Goal: Task Accomplishment & Management: Use online tool/utility

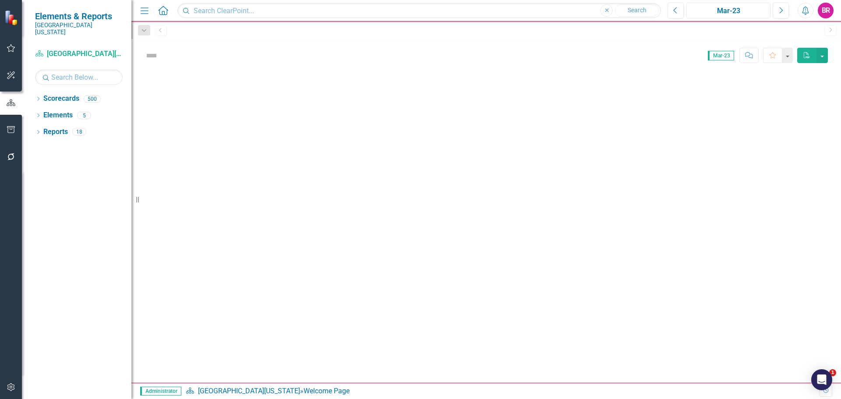
click at [711, 7] on div "Mar-23" at bounding box center [728, 11] width 78 height 11
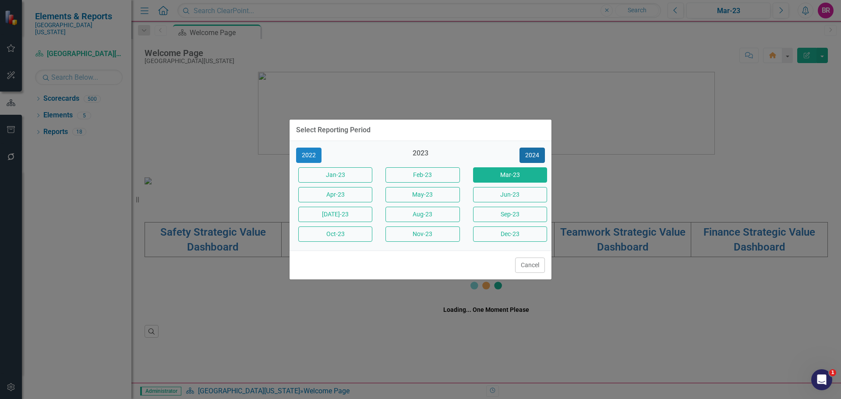
click at [542, 155] on button "2024" at bounding box center [531, 155] width 25 height 15
click at [542, 155] on button "2025" at bounding box center [531, 155] width 25 height 15
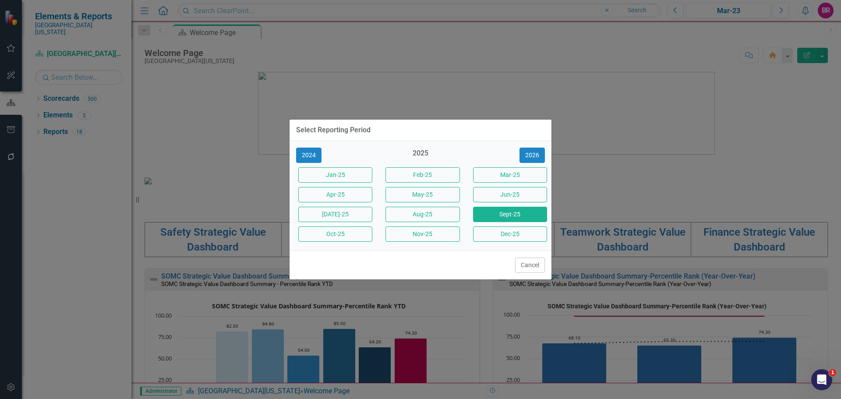
click at [521, 217] on button "Sept-25" at bounding box center [510, 214] width 74 height 15
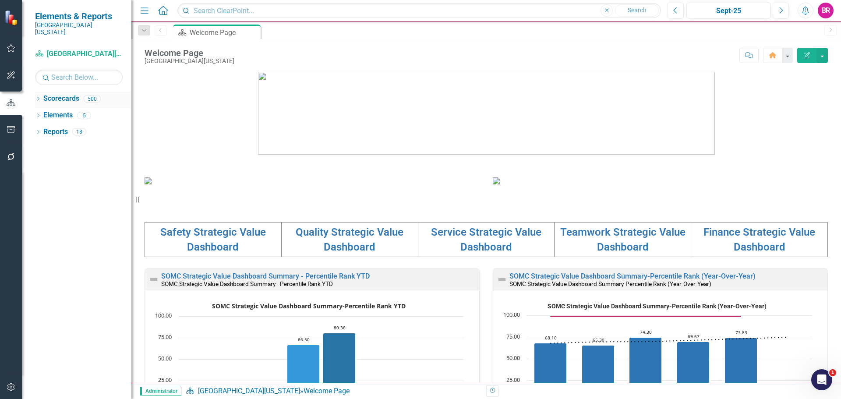
click at [40, 97] on icon "Dropdown" at bounding box center [38, 99] width 6 height 5
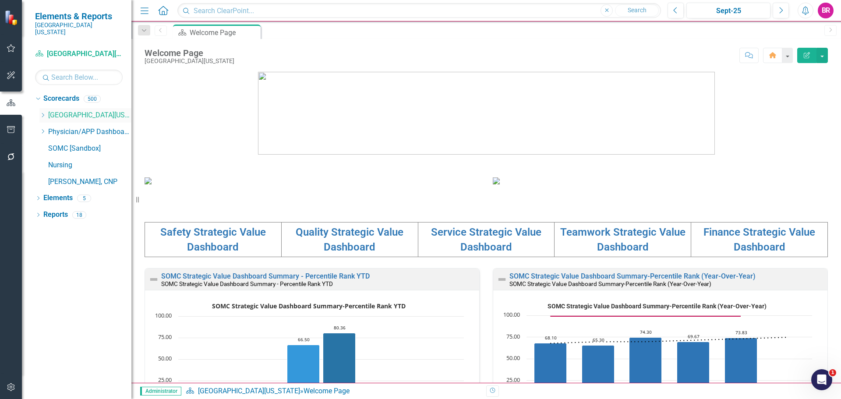
click at [43, 113] on icon at bounding box center [43, 115] width 2 height 4
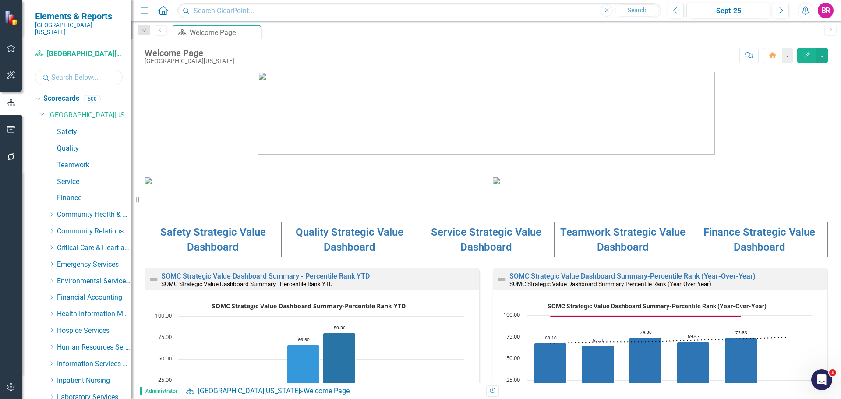
click at [107, 71] on input "text" at bounding box center [79, 77] width 88 height 15
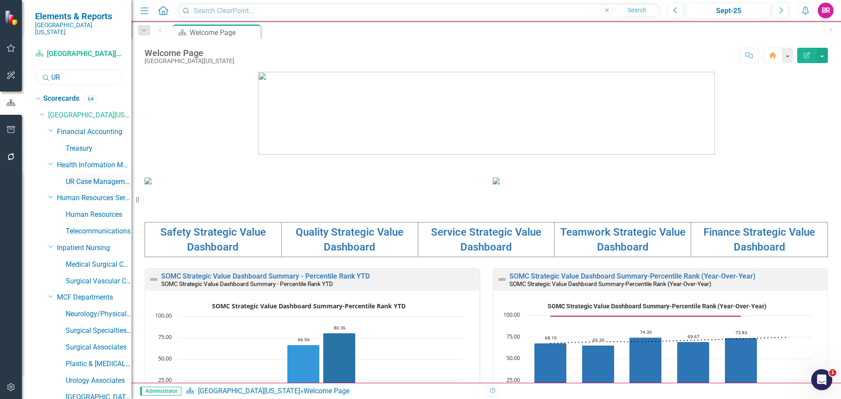
type input "UR"
click at [89, 177] on link "UR Case Management" at bounding box center [99, 182] width 66 height 10
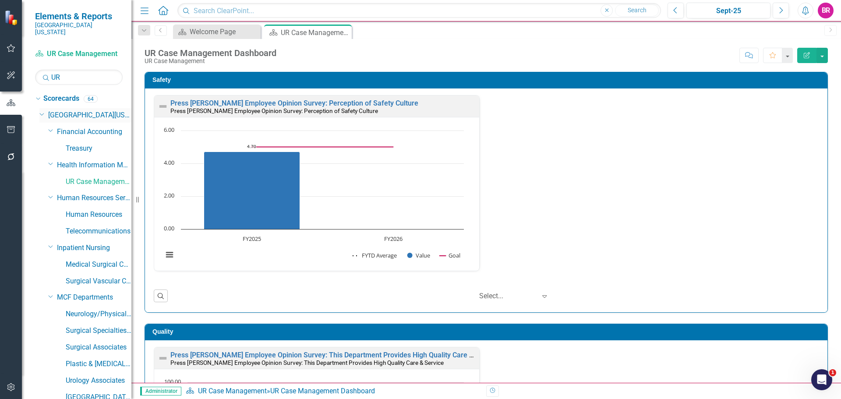
click at [42, 110] on icon "Dropdown" at bounding box center [41, 113] width 5 height 7
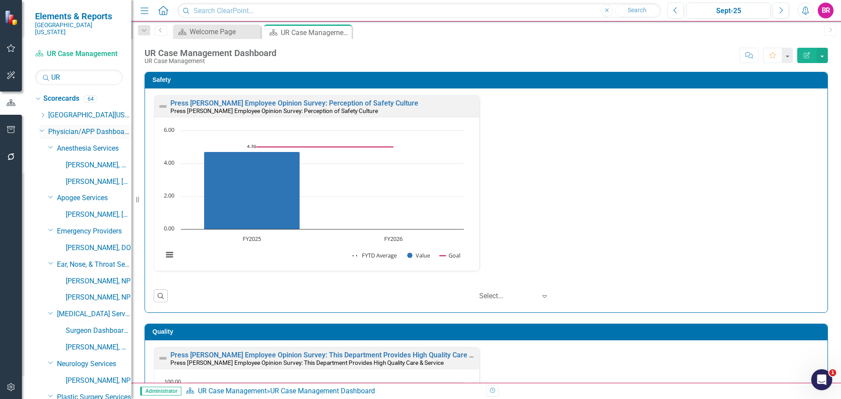
click at [42, 127] on icon "Dropdown" at bounding box center [41, 130] width 5 height 7
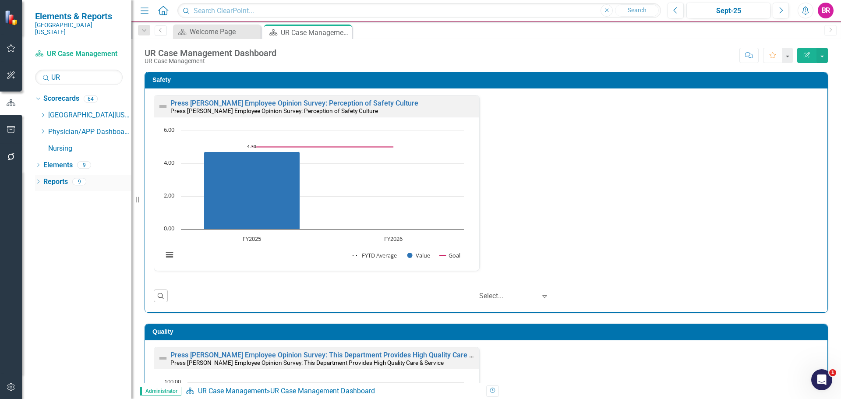
click at [52, 177] on link "Reports" at bounding box center [55, 182] width 25 height 10
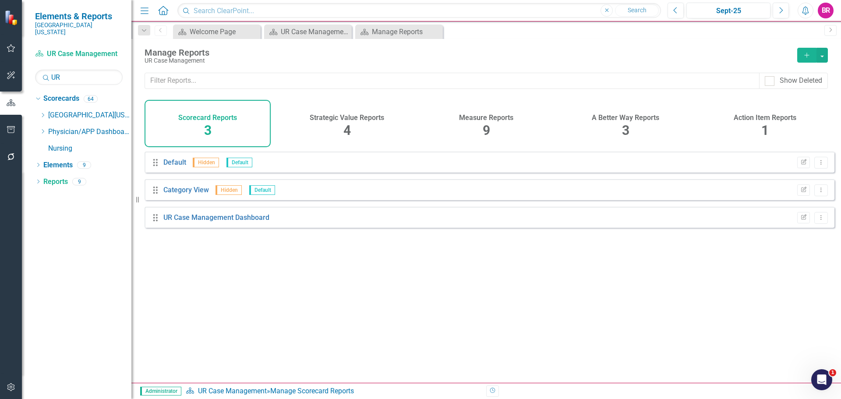
click at [493, 124] on div "Measure Reports 9" at bounding box center [486, 123] width 126 height 47
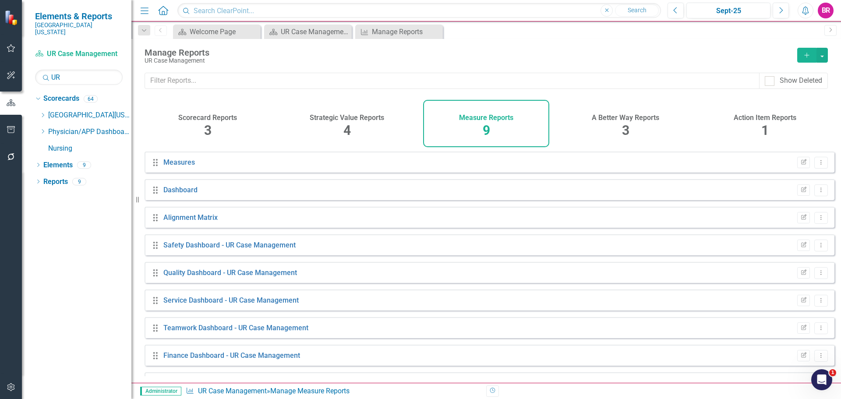
scroll to position [24, 0]
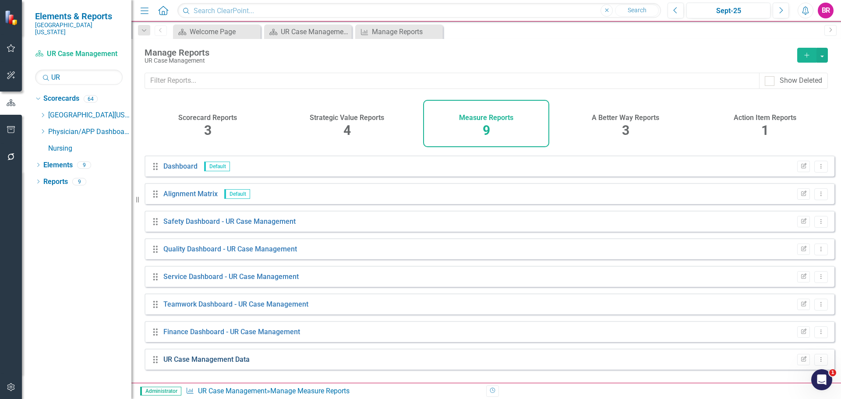
click at [231, 363] on link "UR Case Management Data" at bounding box center [206, 359] width 86 height 8
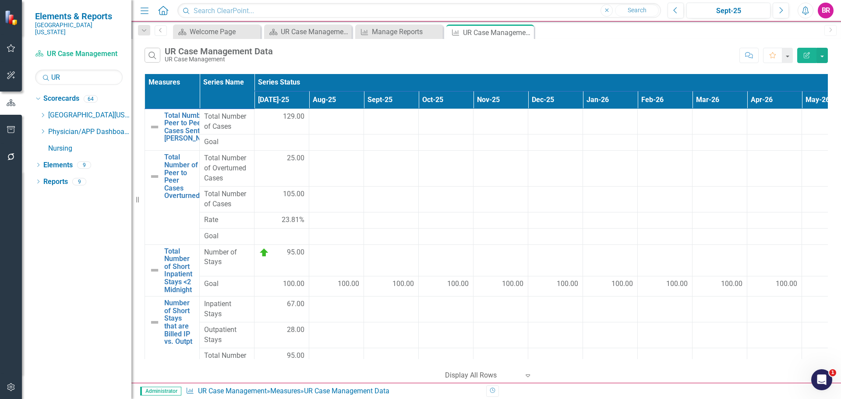
click at [814, 54] on button "Edit Report" at bounding box center [806, 55] width 19 height 15
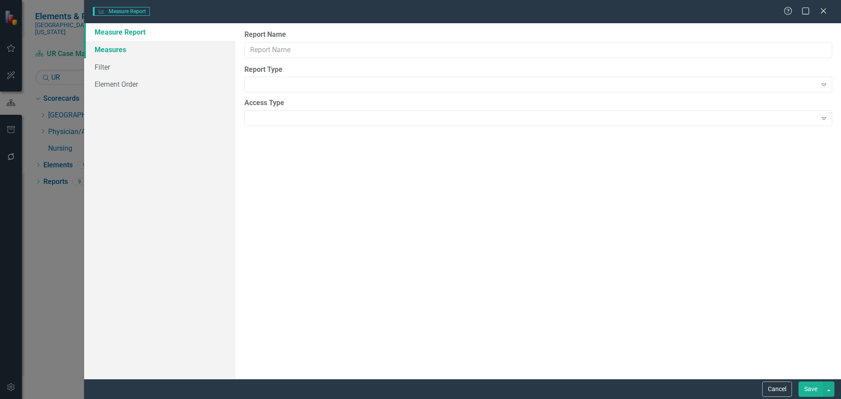
type input "UR Case Management Data"
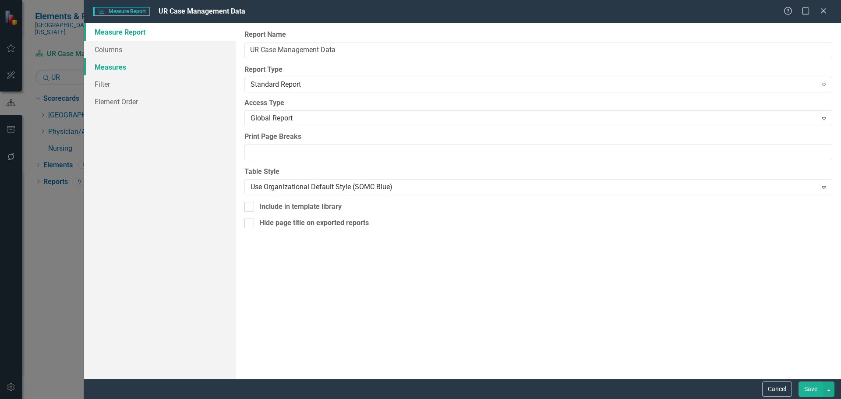
click at [105, 65] on link "Measures" at bounding box center [159, 67] width 151 height 18
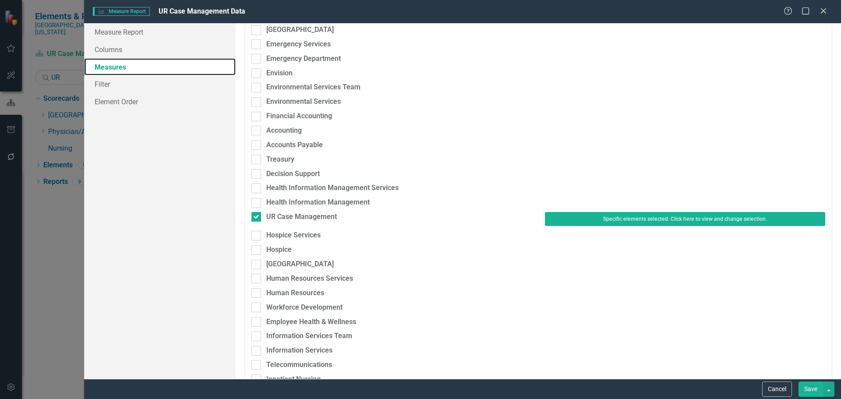
scroll to position [394, 0]
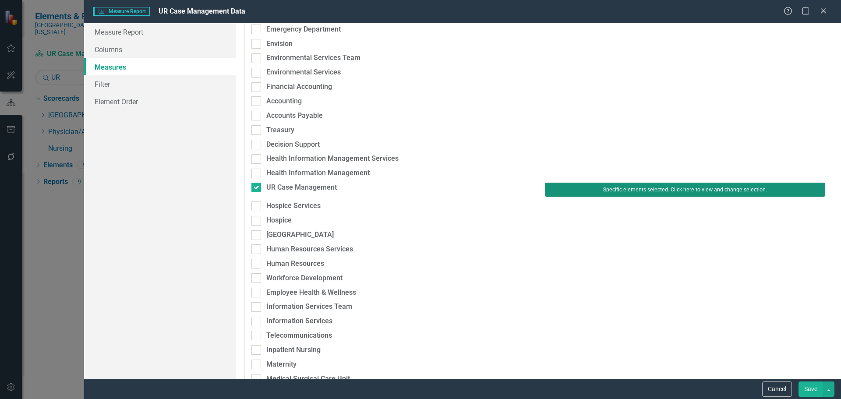
click at [590, 190] on button "Specific elements selected. Click here to view and change selection." at bounding box center [685, 190] width 280 height 14
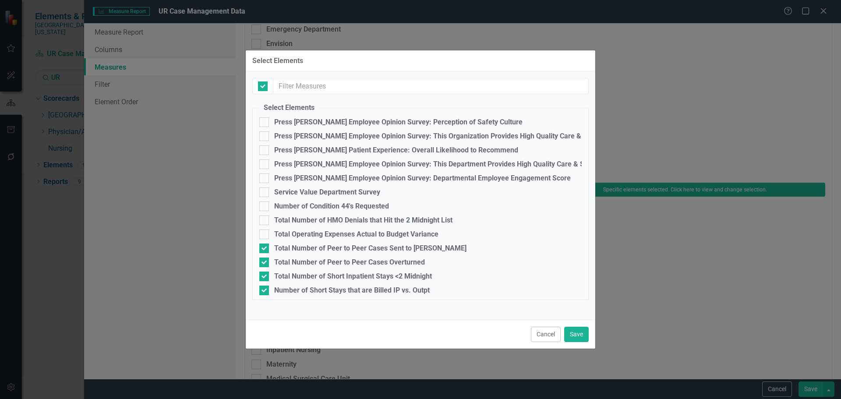
checkbox input "false"
click at [350, 203] on div "Number of Condition 44's Requested" at bounding box center [331, 206] width 115 height 8
click at [265, 203] on input "Number of Condition 44's Requested" at bounding box center [262, 204] width 6 height 6
checkbox input "true"
click at [342, 224] on div "Total Number of HMO Denials that Hit the 2 Midnight List" at bounding box center [363, 220] width 178 height 8
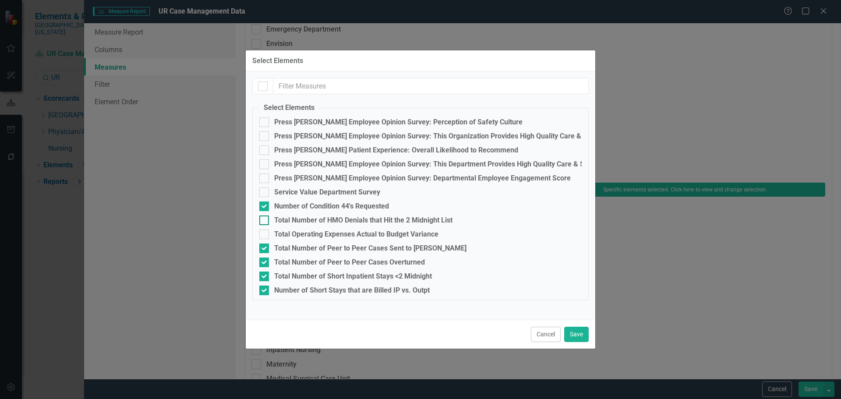
click at [265, 221] on input "Total Number of HMO Denials that Hit the 2 Midnight List" at bounding box center [262, 218] width 6 height 6
checkbox input "true"
click at [575, 336] on button "Save" at bounding box center [576, 334] width 25 height 15
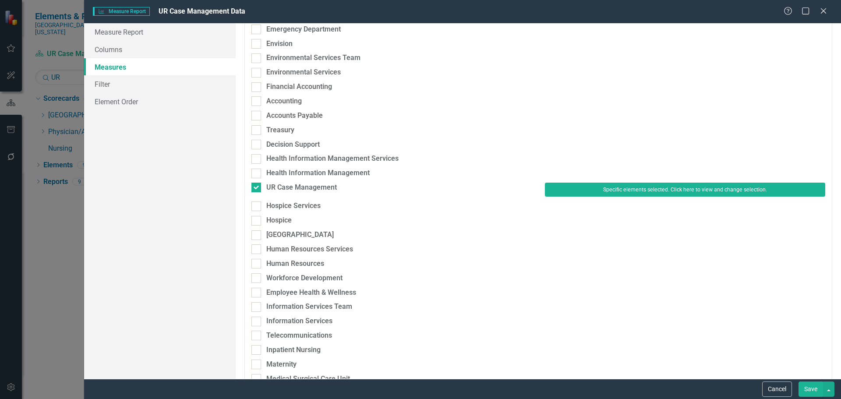
click at [803, 385] on button "Save" at bounding box center [810, 388] width 25 height 15
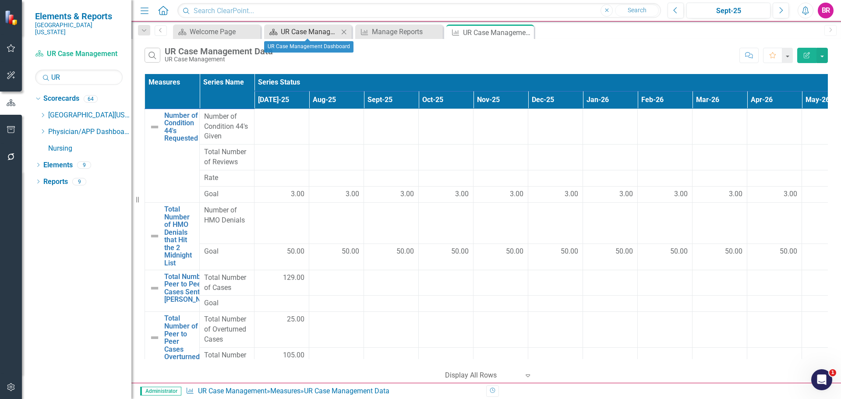
click at [317, 32] on div "UR Case Management Dashboard" at bounding box center [310, 31] width 58 height 11
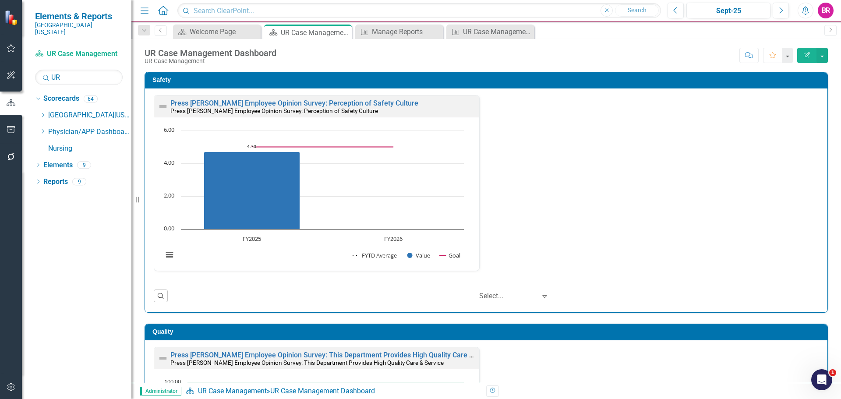
click at [680, 231] on div "Press Ganey Employee Opinion Survey: Perception of Safety Culture Press Ganey E…" at bounding box center [486, 188] width 678 height 187
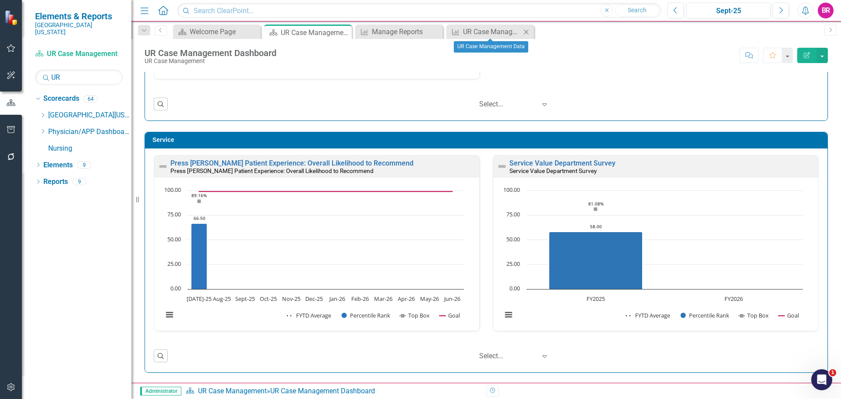
click at [492, 37] on div "Measure UR Case Management Data Close" at bounding box center [490, 32] width 88 height 14
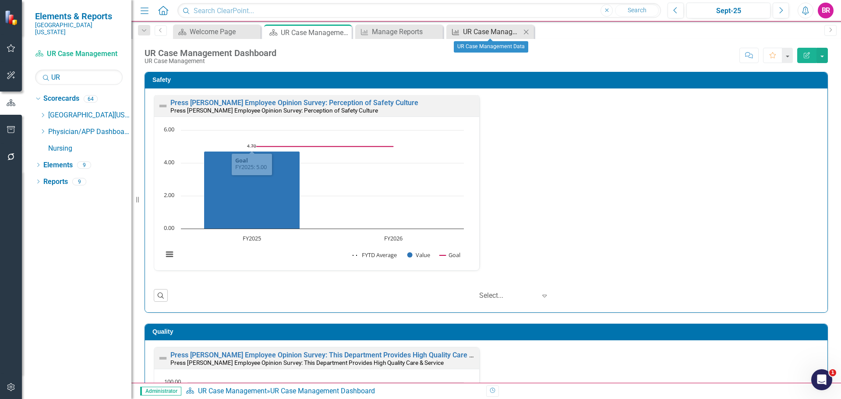
click at [501, 30] on div "UR Case Management Data" at bounding box center [492, 31] width 58 height 11
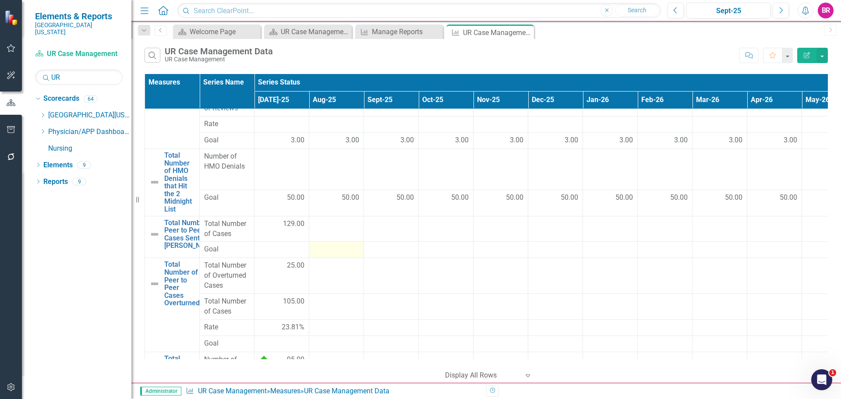
scroll to position [88, 0]
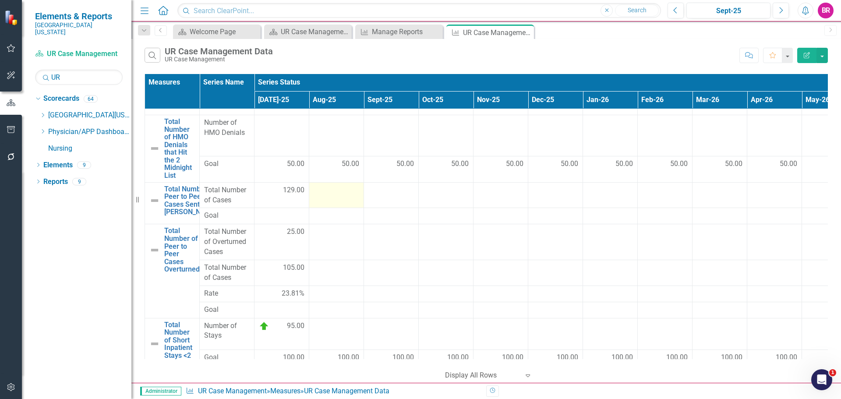
click at [331, 195] on div at bounding box center [336, 190] width 46 height 11
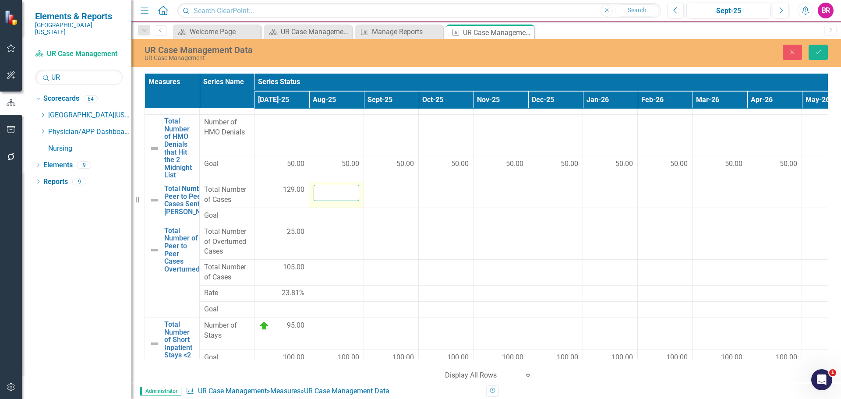
click at [333, 194] on input "number" at bounding box center [336, 193] width 46 height 16
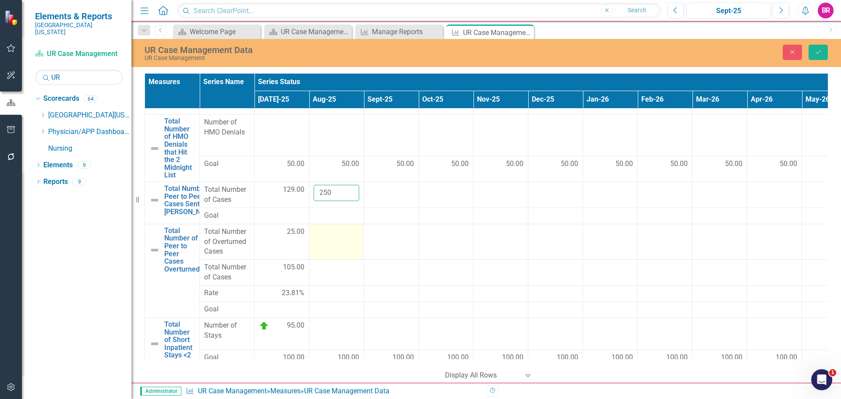
type input "250"
click at [336, 256] on td at bounding box center [336, 242] width 55 height 36
click at [336, 243] on input "number" at bounding box center [336, 235] width 46 height 16
type input "62"
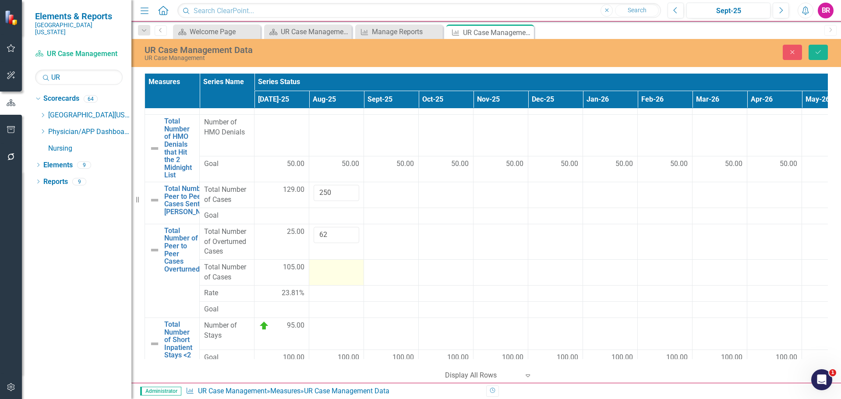
click at [334, 273] on div at bounding box center [336, 267] width 46 height 11
click at [334, 278] on input "number" at bounding box center [336, 270] width 46 height 16
type input "220"
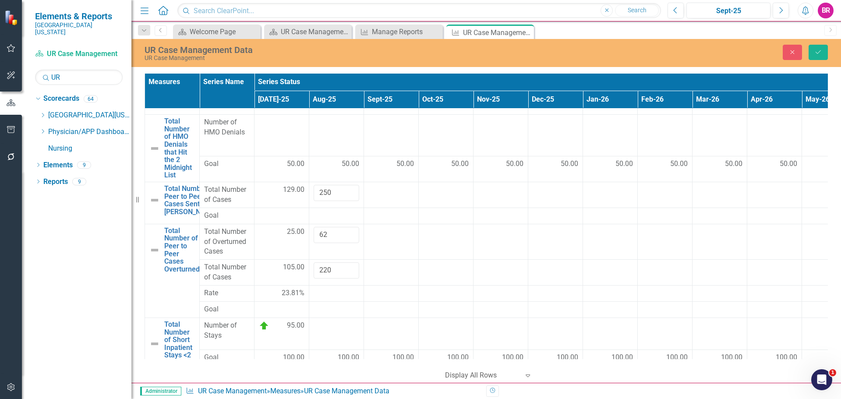
click at [445, 299] on div at bounding box center [446, 293] width 46 height 11
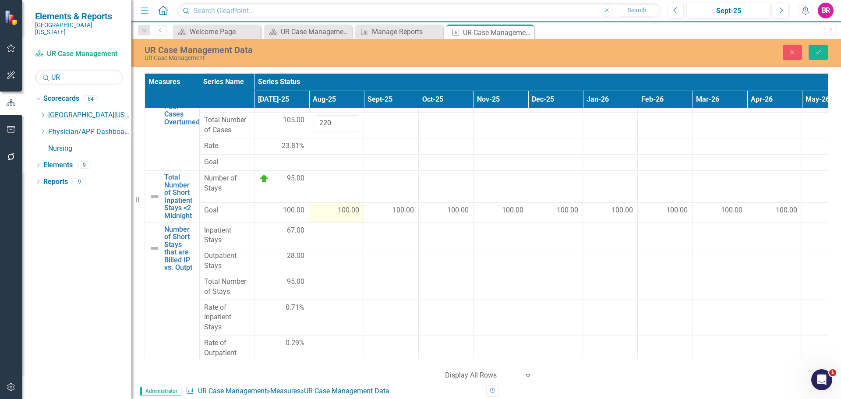
scroll to position [263, 0]
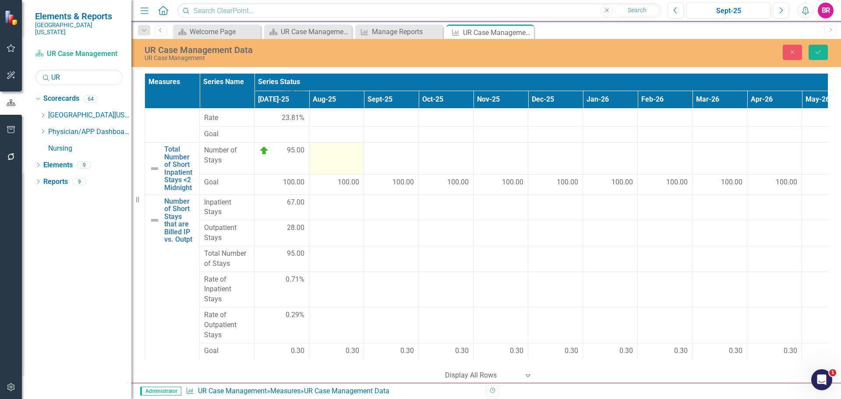
click at [330, 174] on td at bounding box center [336, 158] width 55 height 32
click at [330, 162] on input "number" at bounding box center [336, 153] width 46 height 16
type input "110"
click at [350, 233] on div at bounding box center [336, 228] width 46 height 11
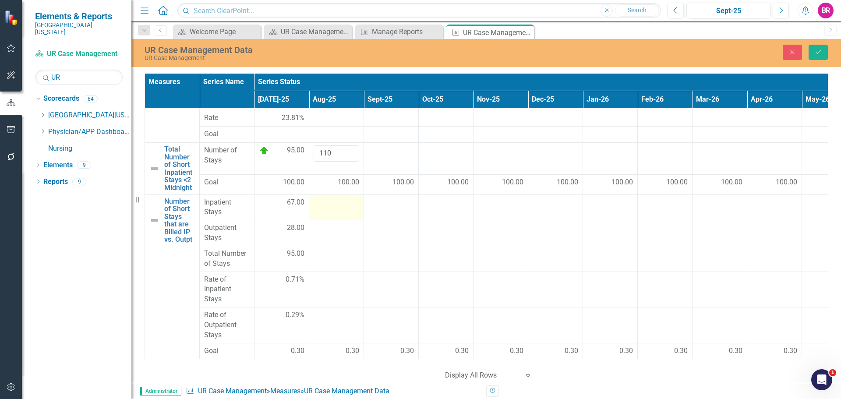
click at [342, 208] on div at bounding box center [336, 202] width 46 height 11
click at [342, 214] on input "number" at bounding box center [336, 205] width 46 height 16
type input "68"
click at [333, 233] on div at bounding box center [336, 228] width 46 height 11
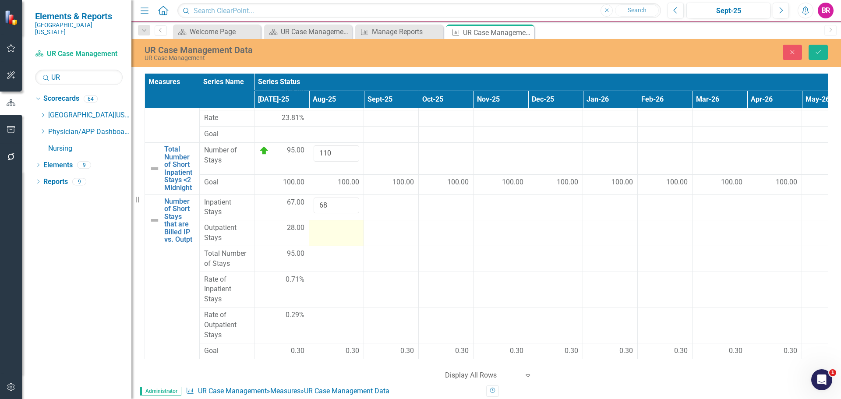
click at [333, 233] on div at bounding box center [336, 228] width 46 height 11
click at [333, 239] on div at bounding box center [336, 231] width 46 height 16
click at [333, 239] on input "number" at bounding box center [336, 231] width 46 height 16
click at [335, 239] on input "number" at bounding box center [336, 231] width 46 height 16
type input "23"
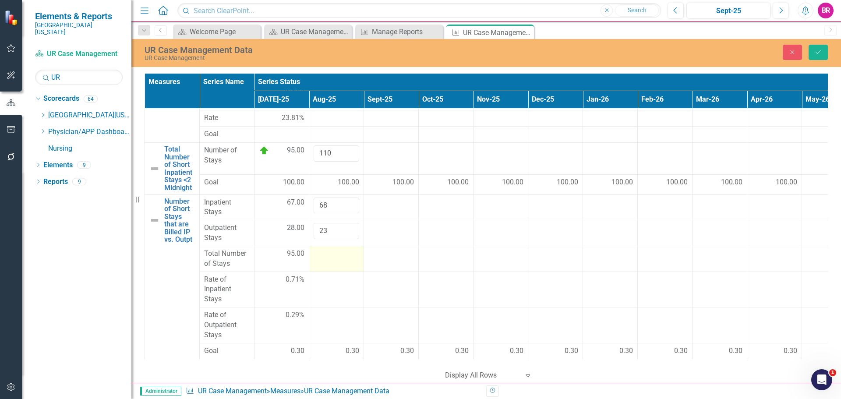
click at [334, 271] on td at bounding box center [336, 259] width 55 height 26
click at [334, 265] on input "number" at bounding box center [336, 257] width 46 height 16
type input "100"
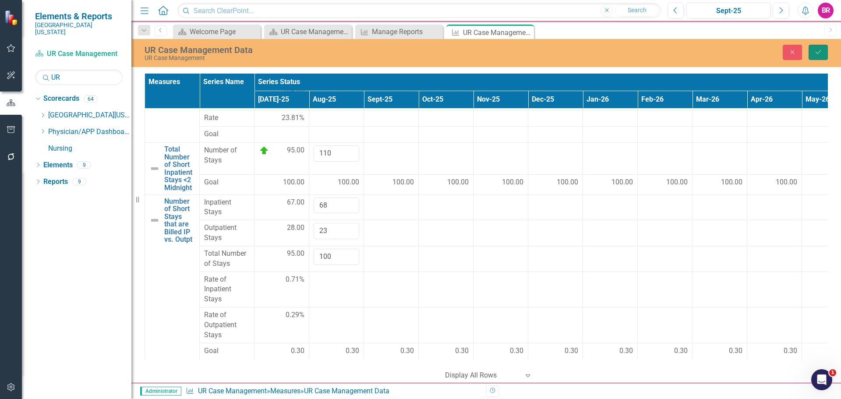
click at [817, 51] on icon "Save" at bounding box center [818, 52] width 8 height 6
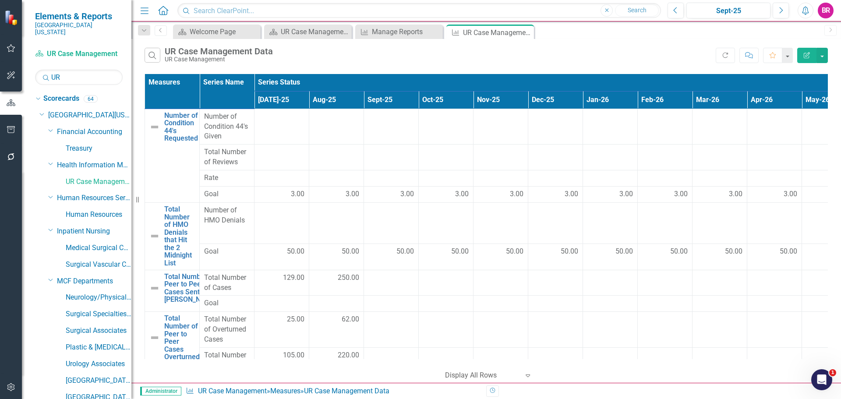
click at [805, 49] on button "Edit Report" at bounding box center [806, 55] width 19 height 15
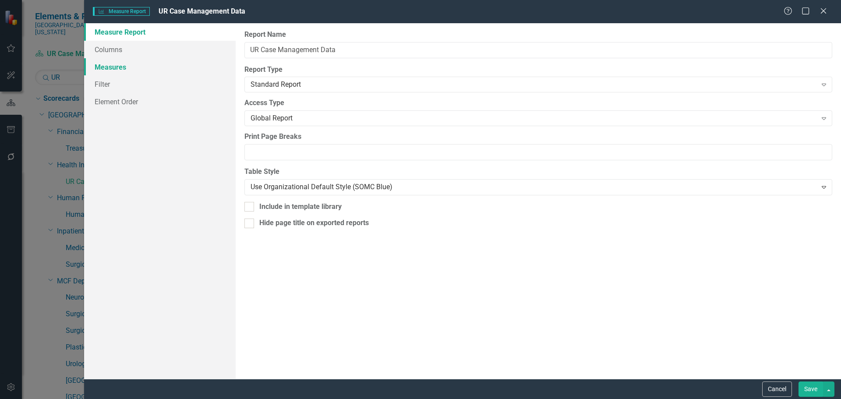
click at [103, 64] on link "Measures" at bounding box center [159, 67] width 151 height 18
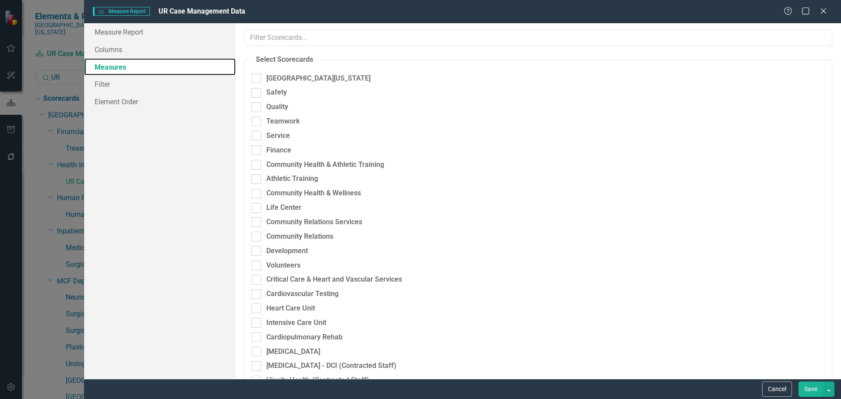
scroll to position [350, 0]
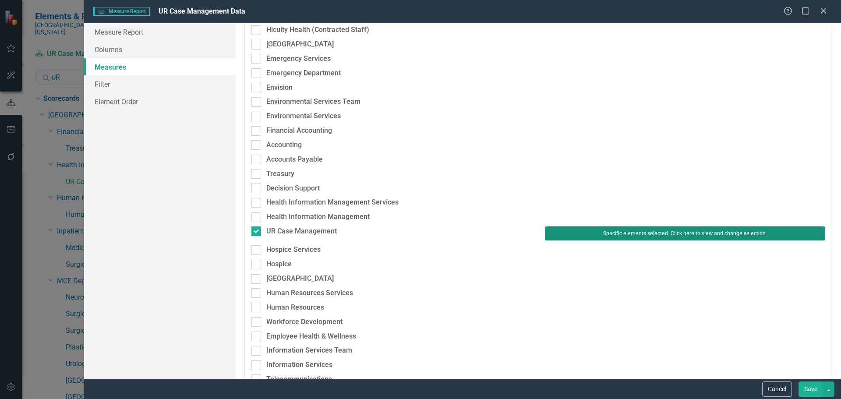
click at [587, 233] on button "Specific elements selected. Click here to view and change selection." at bounding box center [685, 233] width 280 height 14
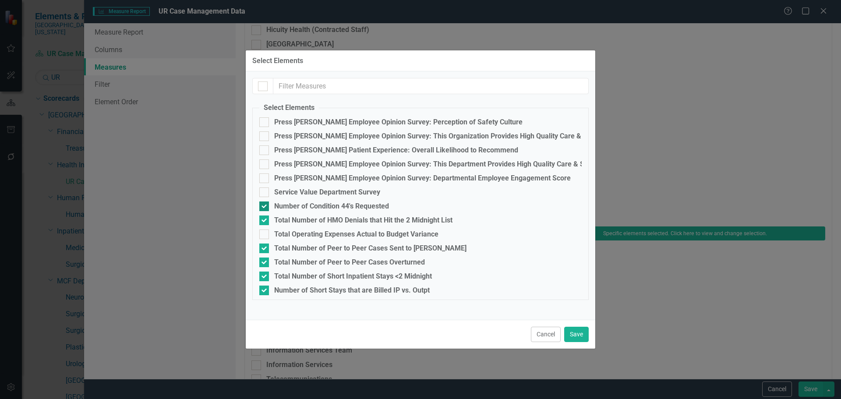
click at [320, 208] on div "Number of Condition 44's Requested" at bounding box center [331, 206] width 115 height 8
click at [265, 207] on input "Number of Condition 44's Requested" at bounding box center [262, 204] width 6 height 6
checkbox input "false"
click at [328, 218] on div "Total Number of HMO Denials that Hit the 2 Midnight List" at bounding box center [363, 220] width 178 height 8
click at [265, 218] on input "Total Number of HMO Denials that Hit the 2 Midnight List" at bounding box center [262, 218] width 6 height 6
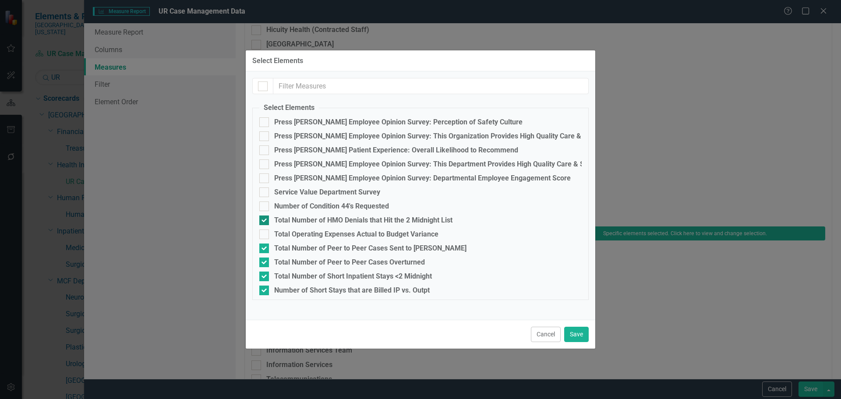
checkbox input "false"
click at [585, 335] on button "Save" at bounding box center [576, 334] width 25 height 15
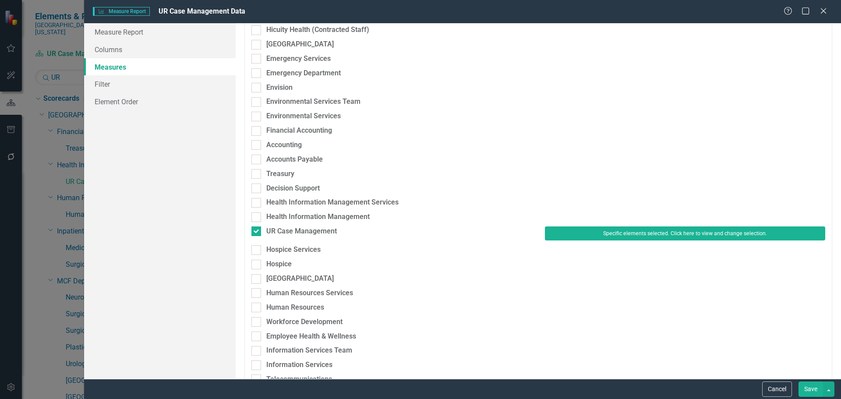
click at [818, 391] on button "Save" at bounding box center [810, 388] width 25 height 15
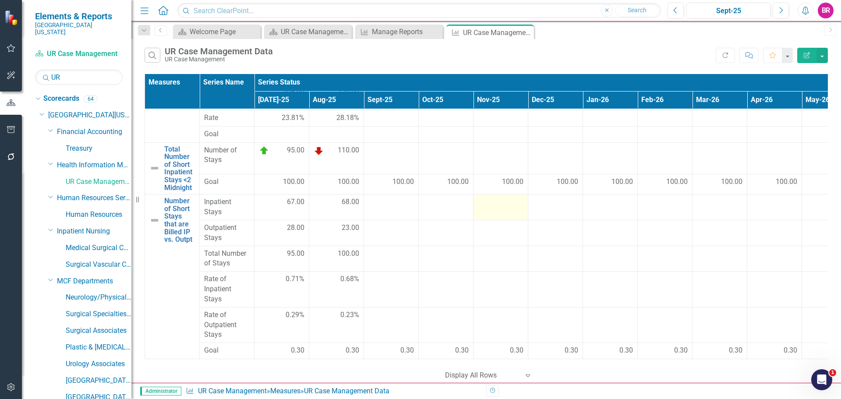
scroll to position [127, 0]
click at [526, 33] on icon "Close" at bounding box center [525, 32] width 9 height 7
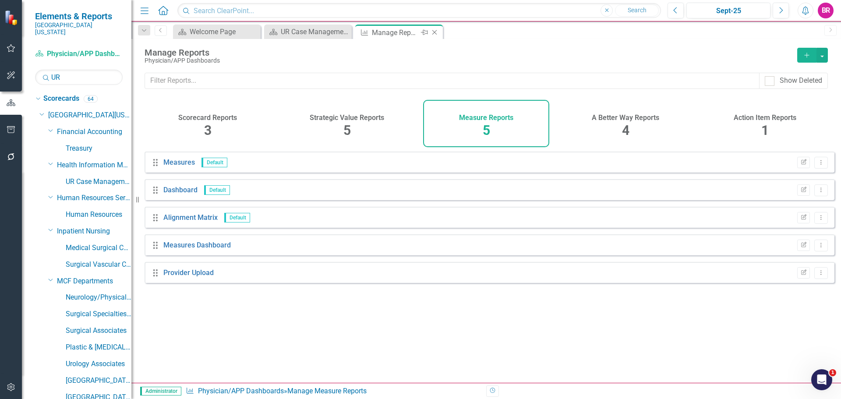
click at [434, 32] on icon "Close" at bounding box center [434, 32] width 9 height 7
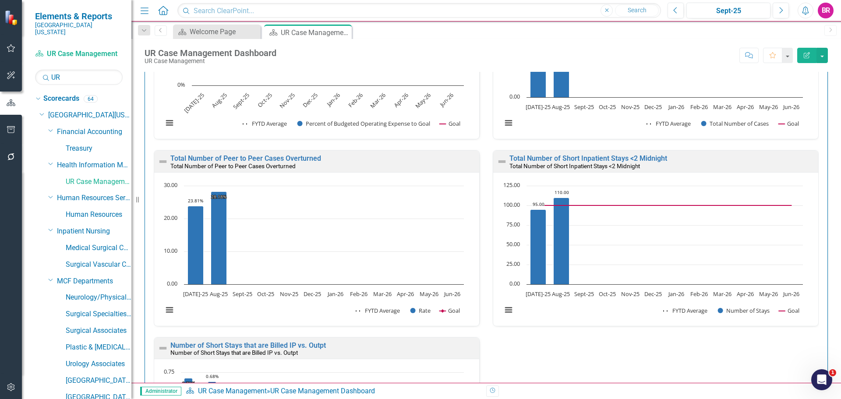
scroll to position [1138, 0]
click at [277, 156] on link "Total Number of Peer to Peer Cases Overturned" at bounding box center [245, 159] width 151 height 8
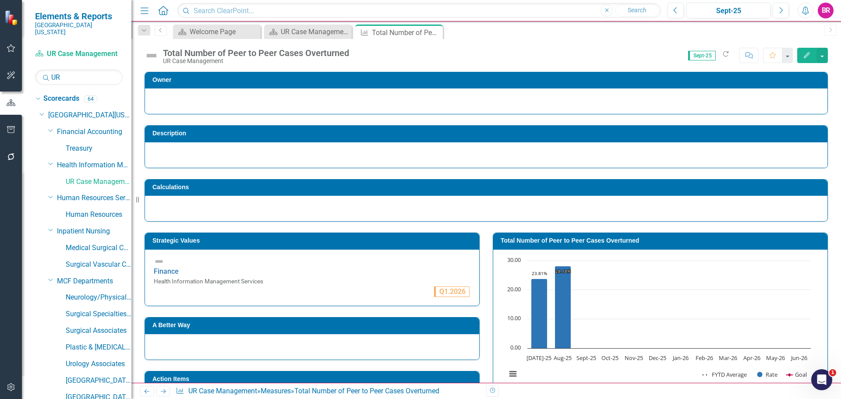
click at [522, 241] on h3 "Total Number of Peer to Peer Cases Overturned" at bounding box center [661, 240] width 322 height 7
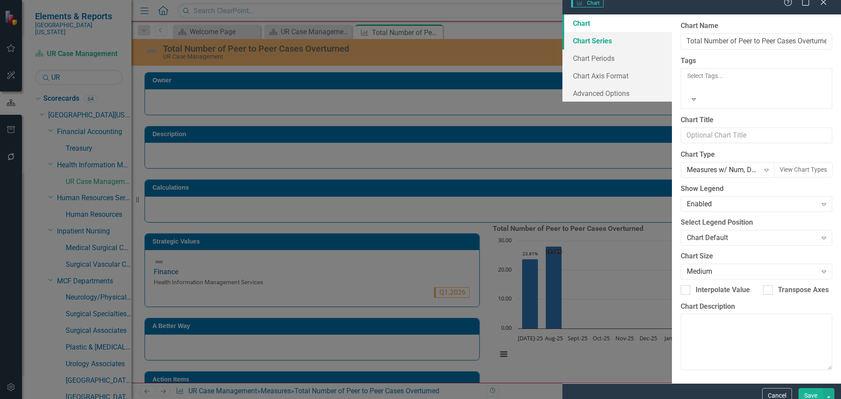
click at [562, 49] on link "Chart Series" at bounding box center [616, 41] width 109 height 18
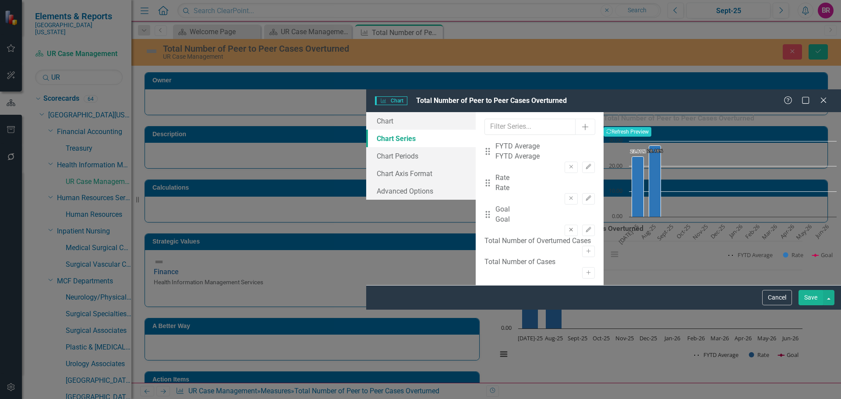
click at [564, 225] on button "Remove" at bounding box center [570, 230] width 13 height 11
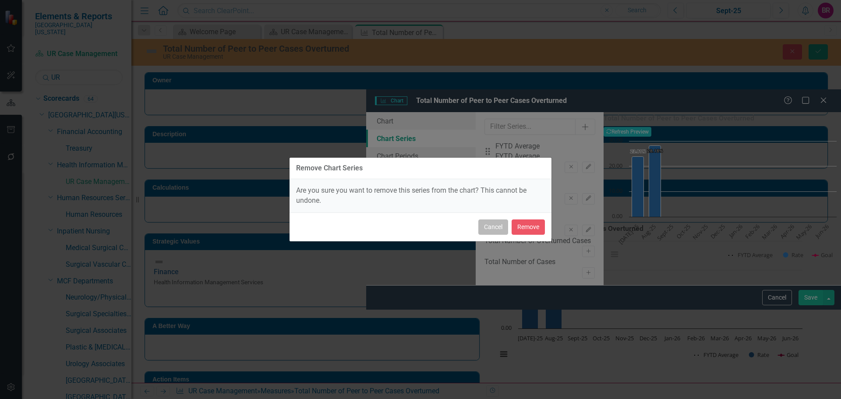
click at [488, 228] on button "Cancel" at bounding box center [493, 226] width 30 height 15
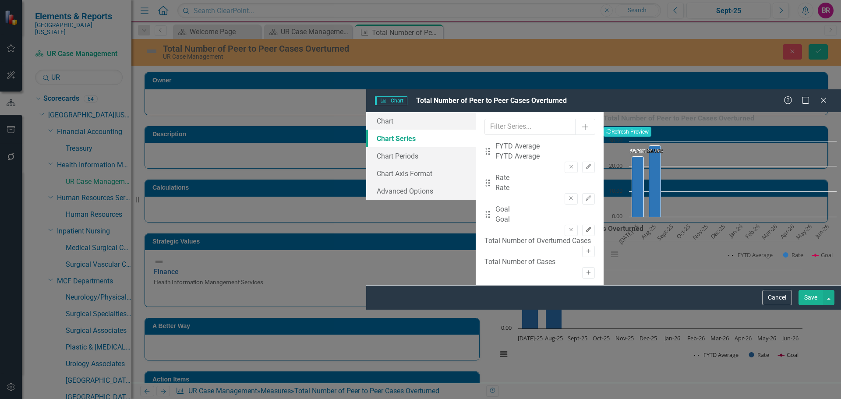
click at [585, 227] on icon "Edit" at bounding box center [588, 229] width 7 height 5
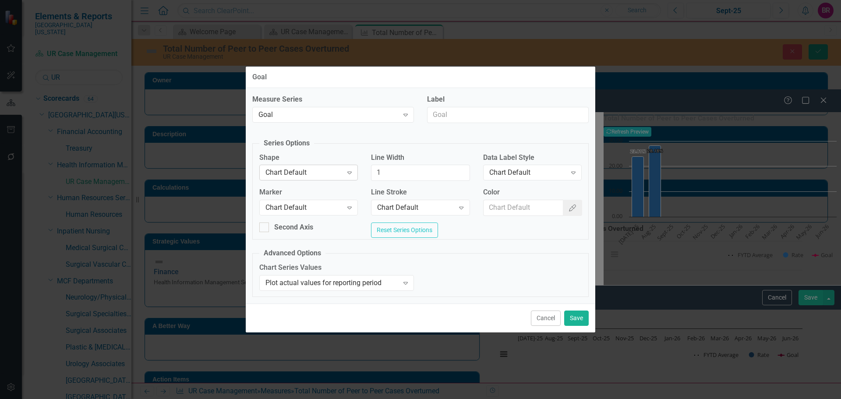
click at [320, 170] on div "Chart Default" at bounding box center [303, 173] width 77 height 10
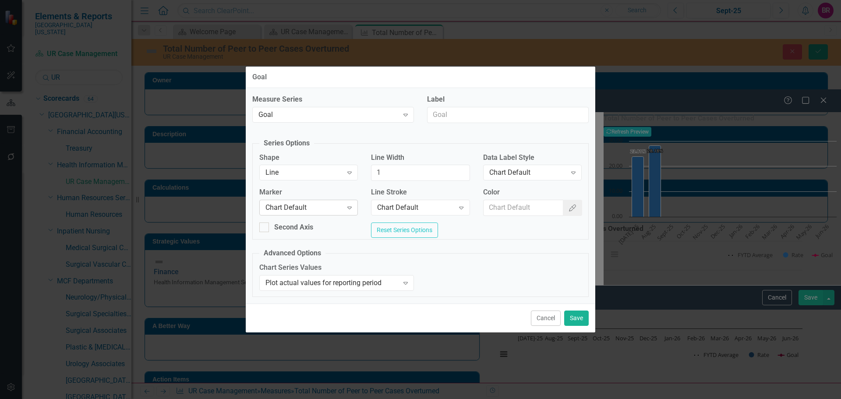
click at [313, 209] on div "Chart Default" at bounding box center [303, 208] width 77 height 10
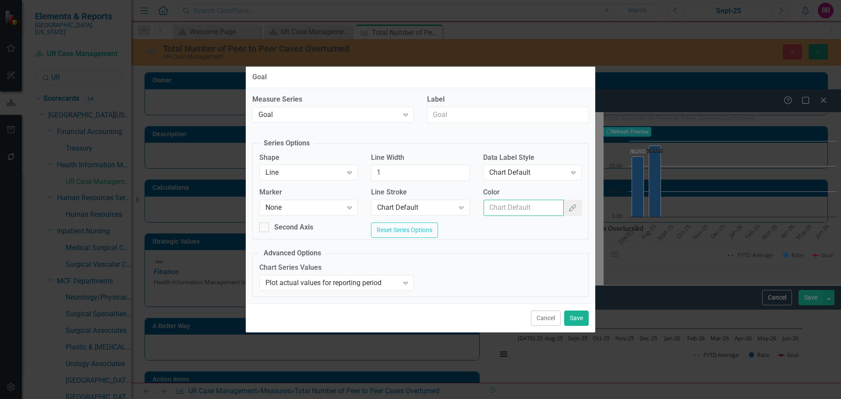
click at [516, 210] on input "Color" at bounding box center [523, 208] width 80 height 16
type input "#c40650"
click at [580, 321] on button "Save" at bounding box center [576, 317] width 25 height 15
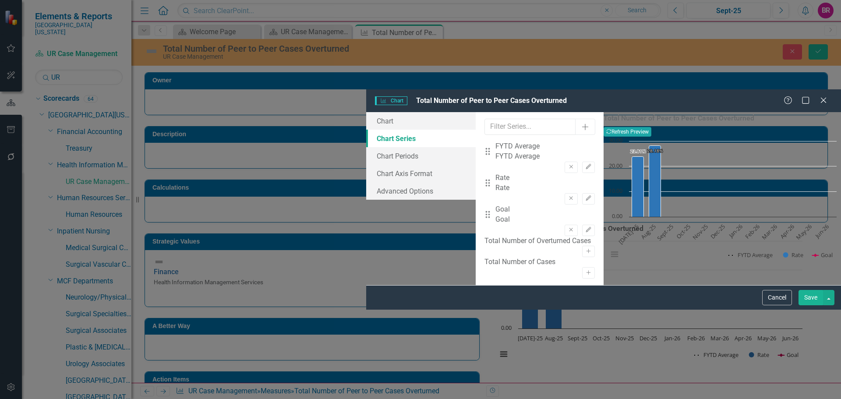
click at [651, 127] on button "Recalculate Refresh Preview" at bounding box center [627, 132] width 48 height 10
click at [813, 305] on button "Save" at bounding box center [810, 297] width 25 height 15
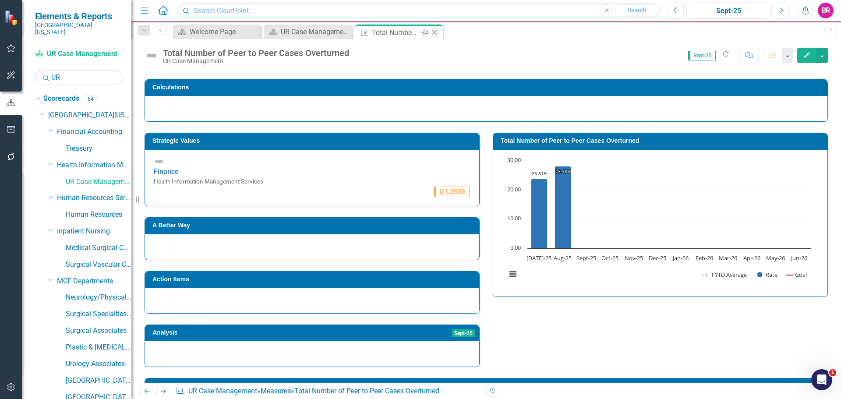
scroll to position [88, 0]
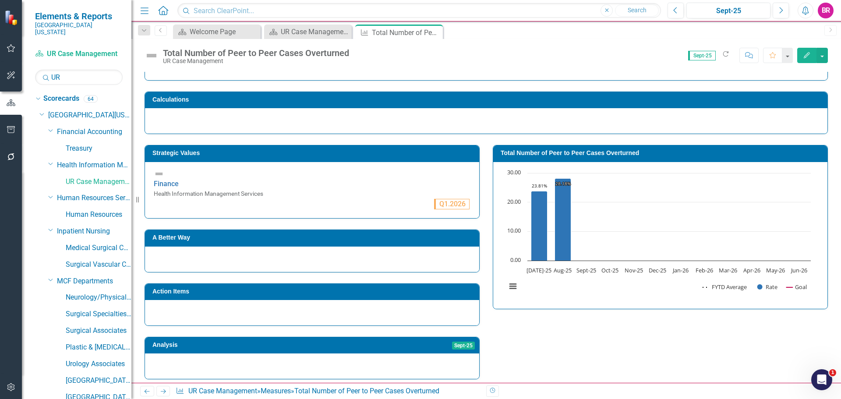
drag, startPoint x: 435, startPoint y: 33, endPoint x: 451, endPoint y: 25, distance: 18.2
click at [0, 0] on icon "Close" at bounding box center [0, 0] width 0 height 0
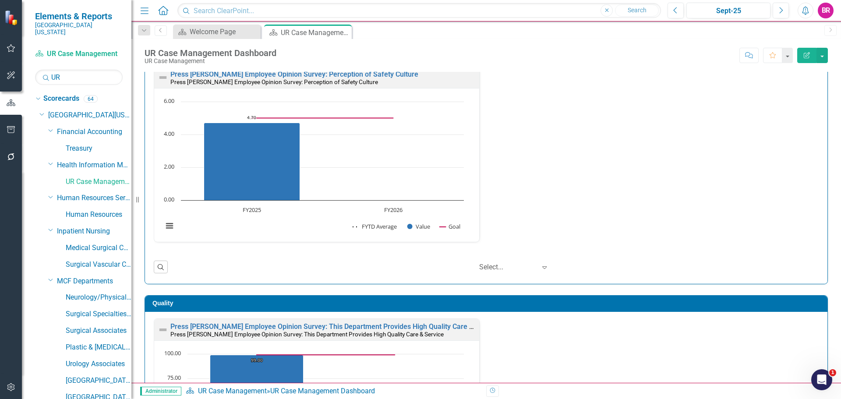
scroll to position [44, 0]
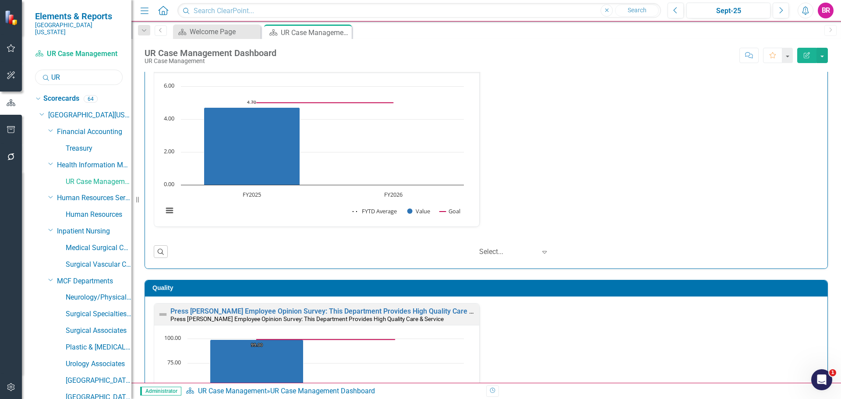
click at [88, 72] on input "UR" at bounding box center [79, 77] width 88 height 15
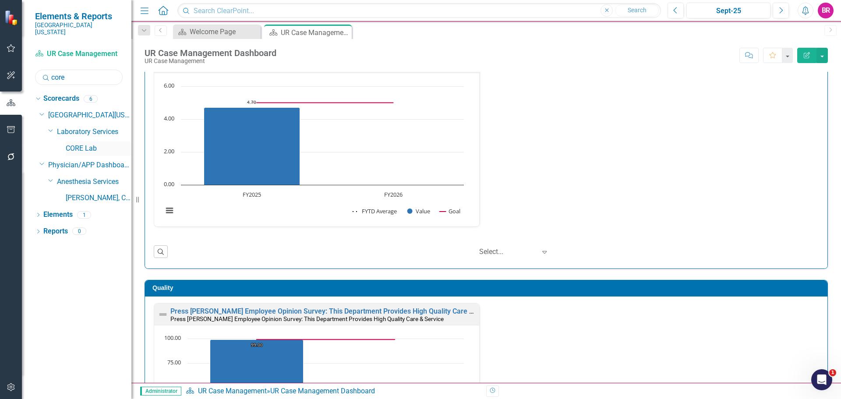
type input "core"
click at [74, 144] on link "CORE Lab" at bounding box center [99, 149] width 66 height 10
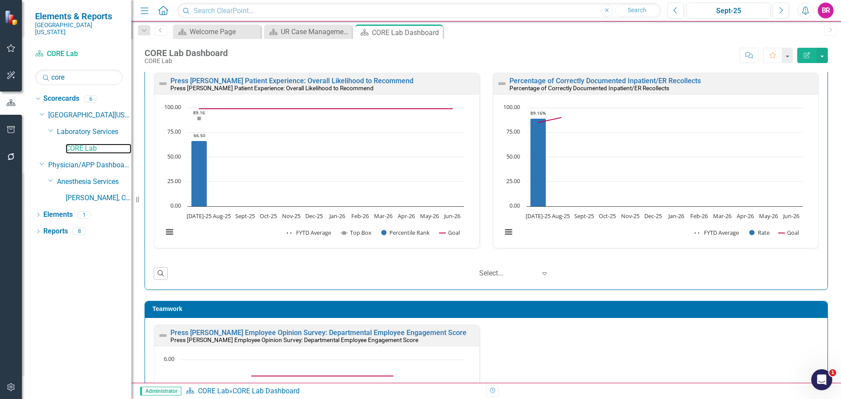
scroll to position [919, 0]
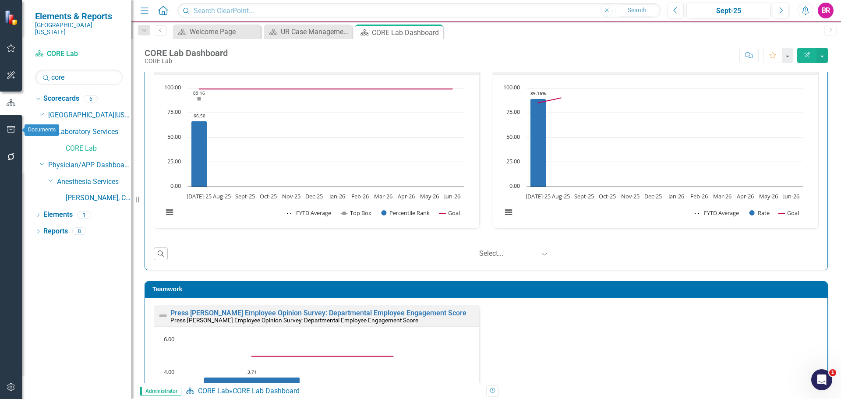
click at [15, 137] on button "button" at bounding box center [11, 130] width 20 height 18
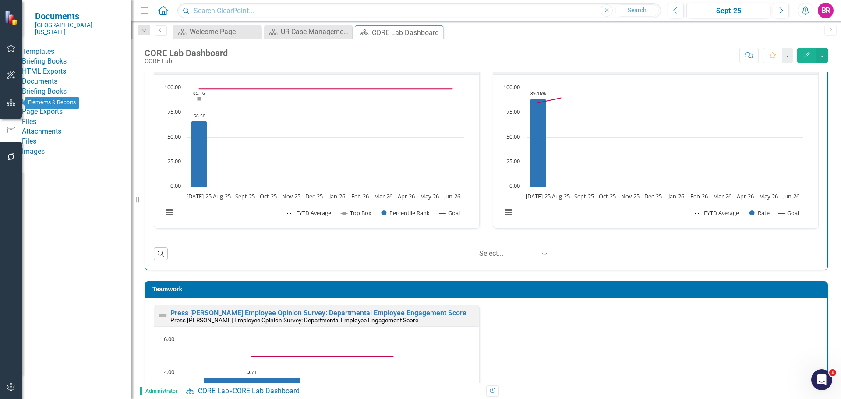
click at [8, 102] on icon "button" at bounding box center [11, 102] width 9 height 7
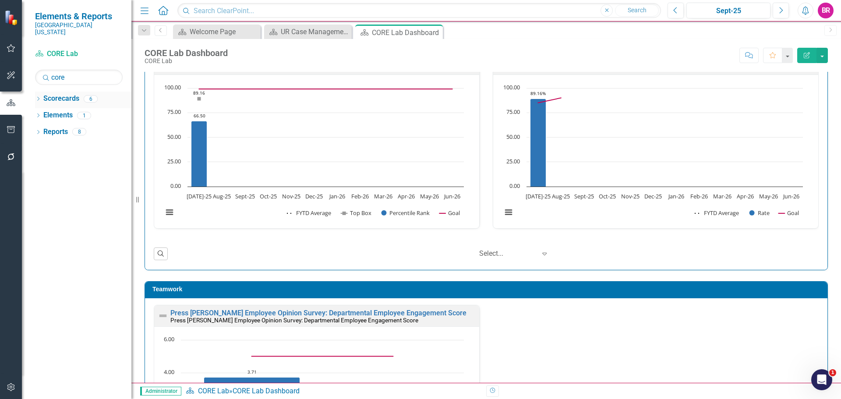
click at [41, 97] on icon "Dropdown" at bounding box center [38, 99] width 6 height 5
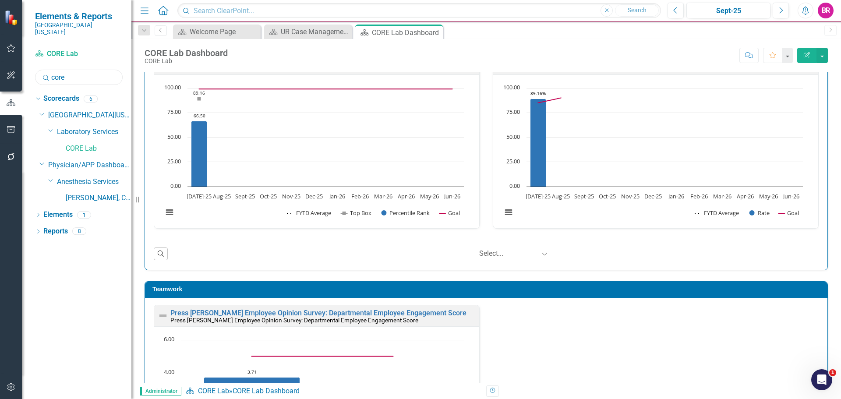
click at [70, 75] on input "core" at bounding box center [79, 77] width 88 height 15
type input "plas"
click at [14, 128] on icon "button" at bounding box center [11, 129] width 9 height 7
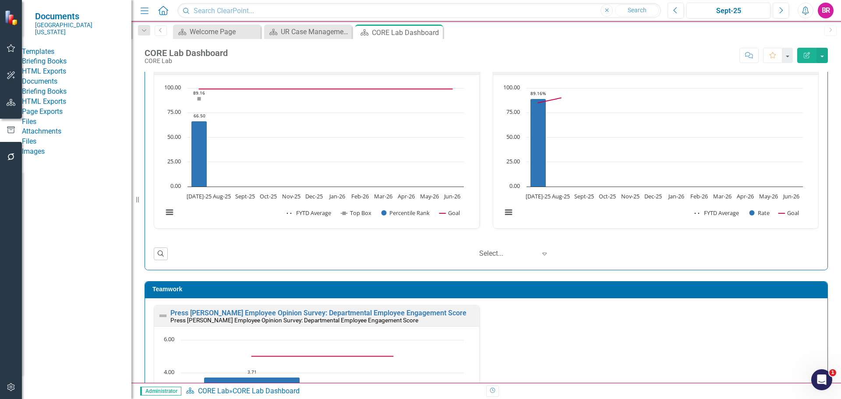
click at [54, 74] on link "HTML Exports" at bounding box center [76, 72] width 109 height 10
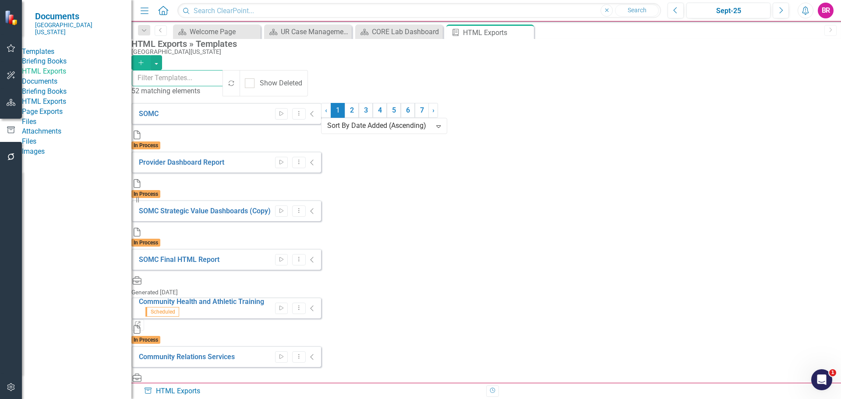
click at [207, 79] on input "text" at bounding box center [178, 78] width 92 height 16
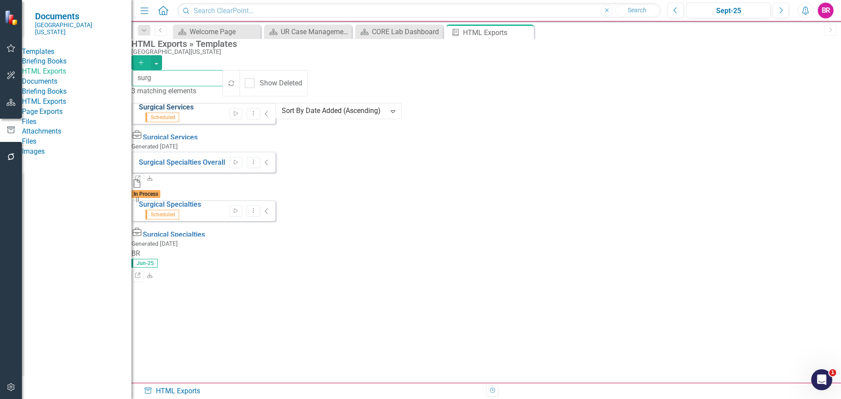
type input "surg"
click at [178, 111] on link "Surgical Services" at bounding box center [166, 107] width 55 height 8
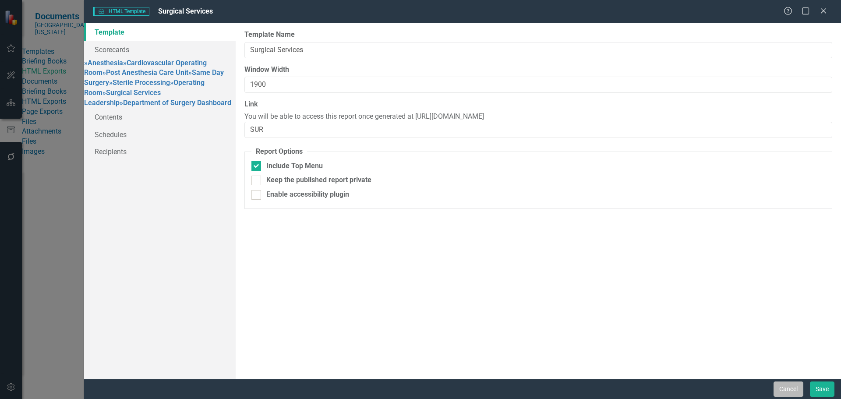
click at [790, 388] on button "Cancel" at bounding box center [788, 388] width 30 height 15
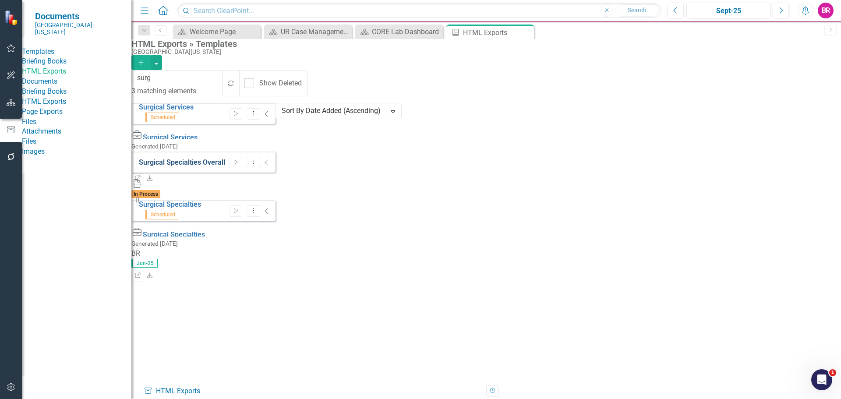
click at [225, 158] on link "Surgical Specialties Overall" at bounding box center [182, 162] width 86 height 8
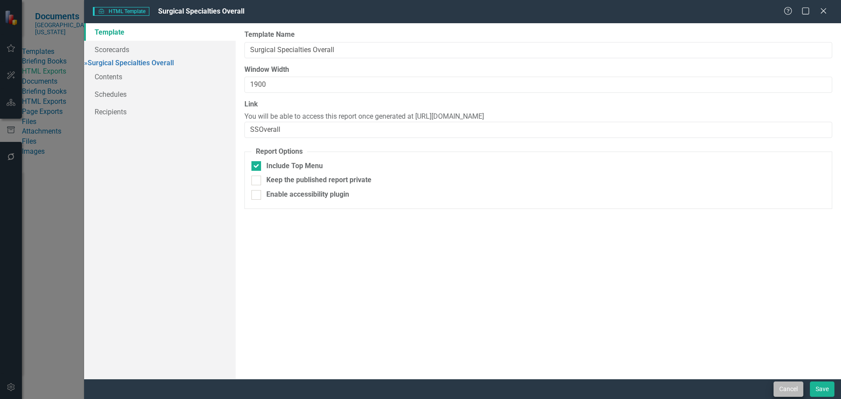
drag, startPoint x: 785, startPoint y: 380, endPoint x: 786, endPoint y: 389, distance: 8.8
click at [785, 381] on div "Cancel Save" at bounding box center [462, 389] width 757 height 20
click at [787, 392] on button "Cancel" at bounding box center [788, 388] width 30 height 15
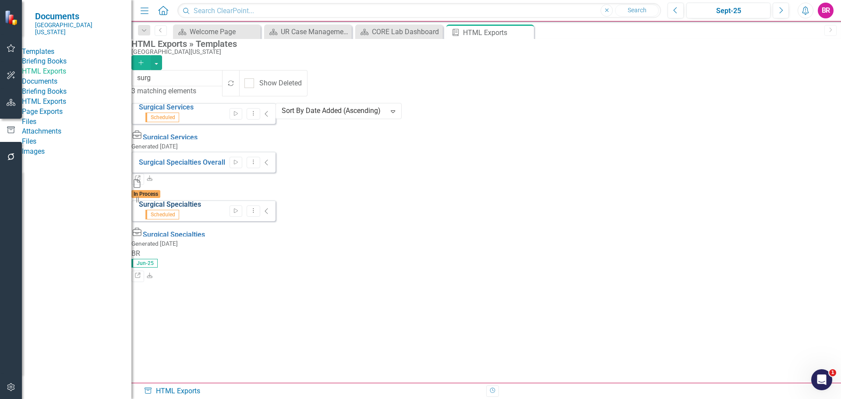
click at [186, 200] on link "Surgical Specialties" at bounding box center [170, 204] width 62 height 8
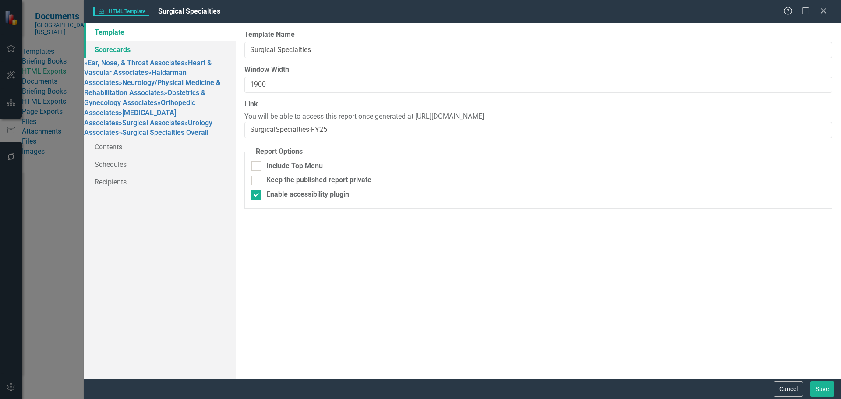
click at [116, 47] on link "Scorecards" at bounding box center [159, 50] width 151 height 18
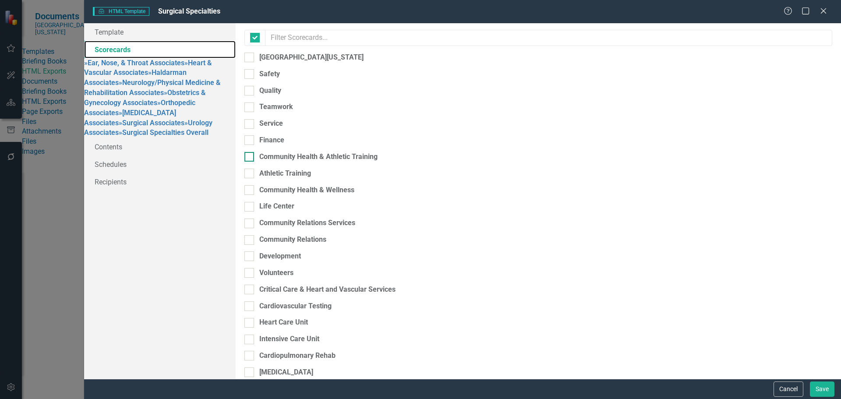
checkbox input "false"
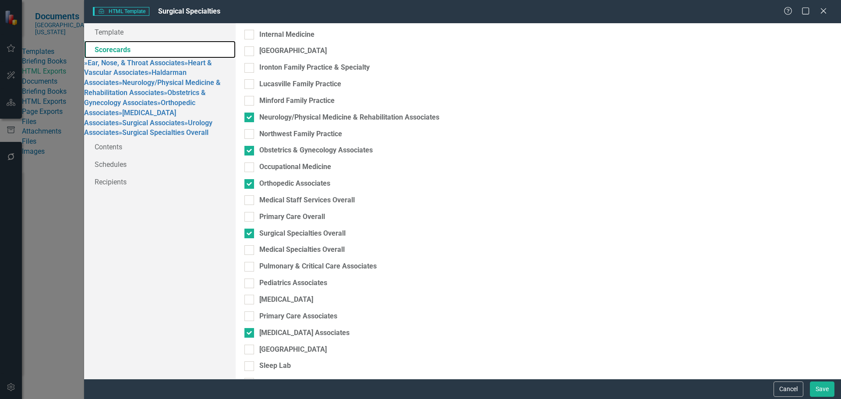
scroll to position [1357, 0]
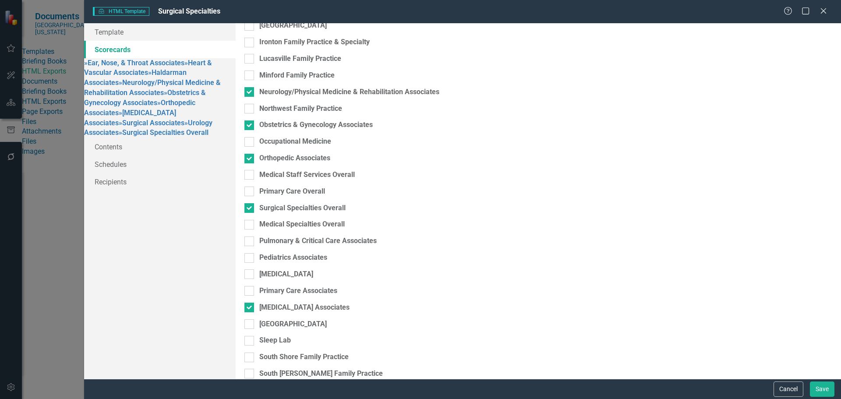
click at [298, 385] on div "Surgical Associates" at bounding box center [290, 390] width 62 height 10
click at [250, 385] on input "Surgical Associates" at bounding box center [247, 388] width 6 height 6
checkbox input "false"
click at [250, 398] on input "Plastic & [MEDICAL_DATA] Associates" at bounding box center [247, 405] width 6 height 6
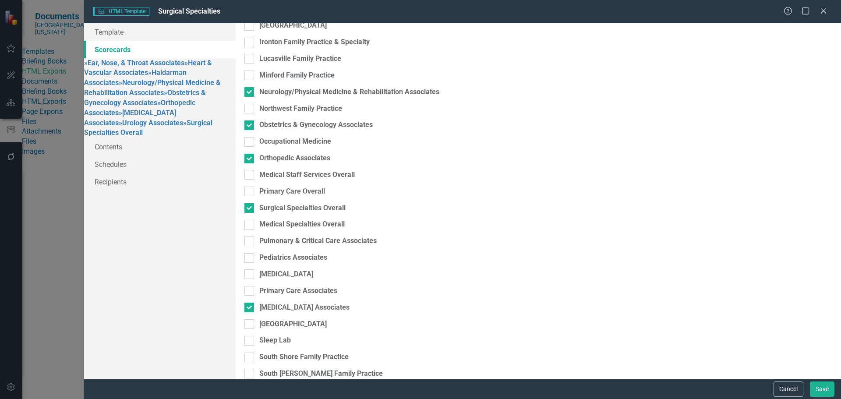
checkbox input "true"
click at [144, 147] on link "» Plastic & Reconstructive Surgery Associates" at bounding box center [156, 137] width 145 height 18
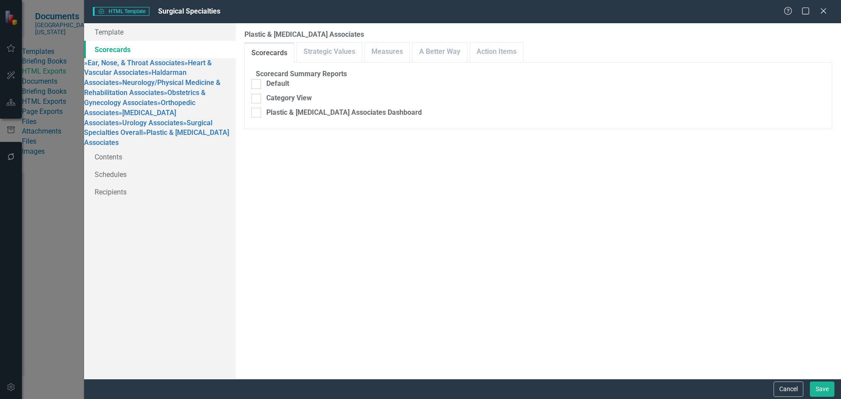
click at [317, 111] on fieldset "Scorecard Summary Reports Default Category View Plastic & Reconstructive Surger…" at bounding box center [538, 95] width 574 height 53
click at [317, 116] on div "Plastic & Reconstructive Surgery Associates Dashboard" at bounding box center [343, 113] width 155 height 10
click at [257, 113] on input "Plastic & Reconstructive Surgery Associates Dashboard" at bounding box center [254, 111] width 6 height 6
checkbox input "true"
click at [298, 169] on div "Include Linked Pages" at bounding box center [307, 167] width 68 height 10
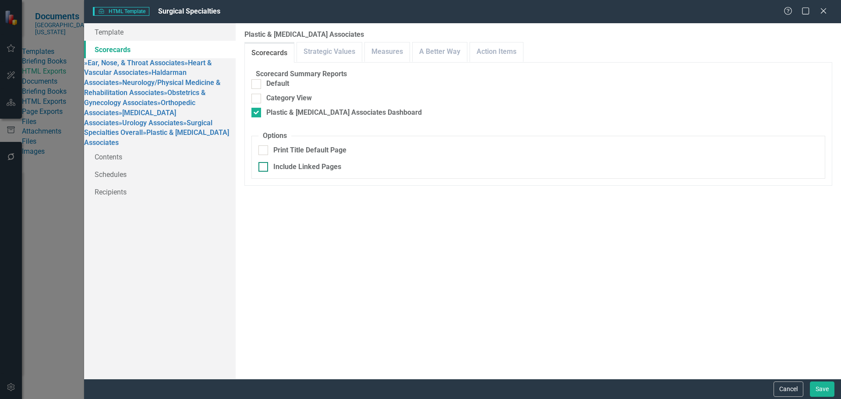
click at [264, 168] on input "Include Linked Pages" at bounding box center [261, 165] width 6 height 6
checkbox input "true"
click at [372, 46] on link "Measures" at bounding box center [387, 51] width 45 height 19
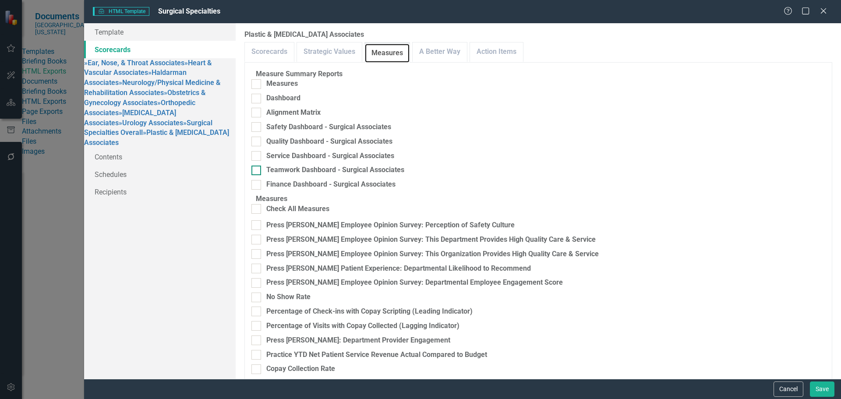
scroll to position [57, 0]
click at [448, 220] on div "Press [PERSON_NAME] Employee Opinion Survey: Perception of Safety Culture" at bounding box center [390, 225] width 248 height 10
click at [257, 220] on input "Press [PERSON_NAME] Employee Opinion Survey: Perception of Safety Culture" at bounding box center [254, 223] width 6 height 6
checkbox input "true"
click at [440, 235] on div "Press [PERSON_NAME] Employee Opinion Survey: This Department Provides High Qual…" at bounding box center [430, 240] width 329 height 10
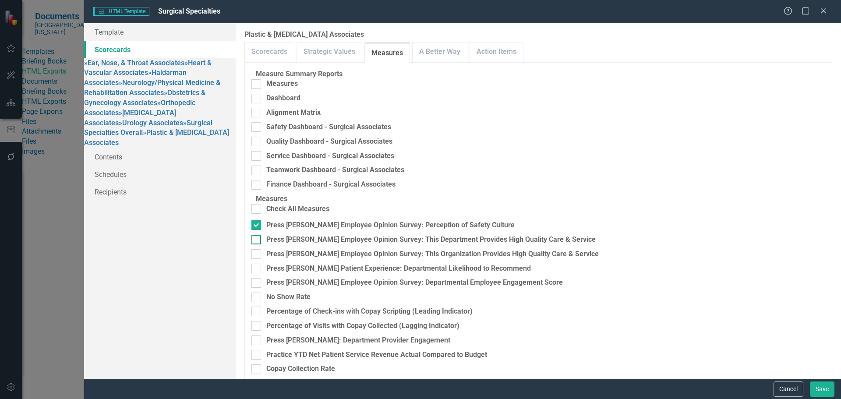
click at [257, 235] on input "Press [PERSON_NAME] Employee Opinion Survey: This Department Provides High Qual…" at bounding box center [254, 238] width 6 height 6
checkbox input "true"
click at [430, 264] on div "Press [PERSON_NAME] Patient Experience: Departmental Likelihood to Recommend" at bounding box center [398, 269] width 264 height 10
click at [257, 264] on input "Press [PERSON_NAME] Patient Experience: Departmental Likelihood to Recommend" at bounding box center [254, 267] width 6 height 6
checkbox input "true"
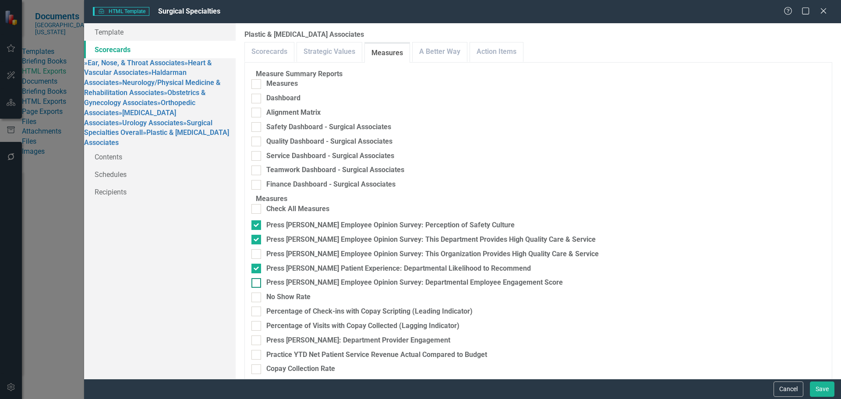
click at [402, 278] on div "Press [PERSON_NAME] Employee Opinion Survey: Departmental Employee Engagement S…" at bounding box center [414, 283] width 296 height 10
click at [257, 278] on input "Press [PERSON_NAME] Employee Opinion Survey: Departmental Employee Engagement S…" at bounding box center [254, 281] width 6 height 6
checkbox input "true"
click at [335, 335] on div "Press Ganey: Department Provider Engagement" at bounding box center [358, 340] width 184 height 10
click at [257, 335] on input "Press Ganey: Department Provider Engagement" at bounding box center [254, 338] width 6 height 6
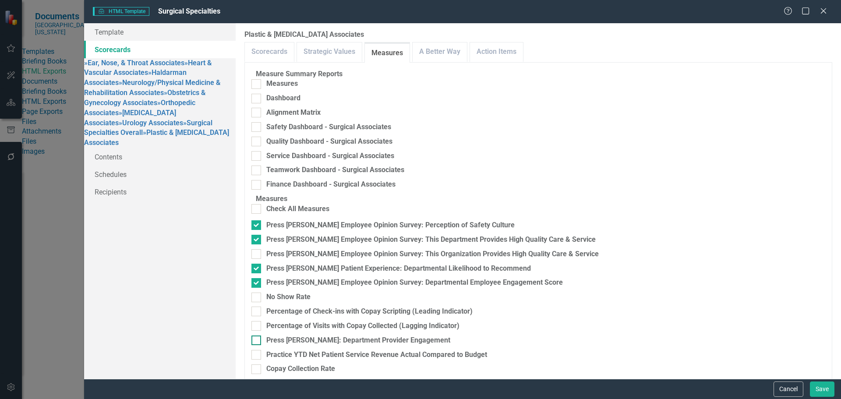
checkbox input "true"
click at [326, 350] on div "Practice YTD Net Patient Service Revenue Actual Compared to Budget" at bounding box center [376, 355] width 221 height 10
click at [257, 350] on input "Practice YTD Net Patient Service Revenue Actual Compared to Budget" at bounding box center [254, 353] width 6 height 6
checkbox input "true"
click at [320, 364] on div "Copay Collection Rate" at bounding box center [300, 369] width 69 height 10
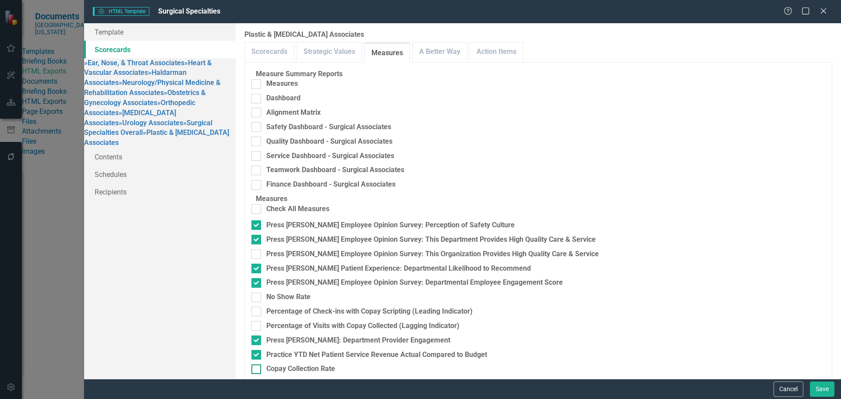
click at [257, 364] on input "Copay Collection Rate" at bounding box center [254, 367] width 6 height 6
checkbox input "true"
click at [320, 378] on div "Quarterly Pharmacy Audits" at bounding box center [308, 383] width 85 height 10
click at [257, 379] on input "Quarterly Pharmacy Audits" at bounding box center [254, 382] width 6 height 6
checkbox input "true"
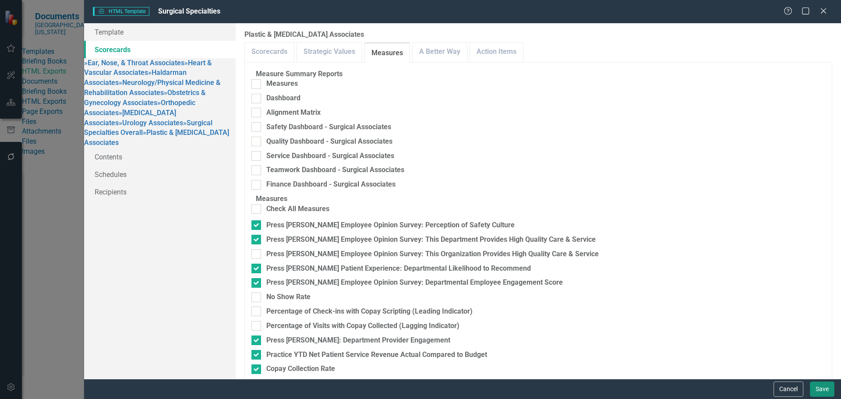
click at [826, 389] on button "Save" at bounding box center [822, 388] width 25 height 15
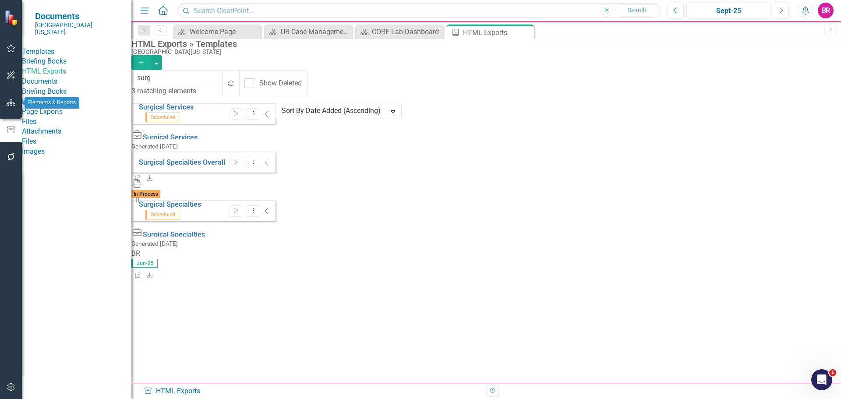
click at [9, 107] on button "button" at bounding box center [11, 103] width 20 height 18
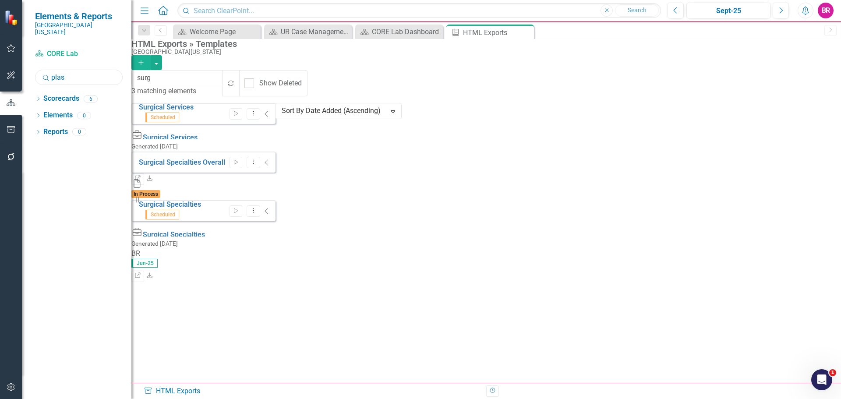
click at [77, 71] on input "plas" at bounding box center [79, 77] width 88 height 15
click at [79, 71] on input "plas" at bounding box center [79, 77] width 88 height 15
type input "Neur"
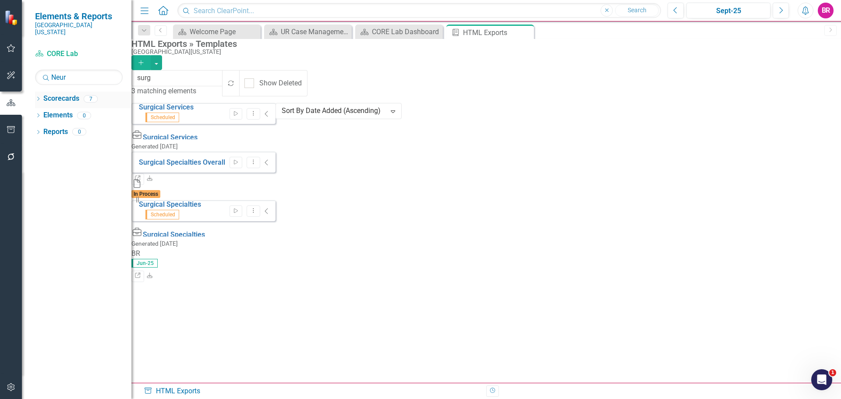
click at [39, 97] on icon "Dropdown" at bounding box center [38, 99] width 6 height 5
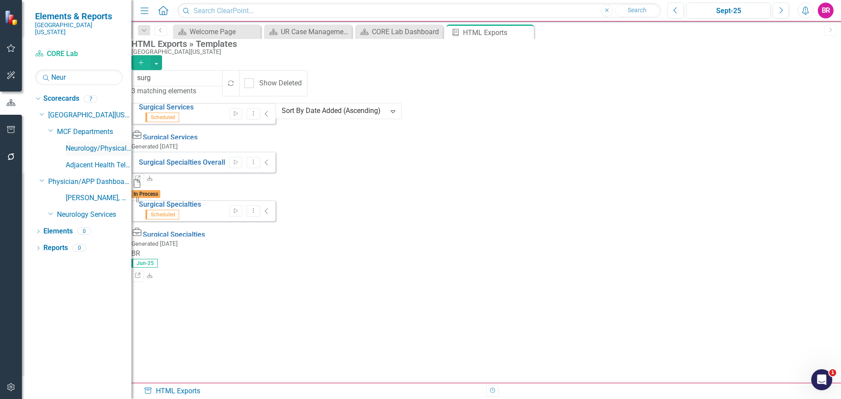
click at [113, 144] on link "Neurology/Physical Medicine & Rehabilitation Associates" at bounding box center [99, 149] width 66 height 10
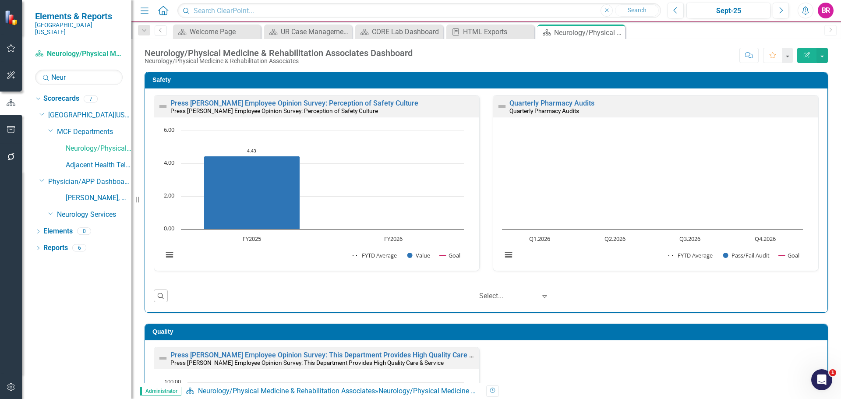
click at [802, 56] on button "Edit Report" at bounding box center [806, 55] width 19 height 15
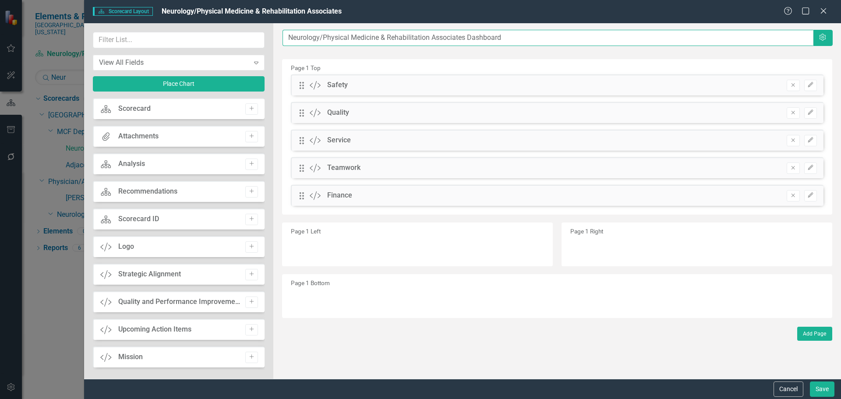
drag, startPoint x: 430, startPoint y: 39, endPoint x: 324, endPoint y: 42, distance: 106.0
click at [324, 42] on input "Neurology/Physical Medicine & Rehabilitation Associates Dashboard" at bounding box center [547, 38] width 531 height 16
drag, startPoint x: 333, startPoint y: 36, endPoint x: 586, endPoint y: 36, distance: 253.1
click at [586, 36] on input "Neurology/Physical Medicine & Rehabilitation Associates Dashboard" at bounding box center [547, 38] width 531 height 16
drag, startPoint x: 429, startPoint y: 39, endPoint x: 321, endPoint y: 35, distance: 108.2
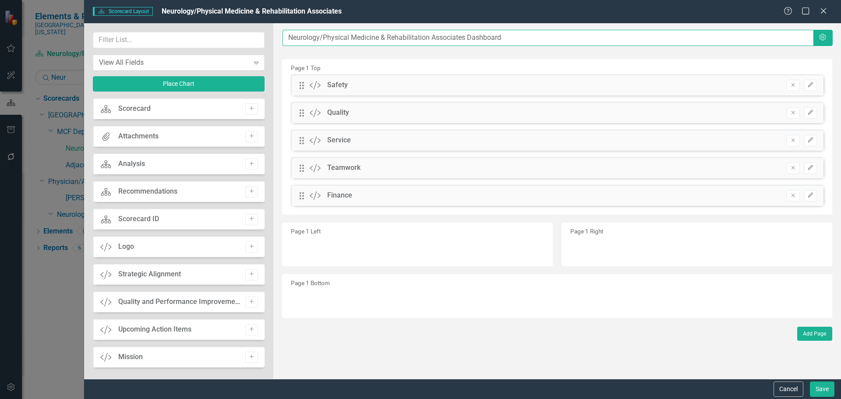
click at [321, 35] on input "Neurology/Physical Medicine & Rehabilitation Associates Dashboard" at bounding box center [547, 38] width 531 height 16
type input "Neurology Associates Dashboard"
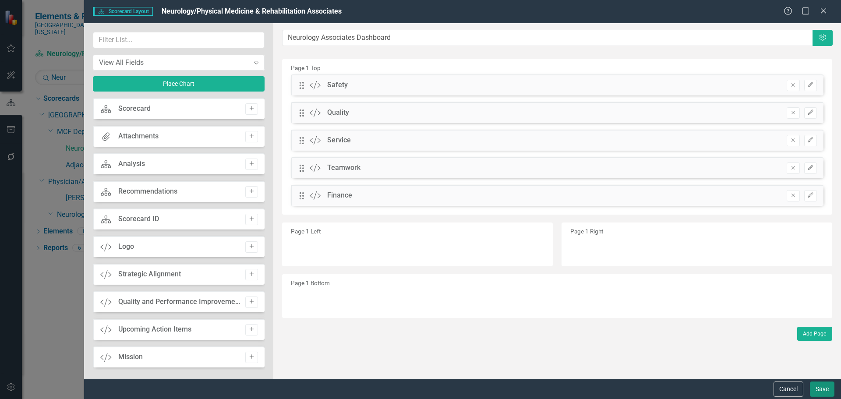
click at [821, 385] on button "Save" at bounding box center [822, 388] width 25 height 15
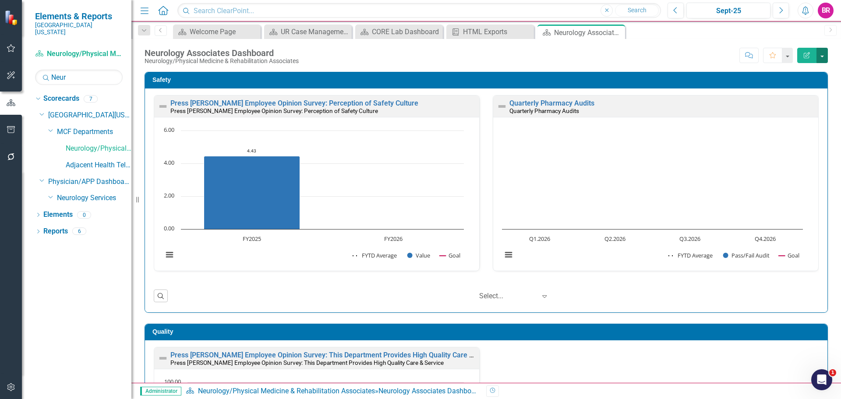
click at [823, 61] on button "button" at bounding box center [821, 55] width 11 height 15
click at [807, 86] on link "Edit Report Edit Layout" at bounding box center [791, 88] width 71 height 16
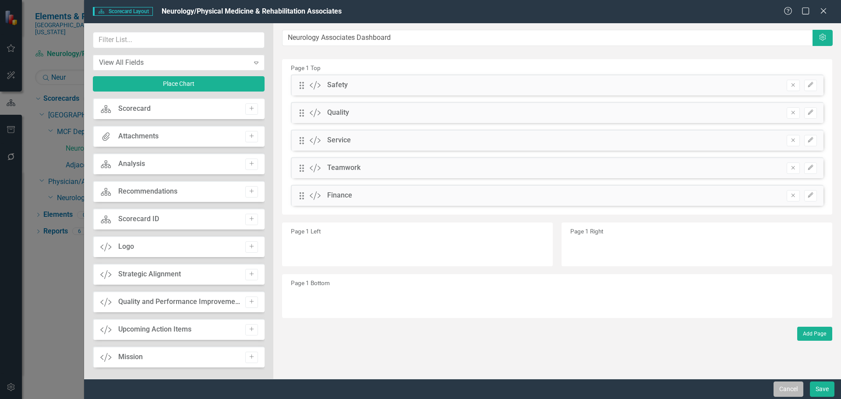
click at [796, 392] on button "Cancel" at bounding box center [788, 388] width 30 height 15
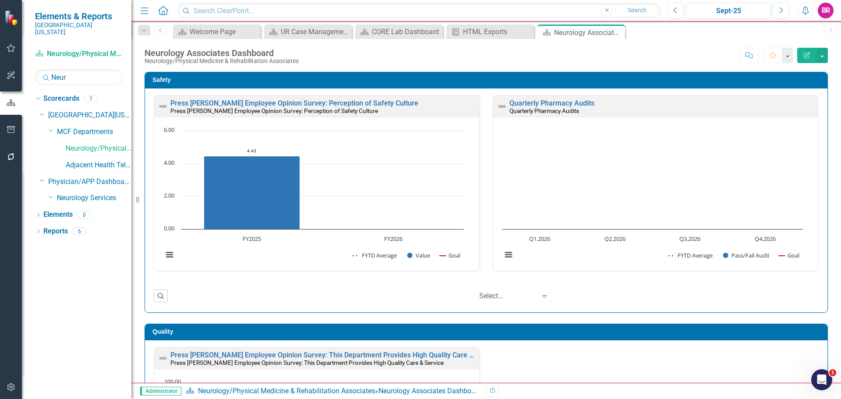
click at [806, 52] on icon "Edit Report" at bounding box center [807, 55] width 8 height 6
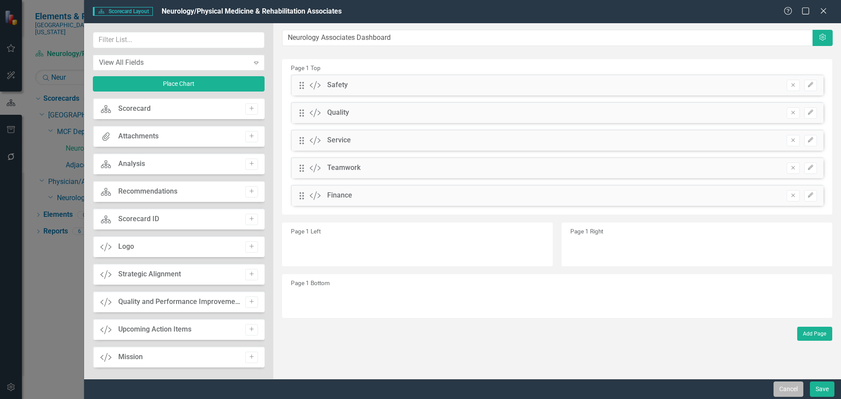
click at [796, 392] on button "Cancel" at bounding box center [788, 388] width 30 height 15
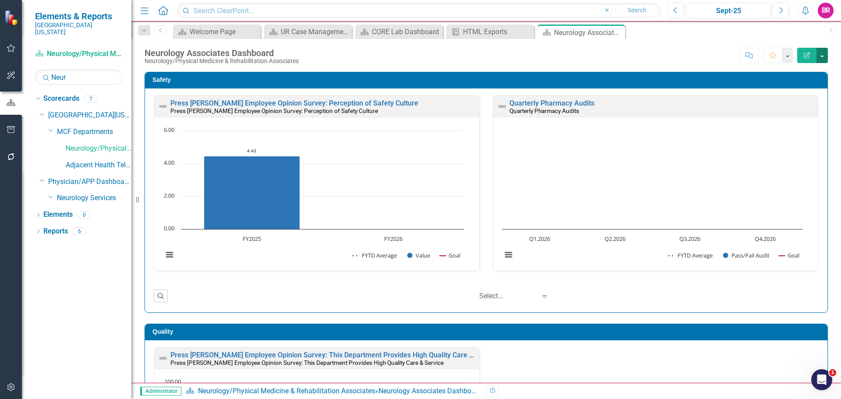
click at [825, 56] on button "button" at bounding box center [821, 55] width 11 height 15
click at [817, 74] on link "Edit Edit Scorecard" at bounding box center [791, 71] width 71 height 16
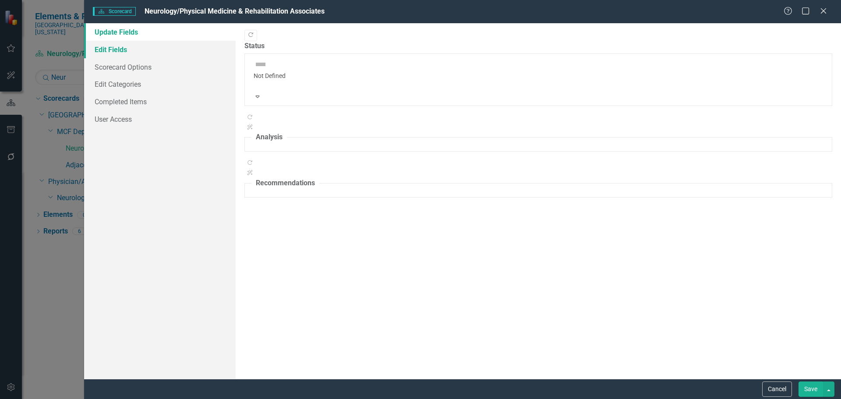
click at [146, 52] on link "Edit Fields" at bounding box center [159, 50] width 151 height 18
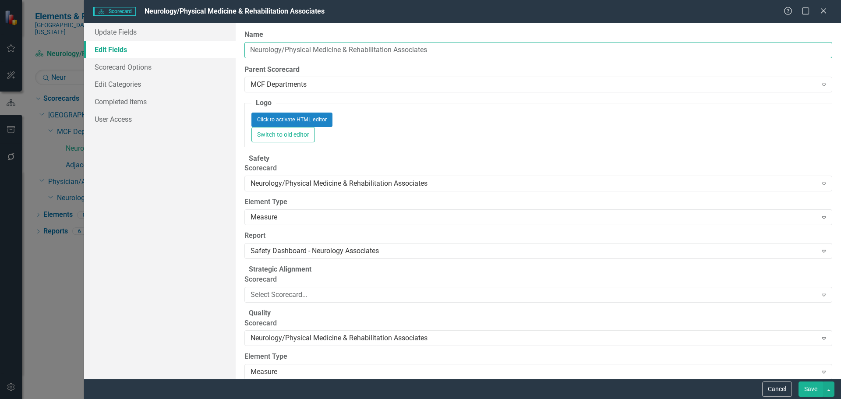
drag, startPoint x: 444, startPoint y: 49, endPoint x: 287, endPoint y: 48, distance: 157.2
click at [287, 48] on input "Neurology/Physical Medicine & Rehabilitation Associates" at bounding box center [538, 50] width 588 height 16
click at [392, 47] on input "Neurology/Physical Medicine & Rehabilitation Associates" at bounding box center [538, 50] width 588 height 16
drag, startPoint x: 392, startPoint y: 47, endPoint x: 351, endPoint y: 47, distance: 41.6
click at [351, 47] on input "Neurology/Physical Medicine & Rehabilitation Associates" at bounding box center [538, 50] width 588 height 16
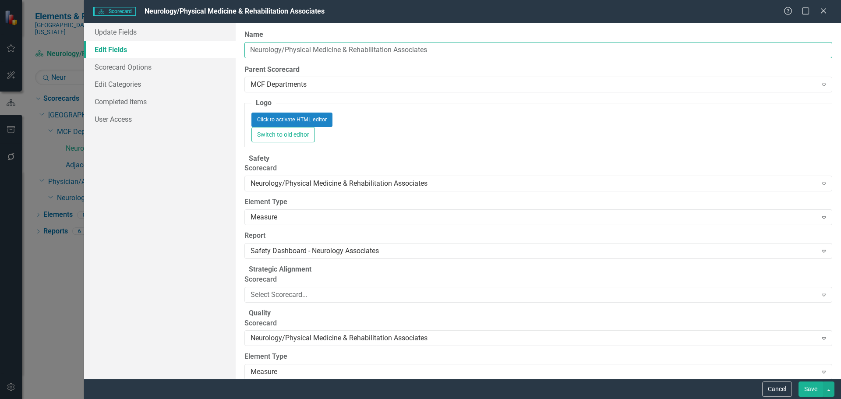
click at [392, 49] on input "Neurology/Physical Medicine & Rehabilitation Associates" at bounding box center [538, 50] width 588 height 16
drag, startPoint x: 390, startPoint y: 49, endPoint x: 279, endPoint y: 51, distance: 110.4
click at [279, 51] on input "Neurology/Physical Medicine & Rehabilitation Associates" at bounding box center [538, 50] width 588 height 16
click at [353, 50] on input "Neurology Associates" at bounding box center [538, 50] width 588 height 16
type input "Neurology Associates"
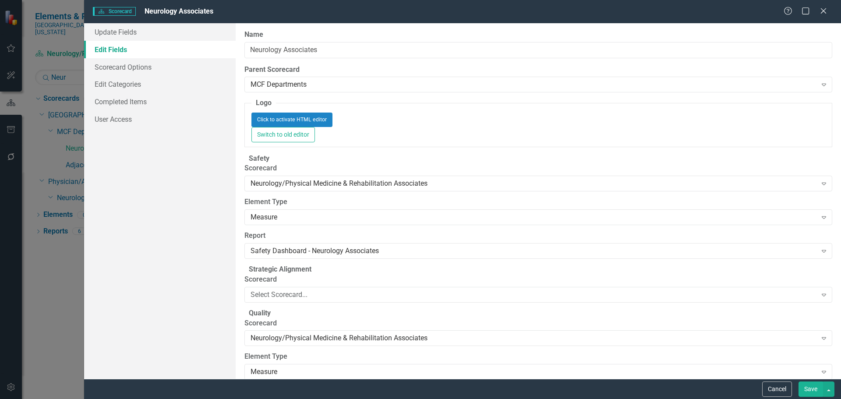
click at [809, 389] on button "Save" at bounding box center [810, 388] width 25 height 15
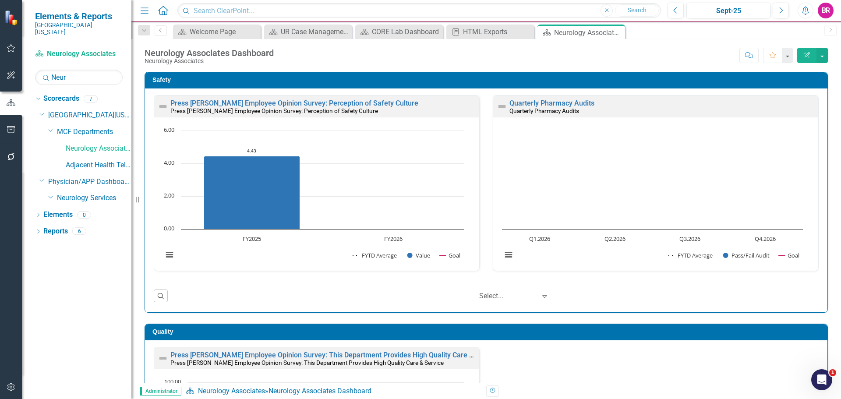
click at [0, 0] on icon "Close" at bounding box center [0, 0] width 0 height 0
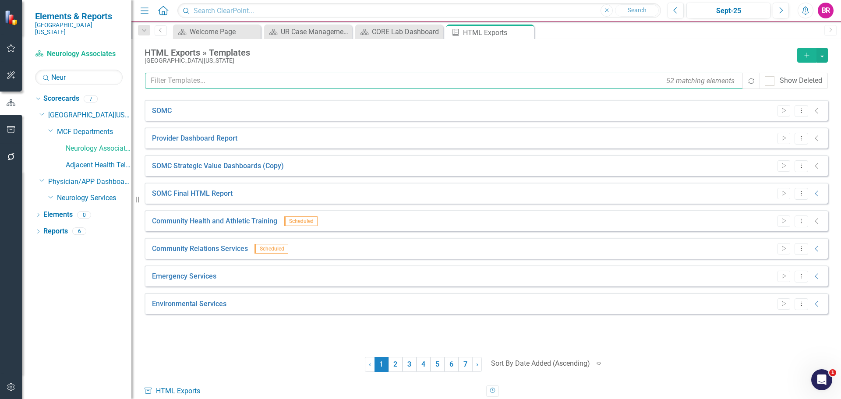
click at [251, 84] on input "text" at bounding box center [444, 81] width 599 height 16
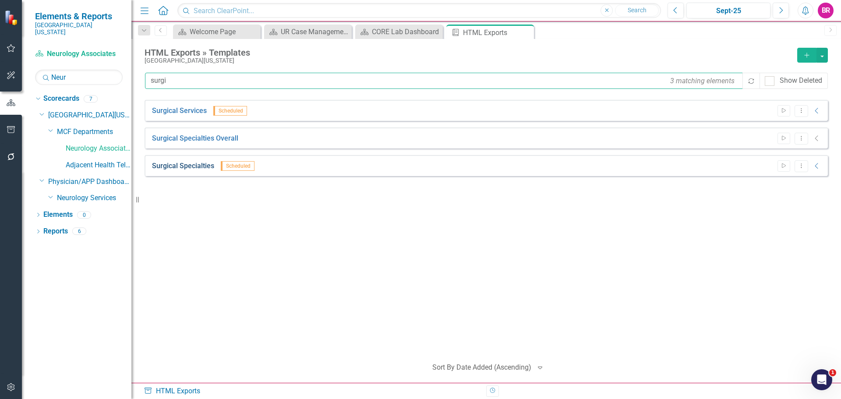
type input "surgi"
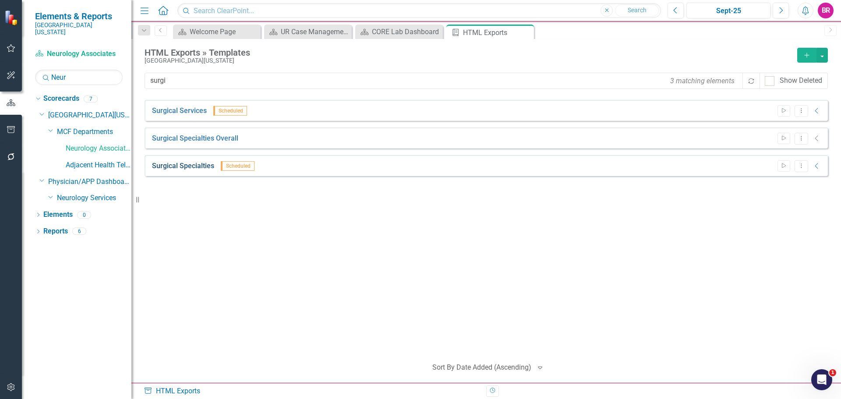
click at [176, 166] on link "Surgical Specialties" at bounding box center [183, 166] width 62 height 10
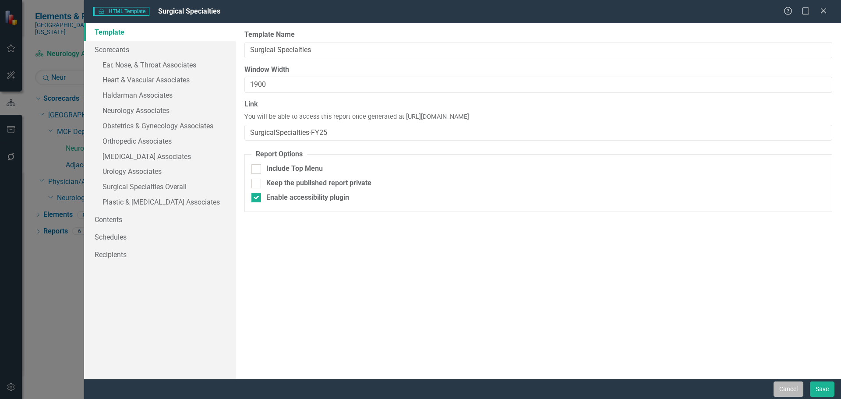
click at [793, 395] on button "Cancel" at bounding box center [788, 388] width 30 height 15
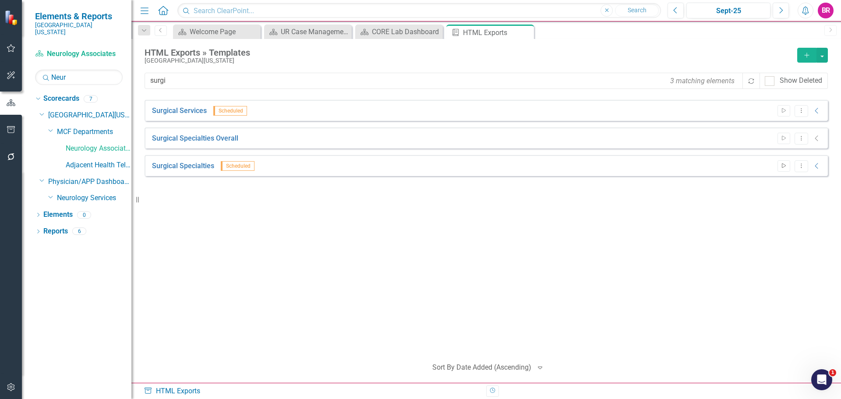
click at [785, 164] on icon "Start" at bounding box center [783, 165] width 7 height 5
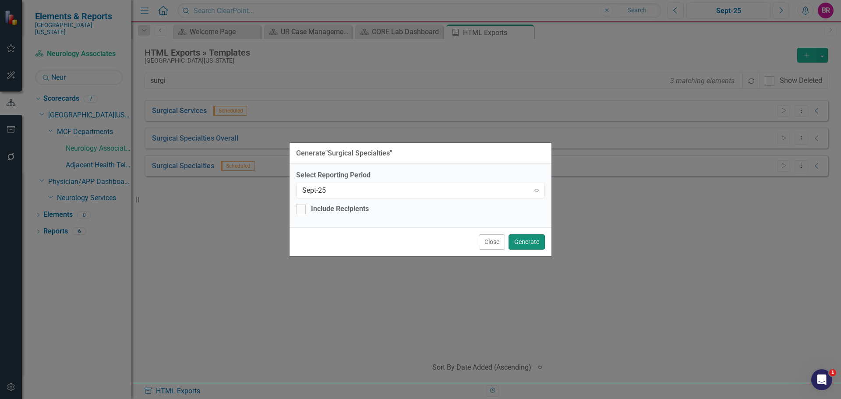
click at [526, 243] on button "Generate" at bounding box center [526, 241] width 36 height 15
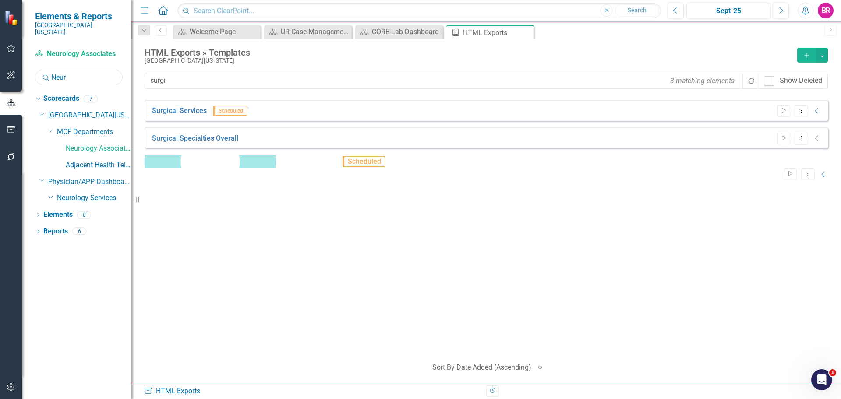
click at [71, 70] on input "Neur" at bounding box center [79, 77] width 88 height 15
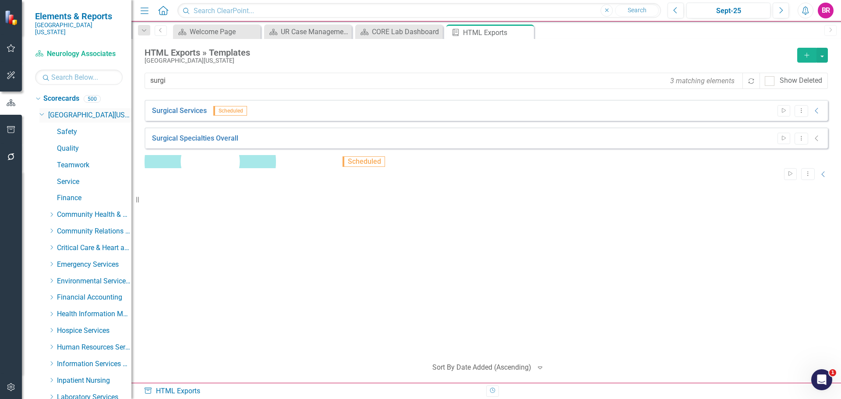
click at [42, 110] on icon "Dropdown" at bounding box center [41, 113] width 5 height 7
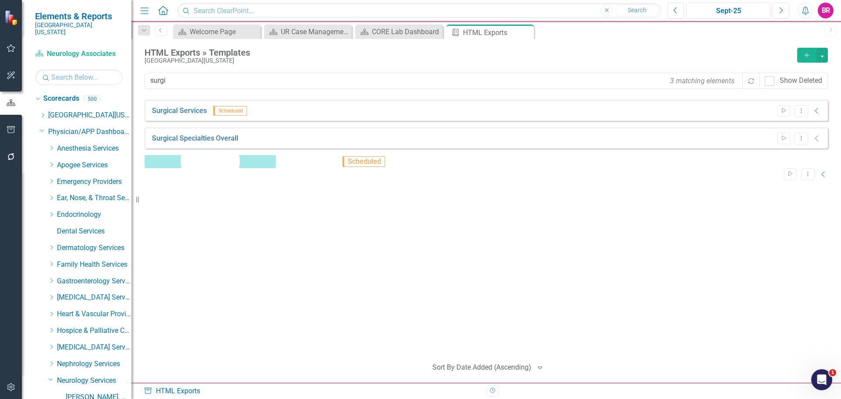
click at [41, 127] on icon "Dropdown" at bounding box center [41, 130] width 5 height 7
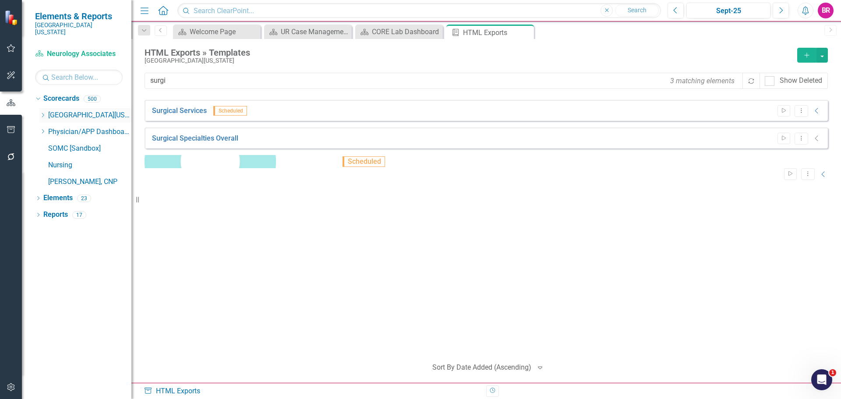
click at [44, 113] on icon "Dropdown" at bounding box center [42, 115] width 7 height 5
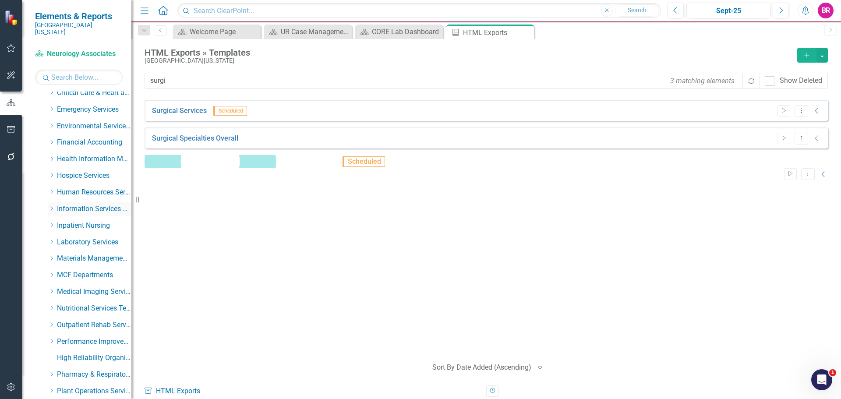
scroll to position [175, 0]
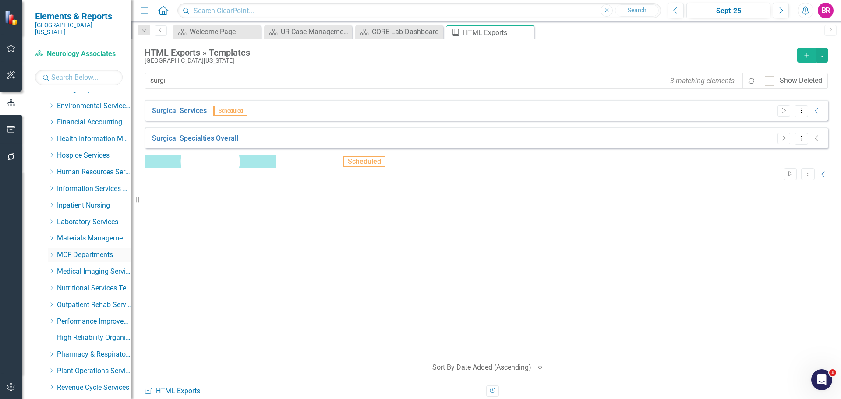
click at [51, 252] on icon "Dropdown" at bounding box center [51, 254] width 7 height 5
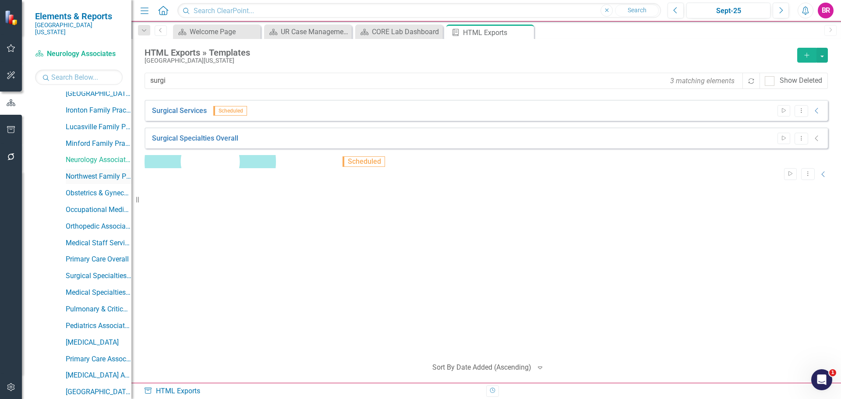
scroll to position [569, 0]
click at [97, 237] on link "Medical Staff Services Overall" at bounding box center [99, 242] width 66 height 10
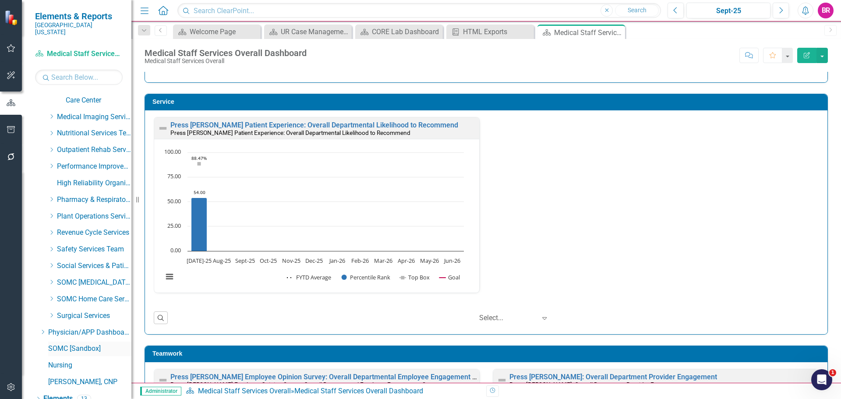
scroll to position [1144, 0]
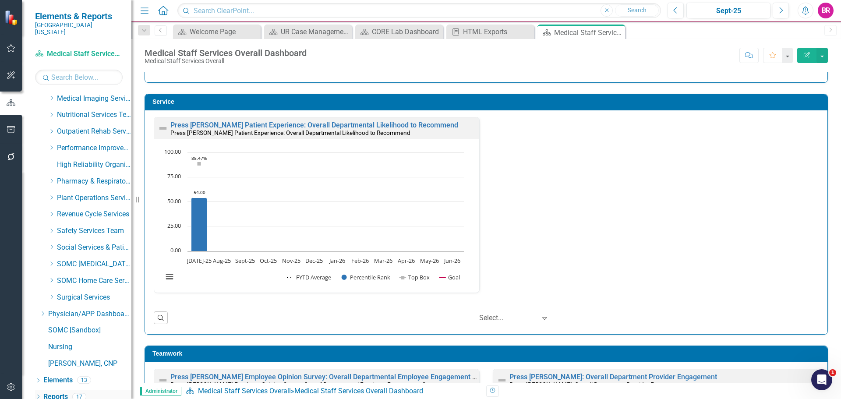
click at [59, 392] on link "Reports" at bounding box center [55, 397] width 25 height 10
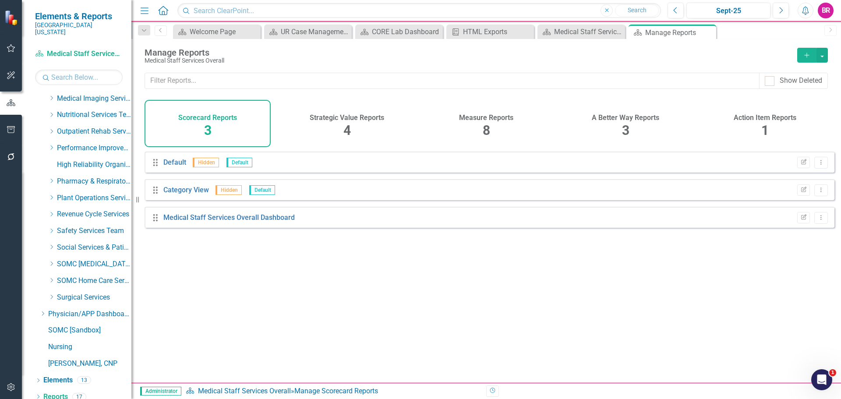
click at [489, 123] on span "8" at bounding box center [485, 130] width 7 height 15
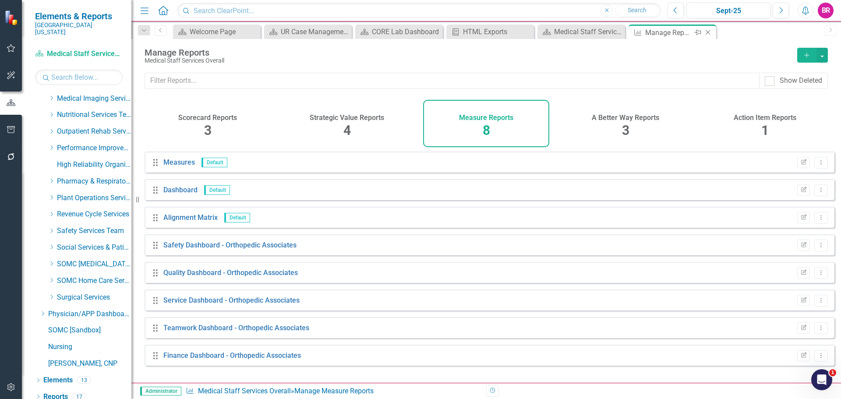
click at [708, 31] on icon "Close" at bounding box center [707, 32] width 9 height 7
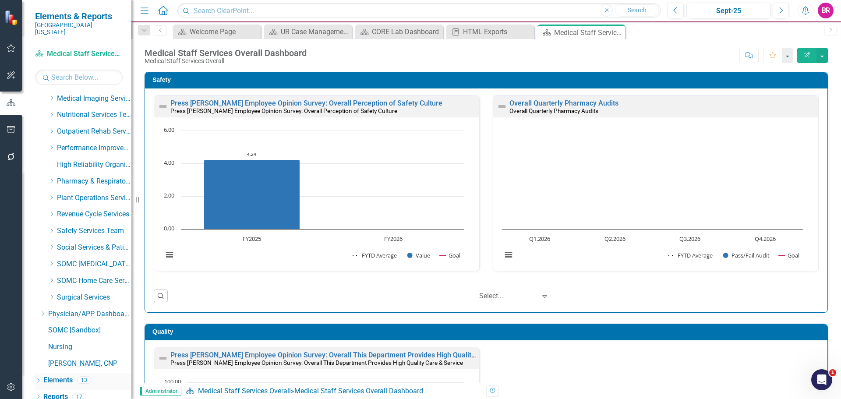
click at [61, 375] on link "Elements" at bounding box center [57, 380] width 29 height 10
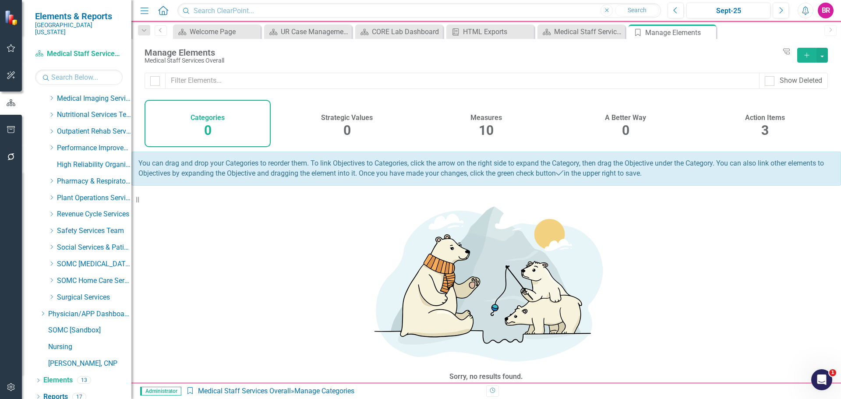
click at [472, 127] on div "Measures 10" at bounding box center [486, 123] width 126 height 47
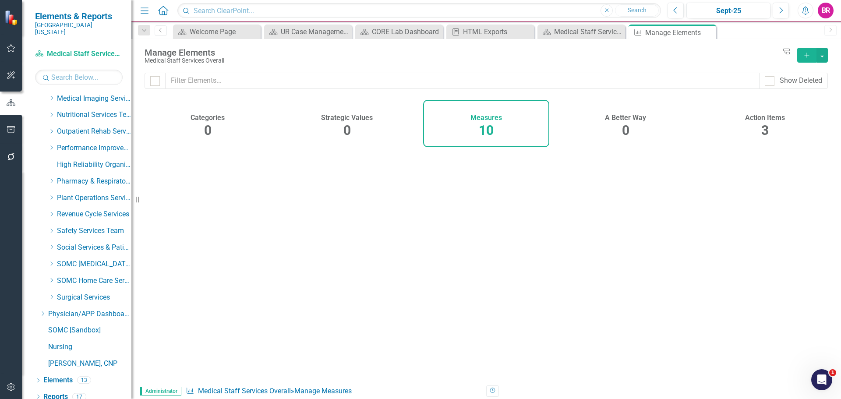
click at [500, 120] on h4 "Measures" at bounding box center [486, 118] width 32 height 8
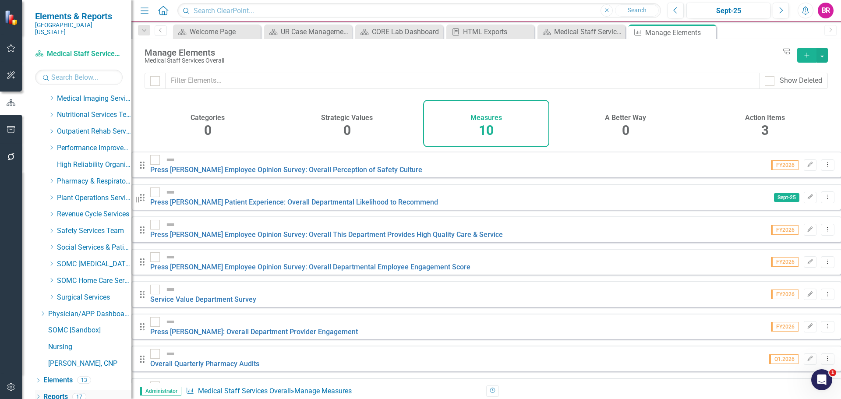
click at [55, 392] on link "Reports" at bounding box center [55, 397] width 25 height 10
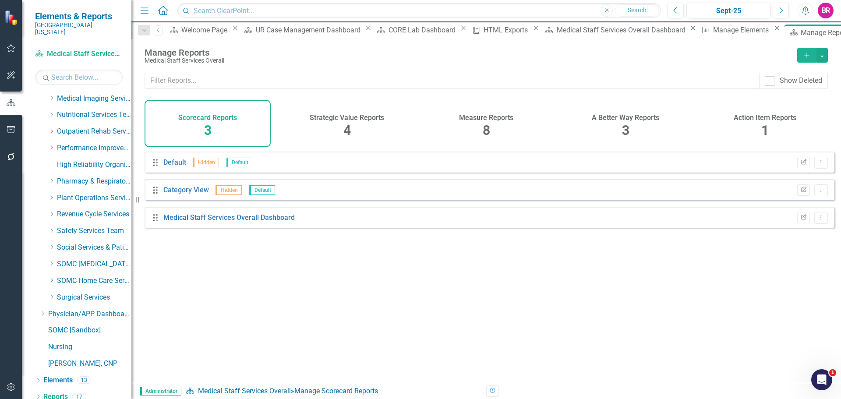
click at [491, 120] on h4 "Measure Reports" at bounding box center [486, 118] width 54 height 8
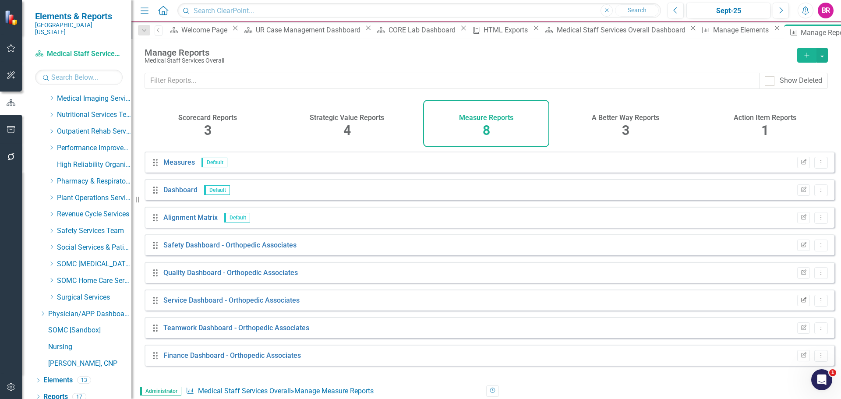
click at [800, 303] on icon "Edit Report" at bounding box center [803, 300] width 7 height 5
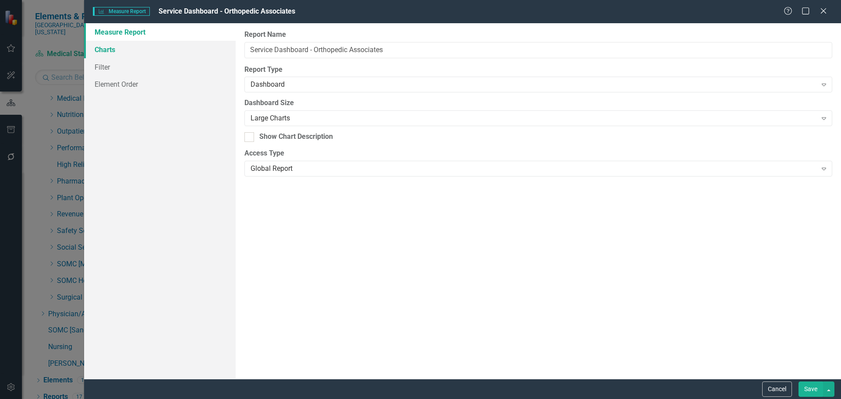
click at [113, 46] on link "Charts" at bounding box center [159, 50] width 151 height 18
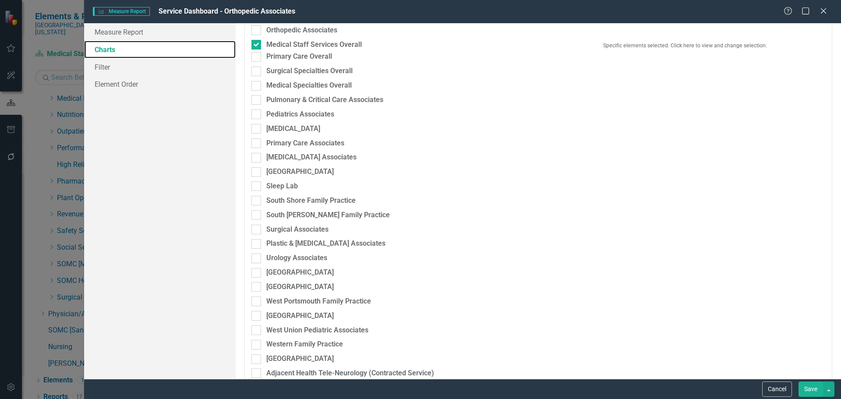
scroll to position [1095, 0]
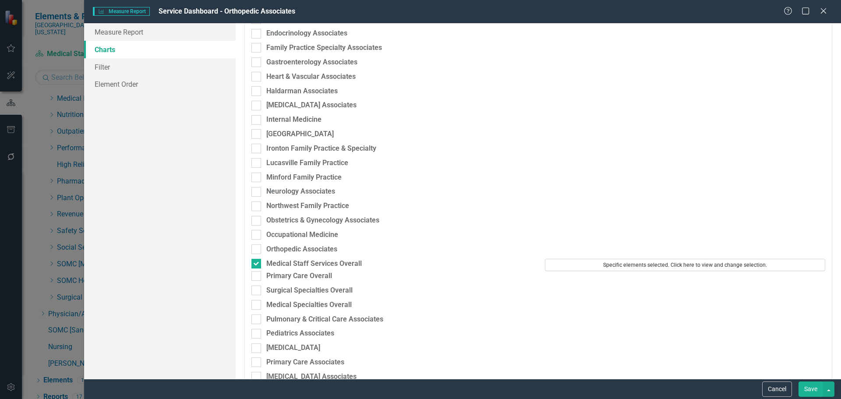
click at [632, 265] on button "Specific elements selected. Click here to view and change selection." at bounding box center [685, 265] width 280 height 12
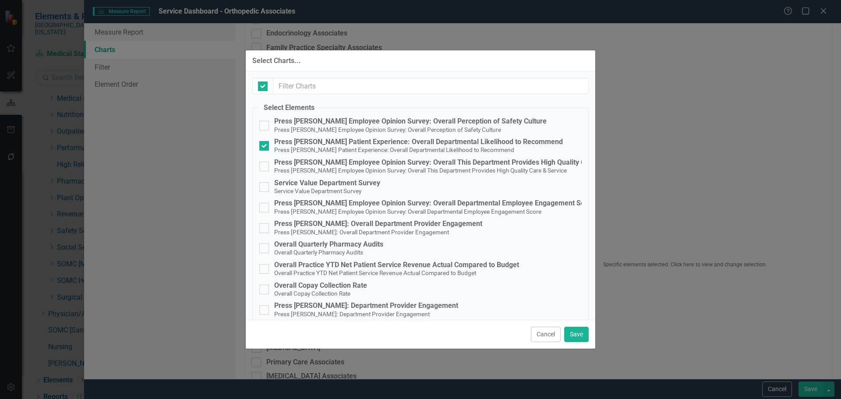
checkbox input "false"
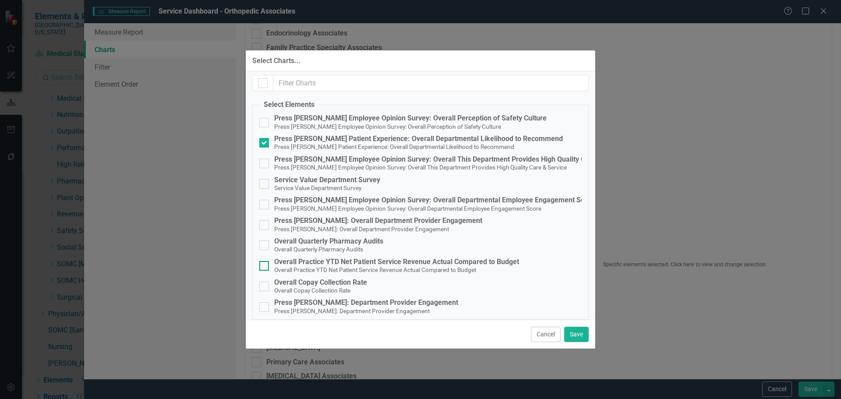
scroll to position [0, 0]
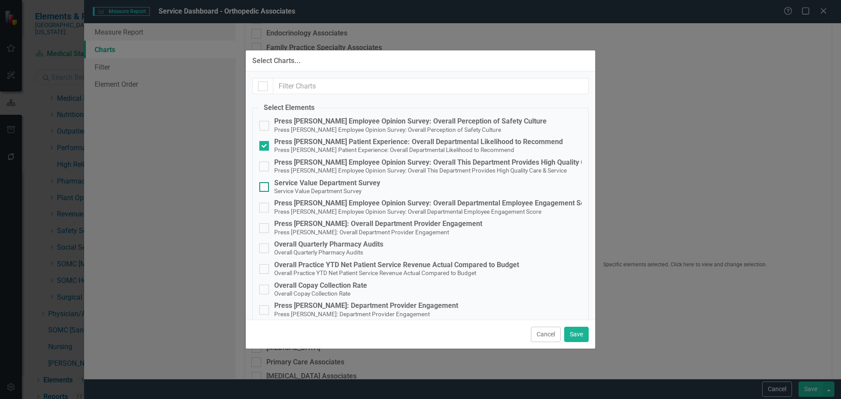
click at [339, 183] on div "Service Value Department Survey" at bounding box center [327, 183] width 106 height 8
click at [265, 183] on input "Service Value Department Survey Service Value Department Survey" at bounding box center [262, 185] width 6 height 6
checkbox input "true"
click at [585, 334] on button "Save" at bounding box center [576, 334] width 25 height 15
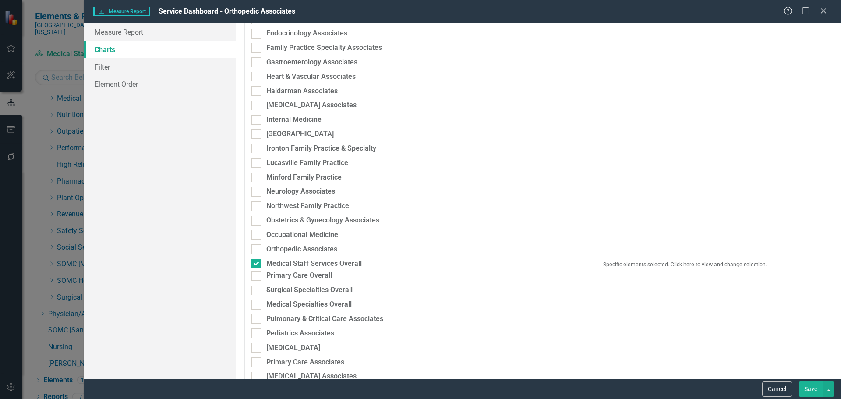
click at [812, 389] on button "Save" at bounding box center [810, 388] width 25 height 15
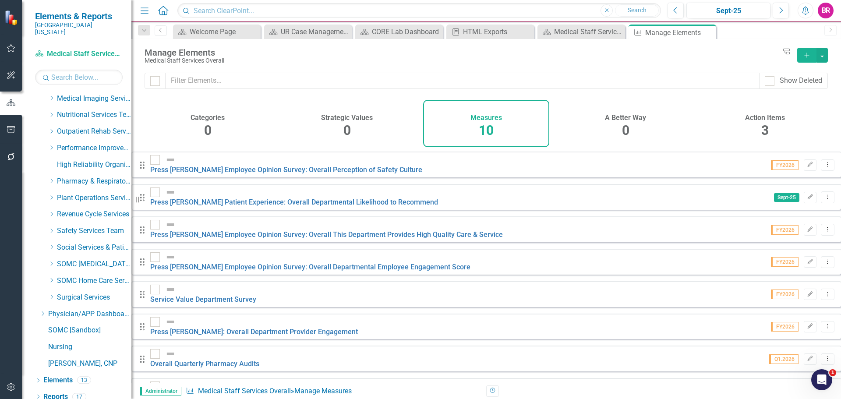
click at [752, 119] on h4 "Action Items" at bounding box center [765, 118] width 40 height 8
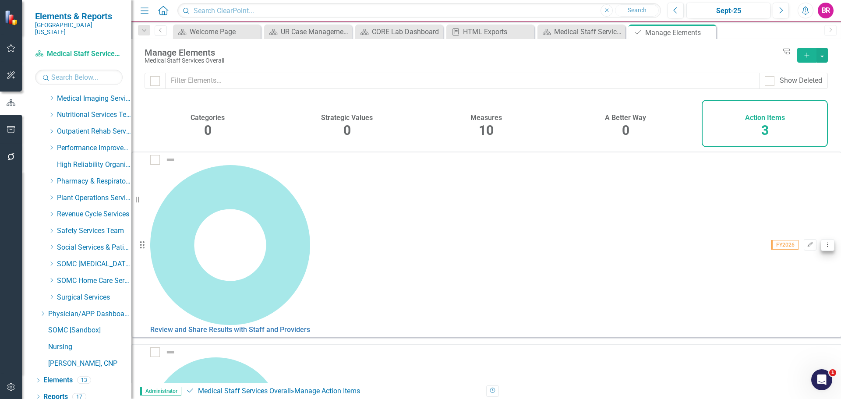
click at [824, 242] on icon "Dropdown Menu" at bounding box center [827, 245] width 7 height 6
click at [792, 218] on link "Copy Duplicate Action Item" at bounding box center [776, 216] width 87 height 16
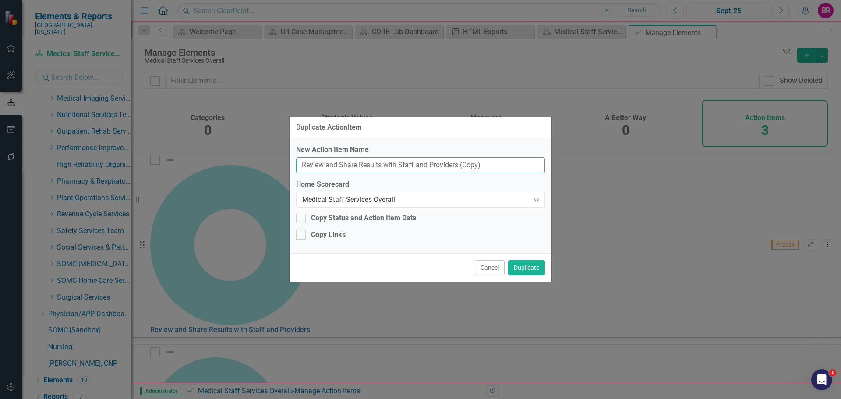
drag, startPoint x: 502, startPoint y: 161, endPoint x: -33, endPoint y: 140, distance: 535.0
click at [0, 140] on html "Elements & Reports Southern Ohio Medical Center Scorecard Medical Staff Service…" at bounding box center [420, 199] width 841 height 399
type input "Blank PDSA"
click at [537, 269] on button "Duplicate" at bounding box center [526, 267] width 37 height 15
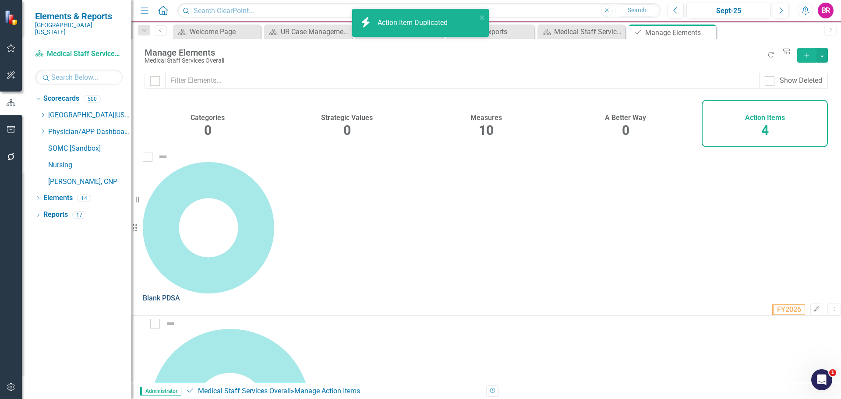
click at [180, 294] on link "Blank PDSA" at bounding box center [161, 298] width 37 height 8
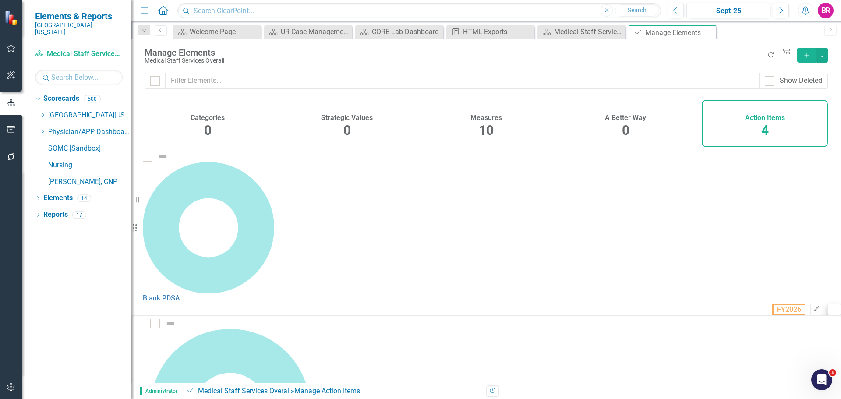
click at [830, 306] on icon "Dropdown Menu" at bounding box center [833, 309] width 7 height 6
click at [776, 228] on link "Trash Delete Action Item" at bounding box center [776, 232] width 87 height 16
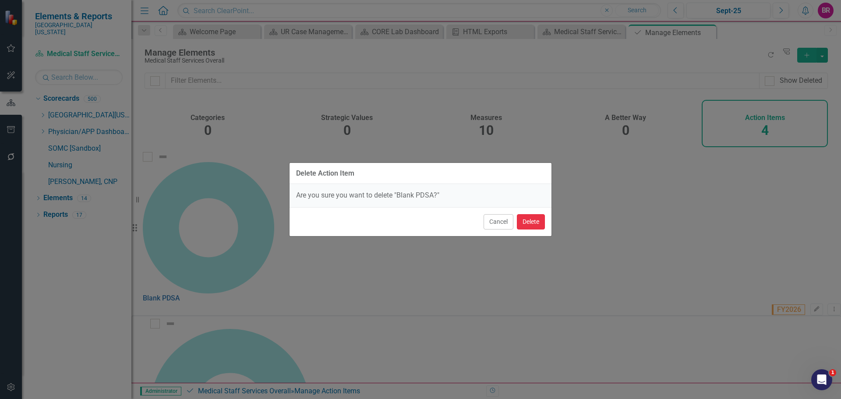
click at [527, 221] on button "Delete" at bounding box center [531, 221] width 28 height 15
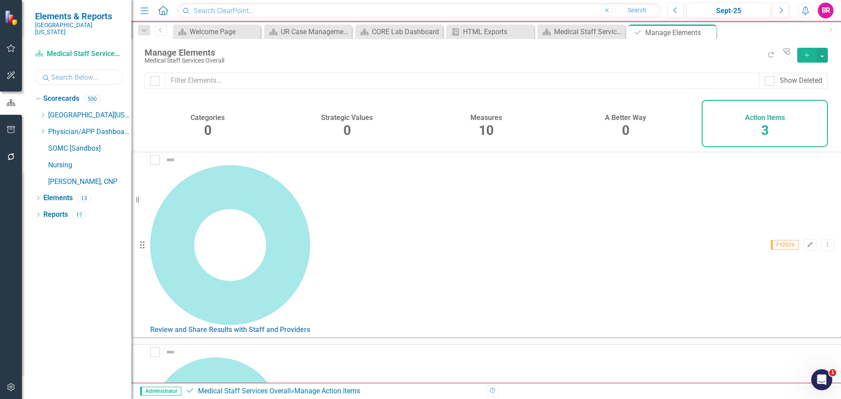
click at [77, 73] on input "text" at bounding box center [79, 77] width 88 height 15
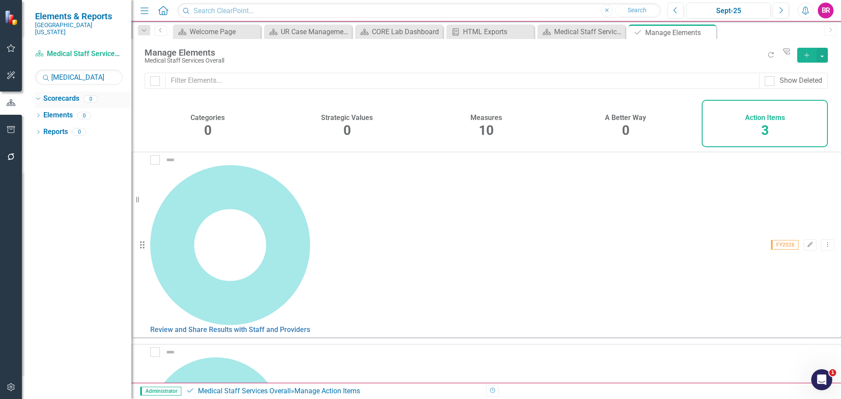
click at [42, 92] on div "Dropdown Scorecards 0" at bounding box center [83, 100] width 96 height 17
click at [41, 98] on div "Dropdown" at bounding box center [38, 100] width 6 height 4
click at [39, 96] on div "Dropdown" at bounding box center [38, 99] width 6 height 7
drag, startPoint x: 108, startPoint y: 68, endPoint x: 74, endPoint y: 71, distance: 34.3
click at [74, 71] on input "Cancer Center" at bounding box center [79, 77] width 88 height 15
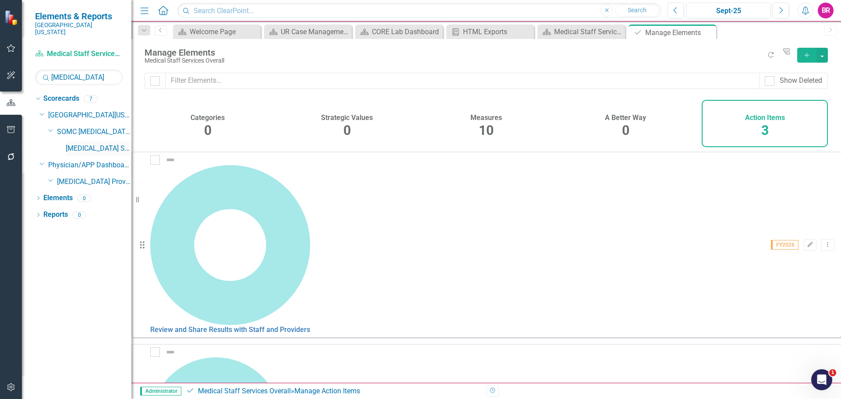
drag, startPoint x: 90, startPoint y: 140, endPoint x: 99, endPoint y: 141, distance: 9.2
click at [90, 144] on link "[MEDICAL_DATA] Services and Infusion" at bounding box center [99, 149] width 66 height 10
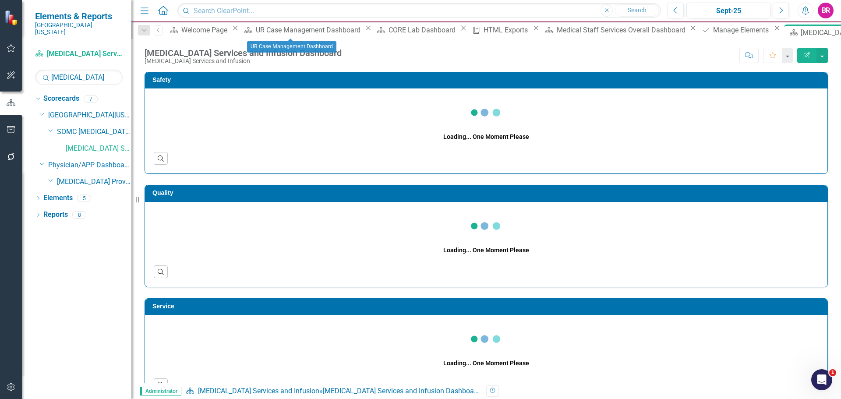
click at [364, 32] on icon "Close" at bounding box center [368, 28] width 9 height 7
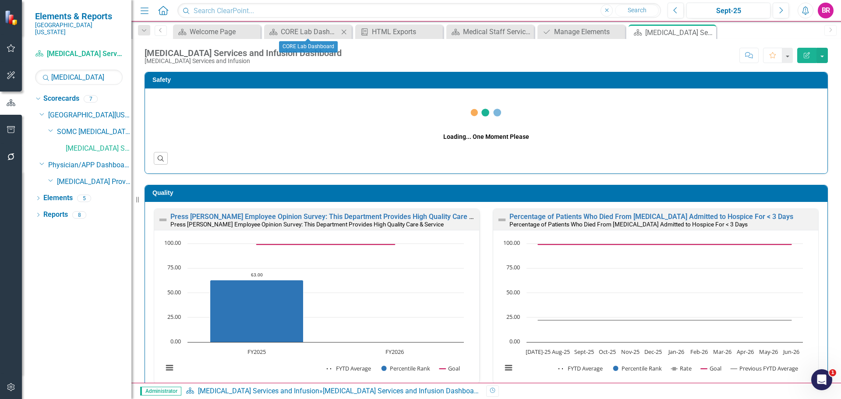
click at [345, 32] on icon "Close" at bounding box center [343, 31] width 9 height 7
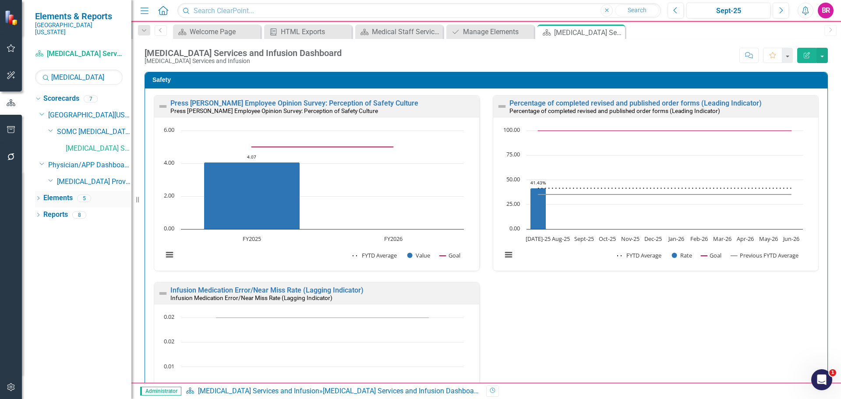
click at [66, 193] on link "Elements" at bounding box center [57, 198] width 29 height 10
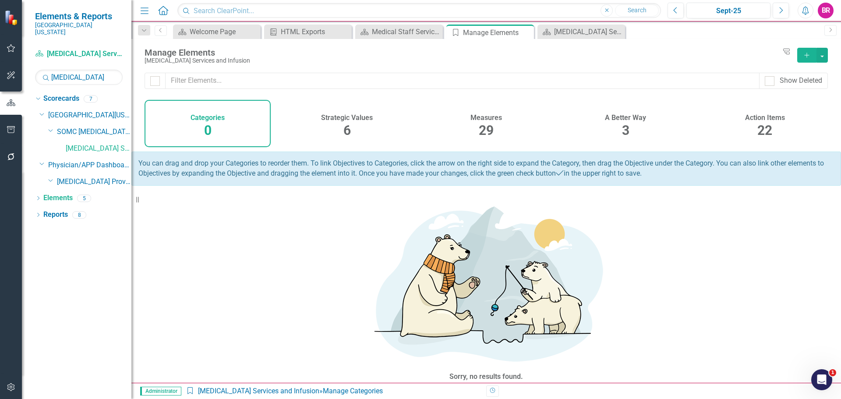
click at [770, 110] on div "Action Items 22" at bounding box center [764, 123] width 126 height 47
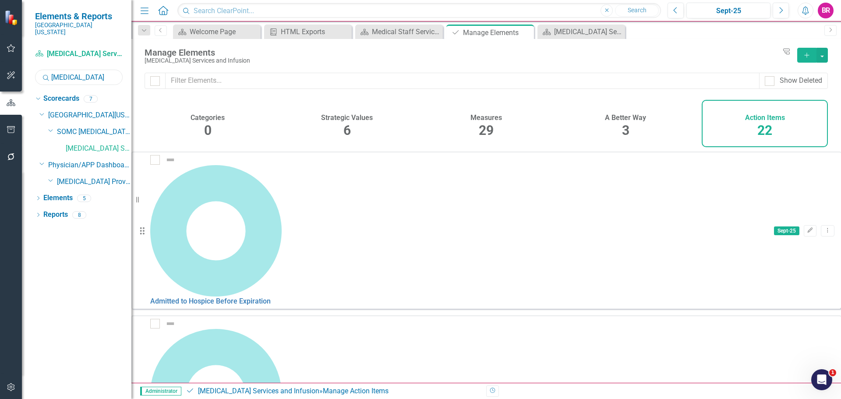
click at [87, 70] on input "Cancer" at bounding box center [79, 77] width 88 height 15
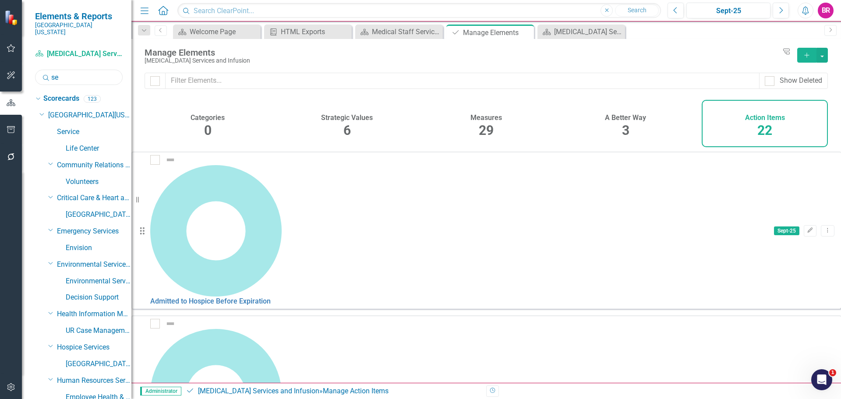
type input "s"
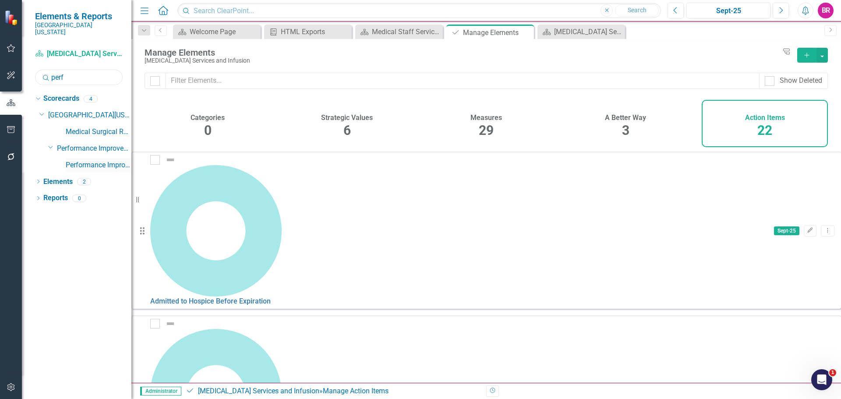
type input "perf"
click at [108, 160] on link "Performance Improvement" at bounding box center [99, 165] width 66 height 10
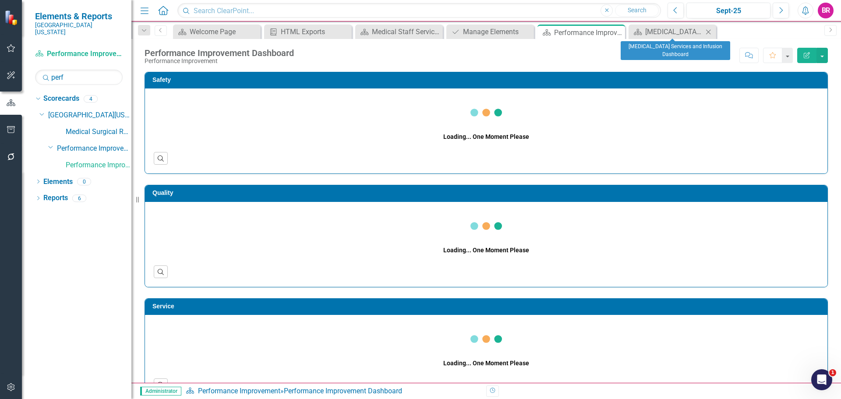
click at [705, 32] on icon "Close" at bounding box center [708, 31] width 9 height 7
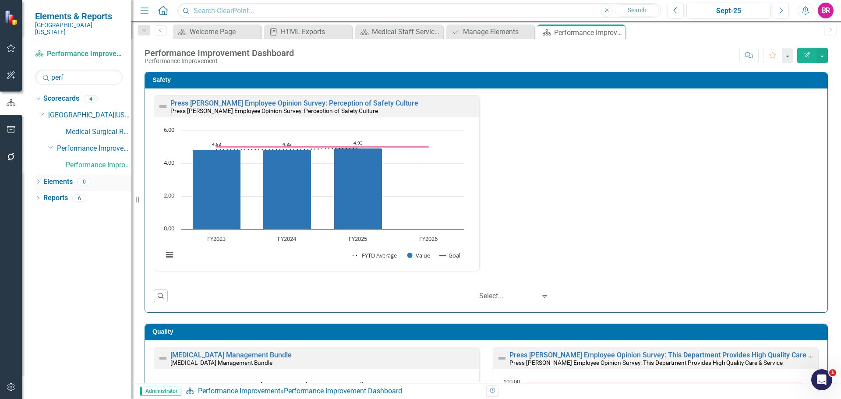
click at [60, 177] on link "Elements" at bounding box center [57, 182] width 29 height 10
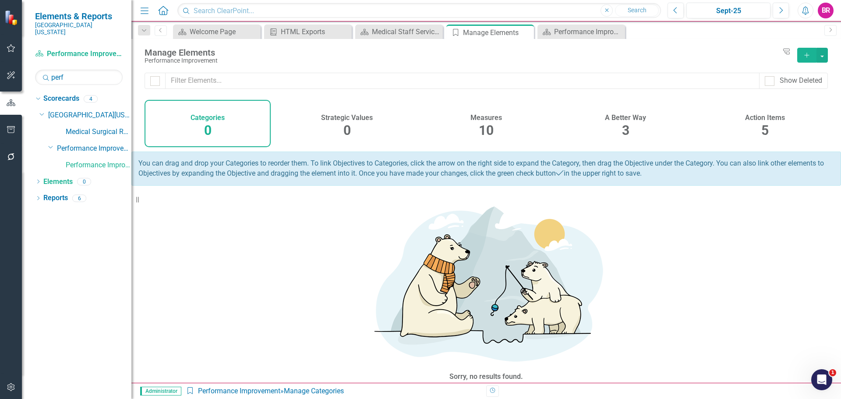
click at [769, 118] on h4 "Action Items" at bounding box center [765, 118] width 40 height 8
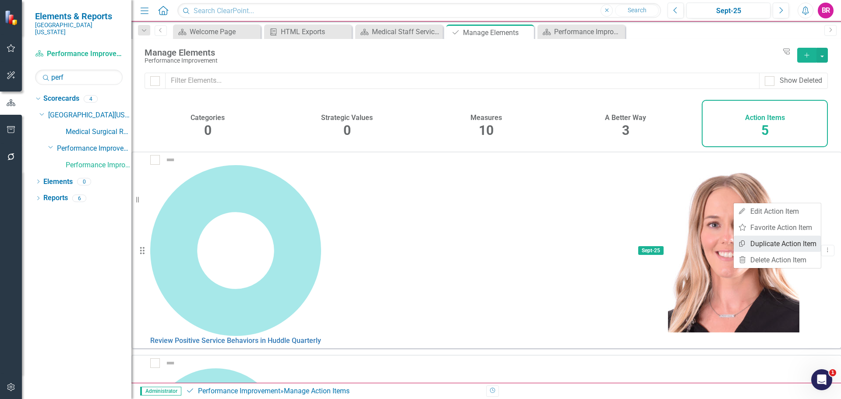
click at [771, 243] on link "Copy Duplicate Action Item" at bounding box center [776, 244] width 87 height 16
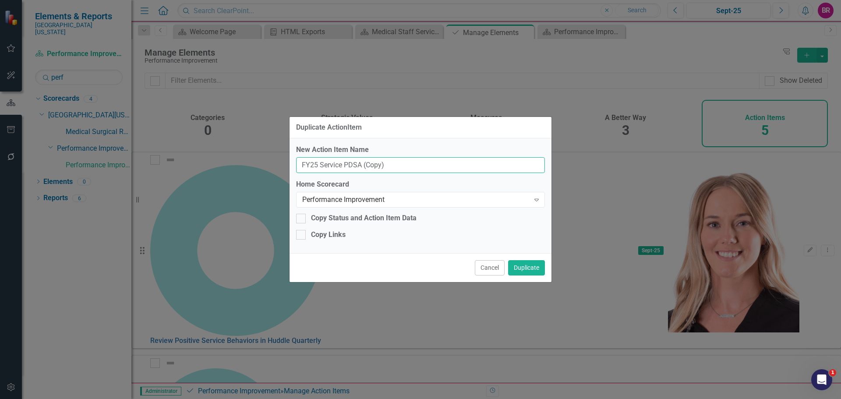
drag, startPoint x: 401, startPoint y: 169, endPoint x: 196, endPoint y: 125, distance: 209.5
click at [198, 125] on div "Duplicate ActionItem New Action Item Name FY25 Service PDSA (Copy) Home Scoreca…" at bounding box center [420, 199] width 841 height 399
type input "Blank PDSA"
click at [379, 203] on div "Performance Improvement" at bounding box center [415, 200] width 227 height 10
type input "Medical"
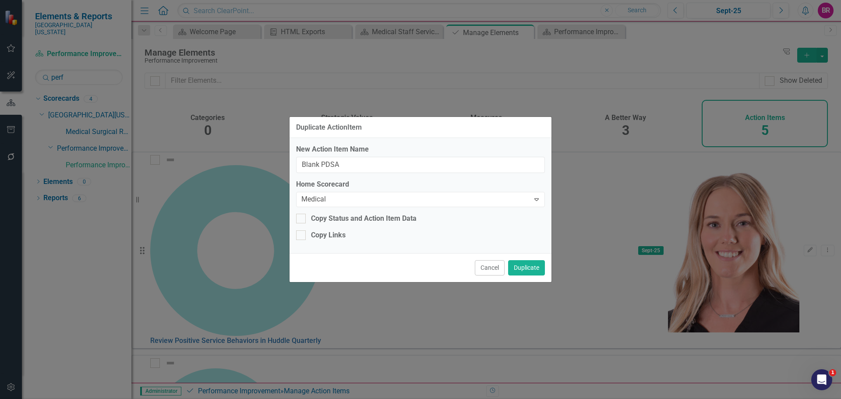
click at [524, 265] on button "Duplicate" at bounding box center [526, 267] width 37 height 15
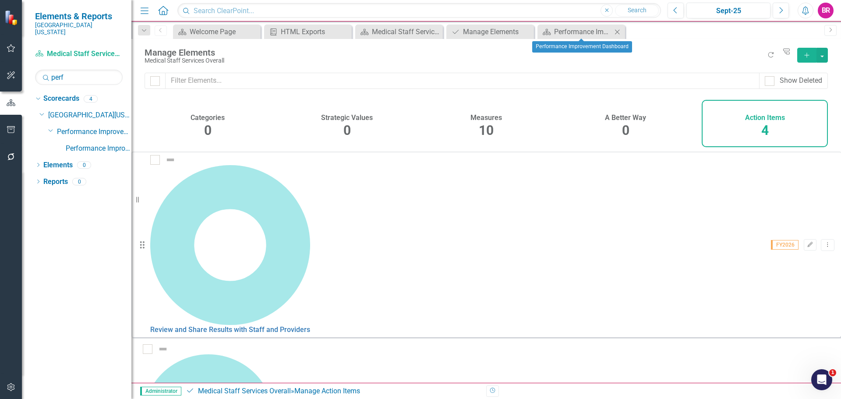
click at [616, 32] on icon "Close" at bounding box center [617, 31] width 9 height 7
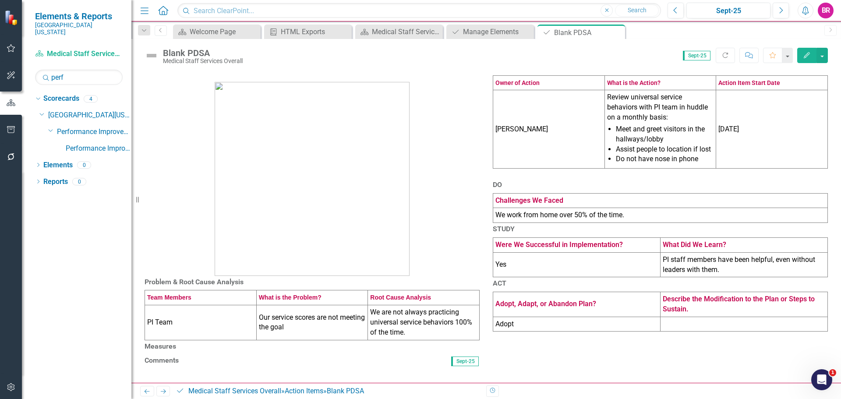
click at [549, 150] on td "Tiffany LaCoste" at bounding box center [549, 129] width 112 height 78
click at [550, 149] on td "Tiffany LaCoste" at bounding box center [549, 129] width 112 height 78
click at [551, 148] on td "Tiffany LaCoste" at bounding box center [549, 129] width 112 height 78
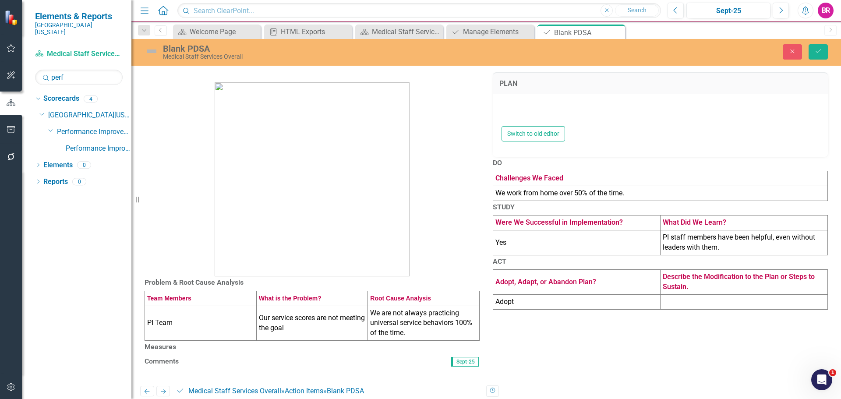
type textarea "<table style="border-collapse: collapse; width: 100%; height: 57px;" border="1"…"
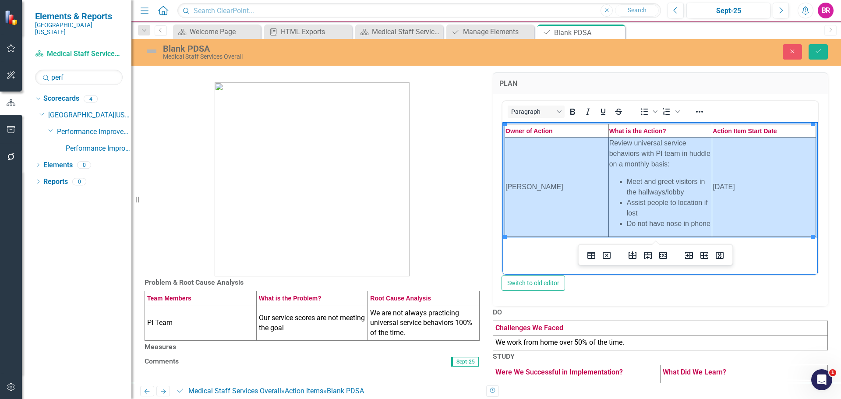
drag, startPoint x: 771, startPoint y: 205, endPoint x: 531, endPoint y: 166, distance: 243.2
click at [531, 166] on tr "Tiffany LaCoste Review universal service behaviors with PI team in huddle on a …" at bounding box center [660, 186] width 311 height 99
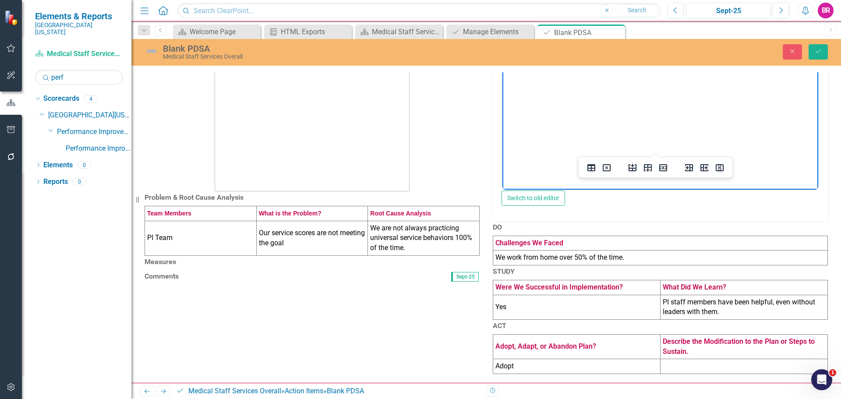
scroll to position [131, 0]
click at [402, 221] on td "We are not always practicing universal service behaviors 100% of the time." at bounding box center [424, 238] width 112 height 35
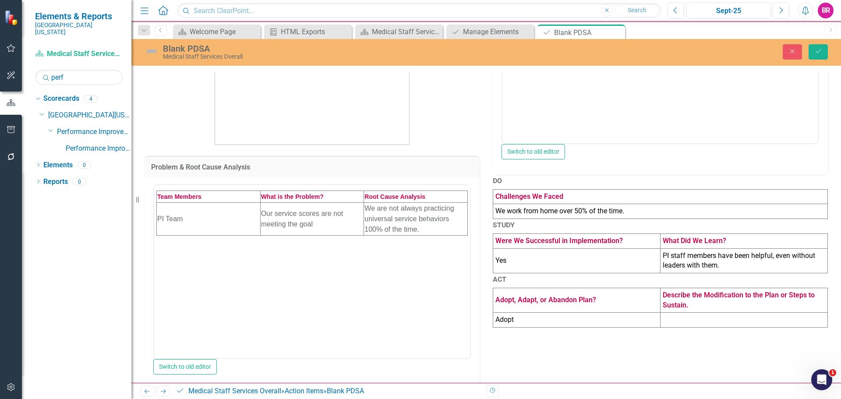
scroll to position [0, 0]
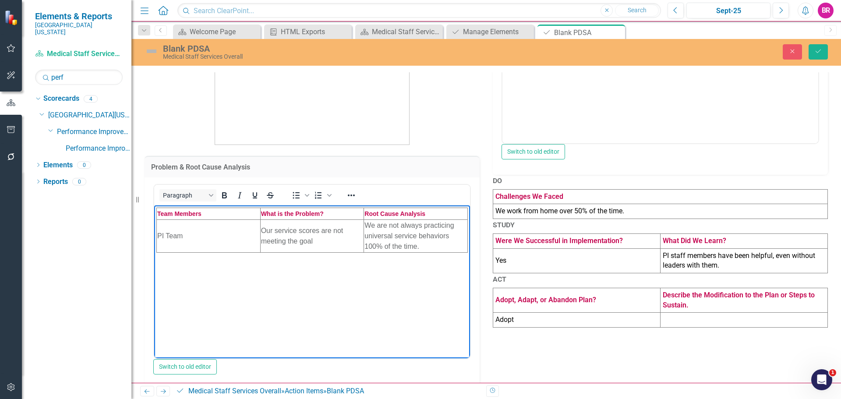
click at [404, 239] on td "We are not always practicing universal service behaviors 100% of the time." at bounding box center [416, 235] width 104 height 33
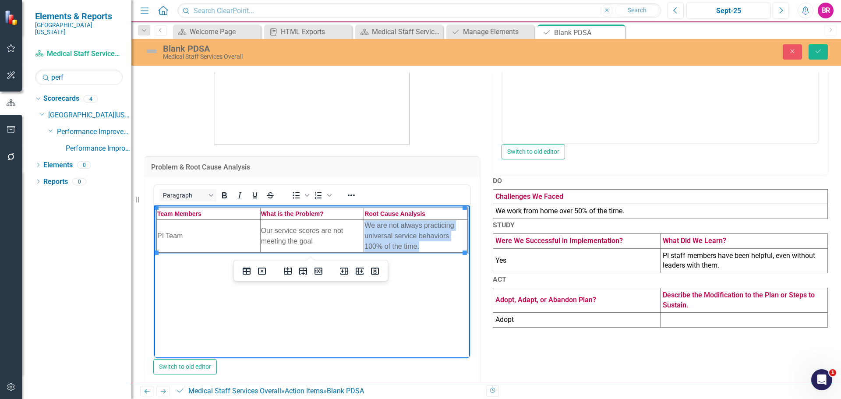
click at [404, 239] on td "We are not always practicing universal service behaviors 100% of the time." at bounding box center [416, 235] width 104 height 33
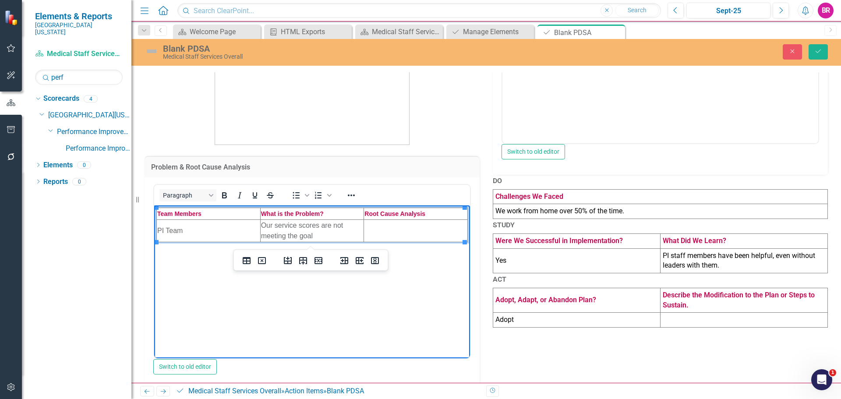
click at [290, 230] on td "Our service scores are not meeting the goal" at bounding box center [312, 230] width 104 height 22
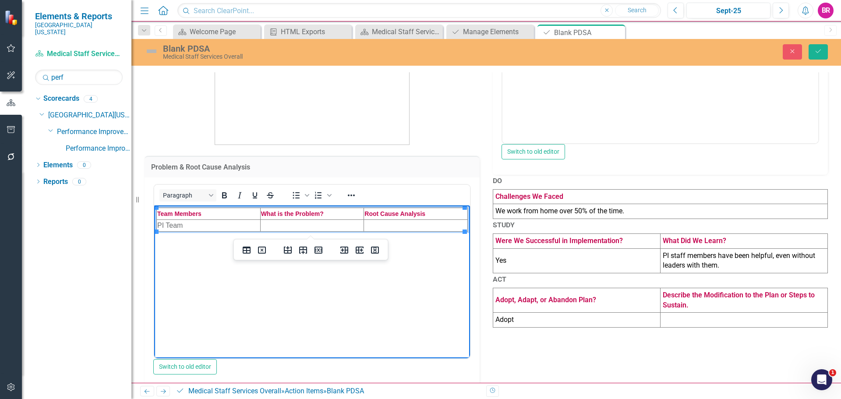
click at [183, 224] on td "PI Team" at bounding box center [209, 225] width 104 height 12
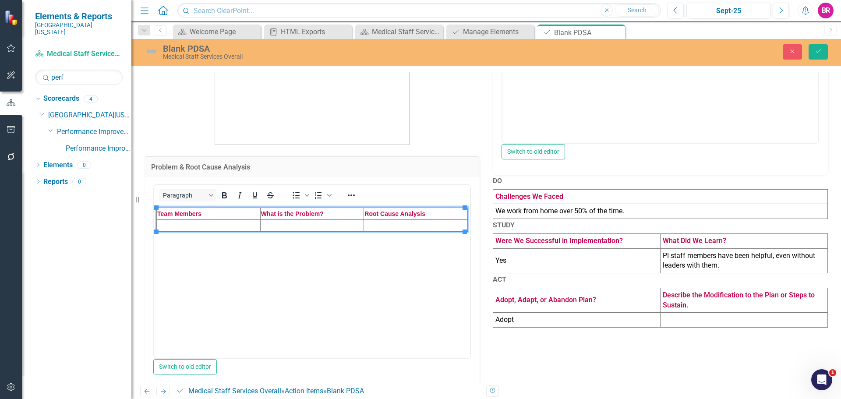
click at [520, 219] on td "We work from home over 50% of the time." at bounding box center [660, 211] width 335 height 15
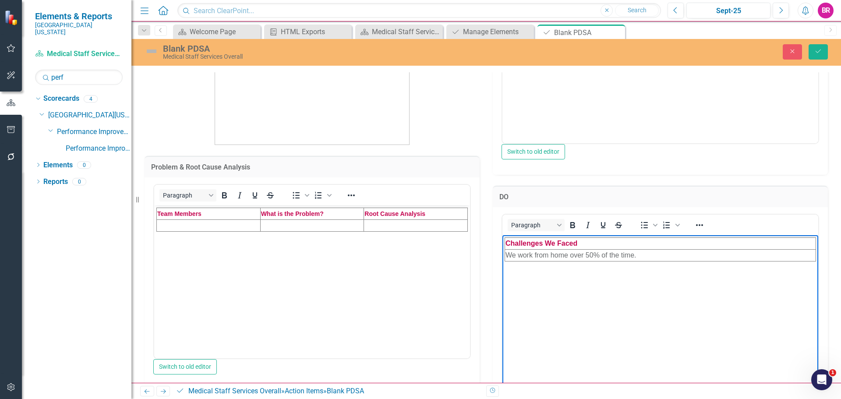
click at [641, 256] on td "We work from home over 50% of the time." at bounding box center [660, 255] width 311 height 12
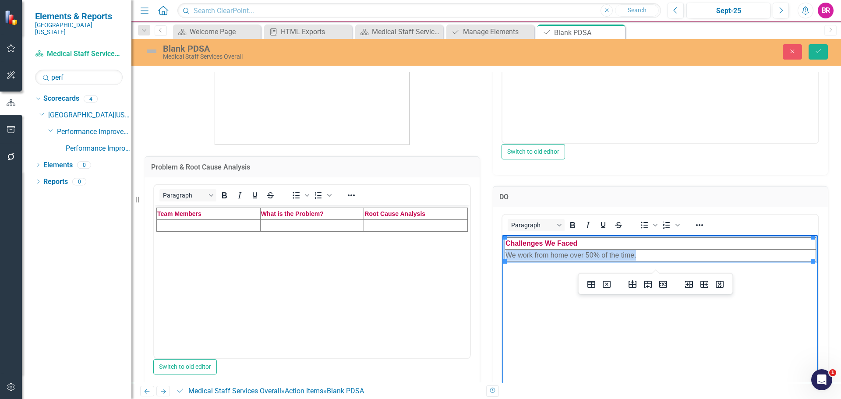
click at [640, 256] on td "We work from home over 50% of the time." at bounding box center [660, 255] width 311 height 12
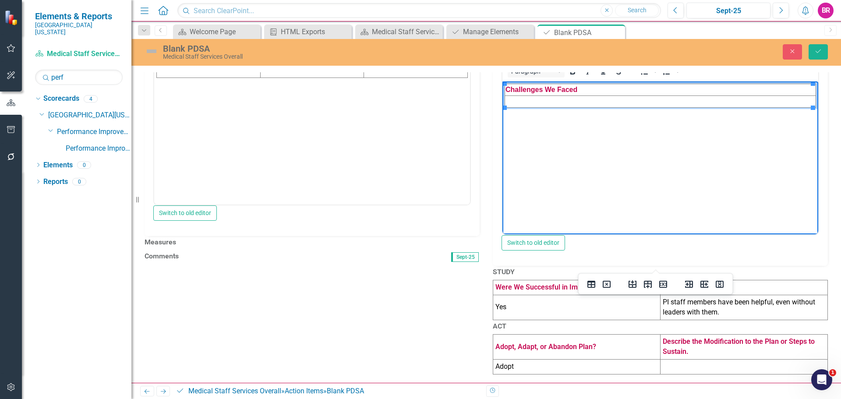
scroll to position [306, 0]
click at [534, 314] on td "Yes" at bounding box center [576, 307] width 167 height 25
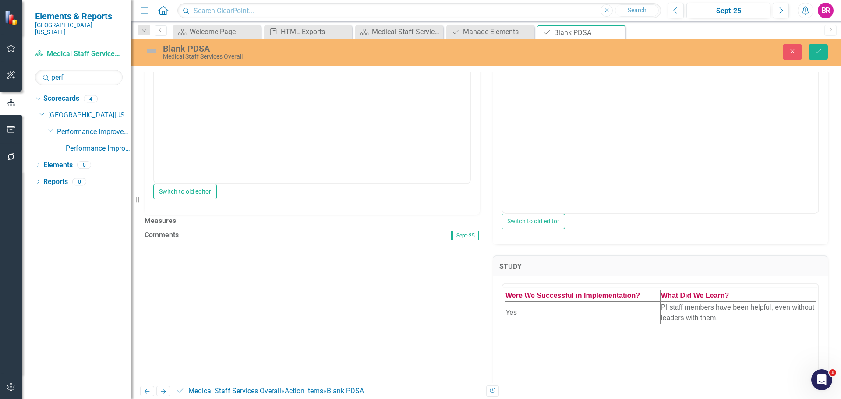
click at [534, 287] on div at bounding box center [660, 286] width 316 height 4
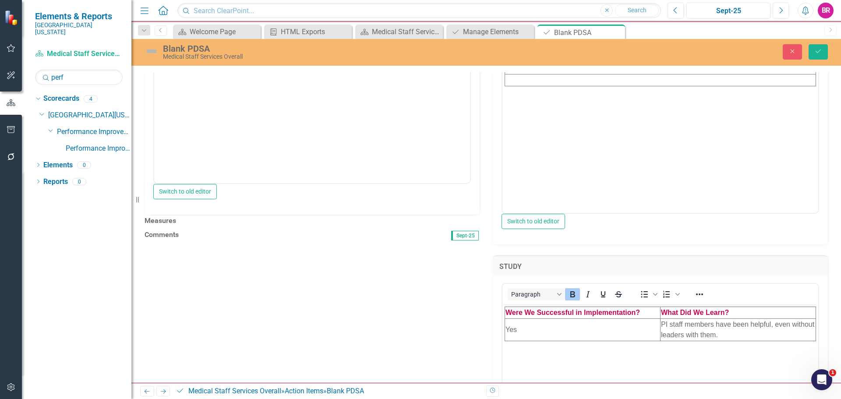
click at [521, 337] on td "Yes" at bounding box center [582, 330] width 155 height 22
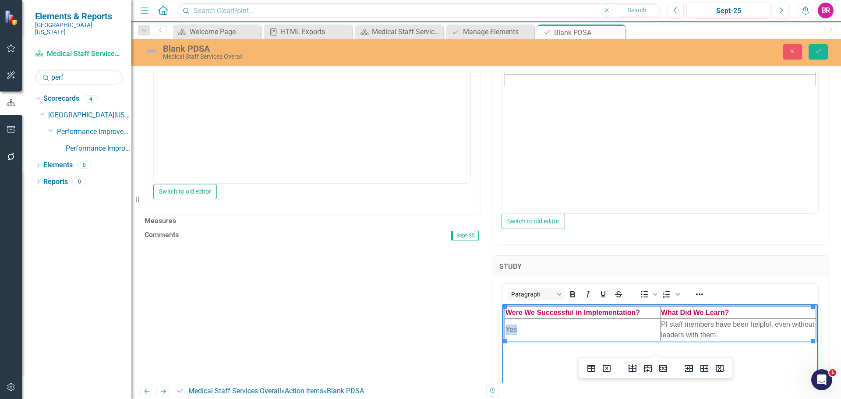
click at [521, 336] on td "Yes" at bounding box center [582, 330] width 155 height 22
click at [731, 330] on td "PI staff members have been helpful, even without leaders with them." at bounding box center [737, 330] width 155 height 22
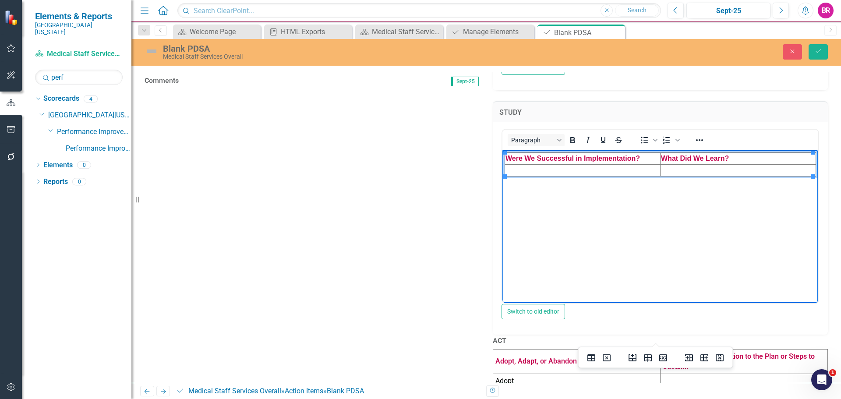
scroll to position [517, 0]
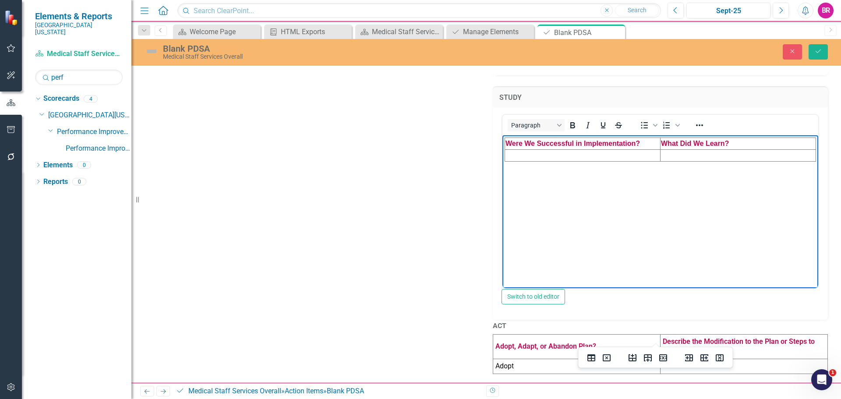
click at [525, 361] on td "Adopt" at bounding box center [576, 366] width 167 height 15
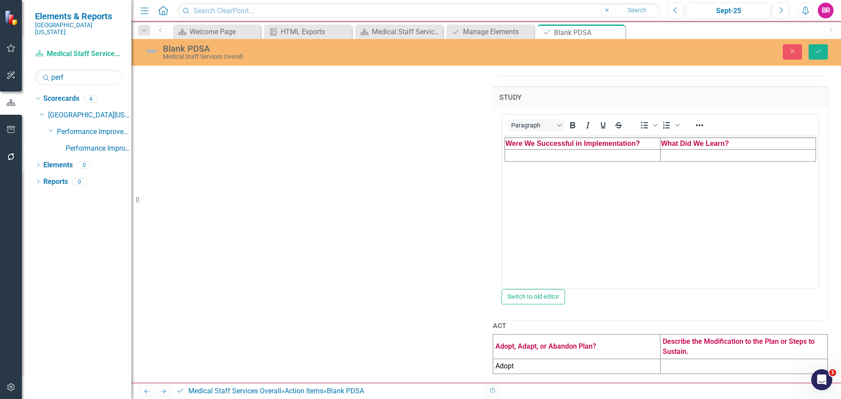
click at [525, 360] on td "Adopt" at bounding box center [576, 366] width 167 height 15
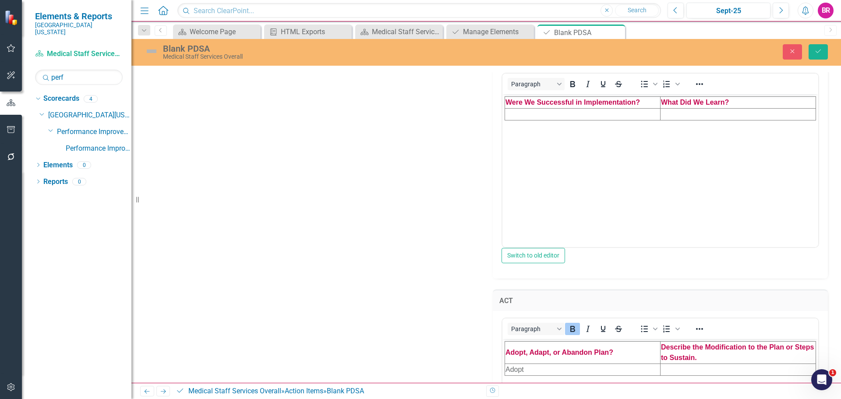
scroll to position [683, 0]
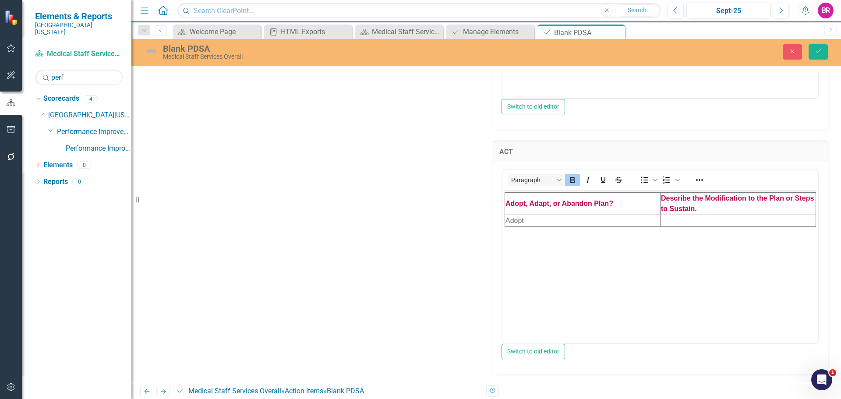
click at [540, 218] on td "Adopt" at bounding box center [582, 221] width 155 height 12
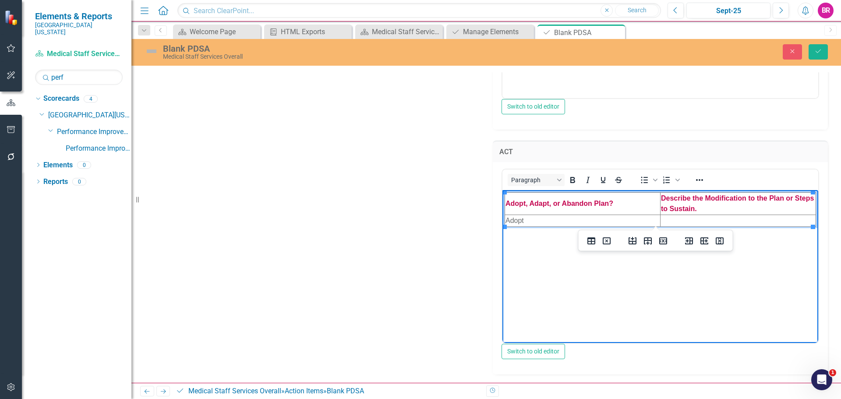
click at [540, 218] on td "Adopt" at bounding box center [582, 221] width 155 height 12
click at [819, 56] on button "Save" at bounding box center [817, 51] width 19 height 15
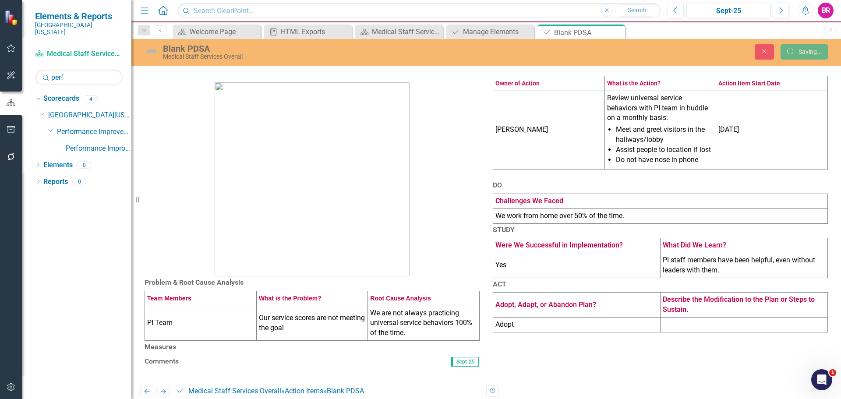
scroll to position [105, 0]
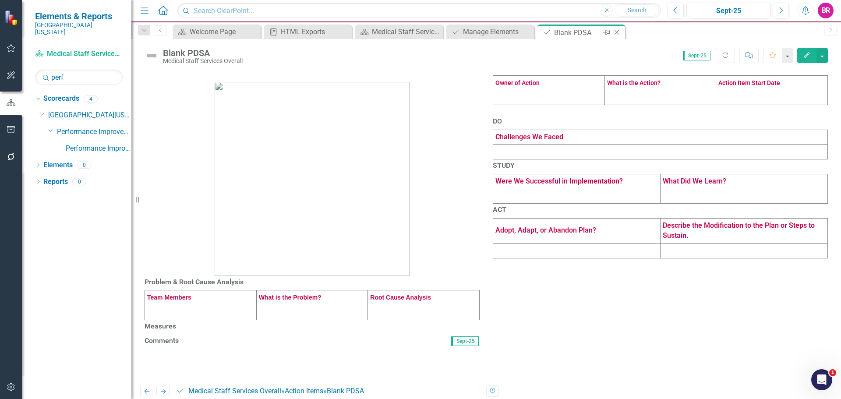
click at [615, 31] on icon at bounding box center [616, 32] width 5 height 5
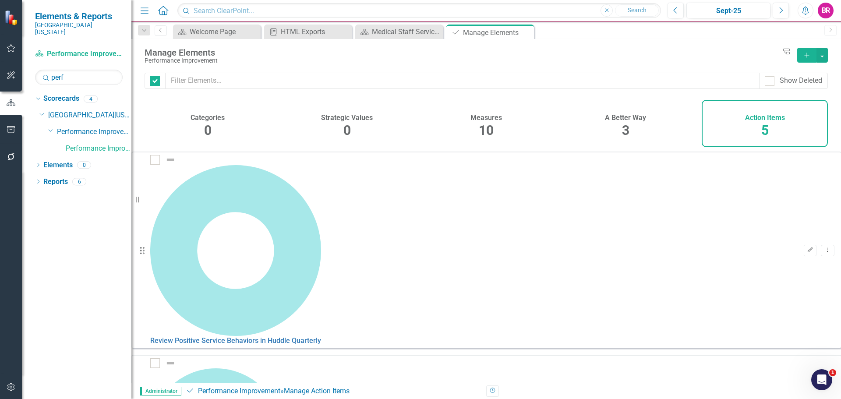
checkbox input "false"
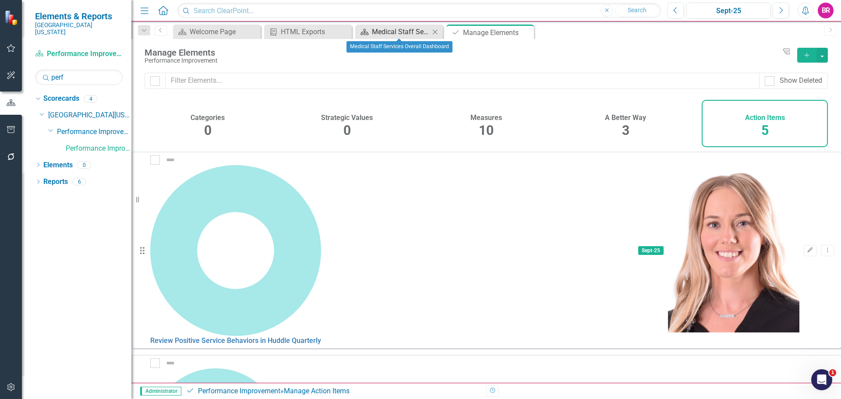
click at [386, 32] on div "Medical Staff Services Overall Dashboard" at bounding box center [401, 31] width 58 height 11
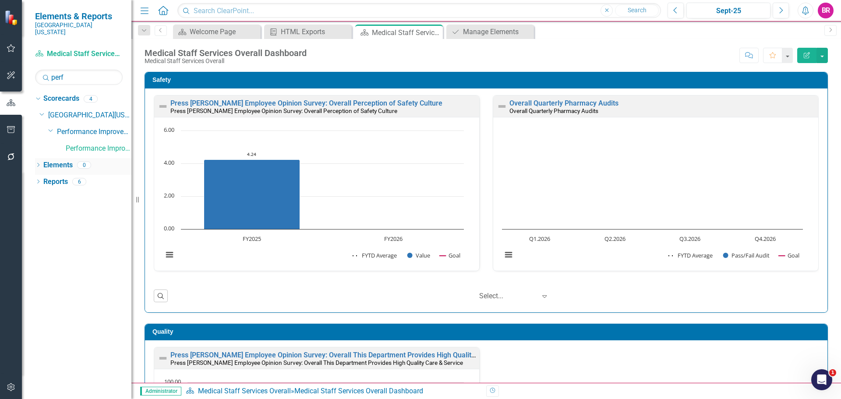
click at [53, 160] on link "Elements" at bounding box center [57, 165] width 29 height 10
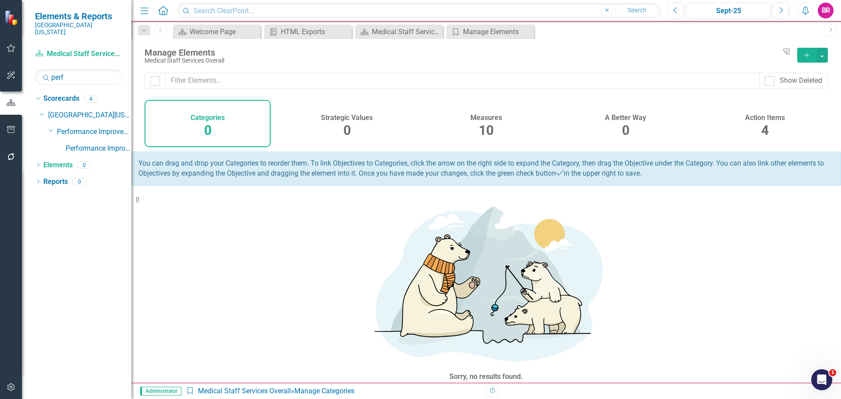
click at [761, 119] on h4 "Action Items" at bounding box center [765, 118] width 40 height 8
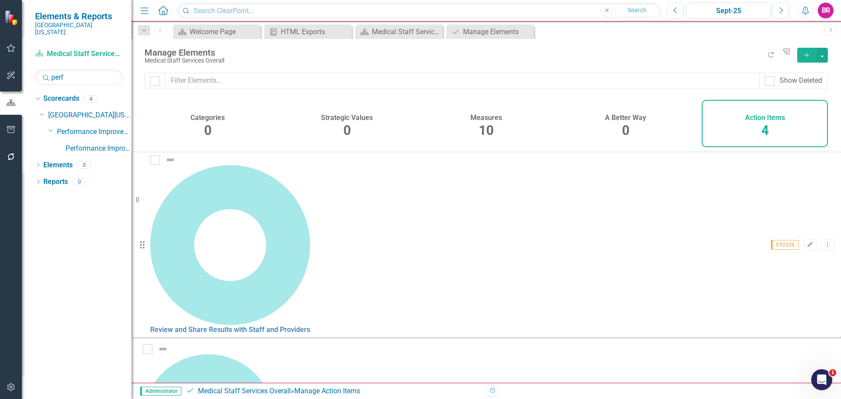
click at [788, 243] on link "Copy Duplicate Action Item" at bounding box center [776, 244] width 87 height 16
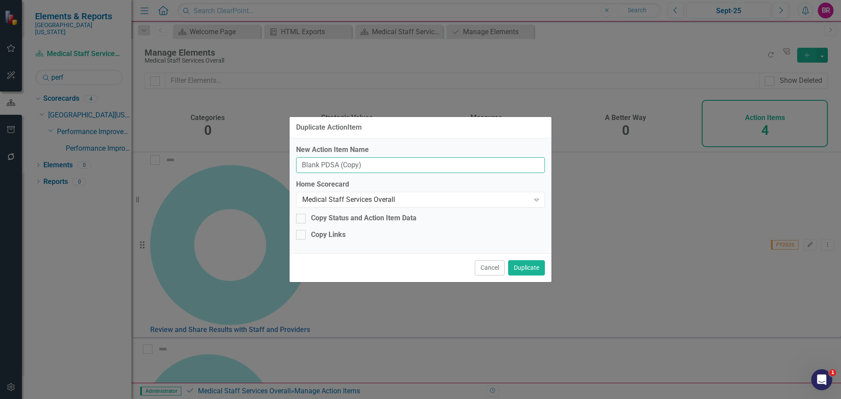
drag, startPoint x: 409, startPoint y: 162, endPoint x: 229, endPoint y: 147, distance: 180.6
click at [229, 147] on div "Duplicate ActionItem New Action Item Name Blank PDSA (Copy) Home Scorecard Medi…" at bounding box center [420, 199] width 841 height 399
type input "FY26 Service PDSA"
click at [532, 271] on button "Duplicate" at bounding box center [526, 267] width 37 height 15
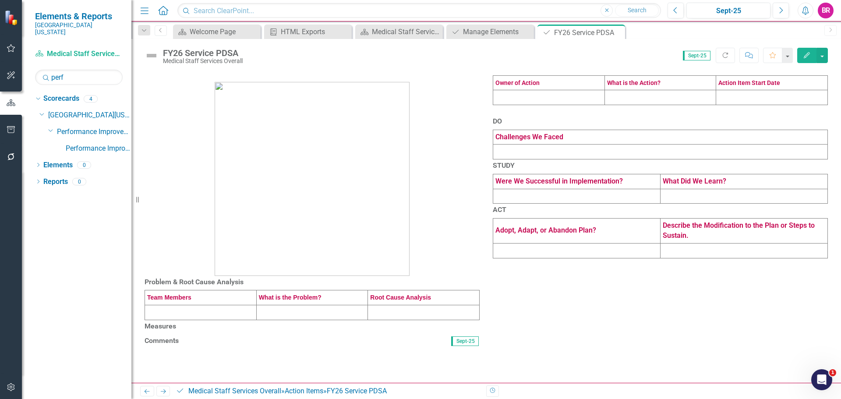
click at [547, 105] on td at bounding box center [549, 97] width 112 height 15
click at [548, 105] on td at bounding box center [549, 97] width 112 height 15
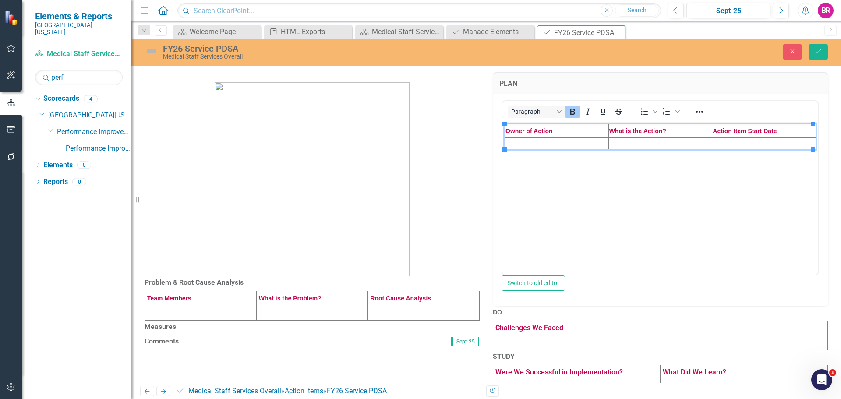
click at [543, 144] on td "Rich Text Area. Press ALT-0 for help." at bounding box center [557, 143] width 104 height 12
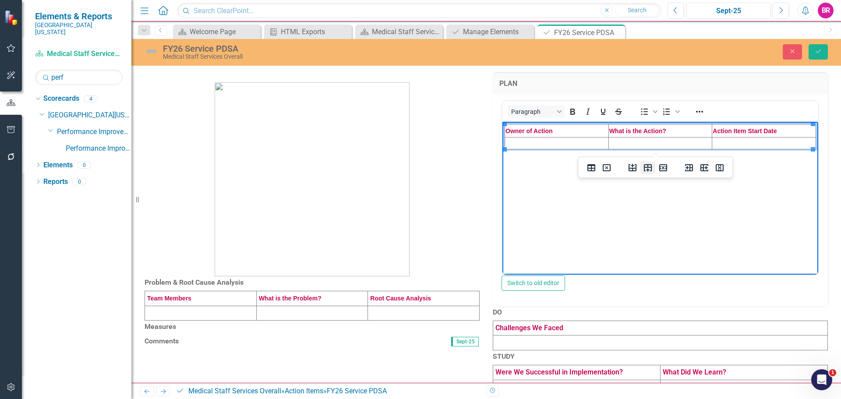
click at [650, 166] on icon "Insert row after" at bounding box center [647, 167] width 11 height 11
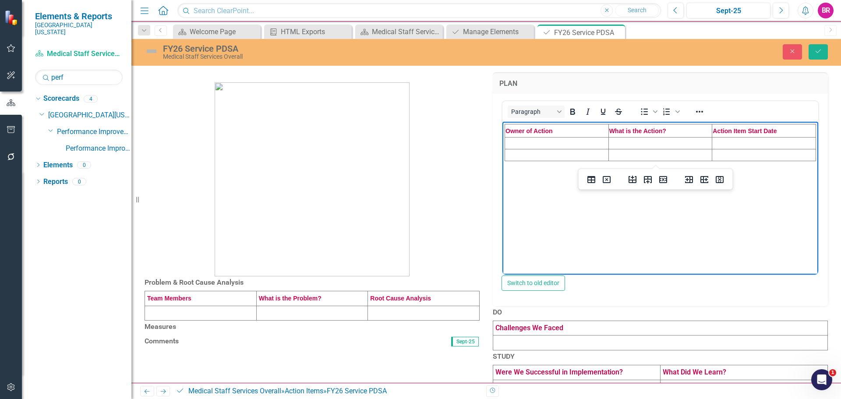
drag, startPoint x: 1152, startPoint y: 287, endPoint x: 653, endPoint y: 163, distance: 514.3
click at [653, 163] on p "Rich Text Area. Press ALT-0 for help." at bounding box center [659, 166] width 311 height 11
click at [599, 155] on td "Rich Text Area. Press ALT-0 for help." at bounding box center [557, 155] width 104 height 12
click at [644, 180] on icon "Insert row after" at bounding box center [648, 179] width 8 height 7
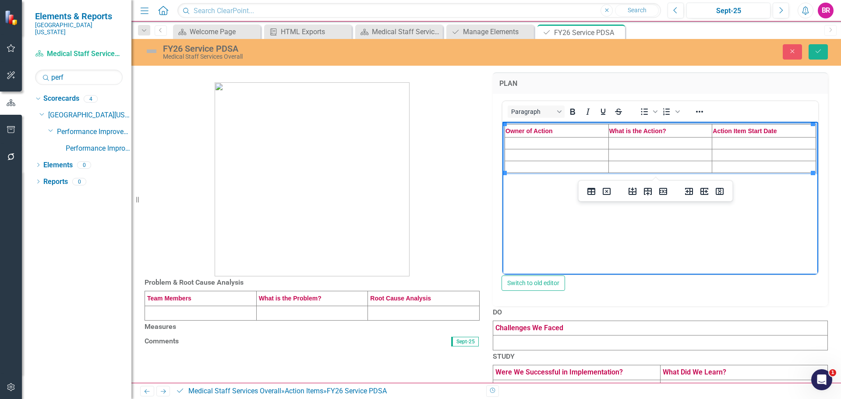
click at [509, 141] on td "Rich Text Area. Press ALT-0 for help." at bounding box center [557, 143] width 104 height 12
click at [518, 142] on td "Rich Text Area. Press ALT-0 for help." at bounding box center [557, 143] width 104 height 12
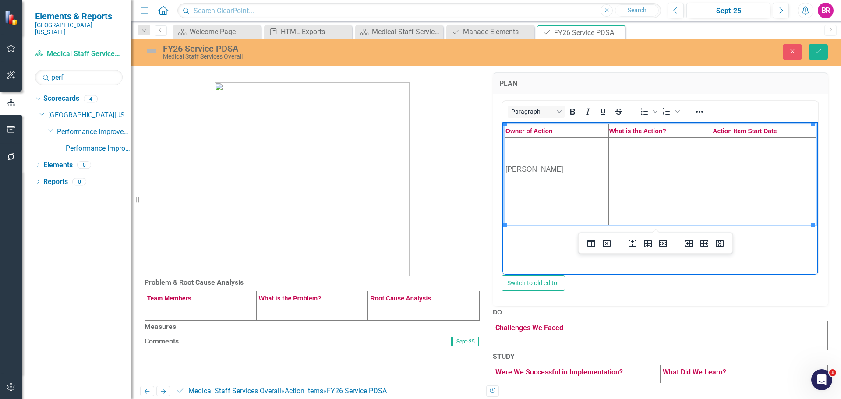
click at [518, 208] on td "Rich Text Area. Press ALT-0 for help." at bounding box center [557, 207] width 104 height 12
click at [562, 207] on td "Rich Text Area. Press ALT-0 for help." at bounding box center [557, 207] width 104 height 12
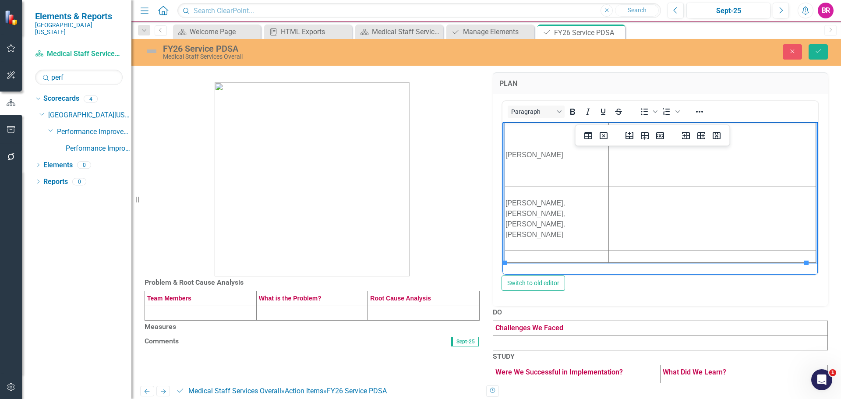
scroll to position [22, 0]
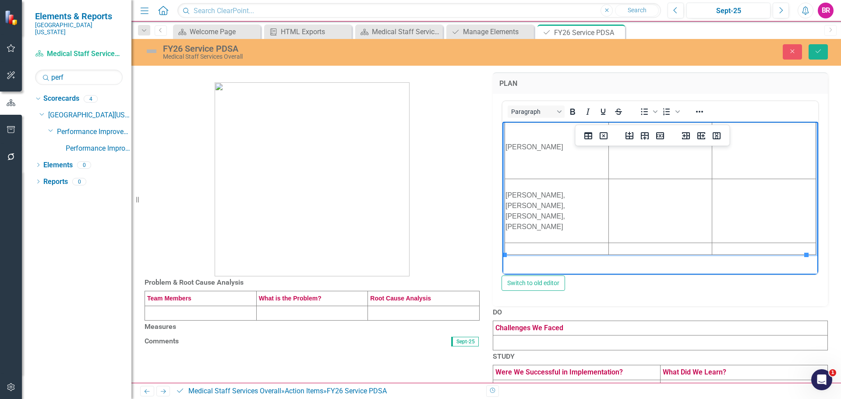
click at [544, 249] on td "Rich Text Area. Press ALT-0 for help." at bounding box center [557, 249] width 104 height 12
click at [562, 247] on td "Rich Text Area. Press ALT-0 for help." at bounding box center [557, 249] width 104 height 12
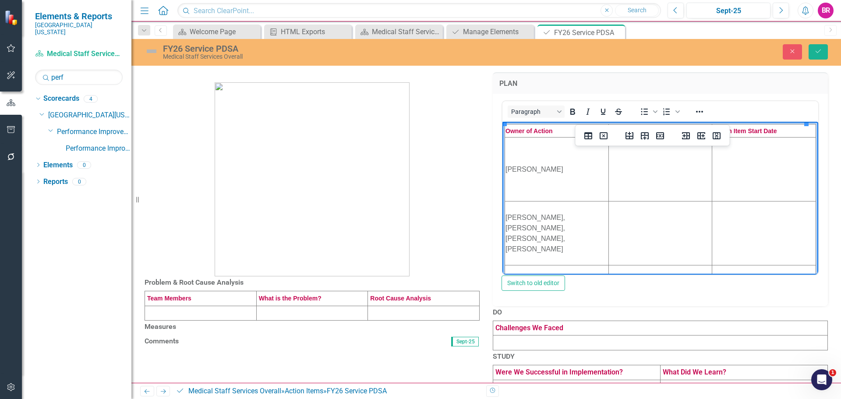
click at [649, 158] on td "Rich Text Area. Press ALT-0 for help." at bounding box center [660, 169] width 104 height 64
click at [682, 175] on td "Rich Text Area. Press ALT-0 for help." at bounding box center [660, 169] width 104 height 64
click at [653, 231] on td "Rich Text Area. Press ALT-0 for help." at bounding box center [660, 233] width 104 height 64
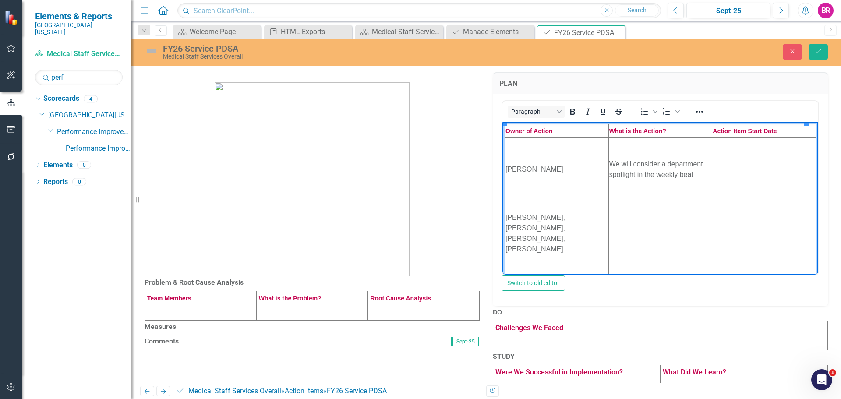
click at [652, 227] on td "Rich Text Area. Press ALT-0 for help." at bounding box center [660, 233] width 104 height 64
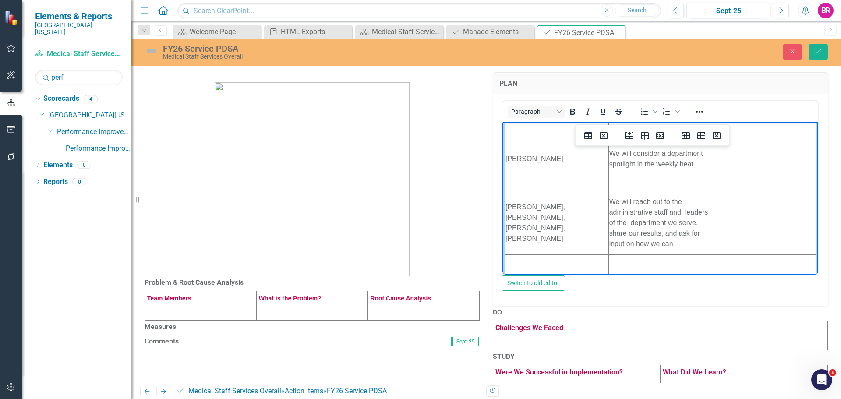
scroll to position [83, 0]
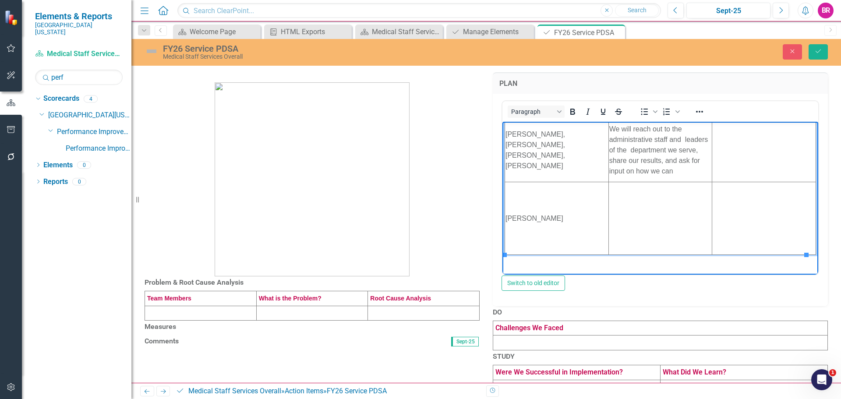
click at [656, 217] on td "Rich Text Area. Press ALT-0 for help." at bounding box center [660, 218] width 104 height 73
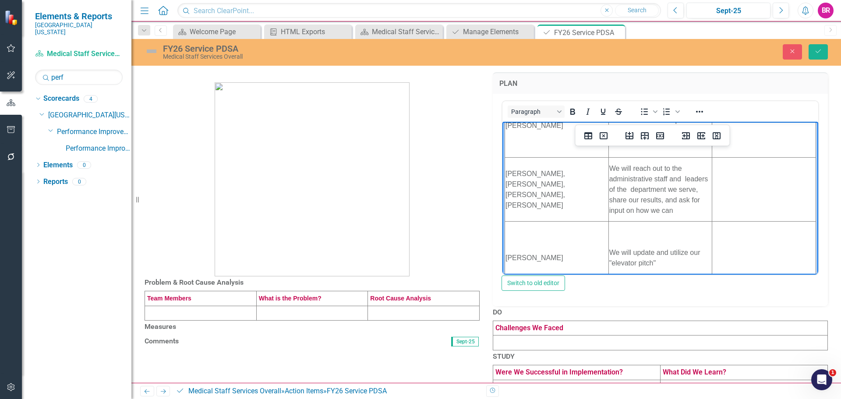
scroll to position [0, 0]
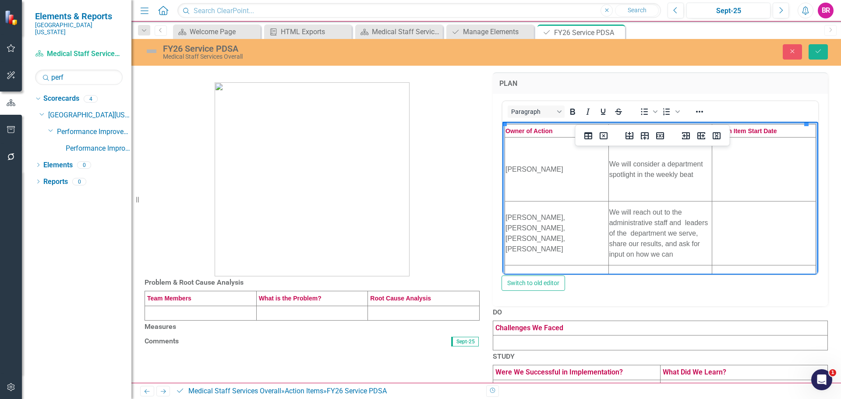
click at [759, 174] on td "Rich Text Area. Press ALT-0 for help." at bounding box center [764, 169] width 104 height 64
click at [791, 240] on td "Rich Text Area. Press ALT-0 for help." at bounding box center [764, 233] width 104 height 64
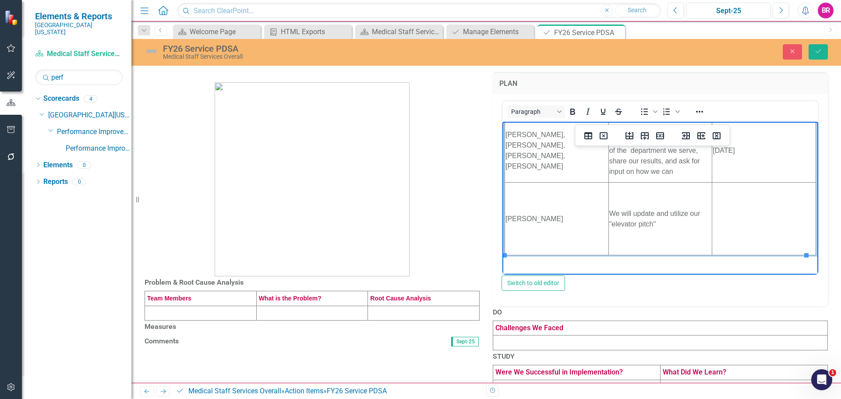
scroll to position [83, 0]
click at [712, 210] on td "Rich Text Area. Press ALT-0 for help." at bounding box center [764, 218] width 104 height 73
click at [449, 211] on p at bounding box center [311, 174] width 335 height 204
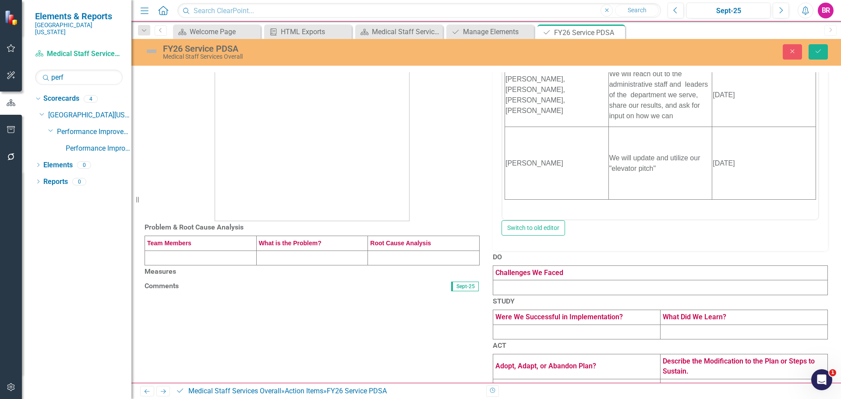
scroll to position [166, 0]
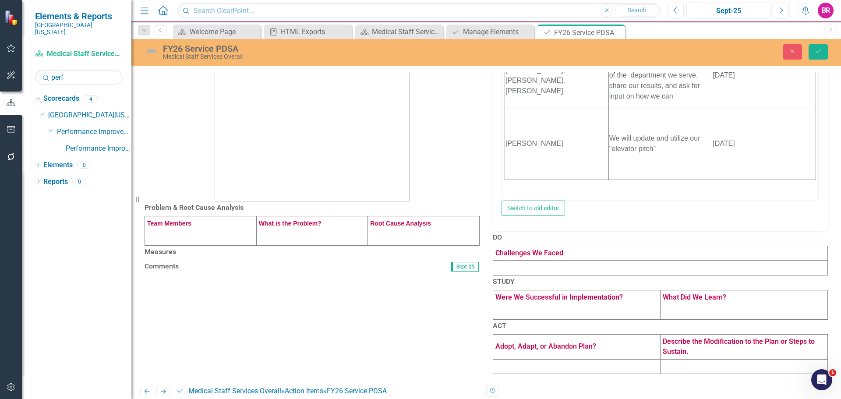
click at [209, 231] on td at bounding box center [201, 238] width 112 height 15
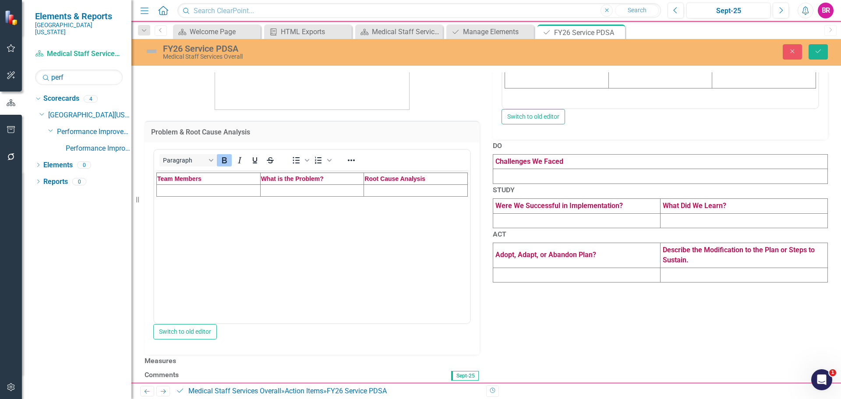
scroll to position [0, 0]
click at [205, 189] on td "Rich Text Area. Press ALT-0 for help." at bounding box center [209, 190] width 104 height 12
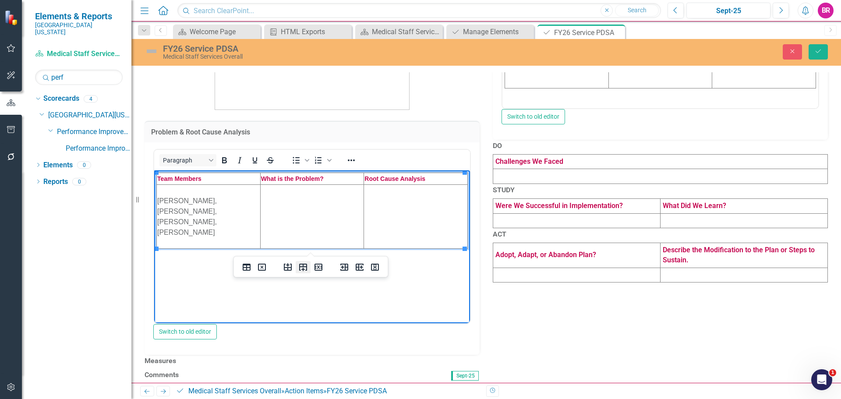
click at [301, 267] on icon "Insert row after" at bounding box center [303, 267] width 8 height 7
click at [306, 280] on icon "Insert row after" at bounding box center [303, 278] width 8 height 7
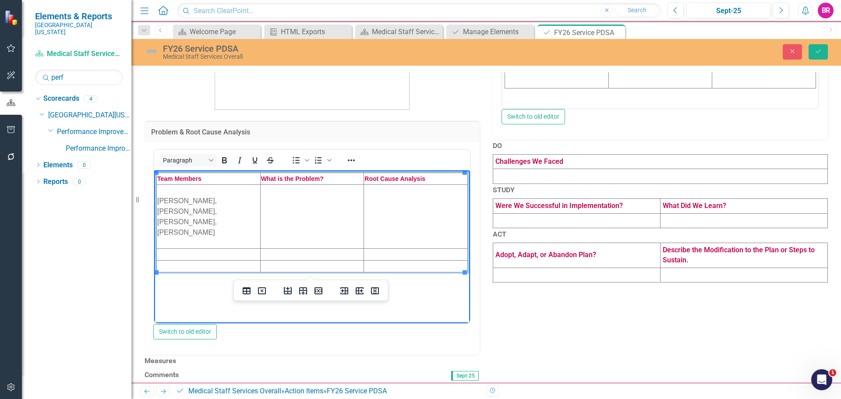
click at [194, 254] on td "Rich Text Area. Press ALT-0 for help." at bounding box center [209, 254] width 104 height 12
click at [168, 252] on td "Rich Text Area. Press ALT-0 for help." at bounding box center [209, 254] width 104 height 12
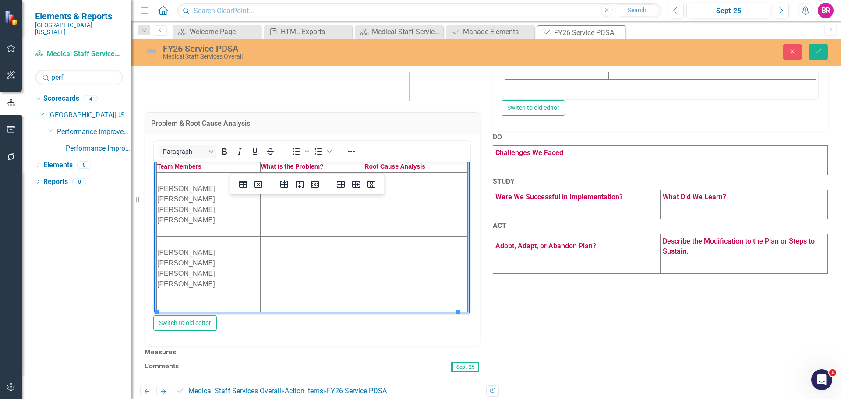
scroll to position [262, 0]
click at [209, 305] on td "Rich Text Area. Press ALT-0 for help." at bounding box center [209, 306] width 104 height 12
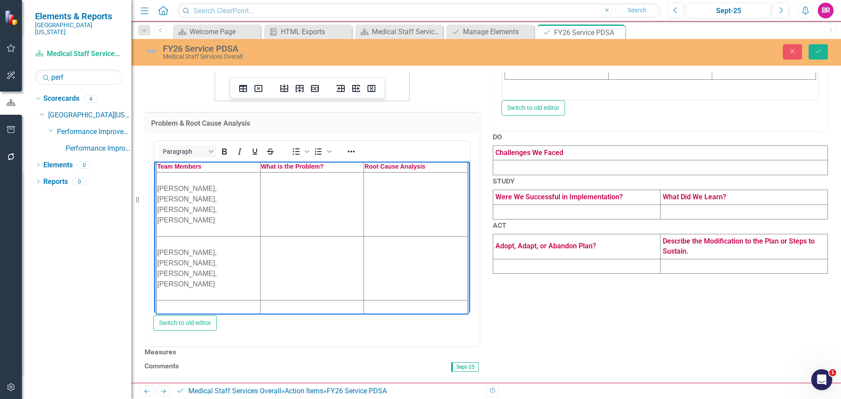
click at [280, 218] on td "Rich Text Area. Press ALT-0 for help." at bounding box center [312, 204] width 104 height 64
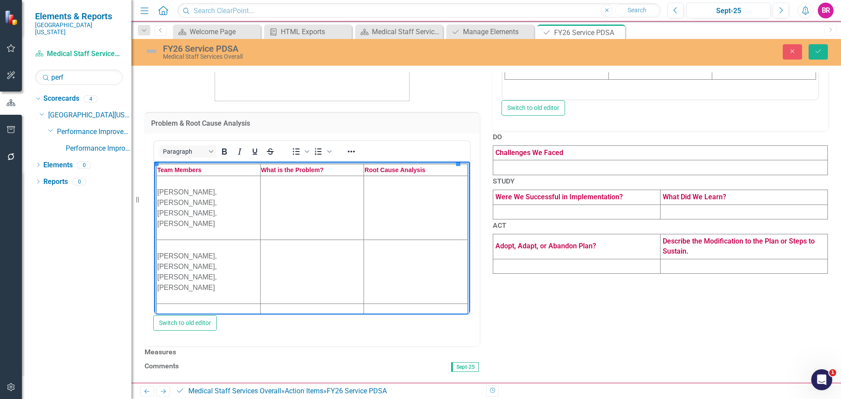
click at [268, 198] on td "Rich Text Area. Press ALT-0 for help." at bounding box center [312, 208] width 104 height 64
click at [306, 273] on td "Rich Text Area. Press ALT-0 for help." at bounding box center [312, 271] width 104 height 64
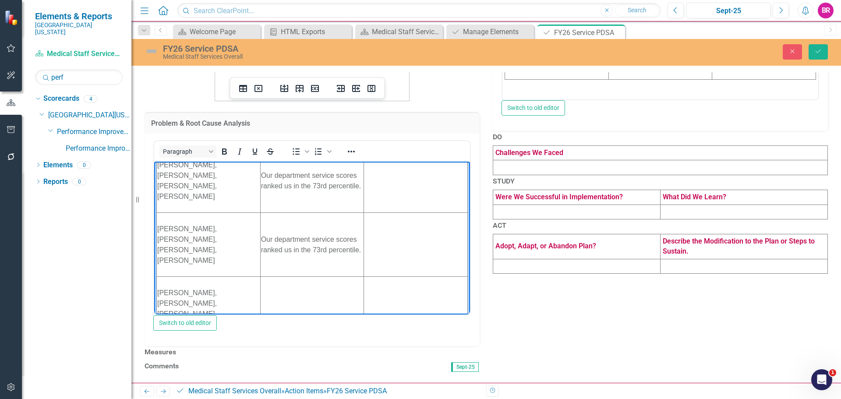
scroll to position [56, 0]
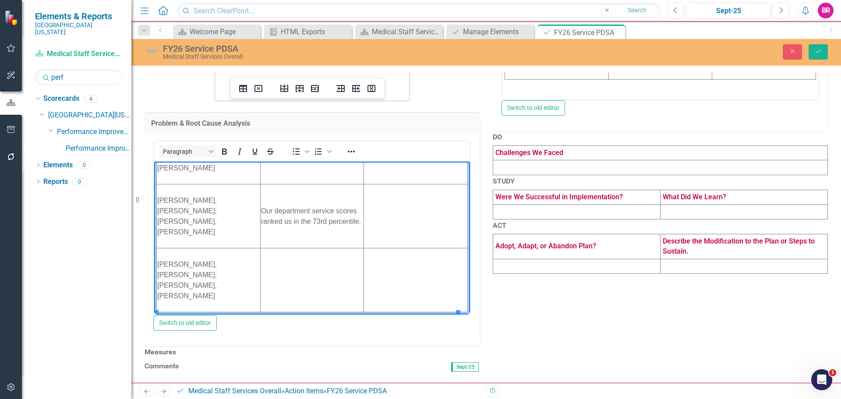
click at [299, 280] on td "Rich Text Area. Press ALT-0 for help." at bounding box center [312, 280] width 104 height 64
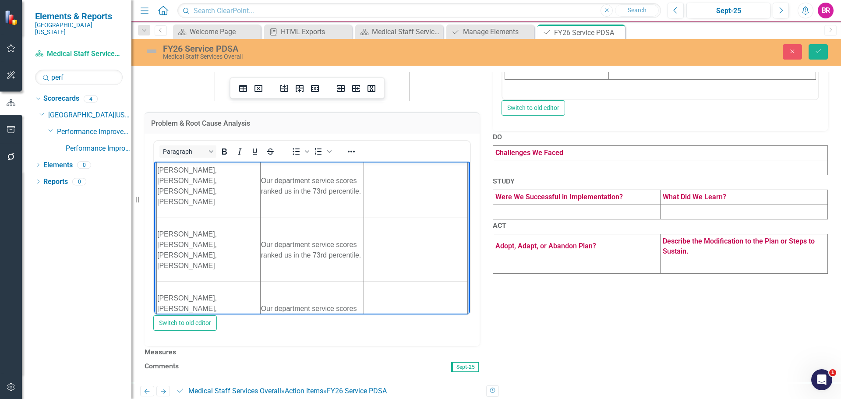
scroll to position [0, 0]
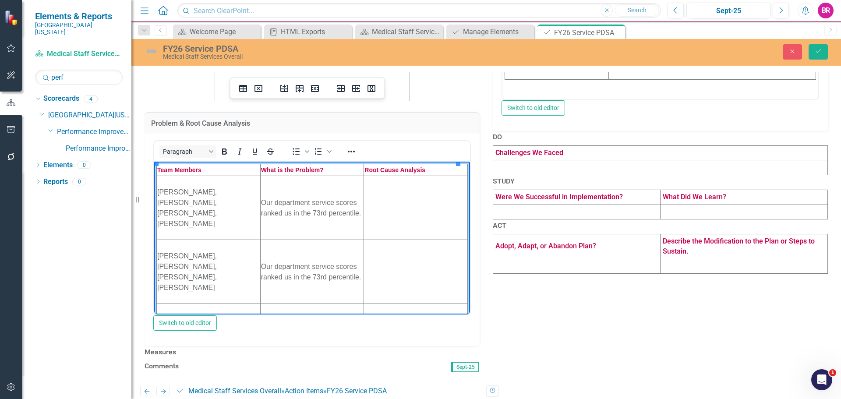
click at [394, 200] on td "Rich Text Area. Press ALT-0 for help." at bounding box center [416, 208] width 104 height 64
click at [412, 194] on td "Rich Text Area. Press ALT-0 for help." at bounding box center [416, 208] width 104 height 64
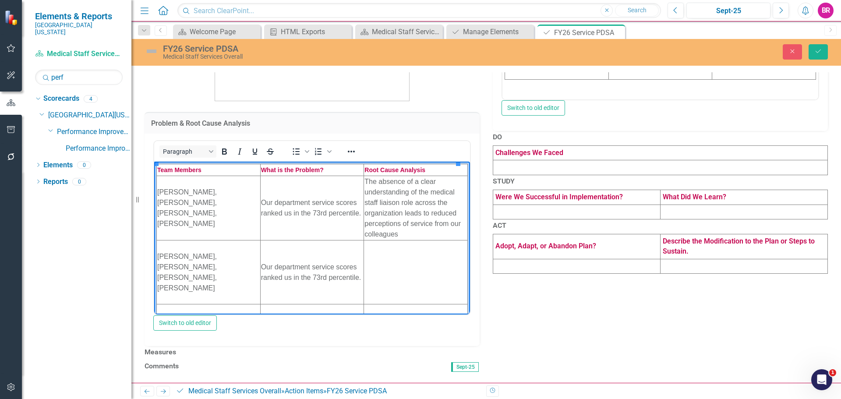
scroll to position [1, 0]
click at [394, 264] on td "Rich Text Area. Press ALT-0 for help." at bounding box center [416, 271] width 104 height 64
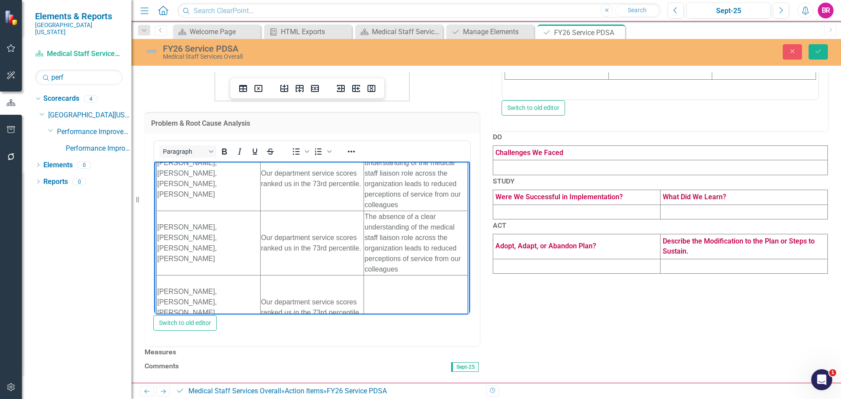
scroll to position [56, 0]
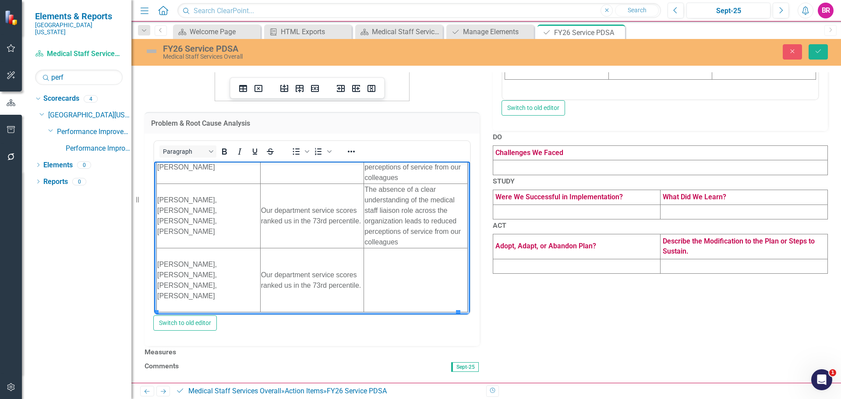
click at [383, 275] on td "Rich Text Area. Press ALT-0 for help." at bounding box center [416, 280] width 104 height 64
drag, startPoint x: 549, startPoint y: 316, endPoint x: 542, endPoint y: 310, distance: 9.0
click at [549, 316] on div "Problem & Root Cause Analysis <table style="border-collapse: collapse; width: 1…" at bounding box center [486, 130] width 696 height 488
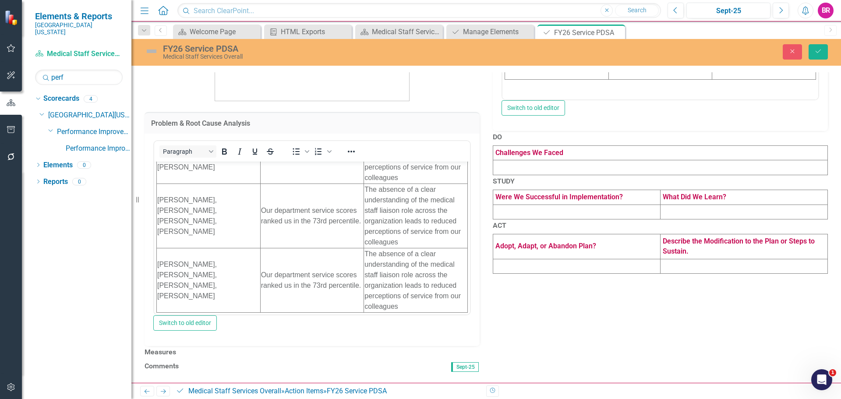
click at [372, 348] on h3 "Measures" at bounding box center [311, 352] width 335 height 8
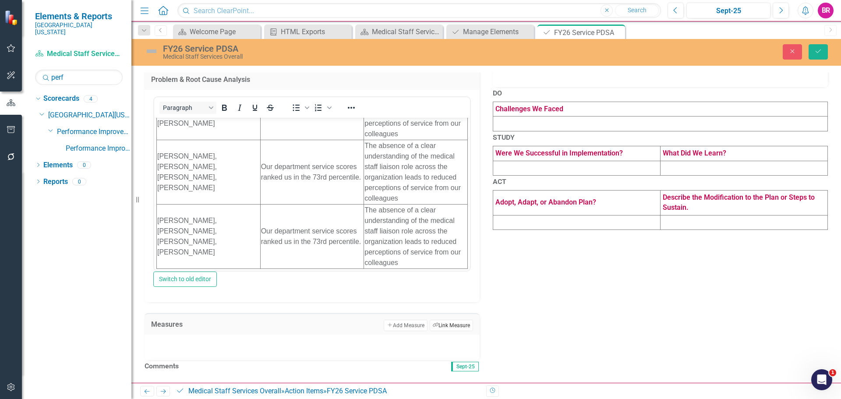
click at [447, 320] on button "Link Tag Link Measure" at bounding box center [451, 325] width 43 height 11
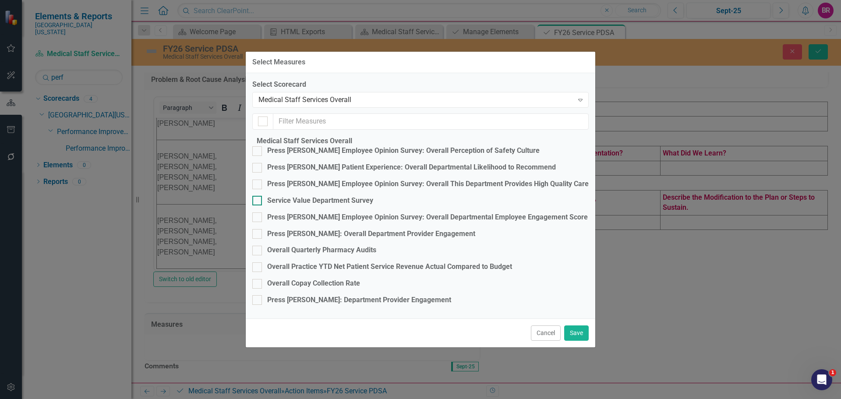
click at [344, 196] on div "Service Value Department Survey" at bounding box center [320, 201] width 106 height 10
click at [258, 196] on input "Service Value Department Survey" at bounding box center [255, 199] width 6 height 6
checkbox input "true"
click at [573, 341] on button "Save" at bounding box center [576, 332] width 25 height 15
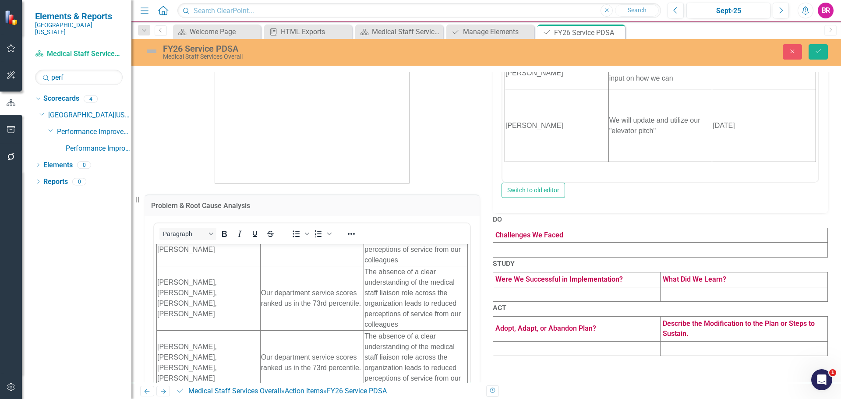
scroll to position [43, 0]
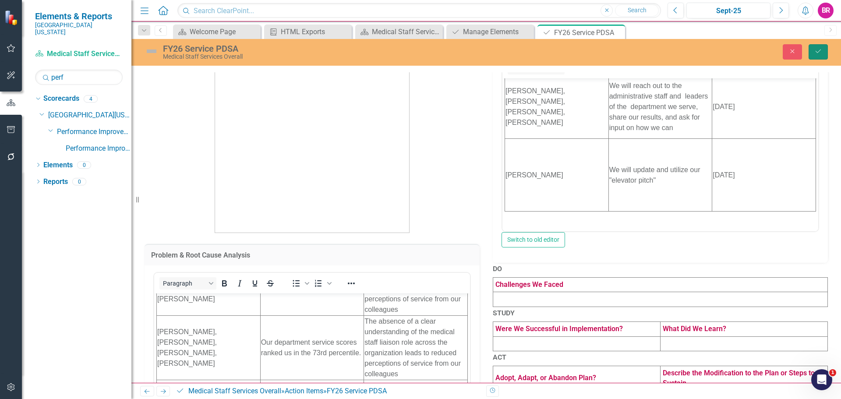
drag, startPoint x: 822, startPoint y: 53, endPoint x: 828, endPoint y: 61, distance: 10.9
click at [822, 54] on button "Save" at bounding box center [817, 51] width 19 height 15
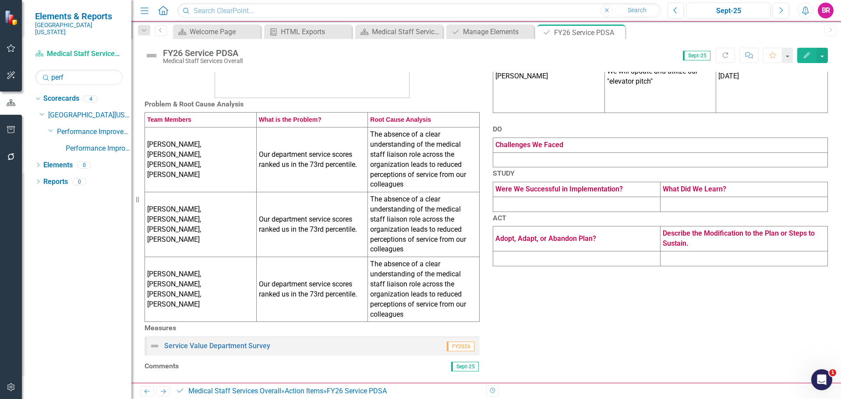
scroll to position [280, 0]
click at [241, 336] on div "Service Value Department Survey FY2026" at bounding box center [311, 345] width 335 height 19
click at [249, 342] on link "Service Value Department Survey" at bounding box center [217, 346] width 106 height 8
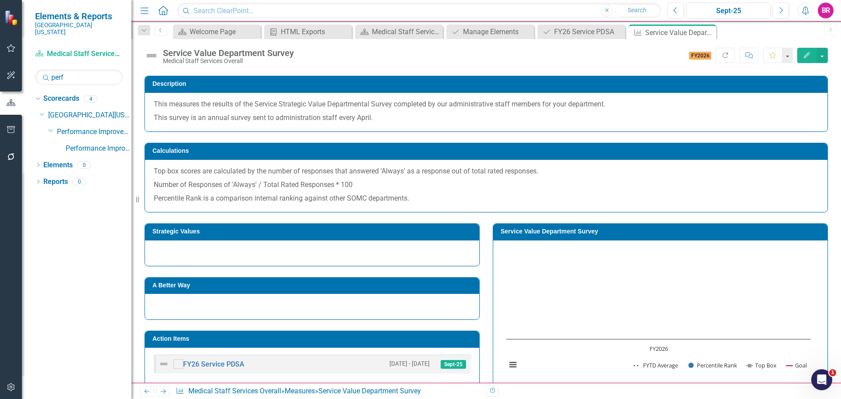
scroll to position [131, 0]
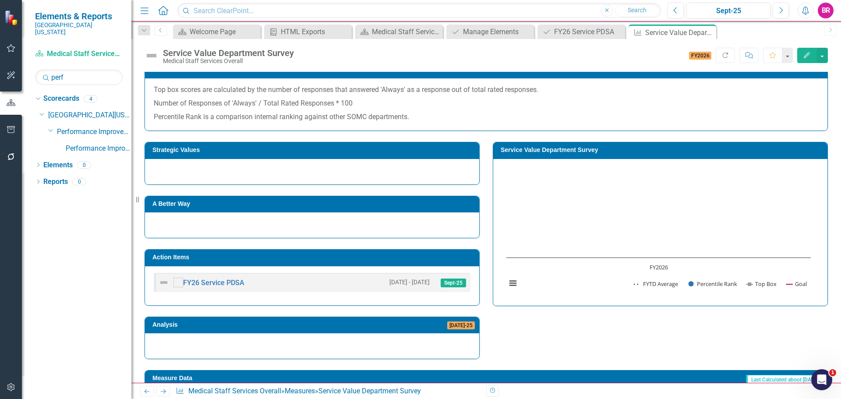
click at [554, 152] on h3 "Service Value Department Survey" at bounding box center [661, 150] width 322 height 7
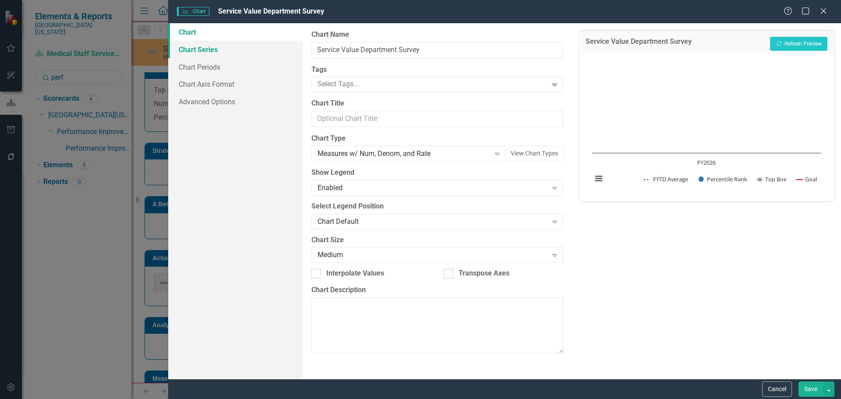
click at [207, 45] on link "Chart Series" at bounding box center [235, 50] width 134 height 18
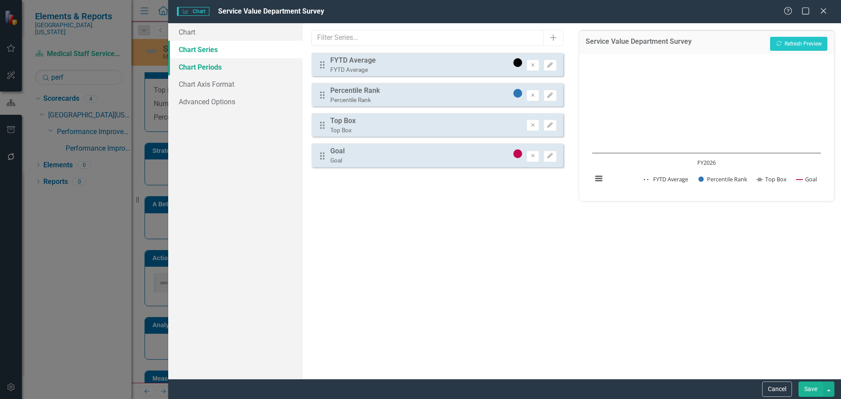
click at [240, 62] on link "Chart Periods" at bounding box center [235, 67] width 134 height 18
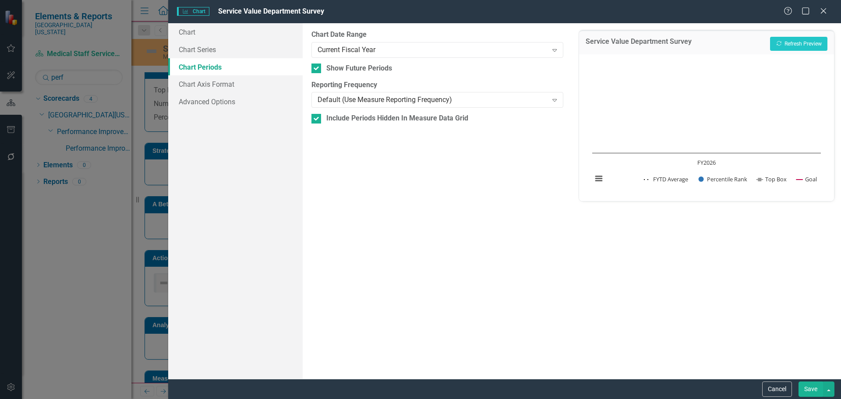
click at [422, 41] on div "Chart Date Range Current Fiscal Year Expand" at bounding box center [436, 43] width 251 height 27
click at [427, 51] on div "Current Fiscal Year" at bounding box center [432, 50] width 230 height 10
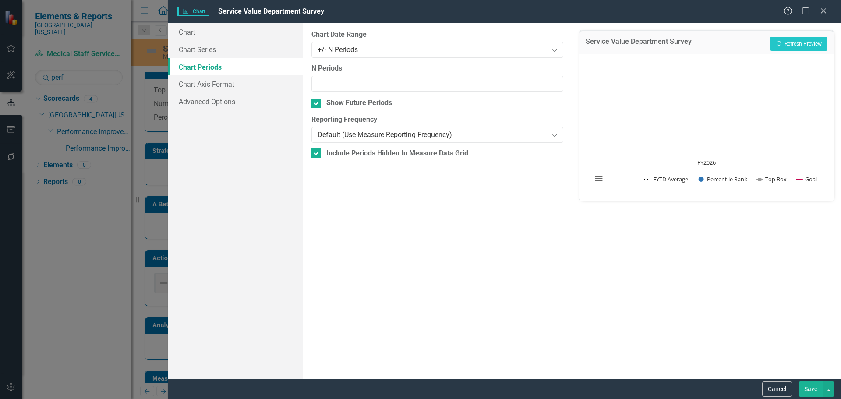
click at [813, 395] on button "Save" at bounding box center [810, 388] width 25 height 15
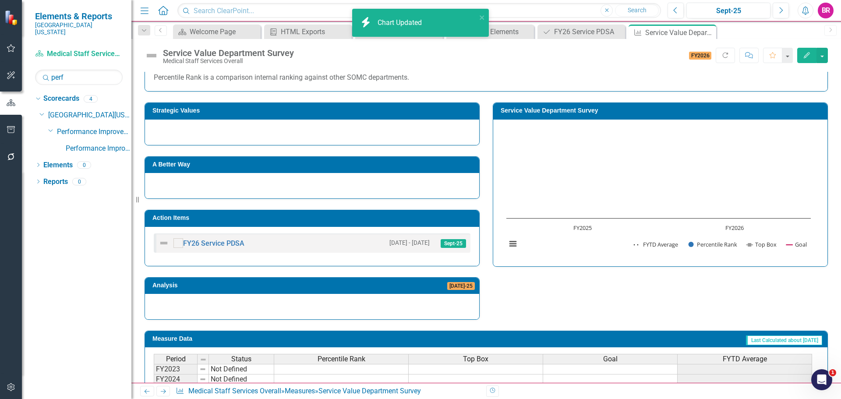
scroll to position [251, 0]
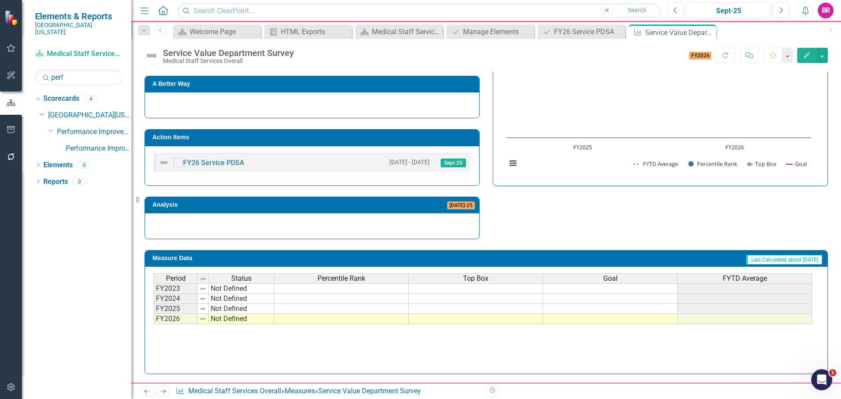
drag, startPoint x: 618, startPoint y: 310, endPoint x: 619, endPoint y: 304, distance: 5.8
click at [618, 310] on td at bounding box center [610, 309] width 134 height 10
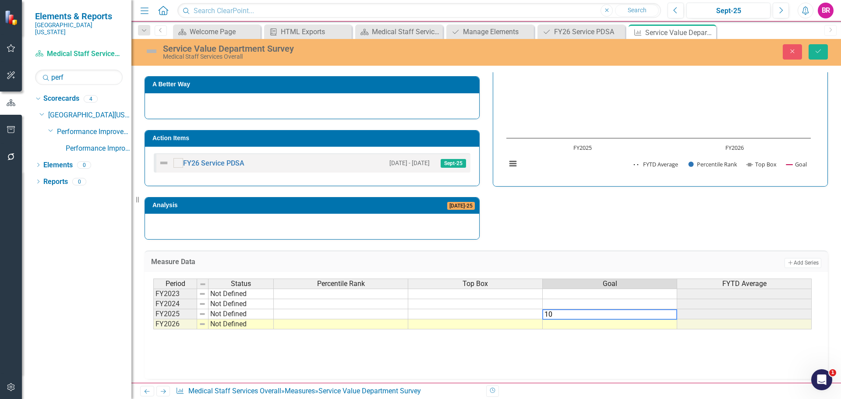
type textarea "100"
click at [326, 307] on td at bounding box center [341, 304] width 134 height 10
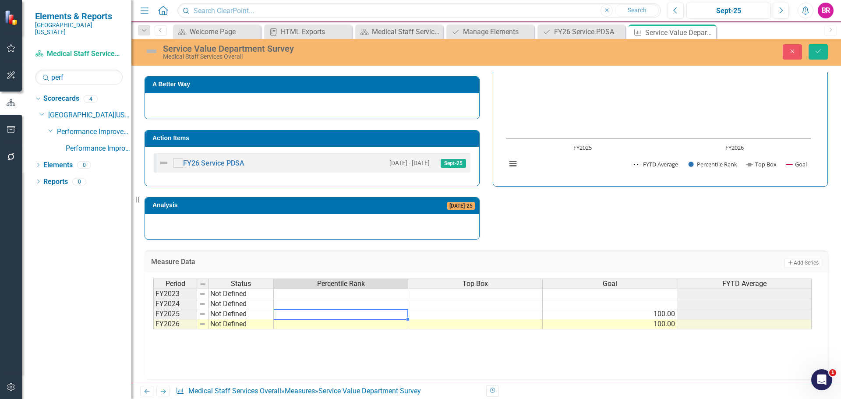
click at [342, 315] on td at bounding box center [341, 314] width 134 height 10
type textarea "73"
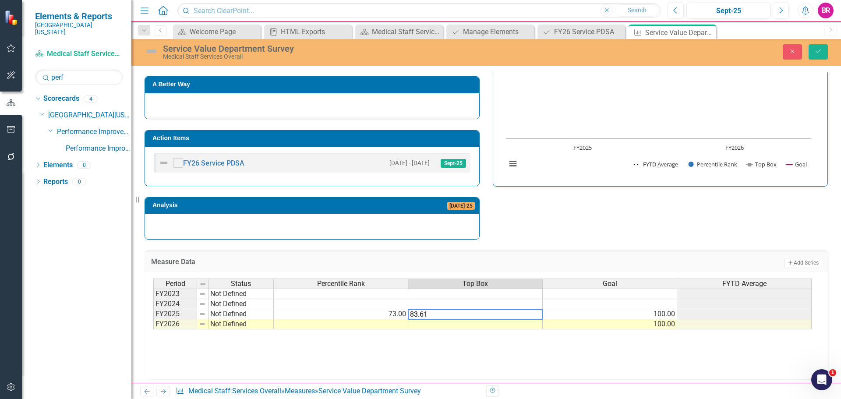
type textarea "83.61"
click at [598, 208] on div "Strategic Values A Better Way Action Items FY26 Service PDSA 2/1/24 - 2/29/24 S…" at bounding box center [486, 126] width 696 height 228
click at [817, 46] on button "Save" at bounding box center [817, 51] width 19 height 15
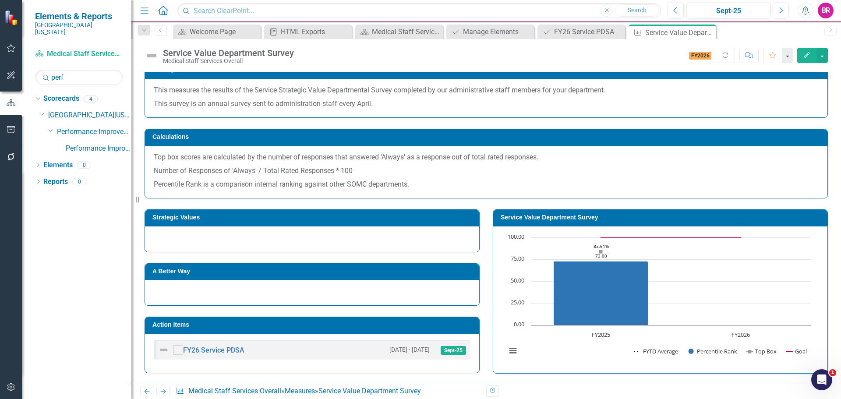
scroll to position [0, 0]
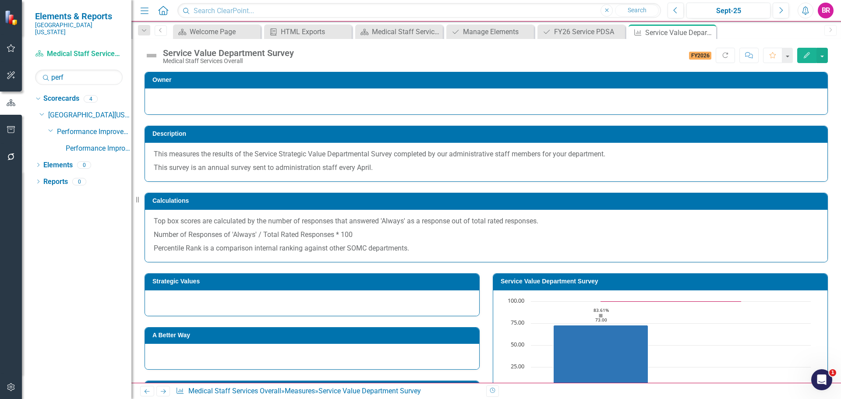
drag, startPoint x: 708, startPoint y: 33, endPoint x: 656, endPoint y: 38, distance: 52.4
click at [0, 0] on icon "Close" at bounding box center [0, 0] width 0 height 0
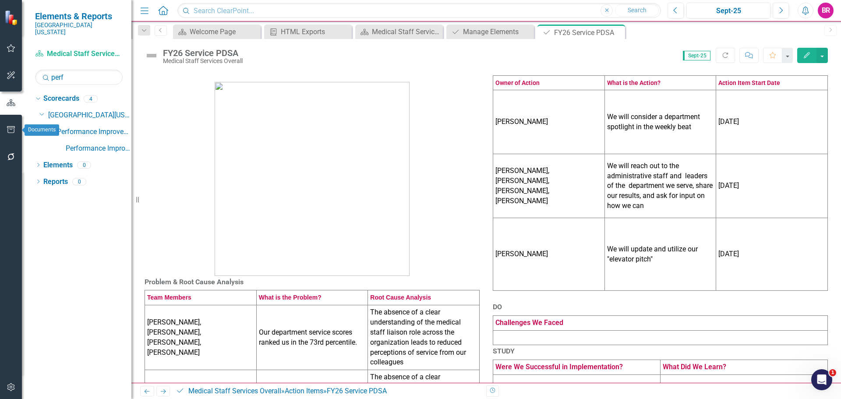
click at [9, 130] on icon "button" at bounding box center [11, 129] width 9 height 7
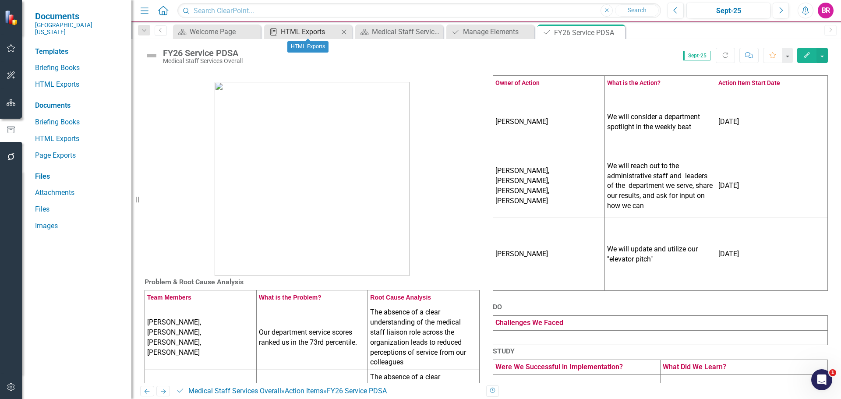
click at [314, 32] on div "HTML Exports" at bounding box center [310, 31] width 58 height 11
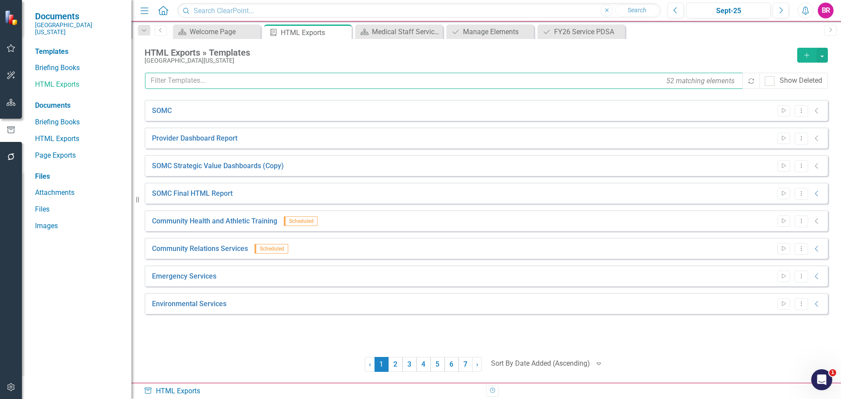
click at [218, 81] on input "text" at bounding box center [444, 81] width 599 height 16
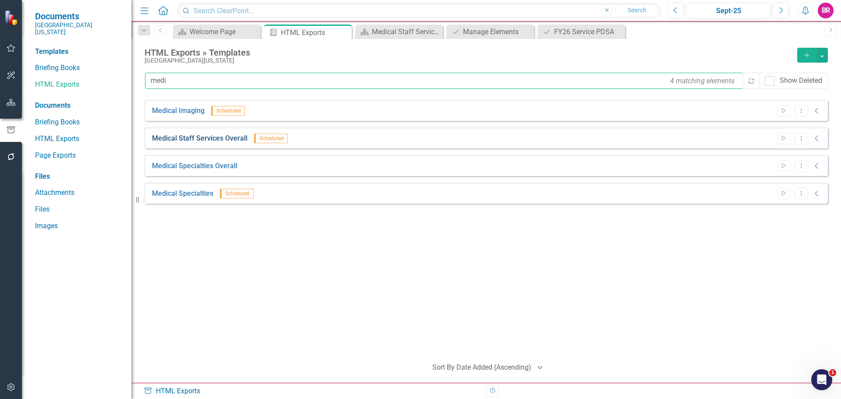
type input "medi"
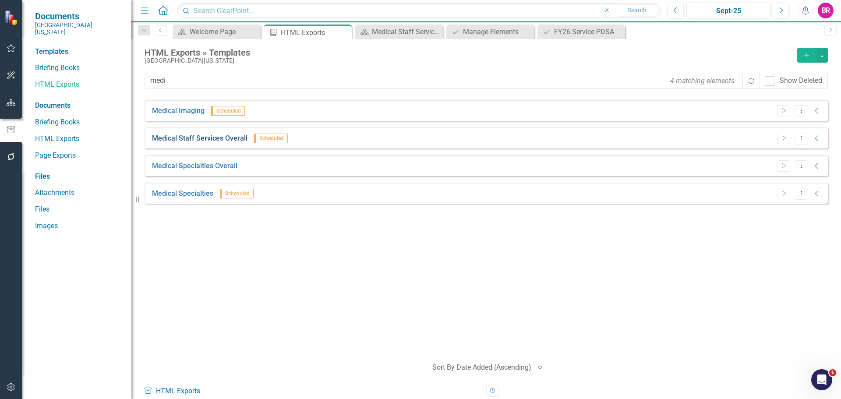
click at [212, 134] on link "Medical Staff Services Overall" at bounding box center [199, 139] width 95 height 10
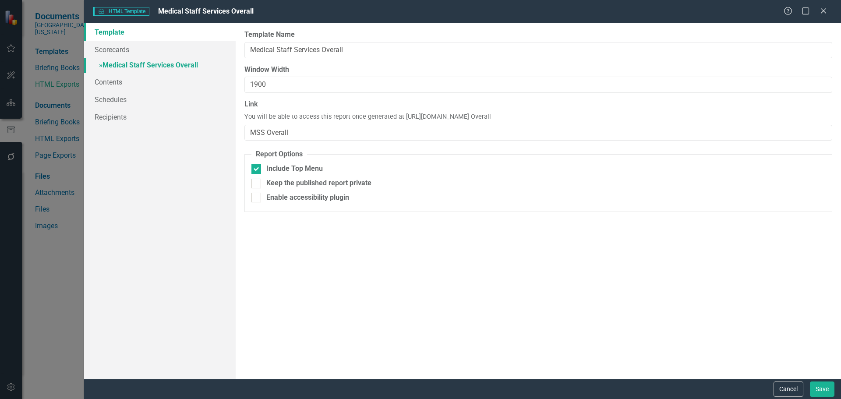
click at [126, 70] on link "» Medical Staff Services Overall" at bounding box center [159, 65] width 151 height 15
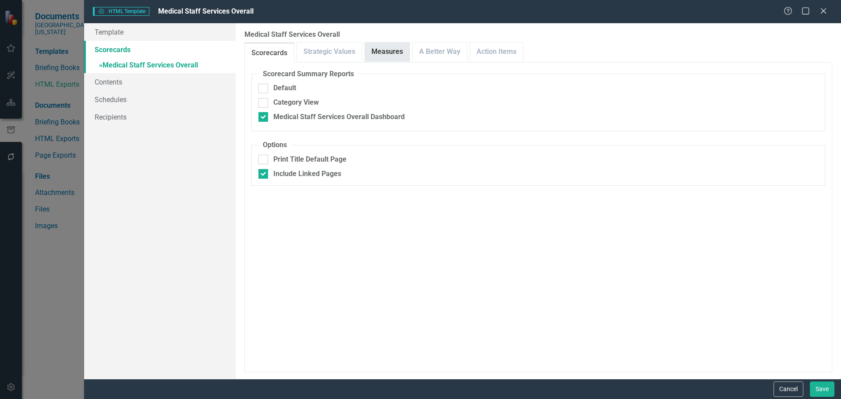
click at [389, 50] on link "Measures" at bounding box center [387, 51] width 45 height 19
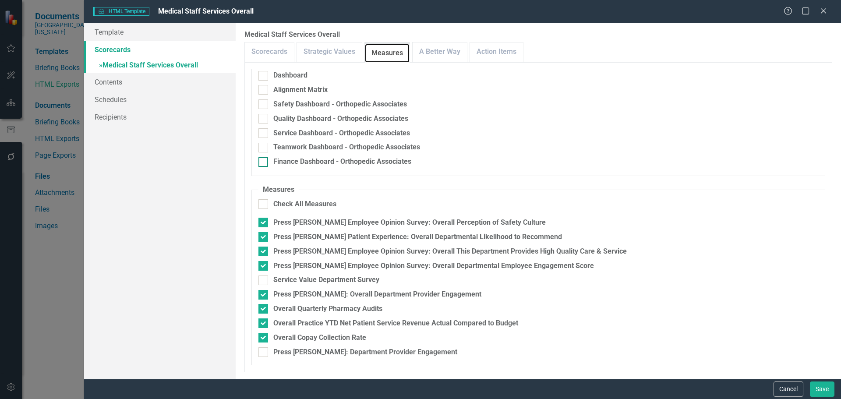
scroll to position [28, 0]
click at [335, 282] on div "Service Value Department Survey" at bounding box center [326, 279] width 106 height 10
click at [264, 280] on input "Service Value Department Survey" at bounding box center [261, 278] width 6 height 6
checkbox input "true"
click at [486, 43] on link "Action Items" at bounding box center [496, 51] width 53 height 19
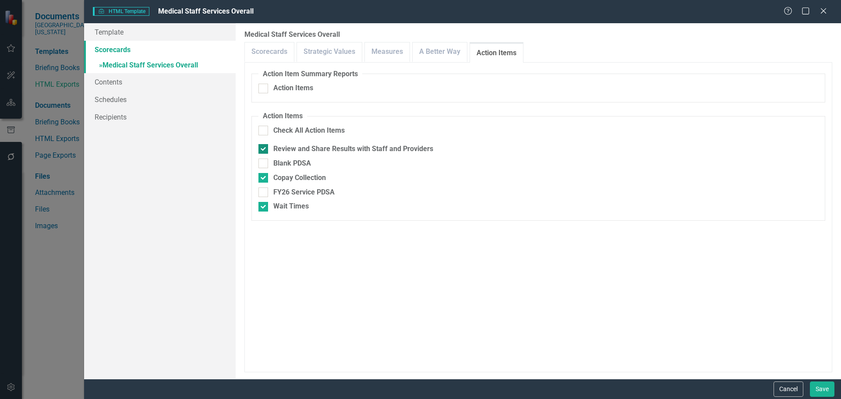
click at [320, 148] on div "Review and Share Results with Staff and Providers" at bounding box center [353, 149] width 160 height 10
click at [264, 148] on input "Review and Share Results with Staff and Providers" at bounding box center [261, 147] width 6 height 6
checkbox input "false"
click at [315, 177] on div "Copay Collection" at bounding box center [299, 178] width 53 height 10
click at [264, 177] on input "Copay Collection" at bounding box center [261, 176] width 6 height 6
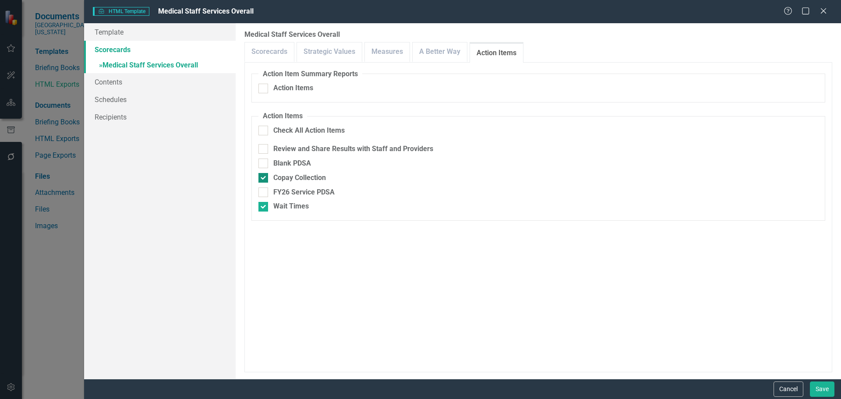
checkbox input "false"
click at [303, 206] on div "Wait Times" at bounding box center [290, 206] width 35 height 10
click at [264, 206] on input "Wait Times" at bounding box center [261, 205] width 6 height 6
checkbox input "false"
click at [312, 194] on div "FY26 Service PDSA" at bounding box center [303, 192] width 61 height 10
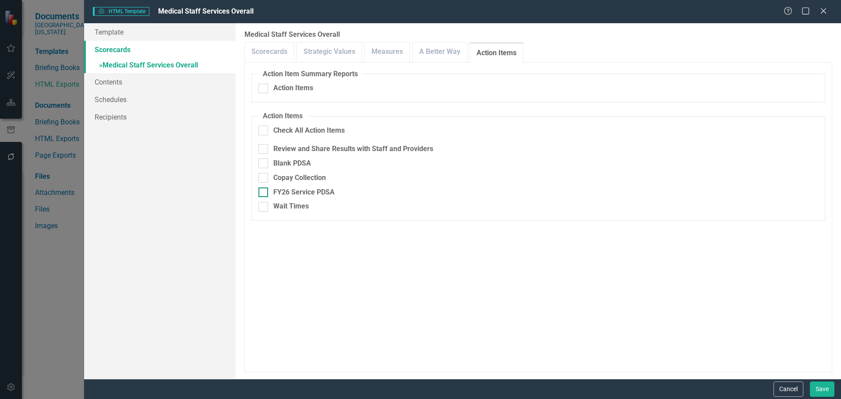
click at [264, 193] on input "FY26 Service PDSA" at bounding box center [261, 190] width 6 height 6
checkbox input "true"
click at [440, 56] on link "A Better Way" at bounding box center [439, 51] width 54 height 19
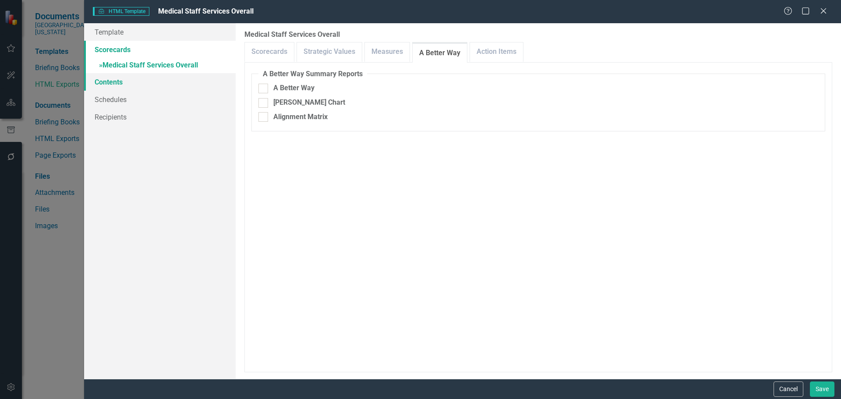
click at [114, 85] on link "Contents" at bounding box center [159, 82] width 151 height 18
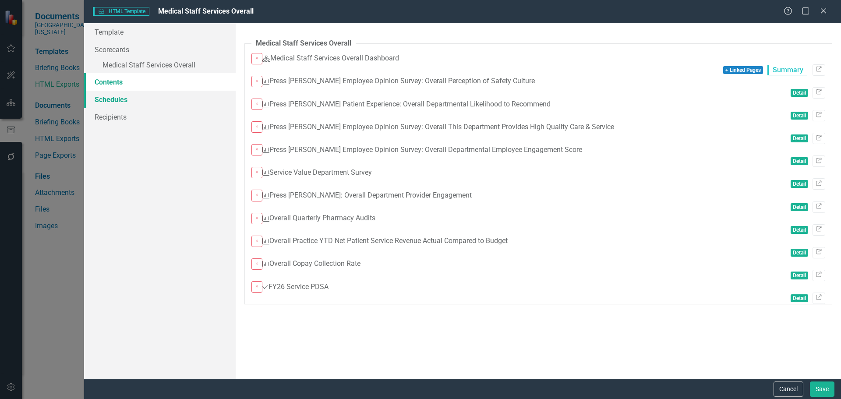
click at [122, 99] on link "Schedules" at bounding box center [159, 100] width 151 height 18
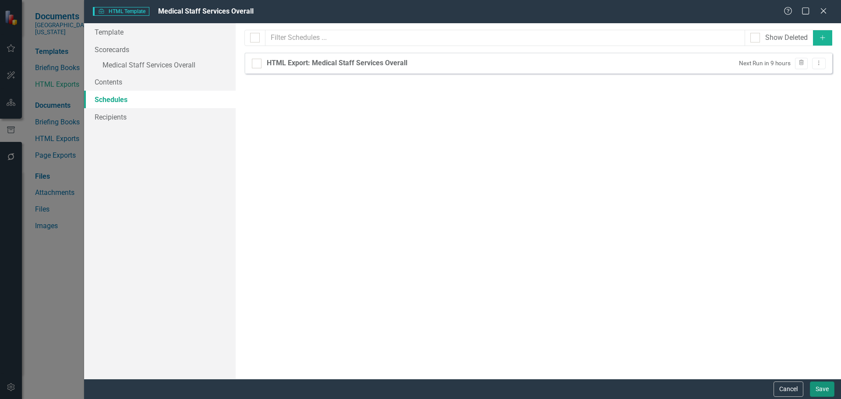
click at [818, 387] on button "Save" at bounding box center [822, 388] width 25 height 15
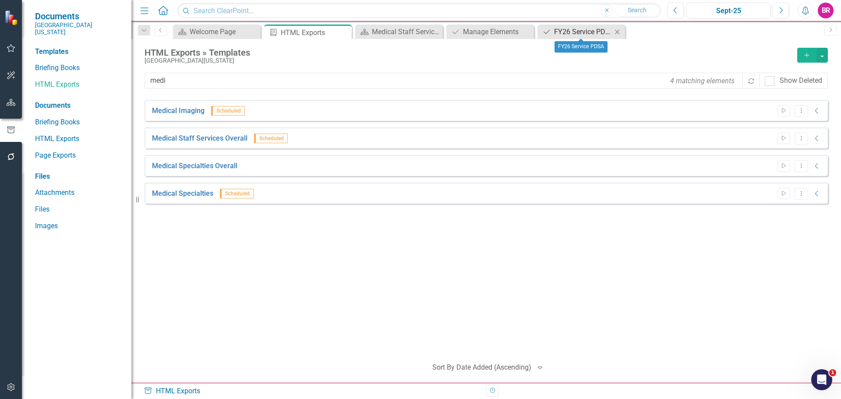
click at [601, 35] on div "FY26 Service PDSA" at bounding box center [583, 31] width 58 height 11
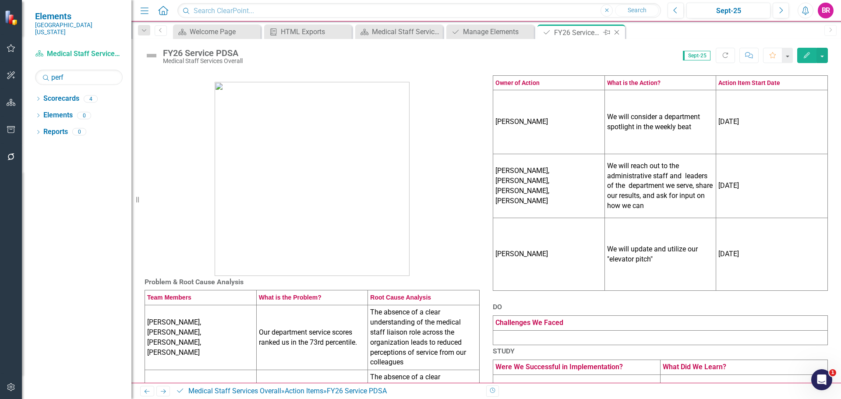
click at [616, 32] on icon "Close" at bounding box center [616, 32] width 9 height 7
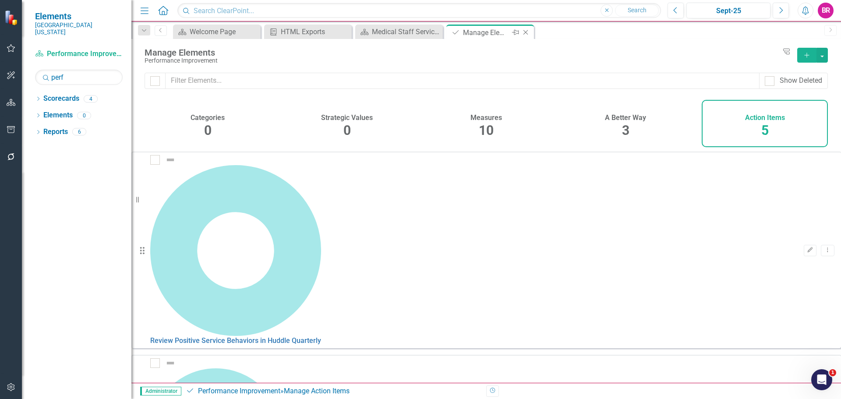
checkbox input "false"
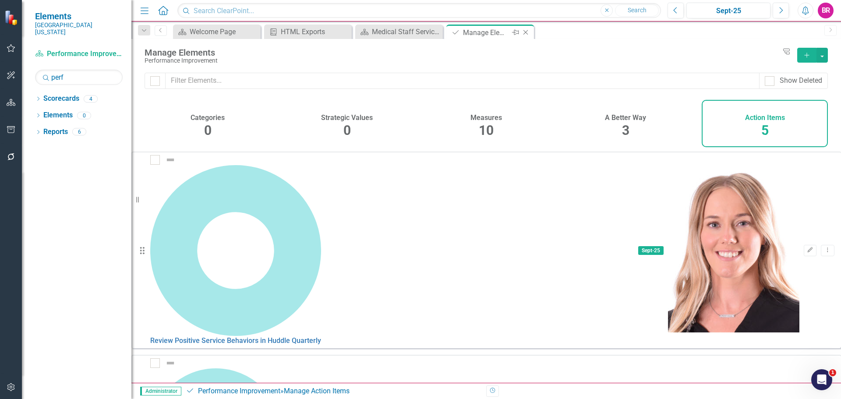
click at [526, 32] on icon "Close" at bounding box center [525, 32] width 9 height 7
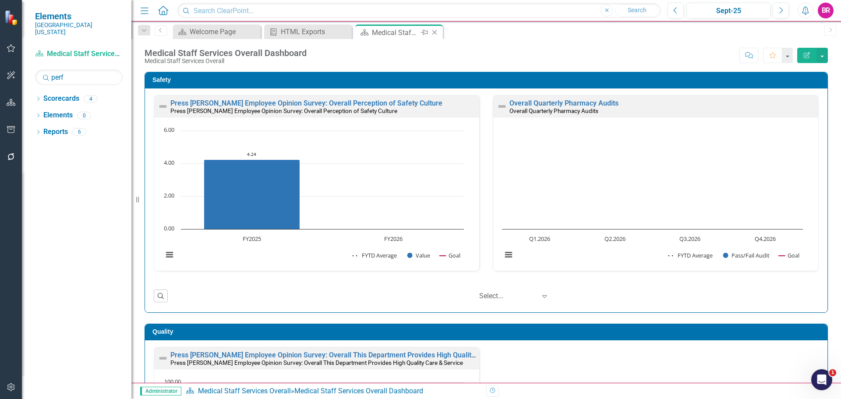
click at [437, 33] on icon "Close" at bounding box center [434, 32] width 9 height 7
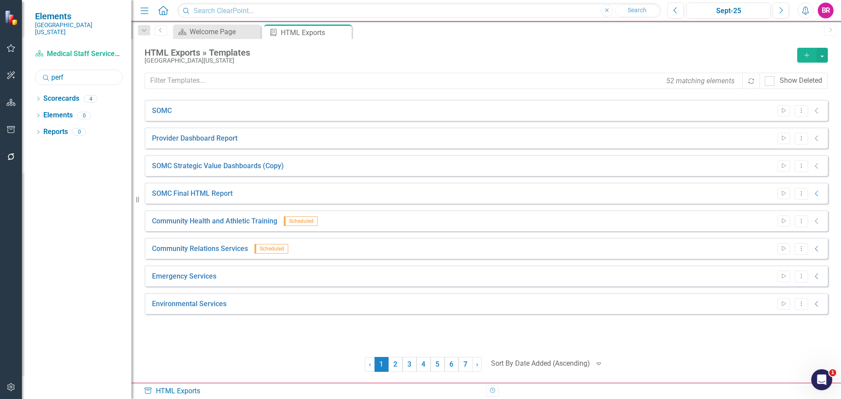
click at [76, 70] on input "perf" at bounding box center [79, 77] width 88 height 15
click at [40, 97] on icon "Dropdown" at bounding box center [38, 99] width 6 height 5
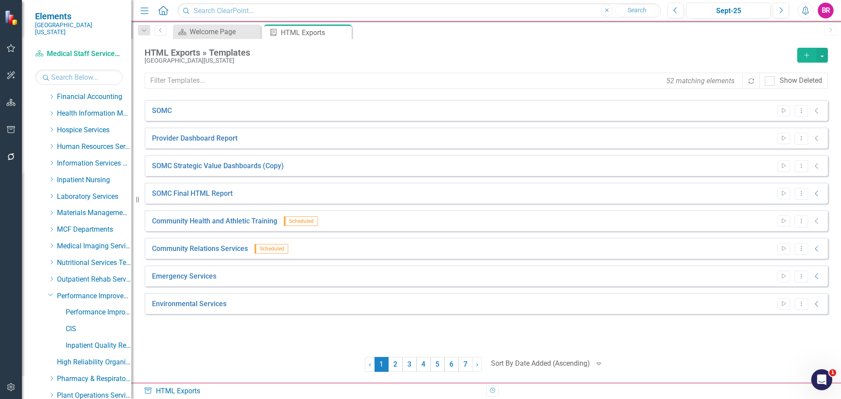
scroll to position [219, 0]
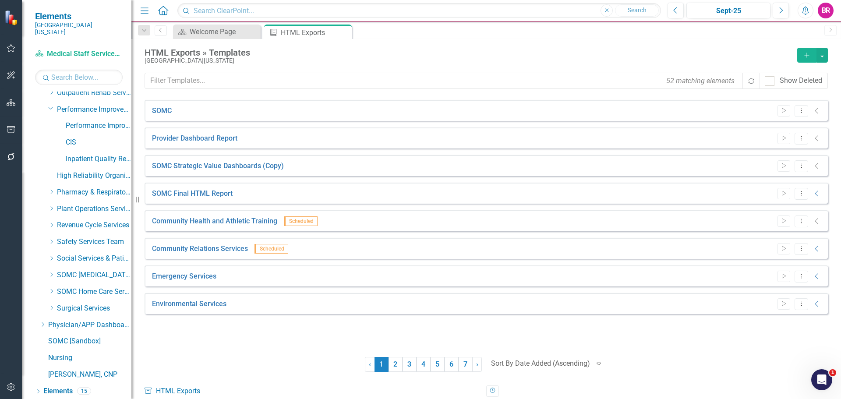
scroll to position [398, 0]
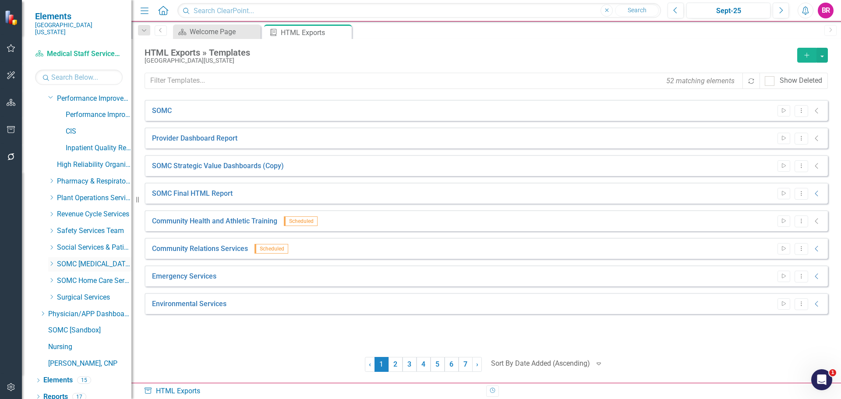
click at [50, 261] on icon "Dropdown" at bounding box center [51, 263] width 7 height 5
click at [89, 276] on link "[MEDICAL_DATA] Services and Infusion" at bounding box center [99, 281] width 66 height 10
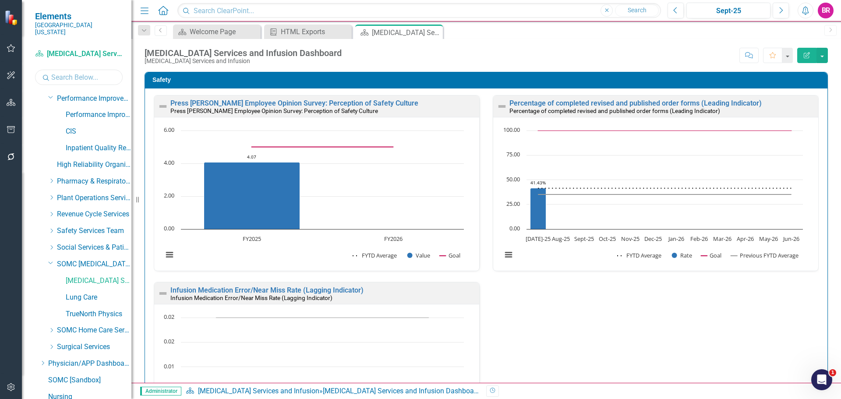
click at [92, 70] on input "text" at bounding box center [79, 77] width 88 height 15
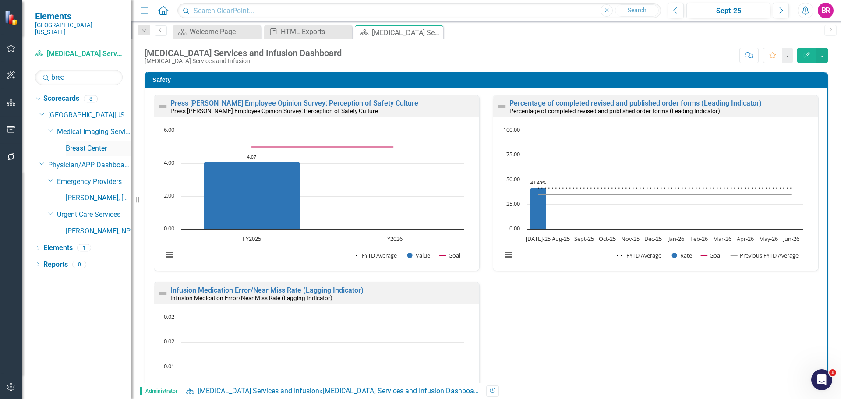
click at [102, 144] on link "Breast Center" at bounding box center [99, 149] width 66 height 10
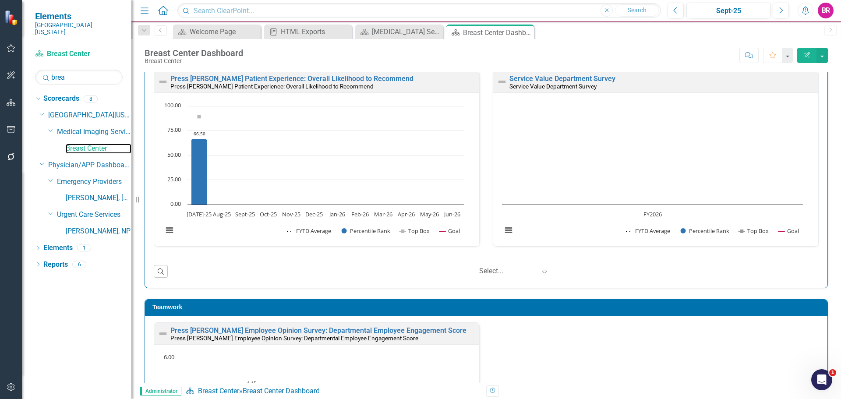
scroll to position [744, 0]
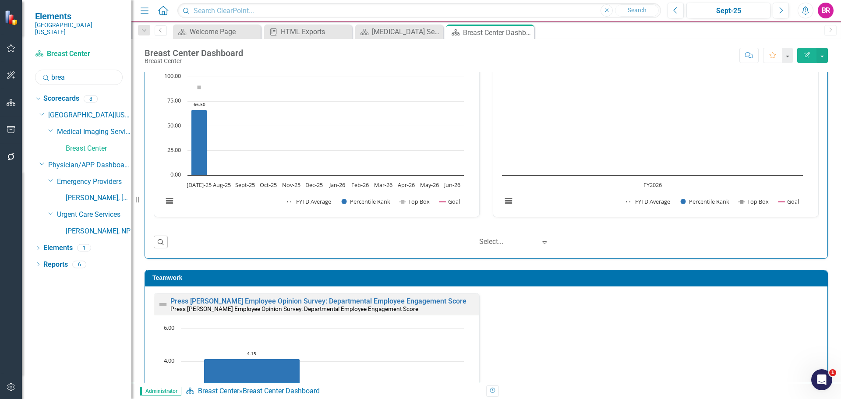
click at [86, 70] on input "brea" at bounding box center [79, 77] width 88 height 15
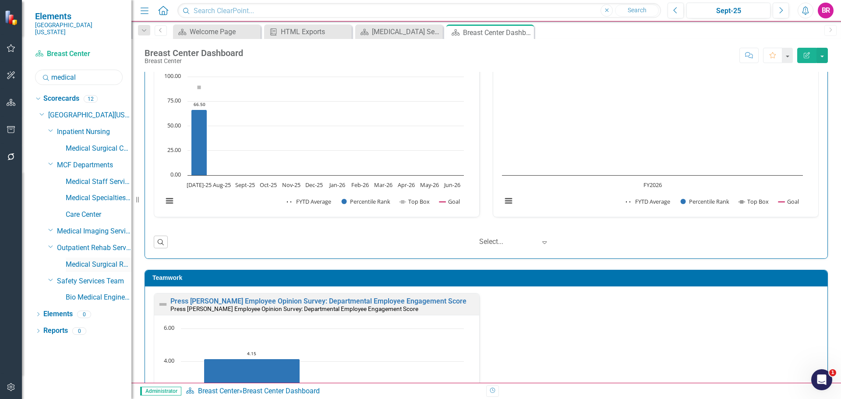
type input "medical"
click at [99, 260] on link "Medical Surgical Rehab" at bounding box center [99, 265] width 66 height 10
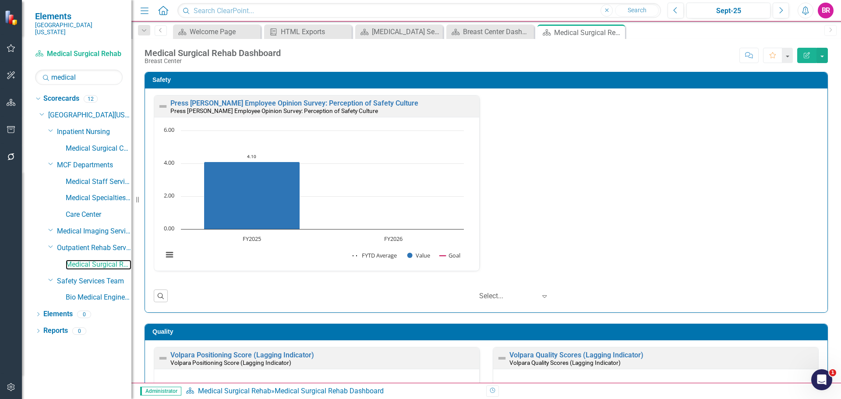
scroll to position [0, 0]
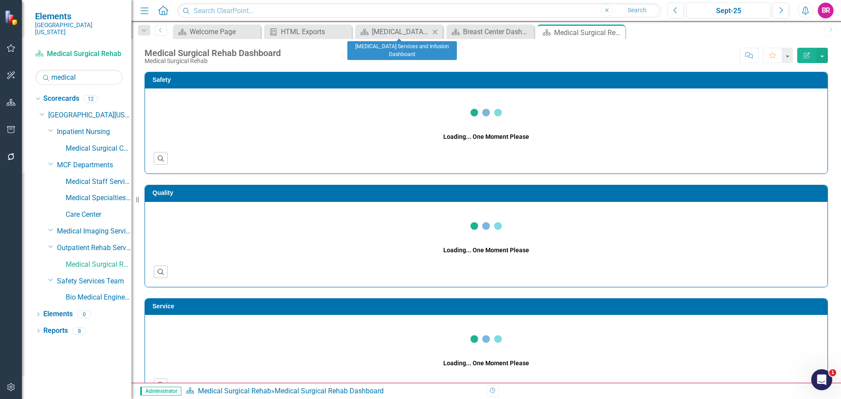
click at [433, 31] on icon "Close" at bounding box center [434, 31] width 9 height 7
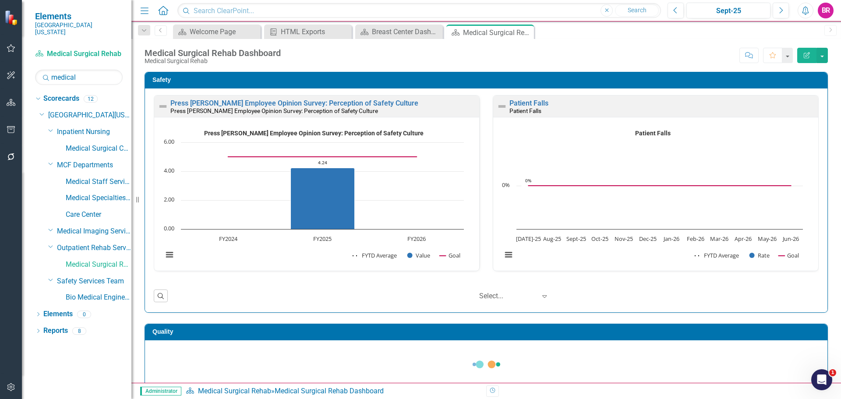
drag, startPoint x: 433, startPoint y: 31, endPoint x: 455, endPoint y: 46, distance: 26.2
click at [0, 0] on icon "Close" at bounding box center [0, 0] width 0 height 0
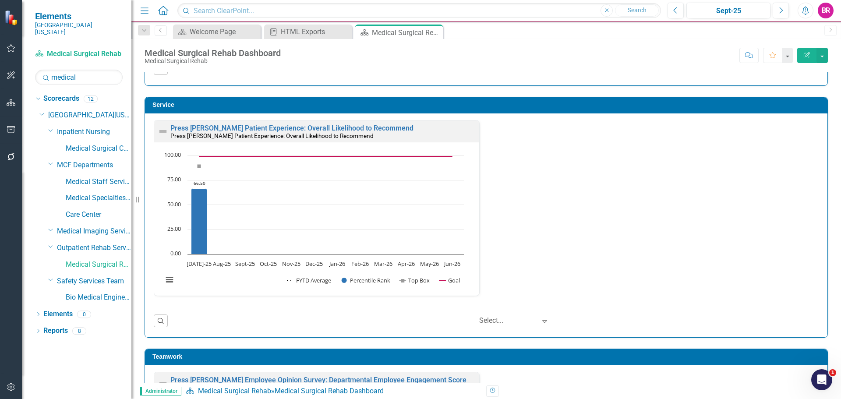
scroll to position [701, 0]
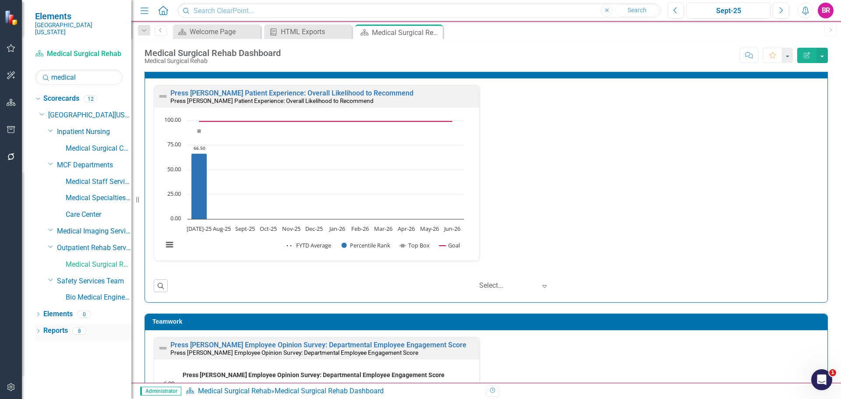
click at [55, 326] on link "Reports" at bounding box center [55, 331] width 25 height 10
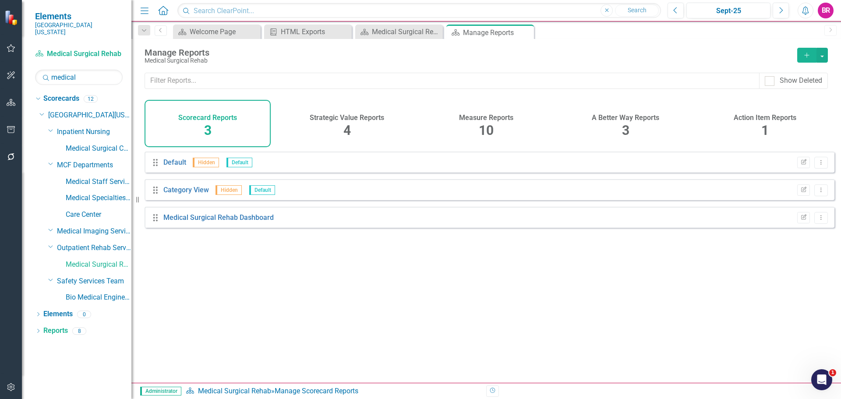
click at [479, 131] on span "10" at bounding box center [486, 130] width 15 height 15
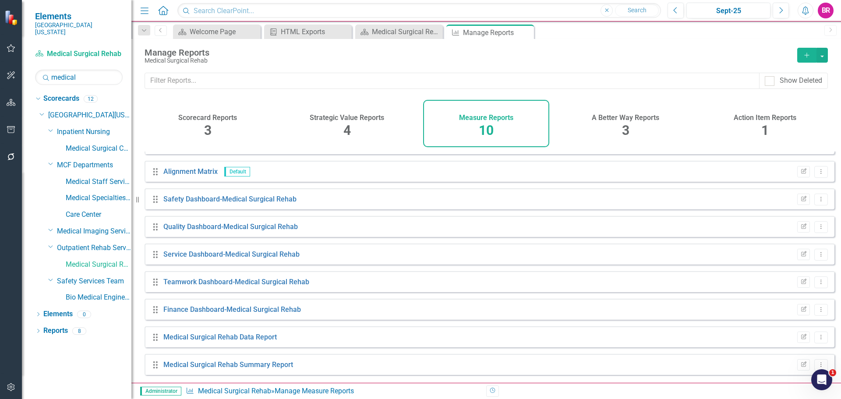
scroll to position [51, 0]
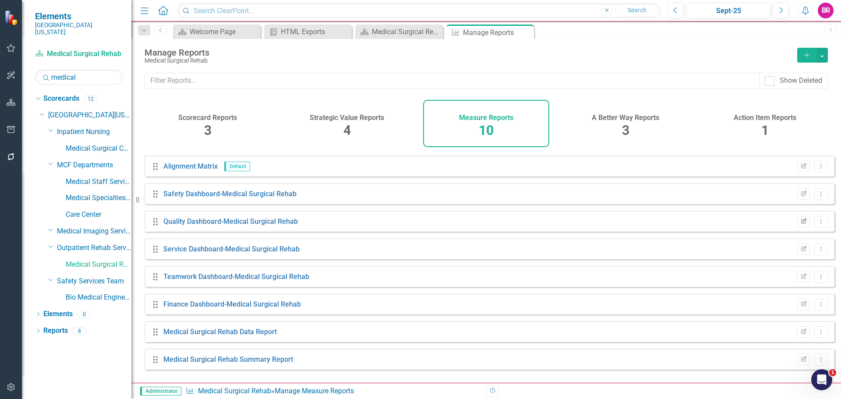
click at [800, 224] on icon "Edit Report" at bounding box center [803, 221] width 7 height 5
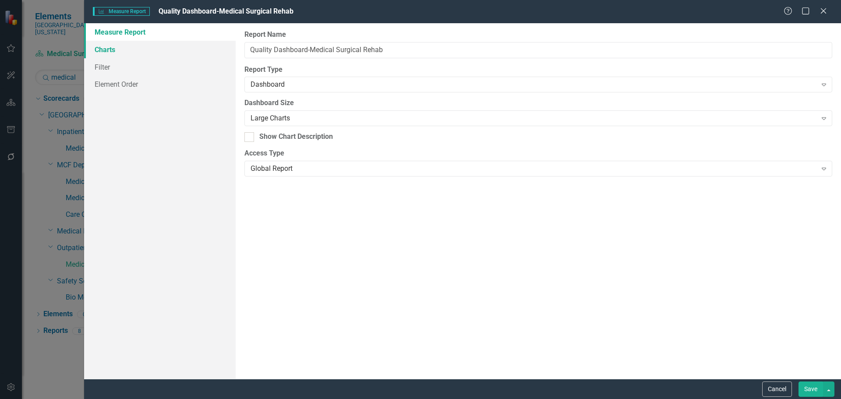
click at [107, 54] on link "Charts" at bounding box center [159, 50] width 151 height 18
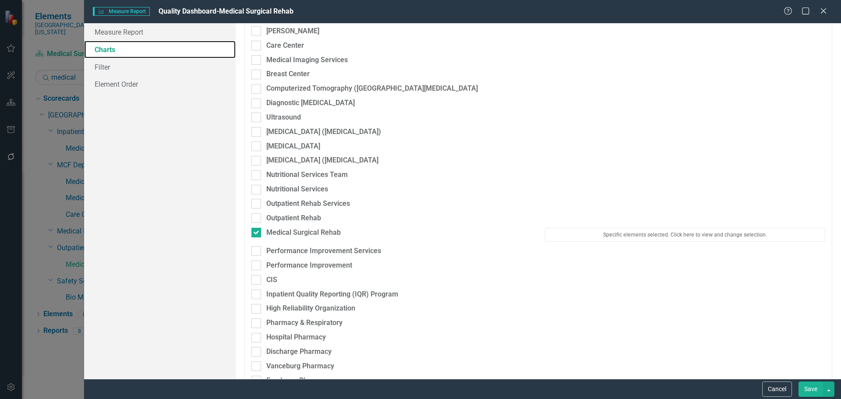
scroll to position [1708, 0]
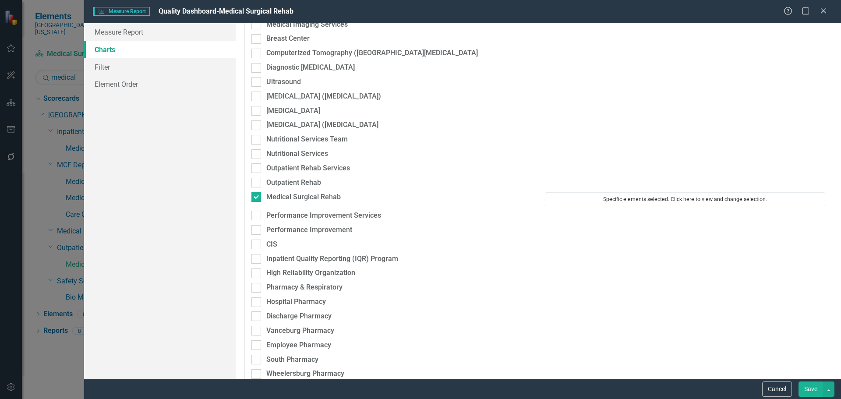
click at [626, 201] on button "Specific elements selected. Click here to view and change selection." at bounding box center [685, 199] width 280 height 14
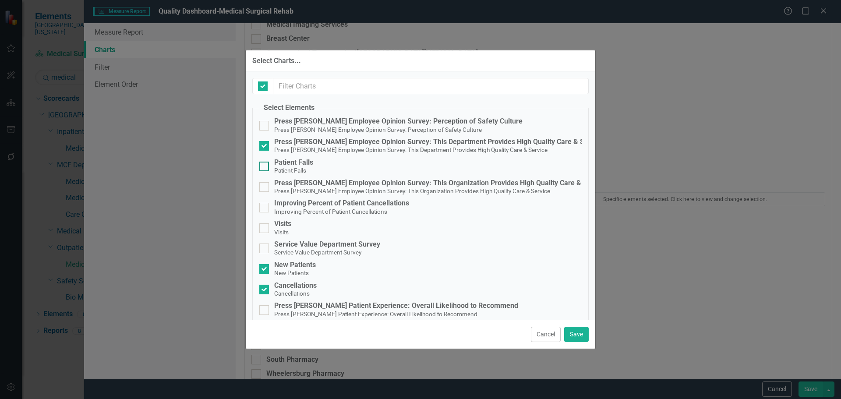
checkbox input "false"
click at [353, 248] on span "Service Value Department Survey" at bounding box center [317, 252] width 87 height 8
click at [265, 248] on input "Service Value Department Survey Service Value Department Survey" at bounding box center [262, 246] width 6 height 6
checkbox input "true"
click at [575, 330] on button "Save" at bounding box center [576, 334] width 25 height 15
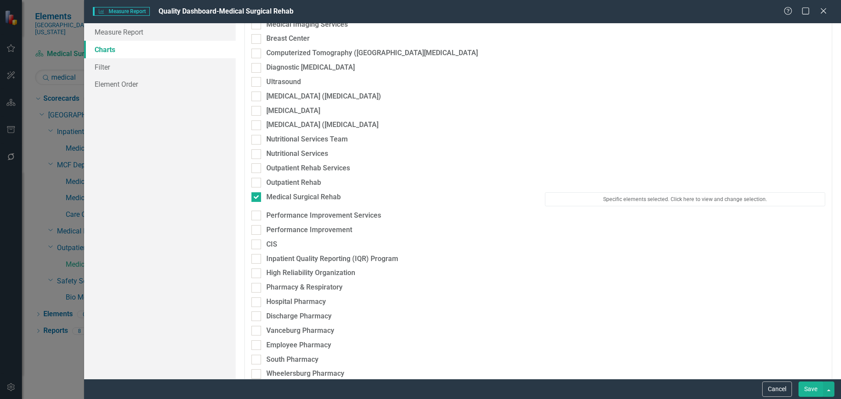
click at [816, 391] on button "Save" at bounding box center [810, 388] width 25 height 15
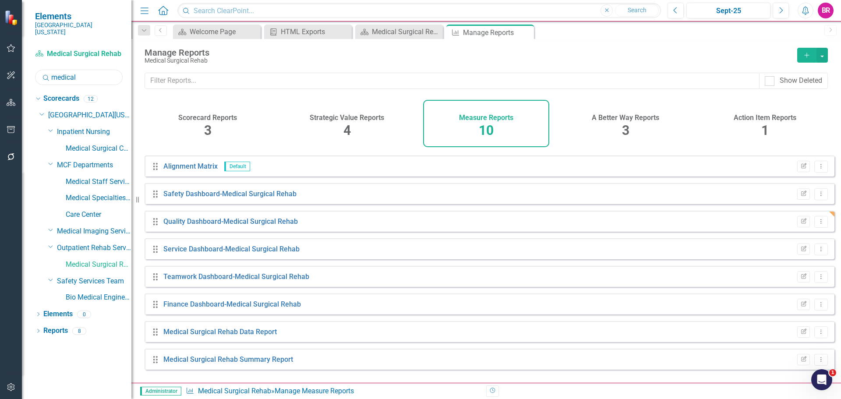
click at [92, 72] on input "medical" at bounding box center [79, 77] width 88 height 15
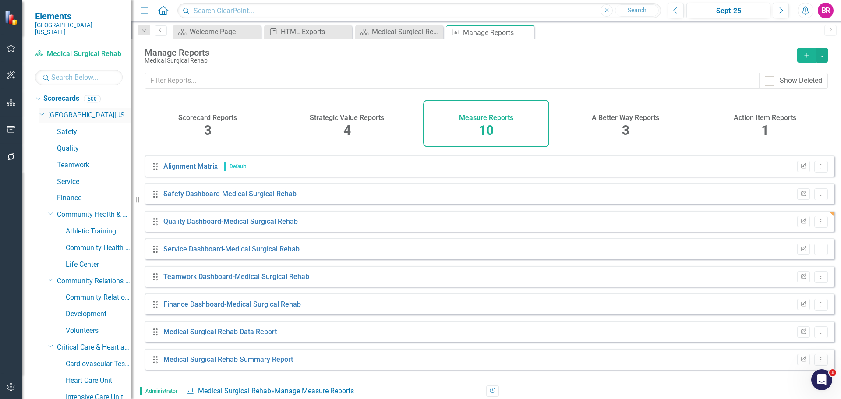
click at [42, 110] on icon "Dropdown" at bounding box center [41, 113] width 5 height 7
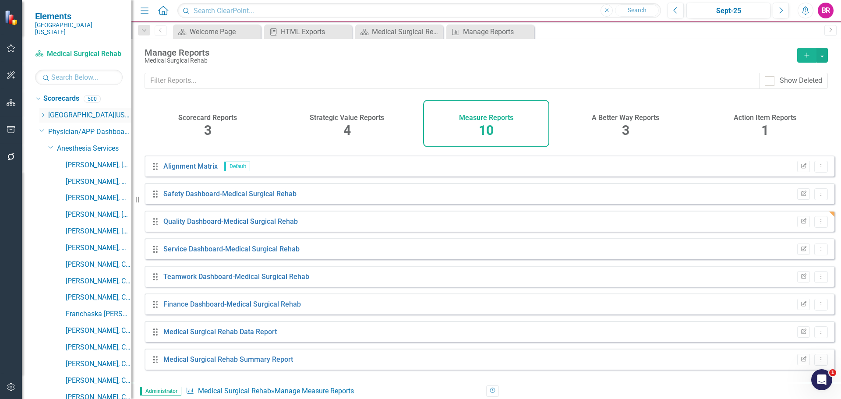
click at [40, 113] on icon "Dropdown" at bounding box center [42, 115] width 7 height 5
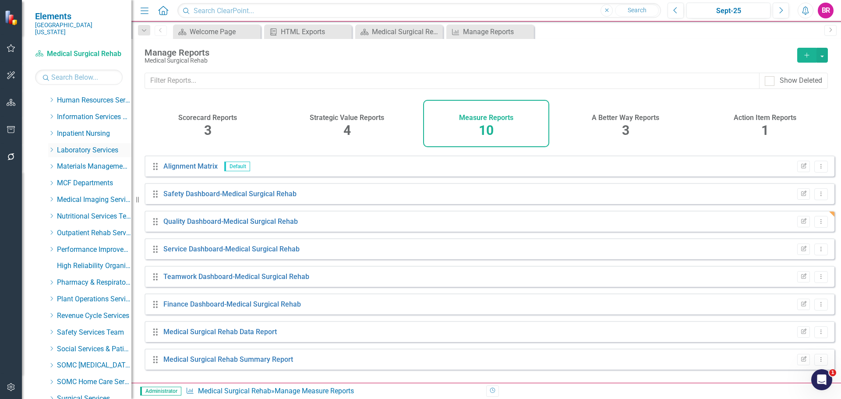
scroll to position [263, 0]
click at [49, 214] on div "Dropdown" at bounding box center [51, 217] width 7 height 7
click at [86, 229] on link "Outpatient Rehab" at bounding box center [99, 234] width 66 height 10
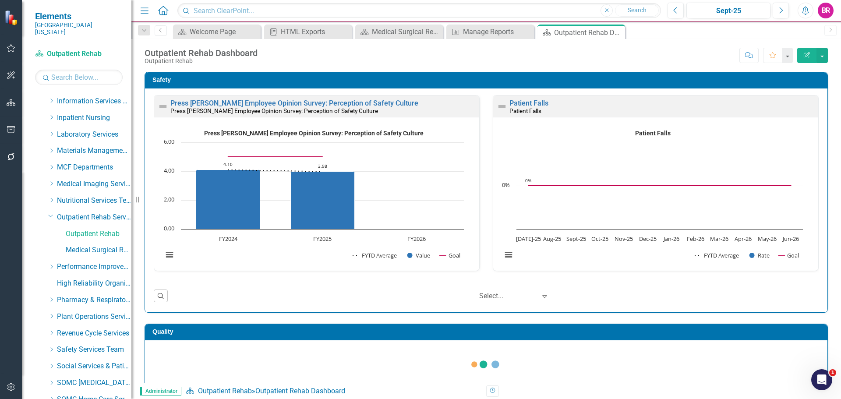
click at [0, 0] on icon "Close" at bounding box center [0, 0] width 0 height 0
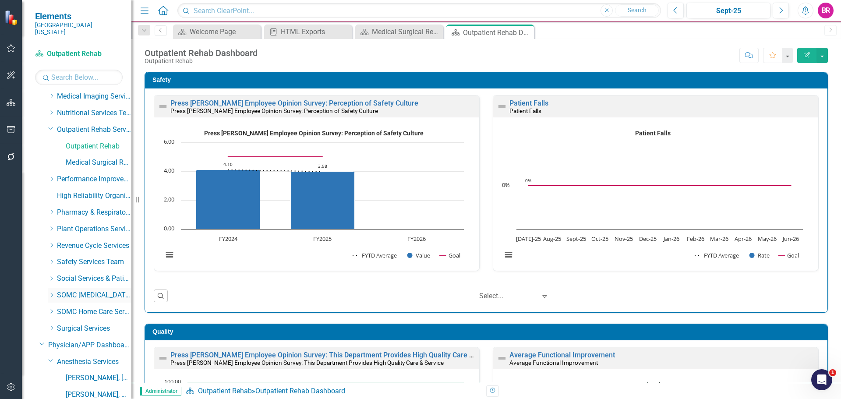
scroll to position [438, 0]
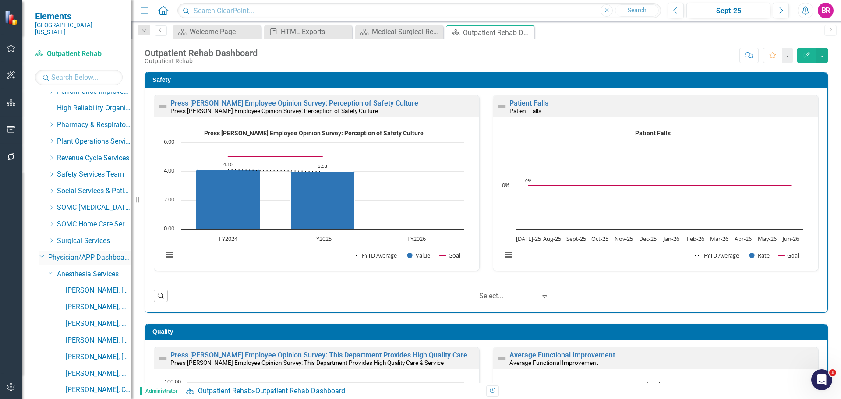
click at [42, 253] on icon "Dropdown" at bounding box center [41, 256] width 5 height 7
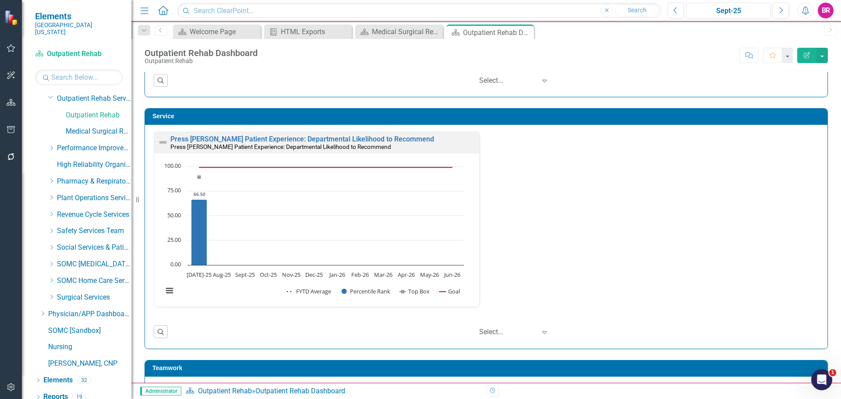
scroll to position [482, 0]
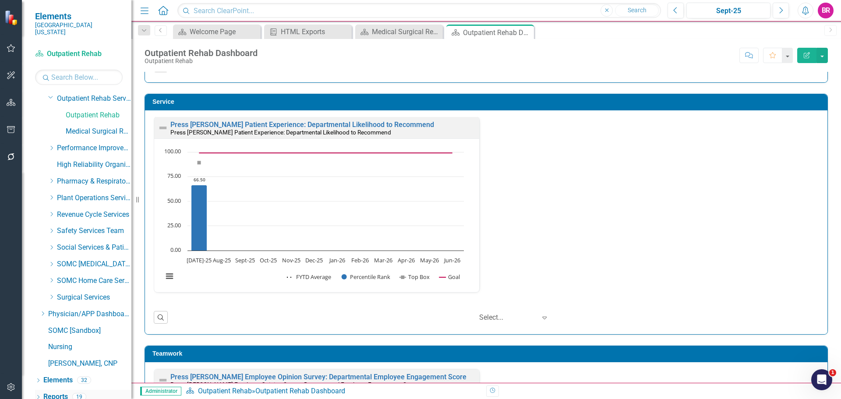
click at [59, 392] on link "Reports" at bounding box center [55, 397] width 25 height 10
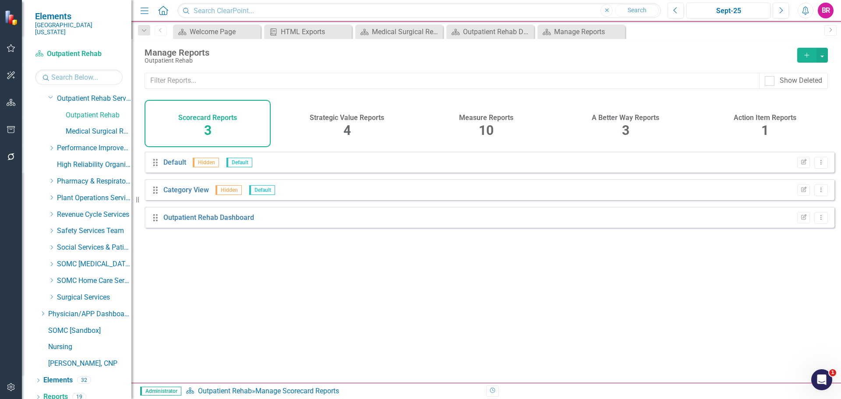
click at [468, 127] on div "Measure Reports 10" at bounding box center [486, 123] width 126 height 47
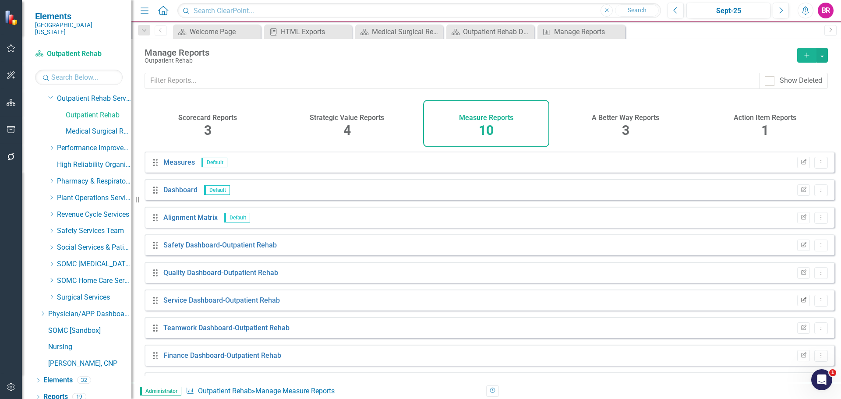
click at [800, 303] on icon "Edit Report" at bounding box center [803, 300] width 7 height 5
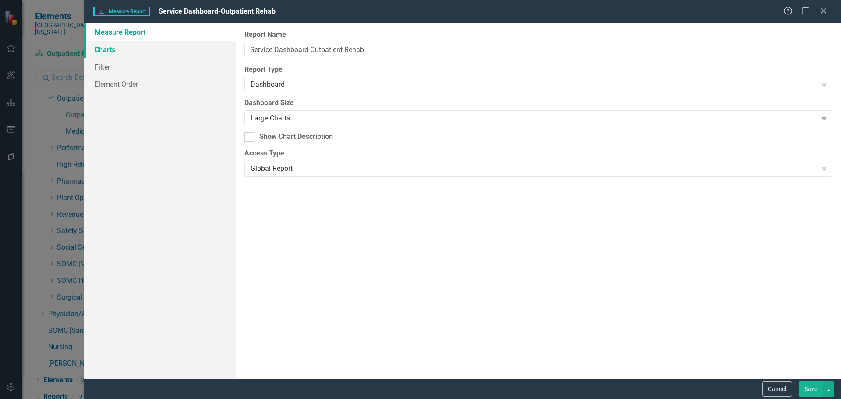
click at [106, 43] on link "Charts" at bounding box center [159, 50] width 151 height 18
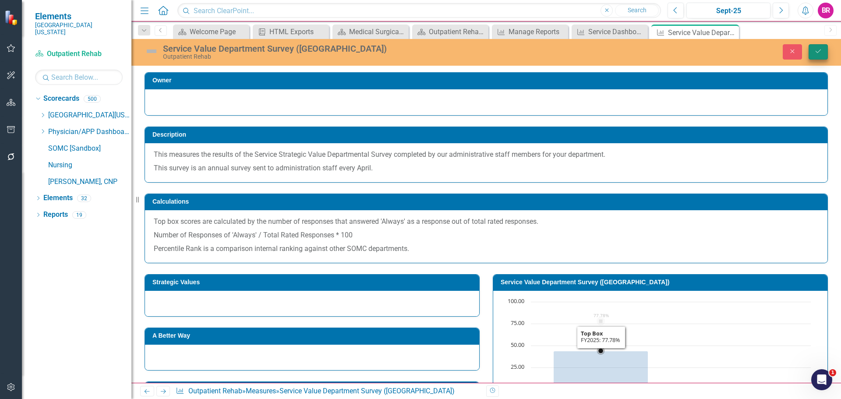
type textarea "100"
click at [808, 56] on div "Close Save" at bounding box center [693, 51] width 282 height 15
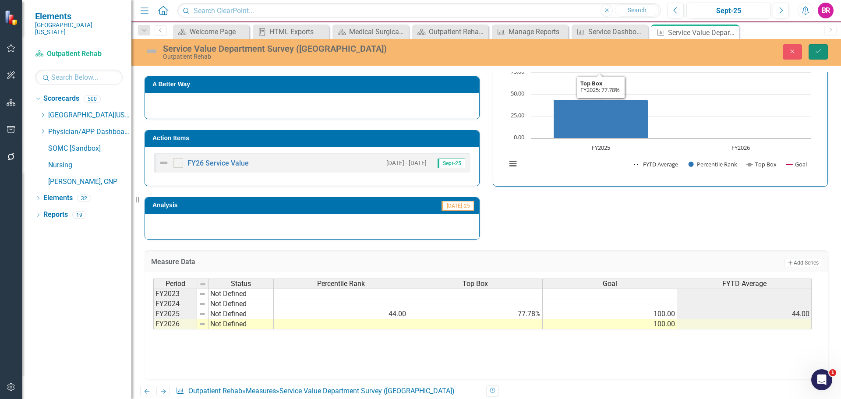
click at [814, 56] on button "Save" at bounding box center [817, 51] width 19 height 15
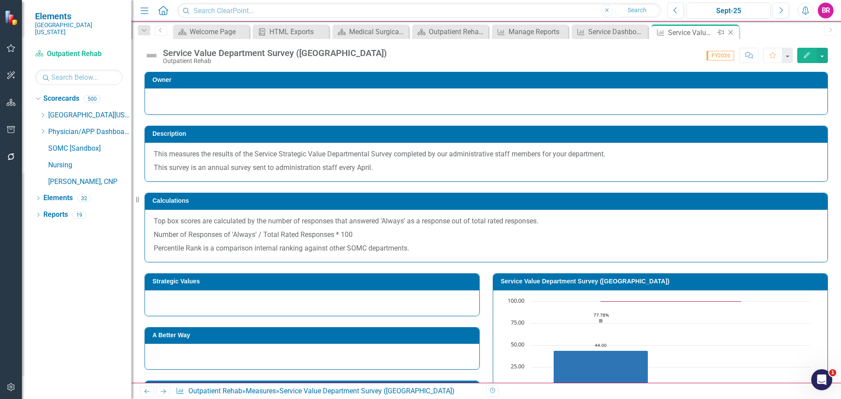
click at [731, 34] on icon "Close" at bounding box center [730, 32] width 9 height 7
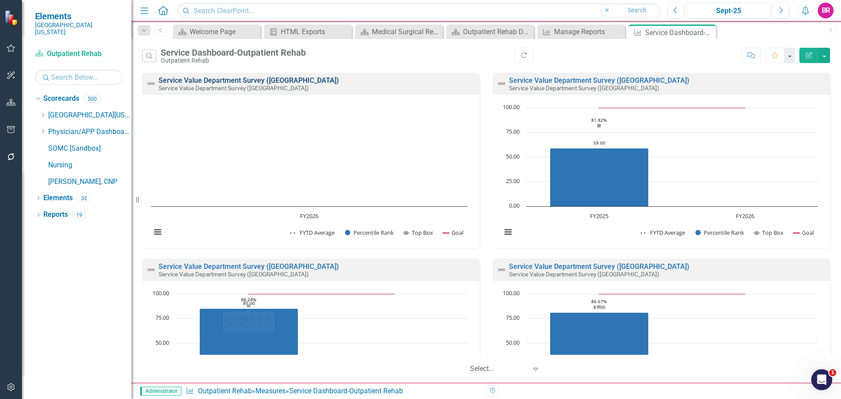
click at [242, 82] on link "Service Value Department Survey ([GEOGRAPHIC_DATA])" at bounding box center [248, 80] width 180 height 8
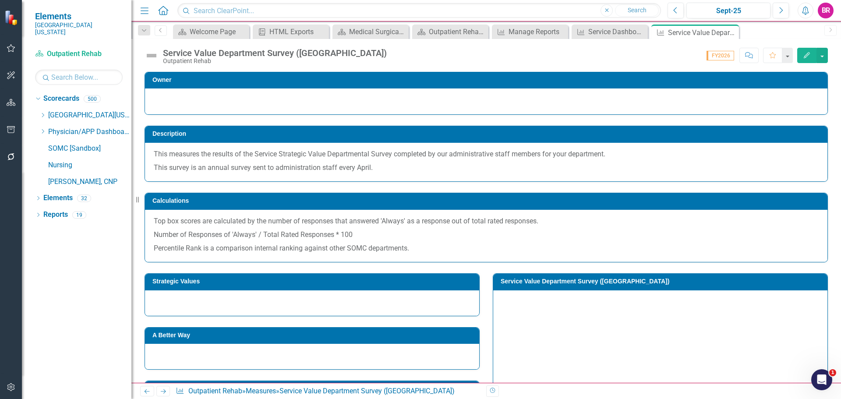
click at [592, 285] on td "Service Value Department Survey ([GEOGRAPHIC_DATA])" at bounding box center [661, 282] width 322 height 13
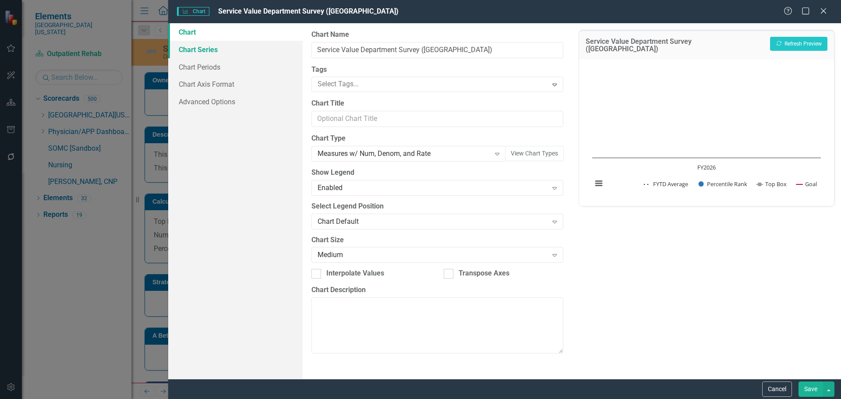
click at [203, 52] on link "Chart Series" at bounding box center [235, 50] width 134 height 18
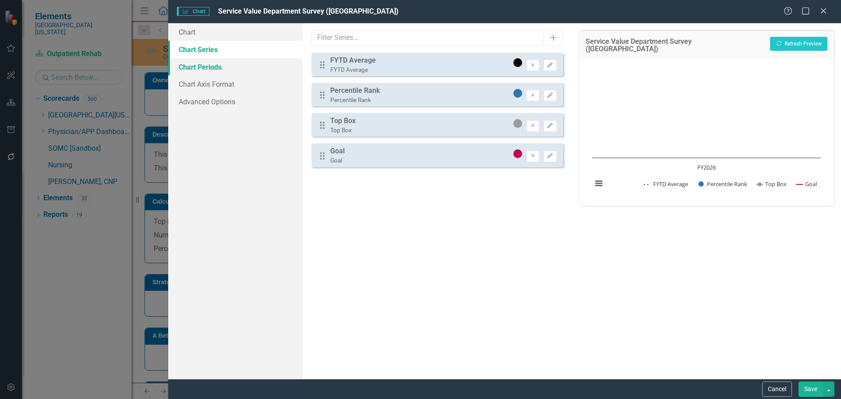
click at [222, 59] on link "Chart Periods" at bounding box center [235, 67] width 134 height 18
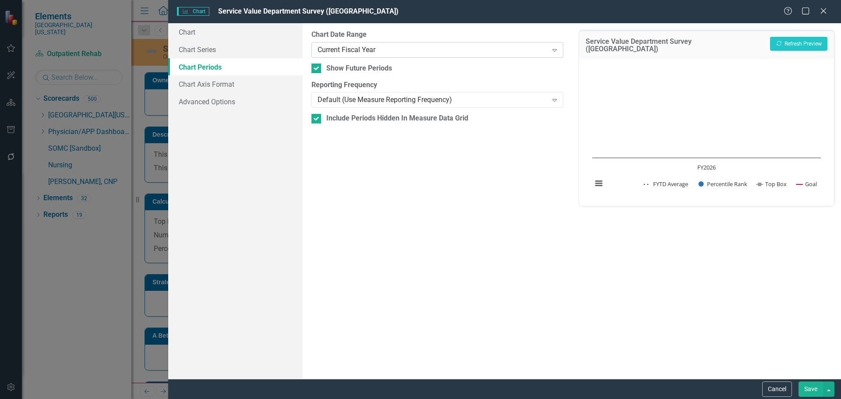
click at [337, 45] on div "Current Fiscal Year" at bounding box center [432, 50] width 230 height 10
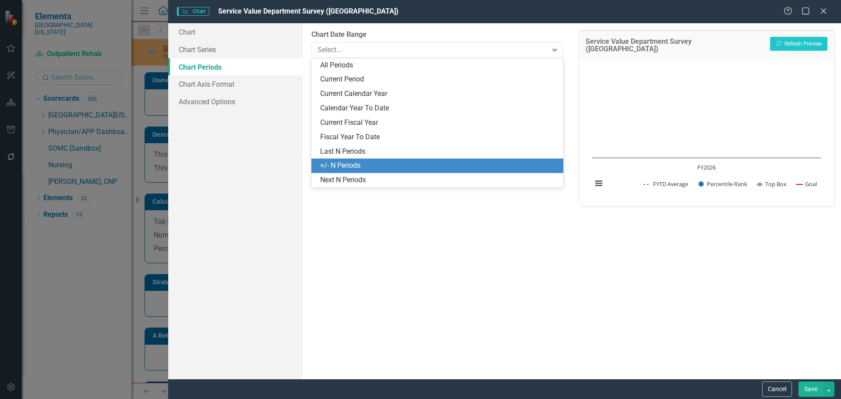
click at [351, 169] on div "+/- N Periods" at bounding box center [438, 166] width 237 height 10
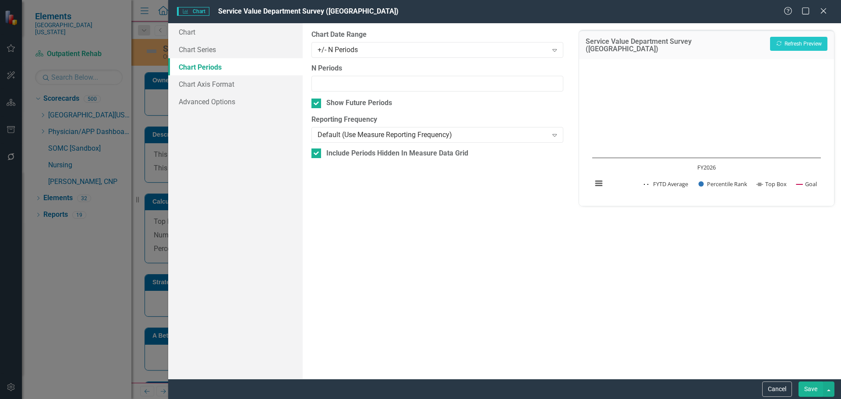
click at [810, 393] on button "Save" at bounding box center [810, 388] width 25 height 15
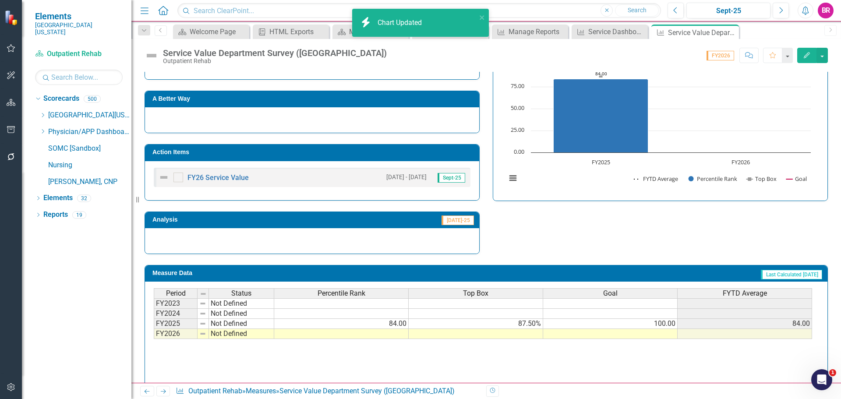
scroll to position [251, 0]
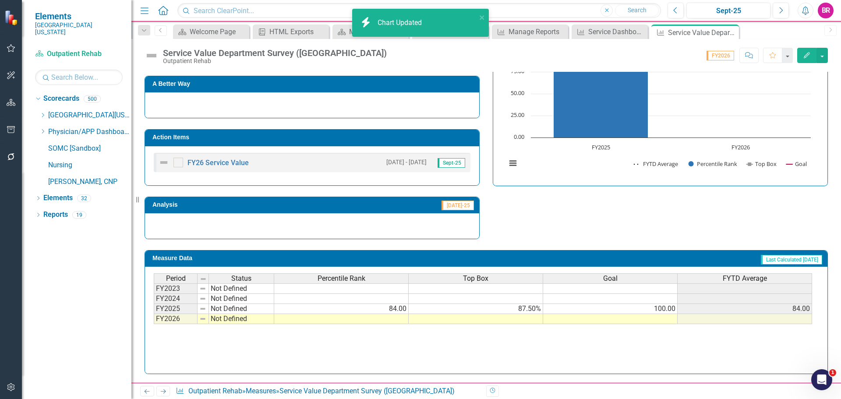
click at [671, 319] on td at bounding box center [610, 319] width 134 height 10
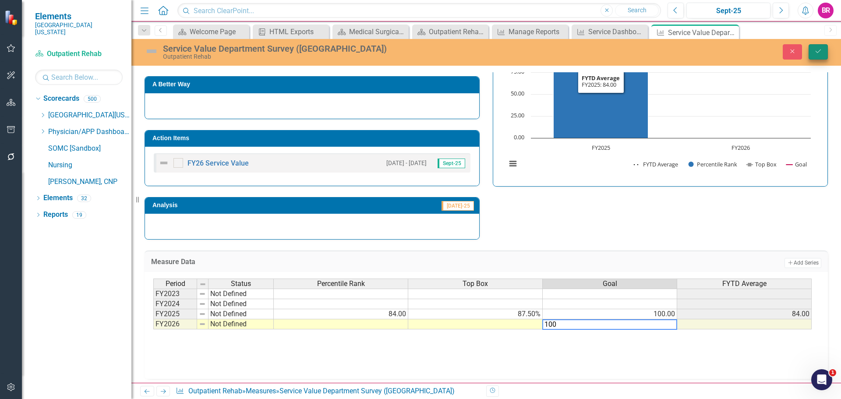
type textarea "100"
click at [820, 51] on icon "Save" at bounding box center [818, 51] width 8 height 6
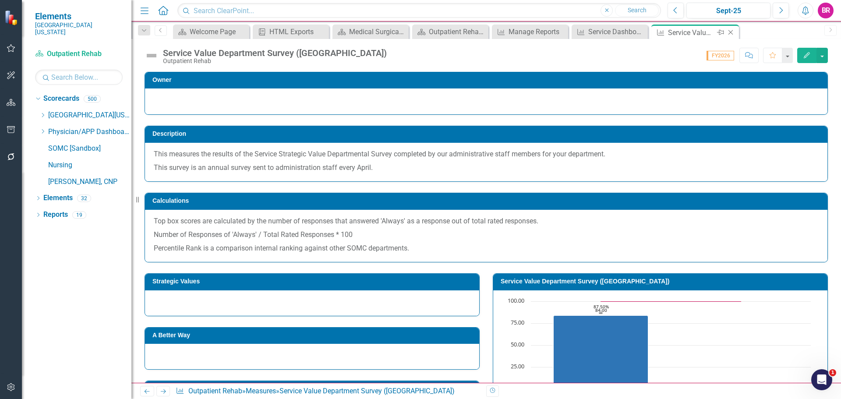
click at [734, 33] on icon "Close" at bounding box center [730, 32] width 9 height 7
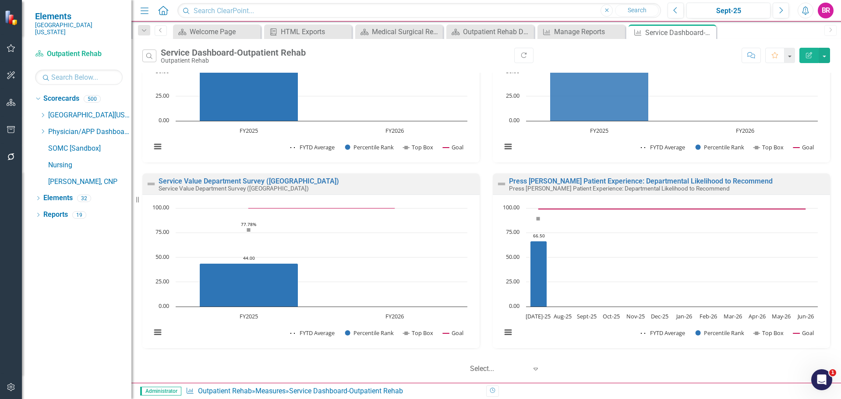
scroll to position [276, 0]
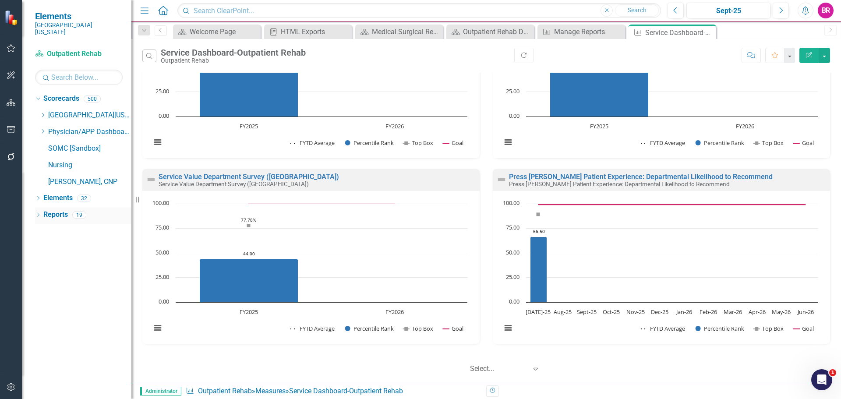
click at [63, 210] on link "Reports" at bounding box center [55, 215] width 25 height 10
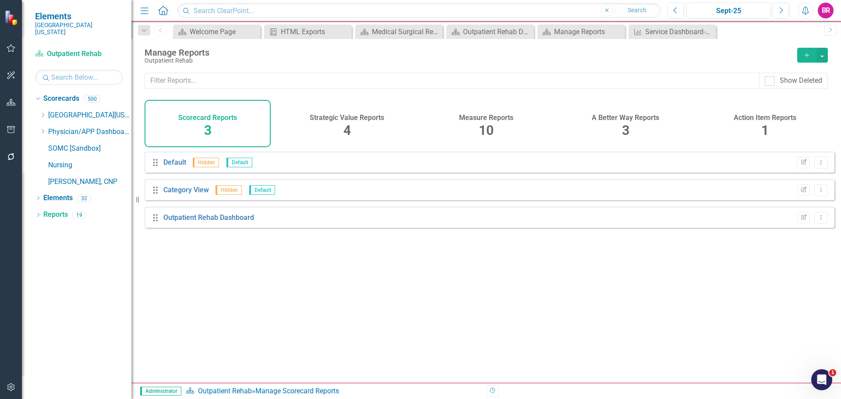
drag, startPoint x: 782, startPoint y: 135, endPoint x: 760, endPoint y: 129, distance: 22.2
click at [780, 135] on div "Action Item Reports 1" at bounding box center [764, 123] width 126 height 47
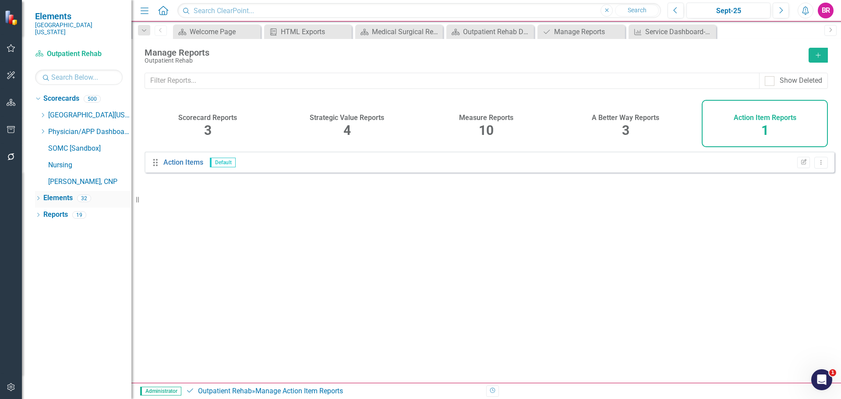
click at [63, 193] on link "Elements" at bounding box center [57, 198] width 29 height 10
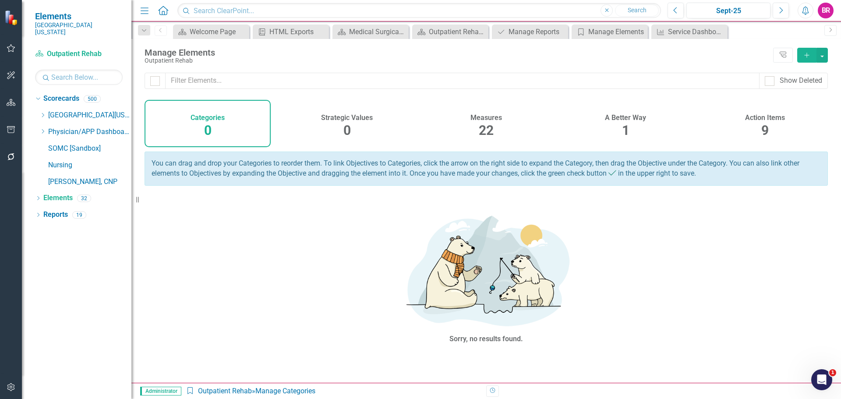
click at [764, 130] on span "9" at bounding box center [764, 130] width 7 height 15
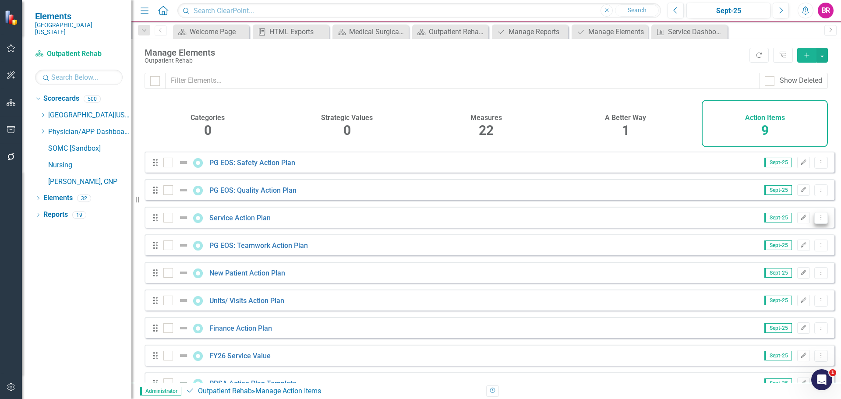
click at [814, 224] on button "Dropdown Menu" at bounding box center [821, 218] width 14 height 12
click at [785, 274] on link "Copy Duplicate Action Item" at bounding box center [776, 271] width 87 height 16
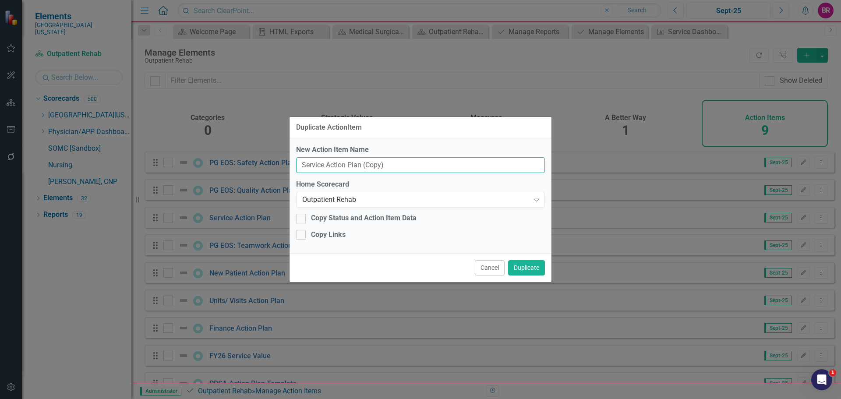
drag, startPoint x: 402, startPoint y: 169, endPoint x: 364, endPoint y: 169, distance: 38.1
click at [364, 169] on input "Service Action Plan (Copy)" at bounding box center [420, 165] width 249 height 16
type input "Service Action Plan"
click at [367, 198] on div "Outpatient Rehab" at bounding box center [415, 200] width 227 height 10
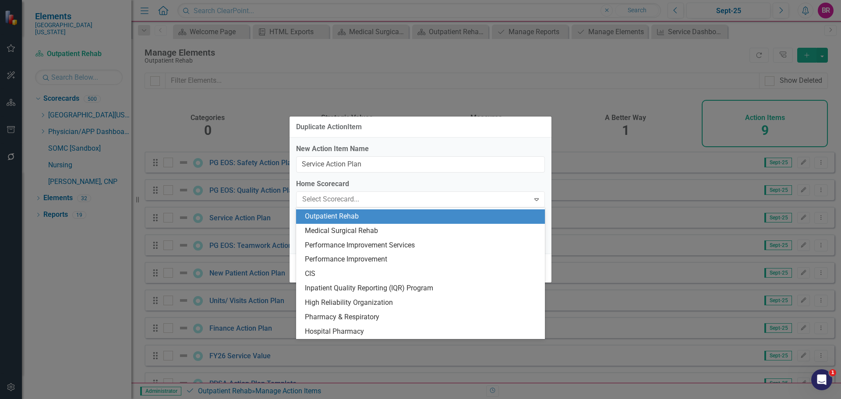
scroll to position [1812, 0]
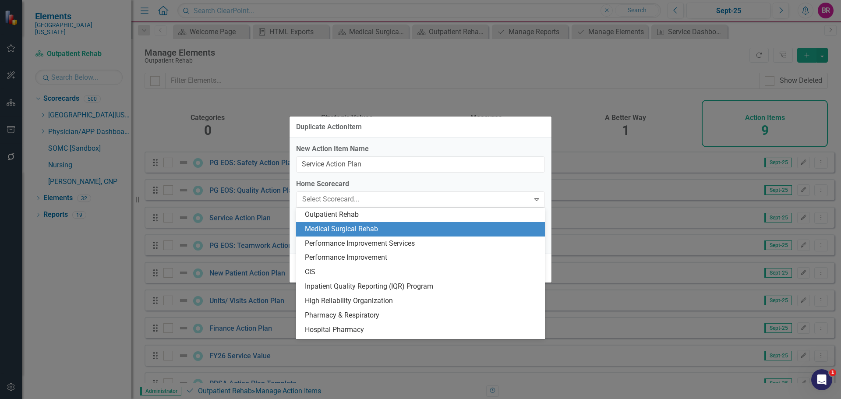
click at [371, 227] on div "Medical Surgical Rehab" at bounding box center [422, 229] width 235 height 10
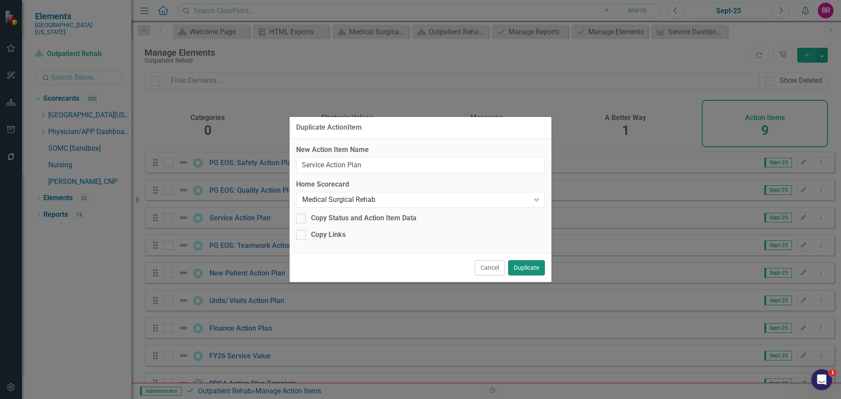
click at [519, 264] on button "Duplicate" at bounding box center [526, 267] width 37 height 15
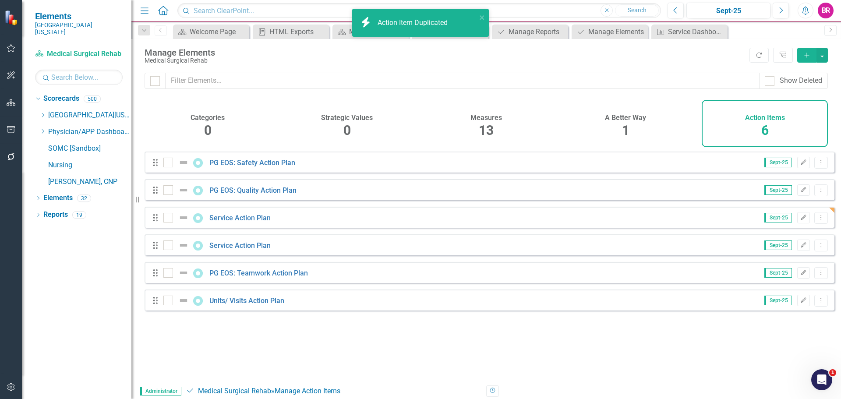
checkbox input "false"
click at [407, 116] on div "Strategic Values 0" at bounding box center [347, 123] width 126 height 47
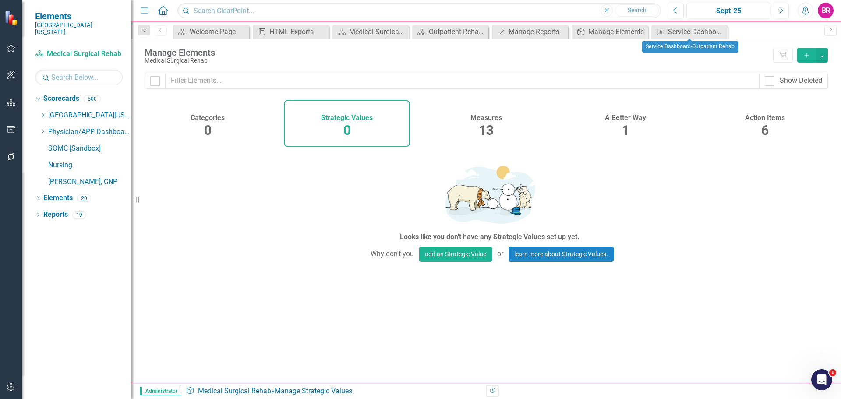
drag, startPoint x: 723, startPoint y: 32, endPoint x: 717, endPoint y: 34, distance: 6.4
click at [0, 0] on icon "Close" at bounding box center [0, 0] width 0 height 0
click at [709, 29] on icon "Close" at bounding box center [708, 31] width 9 height 7
click at [708, 32] on icon "Close" at bounding box center [708, 31] width 9 height 7
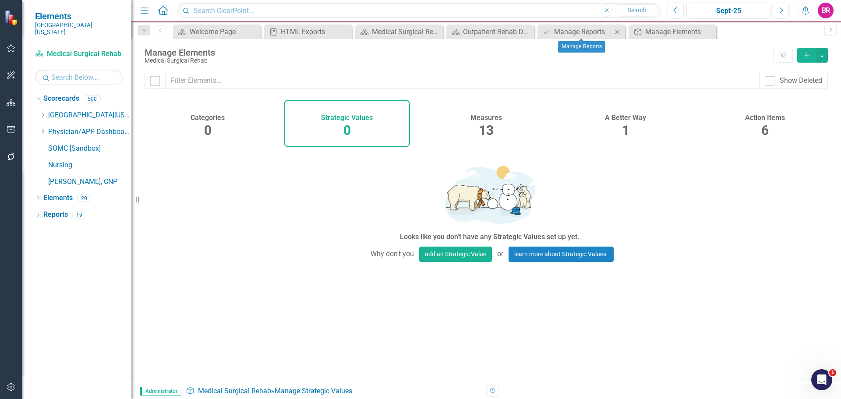
click at [618, 33] on icon "Close" at bounding box center [617, 31] width 9 height 7
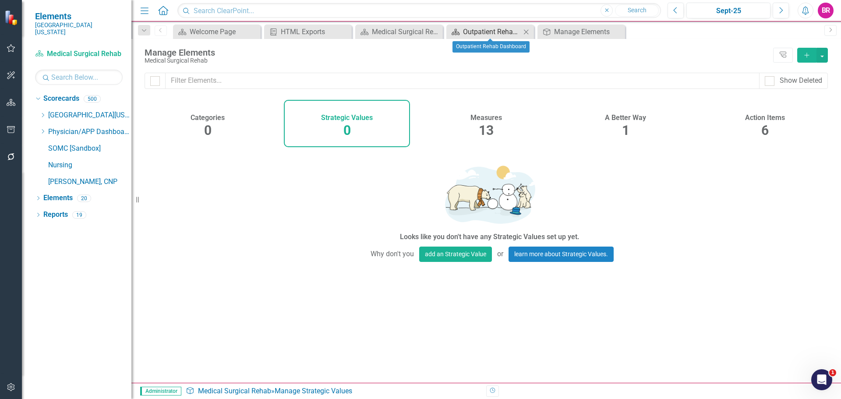
click at [496, 32] on div "Outpatient Rehab Dashboard" at bounding box center [492, 31] width 58 height 11
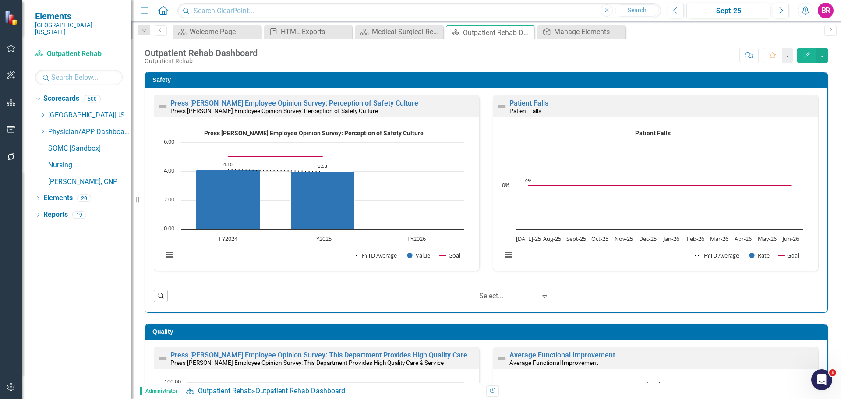
drag, startPoint x: 527, startPoint y: 32, endPoint x: 390, endPoint y: 21, distance: 137.9
click at [0, 0] on icon "Close" at bounding box center [0, 0] width 0 height 0
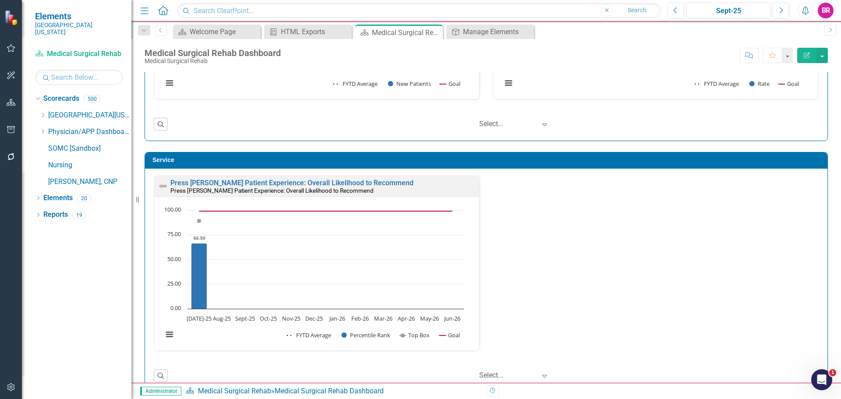
scroll to position [744, 0]
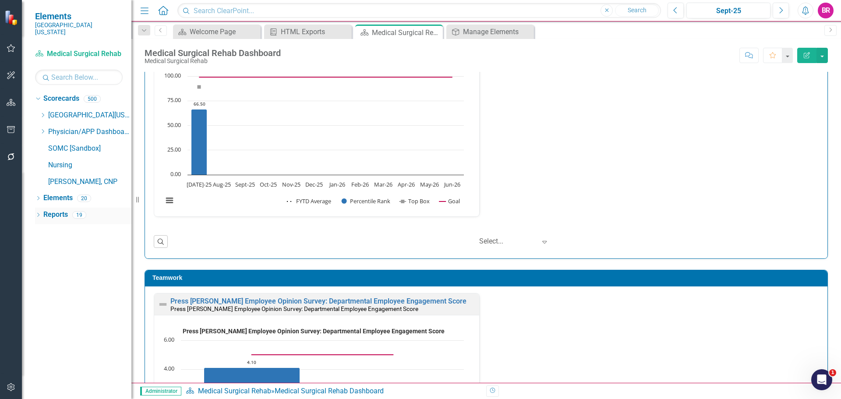
click at [62, 210] on link "Reports" at bounding box center [55, 215] width 25 height 10
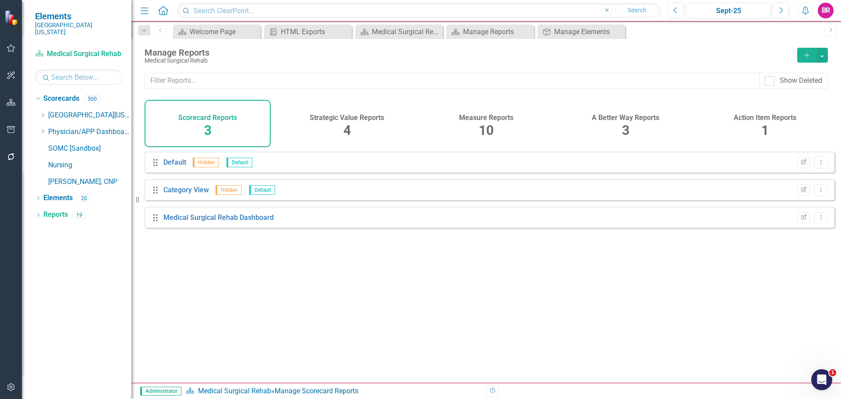
click at [482, 128] on span "10" at bounding box center [486, 130] width 15 height 15
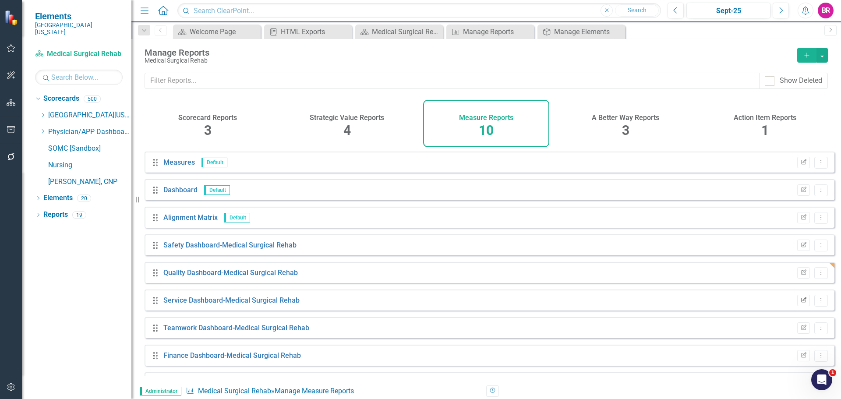
click at [799, 306] on button "Edit Report" at bounding box center [803, 300] width 13 height 11
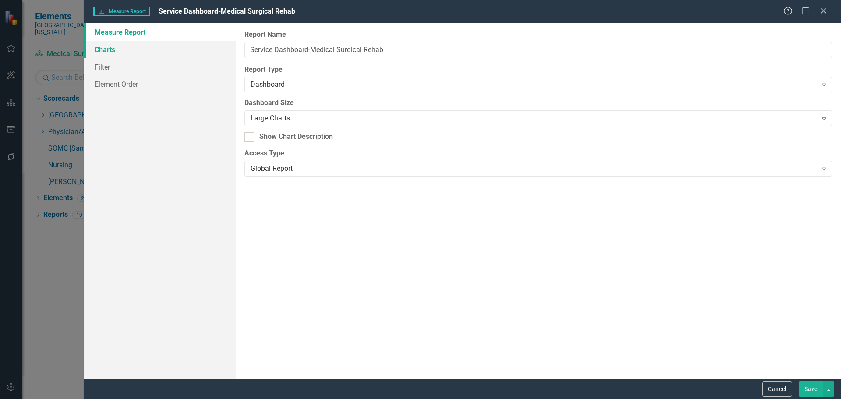
click at [110, 55] on link "Charts" at bounding box center [159, 50] width 151 height 18
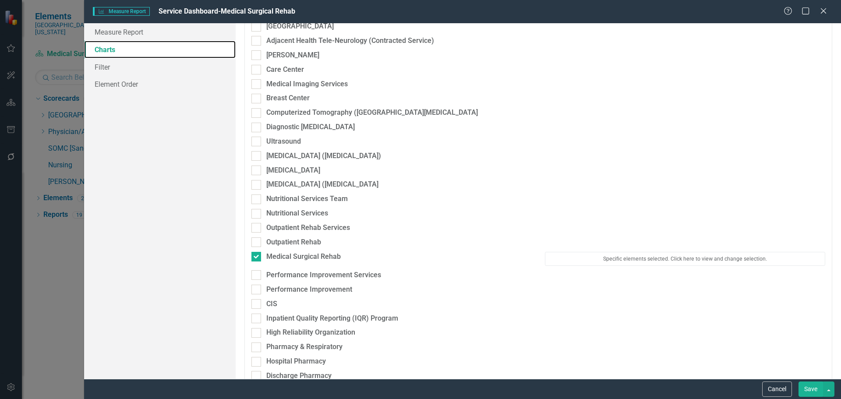
scroll to position [1751, 0]
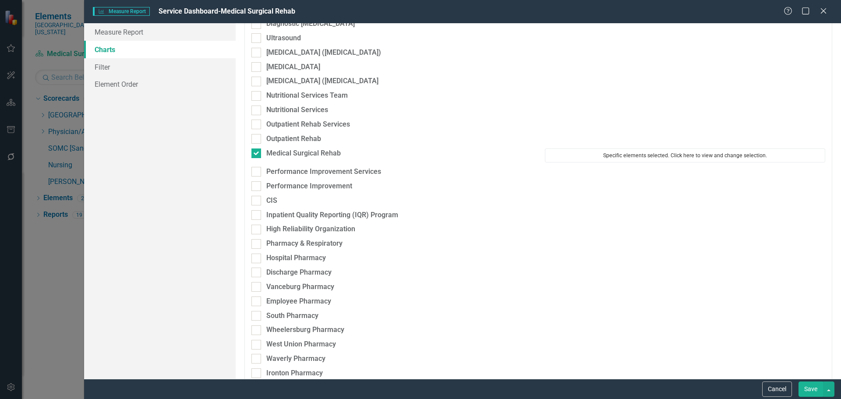
click at [641, 156] on button "Specific elements selected. Click here to view and change selection." at bounding box center [685, 155] width 280 height 14
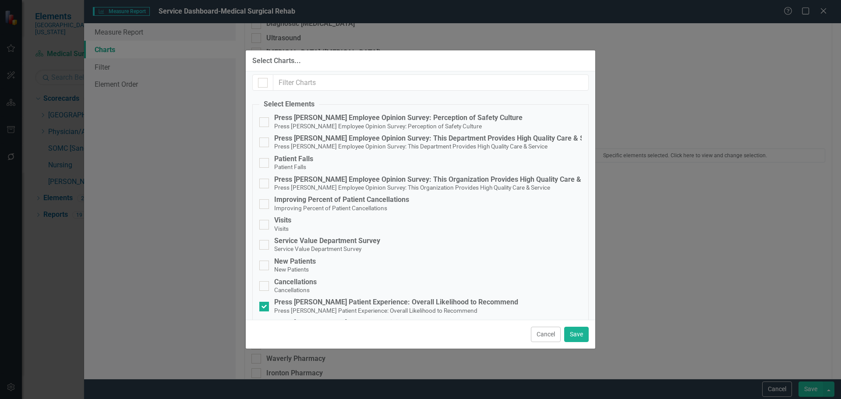
scroll to position [0, 0]
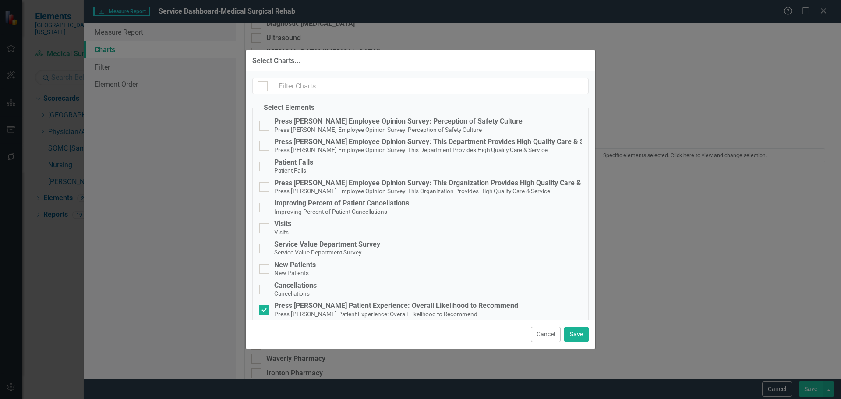
drag, startPoint x: 318, startPoint y: 239, endPoint x: 328, endPoint y: 241, distance: 9.9
click at [319, 239] on fieldset "Select Elements Press Ganey Employee Opinion Survey: Perception of Safety Cultu…" at bounding box center [420, 254] width 336 height 302
drag, startPoint x: 354, startPoint y: 251, endPoint x: 363, endPoint y: 251, distance: 8.8
click at [355, 251] on small "Service Value Department Survey" at bounding box center [317, 252] width 87 height 7
click at [346, 245] on div "Service Value Department Survey" at bounding box center [327, 244] width 106 height 8
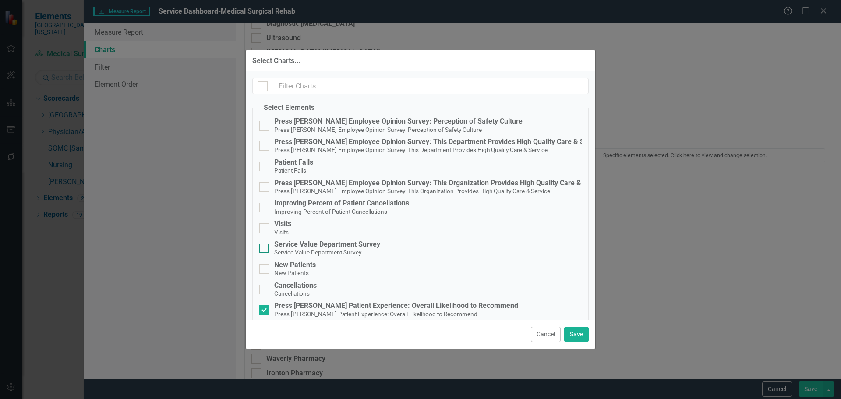
click at [265, 245] on input "Service Value Department Survey Service Value Department Survey" at bounding box center [262, 246] width 6 height 6
checkbox input "true"
drag, startPoint x: 564, startPoint y: 331, endPoint x: 580, endPoint y: 331, distance: 15.8
click at [568, 331] on button "Save" at bounding box center [576, 334] width 25 height 15
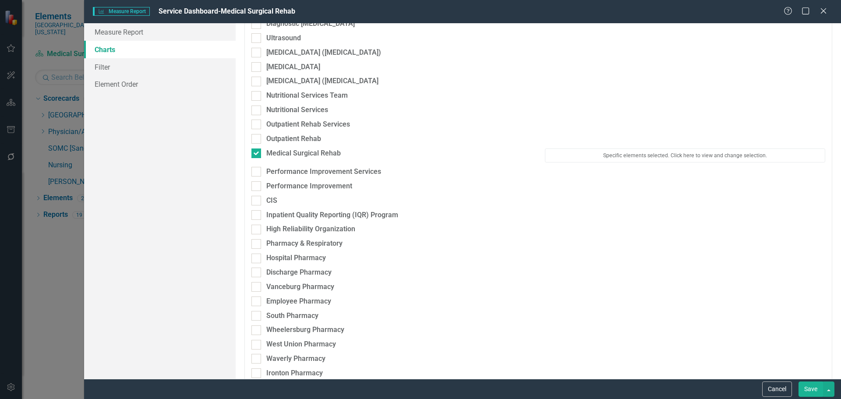
click at [809, 385] on button "Save" at bounding box center [810, 388] width 25 height 15
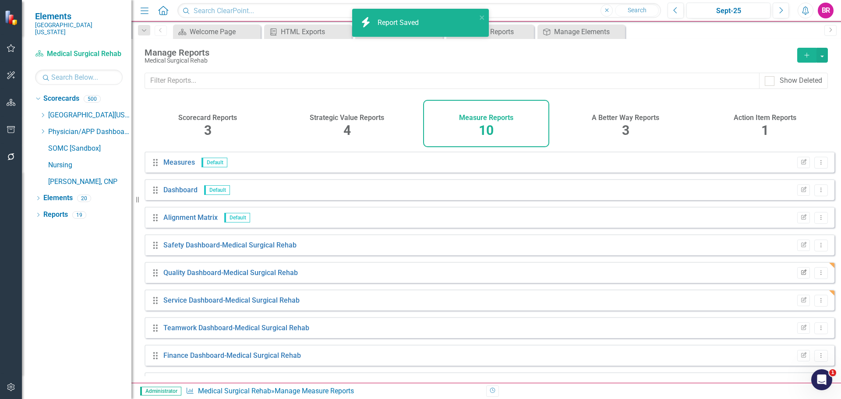
click at [800, 275] on icon "Edit Report" at bounding box center [803, 272] width 7 height 5
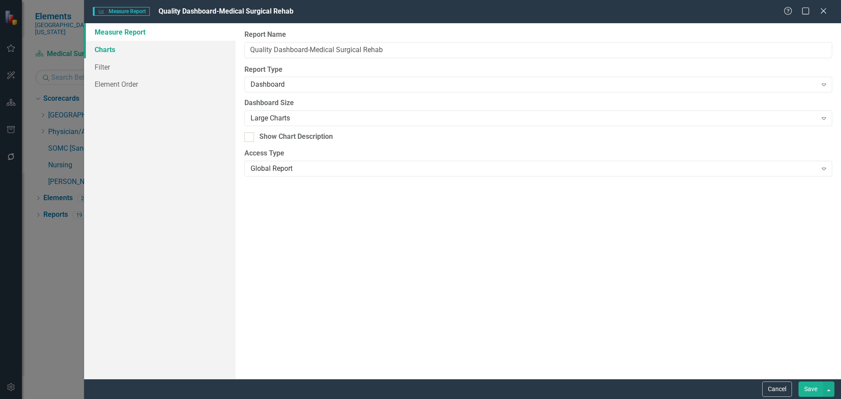
click at [108, 49] on link "Charts" at bounding box center [159, 50] width 151 height 18
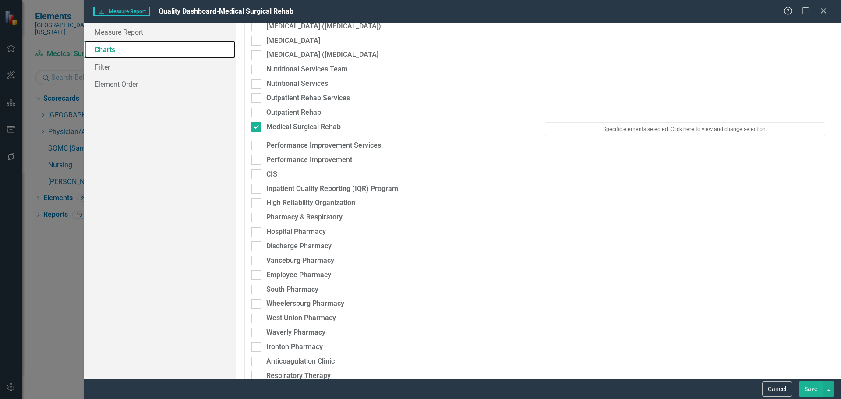
scroll to position [1795, 0]
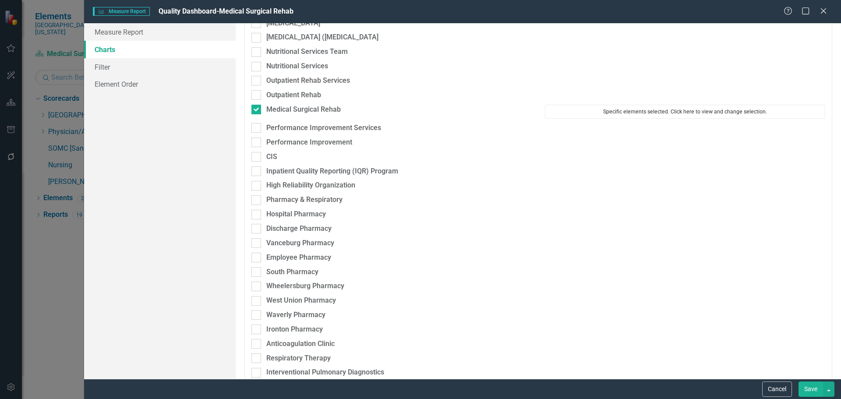
click at [593, 105] on button "Specific elements selected. Click here to view and change selection." at bounding box center [685, 112] width 280 height 14
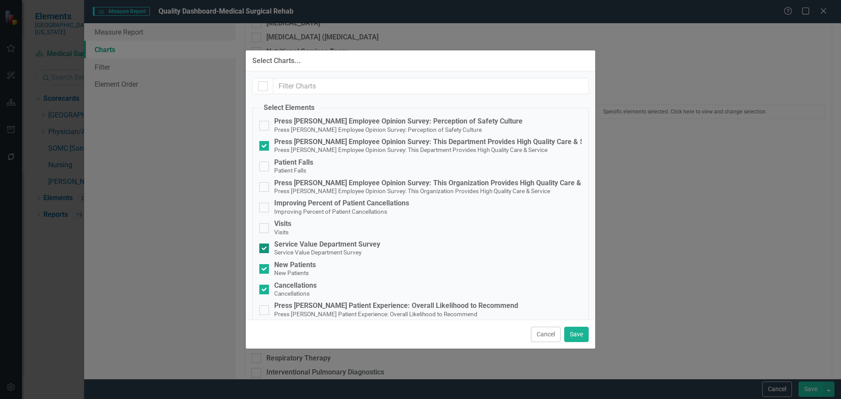
drag, startPoint x: 331, startPoint y: 250, endPoint x: 338, endPoint y: 250, distance: 7.5
click at [331, 250] on small "Service Value Department Survey" at bounding box center [317, 252] width 87 height 7
click at [265, 249] on input "Service Value Department Survey Service Value Department Survey" at bounding box center [262, 246] width 6 height 6
checkbox input "false"
click at [580, 332] on button "Save" at bounding box center [576, 334] width 25 height 15
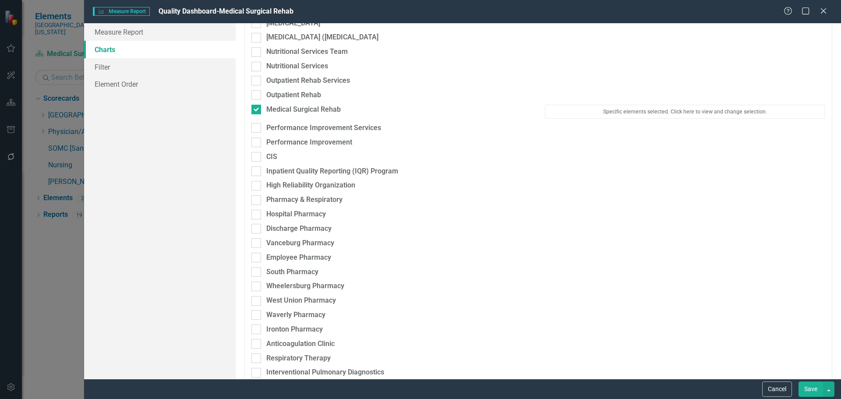
click at [818, 391] on button "Save" at bounding box center [810, 388] width 25 height 15
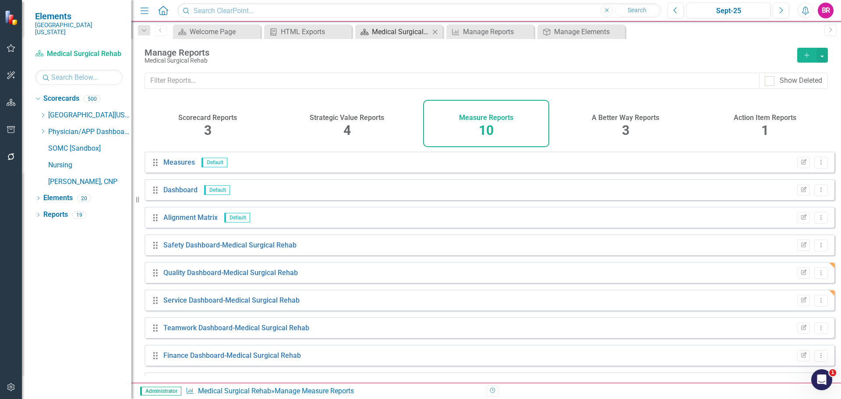
click at [413, 33] on div "Medical Surgical Rehab Dashboard" at bounding box center [401, 31] width 58 height 11
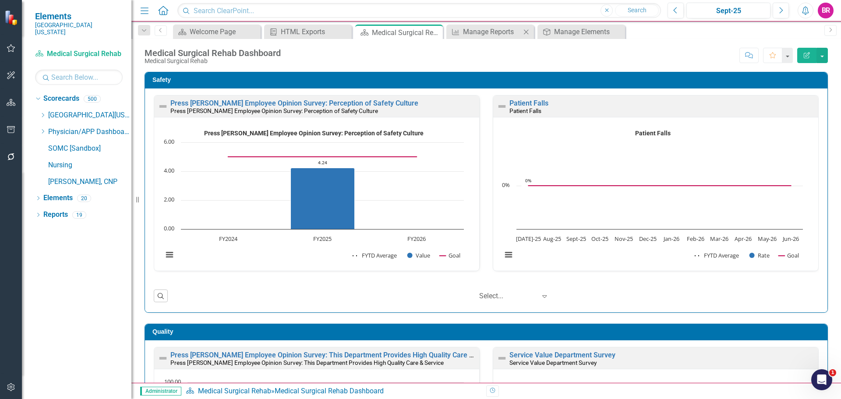
click at [525, 33] on icon "Close" at bounding box center [525, 31] width 9 height 7
drag, startPoint x: 525, startPoint y: 33, endPoint x: 571, endPoint y: 47, distance: 47.9
click at [0, 0] on icon "Close" at bounding box center [0, 0] width 0 height 0
click at [571, 47] on div "Medical Surgical Rehab Dashboard Medical Surgical Rehab Score: N/A Sept-25 Comp…" at bounding box center [485, 52] width 709 height 26
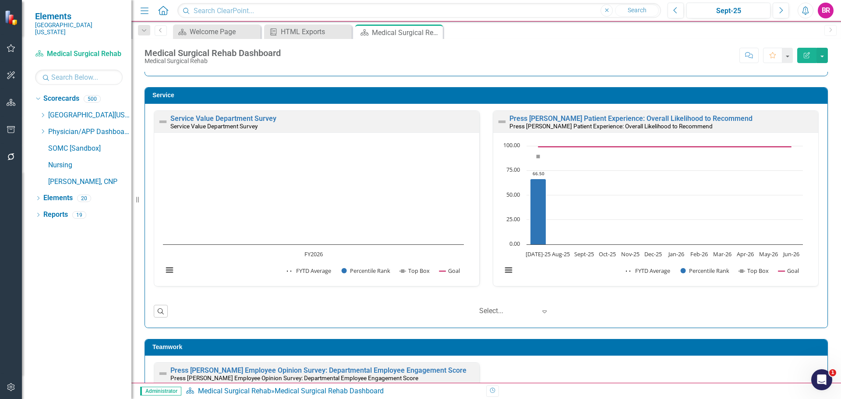
scroll to position [701, 0]
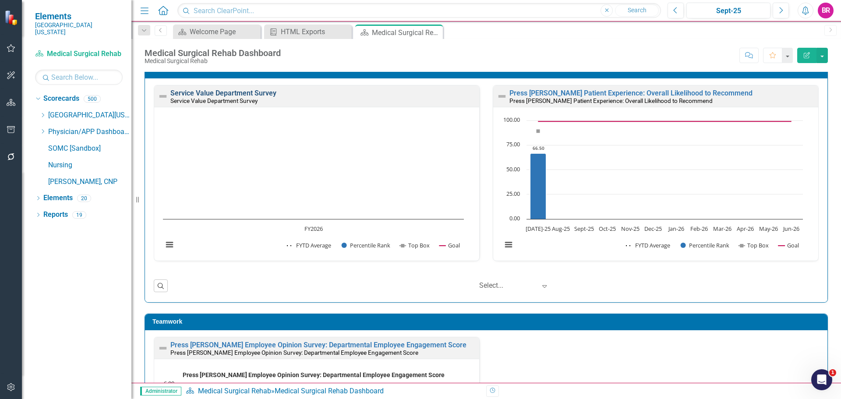
click at [245, 91] on link "Service Value Department Survey" at bounding box center [223, 93] width 106 height 8
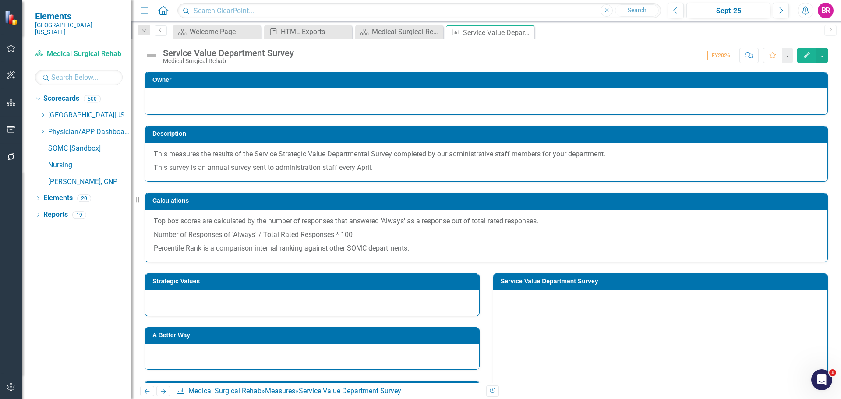
scroll to position [129, 0]
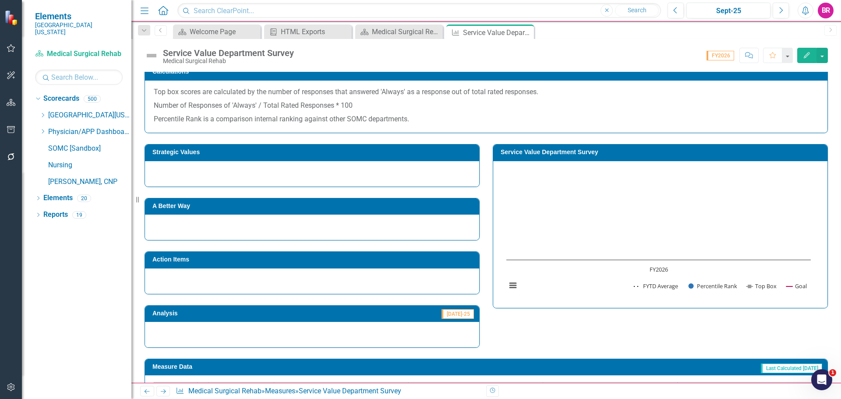
click at [247, 151] on h3 "Strategic Values" at bounding box center [313, 152] width 322 height 7
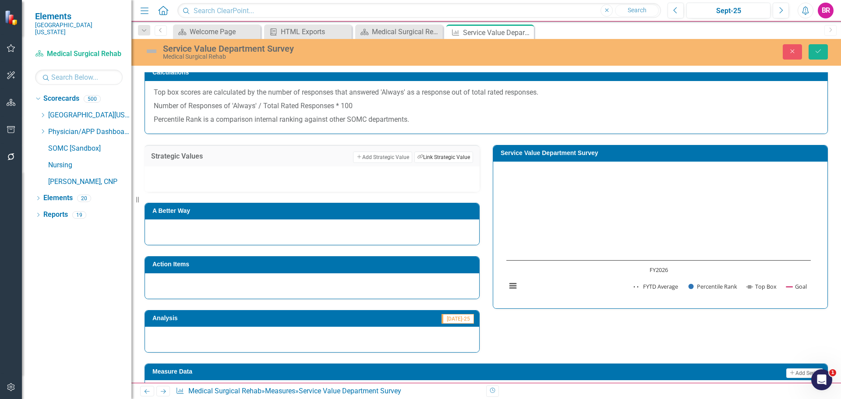
click at [451, 151] on button "Link Tag Link Strategic Value" at bounding box center [443, 156] width 59 height 11
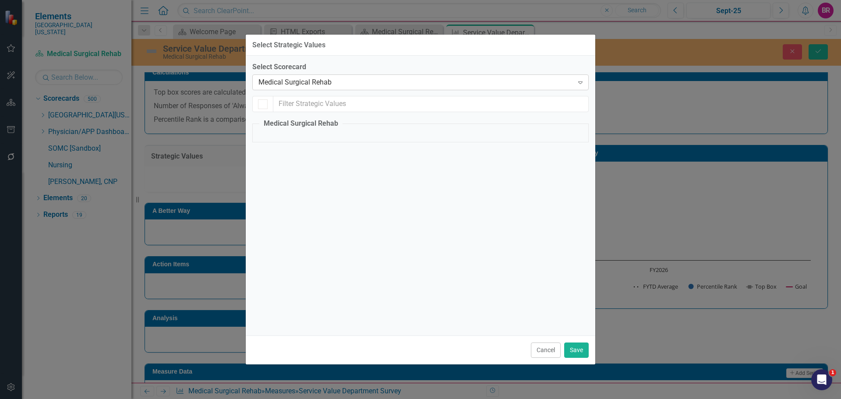
click at [334, 83] on div "Medical Surgical Rehab" at bounding box center [415, 82] width 315 height 10
checkbox input "false"
drag, startPoint x: 282, startPoint y: 172, endPoint x: 289, endPoint y: 175, distance: 7.6
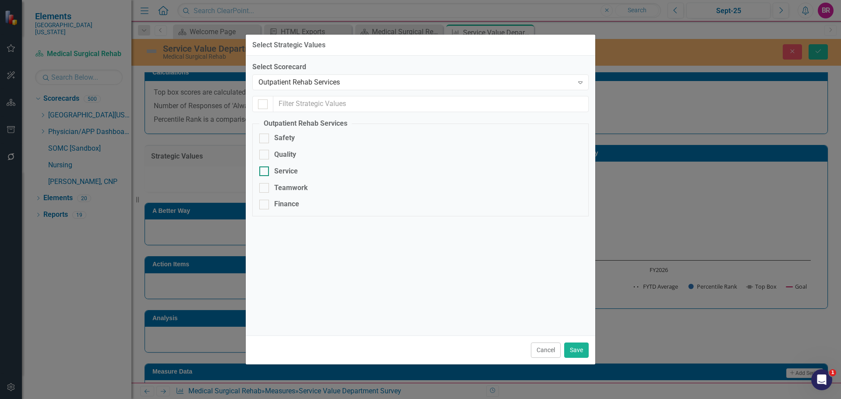
click at [282, 174] on div "Service" at bounding box center [286, 171] width 24 height 10
click at [265, 172] on input "Service" at bounding box center [262, 169] width 6 height 6
checkbox input "true"
click at [577, 347] on button "Save" at bounding box center [576, 349] width 25 height 15
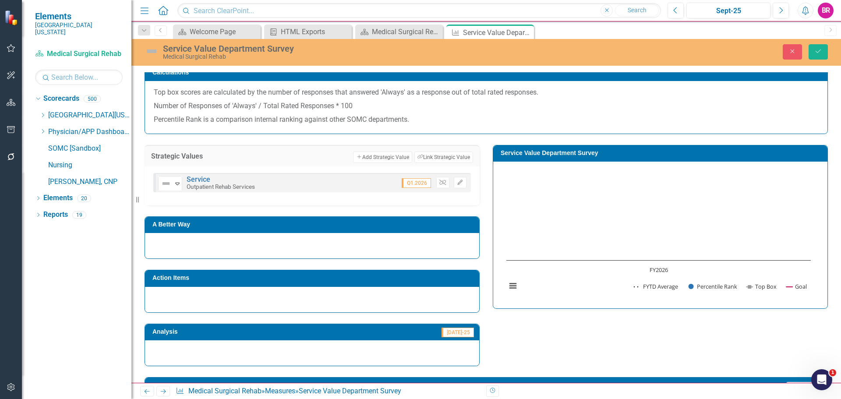
click at [367, 279] on h3 "Action Items" at bounding box center [313, 278] width 322 height 7
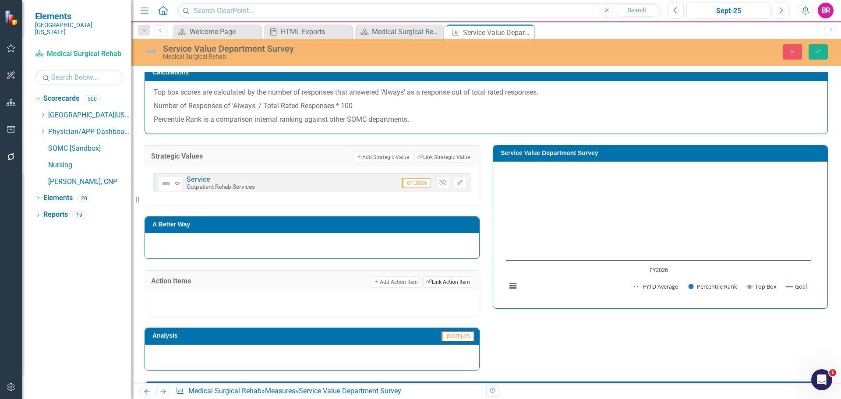
click at [440, 281] on button "Link Tag Link Action Item" at bounding box center [448, 281] width 50 height 11
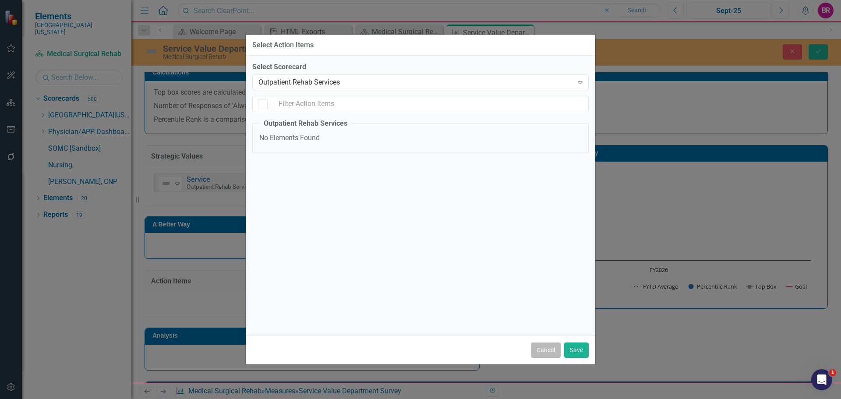
click at [547, 353] on button "Cancel" at bounding box center [546, 349] width 30 height 15
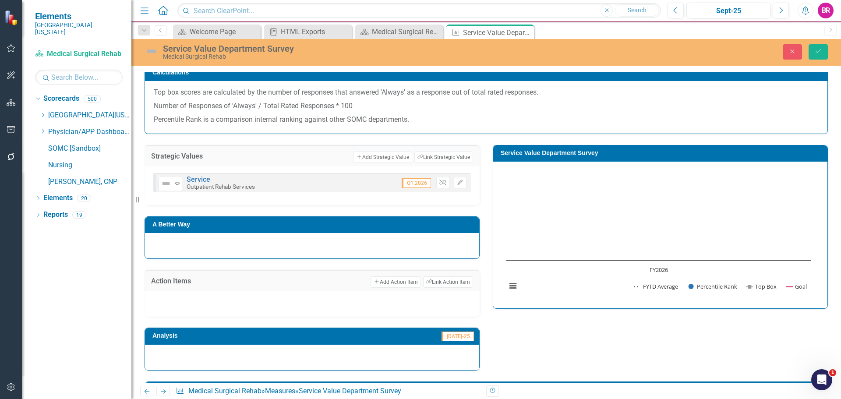
click at [581, 338] on div "Strategic Values Add Add Strategic Value Link Tag Link Strategic Value Not Defi…" at bounding box center [486, 252] width 696 height 236
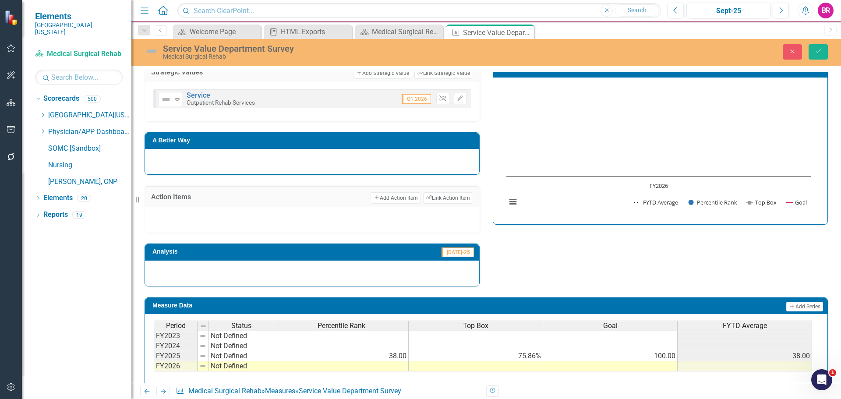
scroll to position [261, 0]
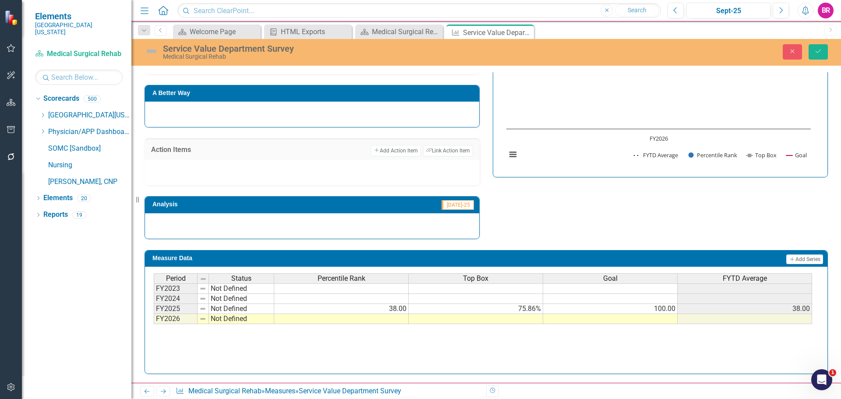
click at [662, 319] on td at bounding box center [610, 319] width 134 height 10
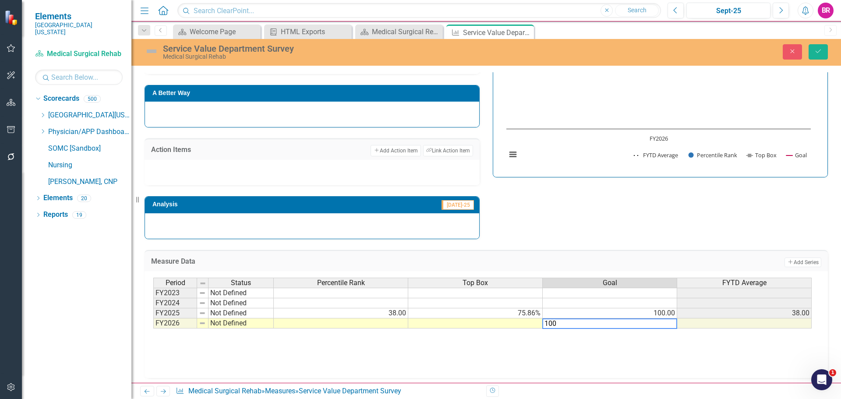
type textarea "100"
click at [630, 174] on div "Chart Combination chart with 4 data series. Service Value Department Survey (Ch…" at bounding box center [660, 103] width 334 height 147
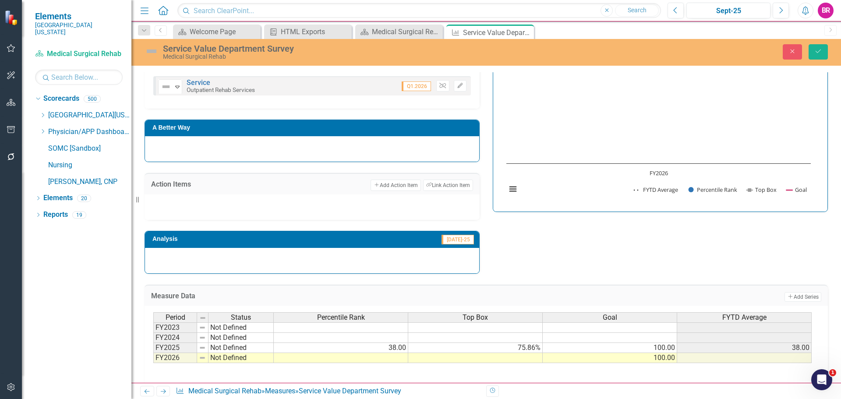
scroll to position [129, 0]
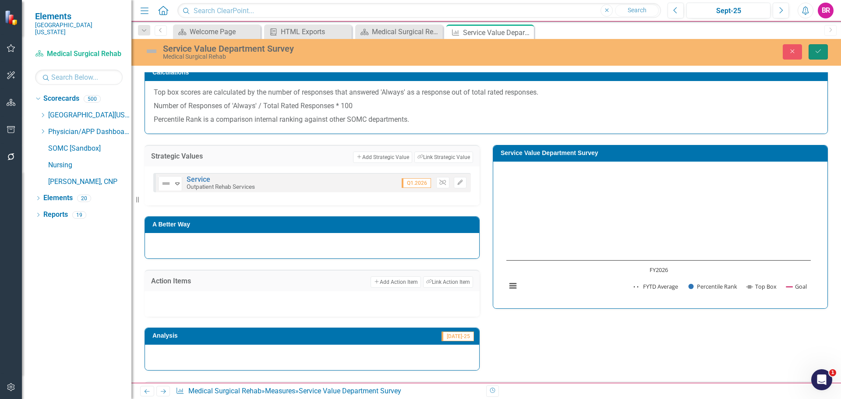
click at [827, 56] on button "Save" at bounding box center [817, 51] width 19 height 15
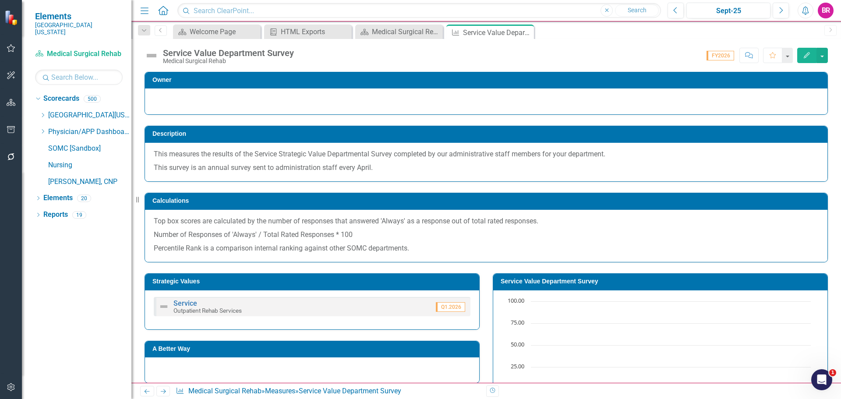
scroll to position [44, 0]
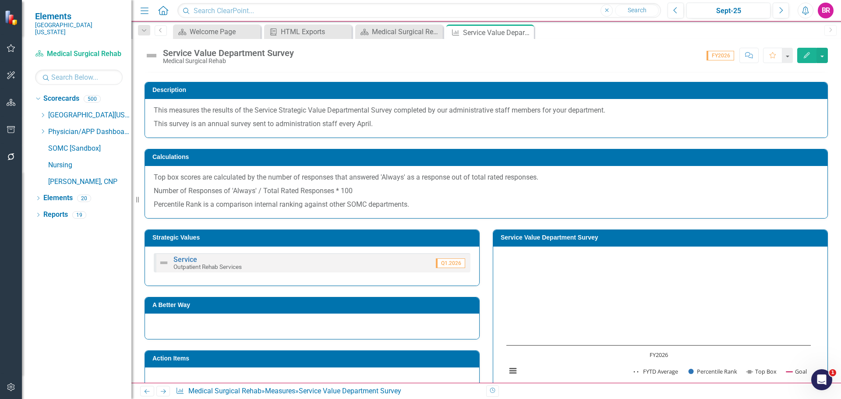
click at [555, 238] on h3 "Service Value Department Survey" at bounding box center [661, 237] width 322 height 7
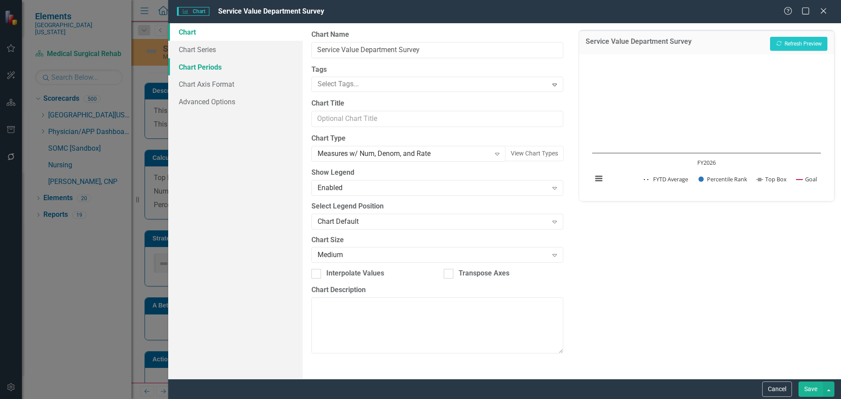
click at [195, 68] on link "Chart Periods" at bounding box center [235, 67] width 134 height 18
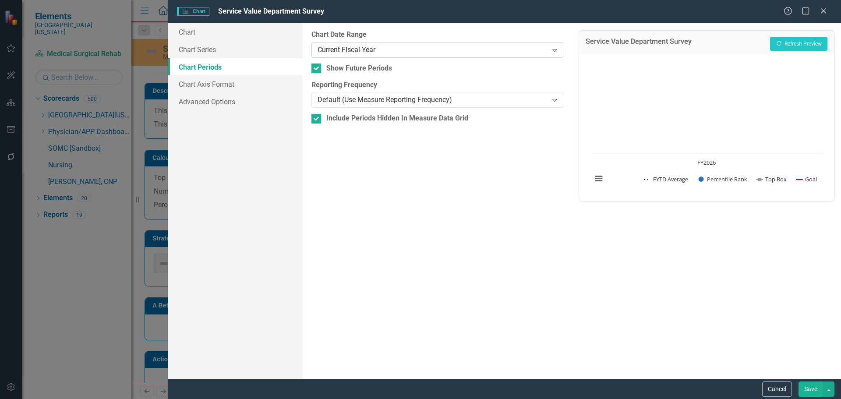
click at [395, 43] on div "Current Fiscal Year Expand" at bounding box center [436, 50] width 251 height 16
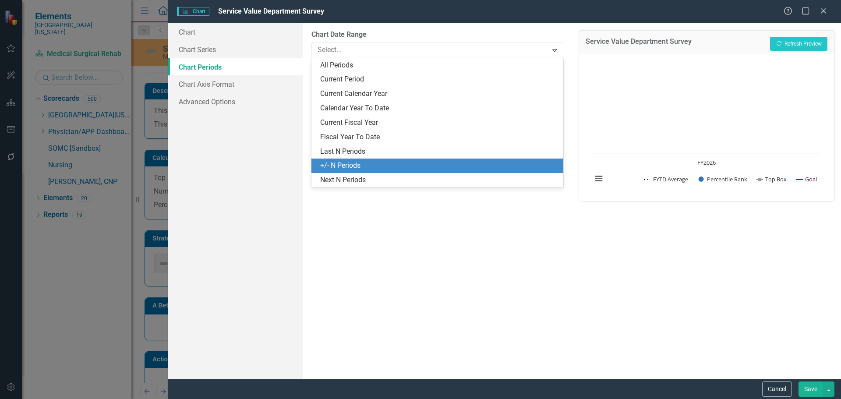
click at [386, 162] on div "+/- N Periods" at bounding box center [438, 166] width 237 height 10
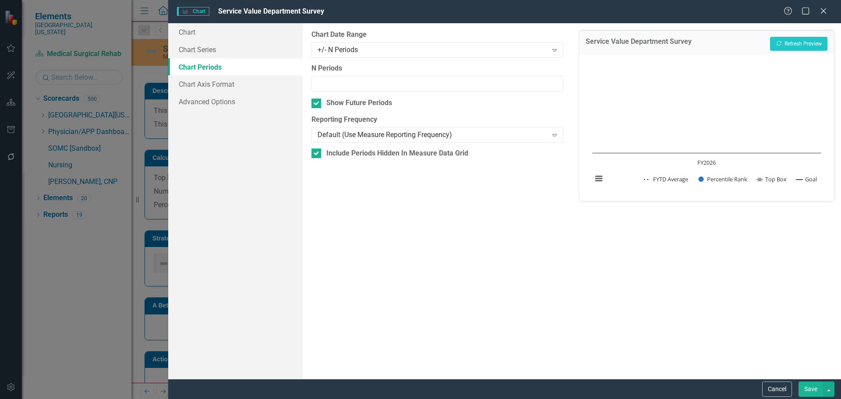
click at [814, 389] on button "Save" at bounding box center [810, 388] width 25 height 15
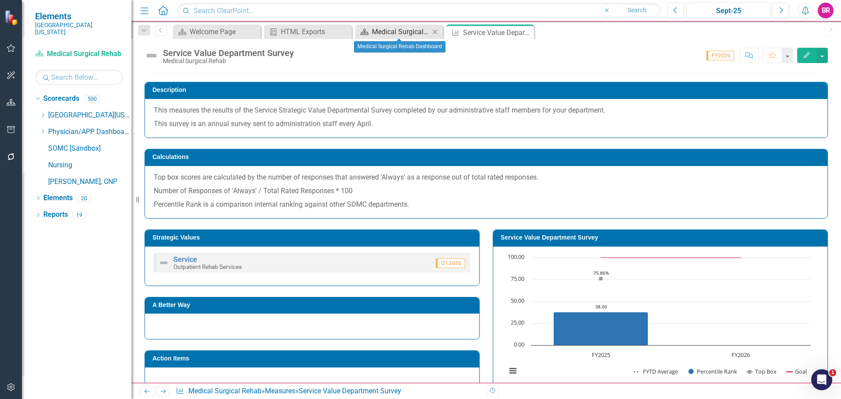
click at [398, 29] on div "Medical Surgical Rehab Dashboard" at bounding box center [401, 31] width 58 height 11
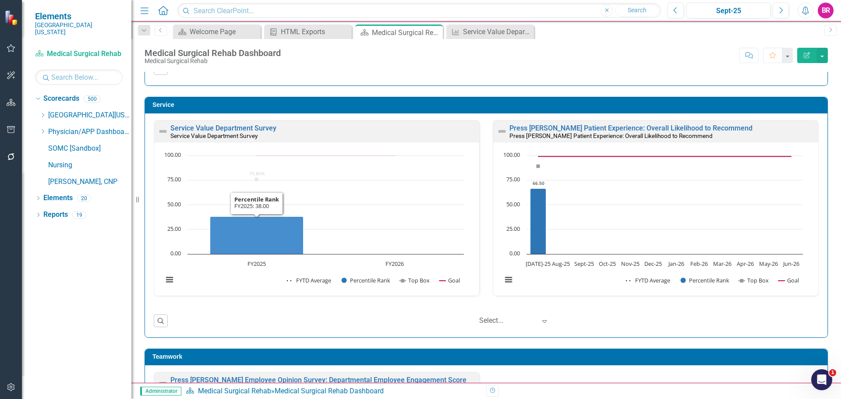
scroll to position [657, 0]
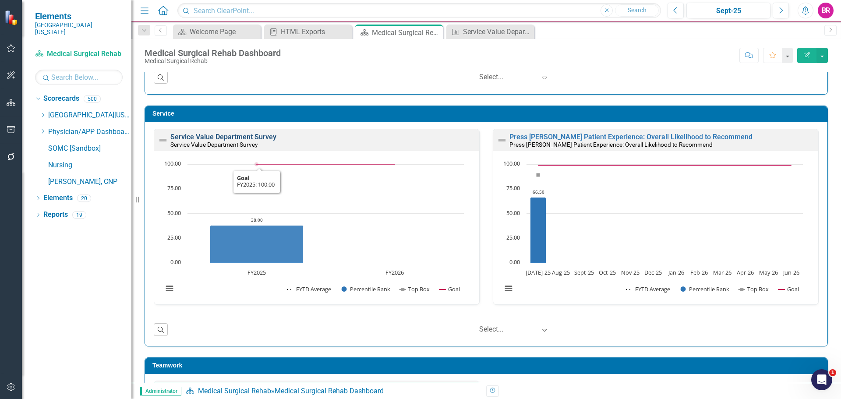
click at [249, 139] on link "Service Value Department Survey" at bounding box center [223, 137] width 106 height 8
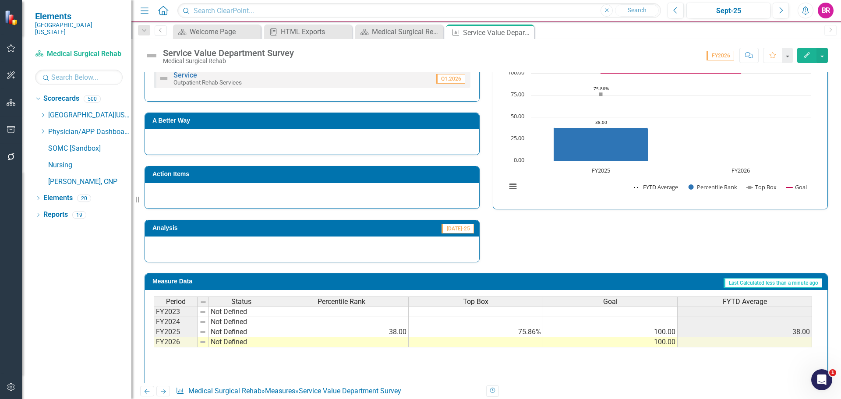
scroll to position [208, 0]
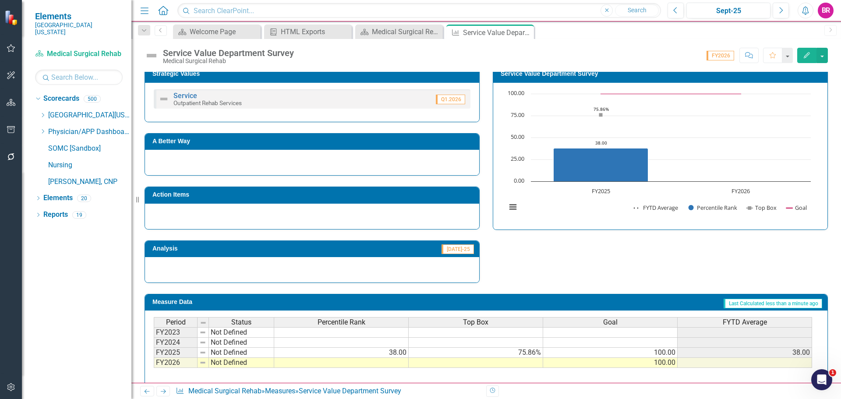
drag, startPoint x: 43, startPoint y: 105, endPoint x: 84, endPoint y: 127, distance: 46.4
click at [43, 112] on div "Dropdown" at bounding box center [42, 115] width 7 height 7
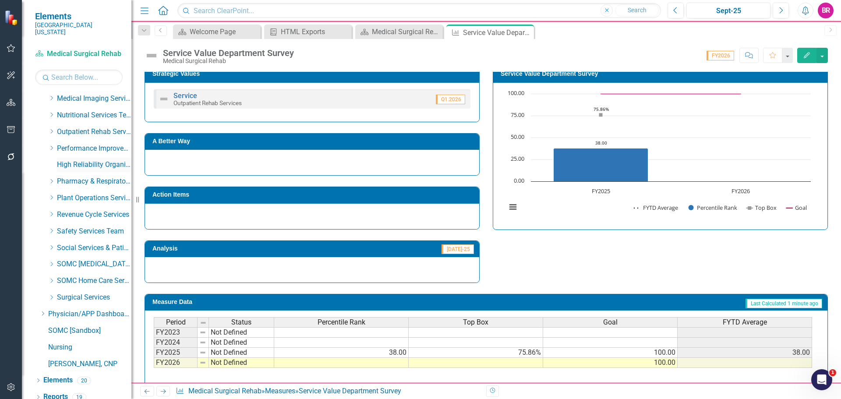
scroll to position [349, 0]
click at [50, 128] on icon "Dropdown" at bounding box center [51, 130] width 7 height 5
click at [88, 143] on link "Outpatient Rehab" at bounding box center [99, 148] width 66 height 10
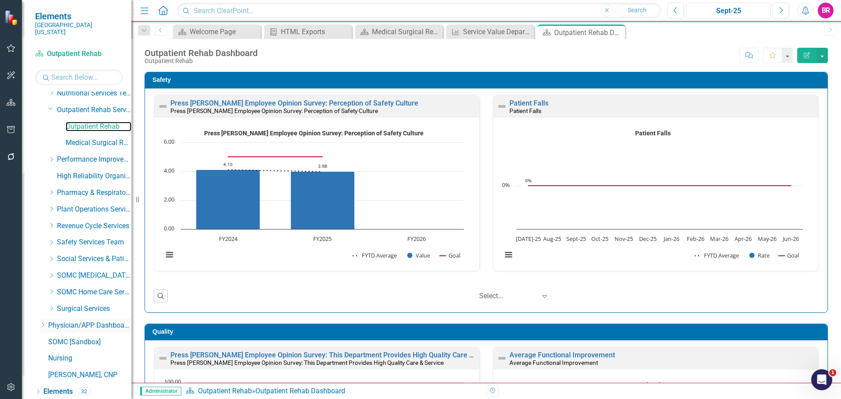
scroll to position [381, 0]
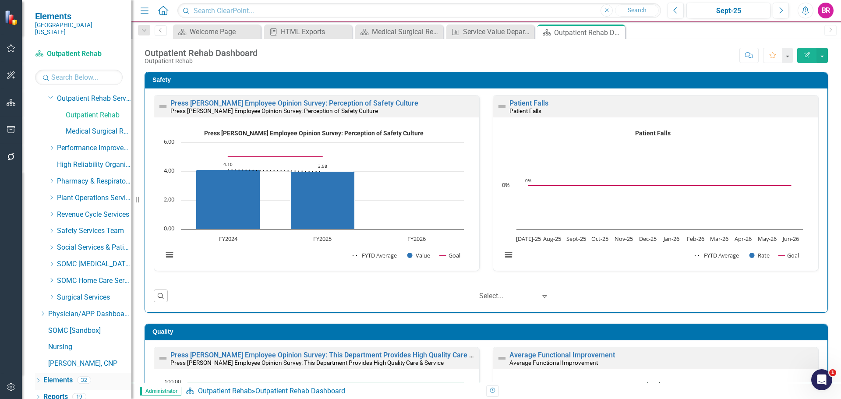
click at [56, 375] on link "Elements" at bounding box center [57, 380] width 29 height 10
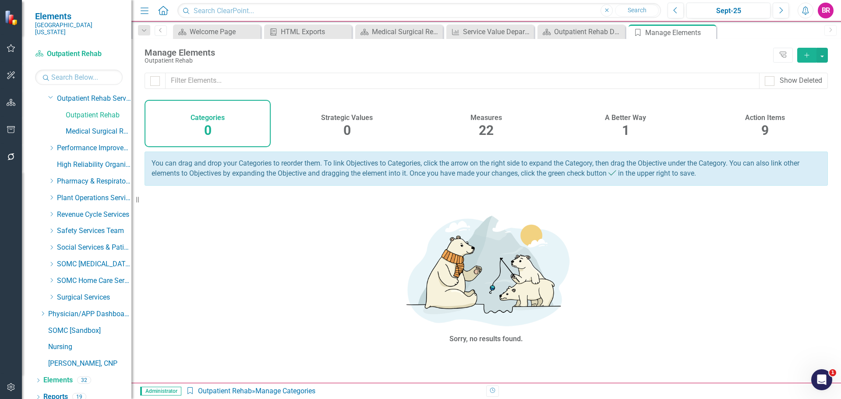
click at [771, 120] on h4 "Action Items" at bounding box center [765, 118] width 40 height 8
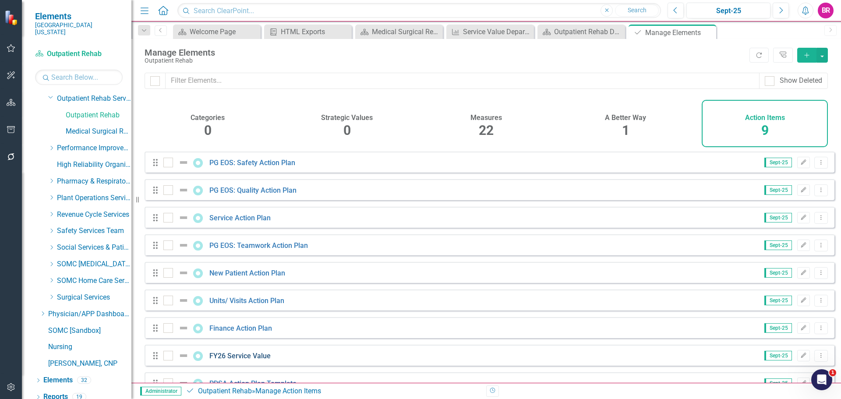
scroll to position [24, 0]
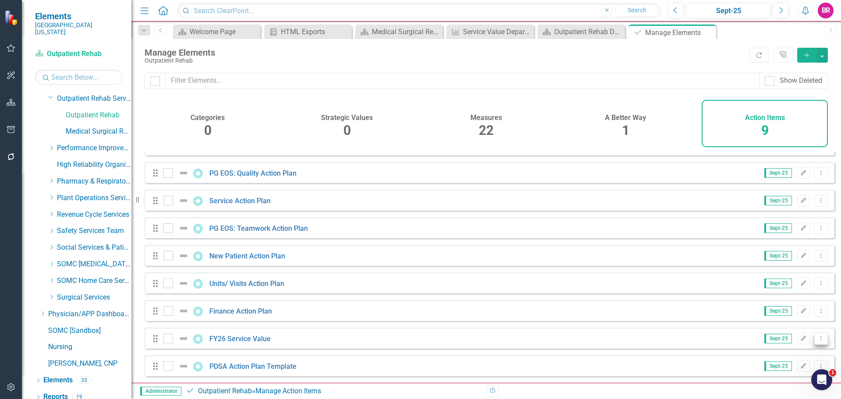
click at [817, 338] on icon "Dropdown Menu" at bounding box center [820, 338] width 7 height 6
click at [782, 304] on link "Copy Duplicate Action Item" at bounding box center [776, 308] width 87 height 16
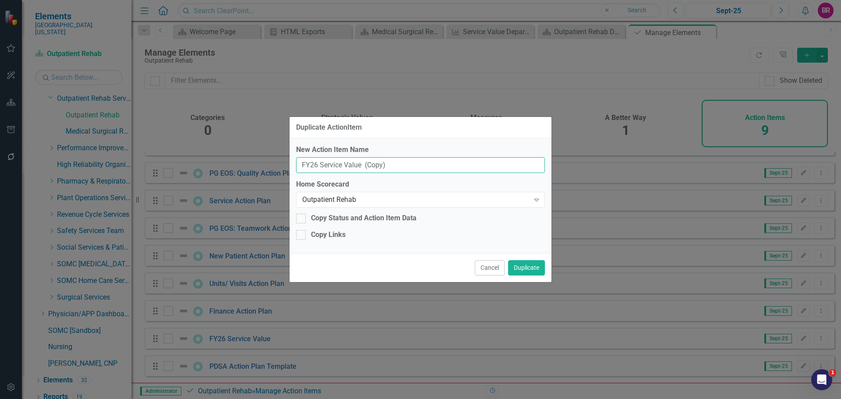
click at [432, 168] on input "FY26 Service Value (Copy)" at bounding box center [420, 165] width 249 height 16
type input "FY26 Service Value"
click at [530, 267] on button "Duplicate" at bounding box center [526, 267] width 37 height 15
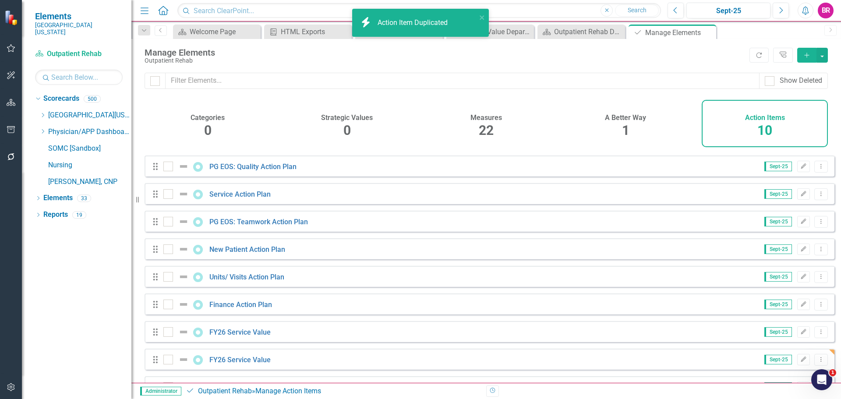
scroll to position [51, 0]
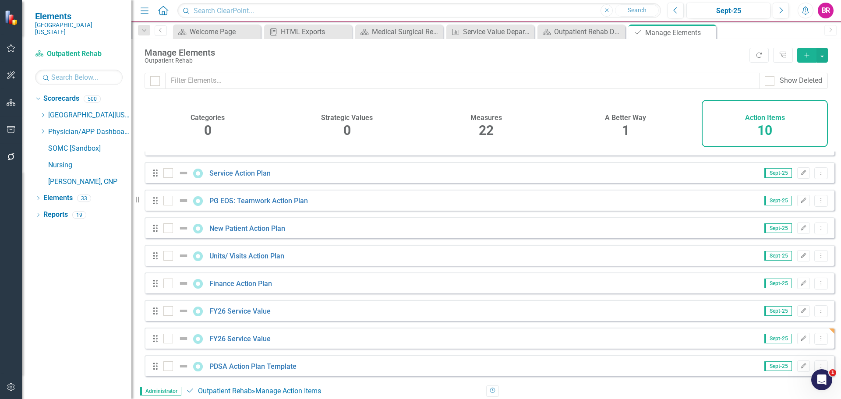
click at [813, 332] on div "Drag FY26 Service Value Sept-25 Edit Dropdown Menu" at bounding box center [489, 338] width 690 height 21
click at [814, 336] on button "Dropdown Menu" at bounding box center [821, 339] width 14 height 12
click at [764, 325] on link "Trash Delete Action Item" at bounding box center [776, 324] width 87 height 16
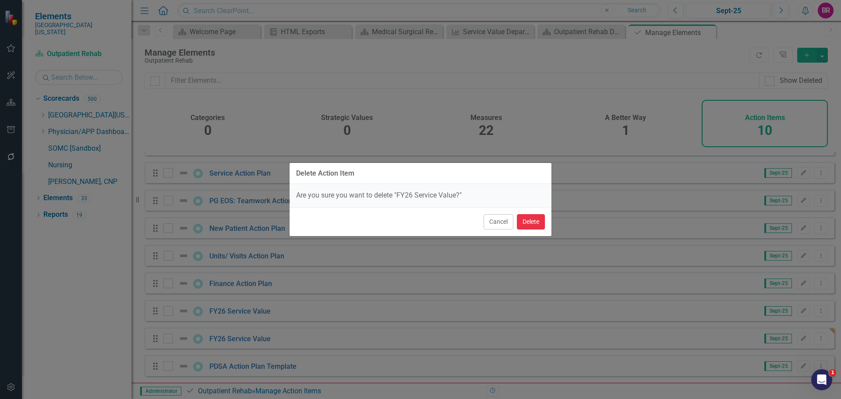
click at [518, 222] on button "Delete" at bounding box center [531, 221] width 28 height 15
click at [534, 211] on div "Drag PG EOS: Teamwork Action Plan Sept-25 Edit Dropdown Menu" at bounding box center [489, 200] width 690 height 21
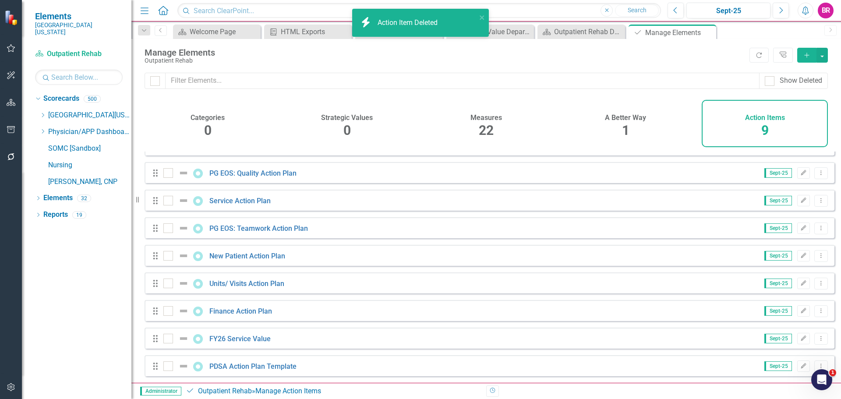
scroll to position [24, 0]
click at [818, 366] on button "Dropdown Menu" at bounding box center [821, 366] width 14 height 12
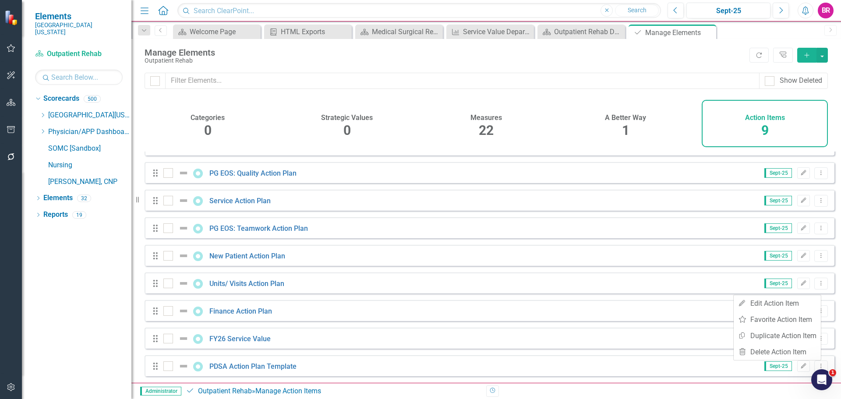
click at [396, 338] on div "Drag FY26 Service Value Sept-25 Edit Dropdown Menu" at bounding box center [489, 338] width 690 height 21
click at [817, 340] on icon "Dropdown Menu" at bounding box center [820, 338] width 7 height 6
click at [785, 312] on link "Copy Duplicate Action Item" at bounding box center [776, 308] width 87 height 16
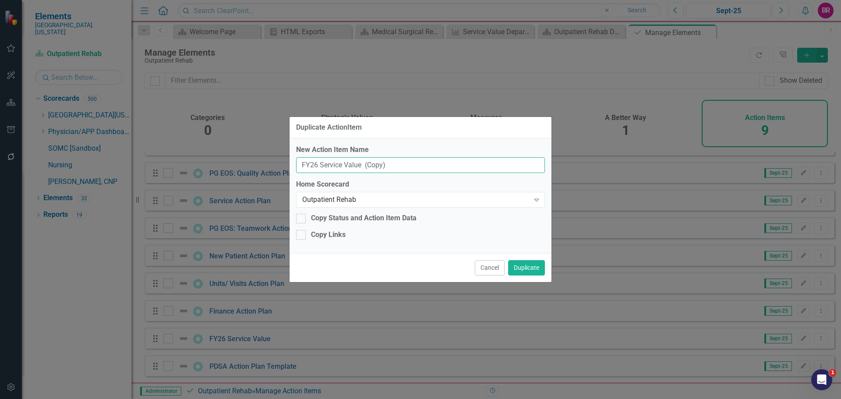
click at [395, 165] on input "FY26 Service Value (Copy)" at bounding box center [420, 165] width 249 height 16
type input "FY26 Service Value"
click at [394, 196] on div "Outpatient Rehab" at bounding box center [415, 200] width 227 height 10
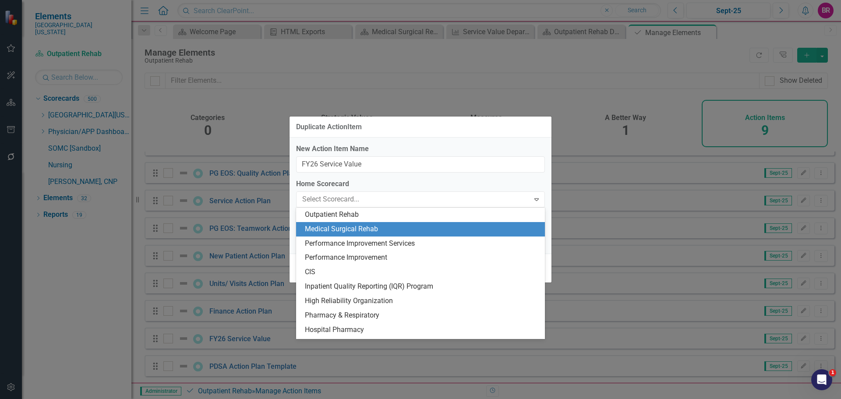
scroll to position [1768, 0]
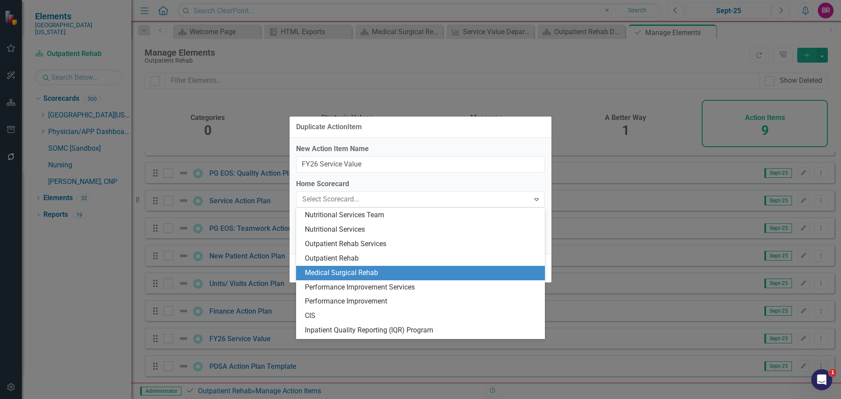
click at [377, 272] on div "Medical Surgical Rehab" at bounding box center [422, 273] width 235 height 10
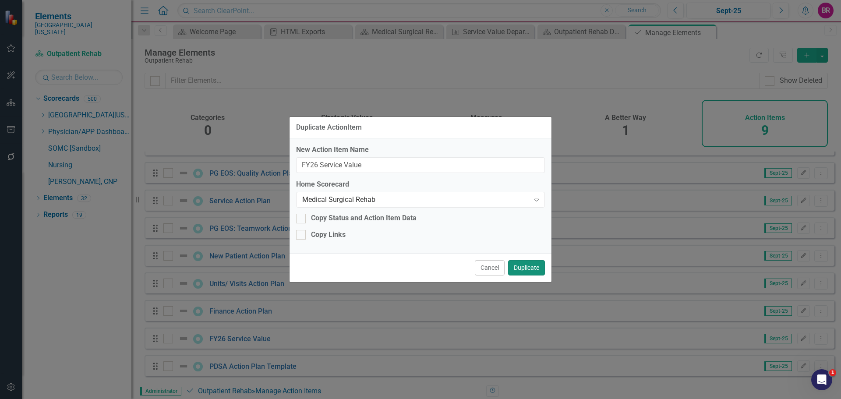
click at [527, 265] on button "Duplicate" at bounding box center [526, 267] width 37 height 15
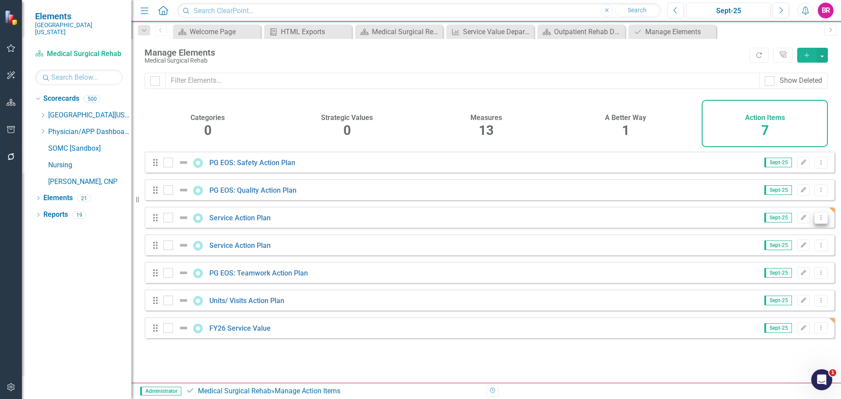
click at [814, 224] on button "Dropdown Menu" at bounding box center [821, 218] width 14 height 12
drag, startPoint x: 814, startPoint y: 227, endPoint x: 763, endPoint y: 288, distance: 79.2
click at [763, 288] on link "Trash Delete Action Item" at bounding box center [776, 287] width 87 height 16
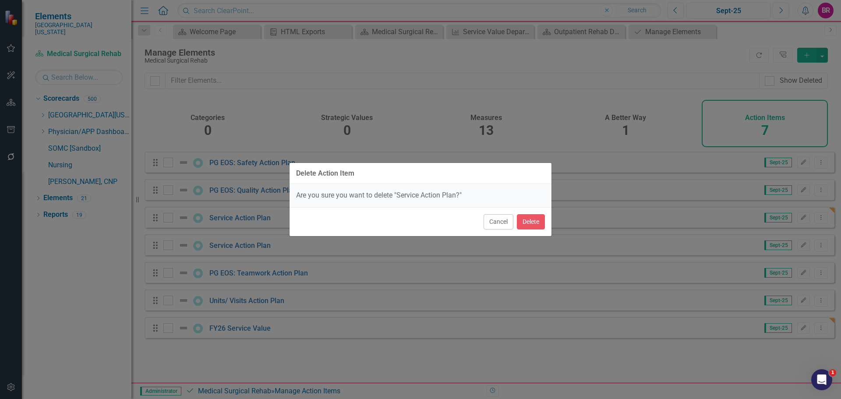
click at [553, 219] on div "Delete Action Item Are you sure you want to delete "Service Action Plan?" Cance…" at bounding box center [420, 199] width 841 height 399
click at [534, 221] on button "Delete" at bounding box center [531, 221] width 28 height 15
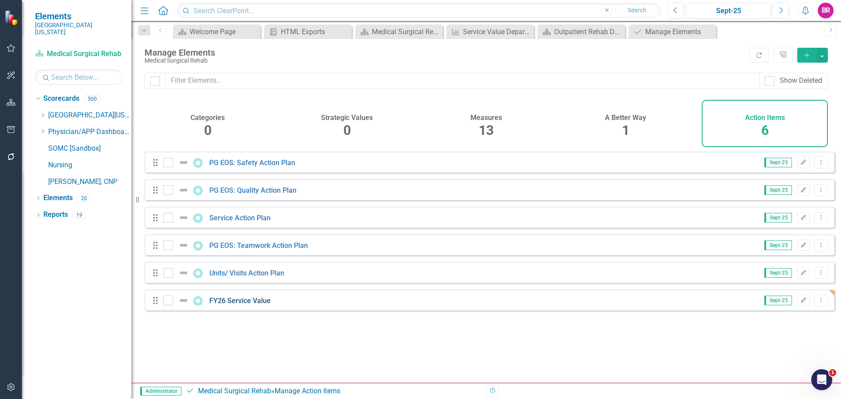
click at [222, 305] on link "FY26 Service Value" at bounding box center [239, 300] width 61 height 8
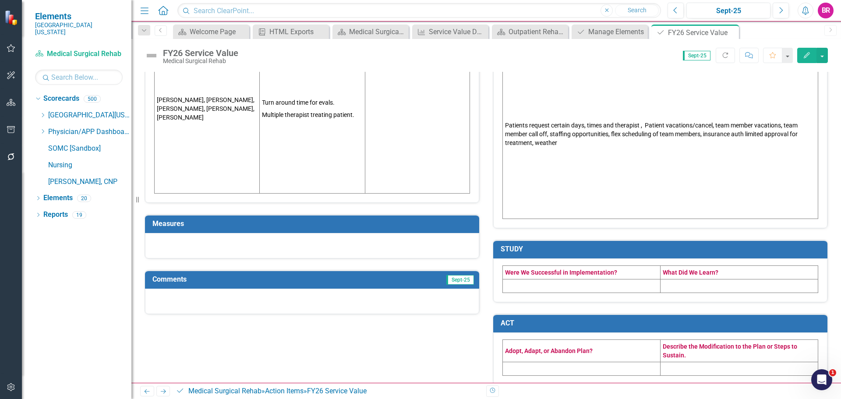
scroll to position [314, 0]
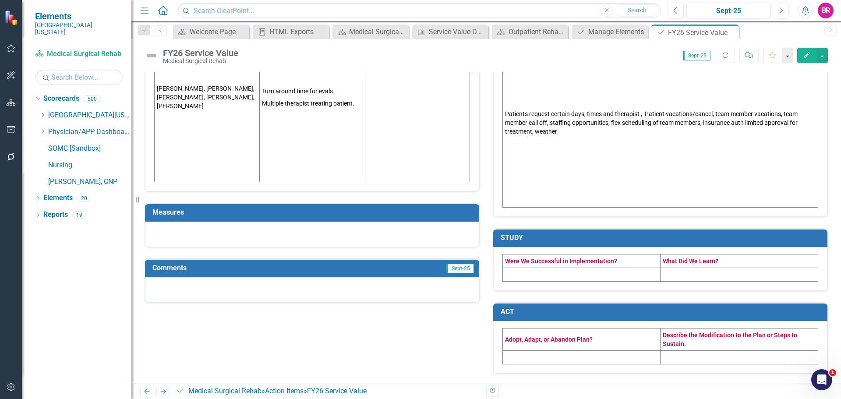
click at [236, 214] on h3 "Measures" at bounding box center [313, 212] width 322 height 8
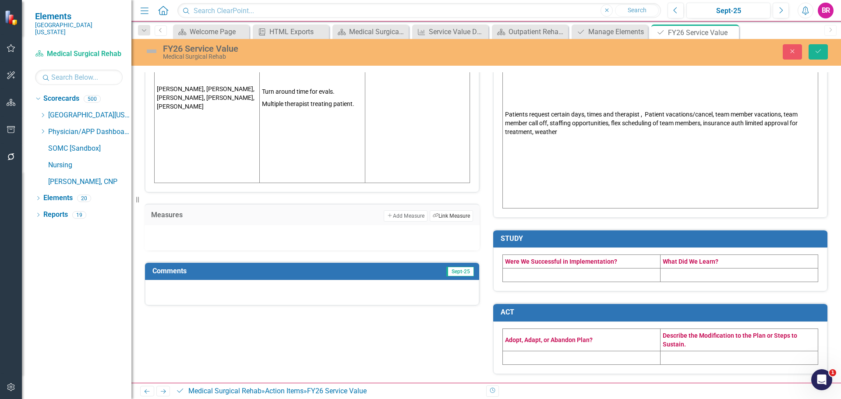
click at [453, 213] on button "Link Tag Link Measure" at bounding box center [451, 215] width 43 height 11
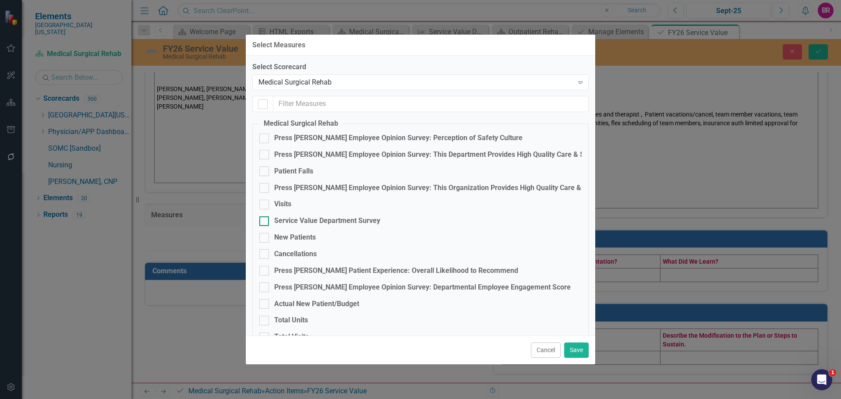
click at [297, 220] on div "Service Value Department Survey" at bounding box center [327, 221] width 106 height 10
click at [265, 220] on input "Service Value Department Survey" at bounding box center [262, 219] width 6 height 6
checkbox input "true"
drag, startPoint x: 574, startPoint y: 348, endPoint x: 597, endPoint y: 343, distance: 22.9
click at [575, 349] on button "Save" at bounding box center [576, 349] width 25 height 15
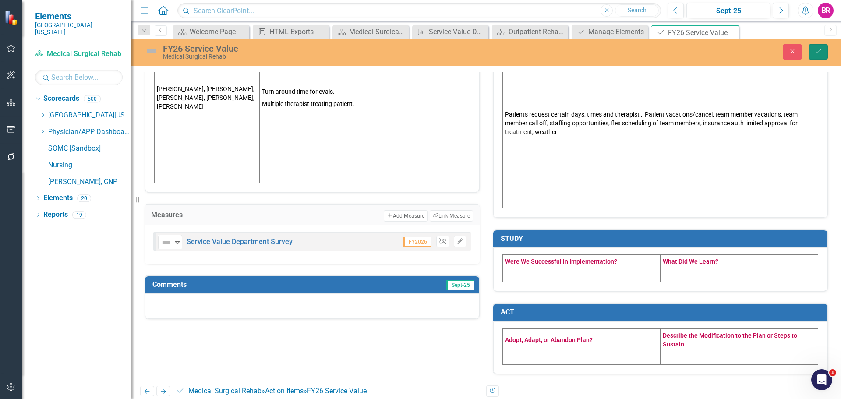
click at [823, 57] on button "Save" at bounding box center [817, 51] width 19 height 15
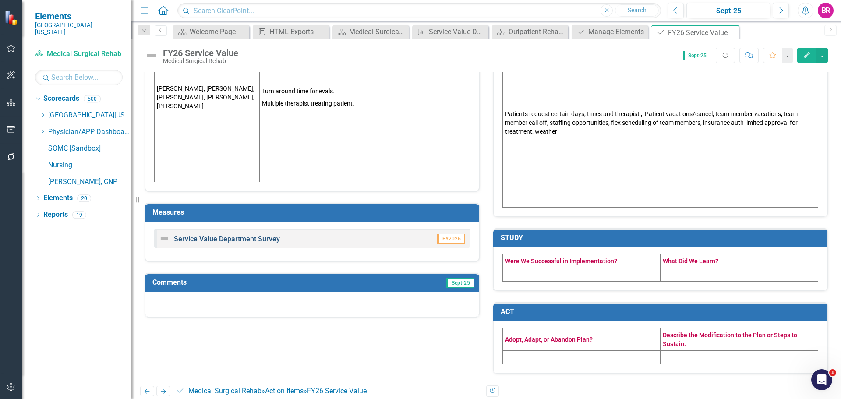
click at [249, 236] on link "Service Value Department Survey" at bounding box center [227, 239] width 106 height 8
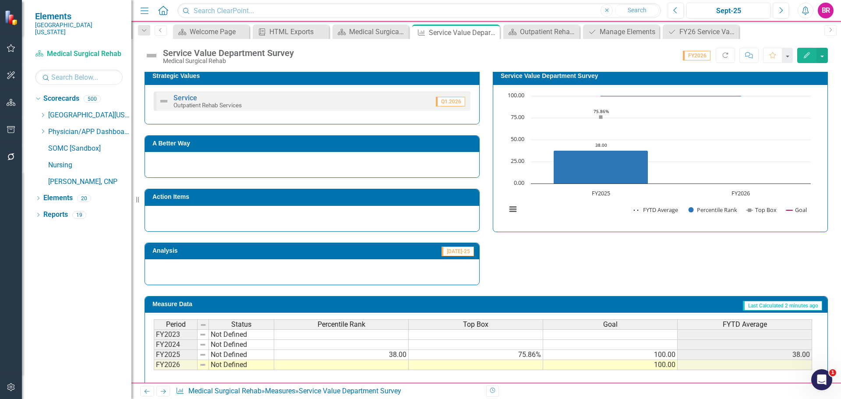
scroll to position [219, 0]
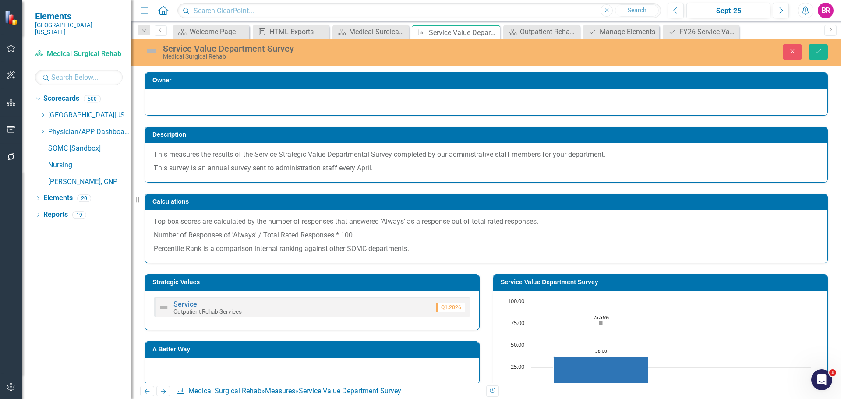
scroll to position [219, 0]
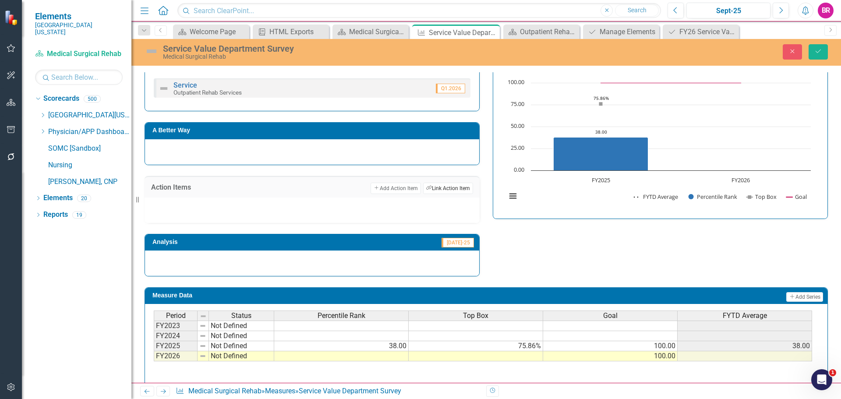
click at [432, 189] on button "Link Tag Link Action Item" at bounding box center [448, 188] width 50 height 11
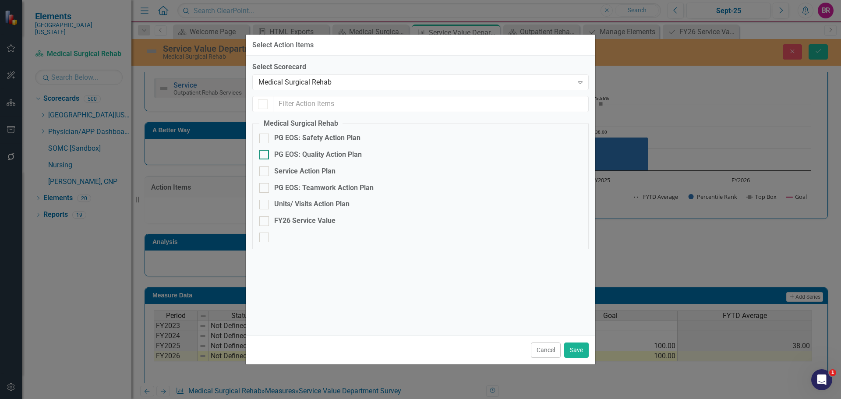
checkbox input "false"
click at [309, 172] on div "Service Action Plan" at bounding box center [304, 171] width 61 height 10
click at [265, 172] on input "Service Action Plan" at bounding box center [262, 169] width 6 height 6
click at [299, 171] on div "Service Action Plan" at bounding box center [304, 171] width 61 height 10
click at [265, 171] on input "Service Action Plan" at bounding box center [262, 169] width 6 height 6
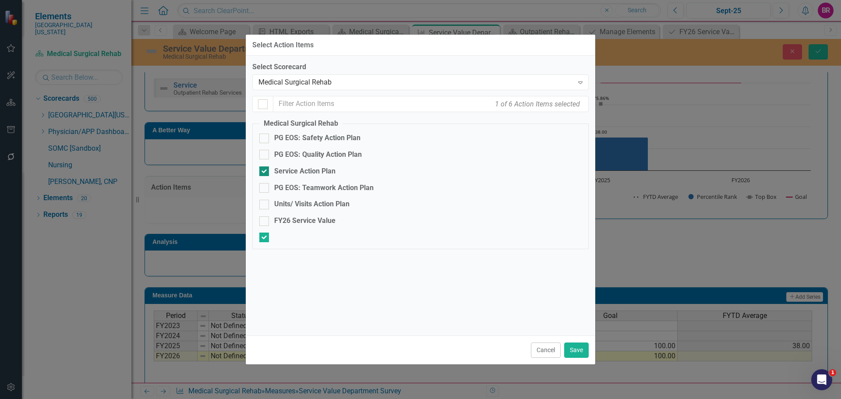
checkbox input "false"
click at [307, 218] on div "FY26 Service Value" at bounding box center [304, 221] width 61 height 10
click at [265, 218] on input "FY26 Service Value" at bounding box center [262, 219] width 6 height 6
checkbox input "true"
click at [579, 346] on button "Save" at bounding box center [576, 349] width 25 height 15
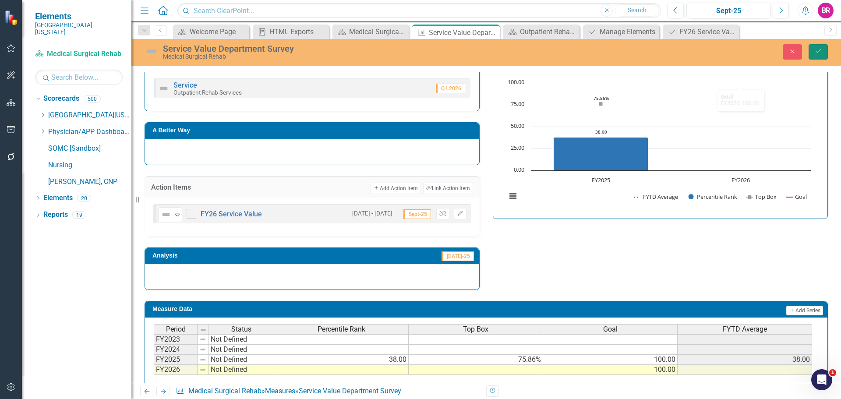
click at [817, 52] on icon "Save" at bounding box center [818, 51] width 8 height 6
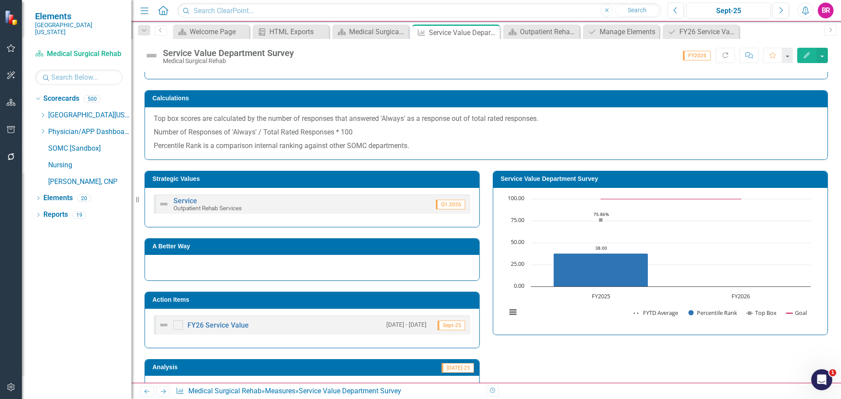
scroll to position [0, 0]
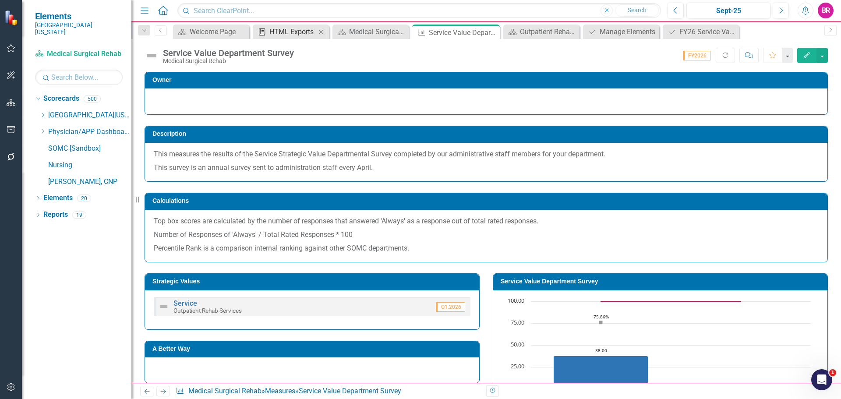
click at [282, 37] on div "HTML Exports" at bounding box center [292, 31] width 46 height 11
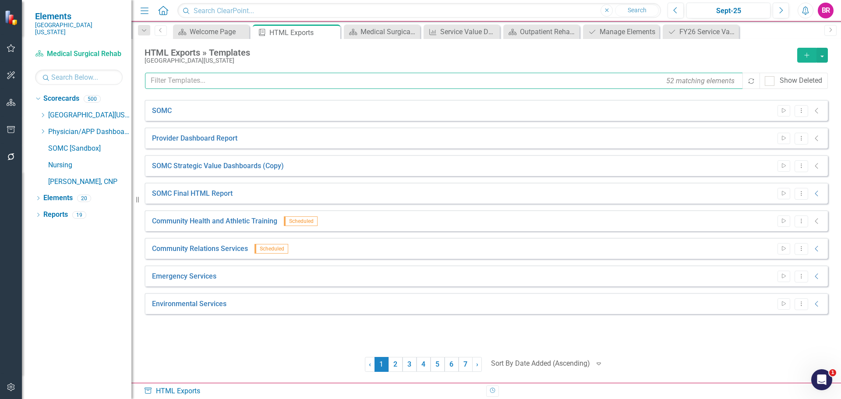
click at [247, 83] on input "text" at bounding box center [444, 81] width 599 height 16
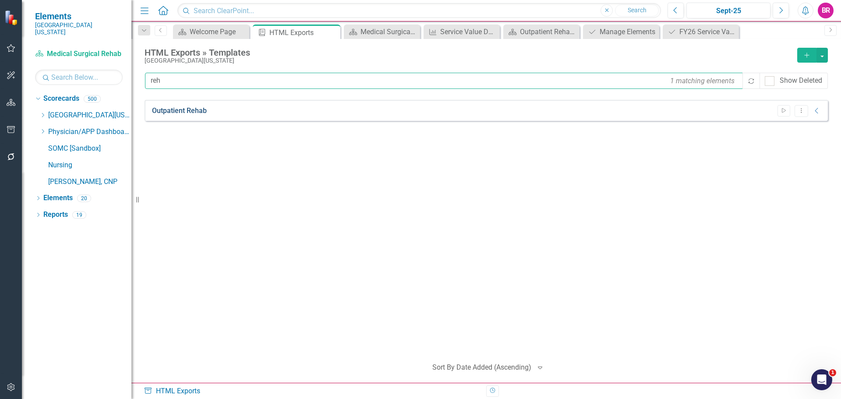
type input "reh"
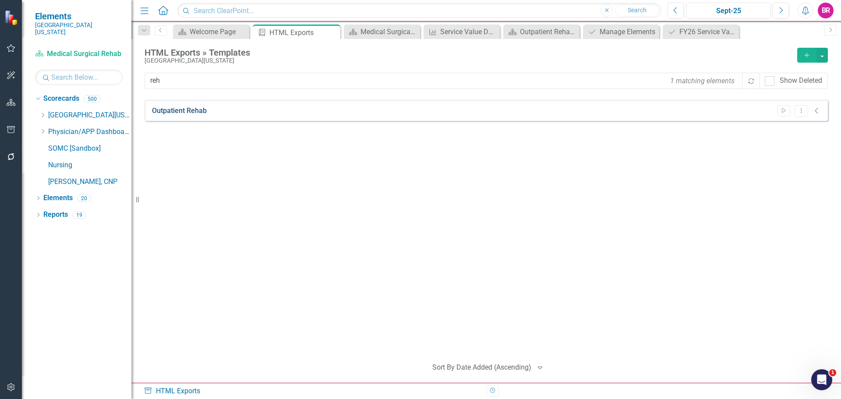
click at [205, 112] on link "Outpatient Rehab" at bounding box center [179, 111] width 55 height 10
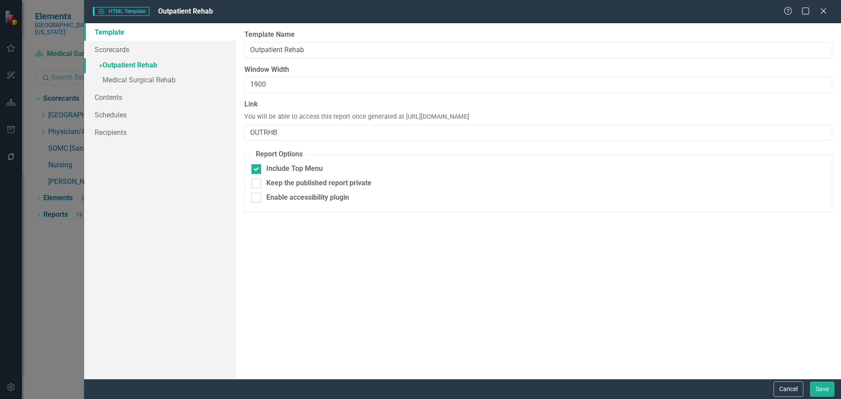
click at [140, 66] on link "» Outpatient Rehab" at bounding box center [159, 65] width 151 height 15
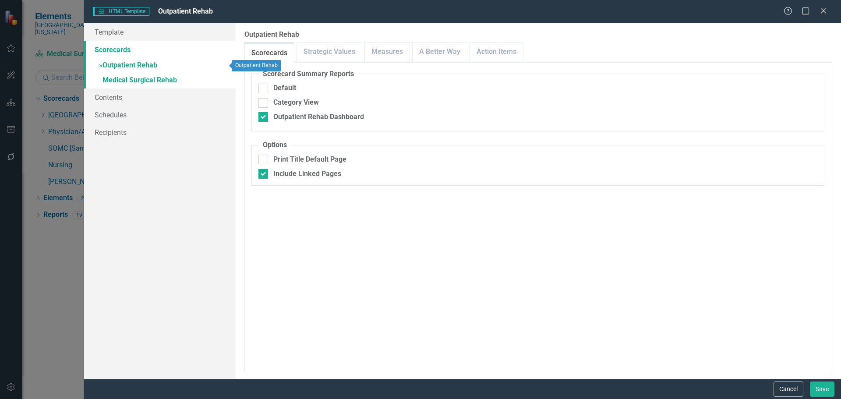
checkbox input "false"
click at [382, 53] on link "Measures" at bounding box center [387, 51] width 45 height 19
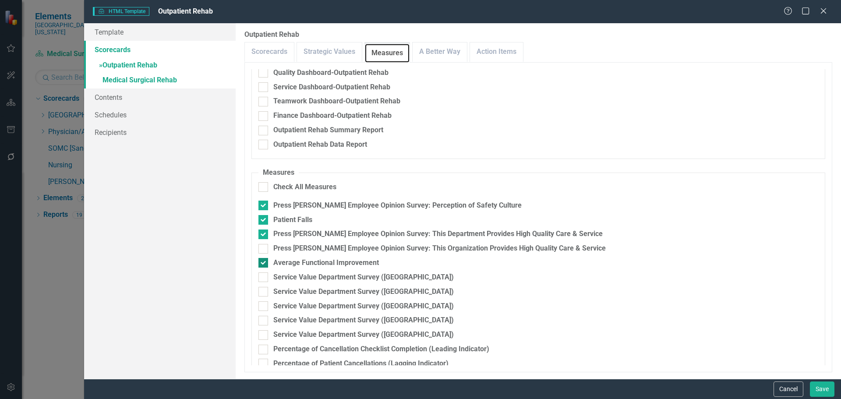
scroll to position [175, 0]
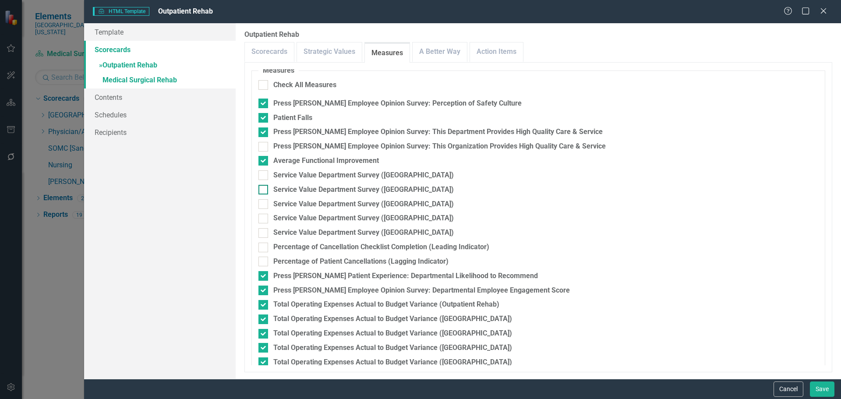
click at [356, 189] on div "Service Value Department Survey ([GEOGRAPHIC_DATA])" at bounding box center [363, 190] width 180 height 10
click at [264, 189] on input "Service Value Department Survey ([GEOGRAPHIC_DATA])" at bounding box center [261, 188] width 6 height 6
checkbox input "true"
click at [363, 173] on div "Service Value Department Survey ([GEOGRAPHIC_DATA])" at bounding box center [363, 175] width 180 height 10
click at [264, 173] on input "Service Value Department Survey ([GEOGRAPHIC_DATA])" at bounding box center [261, 173] width 6 height 6
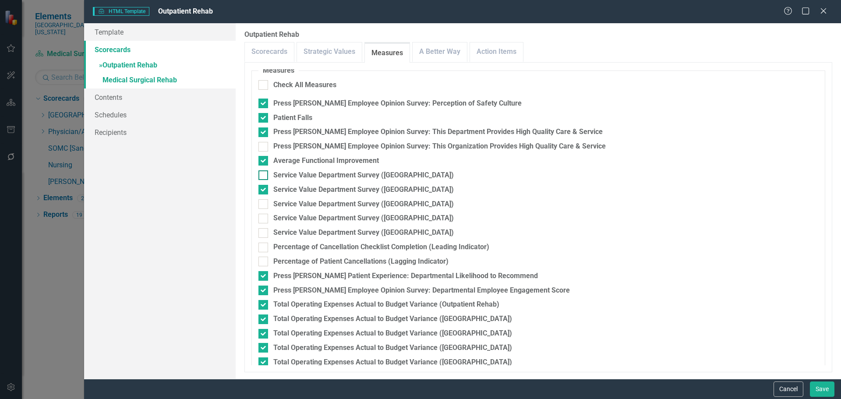
checkbox input "true"
click at [363, 204] on div "Service Value Department Survey ([GEOGRAPHIC_DATA])" at bounding box center [363, 204] width 180 height 10
click at [264, 204] on input "Service Value Department Survey ([GEOGRAPHIC_DATA])" at bounding box center [261, 202] width 6 height 6
checkbox input "true"
click at [363, 218] on div "Service Value Department Survey ([GEOGRAPHIC_DATA])" at bounding box center [363, 218] width 180 height 10
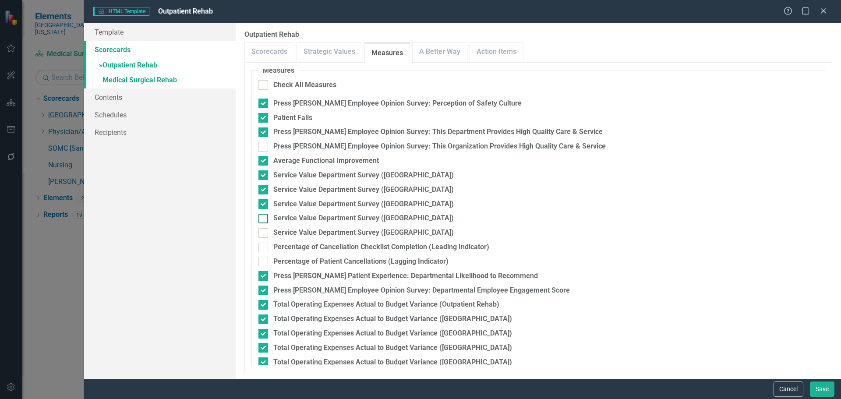
click at [264, 218] on input "Service Value Department Survey ([GEOGRAPHIC_DATA])" at bounding box center [261, 217] width 6 height 6
checkbox input "true"
click at [365, 233] on div "Service Value Department Survey ([GEOGRAPHIC_DATA])" at bounding box center [363, 233] width 180 height 10
click at [264, 233] on input "Service Value Department Survey ([GEOGRAPHIC_DATA])" at bounding box center [261, 231] width 6 height 6
checkbox input "true"
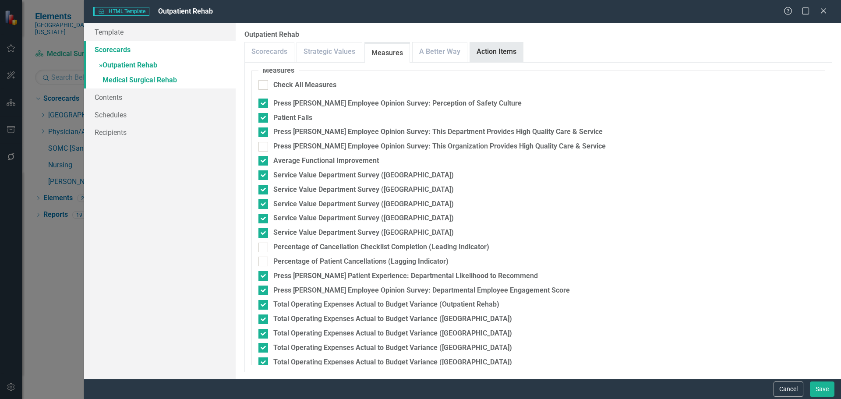
click at [507, 50] on link "Action Items" at bounding box center [496, 51] width 53 height 19
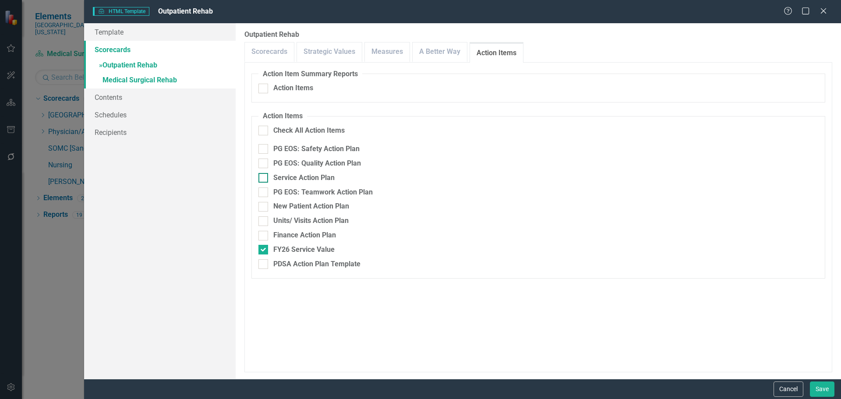
click at [309, 179] on div "Service Action Plan" at bounding box center [303, 178] width 61 height 10
click at [264, 179] on input "Service Action Plan" at bounding box center [261, 176] width 6 height 6
click at [309, 179] on div "Service Action Plan" at bounding box center [303, 178] width 61 height 10
click at [264, 179] on input "Service Action Plan" at bounding box center [261, 176] width 6 height 6
checkbox input "false"
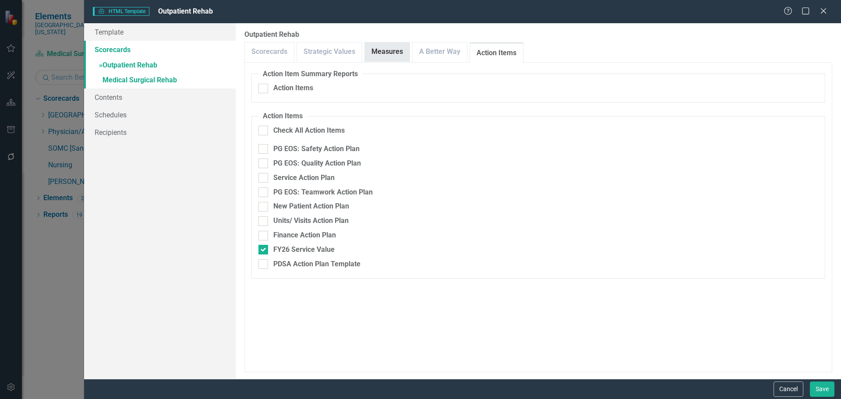
click at [390, 51] on link "Measures" at bounding box center [387, 51] width 45 height 19
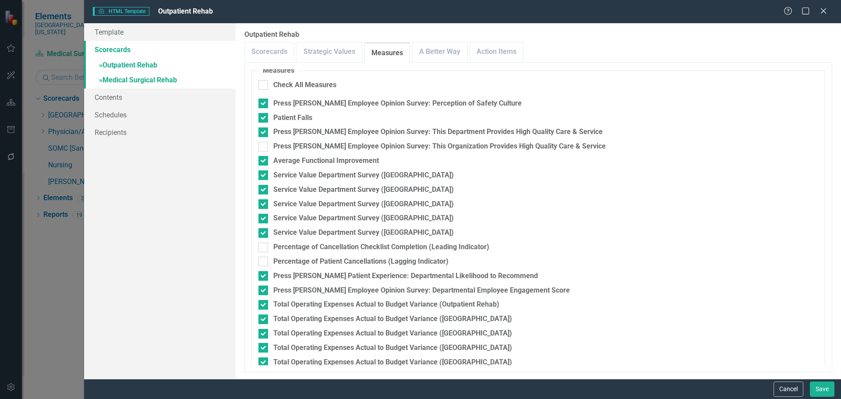
click at [149, 77] on link "» Medical Surgical Rehab" at bounding box center [159, 80] width 151 height 15
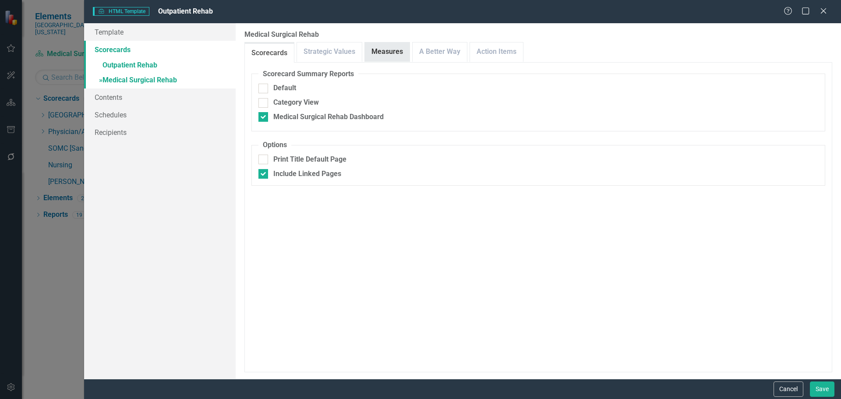
click at [378, 57] on link "Measures" at bounding box center [387, 51] width 45 height 19
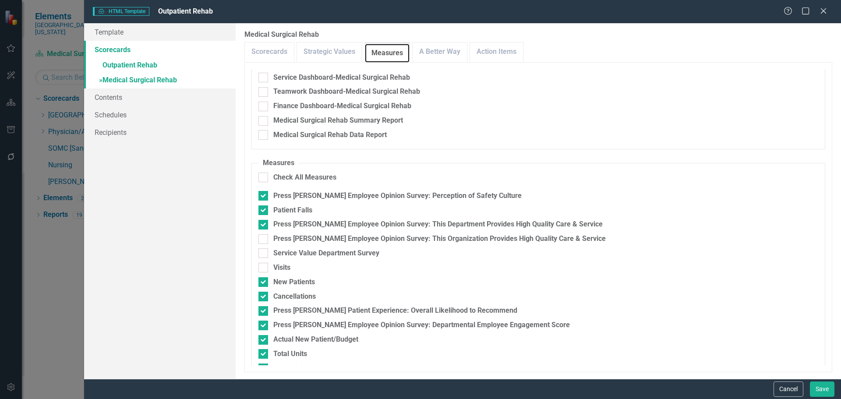
scroll to position [88, 0]
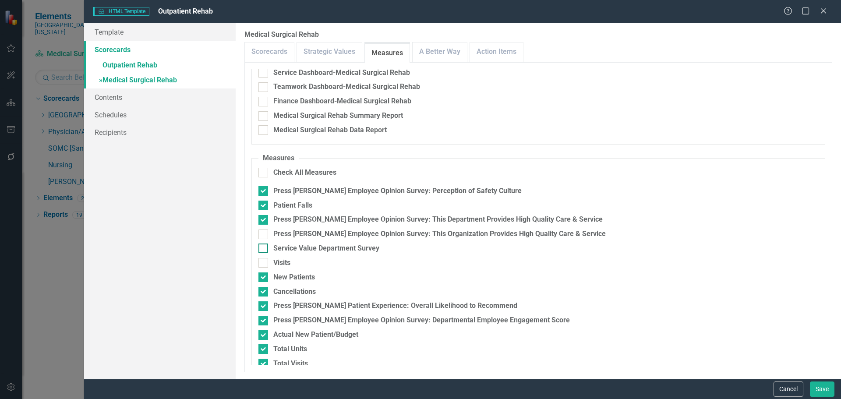
click at [302, 246] on div "Service Value Department Survey" at bounding box center [326, 248] width 106 height 10
click at [264, 246] on input "Service Value Department Survey" at bounding box center [261, 246] width 6 height 6
checkbox input "true"
click at [490, 51] on link "Action Items" at bounding box center [496, 51] width 53 height 19
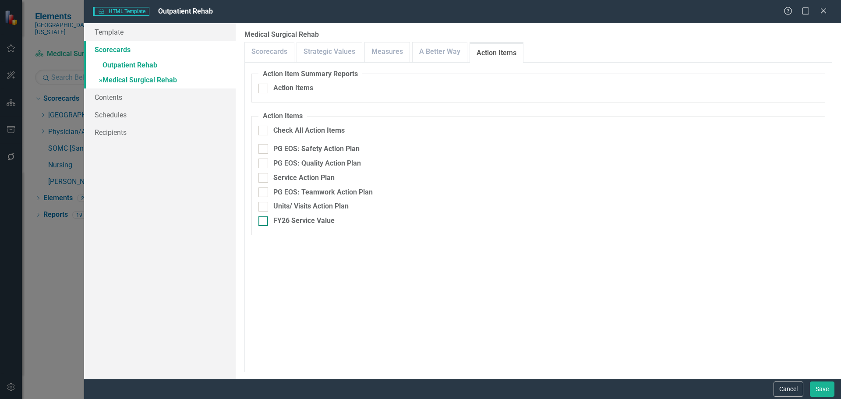
drag, startPoint x: 293, startPoint y: 224, endPoint x: 315, endPoint y: 224, distance: 21.5
click at [293, 224] on div "FY26 Service Value" at bounding box center [303, 221] width 61 height 10
click at [264, 222] on input "FY26 Service Value" at bounding box center [261, 219] width 6 height 6
checkbox input "true"
click at [816, 389] on button "Save" at bounding box center [822, 388] width 25 height 15
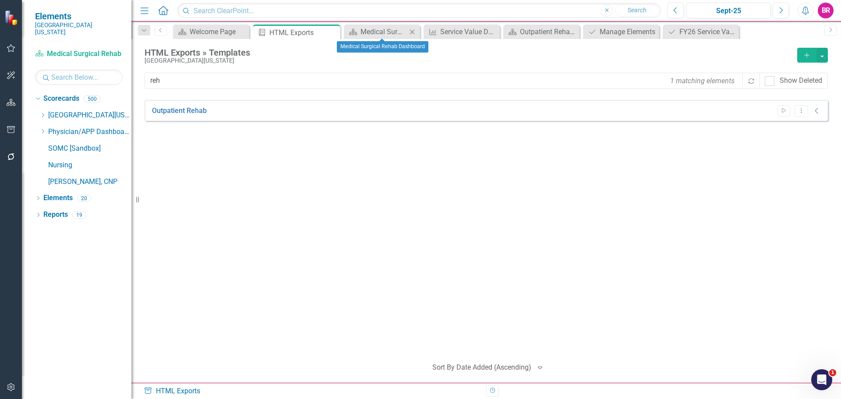
click at [413, 31] on icon "Close" at bounding box center [412, 31] width 9 height 7
click at [434, 32] on icon at bounding box center [435, 31] width 5 height 5
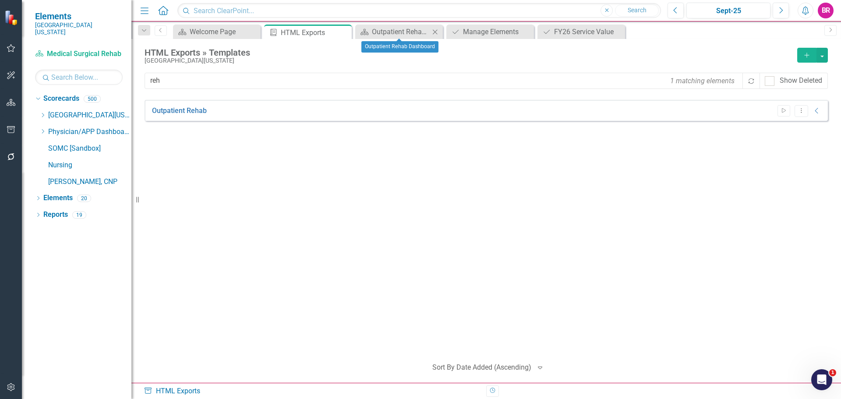
click at [434, 32] on icon at bounding box center [435, 31] width 5 height 5
click at [439, 34] on icon "Close" at bounding box center [434, 31] width 9 height 7
click at [0, 0] on icon "Close" at bounding box center [0, 0] width 0 height 0
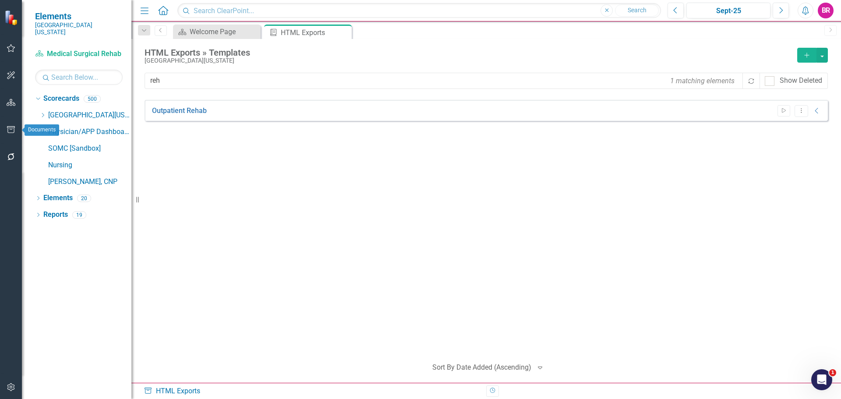
click at [9, 130] on icon "button" at bounding box center [11, 129] width 9 height 7
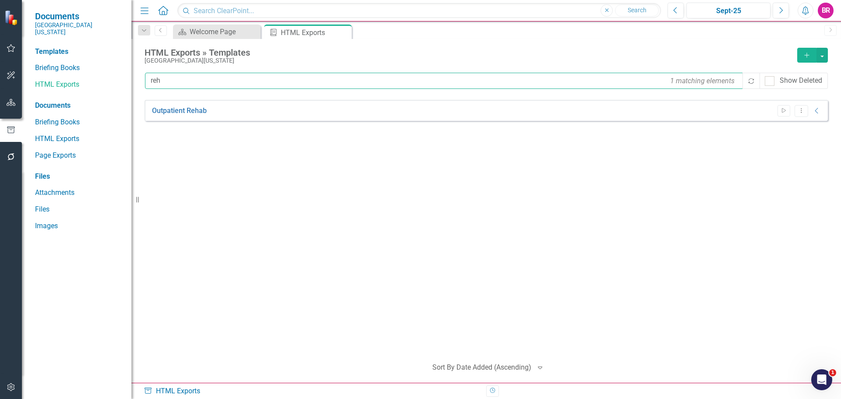
click at [206, 86] on input "reh" at bounding box center [444, 81] width 599 height 16
type input "surg"
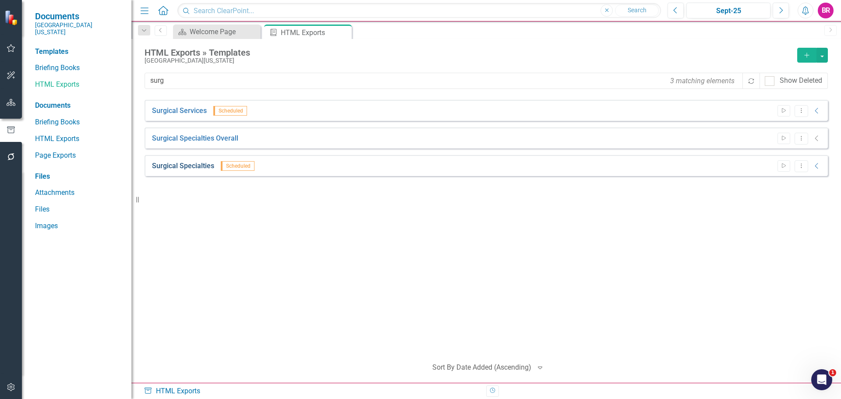
click at [183, 167] on link "Surgical Specialties" at bounding box center [183, 166] width 62 height 10
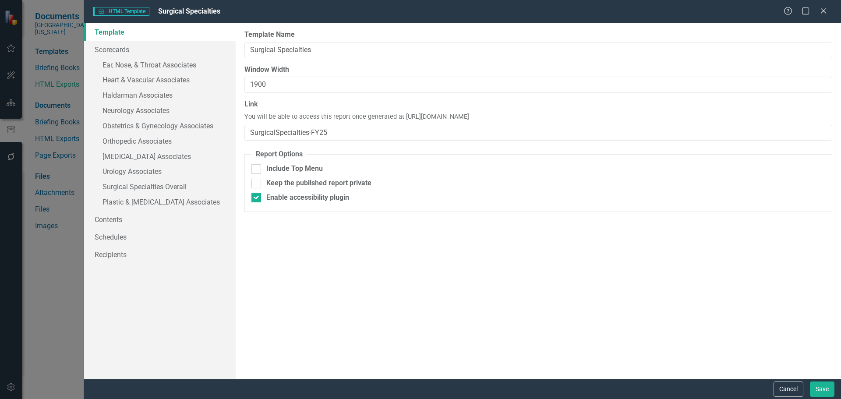
click at [803, 397] on div "Cancel Save" at bounding box center [462, 389] width 757 height 20
click at [796, 394] on button "Cancel" at bounding box center [788, 388] width 30 height 15
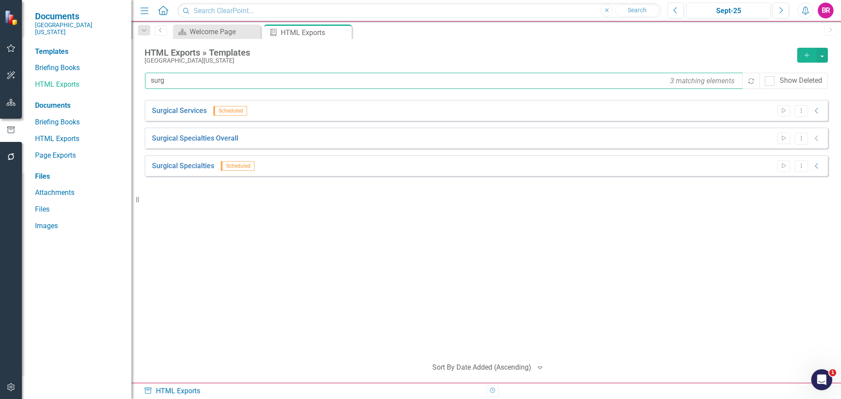
click at [231, 88] on input "surg" at bounding box center [444, 81] width 599 height 16
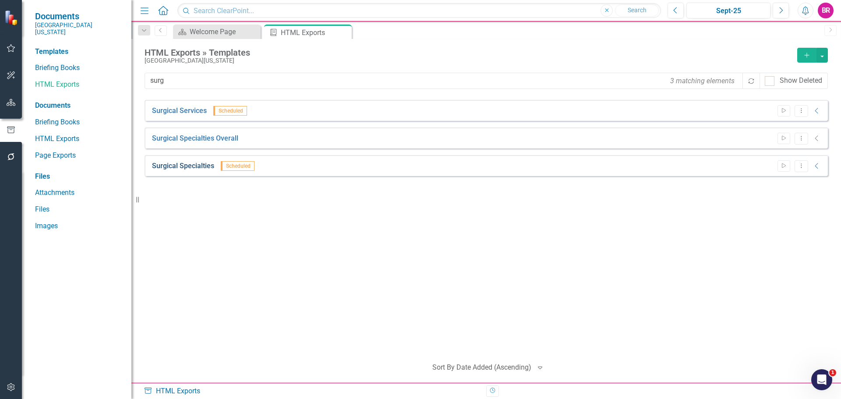
click at [190, 168] on link "Surgical Specialties" at bounding box center [183, 166] width 62 height 10
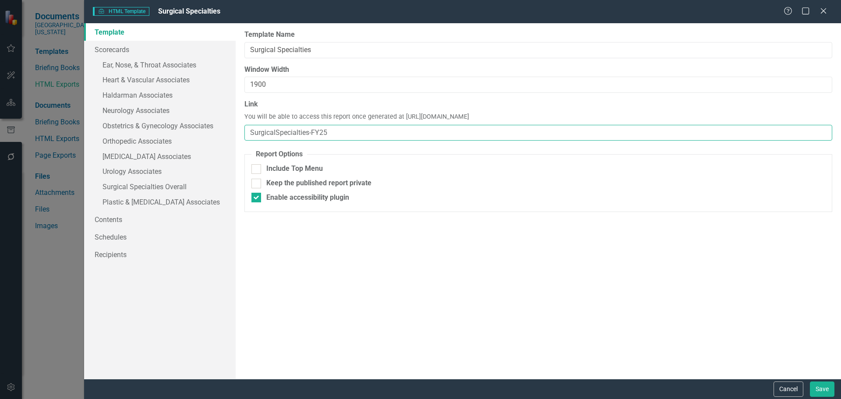
drag, startPoint x: 382, startPoint y: 128, endPoint x: 309, endPoint y: 131, distance: 72.7
click at [309, 131] on input "SurgicalSpecialties-FY25" at bounding box center [538, 133] width 588 height 16
type input "SurgicalSpecialties"
click at [448, 281] on div "Report templates allow you to create HTML exports that include elements you sel…" at bounding box center [538, 201] width 605 height 356
click at [113, 236] on link "Schedules" at bounding box center [159, 237] width 151 height 18
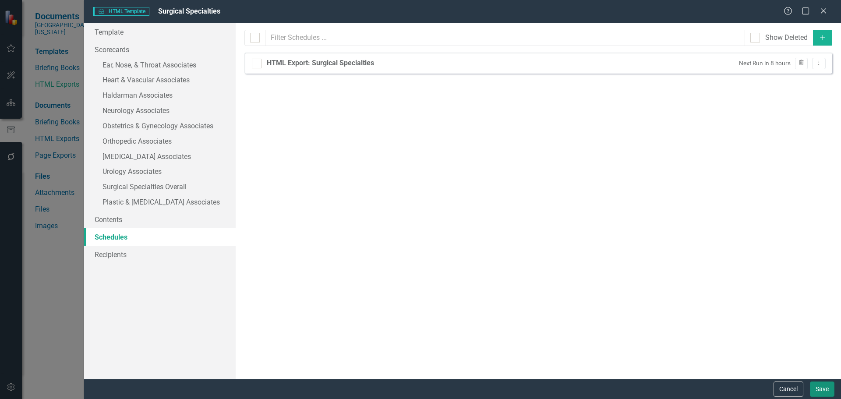
click at [824, 393] on button "Save" at bounding box center [822, 388] width 25 height 15
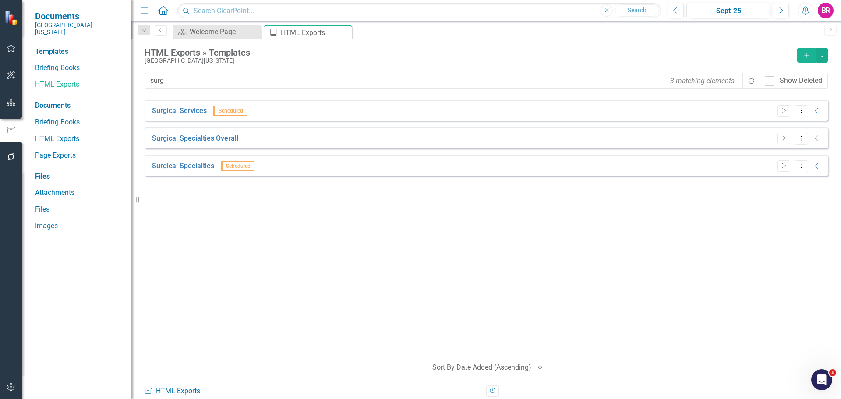
click at [786, 165] on icon "Start" at bounding box center [783, 165] width 7 height 5
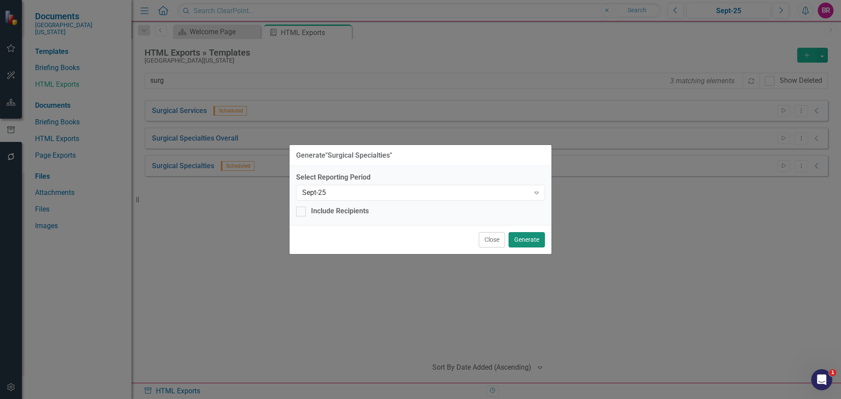
click at [527, 241] on button "Generate" at bounding box center [526, 239] width 36 height 15
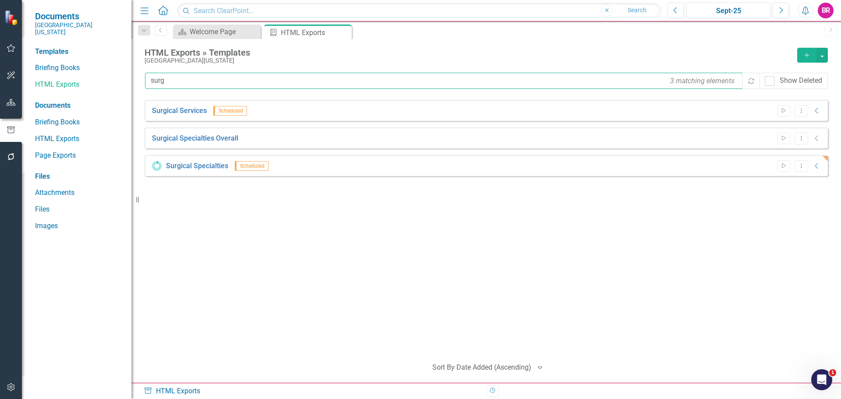
click at [216, 81] on input "surg" at bounding box center [444, 81] width 599 height 16
type input "med"
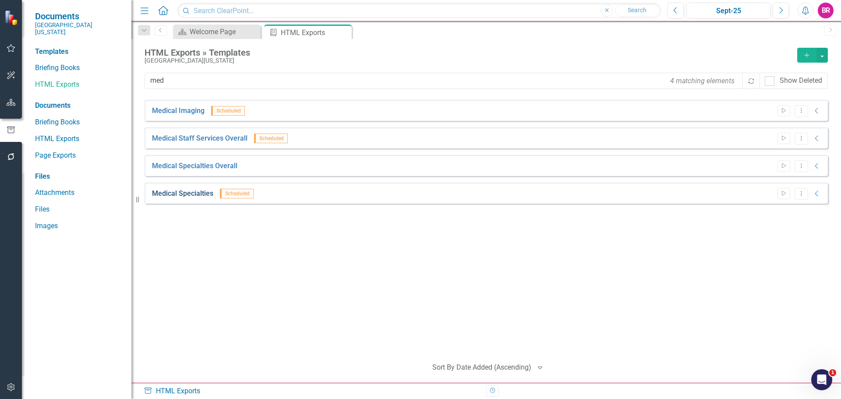
click at [194, 196] on link "Medical Specialties" at bounding box center [182, 194] width 61 height 10
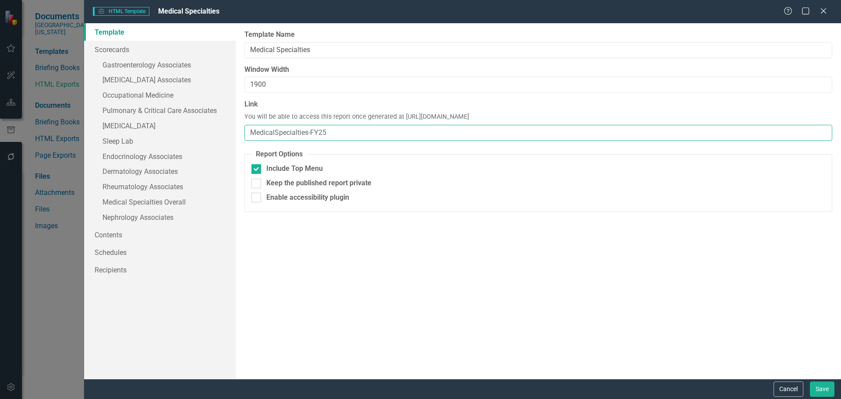
click at [349, 135] on input "MedicalSpecialties-FY25" at bounding box center [538, 133] width 588 height 16
type input "MedicalSpecialties"
click at [823, 394] on button "Save" at bounding box center [822, 388] width 25 height 15
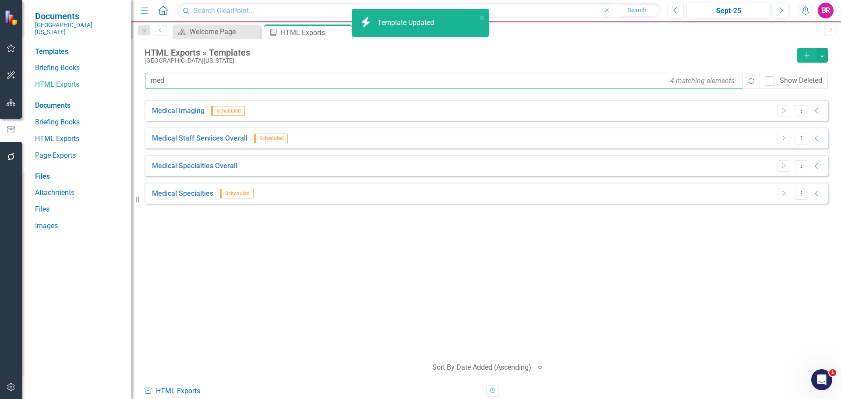
click at [223, 81] on input "med" at bounding box center [444, 81] width 599 height 16
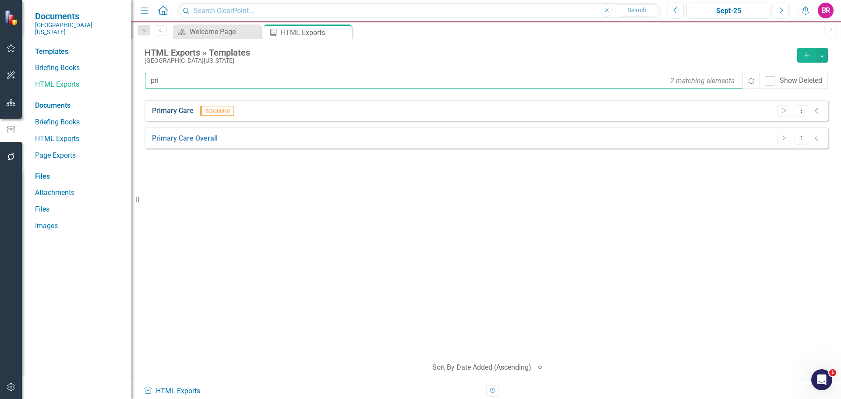
type input "pri"
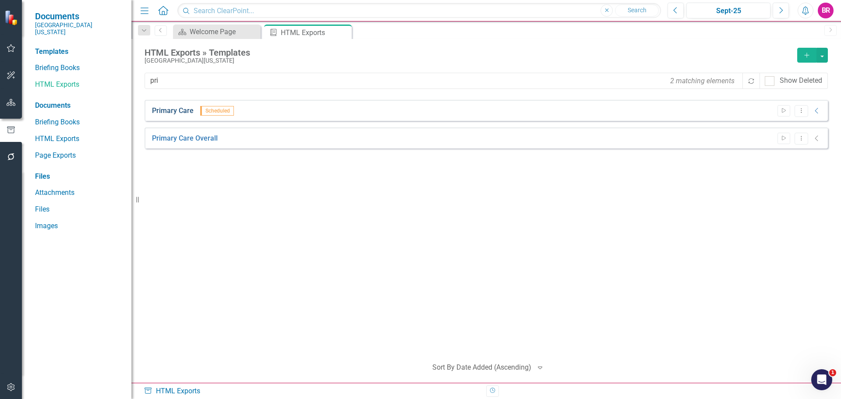
click at [178, 115] on link "Primary Care" at bounding box center [173, 111] width 42 height 10
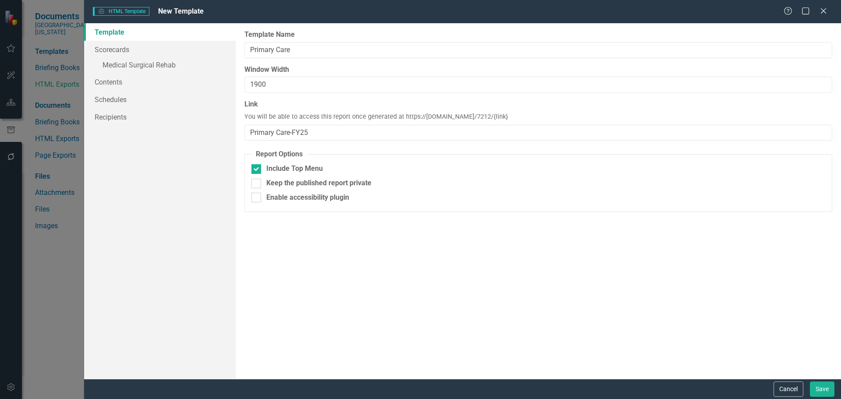
type input "Primary Care"
type input "1900"
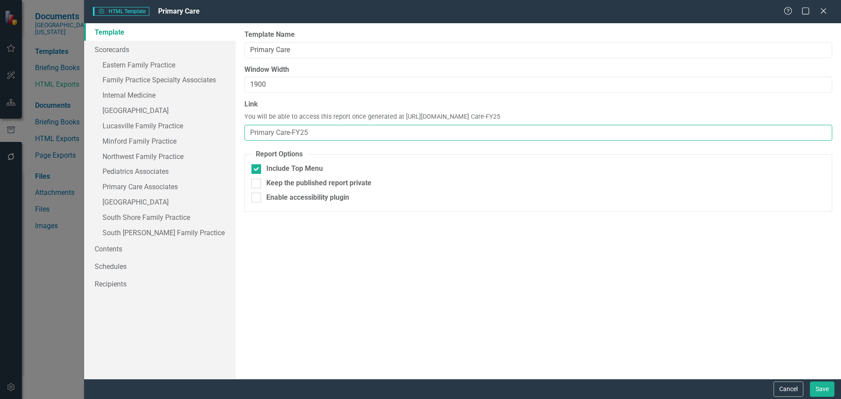
click at [313, 132] on input "Primary Care-FY25" at bounding box center [538, 133] width 588 height 16
type input "Primary Care"
click at [819, 394] on button "Save" at bounding box center [822, 388] width 25 height 15
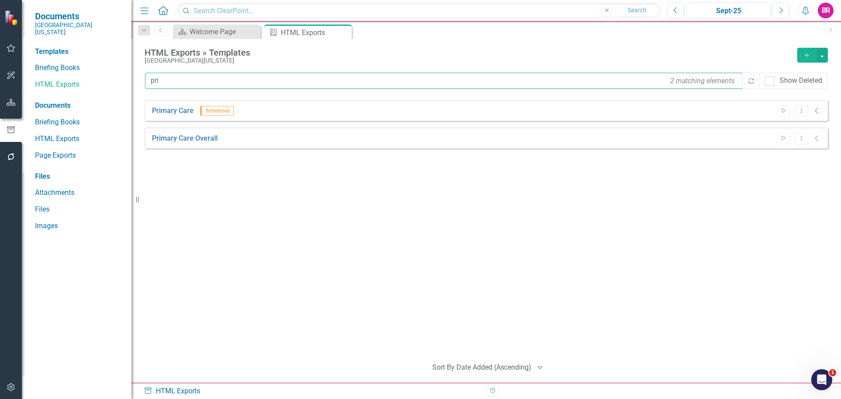
click at [164, 76] on input "pri" at bounding box center [444, 81] width 599 height 16
click at [192, 81] on input "surg" at bounding box center [444, 81] width 599 height 16
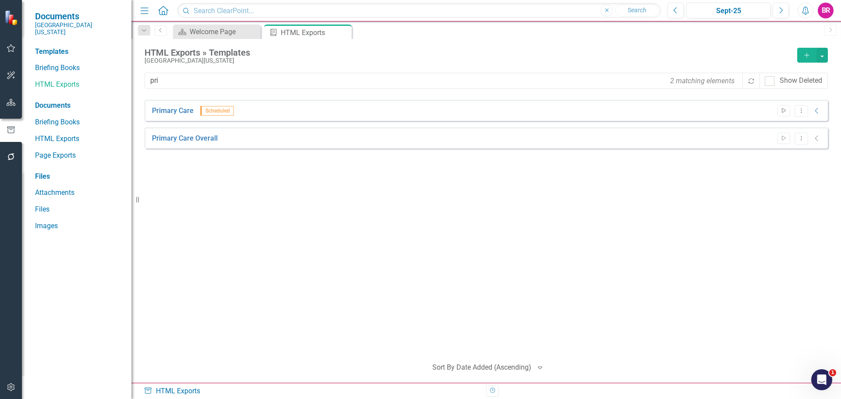
click at [781, 109] on icon "Start" at bounding box center [783, 110] width 7 height 5
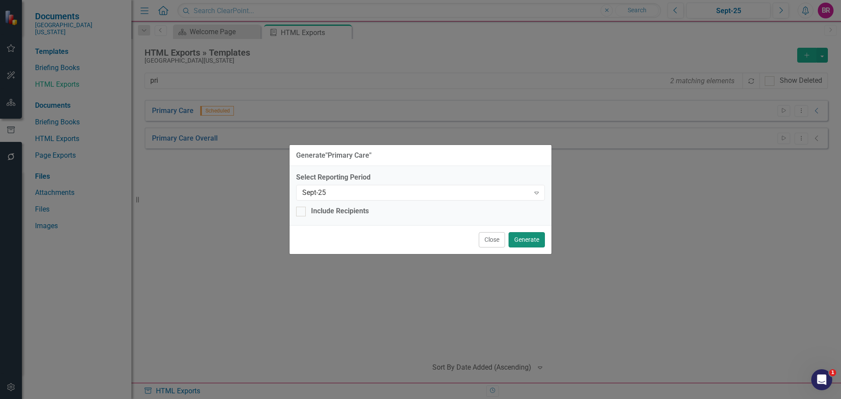
click at [536, 243] on button "Generate" at bounding box center [526, 239] width 36 height 15
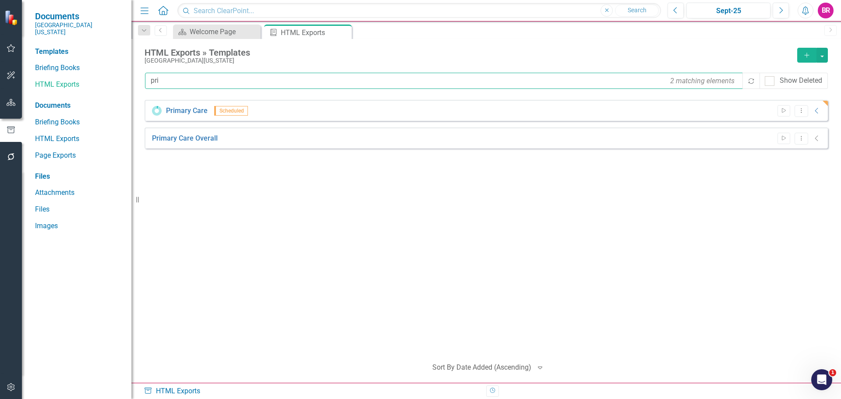
click at [202, 83] on input "pri" at bounding box center [444, 81] width 599 height 16
type input "med"
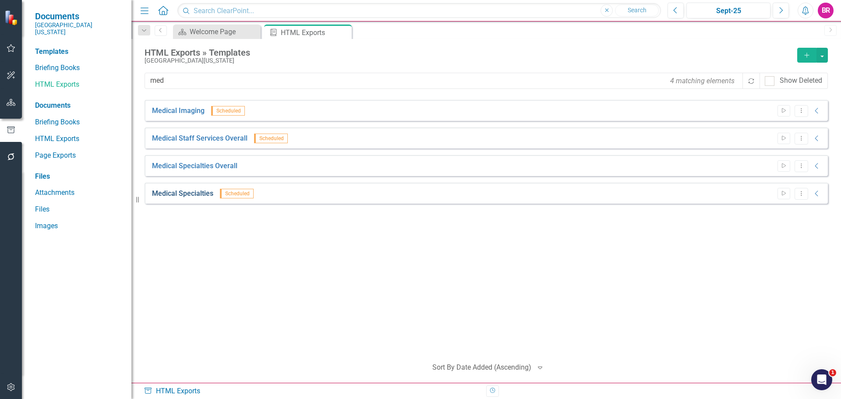
click at [197, 194] on link "Medical Specialties" at bounding box center [182, 194] width 61 height 10
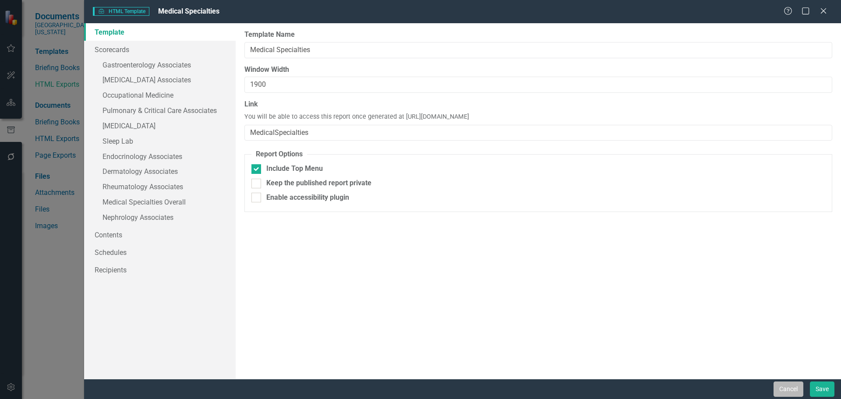
click at [802, 393] on button "Cancel" at bounding box center [788, 388] width 30 height 15
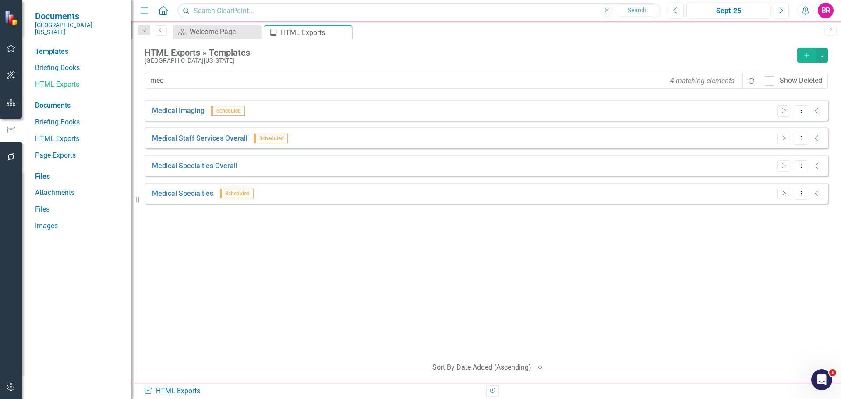
click at [783, 193] on icon "Start" at bounding box center [783, 193] width 7 height 5
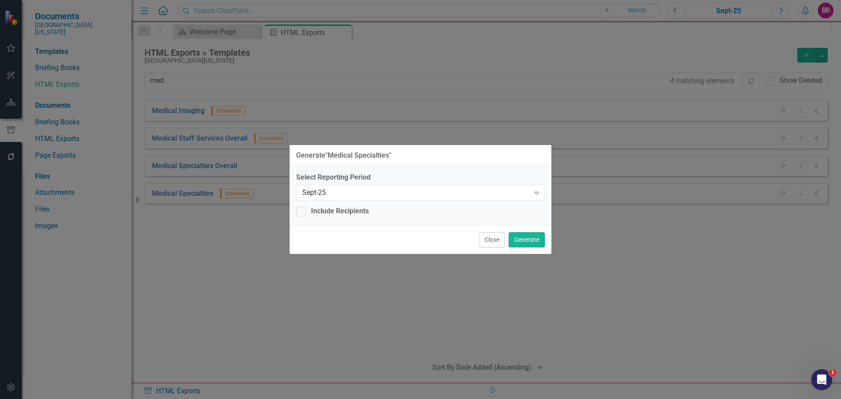
click at [496, 239] on button "Close" at bounding box center [492, 239] width 26 height 15
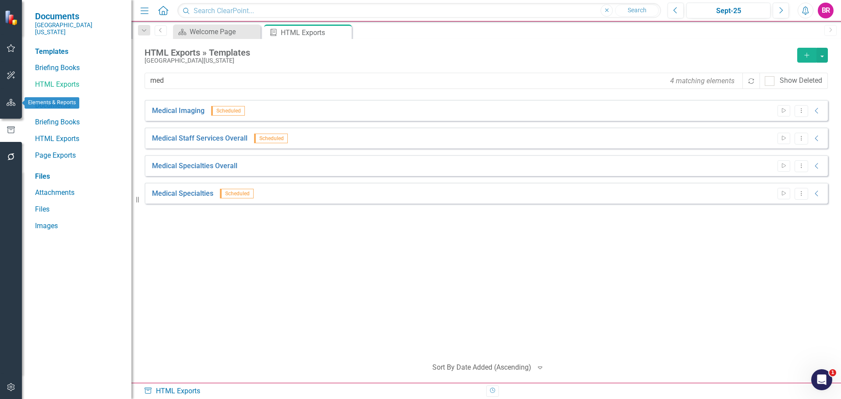
click at [11, 104] on icon "button" at bounding box center [11, 102] width 9 height 7
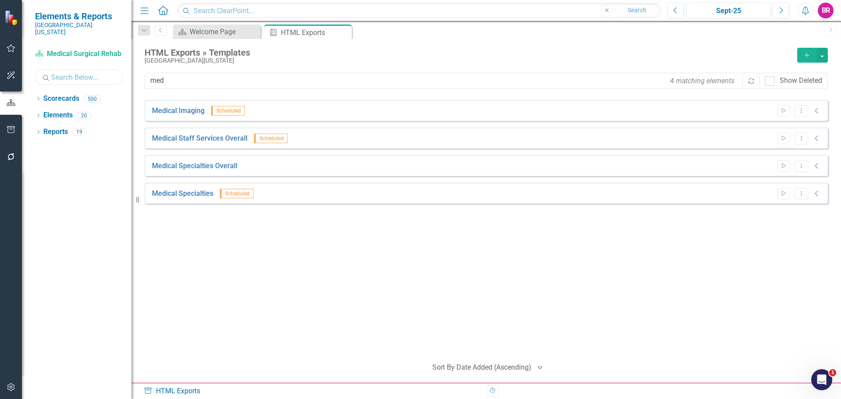
click at [77, 72] on input "text" at bounding box center [79, 77] width 88 height 15
type input "constr"
click at [36, 92] on div "Dropdown Scorecards 5" at bounding box center [83, 100] width 96 height 17
click at [39, 97] on icon "Dropdown" at bounding box center [38, 99] width 6 height 5
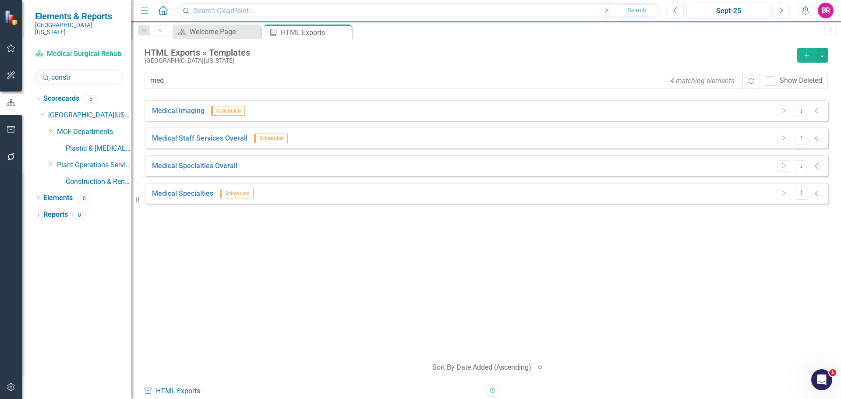
click at [97, 177] on link "Construction & Renovation" at bounding box center [99, 182] width 66 height 10
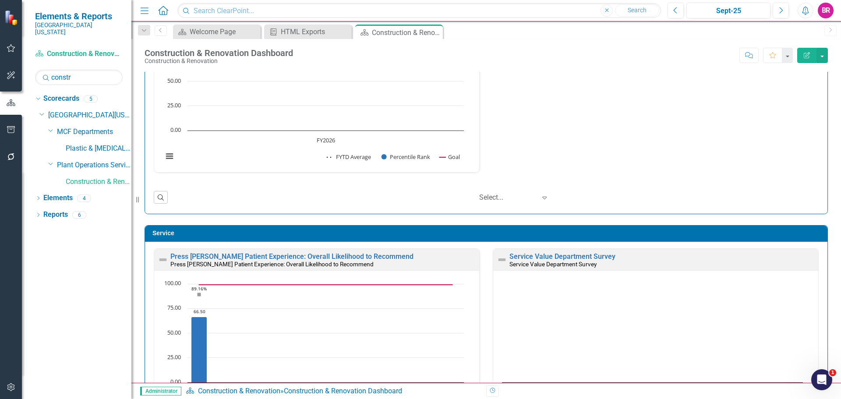
scroll to position [438, 0]
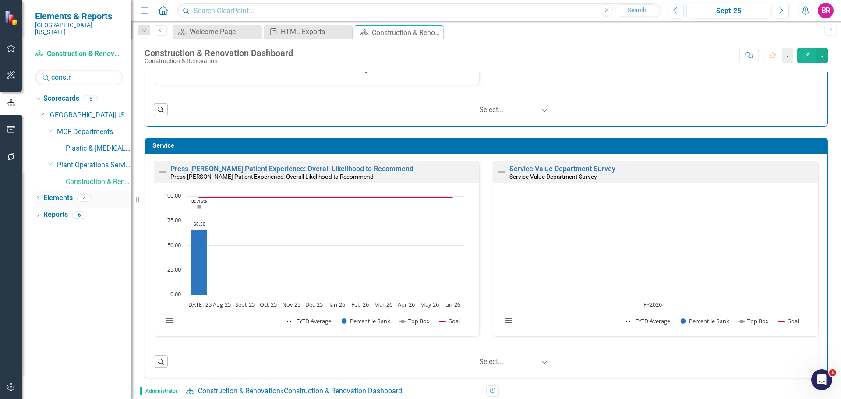
click at [60, 193] on link "Elements" at bounding box center [57, 198] width 29 height 10
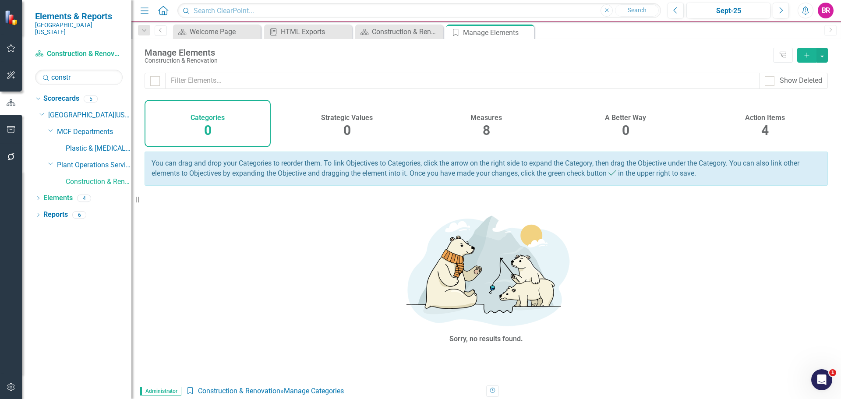
click at [762, 127] on span "4" at bounding box center [764, 130] width 7 height 15
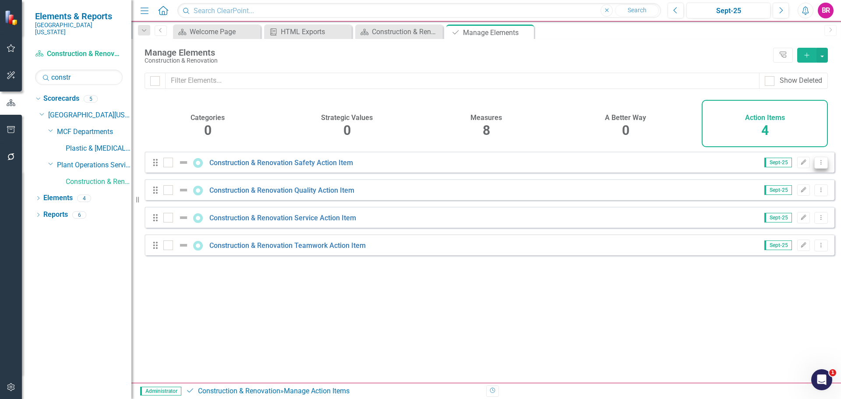
click at [817, 165] on icon "Dropdown Menu" at bounding box center [820, 162] width 7 height 6
click at [772, 218] on link "Copy Duplicate Action Item" at bounding box center [776, 216] width 87 height 16
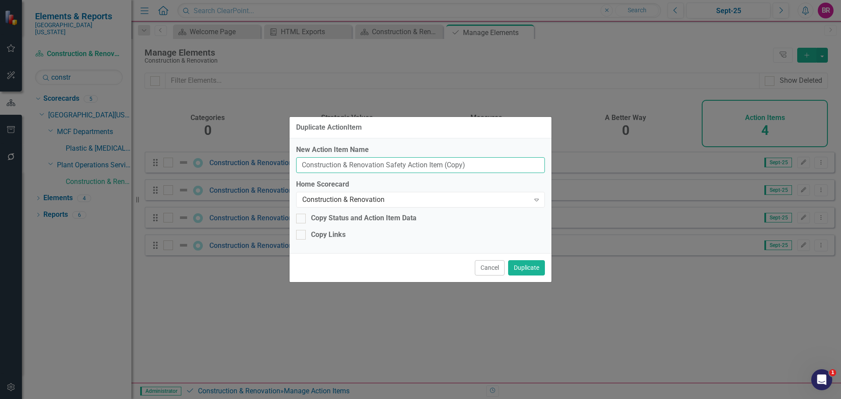
click at [483, 162] on input "Construction & Renovation Safety Action Item (Copy)" at bounding box center [420, 165] width 249 height 16
type input "Blank PDSA"
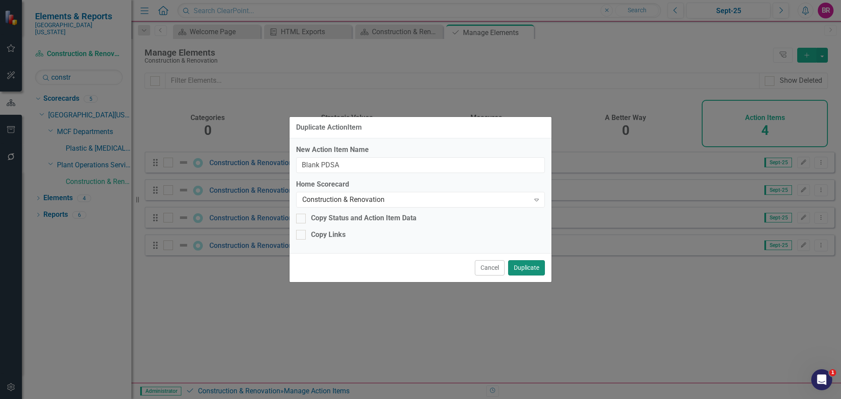
click at [529, 261] on button "Duplicate" at bounding box center [526, 267] width 37 height 15
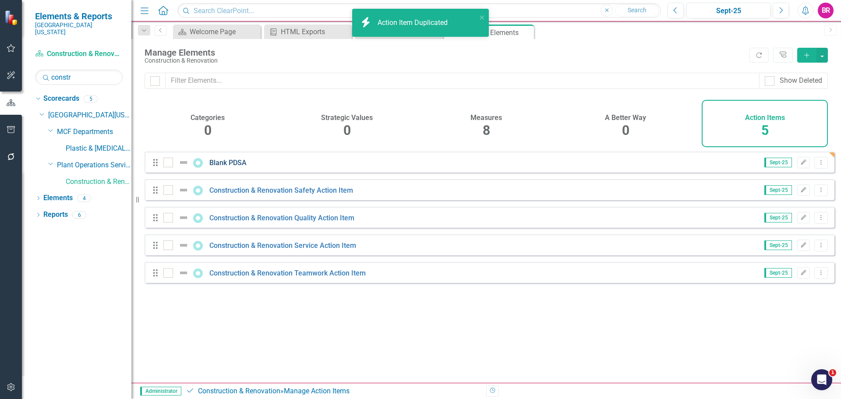
click at [234, 167] on link "Blank PDSA" at bounding box center [227, 162] width 37 height 8
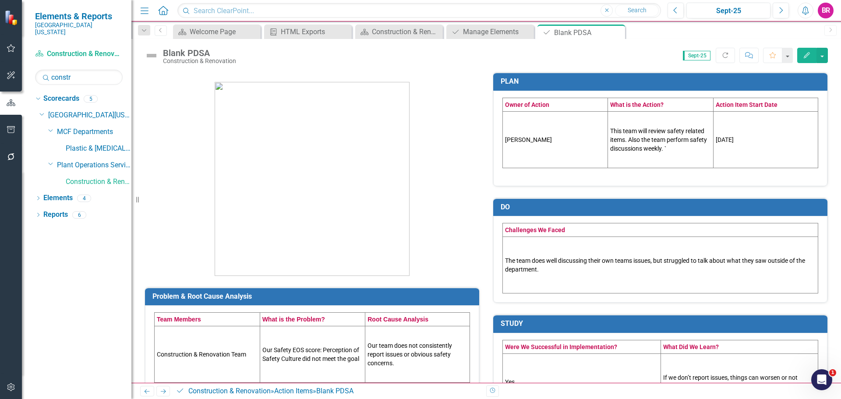
click at [652, 148] on td "This team will review safety related items. Also the team perform safety discus…" at bounding box center [660, 139] width 105 height 56
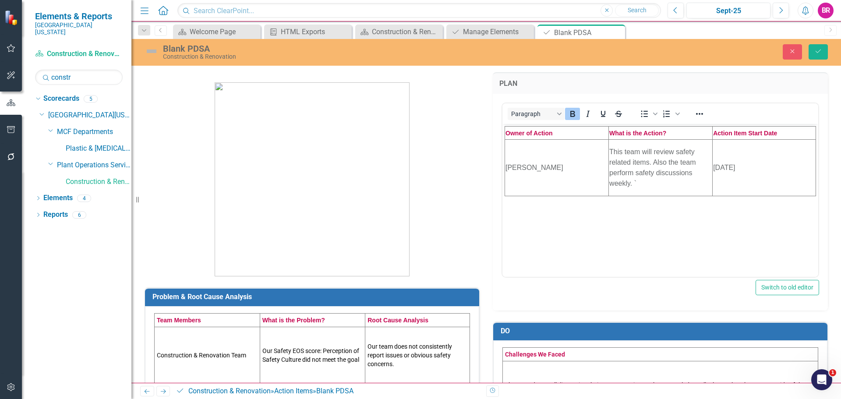
click at [639, 182] on td "This team will review safety related items. Also the team perform safety discus…" at bounding box center [661, 167] width 104 height 56
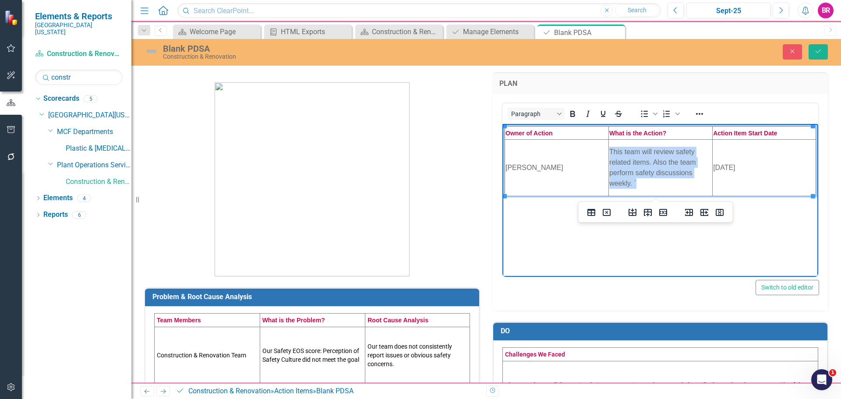
click at [639, 182] on td "This team will review safety related items. Also the team perform safety discus…" at bounding box center [661, 167] width 104 height 56
click at [740, 163] on td "[DATE]" at bounding box center [763, 167] width 103 height 56
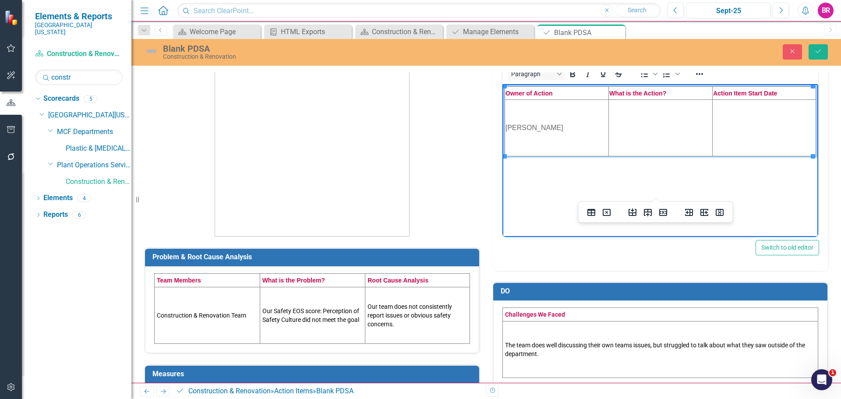
scroll to position [131, 0]
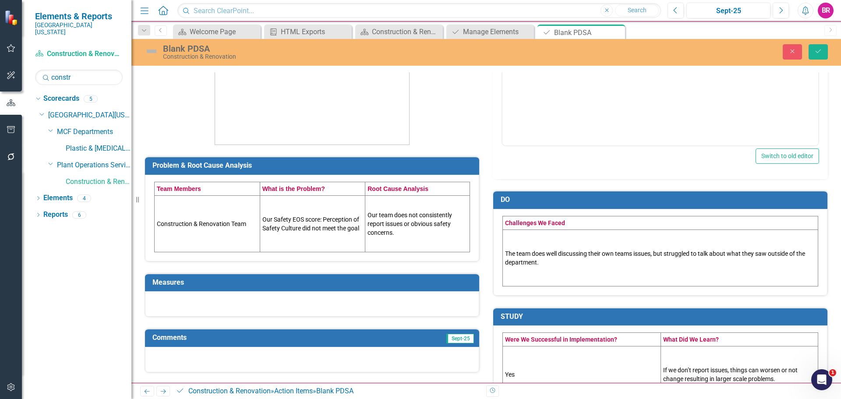
click at [328, 219] on td "Our Safety EOS score: Perception of Safety Culture did not meet the goal" at bounding box center [313, 223] width 106 height 56
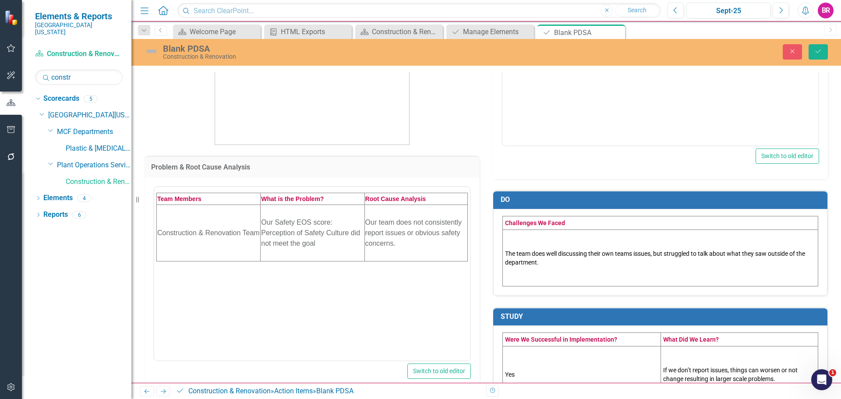
scroll to position [0, 0]
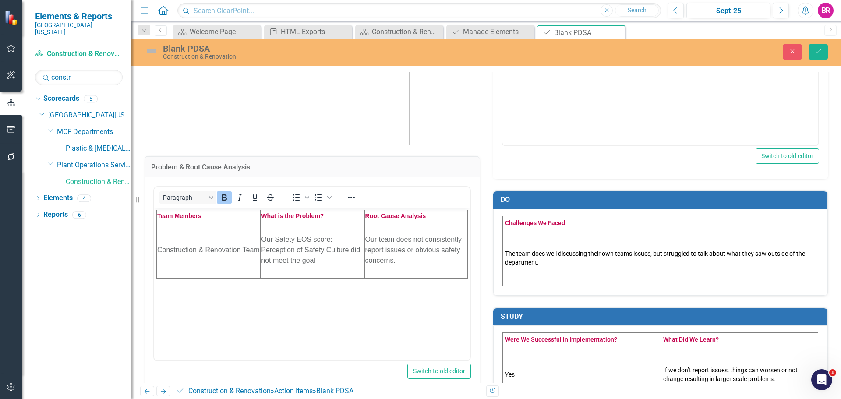
click at [320, 251] on td "Our Safety EOS score: Perception of Safety Culture did not meet the goal" at bounding box center [313, 250] width 104 height 56
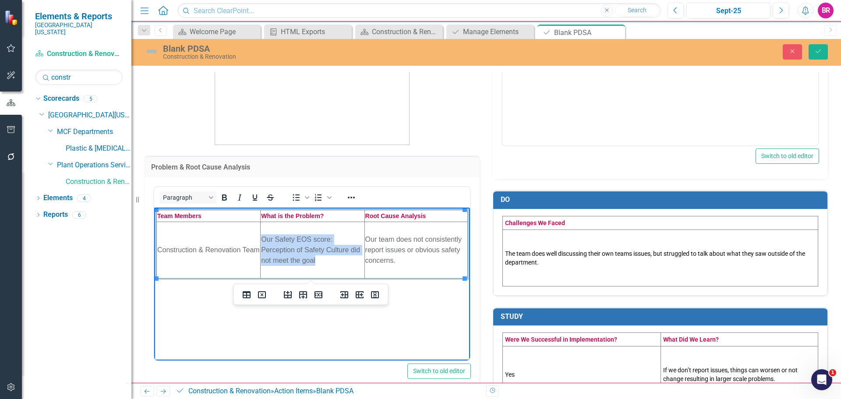
click at [320, 251] on td "Our Safety EOS score: Perception of Safety Culture did not meet the goal" at bounding box center [313, 250] width 104 height 56
click at [392, 249] on td "Our team does not consistently report issues or obvious safety concerns." at bounding box center [415, 250] width 103 height 56
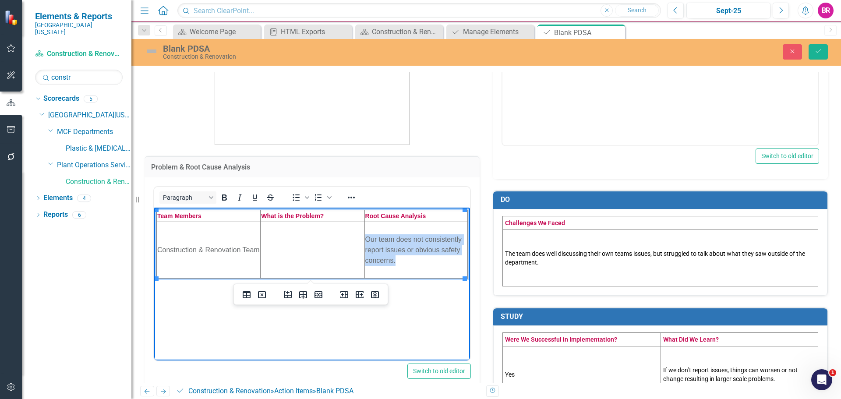
click at [392, 249] on td "Our team does not consistently report issues or obvious safety concerns." at bounding box center [415, 250] width 103 height 56
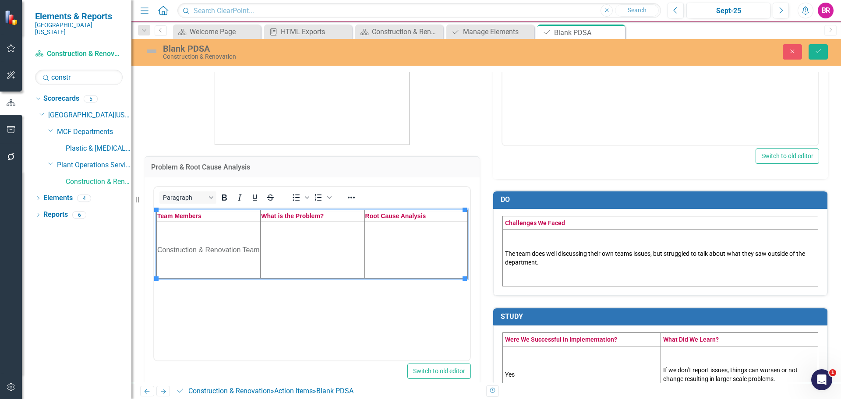
click at [533, 259] on td "The team does well discussing their own teams issues, but struggled to talk abo…" at bounding box center [660, 257] width 315 height 56
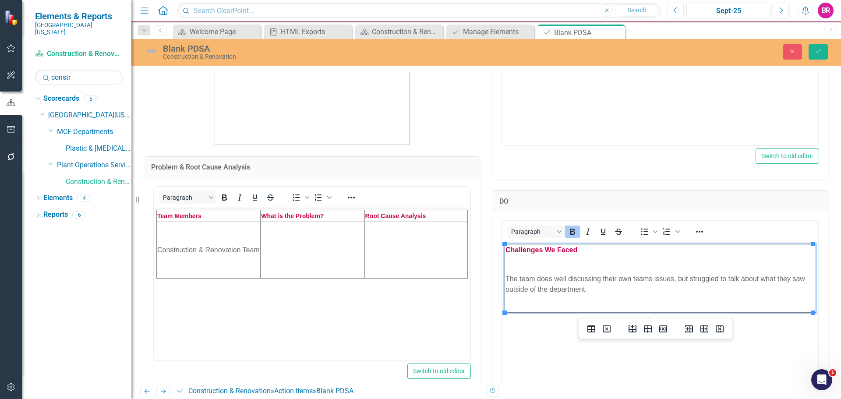
click at [555, 279] on td "The team does well discussing their own teams issues, but struggled to talk abo…" at bounding box center [660, 284] width 311 height 56
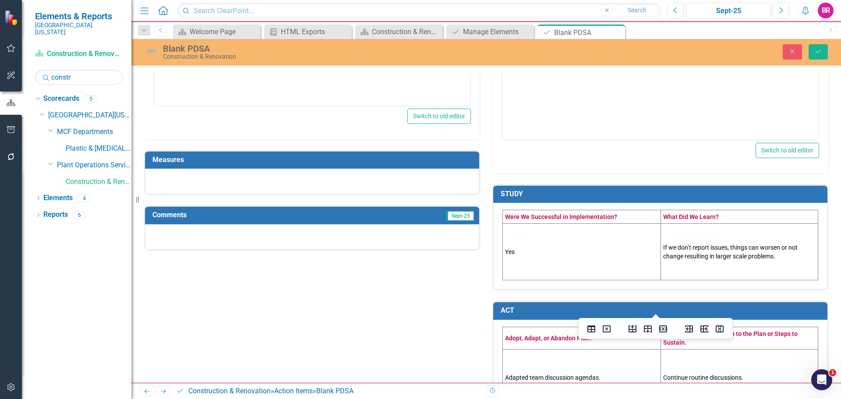
scroll to position [394, 0]
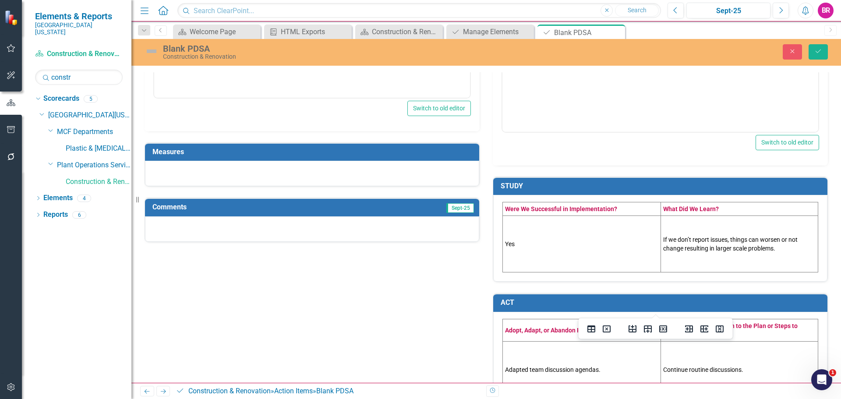
click at [542, 256] on td "Yes" at bounding box center [582, 244] width 158 height 56
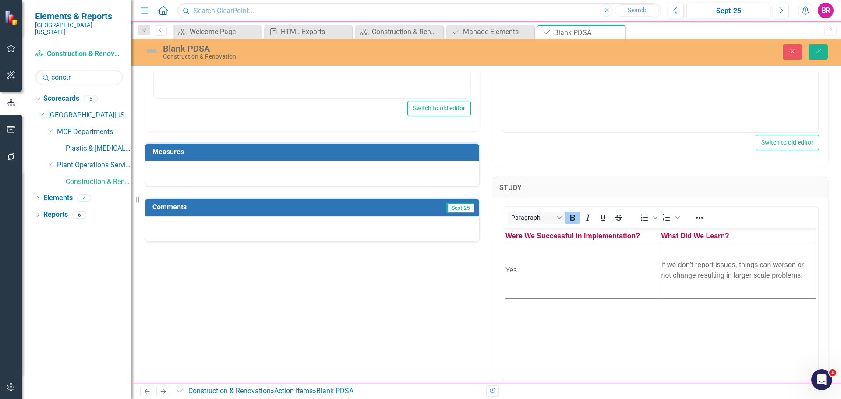
scroll to position [0, 0]
click at [545, 271] on td "Yes" at bounding box center [583, 270] width 156 height 56
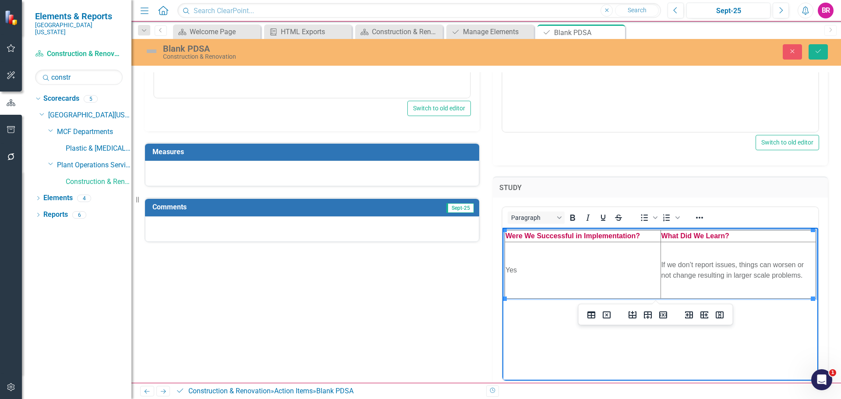
click at [545, 271] on td "Yes" at bounding box center [583, 270] width 156 height 56
click at [688, 274] on td "If we don’t report issues, things can worsen or not change resulting in larger …" at bounding box center [737, 270] width 155 height 56
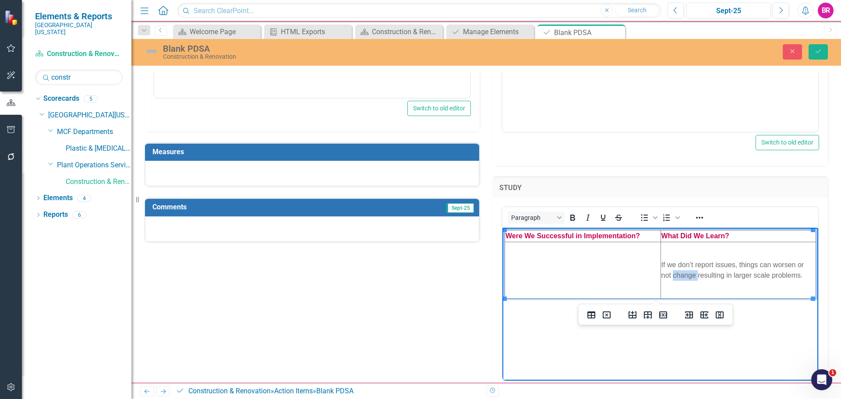
click at [688, 274] on td "If we don’t report issues, things can worsen or not change resulting in larger …" at bounding box center [737, 270] width 155 height 56
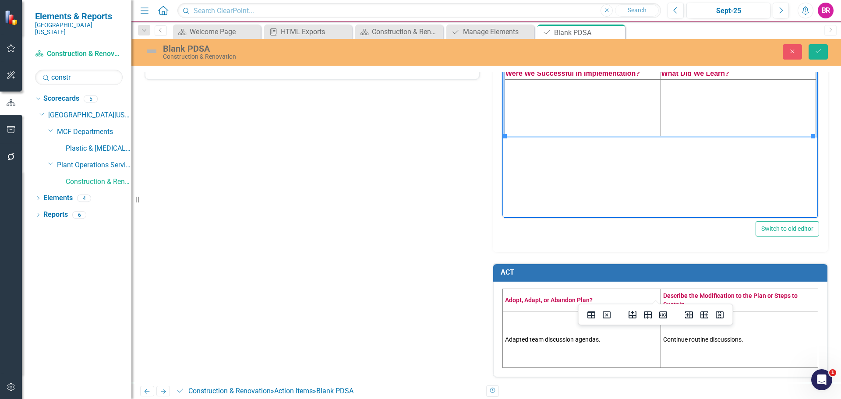
scroll to position [560, 0]
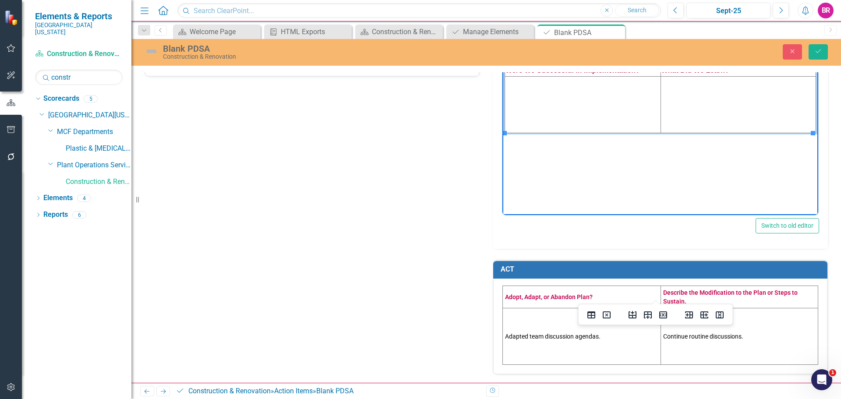
click at [562, 335] on td "Adapted team discussion agendas." at bounding box center [582, 336] width 158 height 56
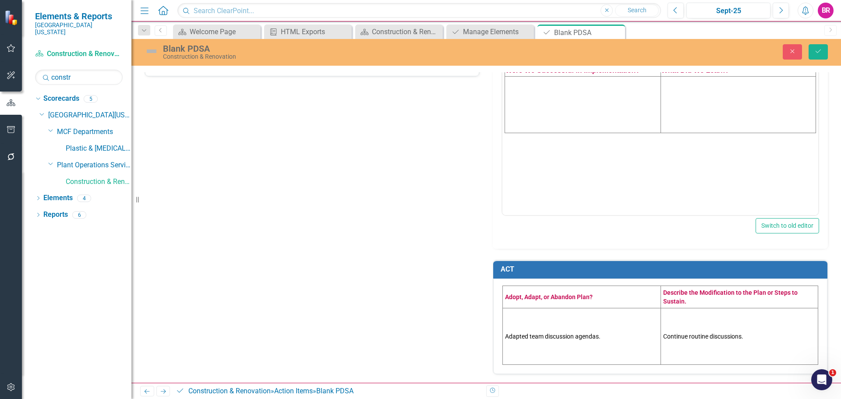
click at [562, 335] on td "Adapted team discussion agendas." at bounding box center [582, 336] width 158 height 56
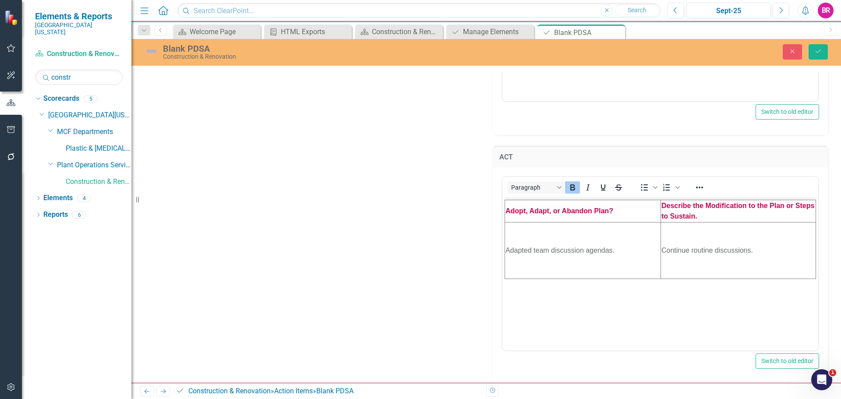
scroll to position [683, 0]
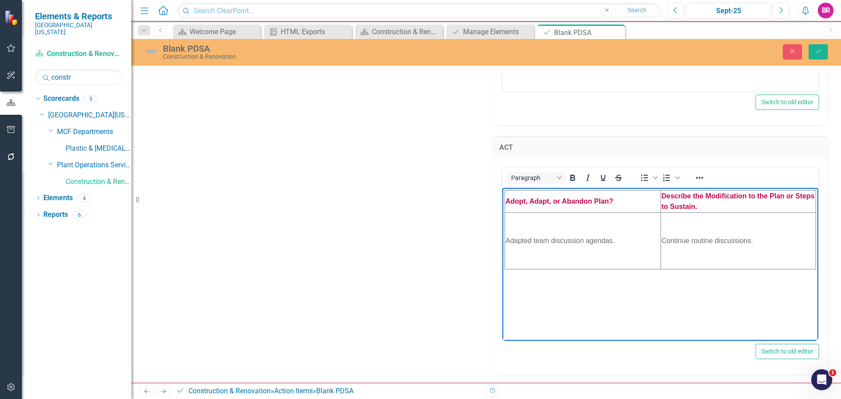
click at [560, 246] on td "Adapted team discussion agendas." at bounding box center [583, 240] width 156 height 56
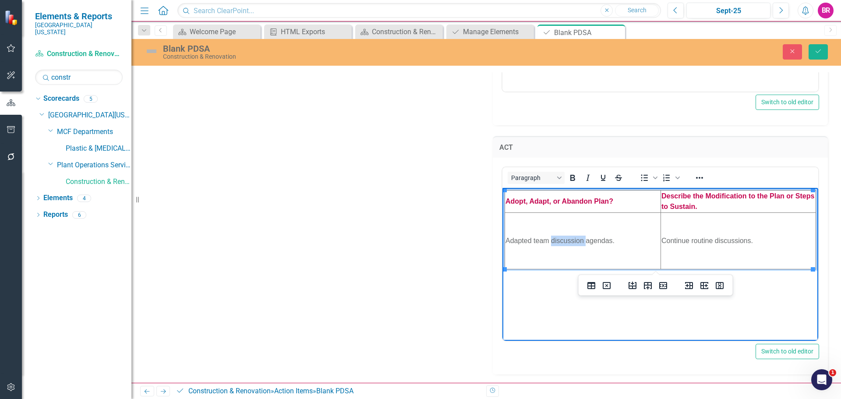
click at [560, 246] on td "Adapted team discussion agendas." at bounding box center [583, 240] width 156 height 56
click at [682, 238] on td "Continue routine discussions." at bounding box center [737, 240] width 155 height 56
click at [825, 51] on button "Save" at bounding box center [817, 51] width 19 height 15
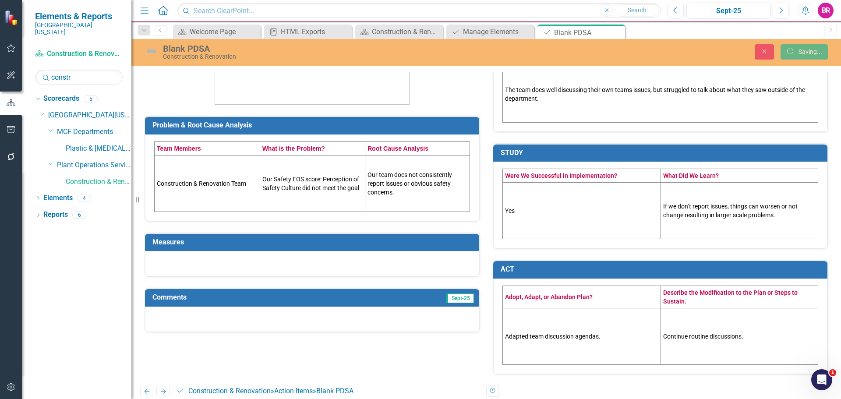
scroll to position [172, 0]
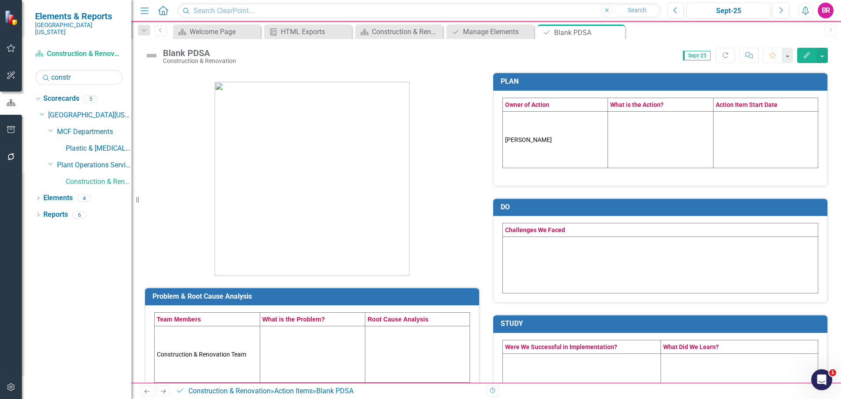
click at [0, 0] on icon at bounding box center [0, 0] width 0 height 0
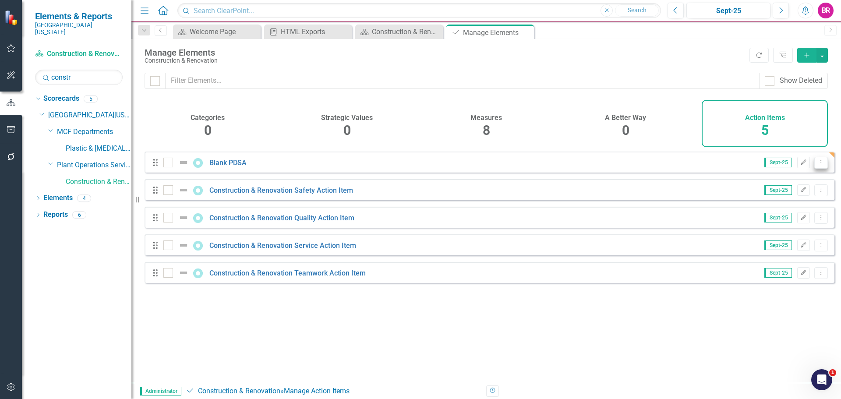
click at [817, 165] on icon "Dropdown Menu" at bounding box center [820, 162] width 7 height 6
click at [756, 217] on link "Copy Duplicate Action Item" at bounding box center [776, 216] width 87 height 16
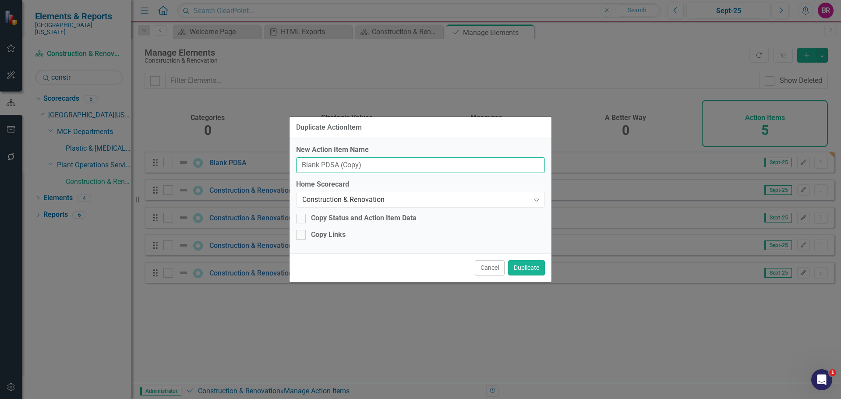
click at [381, 165] on input "Blank PDSA (Copy)" at bounding box center [420, 165] width 249 height 16
type input "FY26 Service Value"
click at [527, 270] on button "Duplicate" at bounding box center [526, 267] width 37 height 15
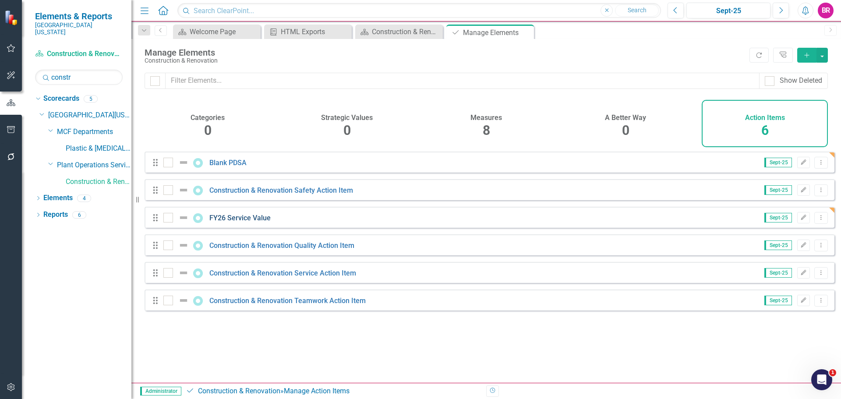
click at [258, 222] on link "FY26 Service Value" at bounding box center [239, 218] width 61 height 8
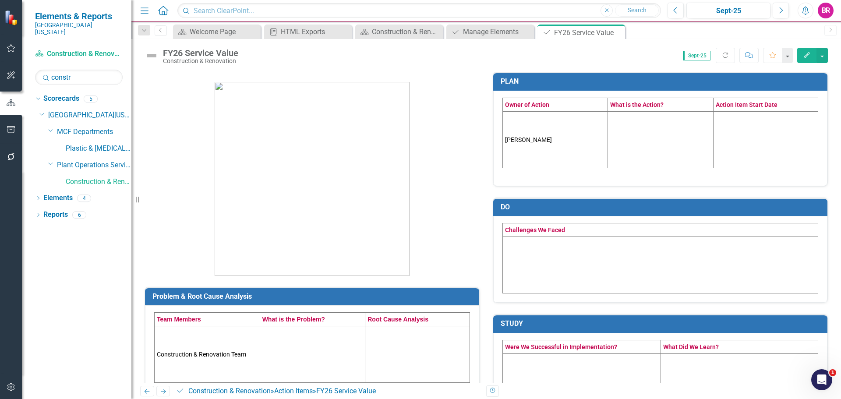
click at [639, 144] on td at bounding box center [660, 139] width 105 height 56
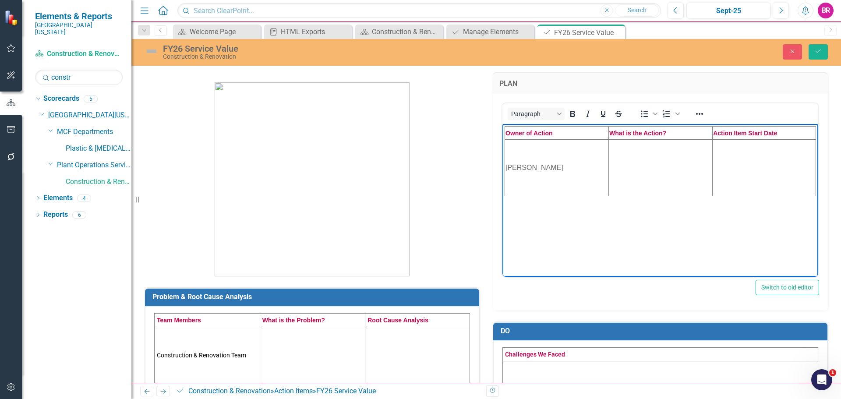
click at [646, 159] on td "Rich Text Area. Press ALT-0 for help." at bounding box center [661, 167] width 104 height 56
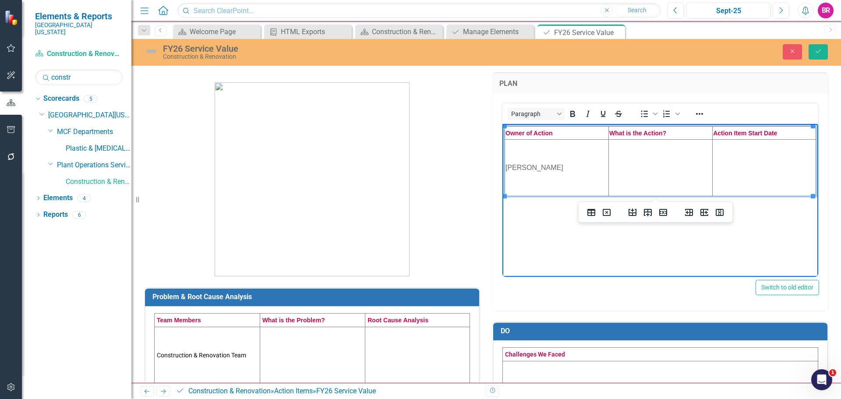
paste body "Rich Text Area. Press ALT-0 for help."
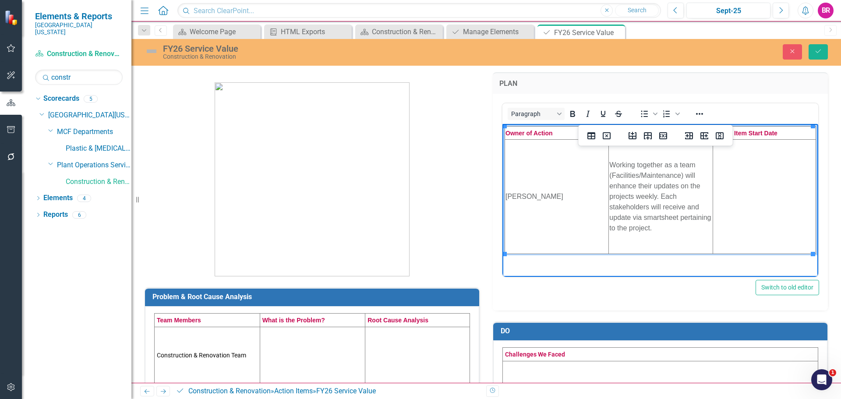
click at [755, 192] on td "Rich Text Area. Press ALT-0 for help." at bounding box center [763, 196] width 103 height 114
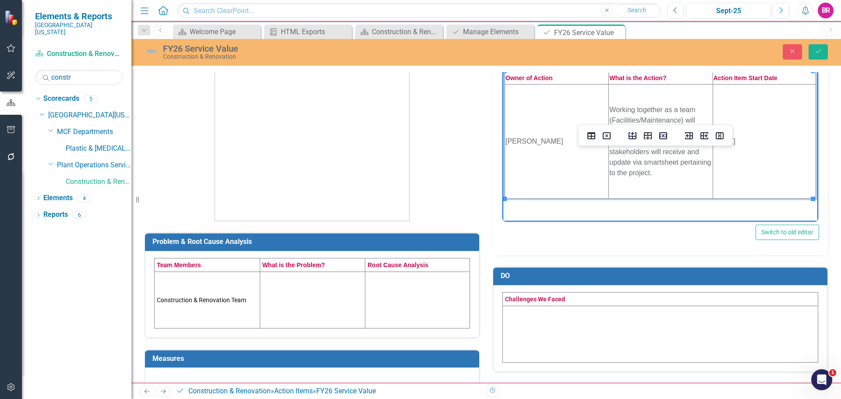
scroll to position [88, 0]
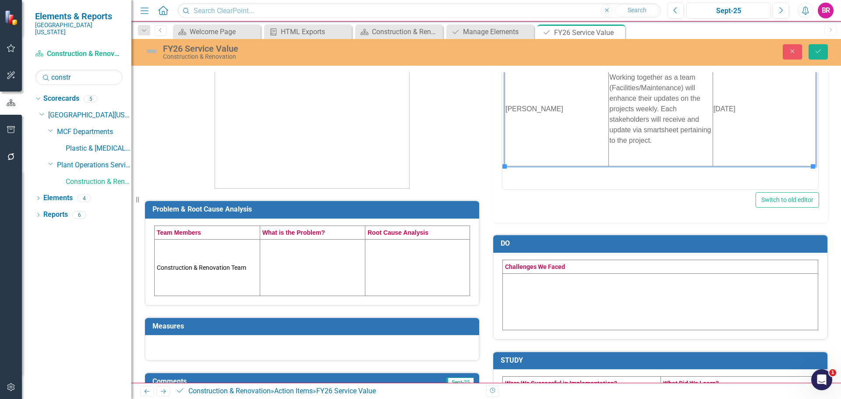
click at [323, 276] on td at bounding box center [313, 267] width 106 height 56
click at [314, 273] on td at bounding box center [313, 267] width 106 height 56
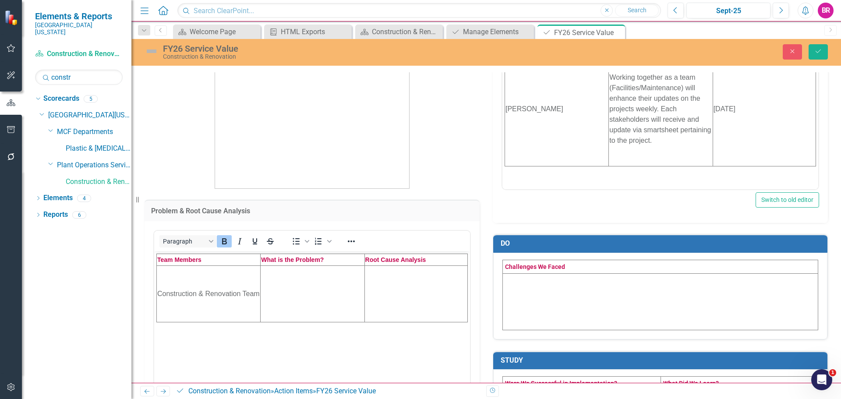
scroll to position [0, 0]
click at [314, 285] on td "Rich Text Area. Press ALT-0 for help." at bounding box center [313, 293] width 104 height 56
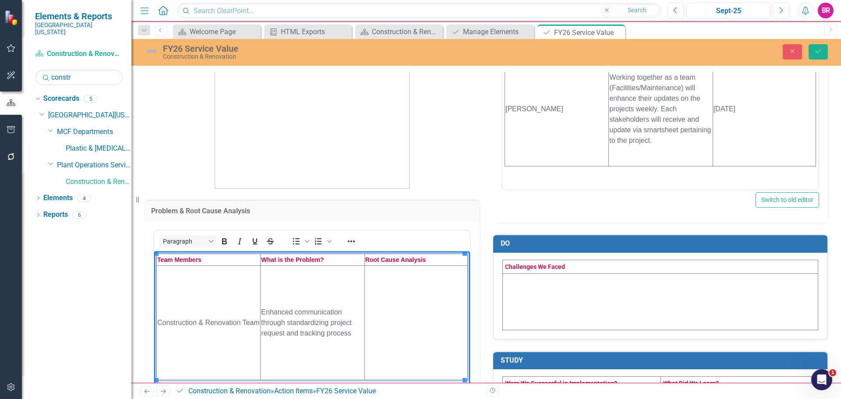
click at [405, 338] on td "Rich Text Area. Press ALT-0 for help." at bounding box center [415, 322] width 103 height 114
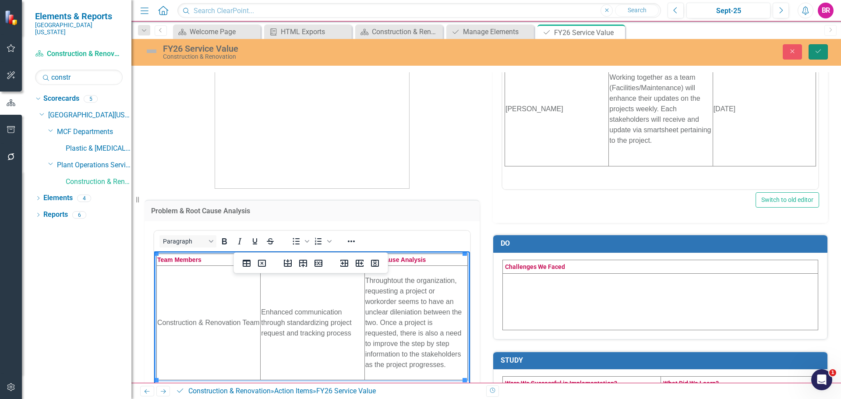
click at [816, 52] on icon "Save" at bounding box center [818, 51] width 8 height 6
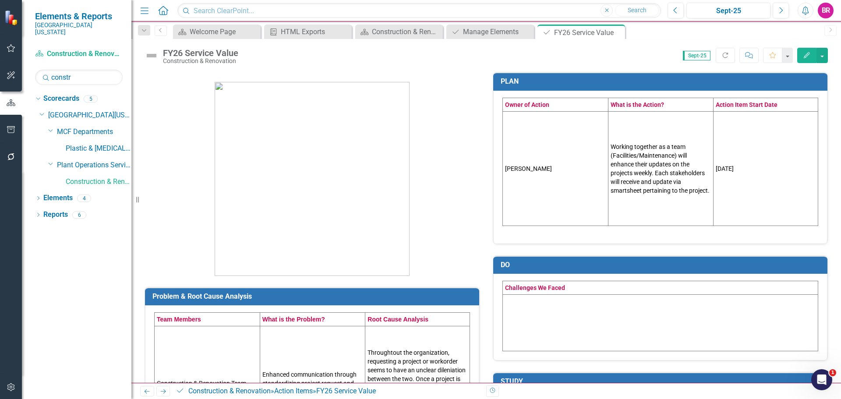
click at [810, 58] on button "Edit" at bounding box center [806, 55] width 19 height 15
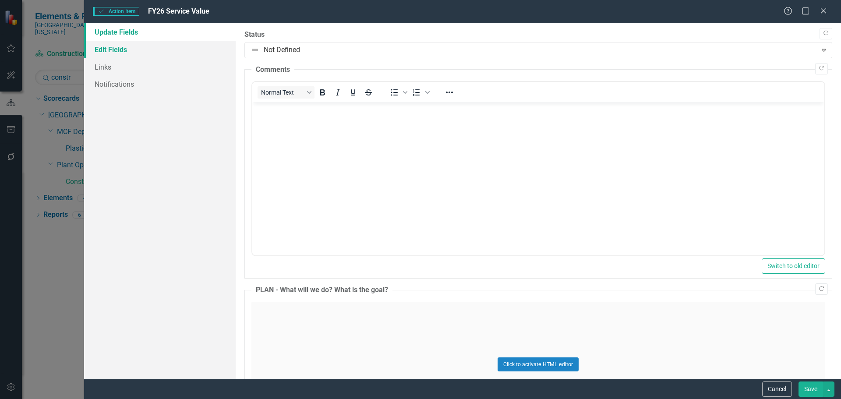
click at [117, 49] on link "Edit Fields" at bounding box center [159, 50] width 151 height 18
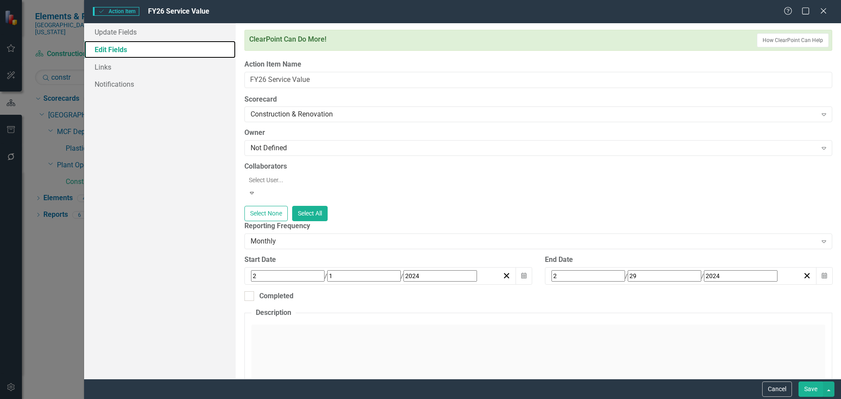
scroll to position [44, 0]
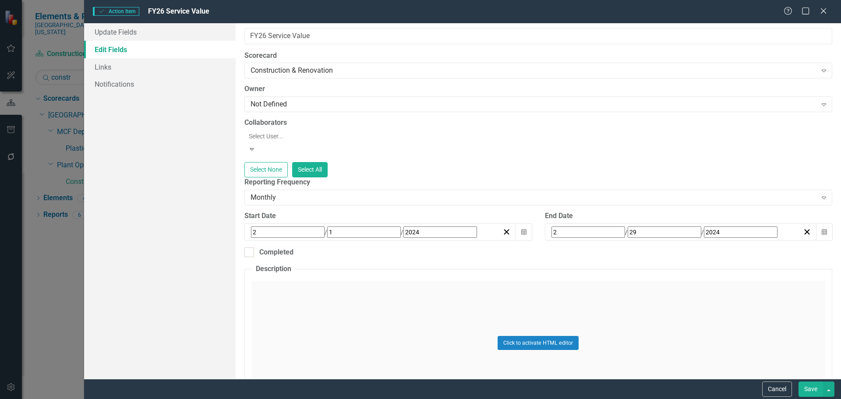
click at [254, 226] on input "2" at bounding box center [288, 231] width 74 height 11
click at [252, 226] on input "2" at bounding box center [253, 230] width 4 height 9
type input "09"
type input "2025"
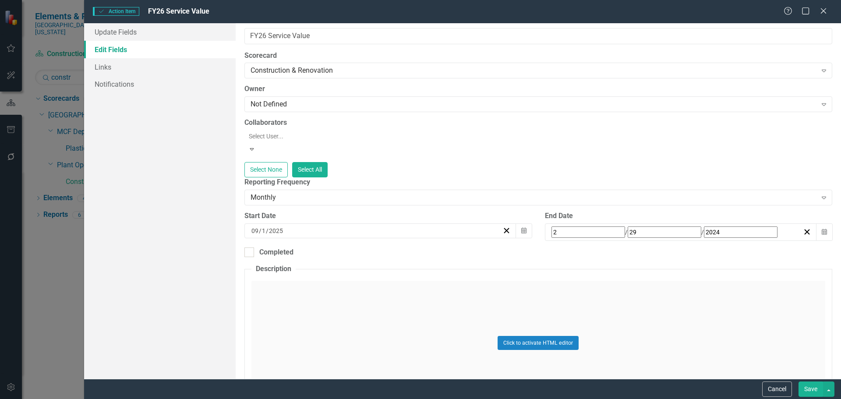
click at [551, 226] on input "2" at bounding box center [588, 231] width 74 height 11
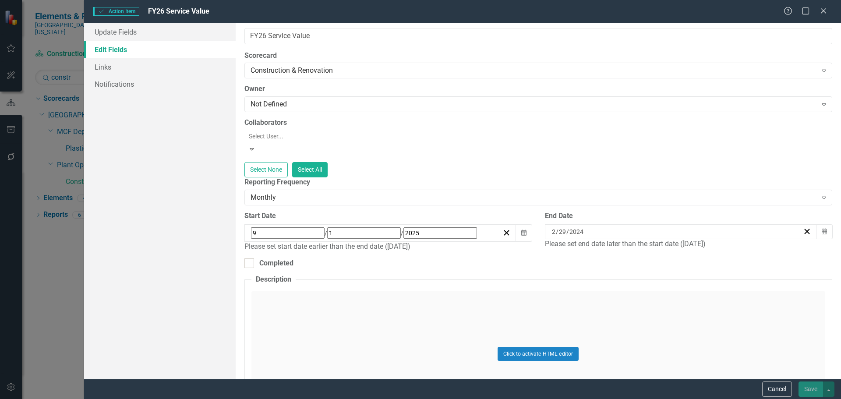
click at [551, 227] on input "2" at bounding box center [553, 231] width 4 height 9
type input "06"
type input "30"
type input "2026"
click at [534, 264] on div "ClearPoint Can Do More! How ClearPoint Can Help Close Enterprise plans can auto…" at bounding box center [538, 201] width 605 height 356
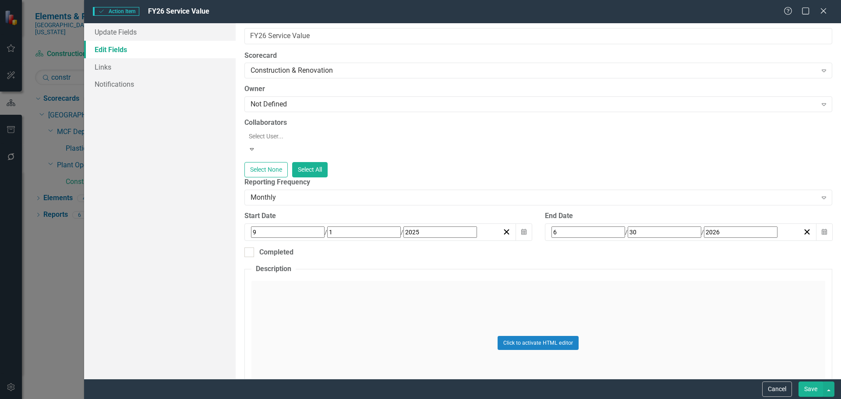
click at [805, 391] on button "Save" at bounding box center [810, 388] width 25 height 15
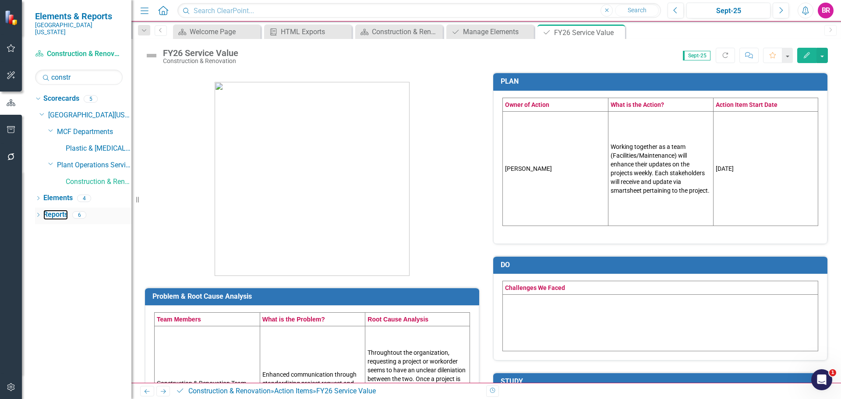
drag, startPoint x: 56, startPoint y: 208, endPoint x: 90, endPoint y: 206, distance: 34.7
click at [56, 210] on link "Reports" at bounding box center [55, 215] width 25 height 10
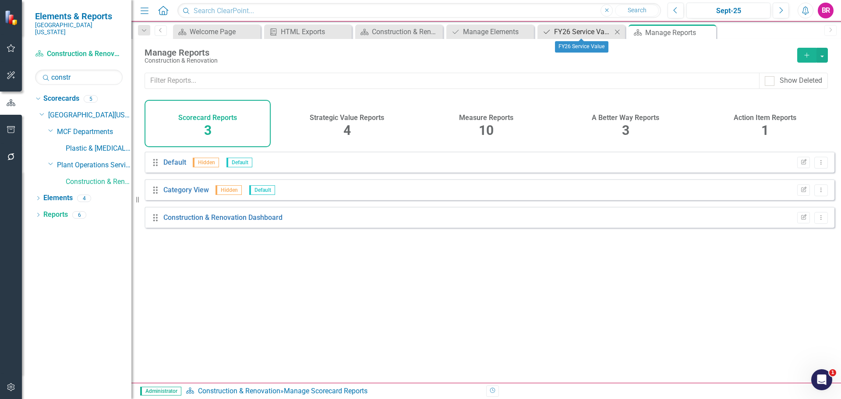
click at [574, 33] on div "FY26 Service Value" at bounding box center [583, 31] width 58 height 11
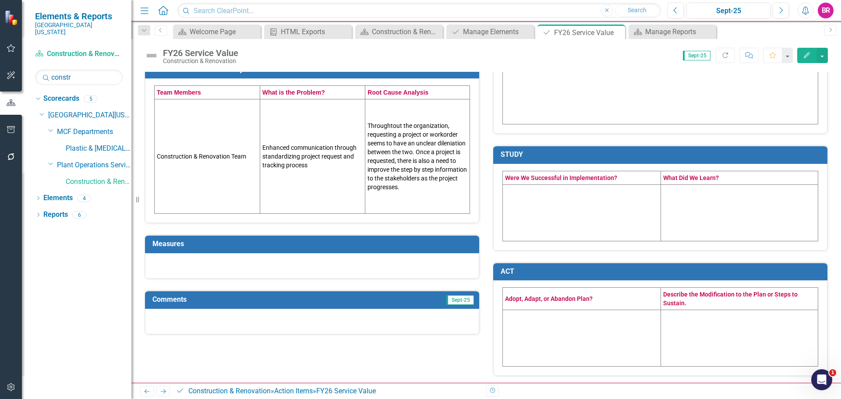
scroll to position [229, 0]
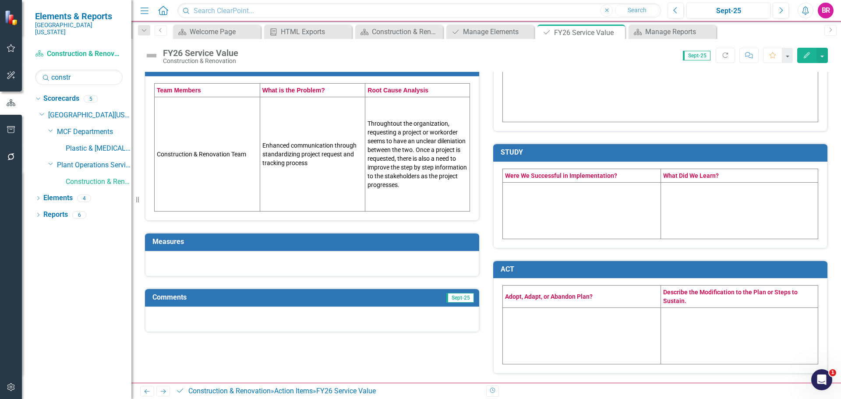
click at [264, 250] on td "Measures" at bounding box center [313, 243] width 322 height 14
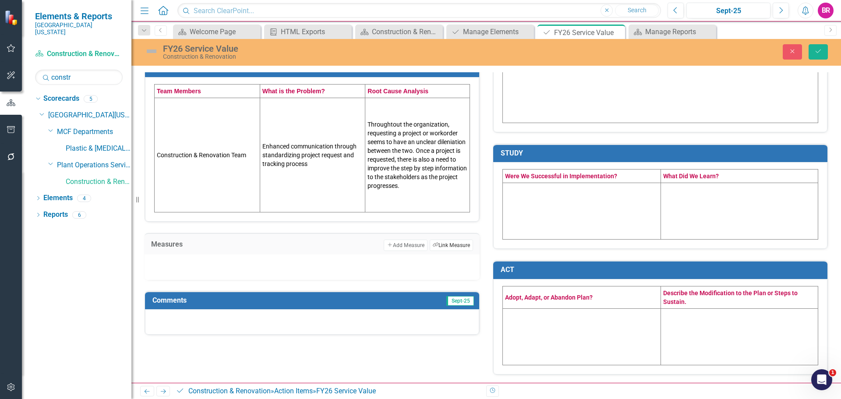
click at [441, 245] on button "Link Tag Link Measure" at bounding box center [451, 244] width 43 height 11
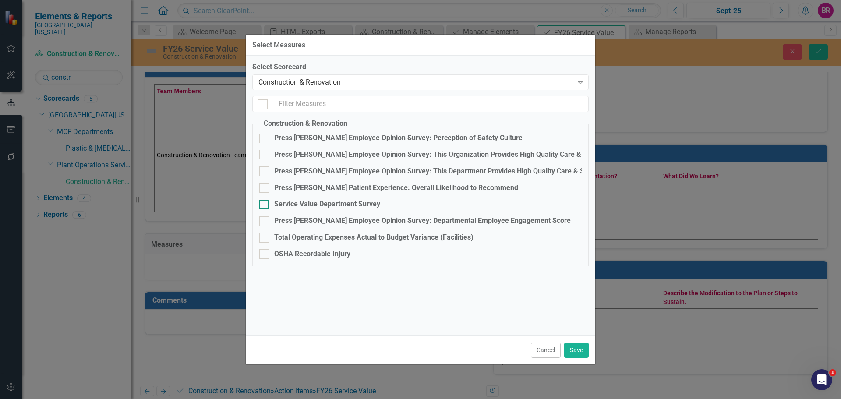
click at [329, 202] on div "Service Value Department Survey" at bounding box center [327, 204] width 106 height 10
click at [265, 202] on input "Service Value Department Survey" at bounding box center [262, 203] width 6 height 6
checkbox input "true"
click at [575, 351] on button "Save" at bounding box center [576, 349] width 25 height 15
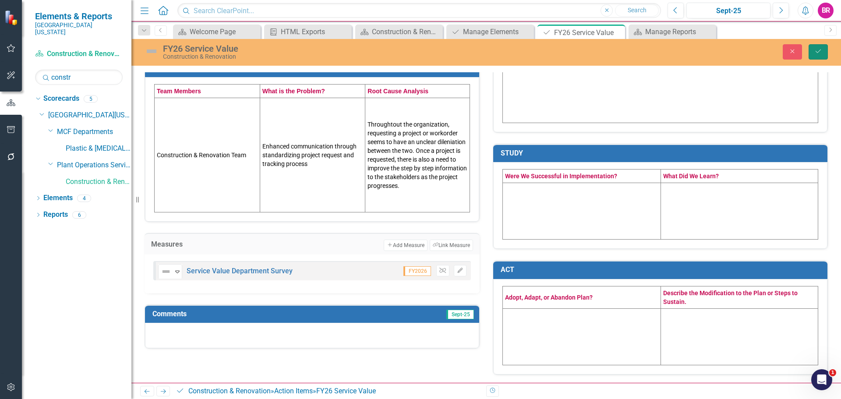
click at [817, 49] on icon "Save" at bounding box center [818, 51] width 8 height 6
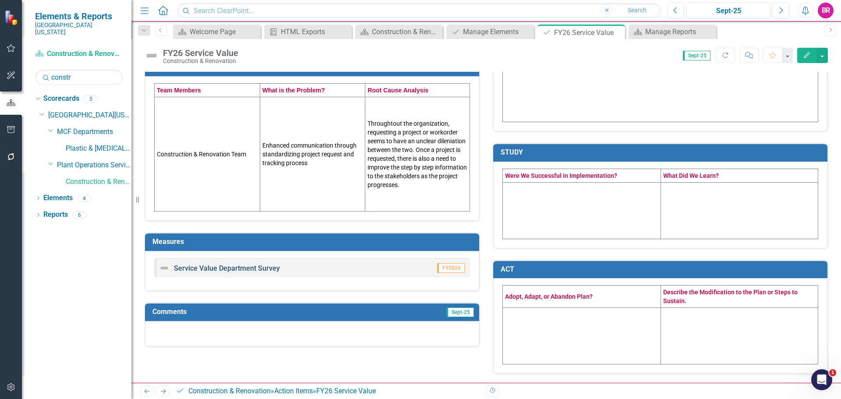
click at [258, 268] on link "Service Value Department Survey" at bounding box center [227, 268] width 106 height 8
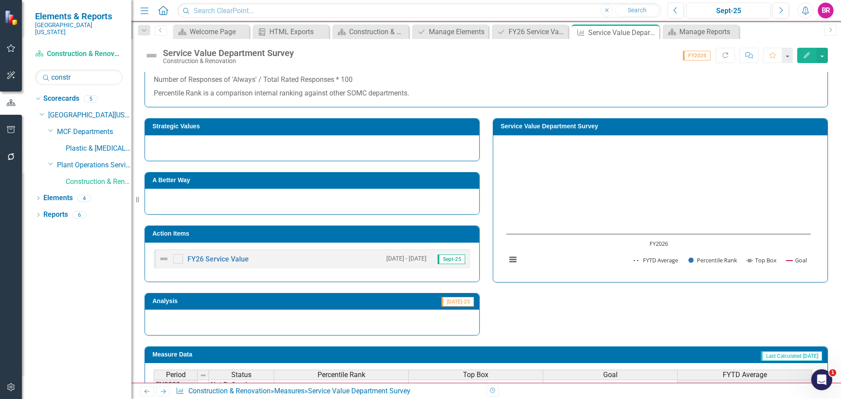
scroll to position [175, 0]
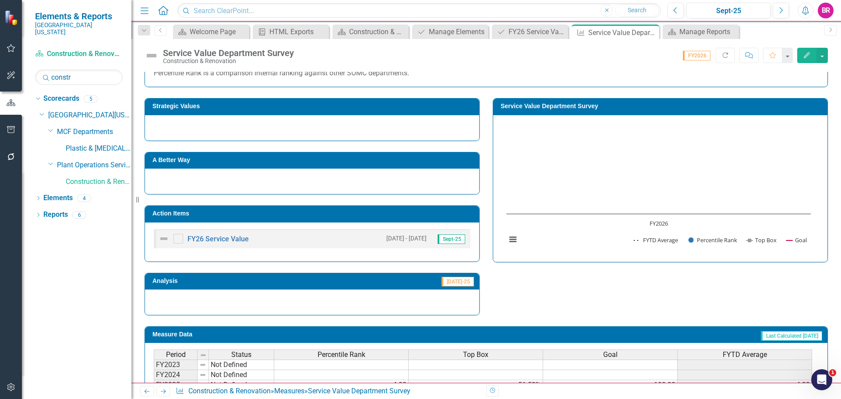
click at [592, 109] on h3 "Service Value Department Survey" at bounding box center [661, 106] width 322 height 7
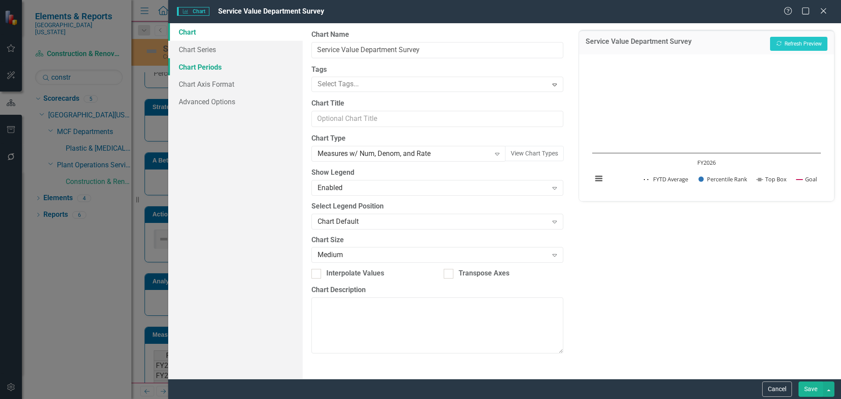
click at [204, 72] on link "Chart Periods" at bounding box center [235, 67] width 134 height 18
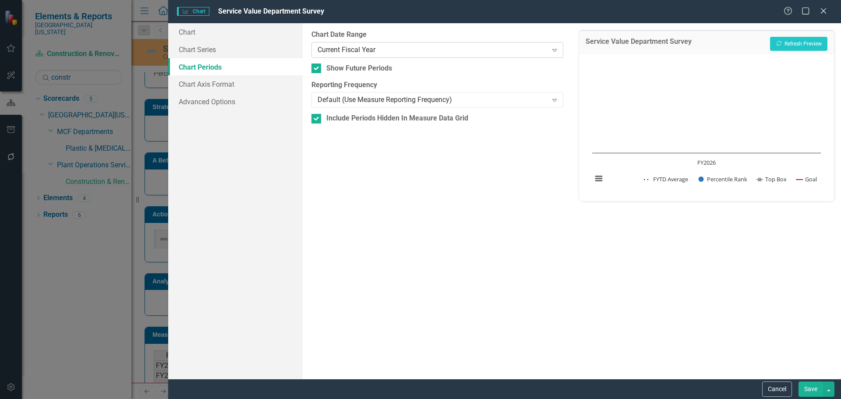
click at [352, 49] on div "Current Fiscal Year" at bounding box center [432, 50] width 230 height 10
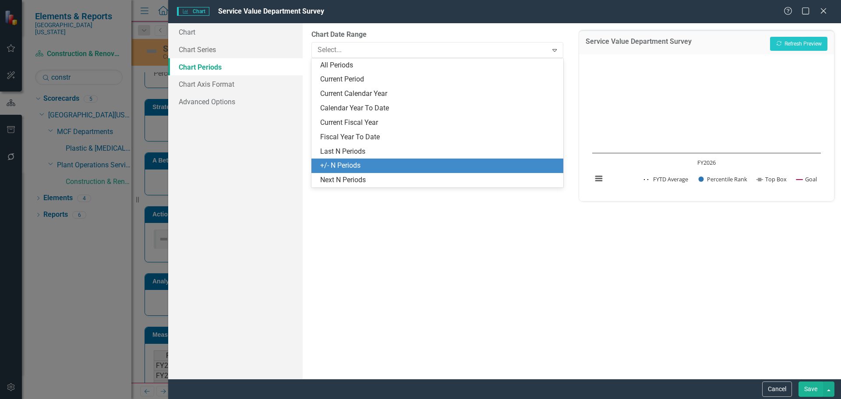
drag, startPoint x: 347, startPoint y: 162, endPoint x: 438, endPoint y: 174, distance: 92.0
click at [347, 162] on div "+/- N Periods" at bounding box center [438, 166] width 237 height 10
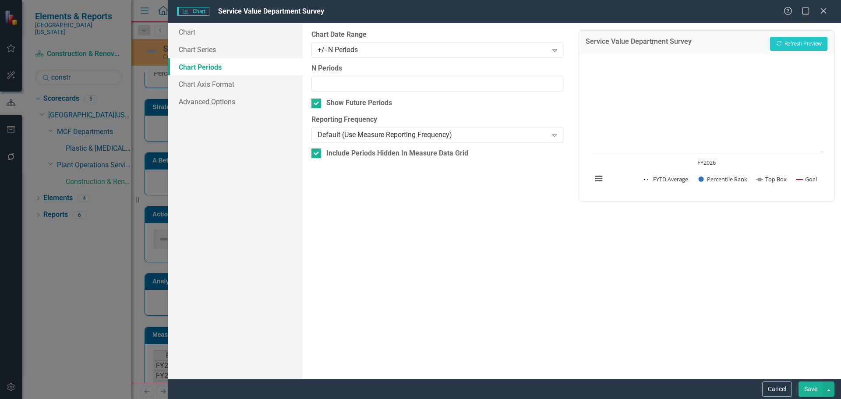
click at [809, 394] on button "Save" at bounding box center [810, 388] width 25 height 15
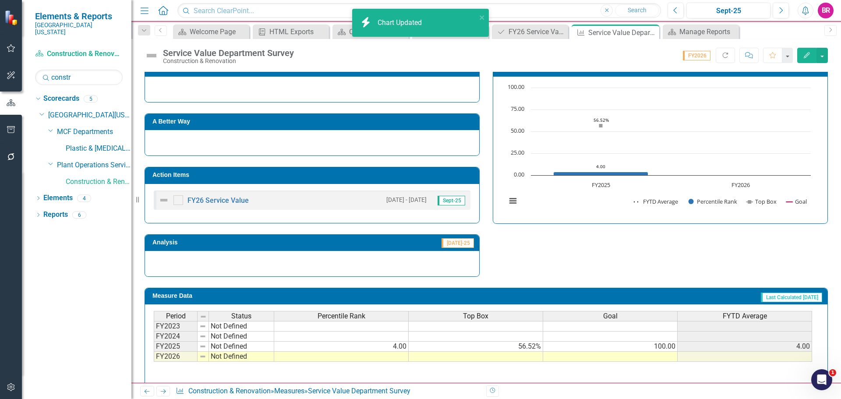
scroll to position [251, 0]
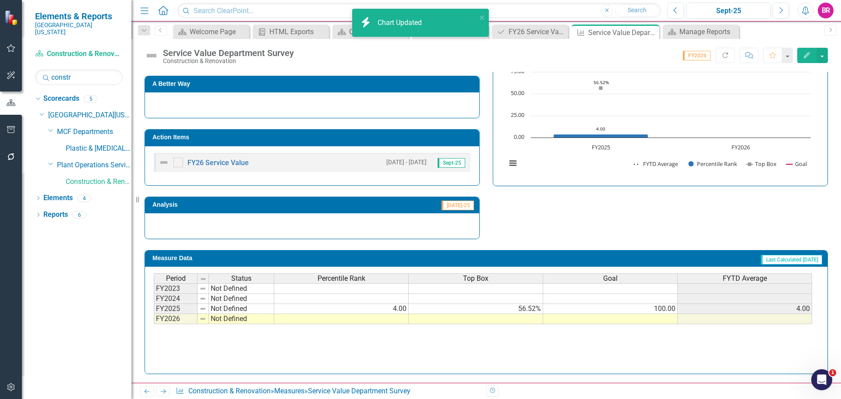
click at [663, 318] on td at bounding box center [610, 319] width 134 height 10
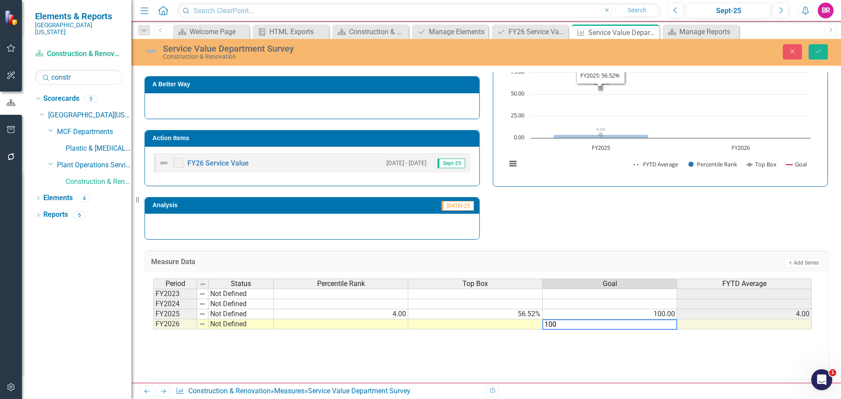
type textarea "100"
click at [819, 60] on div "Service Value Department Survey Construction & Renovation Close Save" at bounding box center [485, 51] width 709 height 17
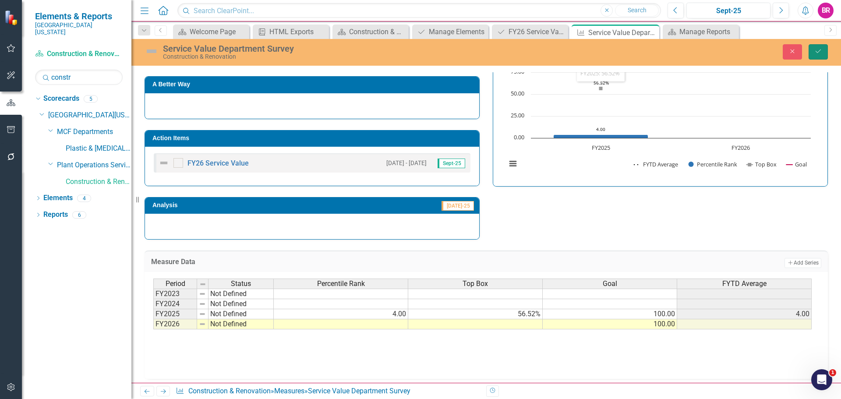
click at [822, 54] on button "Save" at bounding box center [817, 51] width 19 height 15
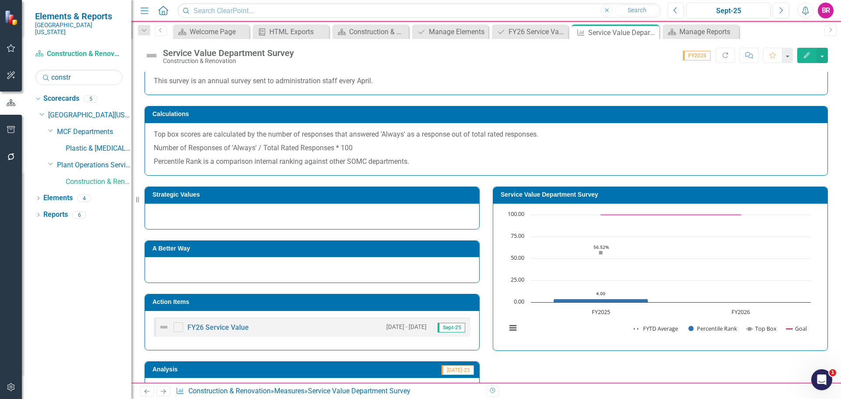
scroll to position [88, 0]
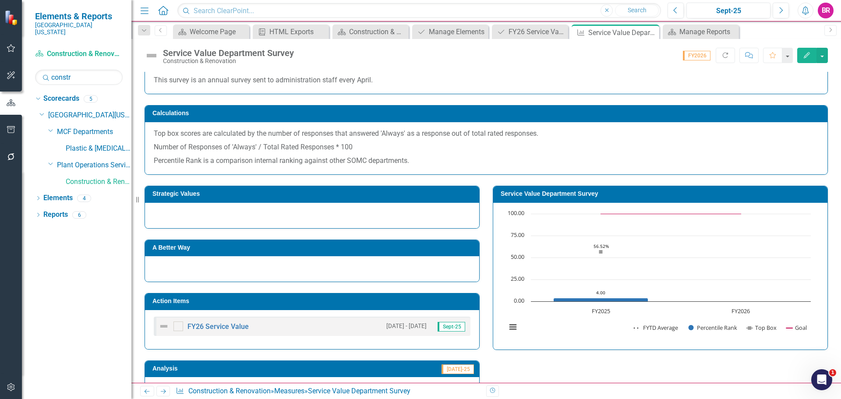
click at [359, 194] on h3 "Strategic Values" at bounding box center [313, 193] width 322 height 7
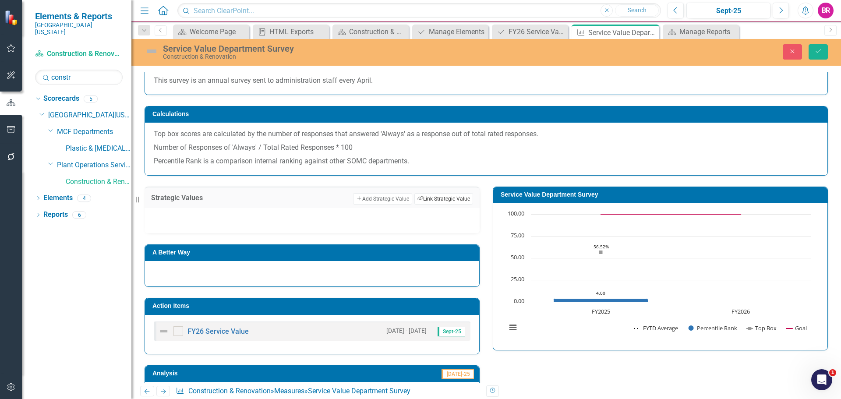
click at [450, 203] on button "Link Tag Link Strategic Value" at bounding box center [443, 198] width 59 height 11
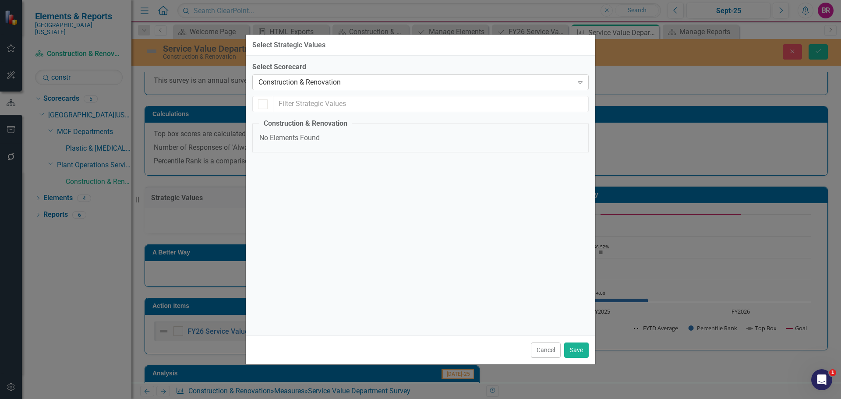
click at [331, 87] on div "Construction & Renovation" at bounding box center [415, 82] width 315 height 10
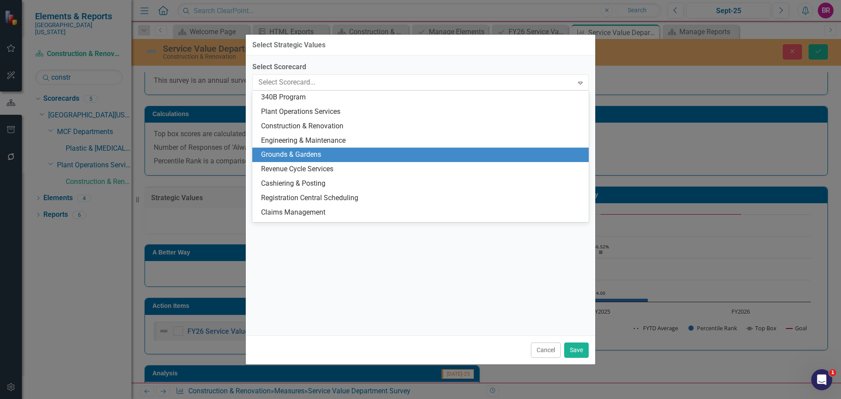
scroll to position [2099, 0]
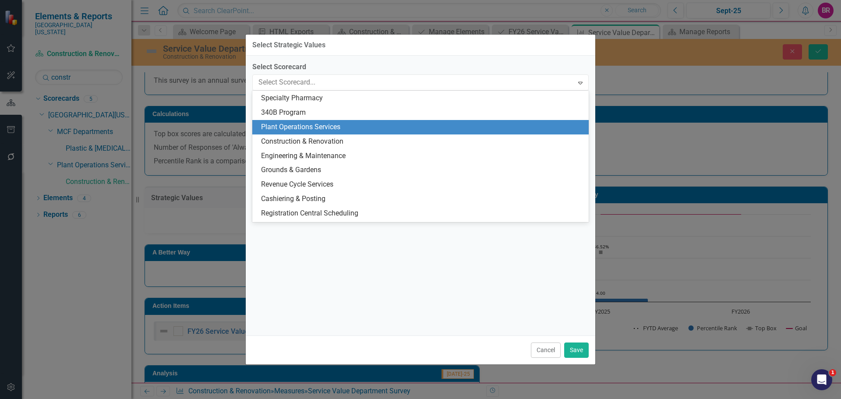
click at [342, 128] on div "Plant Operations Services" at bounding box center [422, 127] width 322 height 10
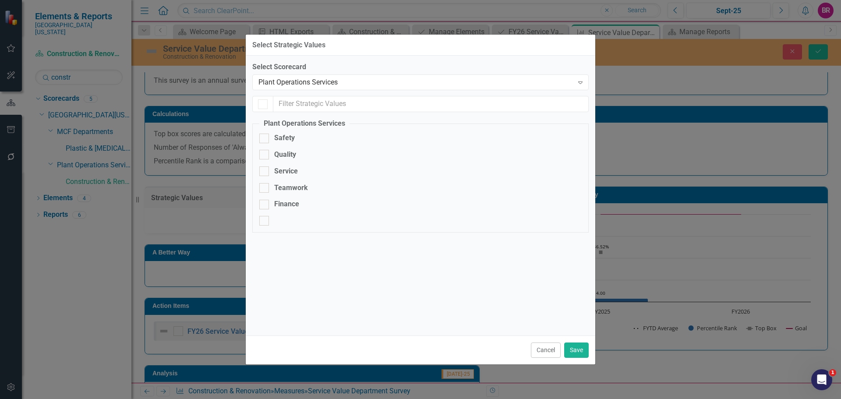
checkbox input "false"
click at [286, 169] on div "Service" at bounding box center [286, 171] width 24 height 10
click at [265, 169] on input "Service" at bounding box center [262, 169] width 6 height 6
checkbox input "true"
click at [572, 360] on div "Cancel Save" at bounding box center [420, 349] width 349 height 29
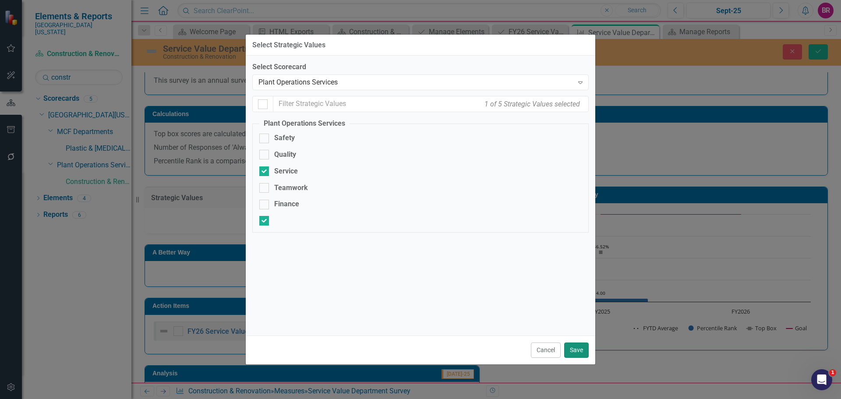
click at [575, 352] on button "Save" at bounding box center [576, 349] width 25 height 15
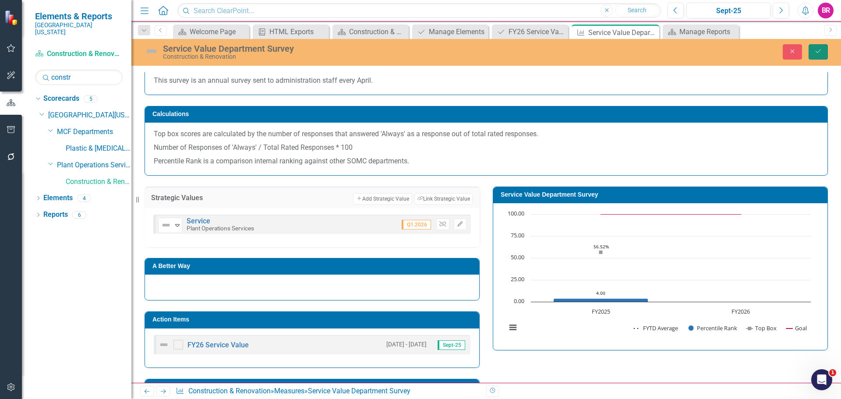
click at [824, 55] on button "Save" at bounding box center [817, 51] width 19 height 15
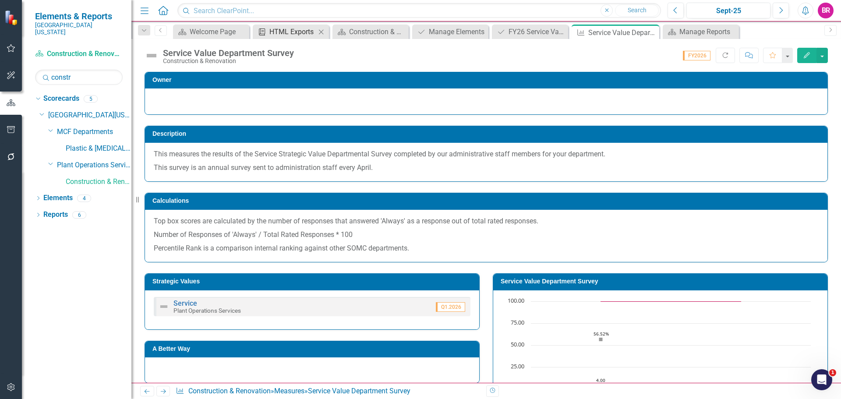
click at [294, 33] on div "HTML Exports" at bounding box center [292, 31] width 46 height 11
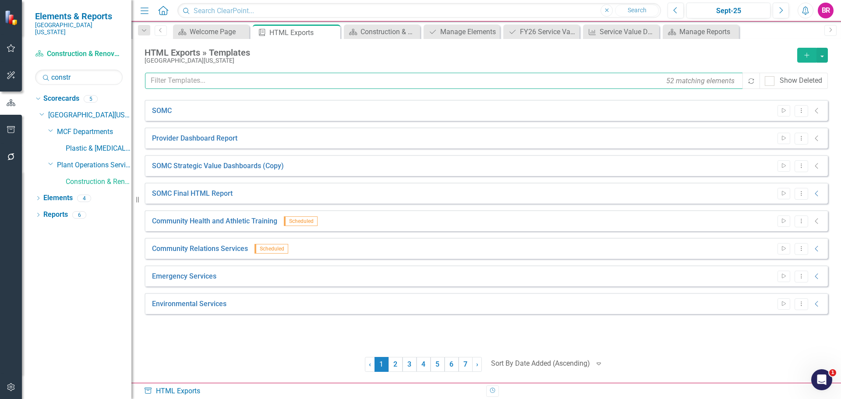
click at [229, 83] on input "text" at bounding box center [444, 81] width 599 height 16
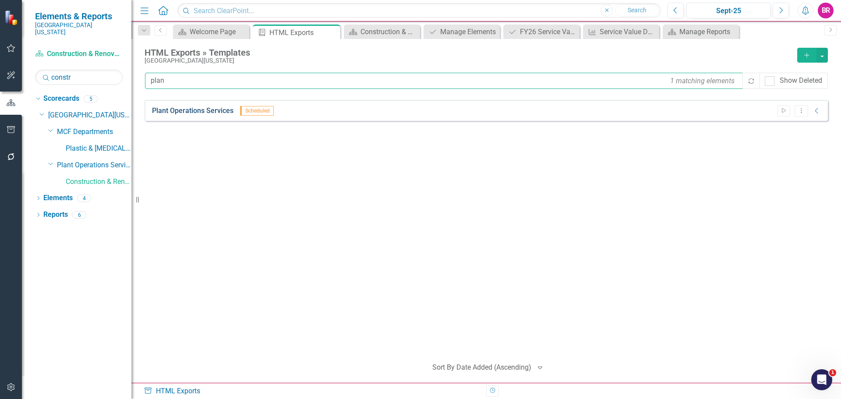
type input "plan"
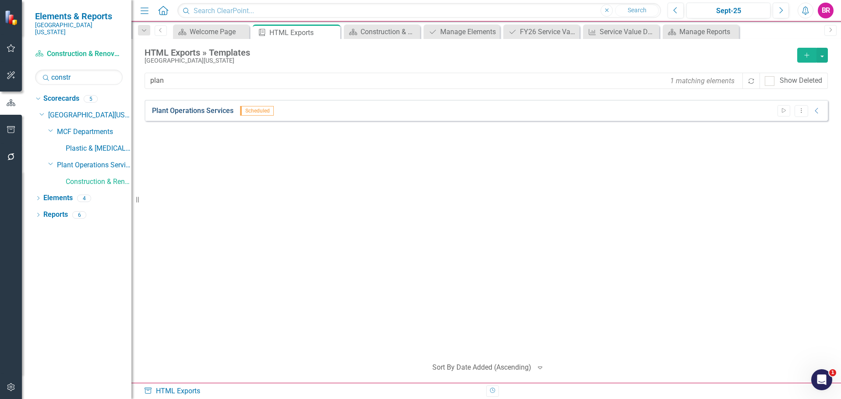
click at [207, 108] on link "Plant Operations Services" at bounding box center [192, 111] width 81 height 10
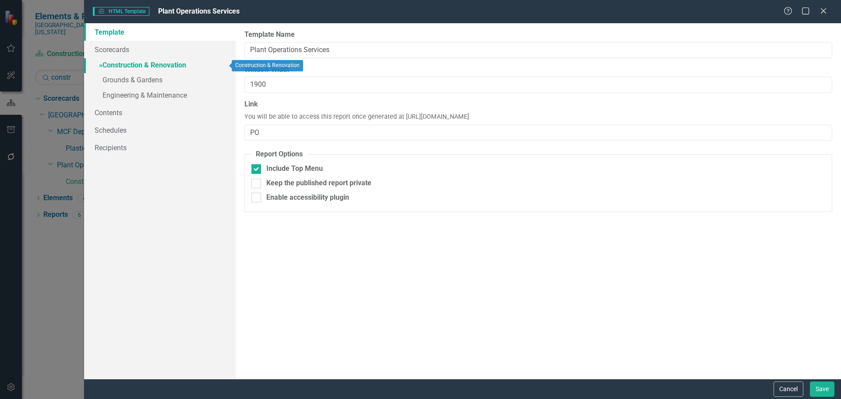
click at [165, 68] on link "» Construction & Renovation" at bounding box center [159, 65] width 151 height 15
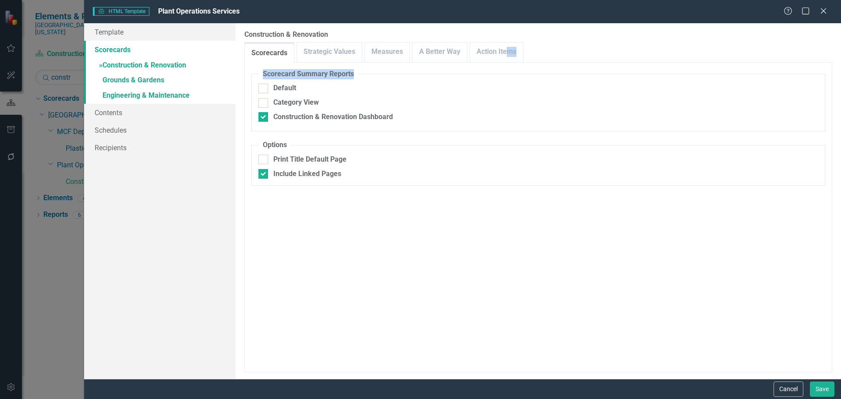
click at [508, 62] on div "Construction & Renovation Please select the elements you would like included in…" at bounding box center [538, 201] width 605 height 356
click at [504, 55] on link "Action Items" at bounding box center [496, 51] width 53 height 19
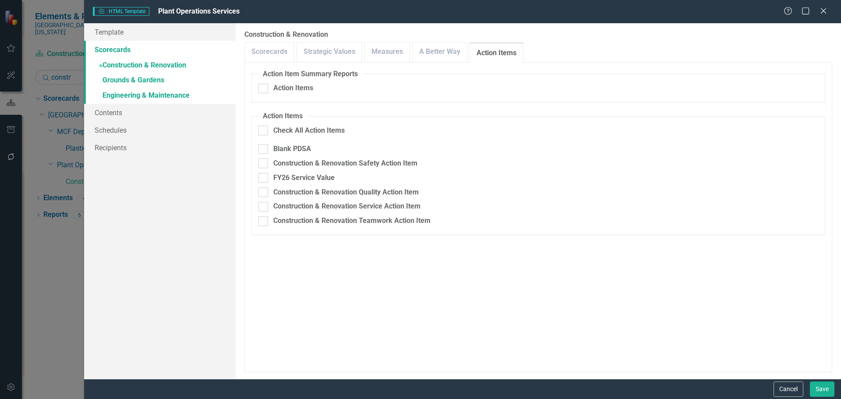
click at [322, 170] on fieldset "Action Items Check All Action Items Blank PDSA Construction & Renovation Safety…" at bounding box center [538, 173] width 574 height 124
click at [328, 181] on div "FY26 Service Value" at bounding box center [303, 178] width 61 height 10
click at [264, 179] on input "FY26 Service Value" at bounding box center [261, 176] width 6 height 6
checkbox input "true"
click at [384, 49] on link "Measures" at bounding box center [387, 51] width 45 height 19
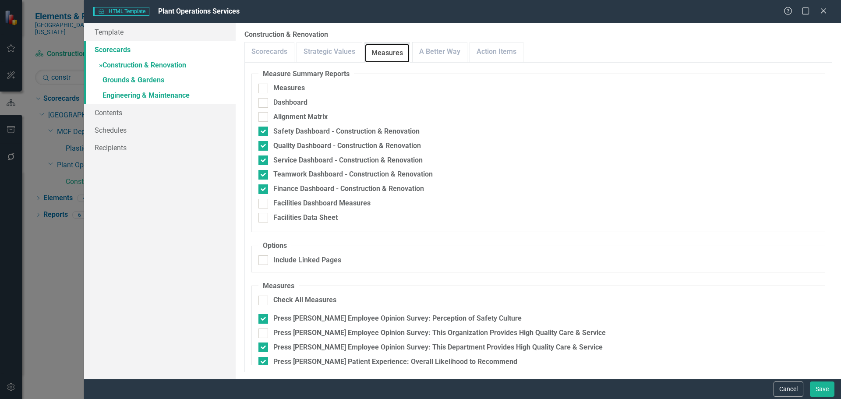
scroll to position [68, 0]
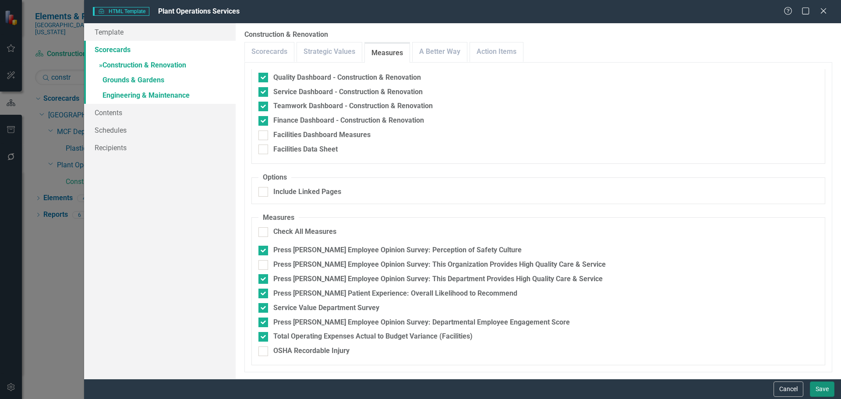
click at [829, 391] on button "Save" at bounding box center [822, 388] width 25 height 15
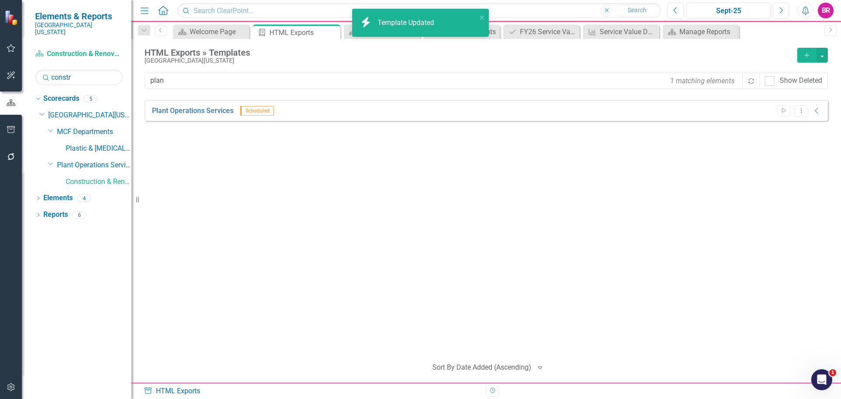
click at [352, 252] on div "Plant Operations Services Scheduled Start Dropdown Menu Collapse HTML Plant Ope…" at bounding box center [485, 225] width 683 height 250
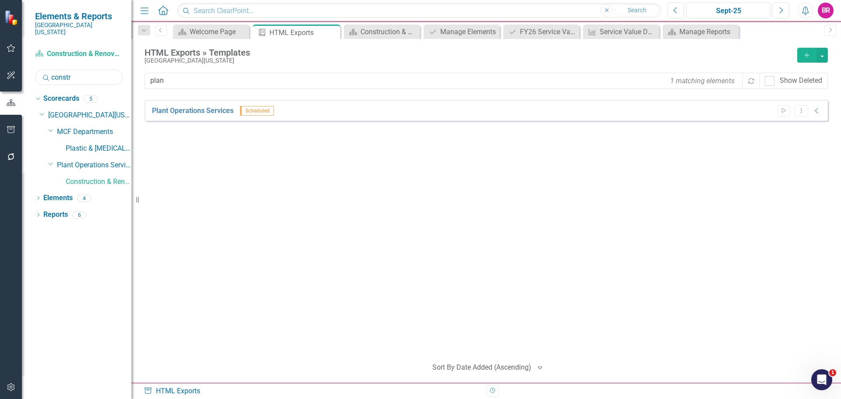
click at [71, 76] on input "constr" at bounding box center [79, 77] width 88 height 15
click at [74, 75] on input "constr" at bounding box center [79, 77] width 88 height 15
click at [77, 74] on input "constr" at bounding box center [79, 77] width 88 height 15
type input "Tre"
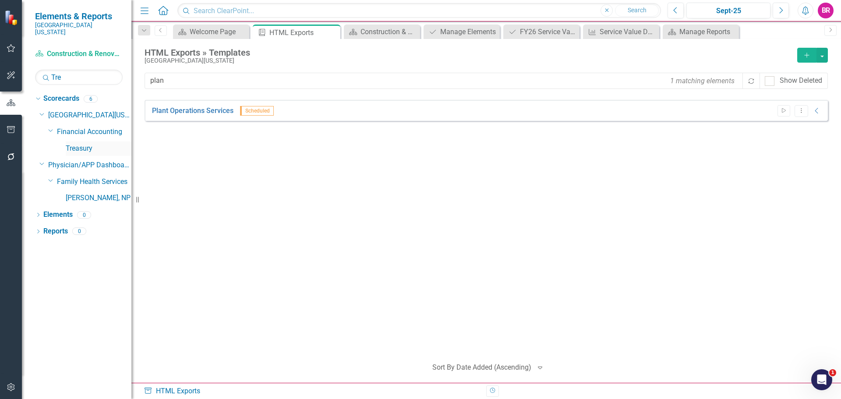
click at [79, 144] on link "Treasury" at bounding box center [99, 149] width 66 height 10
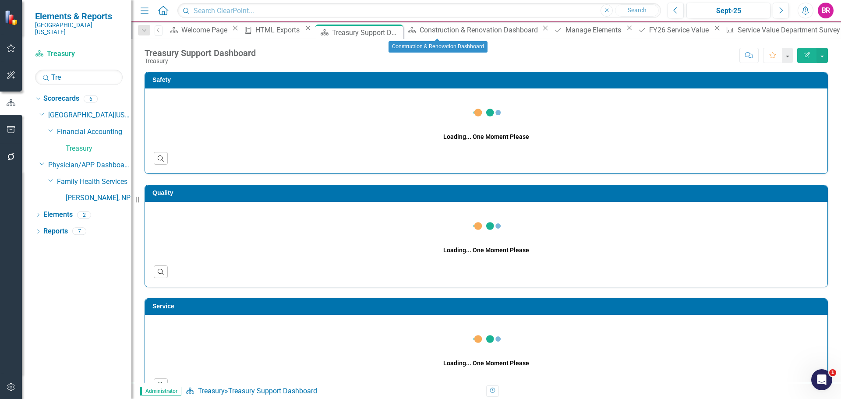
click at [541, 31] on icon "Close" at bounding box center [545, 28] width 9 height 7
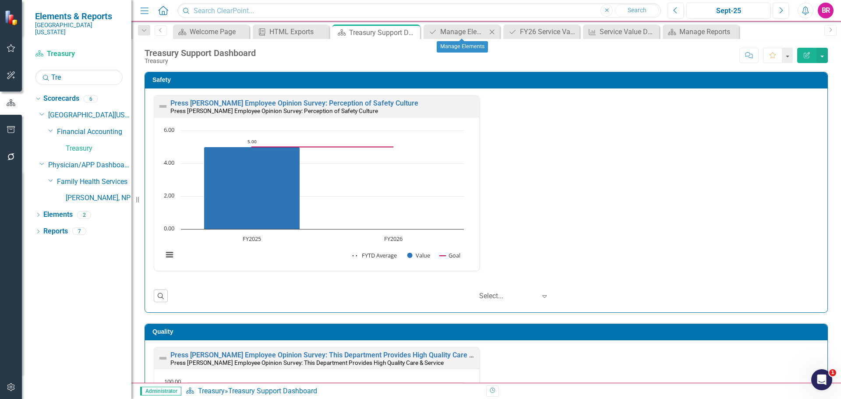
click at [493, 31] on icon "Close" at bounding box center [491, 31] width 9 height 7
click at [530, 32] on icon "Close" at bounding box center [525, 31] width 9 height 7
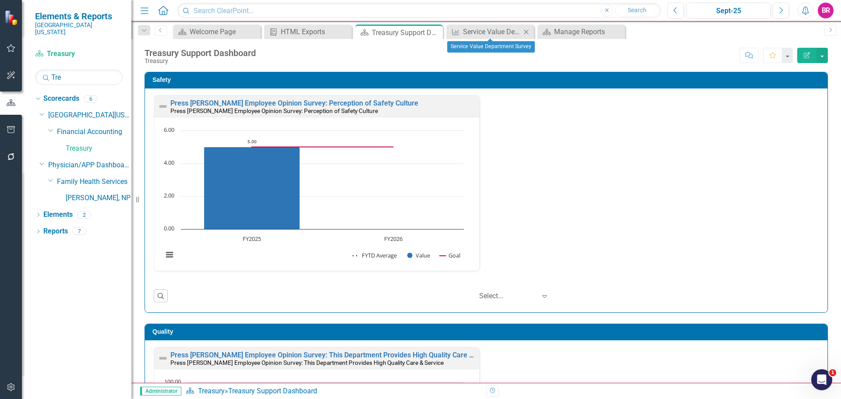
click at [530, 32] on icon "Close" at bounding box center [525, 31] width 9 height 7
click at [527, 32] on icon "Close" at bounding box center [525, 31] width 9 height 7
click at [48, 210] on link "Elements" at bounding box center [57, 215] width 29 height 10
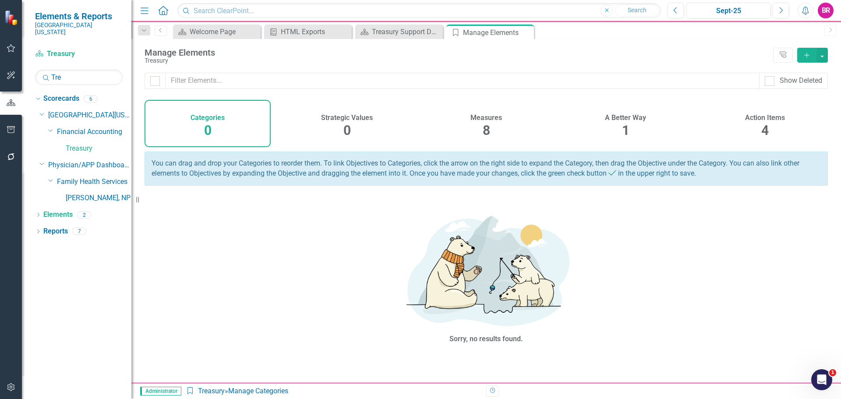
click at [484, 129] on span "8" at bounding box center [485, 130] width 7 height 15
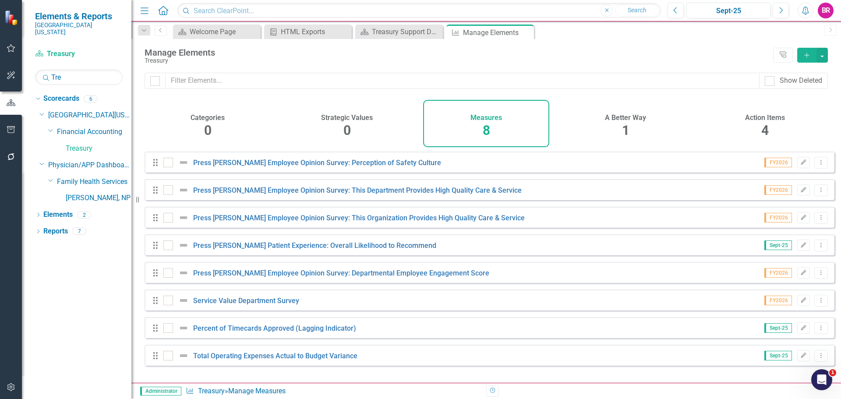
click at [810, 59] on button "Add" at bounding box center [806, 55] width 19 height 15
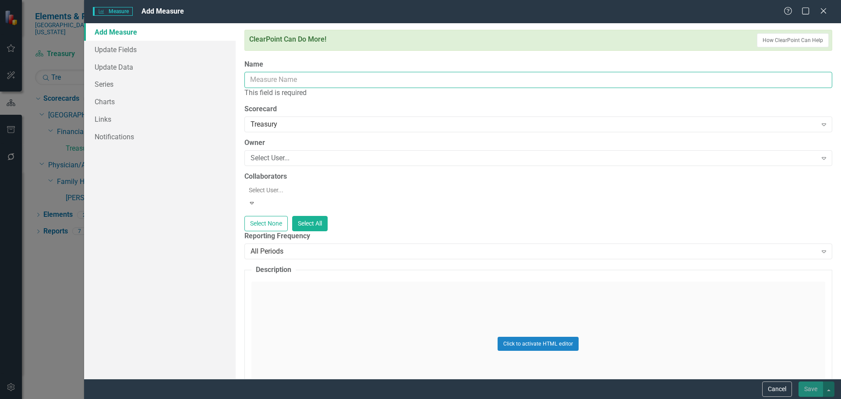
click at [271, 73] on input "Name" at bounding box center [538, 80] width 588 height 16
click at [281, 78] on input "Name" at bounding box center [538, 80] width 588 height 16
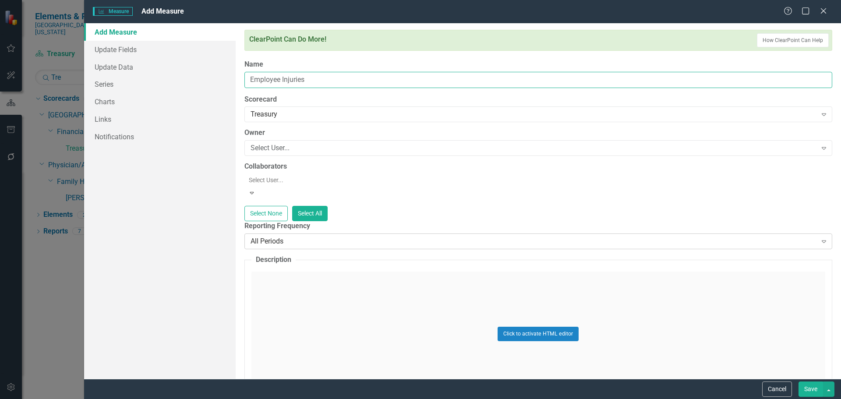
type input "Employee Injuries"
click at [280, 236] on div "All Periods" at bounding box center [533, 241] width 566 height 10
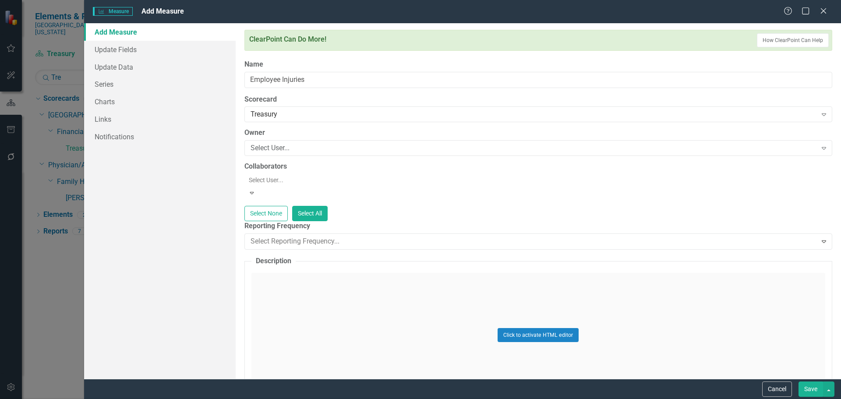
click at [200, 289] on div "Add Measure Update Fields Update Data Series Charts Links Notifications" at bounding box center [159, 201] width 151 height 356
click at [116, 83] on link "Series" at bounding box center [159, 84] width 151 height 18
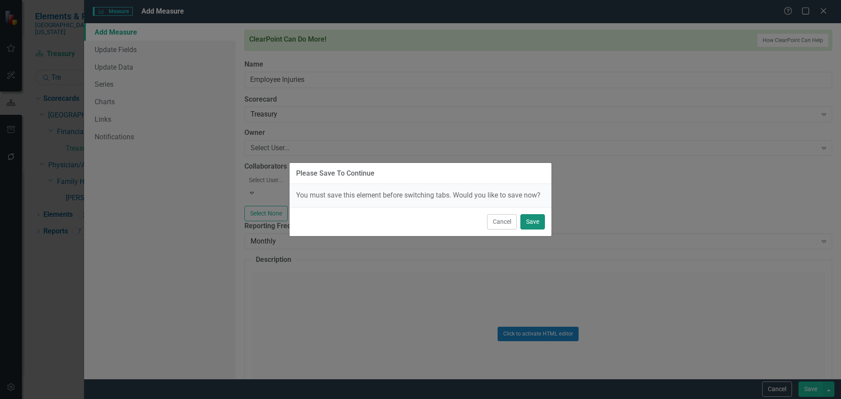
click at [531, 223] on button "Save" at bounding box center [532, 221] width 25 height 15
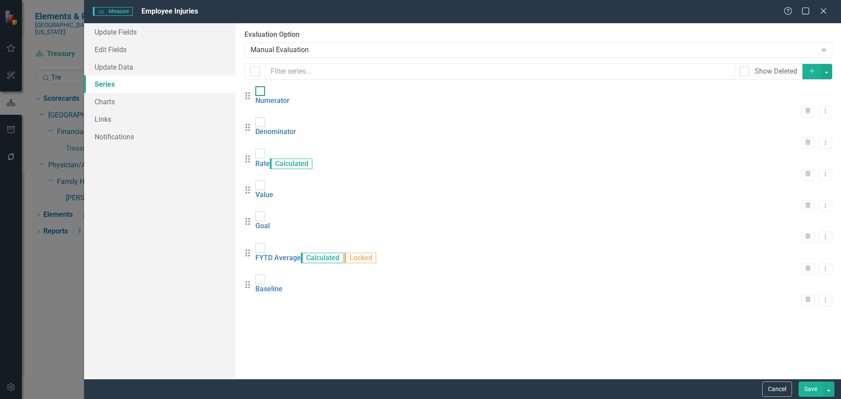
click at [265, 96] on div at bounding box center [260, 91] width 10 height 10
click at [261, 92] on input "checkbox" at bounding box center [258, 89] width 6 height 6
checkbox input "true"
click at [261, 121] on input "checkbox" at bounding box center [258, 120] width 6 height 6
checkbox input "true"
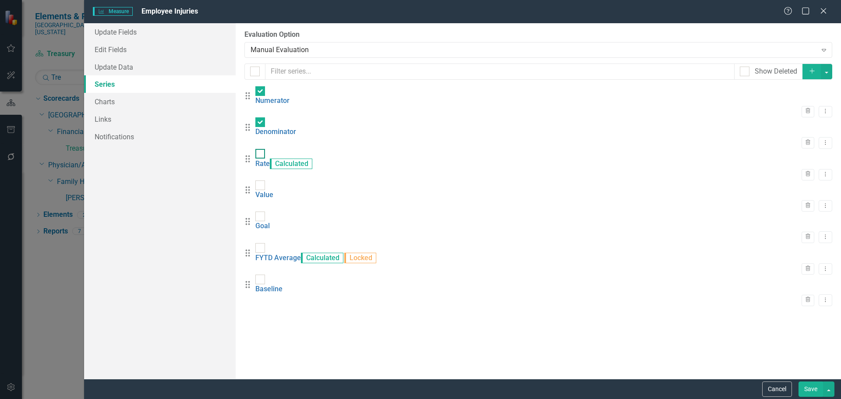
click at [261, 149] on input "checkbox" at bounding box center [258, 152] width 6 height 6
checkbox input "true"
click at [261, 275] on input "checkbox" at bounding box center [258, 278] width 6 height 6
checkbox input "true"
click at [832, 72] on div "From this page, you can add, edit, delete, or duplicate the measure series for …" at bounding box center [538, 201] width 605 height 356
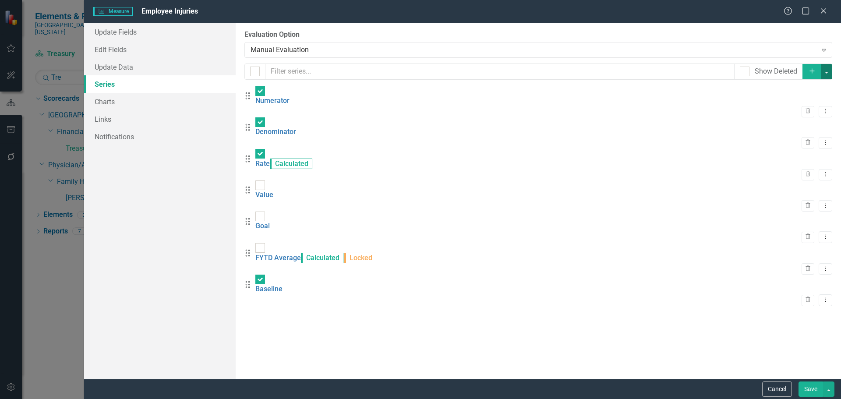
click at [828, 74] on button "button" at bounding box center [826, 71] width 11 height 15
click at [806, 134] on link "Trash Delete Multiple" at bounding box center [796, 136] width 69 height 16
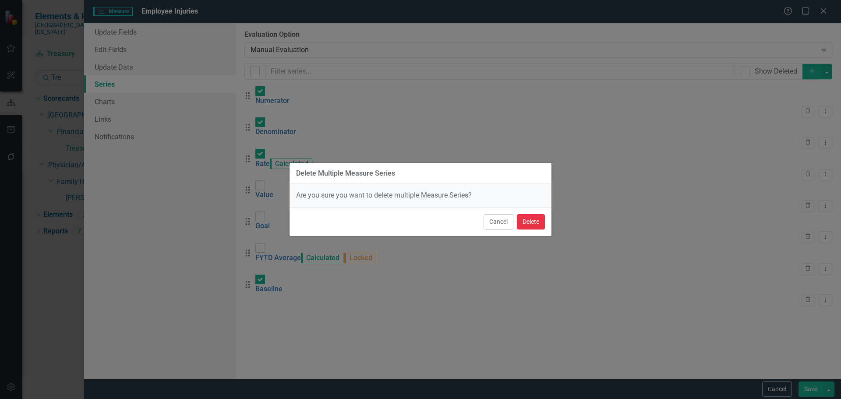
click at [528, 219] on button "Delete" at bounding box center [531, 221] width 28 height 15
checkbox input "false"
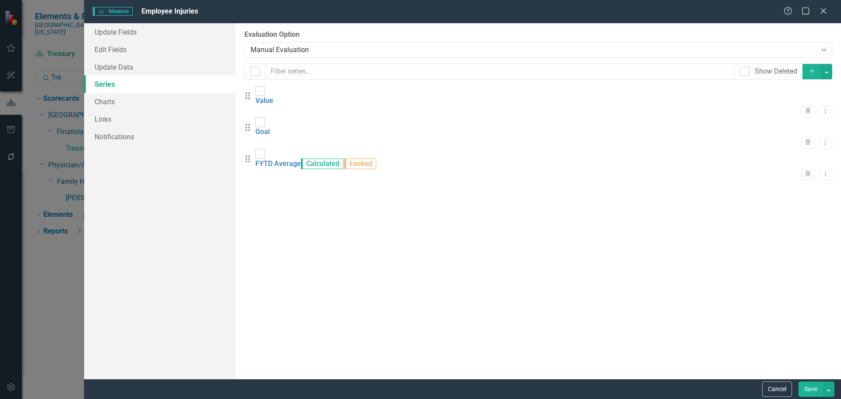
click at [811, 386] on button "Save" at bounding box center [810, 388] width 25 height 15
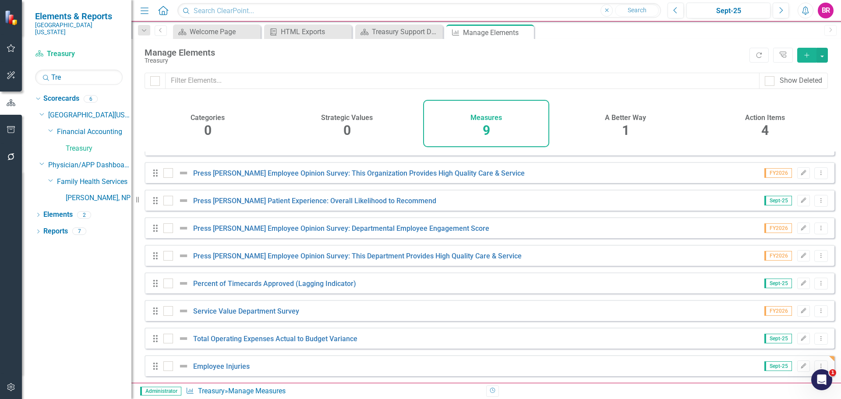
scroll to position [24, 0]
click at [235, 366] on link "Employee Injuries" at bounding box center [221, 366] width 56 height 8
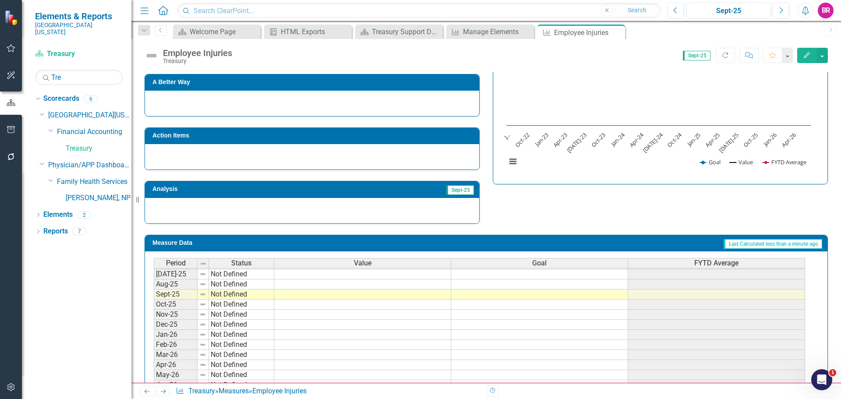
scroll to position [243, 0]
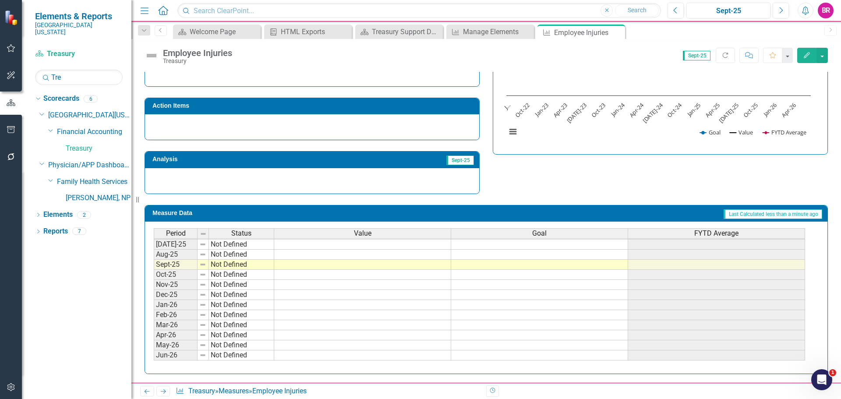
click at [580, 264] on tbody "May-24 Not Defined Jun-24 Not Defined Jul-24 Not Defined Aug-24 Not Defined Sep…" at bounding box center [479, 229] width 651 height 262
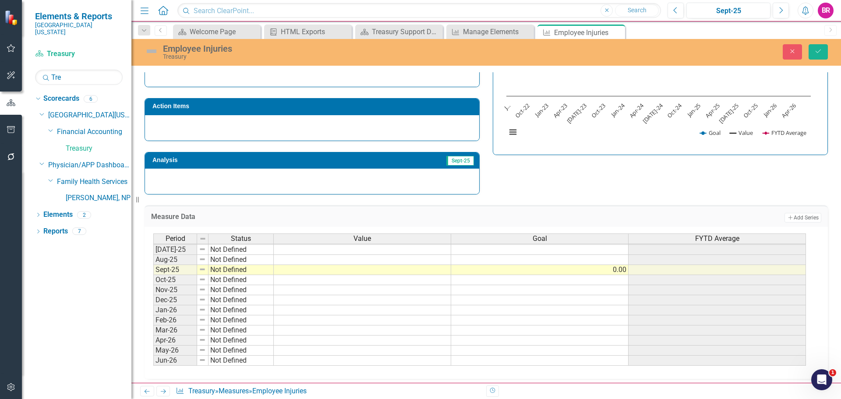
click at [568, 188] on div "Strategic Values A Better Way Action Items Analysis Sept-25 Employee Injuries C…" at bounding box center [486, 87] width 696 height 215
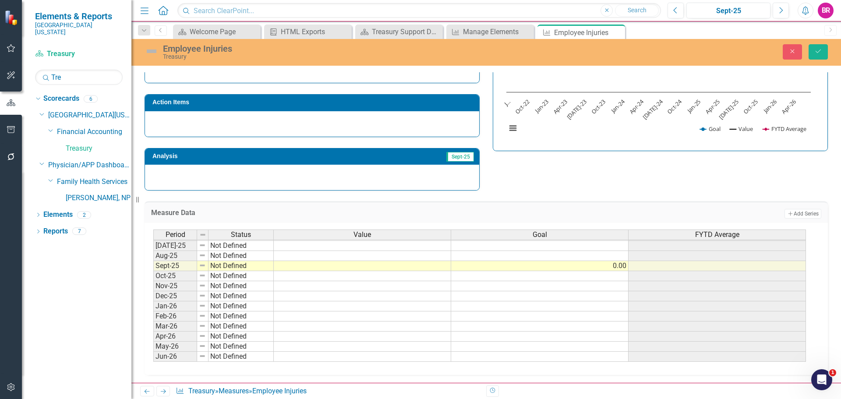
scroll to position [247, 0]
click at [564, 249] on td at bounding box center [539, 245] width 177 height 10
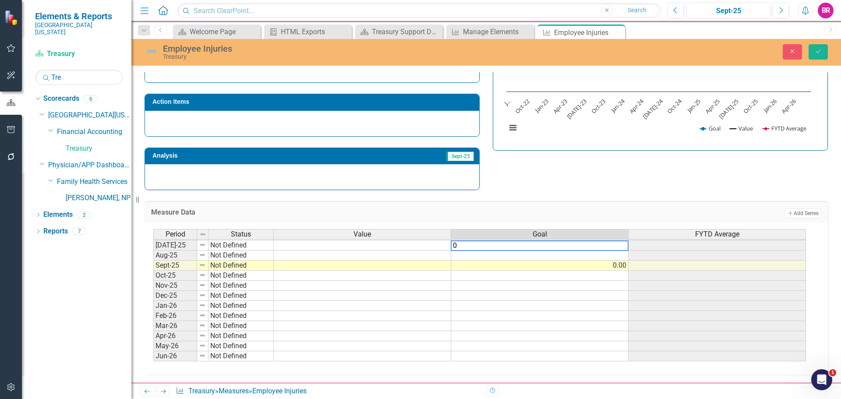
type textarea "0"
click at [583, 191] on div "Measure Data Add Add Series Period Status Value Goal FYTD Average Jun-24 Not De…" at bounding box center [486, 282] width 696 height 184
click at [153, 250] on div "Period Status Value Goal FYTD Average Jun-24 Not Defined Jul-24 Not Defined Aug…" at bounding box center [153, 230] width 0 height 263
click at [619, 247] on td "0.00" at bounding box center [539, 245] width 177 height 10
drag, startPoint x: 627, startPoint y: 250, endPoint x: 617, endPoint y: 356, distance: 106.4
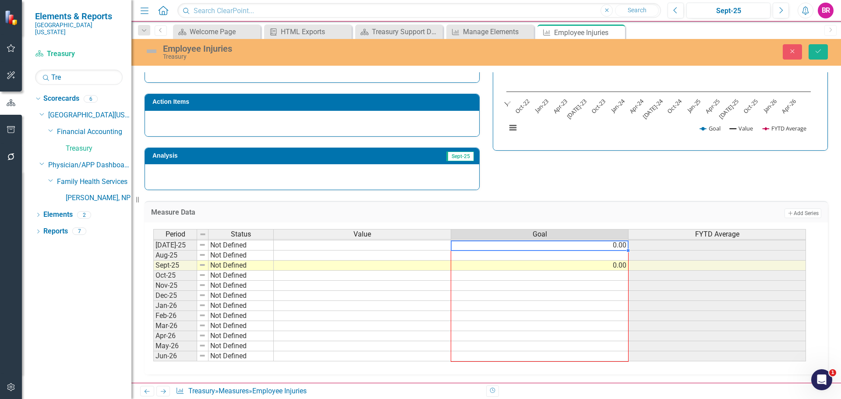
click at [153, 356] on div "Period Status Value Goal FYTD Average Jun-24 Not Defined Jul-24 Not Defined Aug…" at bounding box center [153, 230] width 0 height 263
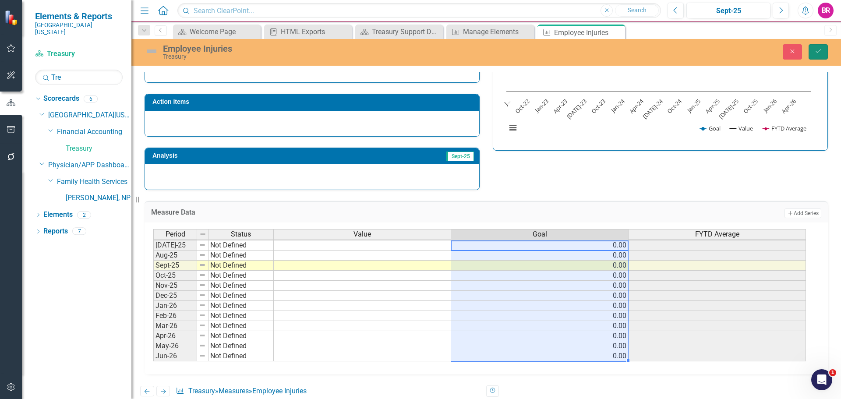
click at [823, 53] on button "Save" at bounding box center [817, 51] width 19 height 15
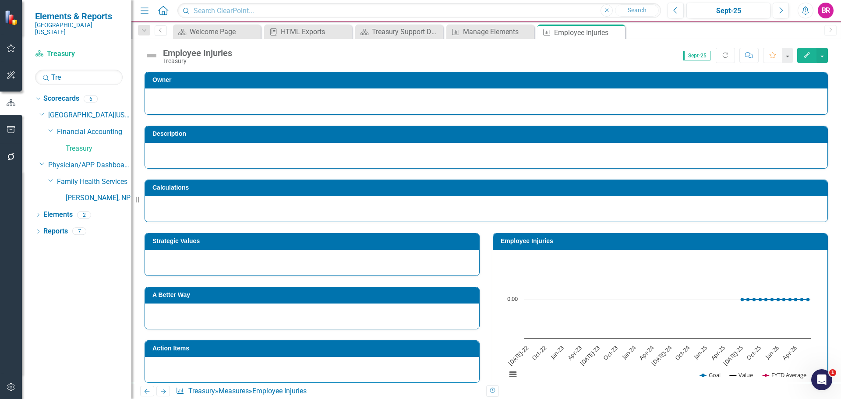
scroll to position [44, 0]
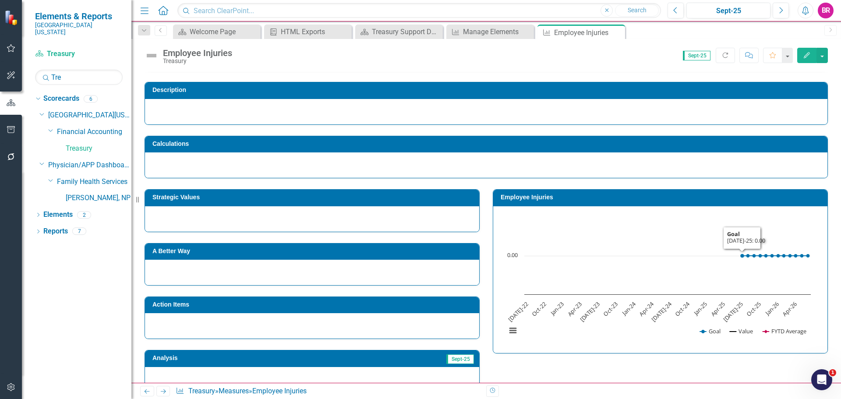
click at [543, 199] on h3 "Employee Injuries" at bounding box center [661, 197] width 322 height 7
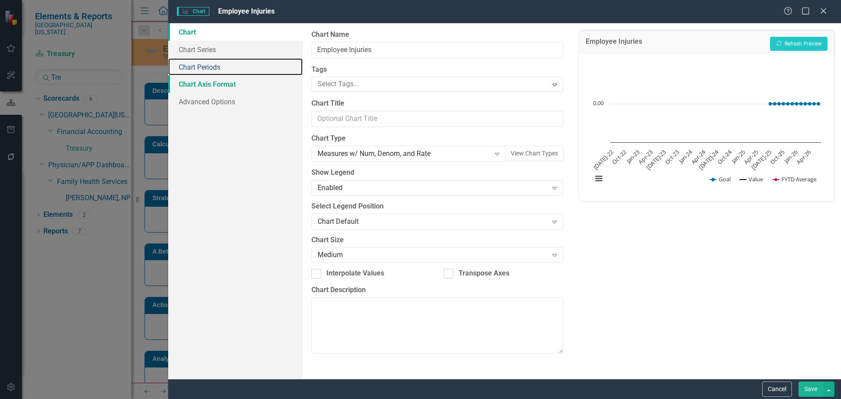
drag, startPoint x: 190, startPoint y: 70, endPoint x: 197, endPoint y: 81, distance: 13.6
click at [190, 70] on link "Chart Periods" at bounding box center [235, 67] width 134 height 18
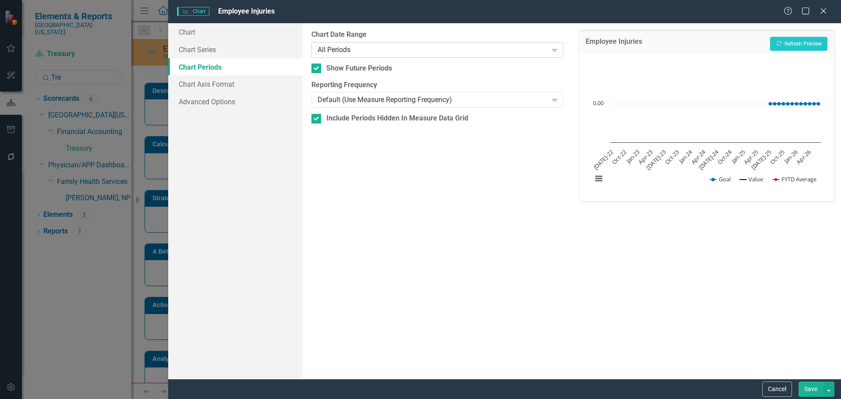
click at [556, 52] on icon "Expand" at bounding box center [554, 49] width 9 height 7
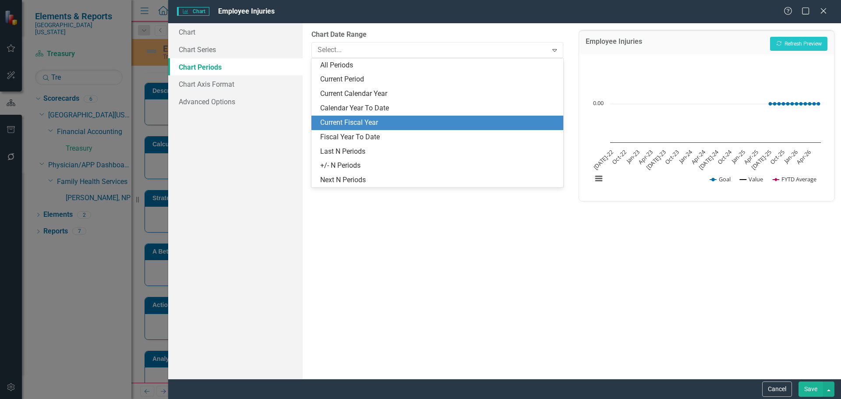
click at [469, 123] on div "Current Fiscal Year" at bounding box center [438, 123] width 237 height 10
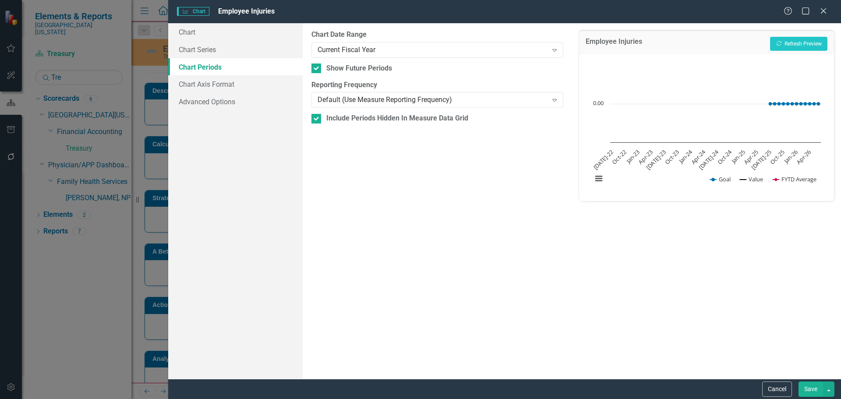
click at [492, 230] on div "From this tab, you define the periods you want included in the chart. For examp…" at bounding box center [437, 201] width 269 height 356
click at [206, 48] on link "Chart Series" at bounding box center [235, 50] width 134 height 18
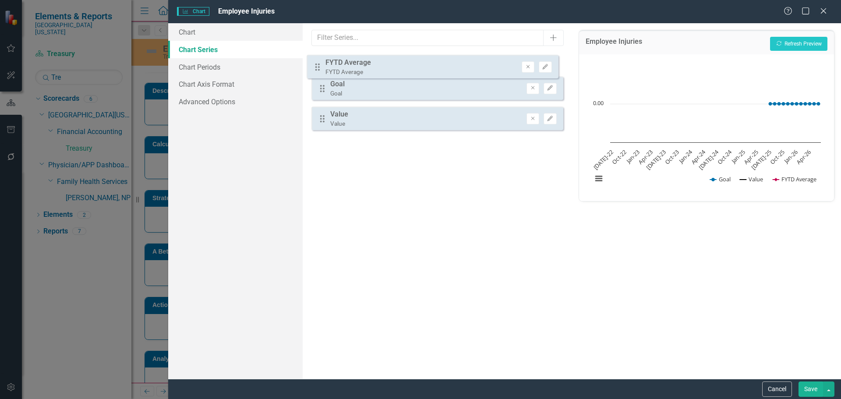
drag, startPoint x: 323, startPoint y: 128, endPoint x: 317, endPoint y: 65, distance: 62.9
click at [317, 65] on div "Drag Goal Goal Remove Edit Drag Value Value Remove Edit Drag FYTD Average FYTD …" at bounding box center [436, 95] width 251 height 85
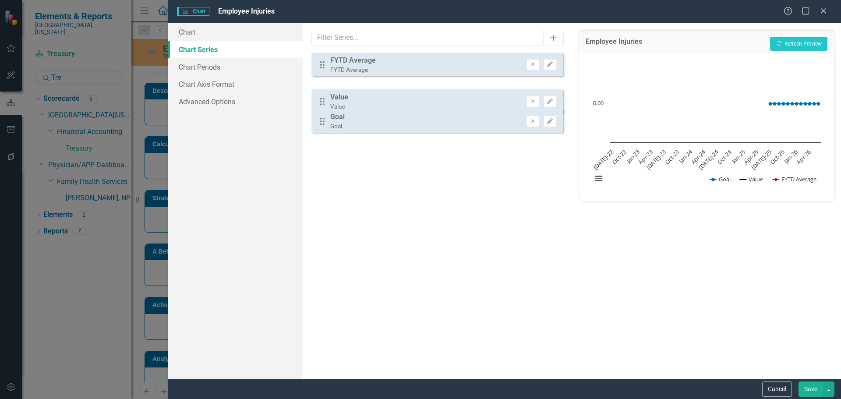
drag, startPoint x: 320, startPoint y: 96, endPoint x: 320, endPoint y: 123, distance: 26.7
click at [320, 123] on div "Drag FYTD Average FYTD Average Remove Edit Drag Goal Goal Remove Edit Drag Valu…" at bounding box center [436, 95] width 251 height 85
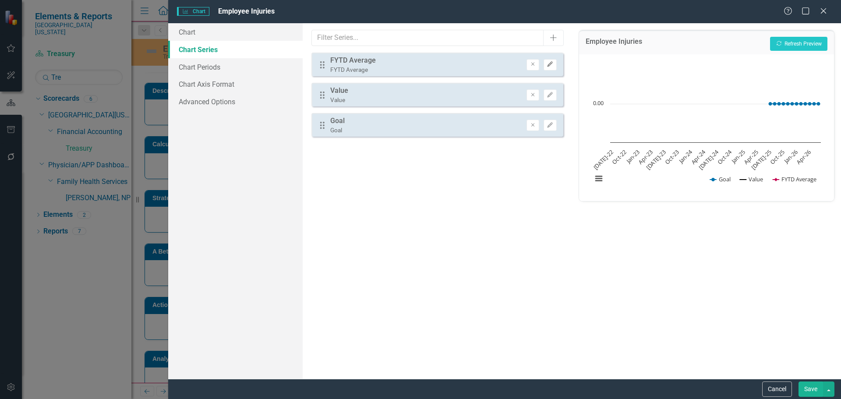
click at [554, 67] on button "Edit" at bounding box center [549, 64] width 13 height 11
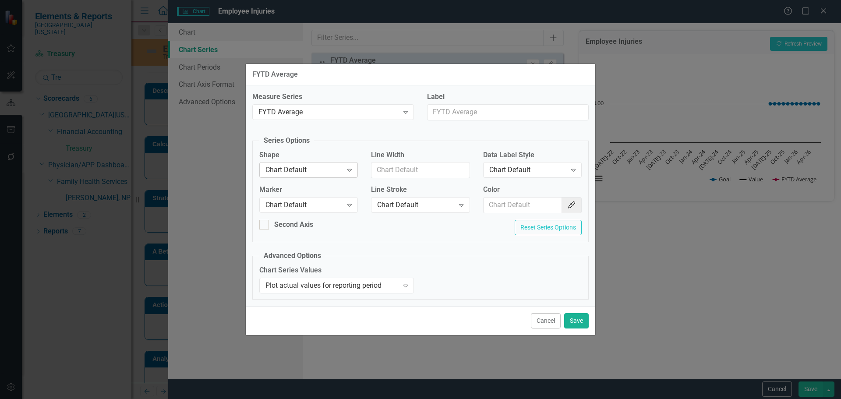
click at [338, 175] on div "Chart Default" at bounding box center [303, 170] width 77 height 10
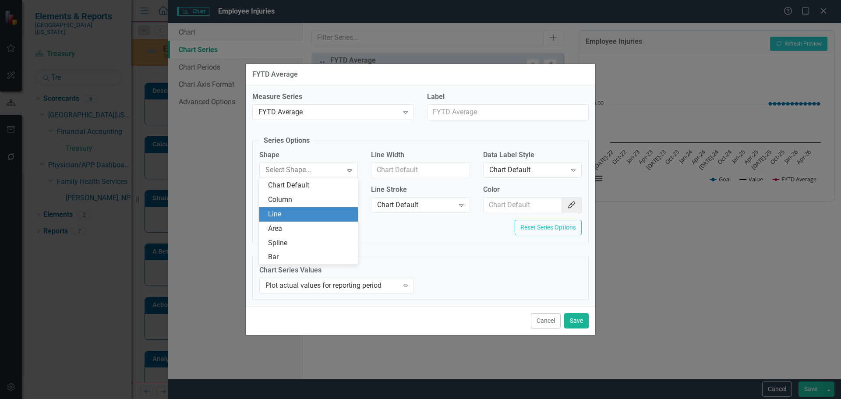
click at [321, 219] on div "Line" at bounding box center [308, 214] width 99 height 14
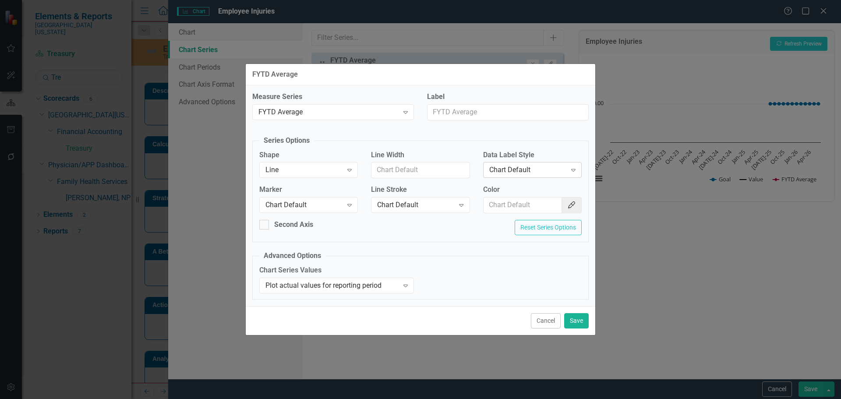
click at [528, 170] on div "Chart Default" at bounding box center [527, 170] width 77 height 10
click at [521, 173] on div "Value" at bounding box center [527, 170] width 77 height 10
click at [502, 398] on div "Chart Default" at bounding box center [422, 406] width 827 height 10
click at [351, 208] on icon "Expand" at bounding box center [349, 204] width 9 height 7
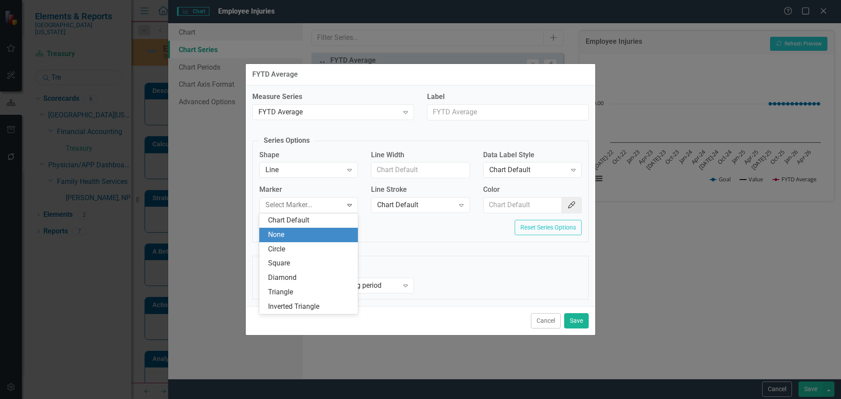
click at [311, 237] on div "None" at bounding box center [310, 235] width 85 height 10
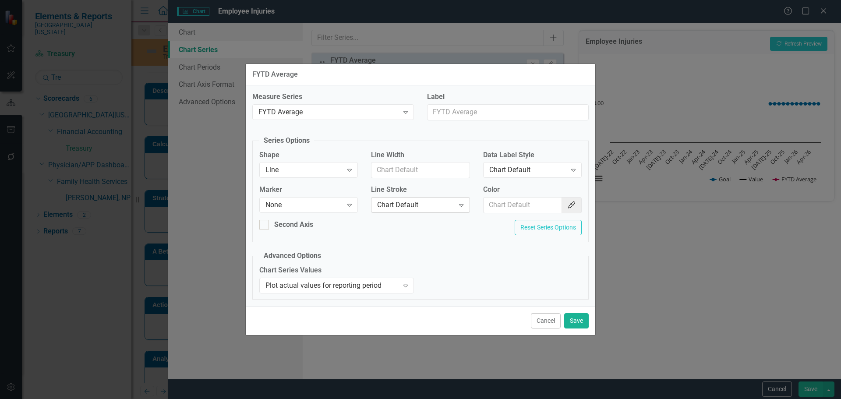
click at [423, 208] on div "Chart Default" at bounding box center [415, 205] width 77 height 10
click at [573, 202] on icon "Color Picker" at bounding box center [571, 204] width 9 height 7
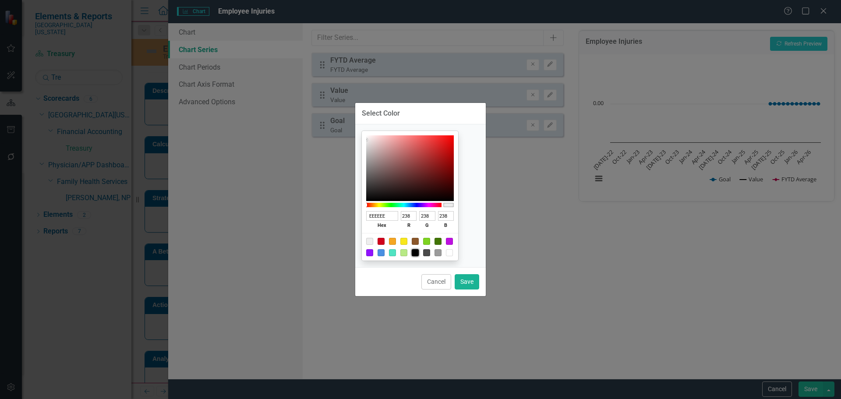
drag, startPoint x: 426, startPoint y: 254, endPoint x: 467, endPoint y: 267, distance: 42.7
click at [419, 254] on div at bounding box center [415, 252] width 7 height 7
type input "000000"
type input "0"
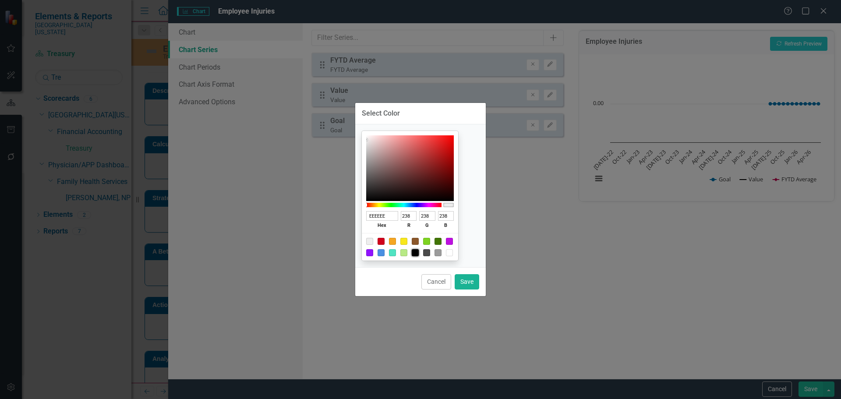
type input "0"
click at [478, 276] on button "Save" at bounding box center [466, 281] width 25 height 15
type input "#000000"
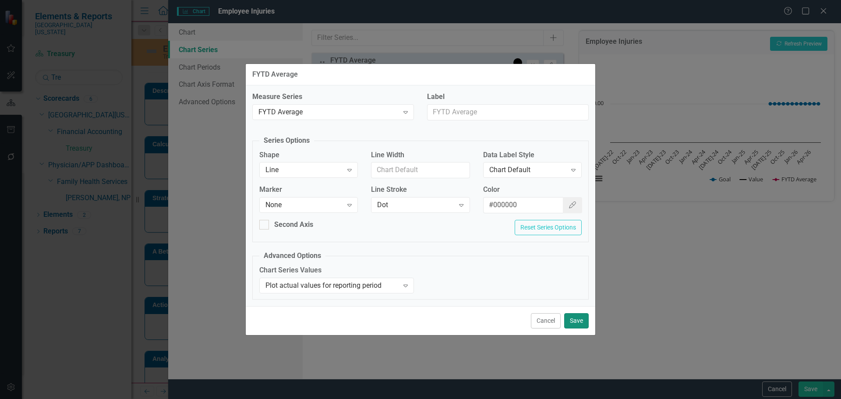
click at [576, 322] on button "Save" at bounding box center [576, 320] width 25 height 15
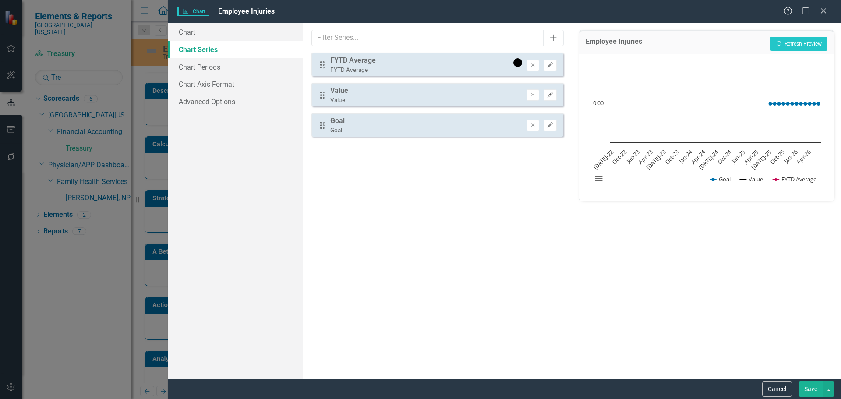
click at [554, 97] on button "Edit" at bounding box center [549, 94] width 13 height 11
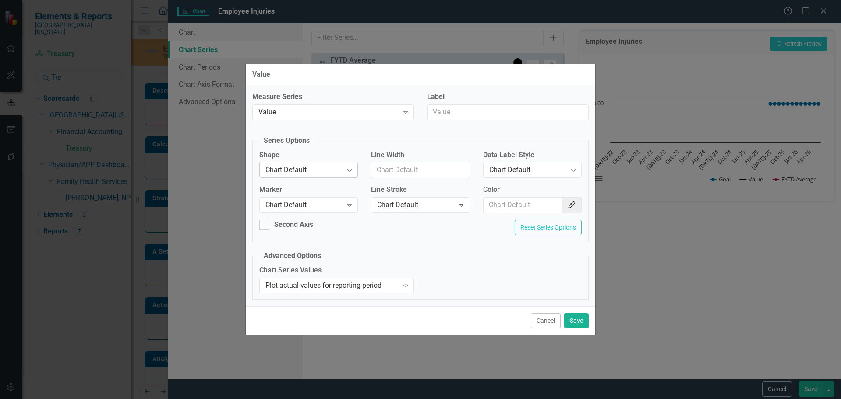
click at [330, 168] on div "Chart Default" at bounding box center [303, 170] width 77 height 10
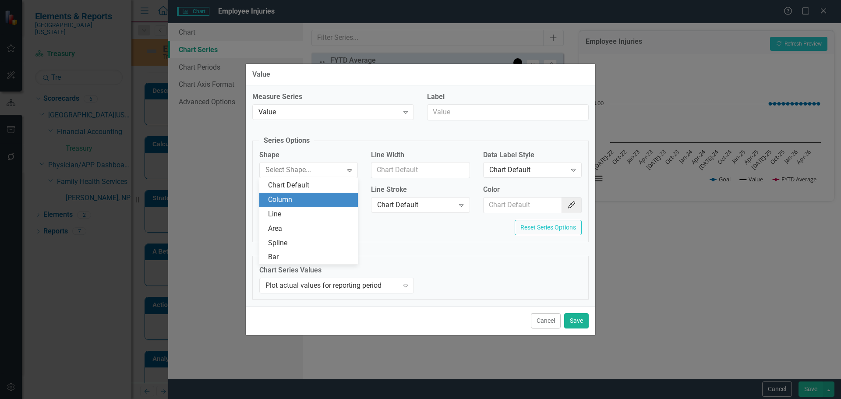
click at [320, 197] on div "Column" at bounding box center [310, 200] width 85 height 10
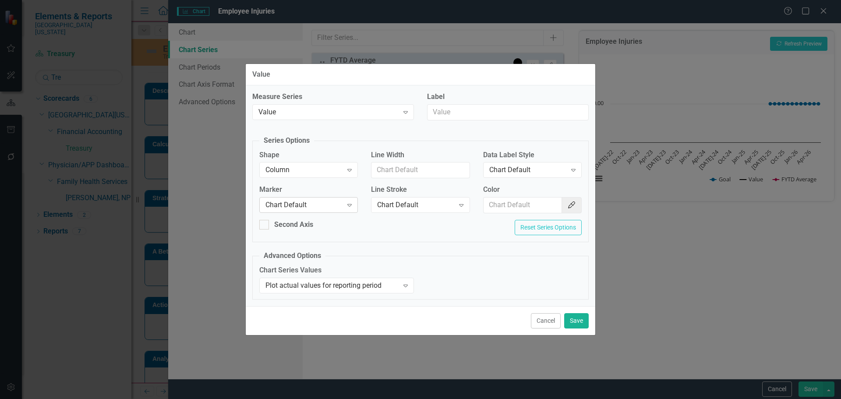
click at [316, 209] on div "Chart Default" at bounding box center [303, 205] width 77 height 10
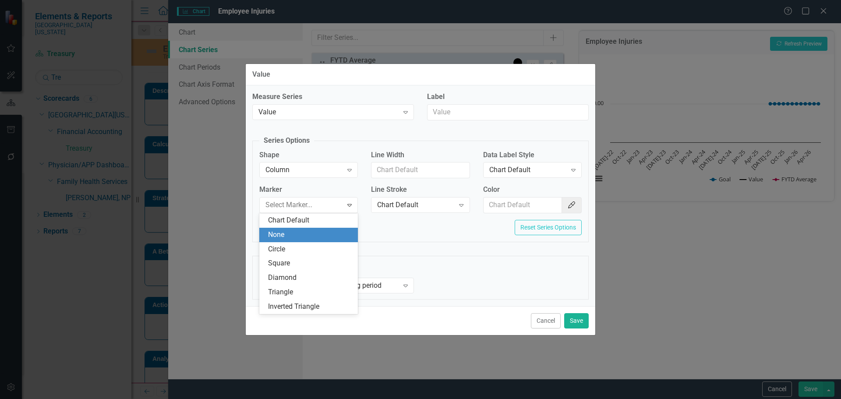
click at [306, 237] on div "None" at bounding box center [310, 235] width 85 height 10
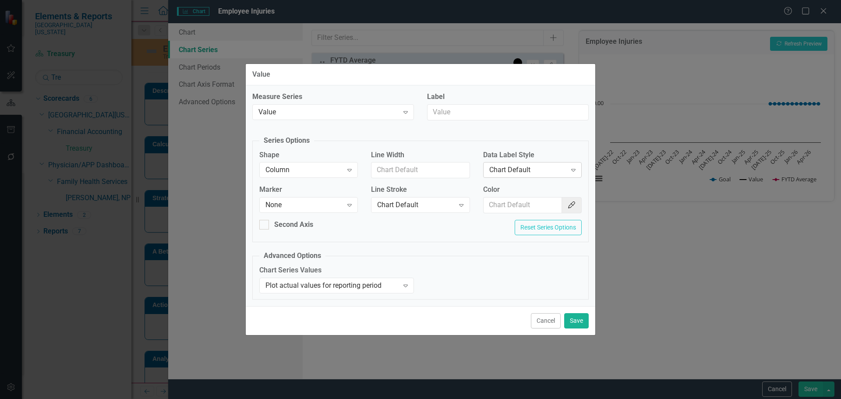
click at [543, 170] on div "Chart Default" at bounding box center [527, 170] width 77 height 10
click at [521, 203] on input "Color" at bounding box center [522, 205] width 79 height 16
type input "#2e75b6"
click at [586, 318] on button "Save" at bounding box center [576, 320] width 25 height 15
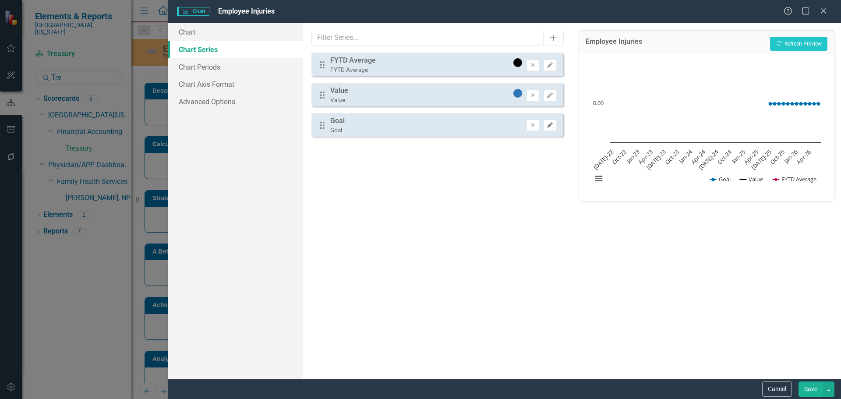
click at [554, 129] on button "Edit" at bounding box center [549, 125] width 13 height 11
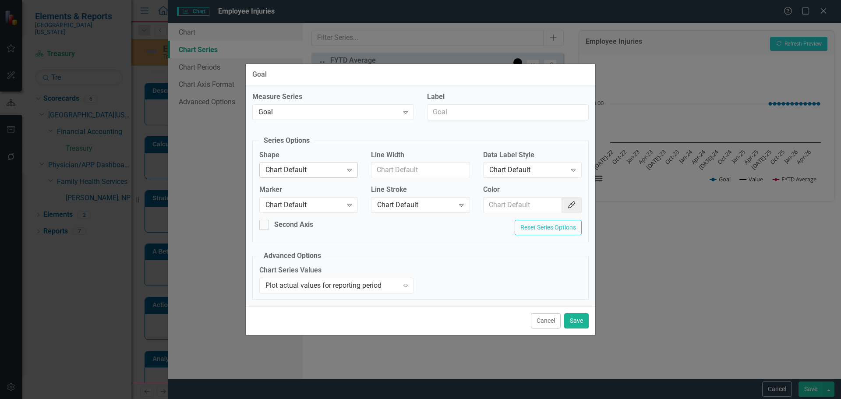
click at [340, 171] on div "Chart Default" at bounding box center [303, 170] width 77 height 10
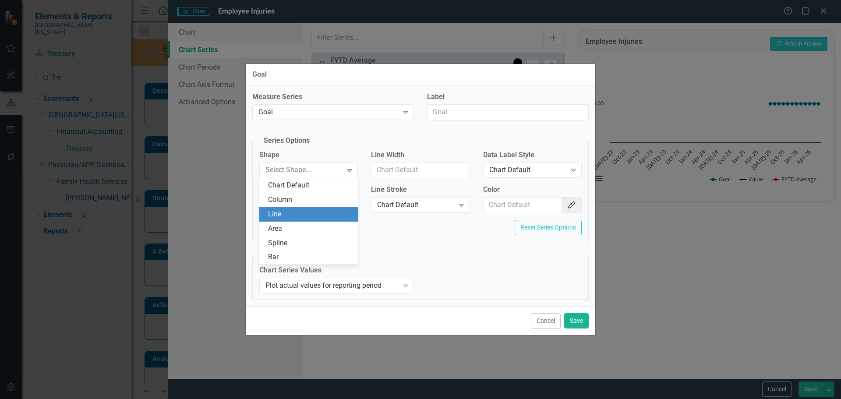
click at [329, 214] on div "Line" at bounding box center [310, 214] width 85 height 10
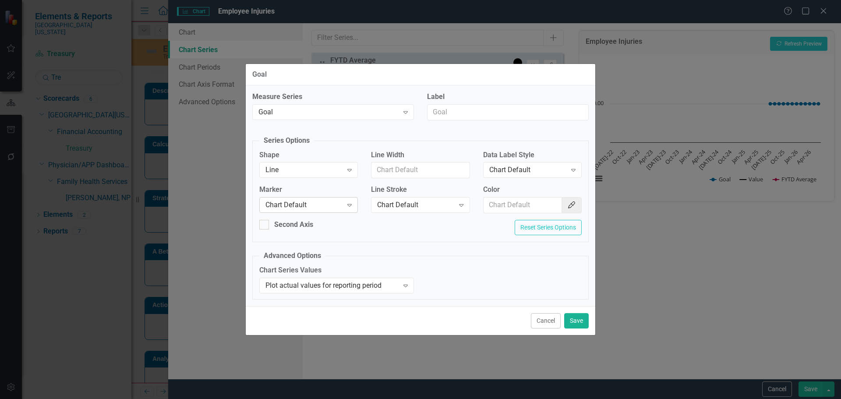
click at [338, 206] on div "Chart Default" at bounding box center [303, 205] width 77 height 10
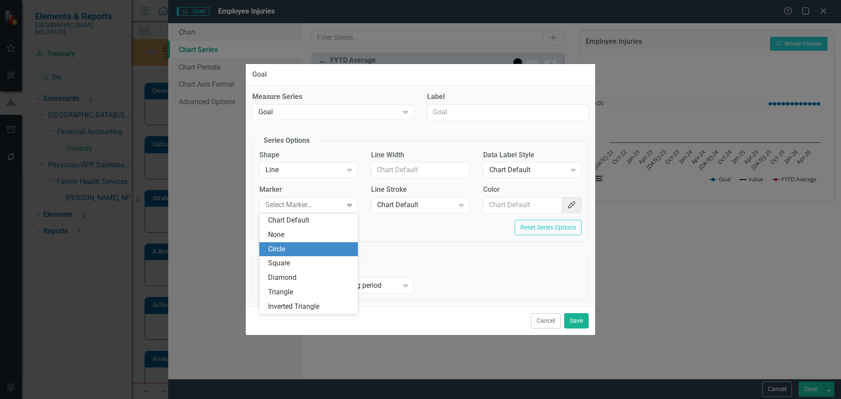
click at [332, 240] on div "None" at bounding box center [308, 235] width 99 height 14
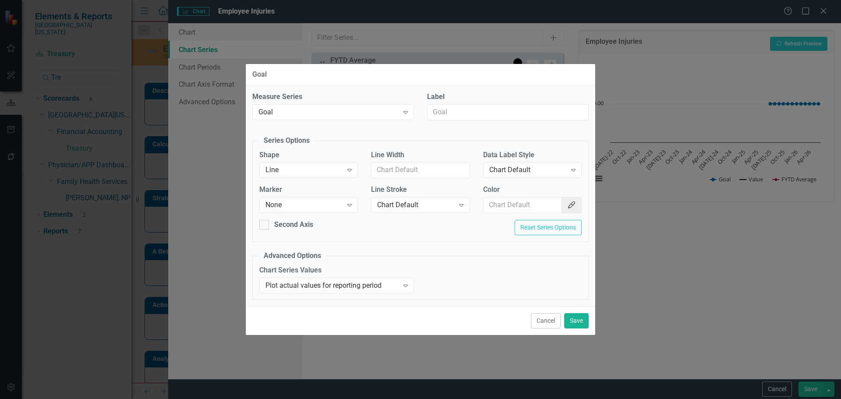
click at [536, 214] on div "Color Color Picker" at bounding box center [532, 202] width 112 height 35
click at [540, 202] on input "Color" at bounding box center [522, 205] width 79 height 16
type input "#c40650"
click at [582, 326] on button "Save" at bounding box center [576, 320] width 25 height 15
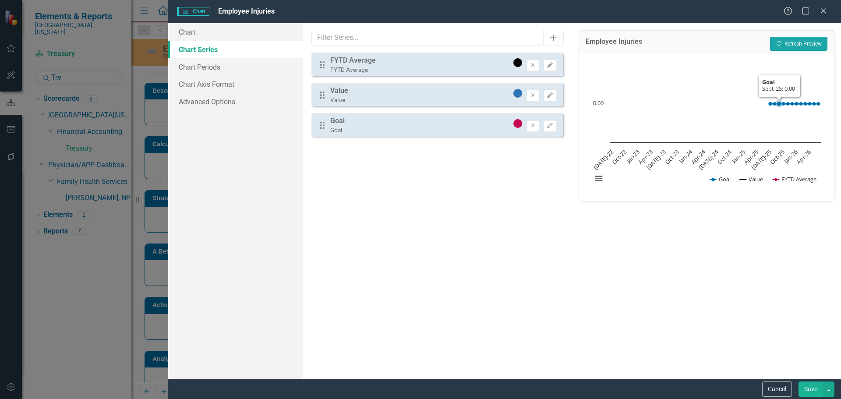
click at [787, 41] on button "Recalculate Refresh Preview" at bounding box center [798, 44] width 57 height 14
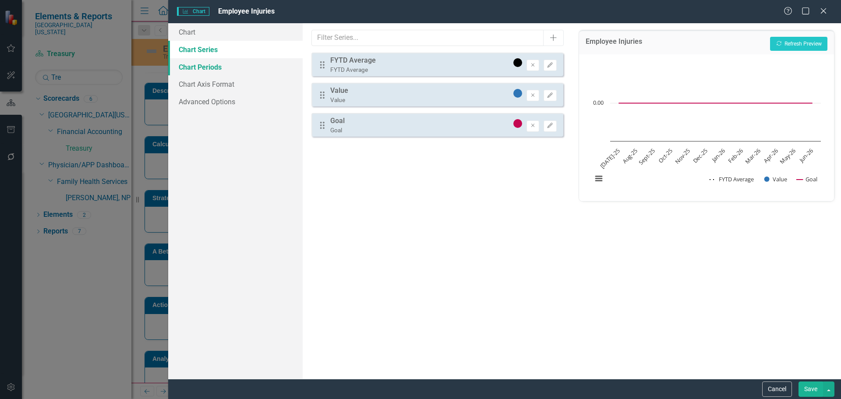
click at [215, 62] on link "Chart Periods" at bounding box center [235, 67] width 134 height 18
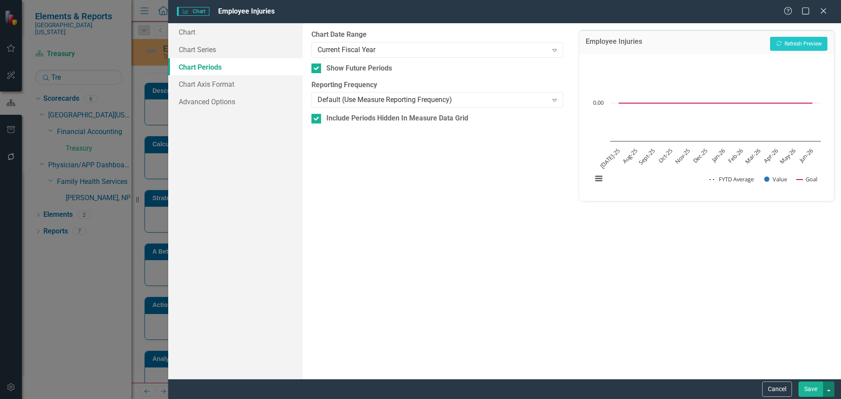
click at [824, 391] on button "button" at bounding box center [828, 388] width 11 height 15
click at [814, 391] on button "Save" at bounding box center [810, 388] width 25 height 15
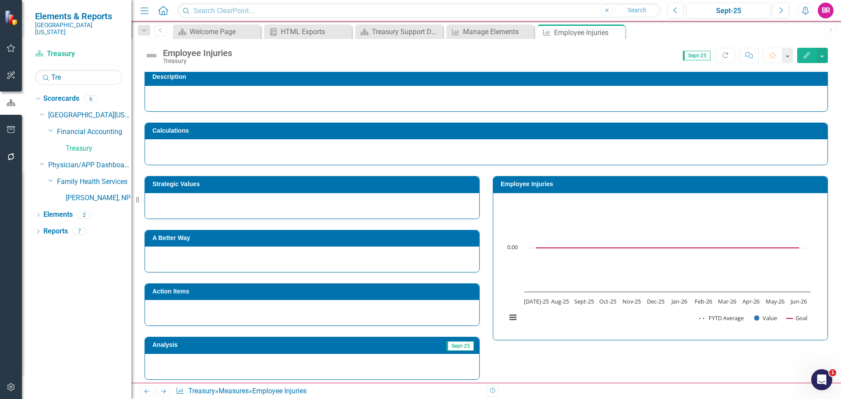
scroll to position [0, 0]
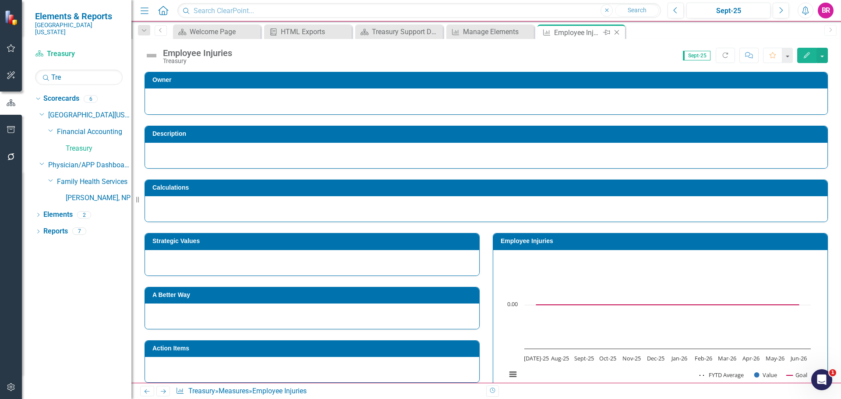
click at [617, 34] on icon "Close" at bounding box center [616, 32] width 9 height 7
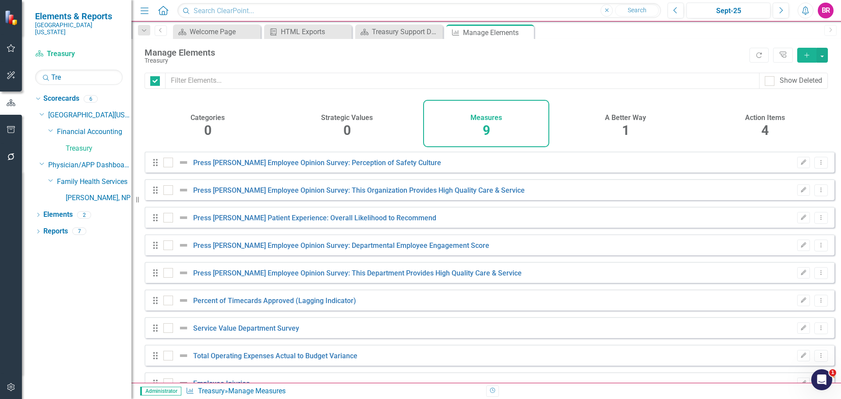
checkbox input "false"
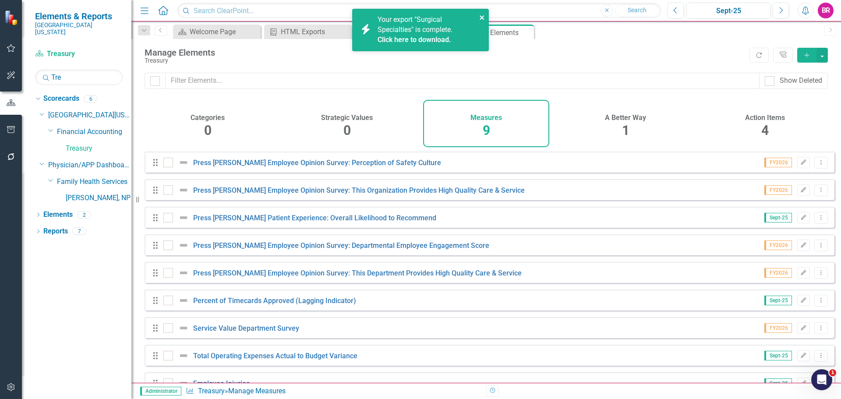
click at [482, 19] on icon "close" at bounding box center [482, 17] width 6 height 7
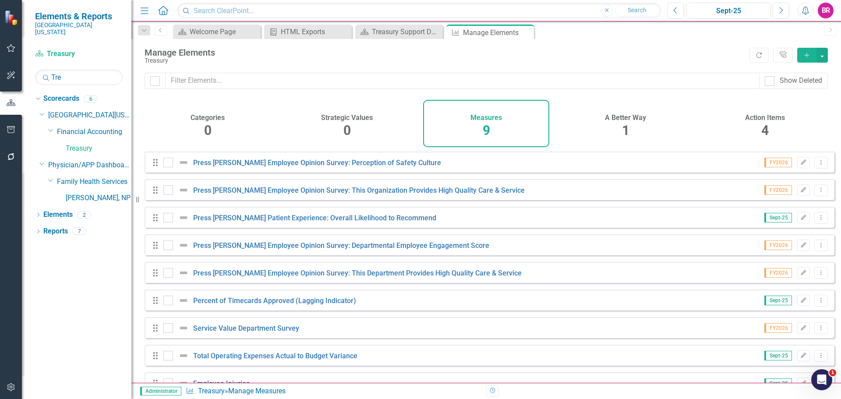
scroll to position [24, 0]
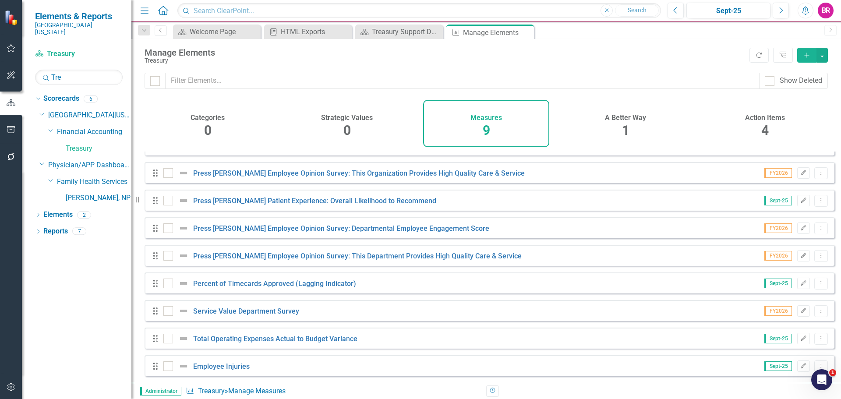
click at [806, 52] on icon "Add" at bounding box center [807, 55] width 8 height 6
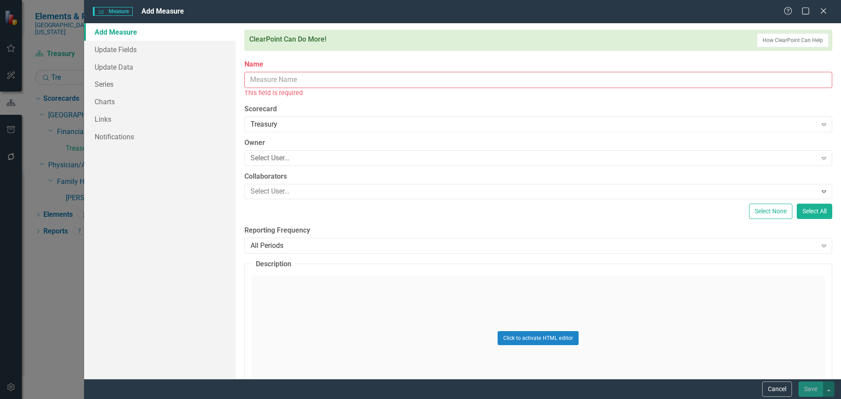
click at [311, 81] on input "Name" at bounding box center [538, 80] width 588 height 16
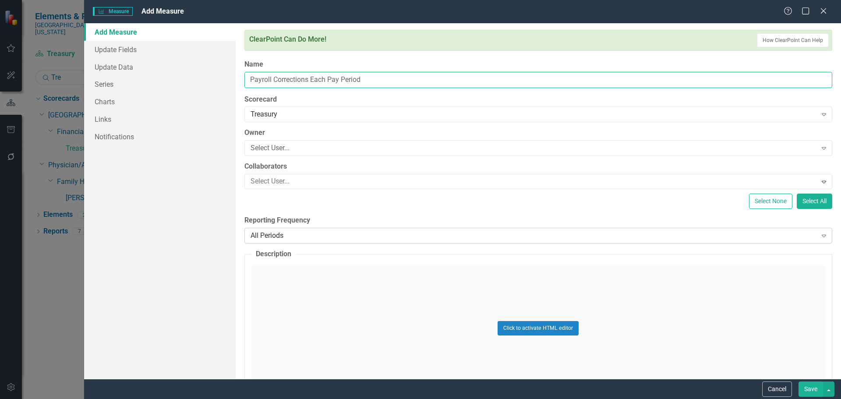
type input "Payroll Corrections Each Pay Period"
click at [299, 232] on div "All Periods" at bounding box center [533, 236] width 566 height 10
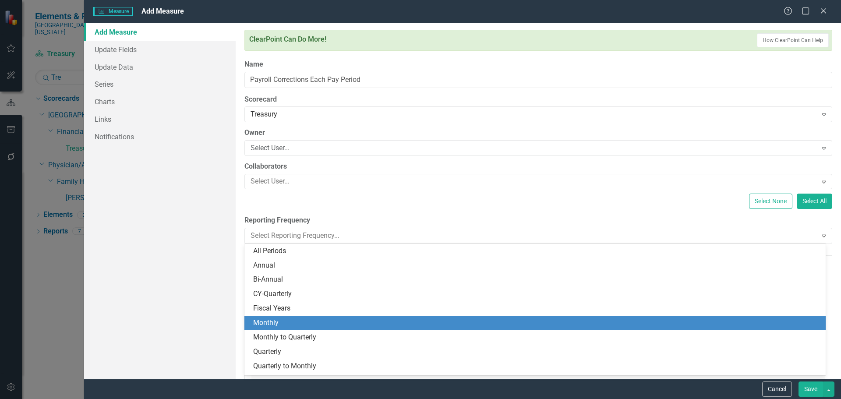
click at [315, 317] on div "Monthly" at bounding box center [534, 323] width 581 height 14
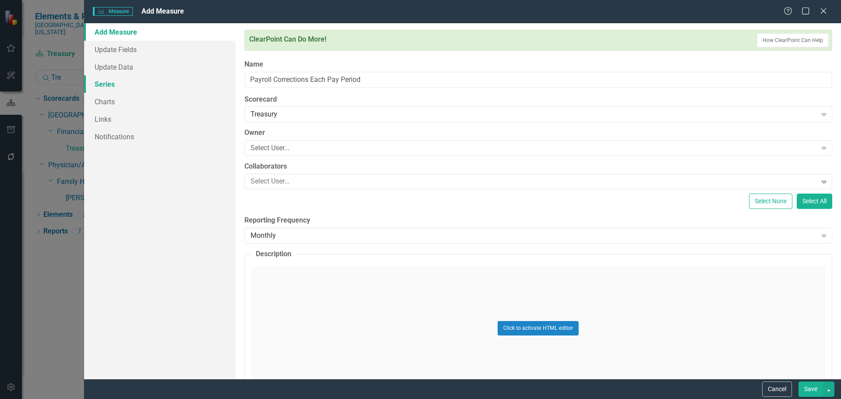
click at [107, 86] on link "Series" at bounding box center [159, 84] width 151 height 18
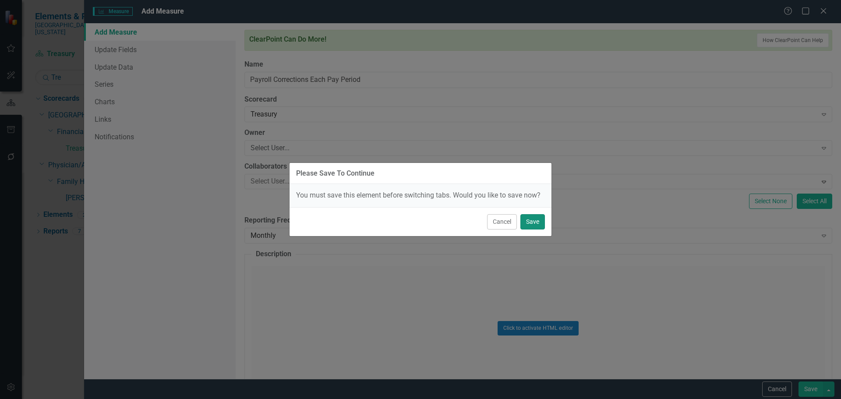
click at [529, 223] on button "Save" at bounding box center [532, 221] width 25 height 15
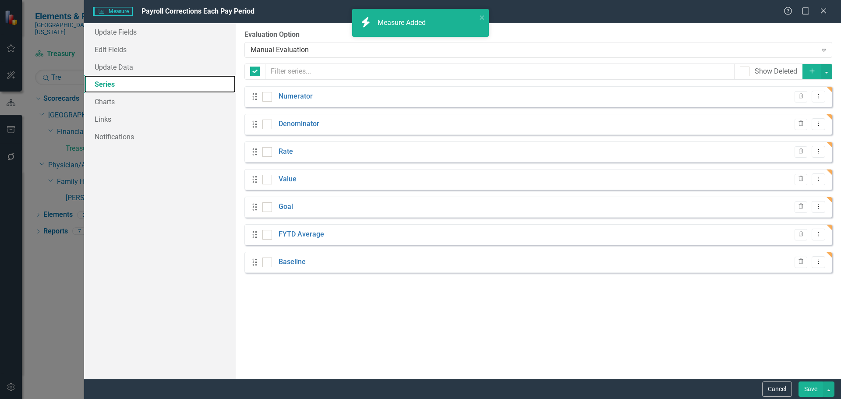
checkbox input "false"
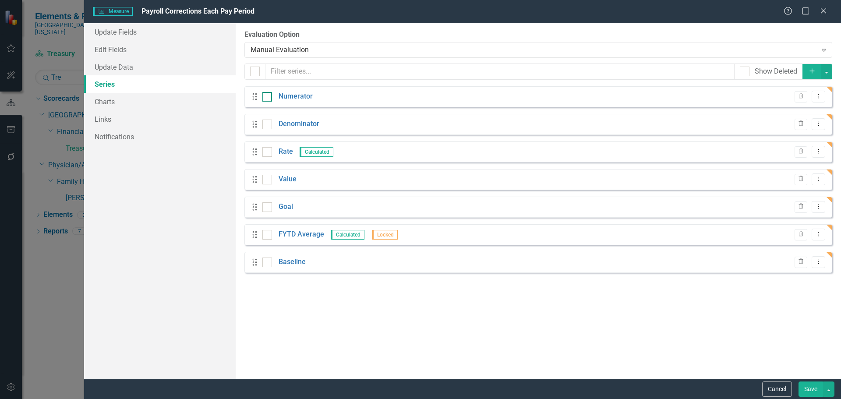
click at [265, 99] on div at bounding box center [267, 97] width 10 height 10
click at [265, 98] on input "checkbox" at bounding box center [265, 95] width 6 height 6
checkbox input "true"
click at [265, 122] on input "checkbox" at bounding box center [265, 123] width 6 height 6
checkbox input "true"
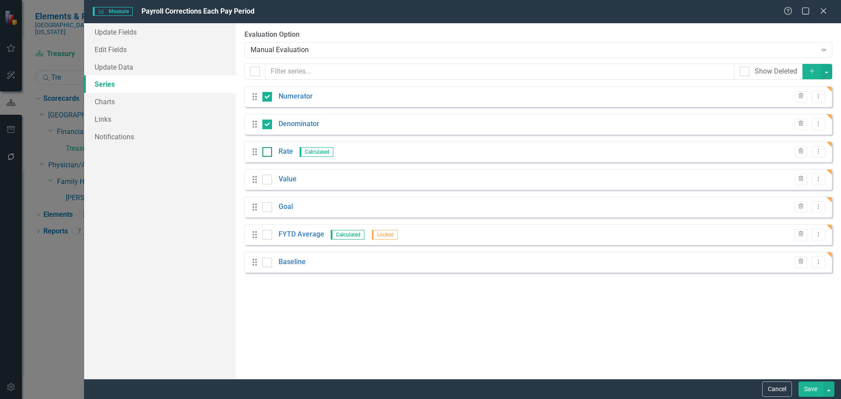
click at [267, 149] on input "checkbox" at bounding box center [265, 150] width 6 height 6
checkbox input "true"
click at [268, 263] on div at bounding box center [267, 262] width 10 height 10
click at [268, 263] on input "checkbox" at bounding box center [265, 260] width 6 height 6
checkbox input "true"
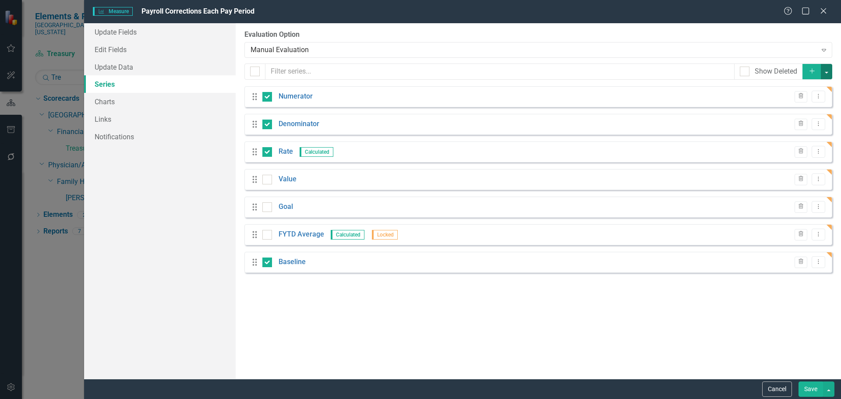
click at [823, 71] on button "button" at bounding box center [826, 71] width 11 height 15
click at [795, 137] on link "Trash Delete Multiple" at bounding box center [796, 136] width 69 height 16
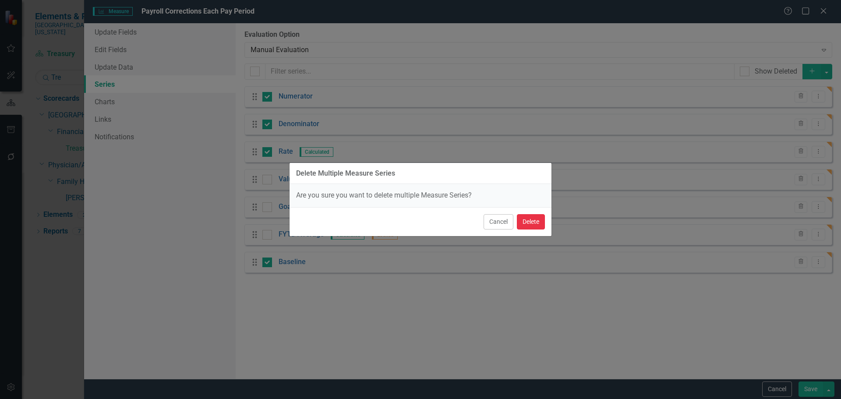
click at [532, 217] on button "Delete" at bounding box center [531, 221] width 28 height 15
checkbox input "false"
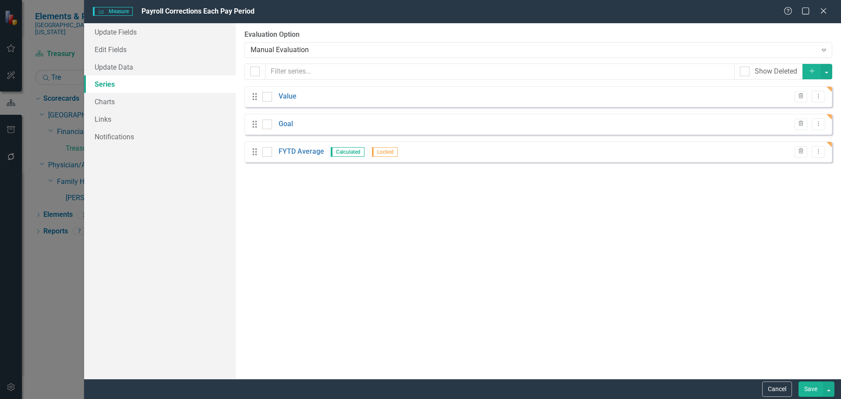
click at [812, 384] on button "Save" at bounding box center [810, 388] width 25 height 15
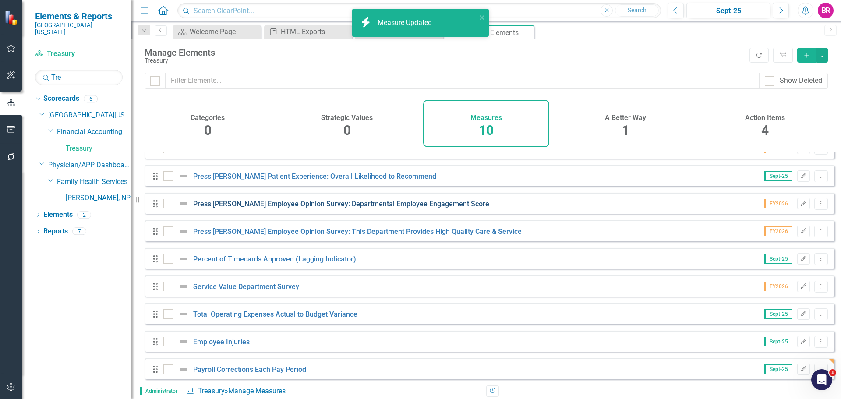
scroll to position [51, 0]
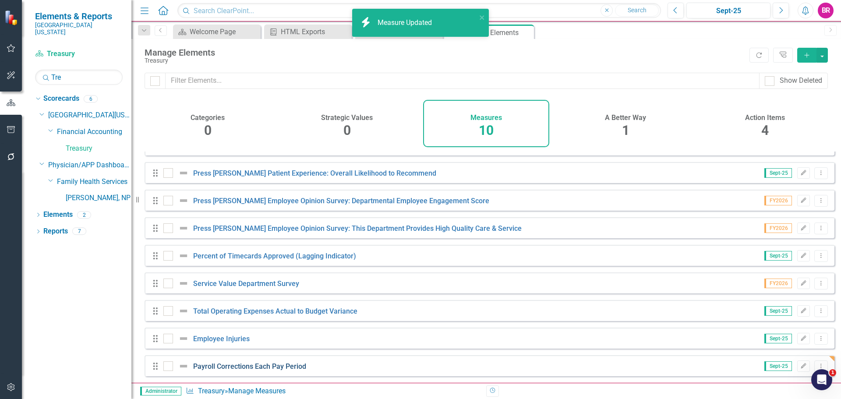
click at [245, 363] on link "Payroll Corrections Each Pay Period" at bounding box center [249, 366] width 113 height 8
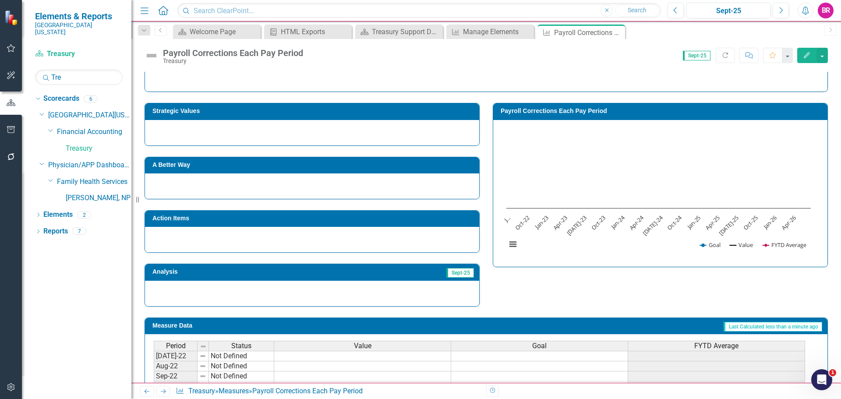
scroll to position [88, 0]
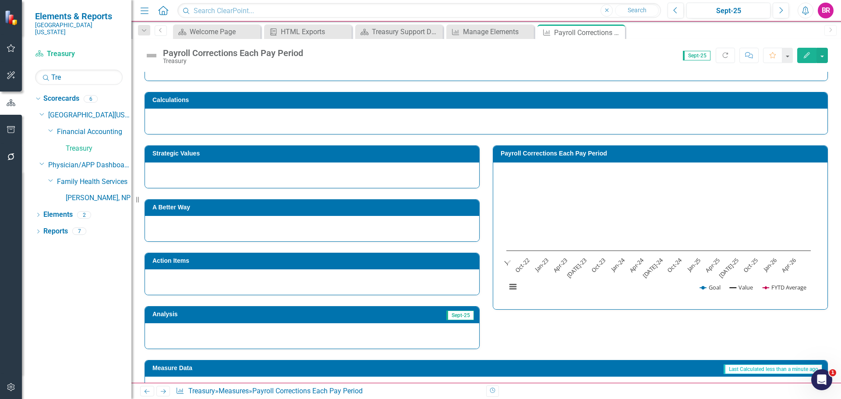
click at [301, 151] on h3 "Strategic Values" at bounding box center [313, 153] width 322 height 7
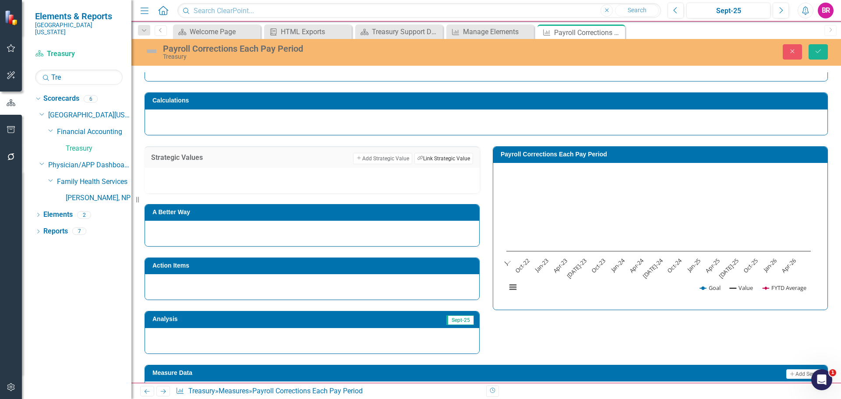
click at [451, 155] on button "Link Tag Link Strategic Value" at bounding box center [443, 158] width 59 height 11
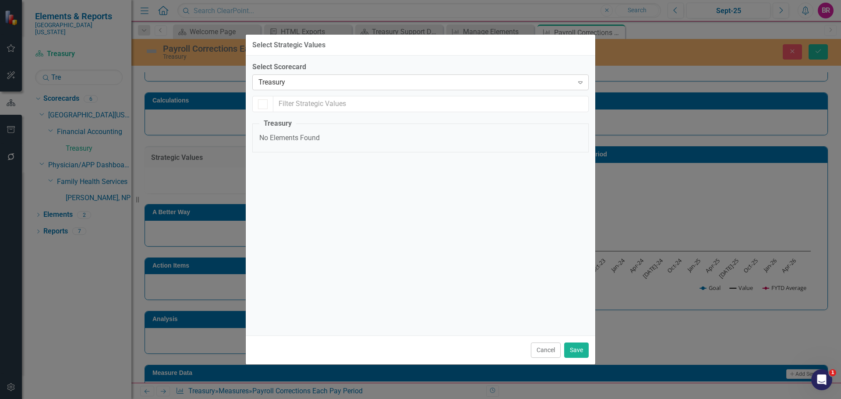
click at [576, 84] on icon "Expand" at bounding box center [580, 82] width 9 height 7
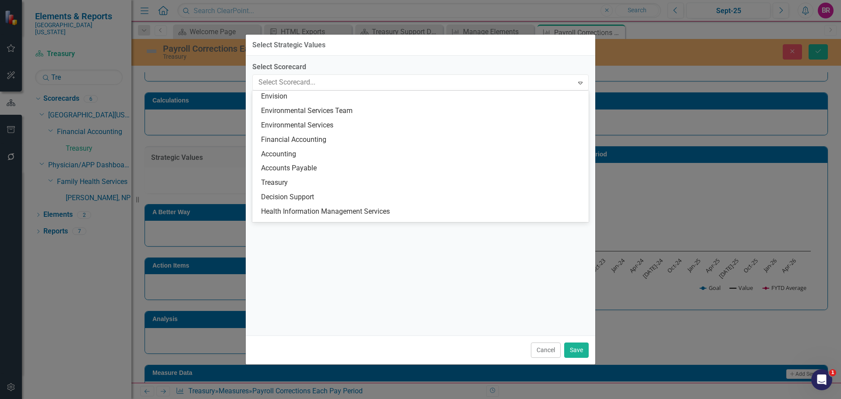
scroll to position [358, 0]
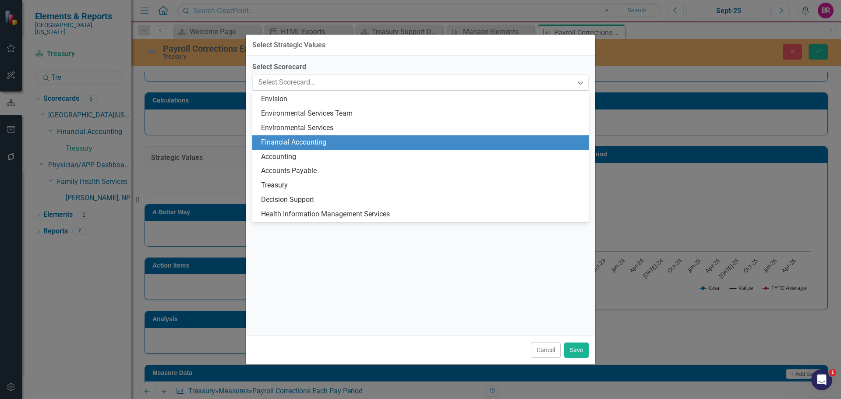
click at [327, 145] on div "Financial Accounting" at bounding box center [422, 142] width 322 height 10
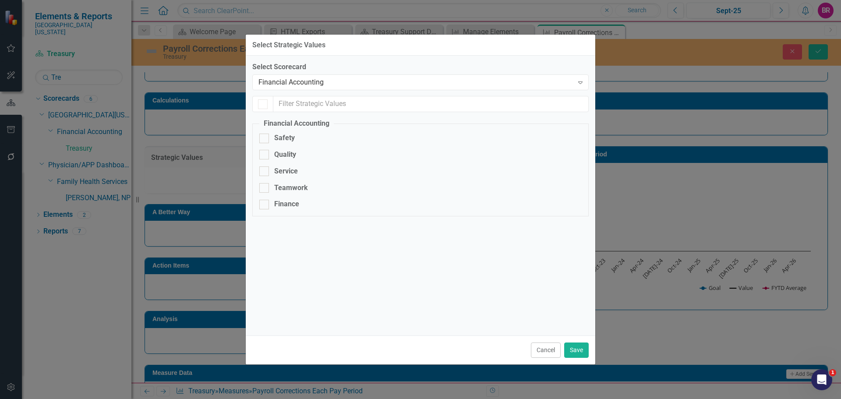
checkbox input "false"
click at [289, 152] on div "Quality" at bounding box center [285, 155] width 22 height 10
click at [265, 152] on input "Quality" at bounding box center [262, 153] width 6 height 6
checkbox input "true"
click at [579, 351] on button "Save" at bounding box center [576, 349] width 25 height 15
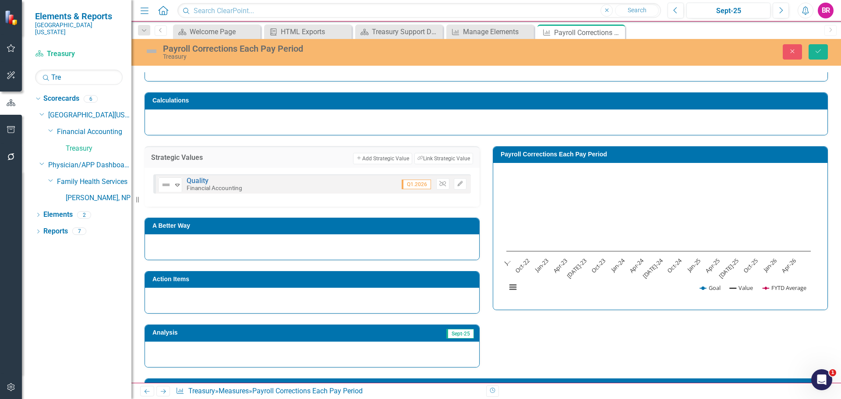
click at [662, 347] on div "Strategic Values Add Add Strategic Value Link Tag Link Strategic Value Not Defi…" at bounding box center [486, 251] width 696 height 232
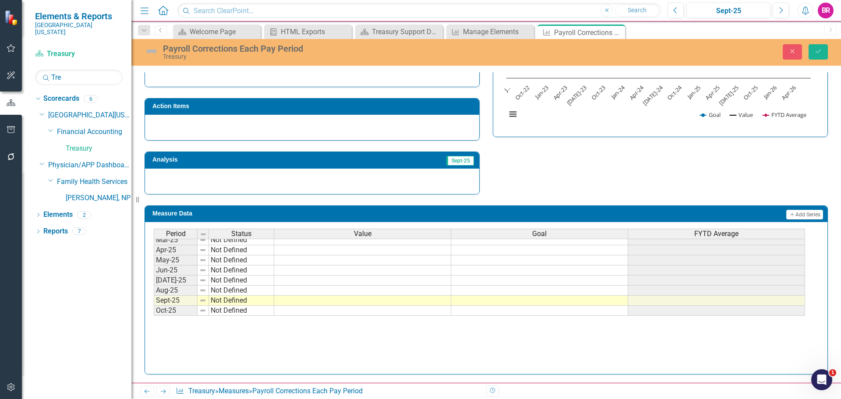
scroll to position [362, 0]
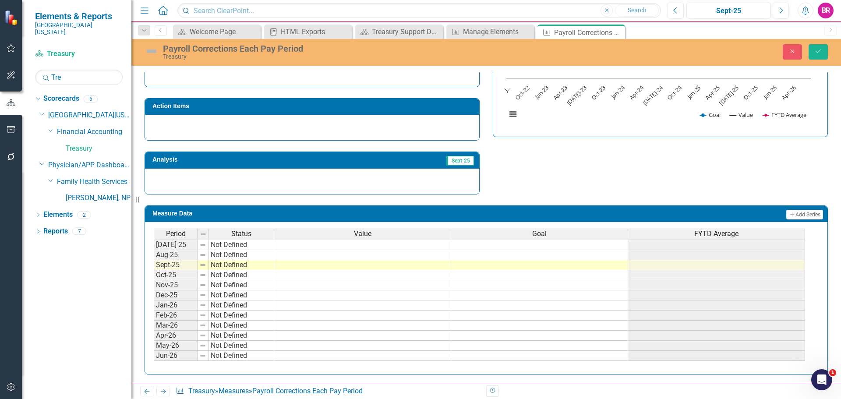
click at [532, 246] on tbody "Jan-24 Not Defined Feb-24 Not Defined Mar-24 Not Defined Apr-24 Not Defined May…" at bounding box center [479, 209] width 651 height 303
type textarea "0"
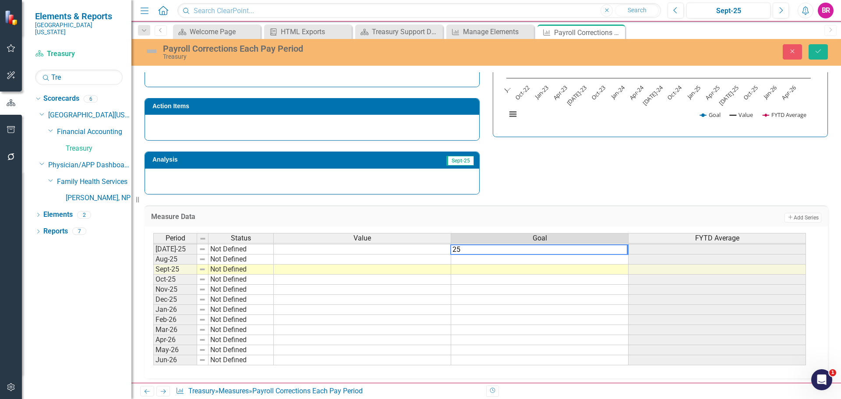
type textarea "25"
click at [553, 204] on div "Measure Data Add Add Series Period Status Value Goal FYTD Average Jun-24 Not De…" at bounding box center [486, 286] width 696 height 184
click at [614, 253] on td "25.00" at bounding box center [539, 249] width 177 height 10
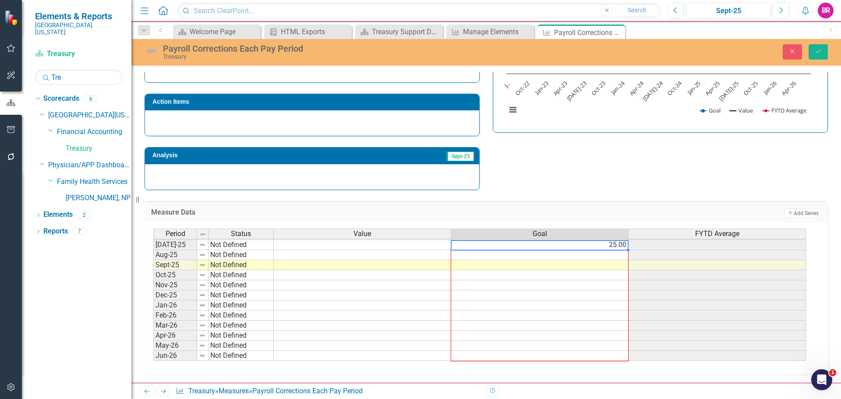
drag, startPoint x: 627, startPoint y: 255, endPoint x: 637, endPoint y: 353, distance: 98.6
click at [153, 353] on div "Period Status Value Goal FYTD Average Jun-24 Not Defined [DATE]-24 Not Defined …" at bounding box center [153, 229] width 0 height 263
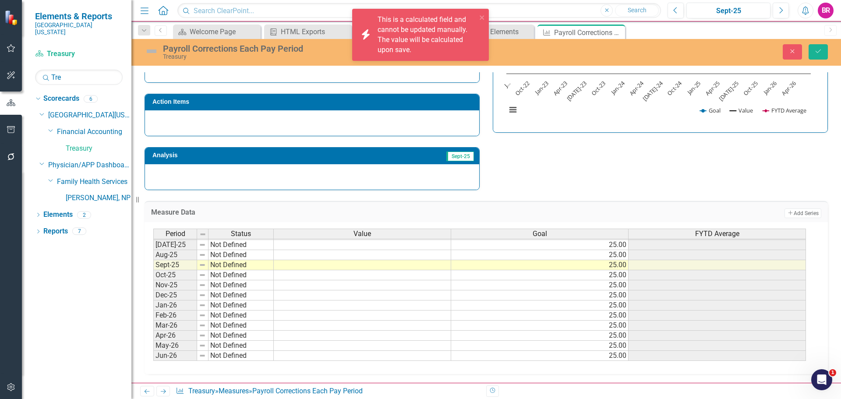
click at [703, 154] on div "Strategic Values Add Add Strategic Value Link Tag Link Strategic Value Not Defi…" at bounding box center [486, 74] width 696 height 232
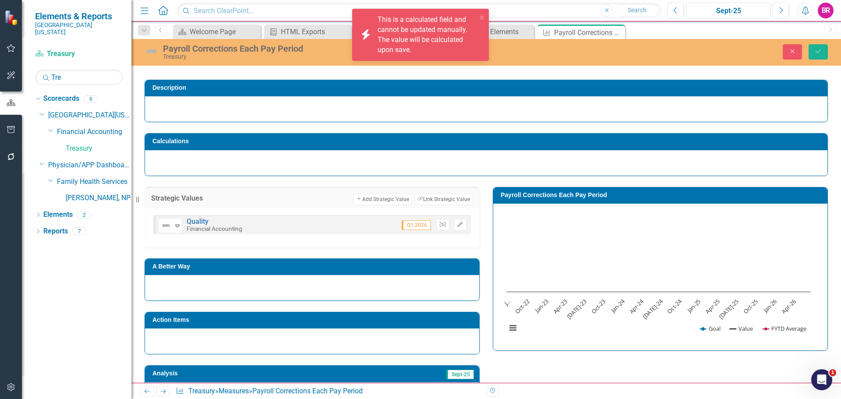
scroll to position [46, 0]
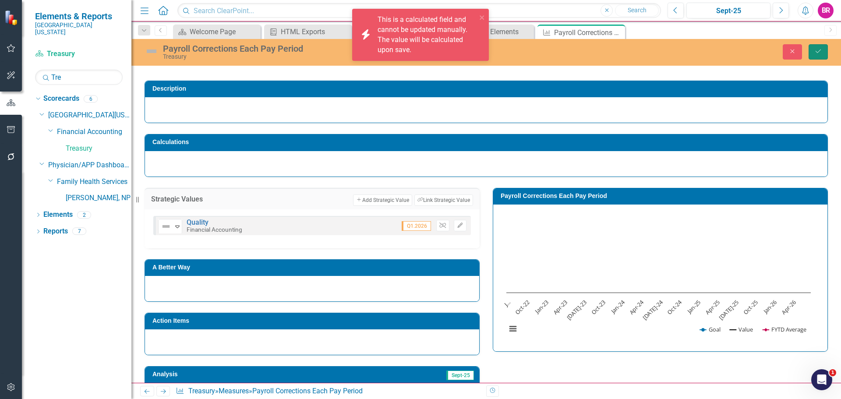
click at [816, 53] on icon "Save" at bounding box center [818, 51] width 8 height 6
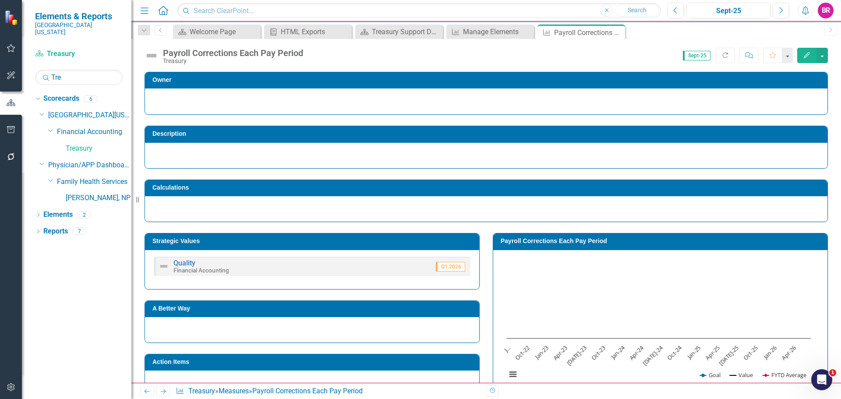
scroll to position [88, 0]
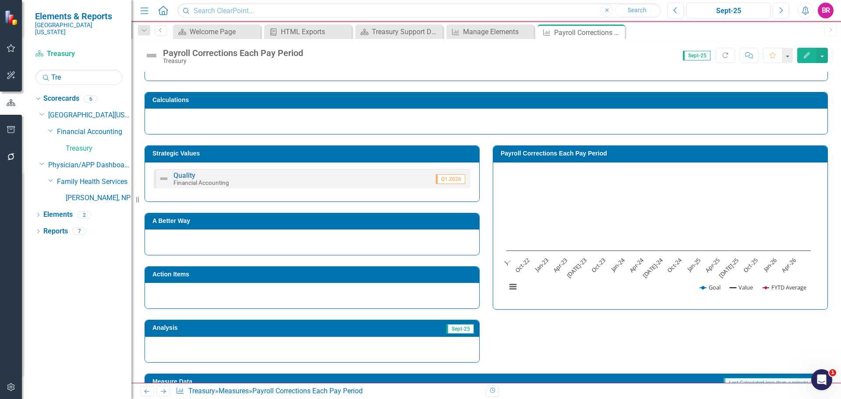
click at [582, 151] on h3 "Payroll Corrections Each Pay Period" at bounding box center [661, 153] width 322 height 7
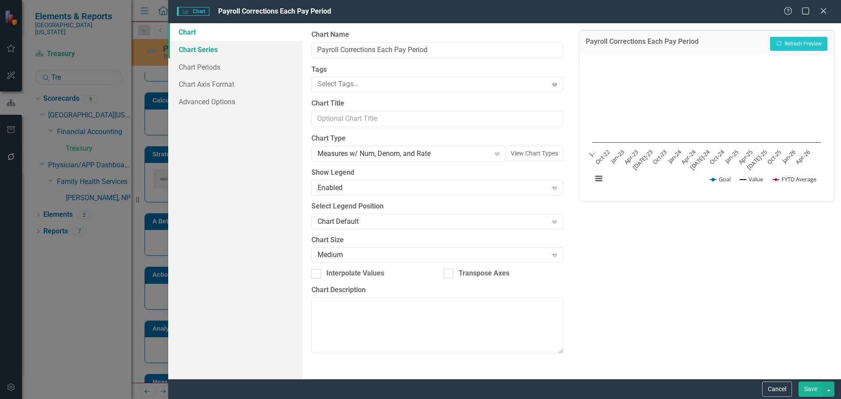
click at [185, 41] on link "Chart Series" at bounding box center [235, 50] width 134 height 18
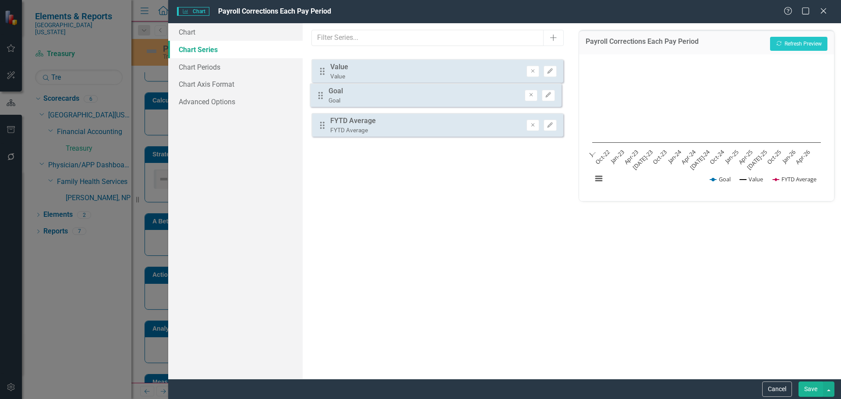
drag, startPoint x: 321, startPoint y: 63, endPoint x: 319, endPoint y: 94, distance: 31.1
click at [319, 94] on div "Drag Goal Goal Remove Edit Drag Value Value Remove Edit Drag FYTD Average FYTD …" at bounding box center [436, 95] width 251 height 85
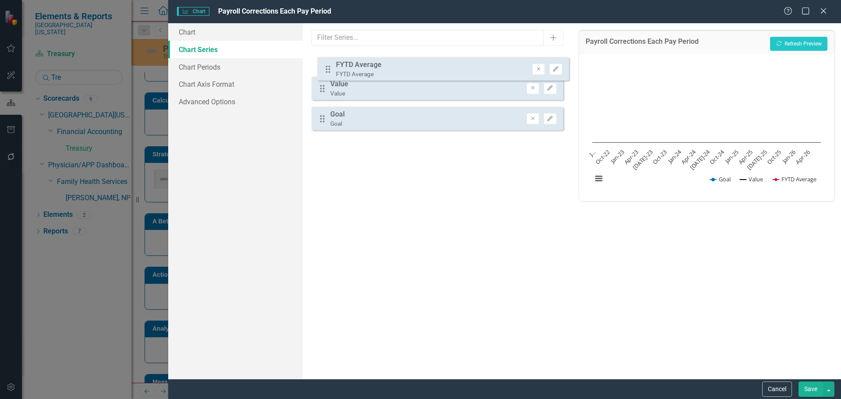
drag, startPoint x: 327, startPoint y: 127, endPoint x: 332, endPoint y: 71, distance: 56.3
click at [332, 71] on div "Drag Value Value Remove Edit Drag Goal Goal Remove Edit Drag FYTD Average FYTD …" at bounding box center [436, 95] width 251 height 85
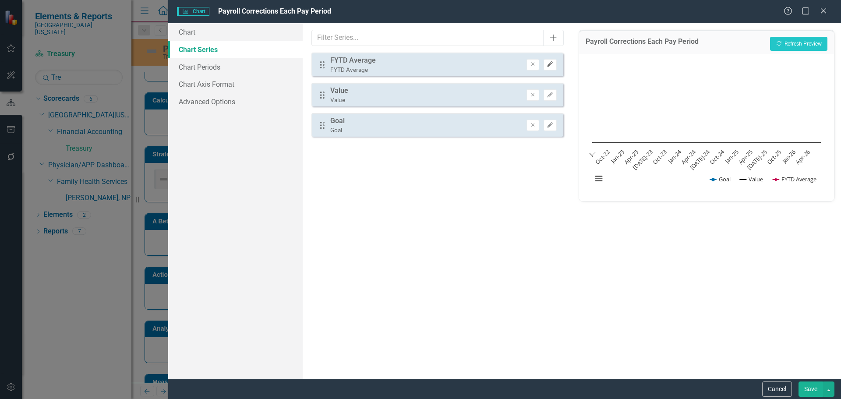
click at [546, 62] on button "Edit" at bounding box center [549, 64] width 13 height 11
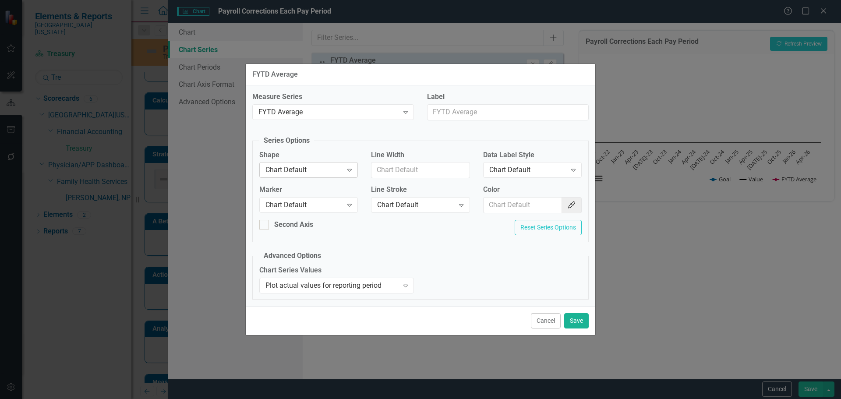
click at [298, 168] on div "Chart Default" at bounding box center [303, 170] width 77 height 10
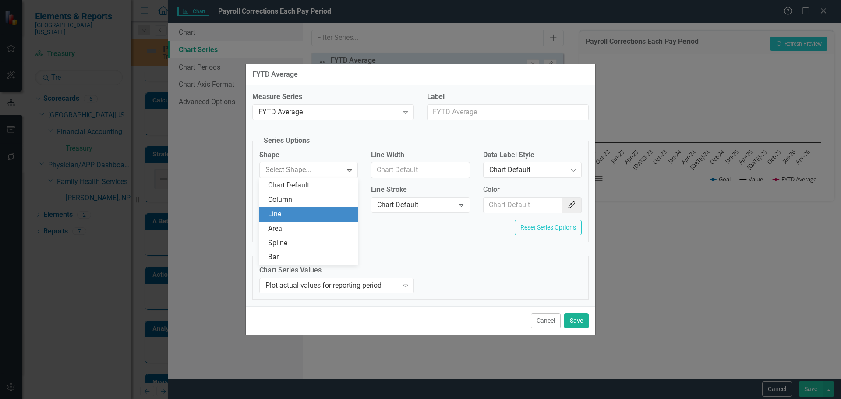
click at [297, 212] on div "Line" at bounding box center [310, 214] width 85 height 10
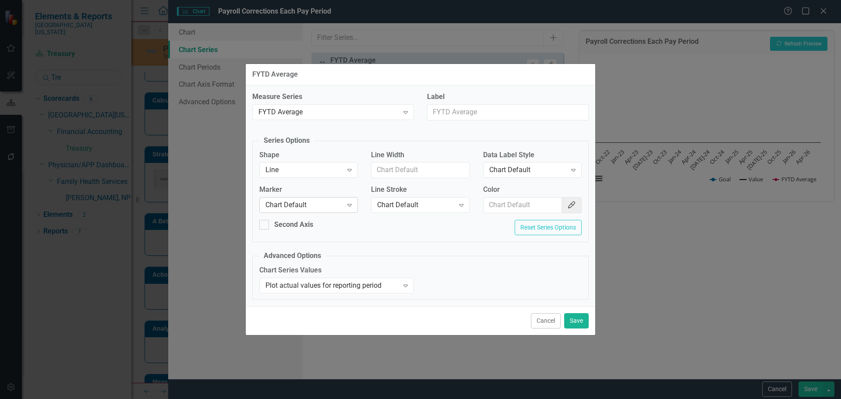
click at [299, 206] on div "Chart Default" at bounding box center [303, 205] width 77 height 10
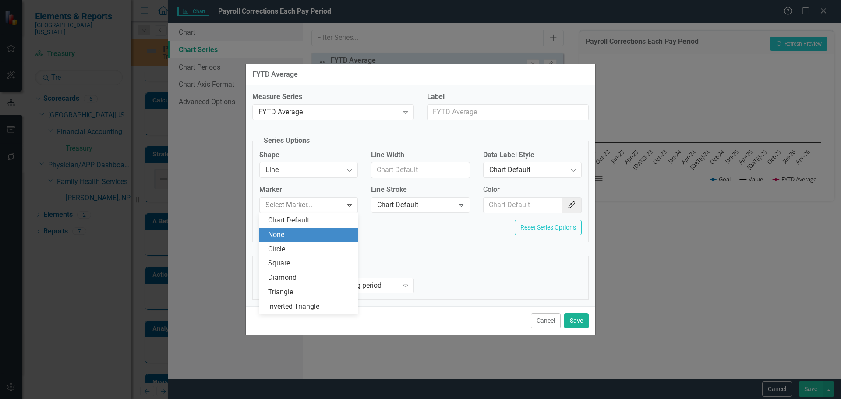
drag, startPoint x: 310, startPoint y: 239, endPoint x: 318, endPoint y: 236, distance: 8.6
click at [310, 239] on div "None" at bounding box center [310, 235] width 85 height 10
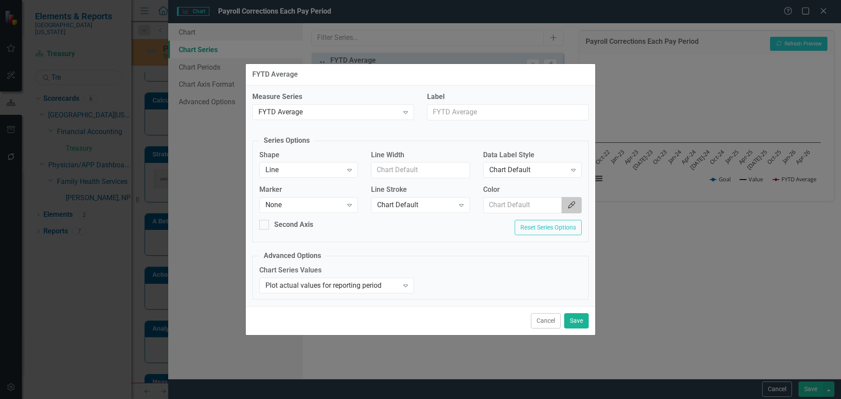
click at [578, 204] on button "Color Picker" at bounding box center [571, 205] width 20 height 16
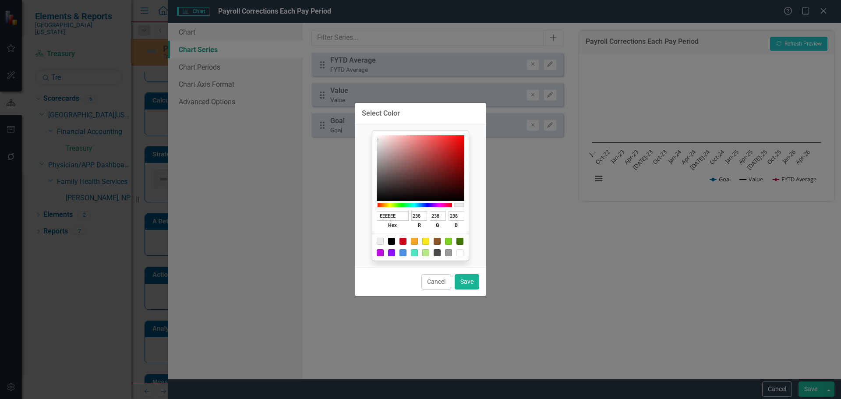
drag, startPoint x: 389, startPoint y: 239, endPoint x: 408, endPoint y: 241, distance: 18.9
click at [392, 239] on div at bounding box center [391, 241] width 7 height 7
type input "000000"
type input "0"
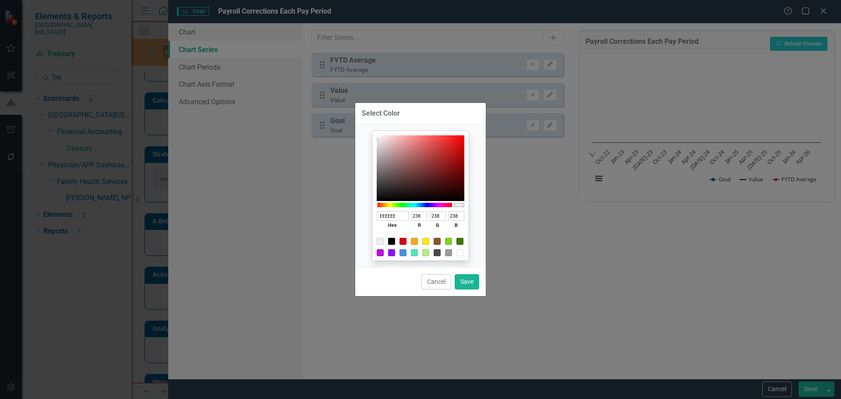
type input "0"
click at [471, 279] on button "Save" at bounding box center [466, 281] width 25 height 15
type input "#000000"
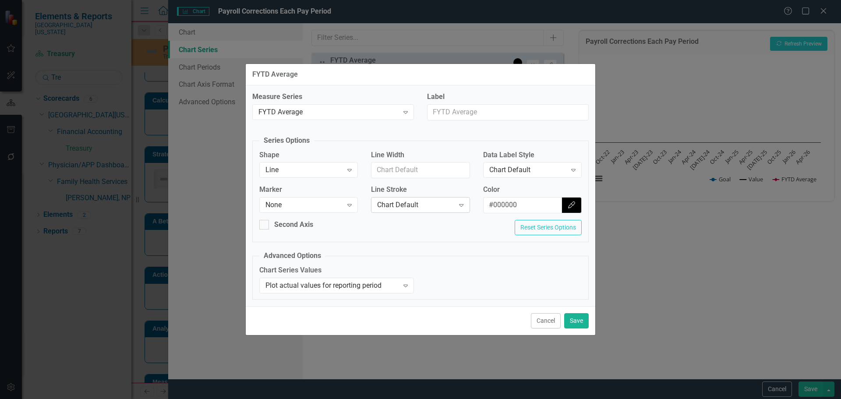
click at [453, 204] on div "Chart Default" at bounding box center [415, 205] width 77 height 10
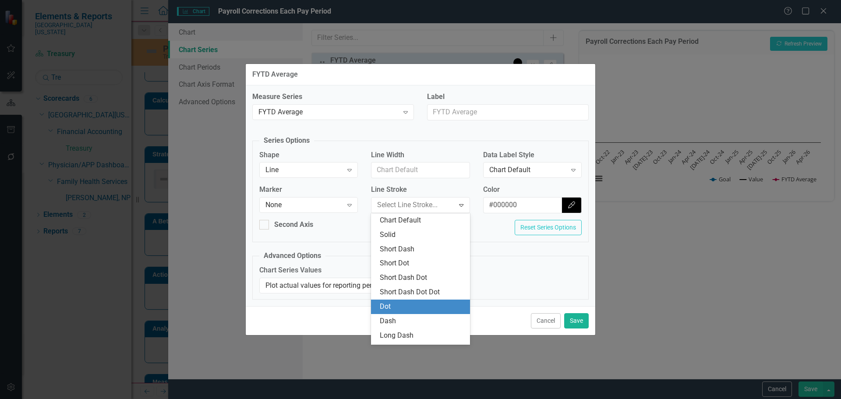
click at [427, 310] on div "Dot" at bounding box center [422, 307] width 85 height 10
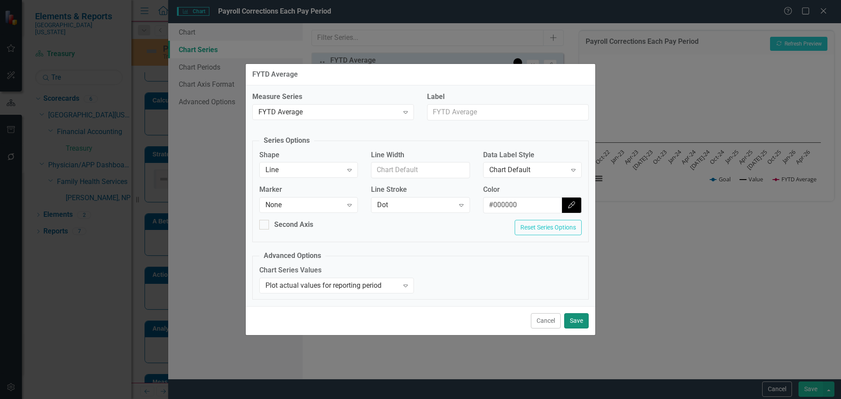
click at [574, 318] on button "Save" at bounding box center [576, 320] width 25 height 15
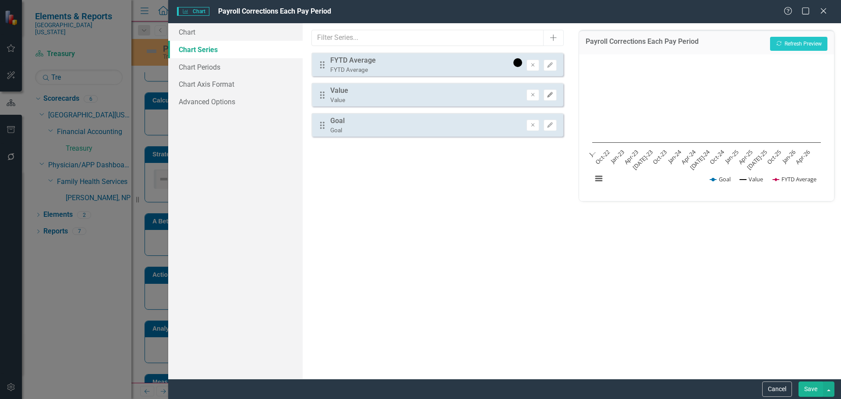
click at [549, 93] on icon "Edit" at bounding box center [549, 94] width 7 height 5
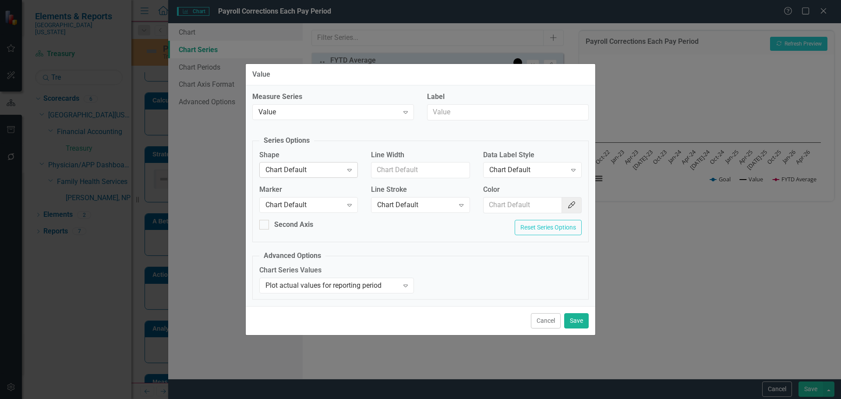
click at [299, 173] on div "Chart Default" at bounding box center [303, 170] width 77 height 10
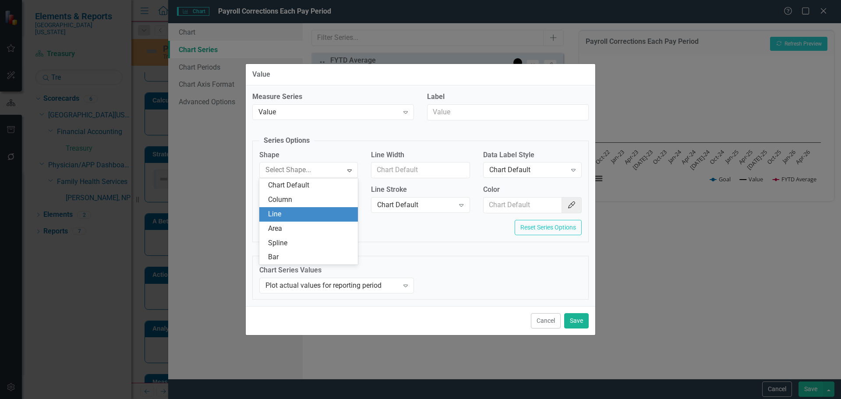
click at [313, 207] on div "Line" at bounding box center [308, 214] width 99 height 14
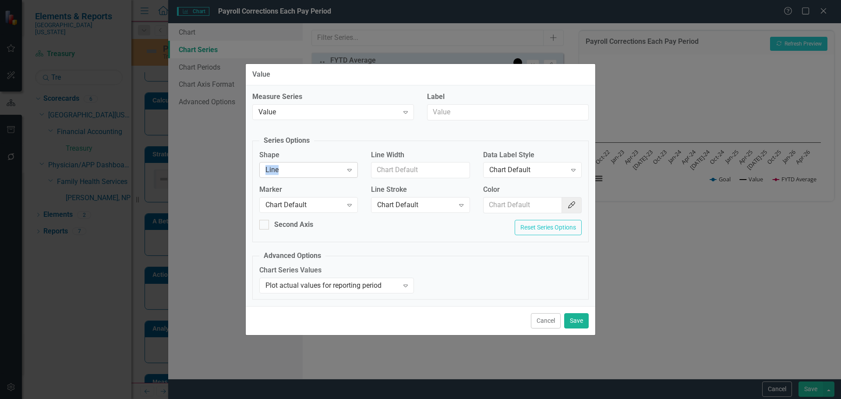
drag, startPoint x: 305, startPoint y: 159, endPoint x: 306, endPoint y: 166, distance: 6.8
click at [304, 164] on div "Shape Line Expand" at bounding box center [308, 163] width 99 height 27
click at [314, 174] on div "Line" at bounding box center [303, 170] width 77 height 10
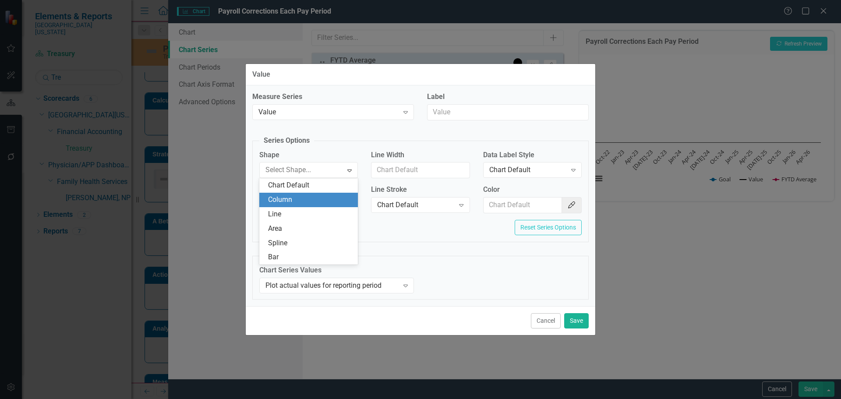
click at [305, 197] on div "Column" at bounding box center [310, 200] width 85 height 10
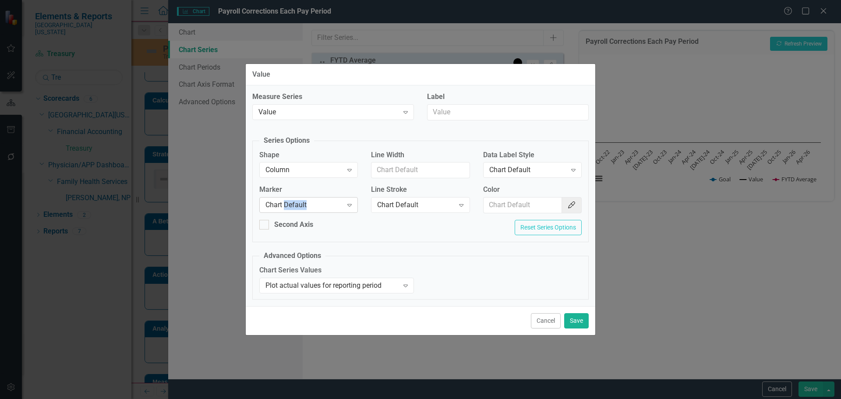
click at [305, 198] on div "Chart Default Expand" at bounding box center [308, 205] width 99 height 16
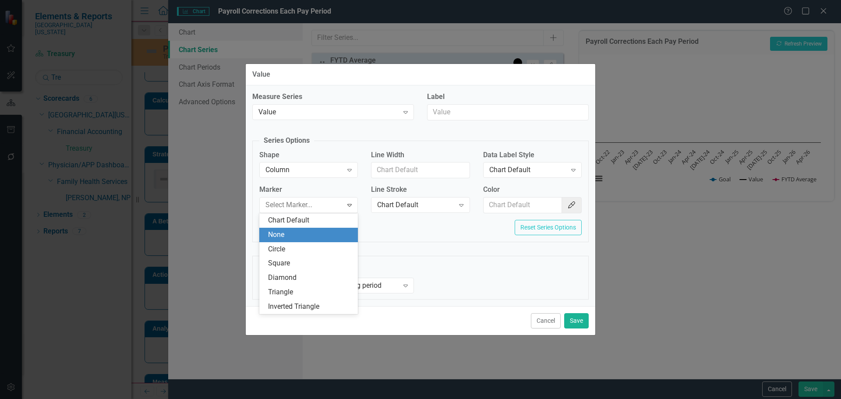
click at [317, 232] on div "None" at bounding box center [310, 235] width 85 height 10
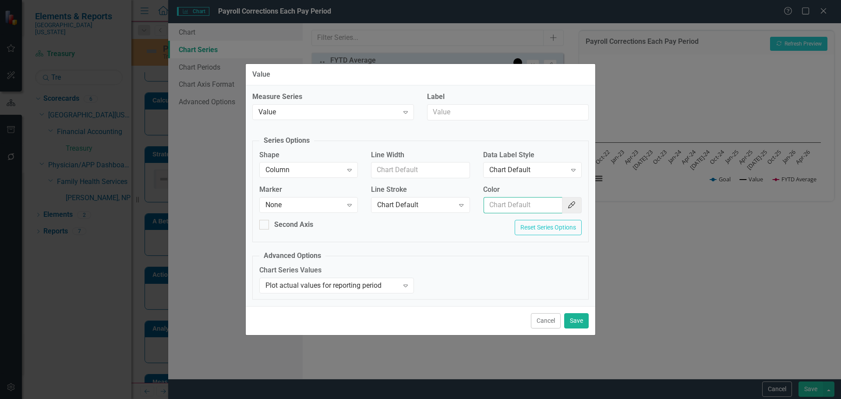
click at [539, 208] on input "Color" at bounding box center [522, 205] width 79 height 16
type input "#2e75b6"
click at [581, 320] on button "Save" at bounding box center [576, 320] width 25 height 15
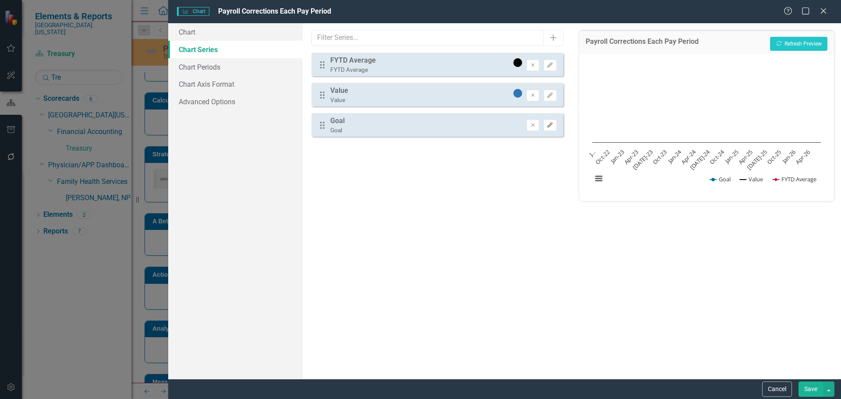
click at [550, 123] on icon "Edit" at bounding box center [549, 125] width 7 height 5
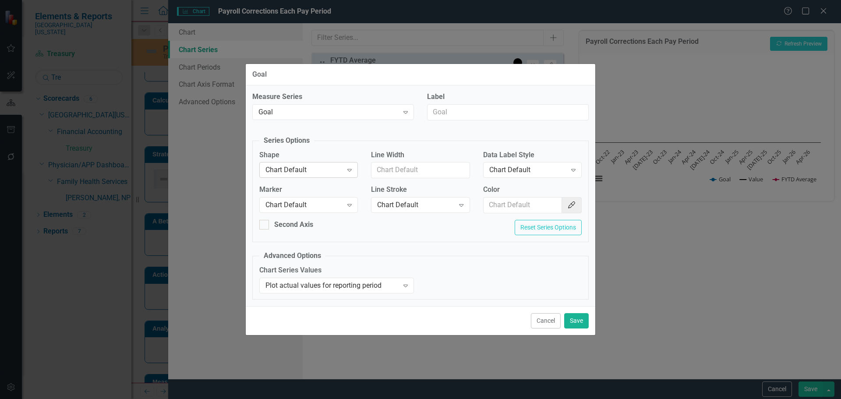
click at [292, 168] on div "Chart Default" at bounding box center [303, 170] width 77 height 10
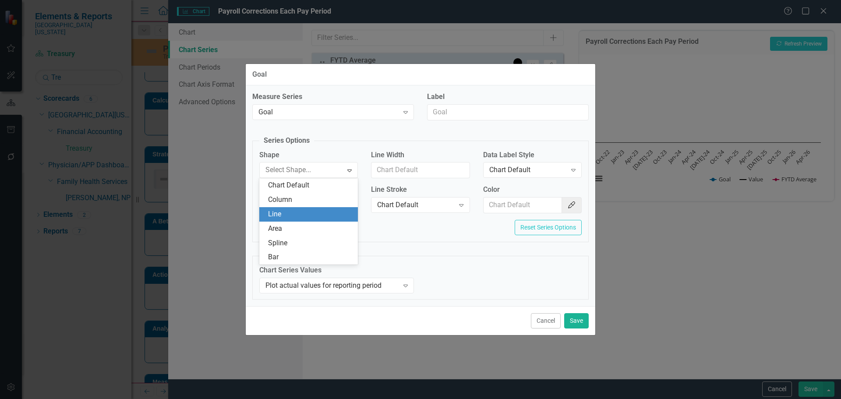
click at [306, 214] on div "Line" at bounding box center [310, 214] width 85 height 10
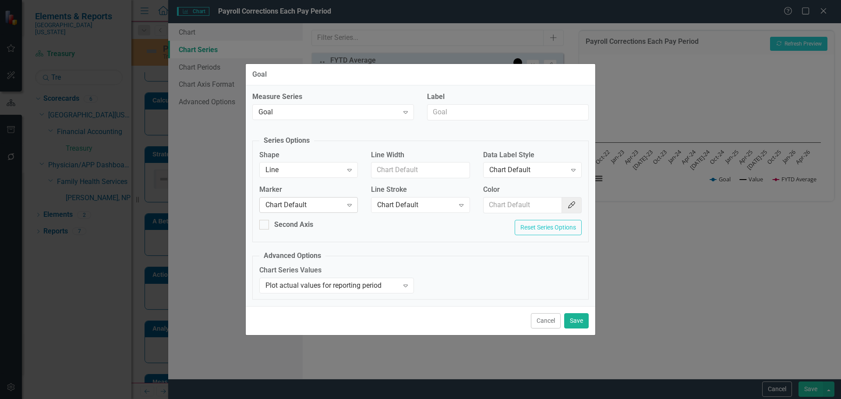
click at [310, 210] on div "Chart Default Expand" at bounding box center [308, 205] width 99 height 16
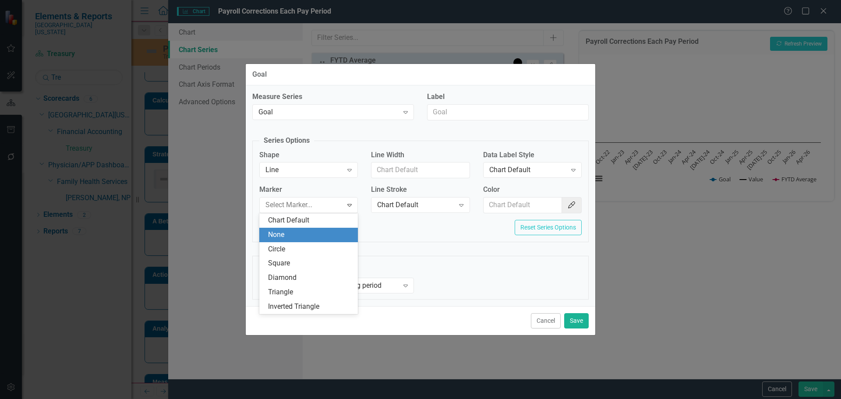
click at [310, 236] on div "None" at bounding box center [310, 235] width 85 height 10
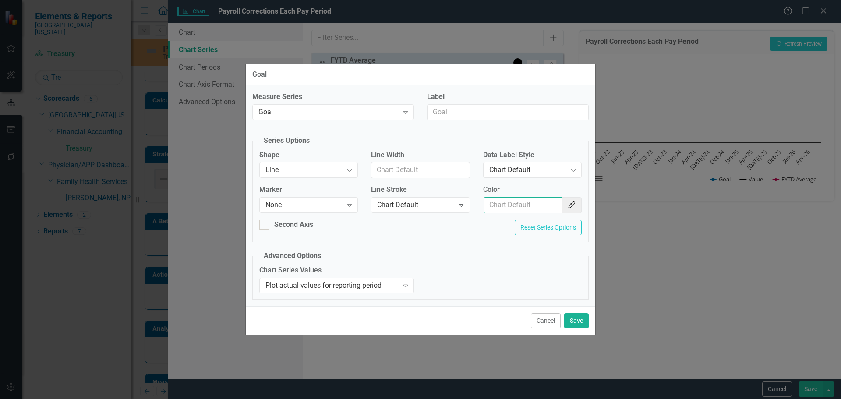
drag, startPoint x: 507, startPoint y: 201, endPoint x: 510, endPoint y: 205, distance: 4.5
click at [507, 201] on input "Color" at bounding box center [522, 205] width 79 height 16
type input "#c40650"
click at [576, 323] on button "Save" at bounding box center [576, 320] width 25 height 15
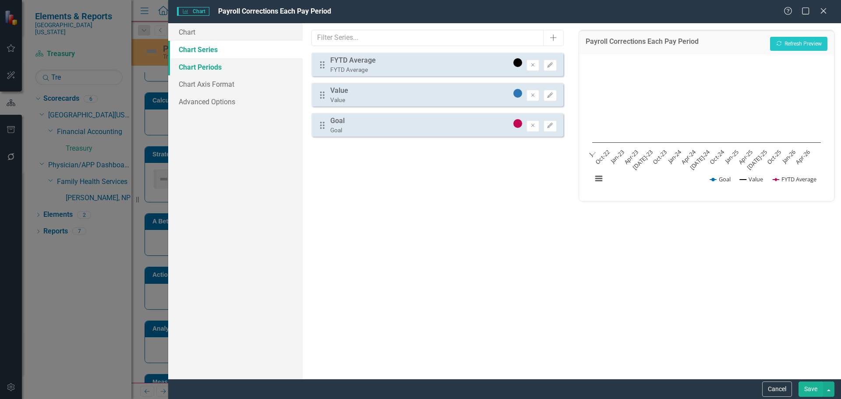
click at [225, 73] on link "Chart Periods" at bounding box center [235, 67] width 134 height 18
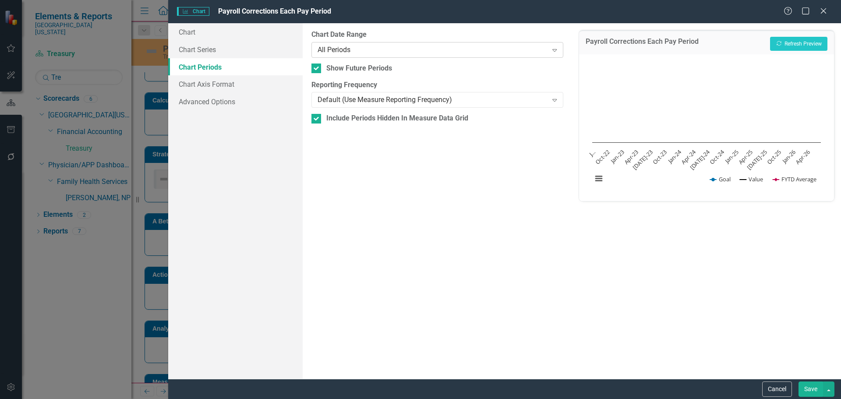
click at [357, 54] on div "All Periods" at bounding box center [432, 50] width 230 height 10
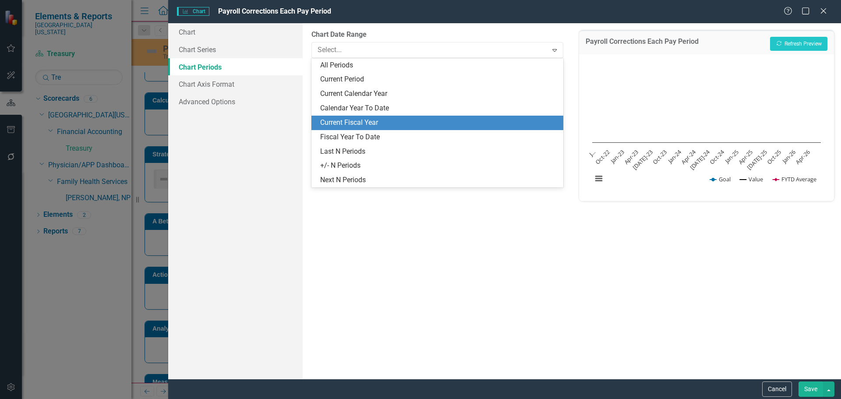
click at [443, 125] on div "Current Fiscal Year" at bounding box center [438, 123] width 237 height 10
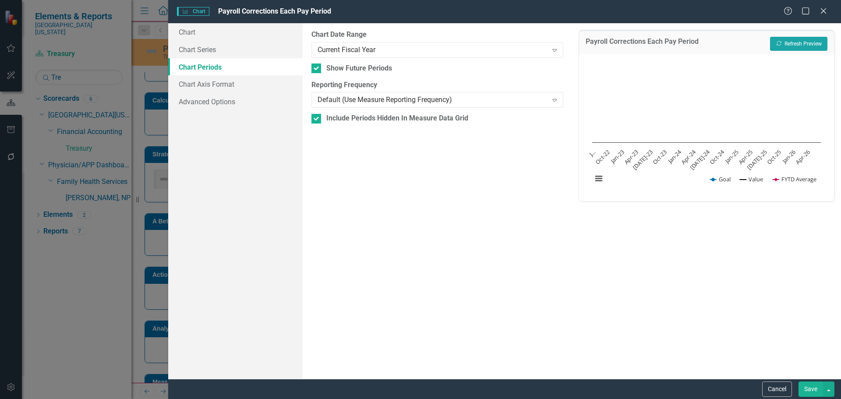
click at [798, 46] on button "Recalculate Refresh Preview" at bounding box center [798, 44] width 57 height 14
click at [806, 389] on button "Save" at bounding box center [810, 388] width 25 height 15
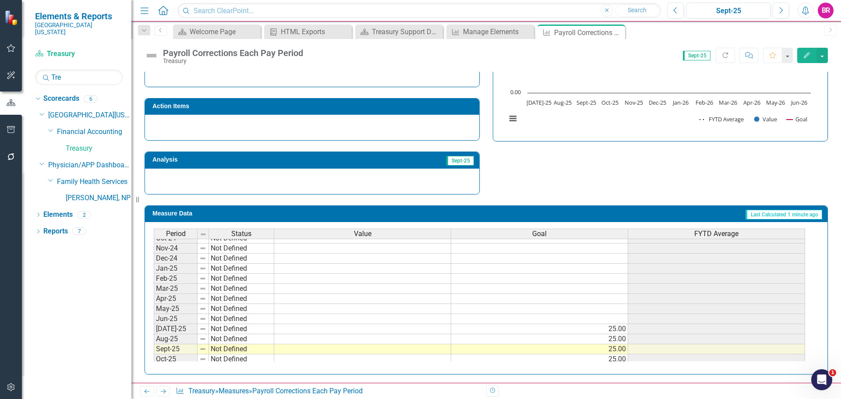
scroll to position [275, 0]
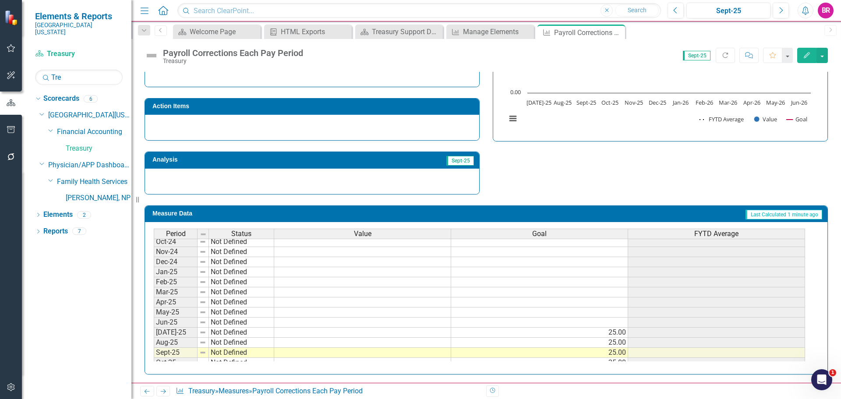
click at [0, 0] on icon "Close" at bounding box center [0, 0] width 0 height 0
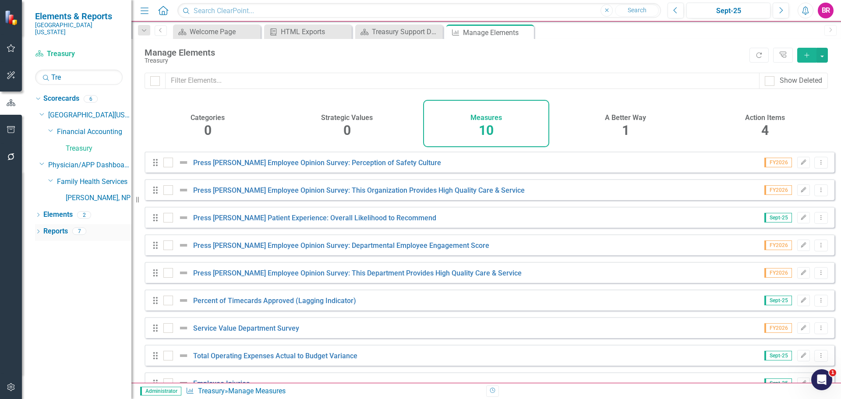
click at [62, 226] on link "Reports" at bounding box center [55, 231] width 25 height 10
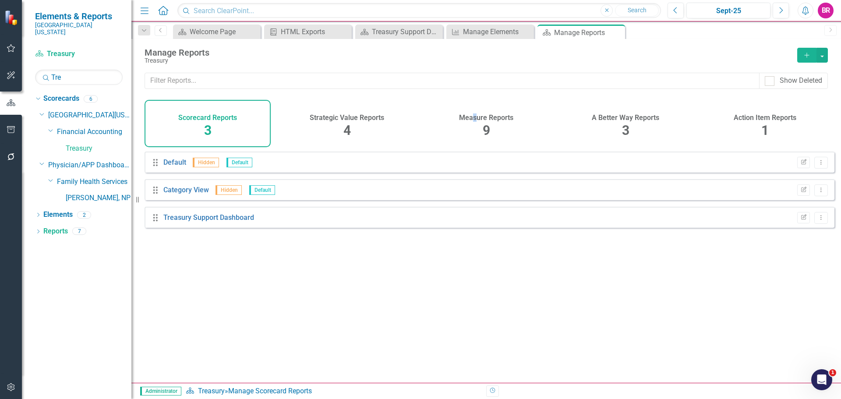
click at [472, 114] on h4 "Measure Reports" at bounding box center [486, 118] width 54 height 8
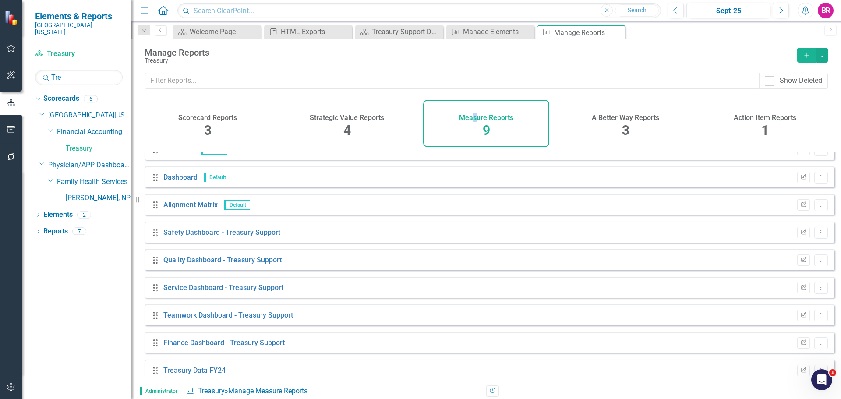
scroll to position [24, 0]
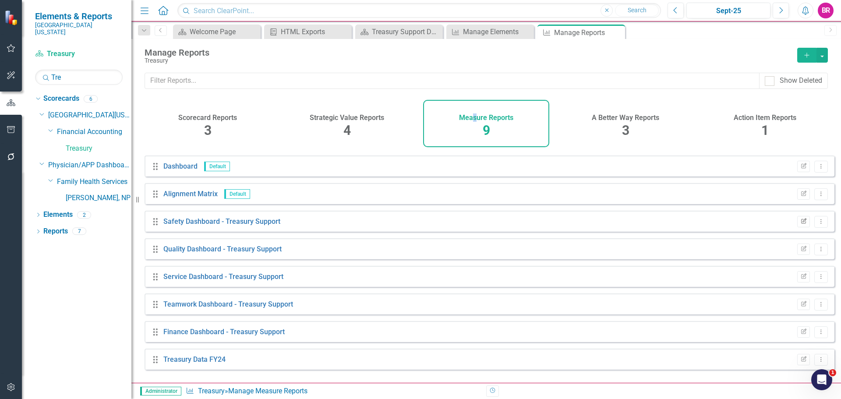
click at [801, 223] on icon "button" at bounding box center [803, 220] width 5 height 5
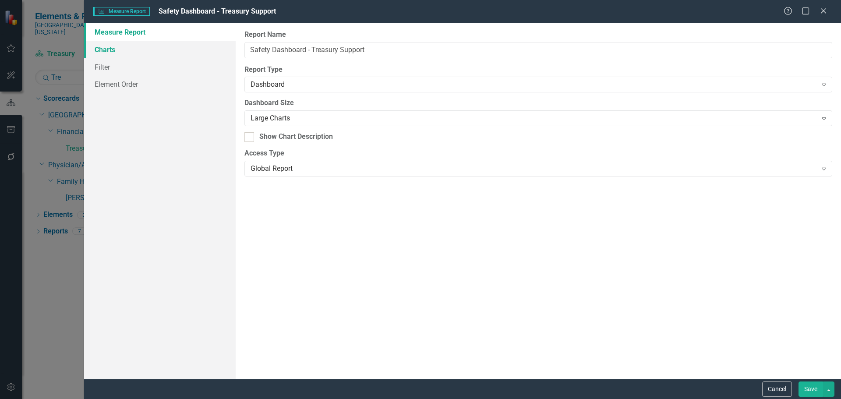
click at [101, 43] on link "Charts" at bounding box center [159, 50] width 151 height 18
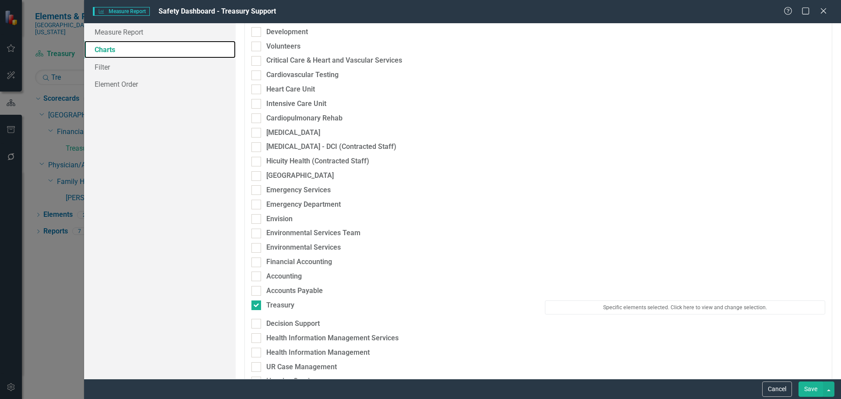
scroll to position [438, 0]
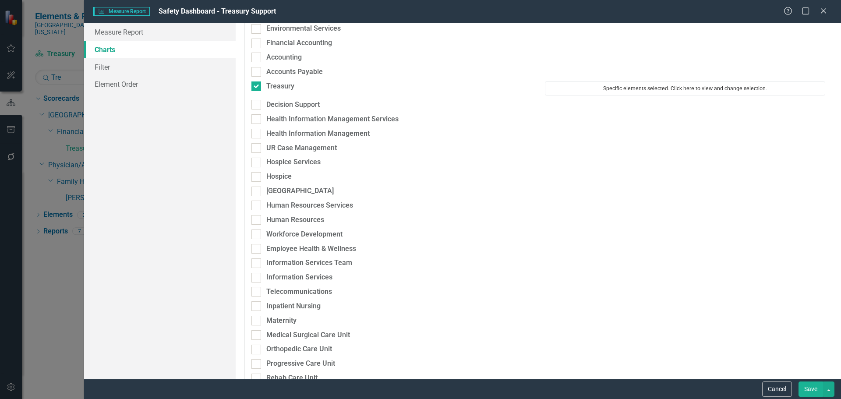
click at [592, 88] on button "Specific elements selected. Click here to view and change selection." at bounding box center [685, 88] width 280 height 14
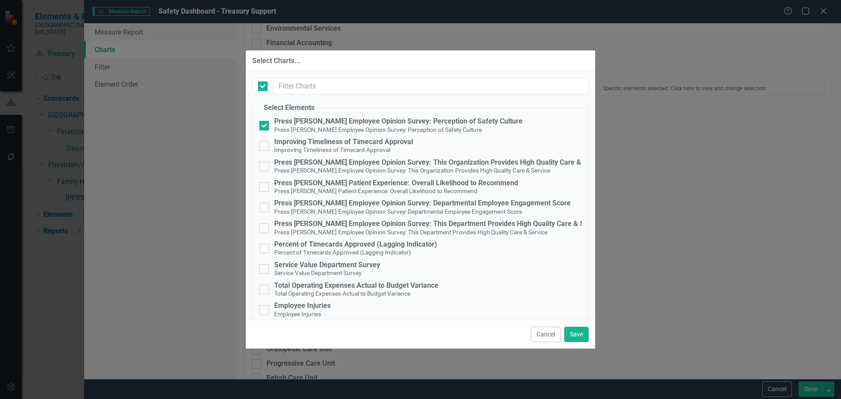
checkbox input "false"
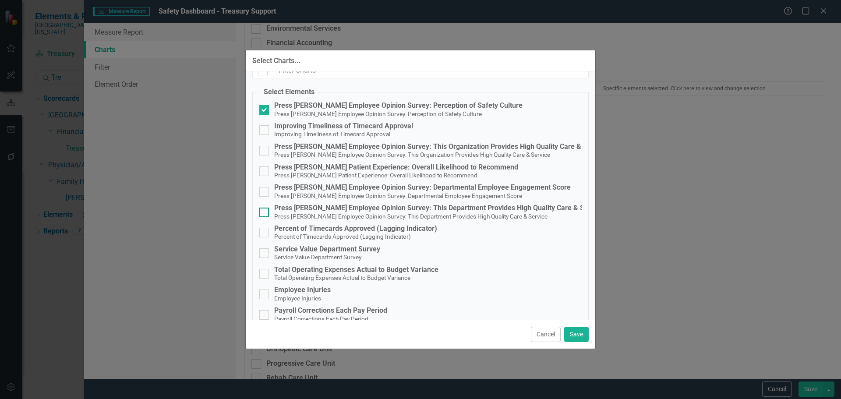
scroll to position [30, 0]
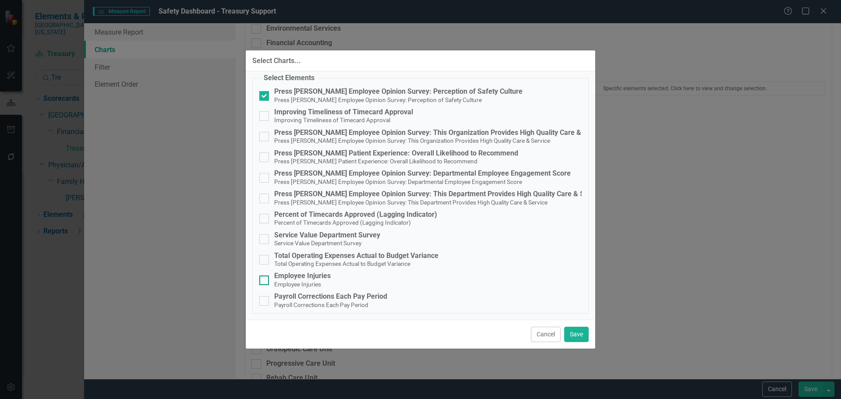
click at [319, 279] on div "Employee Injuries" at bounding box center [302, 276] width 56 height 8
click at [265, 279] on input "Employee Injuries Employee Injuries" at bounding box center [262, 278] width 6 height 6
checkbox input "true"
click at [572, 332] on button "Save" at bounding box center [576, 334] width 25 height 15
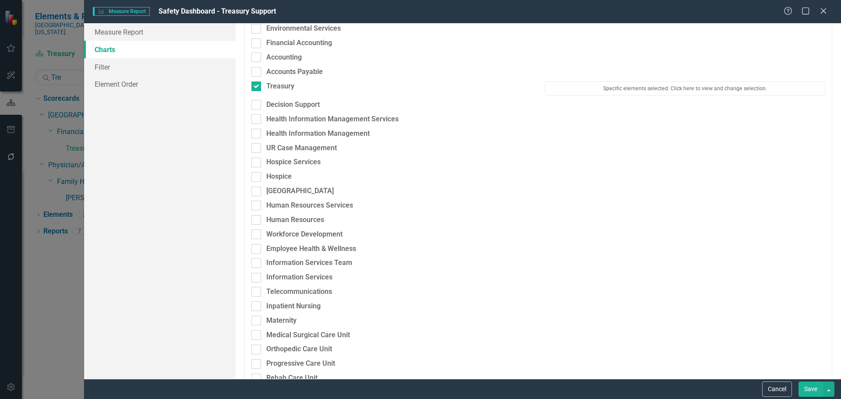
click at [811, 385] on button "Save" at bounding box center [810, 388] width 25 height 15
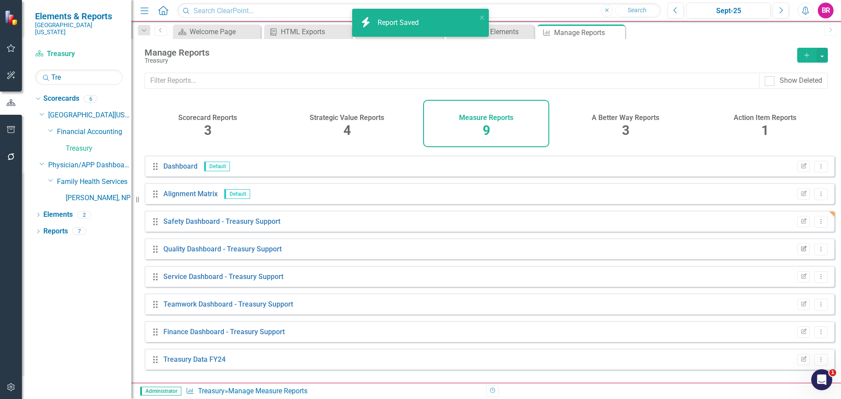
click at [801, 255] on button "Edit Report" at bounding box center [803, 248] width 13 height 11
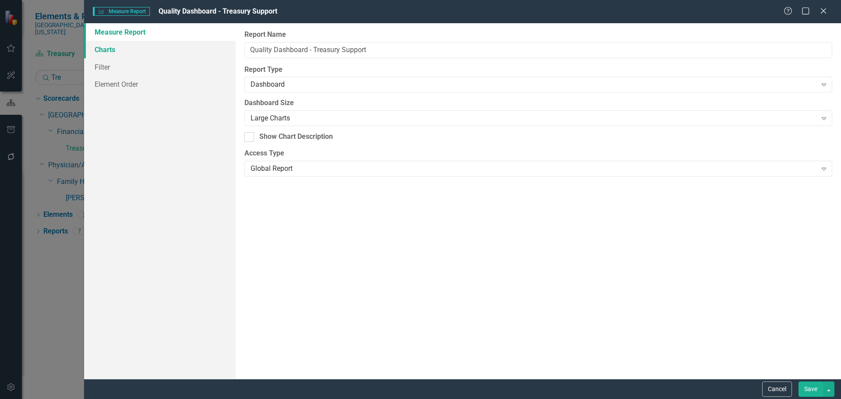
click at [113, 49] on link "Charts" at bounding box center [159, 50] width 151 height 18
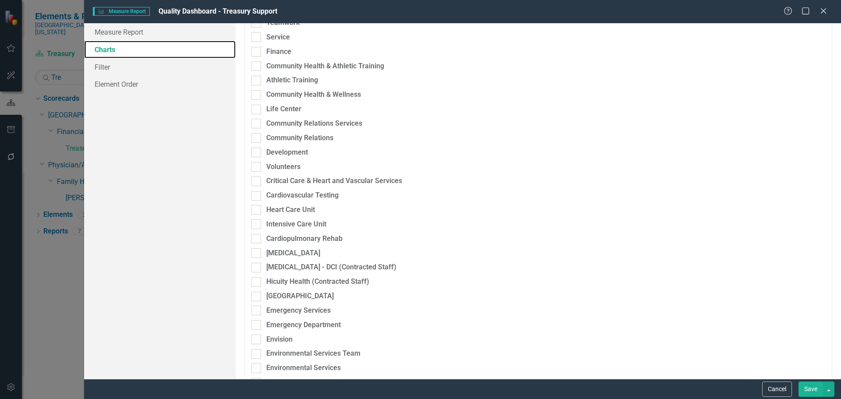
scroll to position [263, 0]
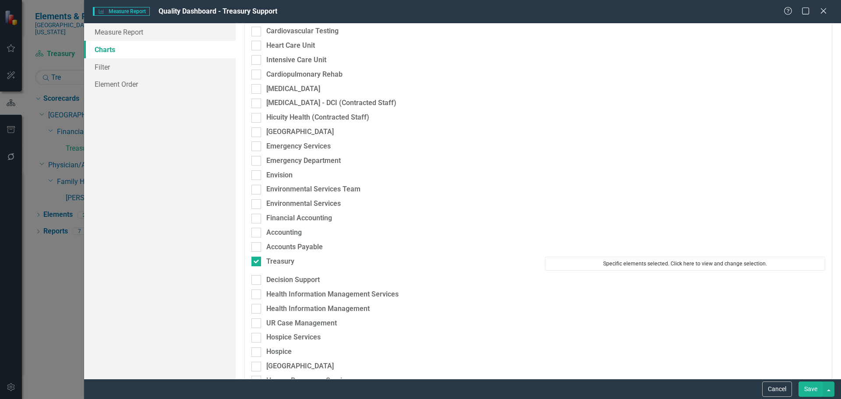
click at [655, 257] on button "Specific elements selected. Click here to view and change selection." at bounding box center [685, 264] width 280 height 14
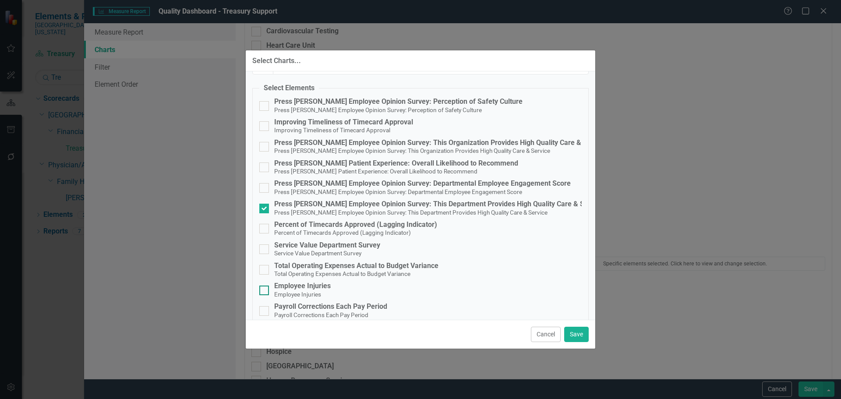
scroll to position [30, 0]
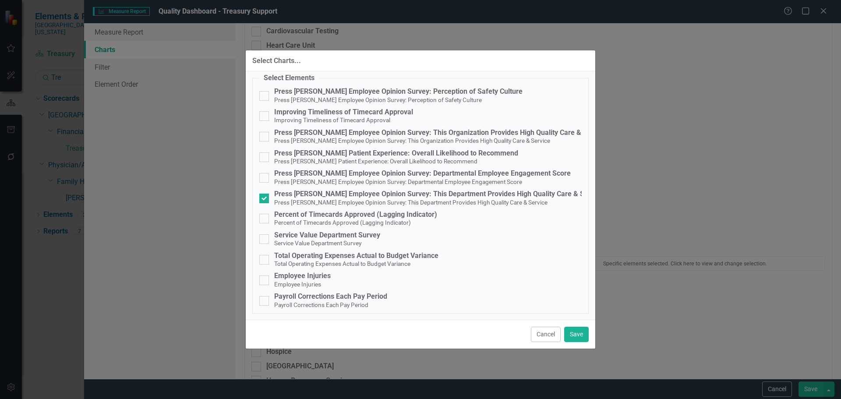
click at [376, 317] on div "Select Elements Press Ganey Employee Opinion Survey: Perception of Safety Cultu…" at bounding box center [420, 195] width 349 height 248
click at [379, 303] on div "Payroll Corrections Each Pay Period Payroll Corrections Each Pay Period" at bounding box center [330, 300] width 113 height 16
click at [265, 302] on input "Payroll Corrections Each Pay Period Payroll Corrections Each Pay Period" at bounding box center [262, 299] width 6 height 6
checkbox input "true"
drag, startPoint x: 579, startPoint y: 336, endPoint x: 590, endPoint y: 336, distance: 11.4
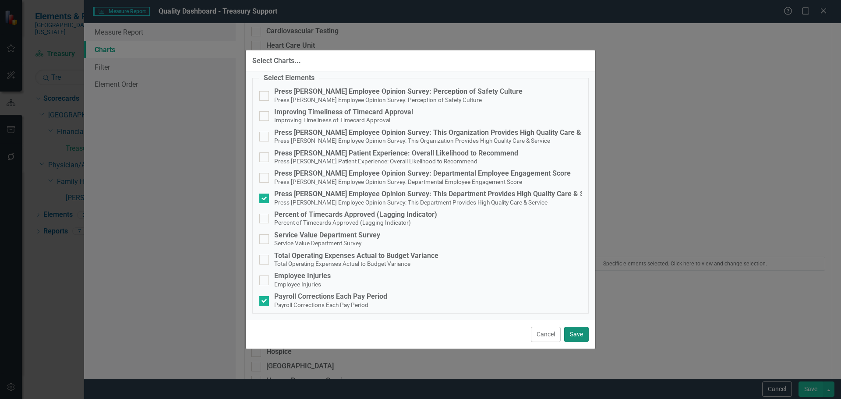
click at [579, 336] on button "Save" at bounding box center [576, 334] width 25 height 15
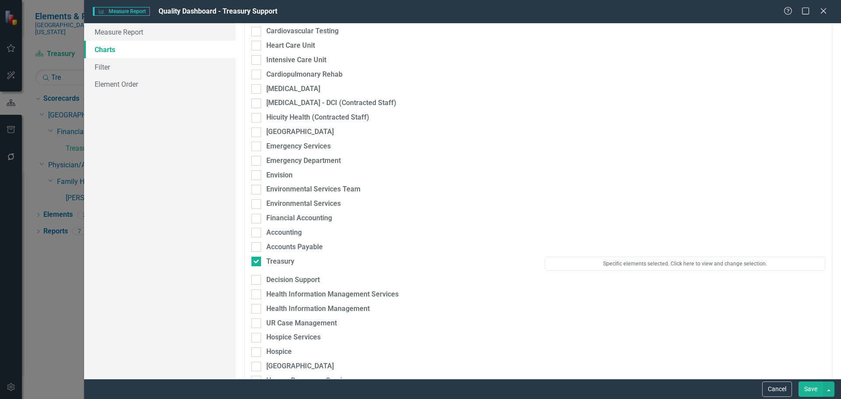
click at [811, 386] on button "Save" at bounding box center [810, 388] width 25 height 15
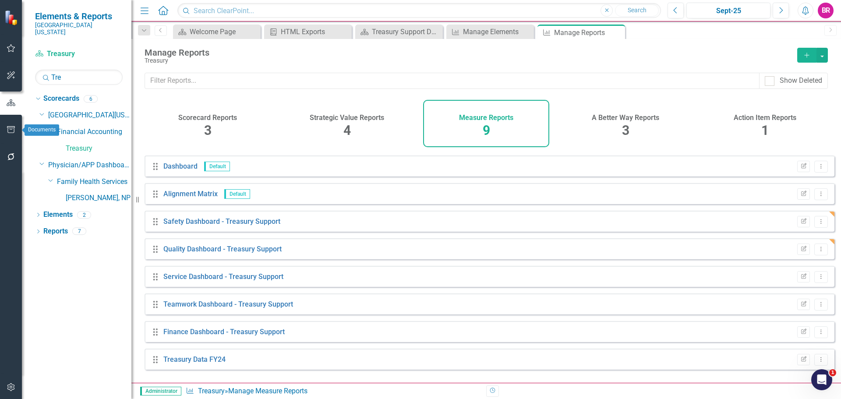
click at [13, 128] on icon "button" at bounding box center [11, 129] width 8 height 7
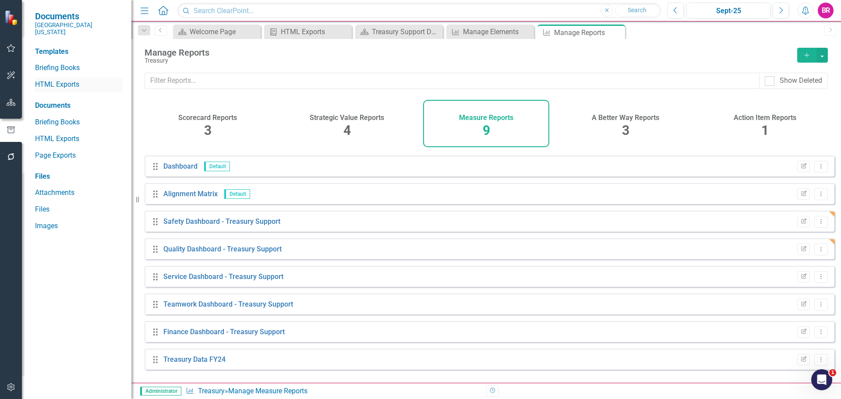
click at [79, 81] on link "HTML Exports" at bounding box center [79, 85] width 88 height 10
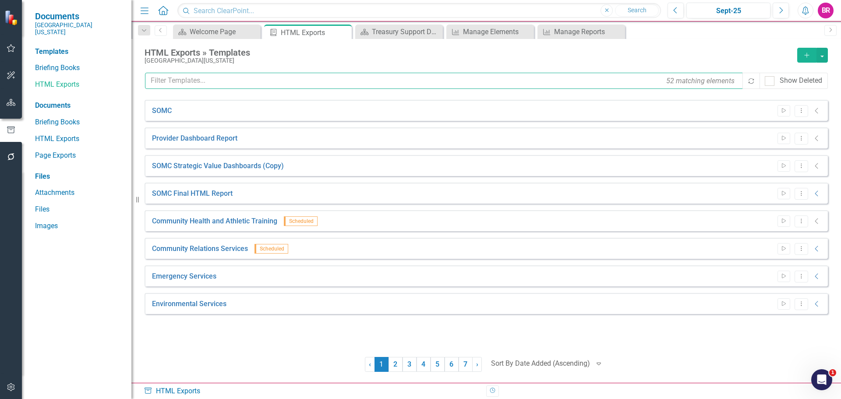
click at [262, 77] on input "text" at bounding box center [444, 81] width 599 height 16
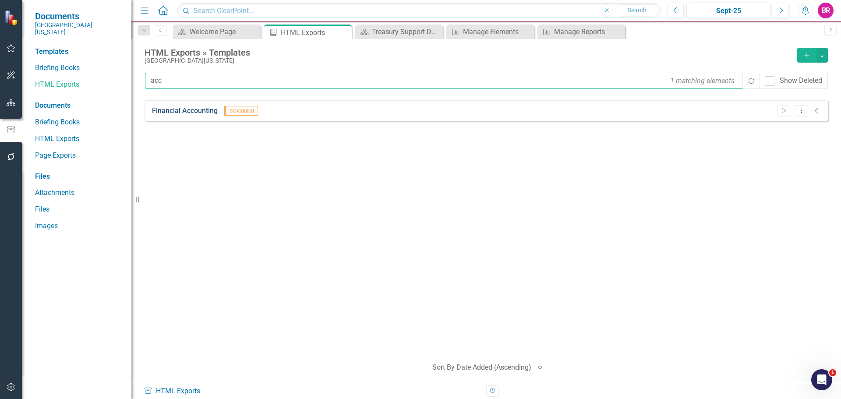
type input "acc"
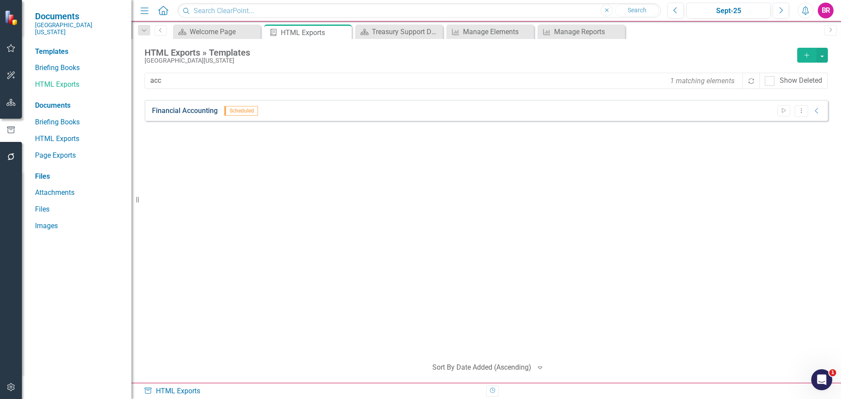
click at [181, 110] on link "Financial Accounting" at bounding box center [185, 111] width 66 height 10
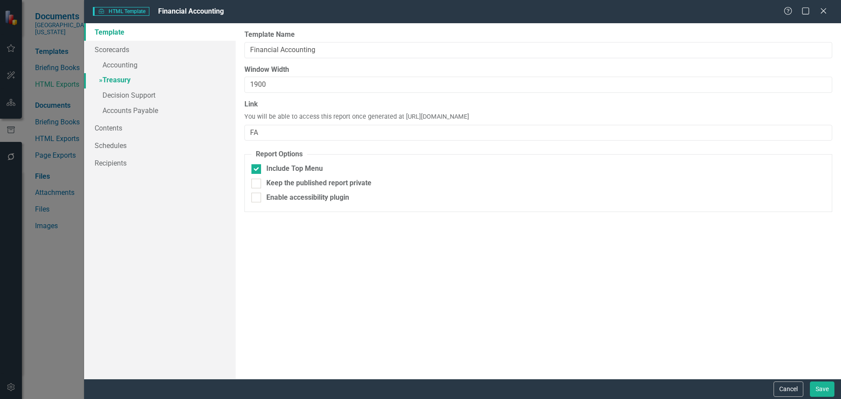
click at [130, 77] on link "» Treasury" at bounding box center [159, 80] width 151 height 15
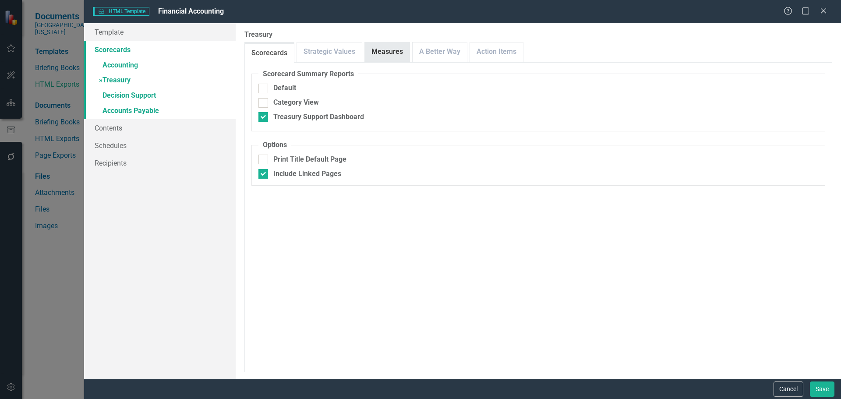
drag, startPoint x: 385, startPoint y: 44, endPoint x: 381, endPoint y: 51, distance: 7.8
click at [385, 45] on link "Measures" at bounding box center [387, 51] width 45 height 19
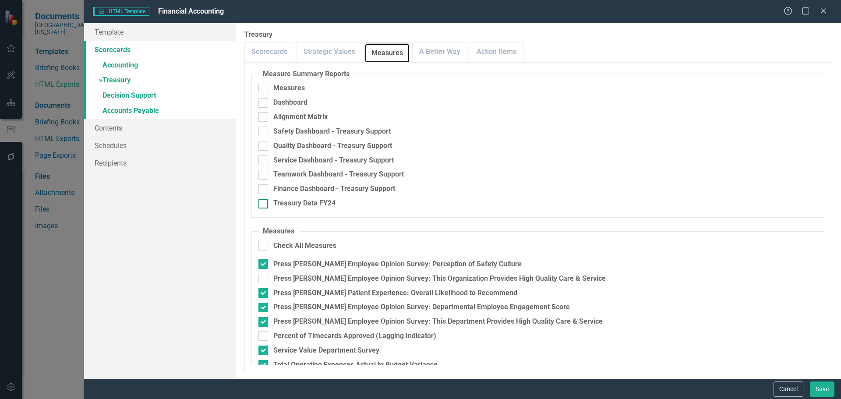
scroll to position [42, 0]
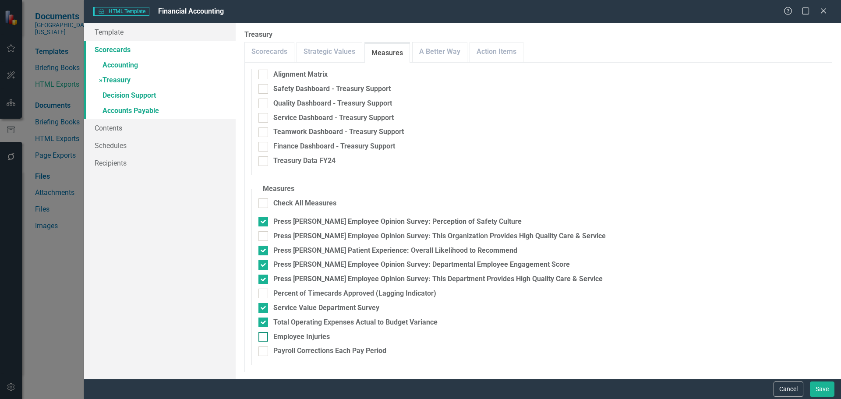
drag, startPoint x: 304, startPoint y: 349, endPoint x: 301, endPoint y: 332, distance: 16.8
click at [304, 349] on div "Payroll Corrections Each Pay Period" at bounding box center [329, 351] width 113 height 10
click at [264, 349] on input "Payroll Corrections Each Pay Period" at bounding box center [261, 349] width 6 height 6
checkbox input "true"
click at [300, 329] on fieldset "Measures Check All Measures Press Ganey Employee Opinion Survey: Perception of …" at bounding box center [538, 274] width 574 height 181
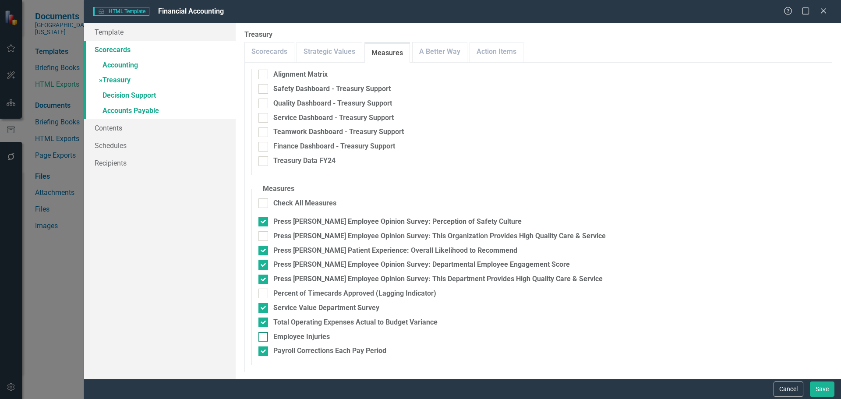
click at [313, 336] on div "Employee Injuries" at bounding box center [301, 337] width 56 height 10
click at [264, 336] on input "Employee Injuries" at bounding box center [261, 335] width 6 height 6
checkbox input "true"
click at [818, 387] on button "Save" at bounding box center [822, 388] width 25 height 15
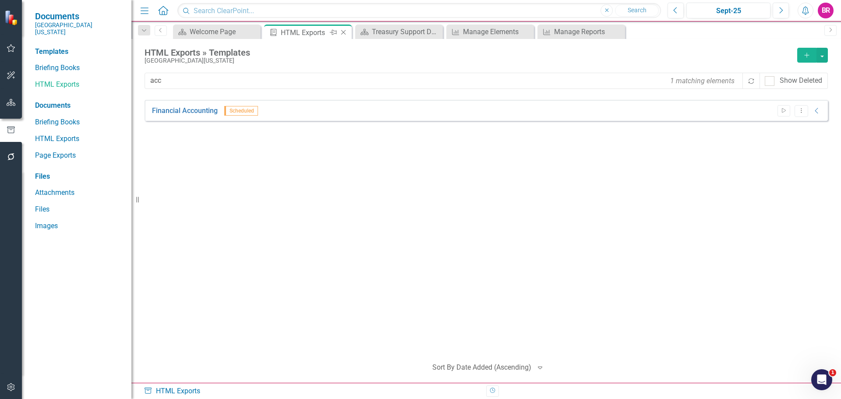
click at [345, 32] on icon "Close" at bounding box center [343, 32] width 9 height 7
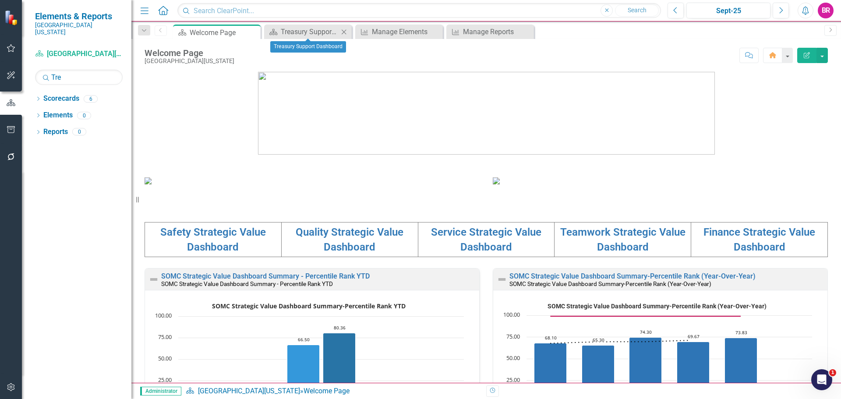
click at [343, 31] on icon "Close" at bounding box center [343, 31] width 9 height 7
click at [0, 0] on icon "Close" at bounding box center [0, 0] width 0 height 0
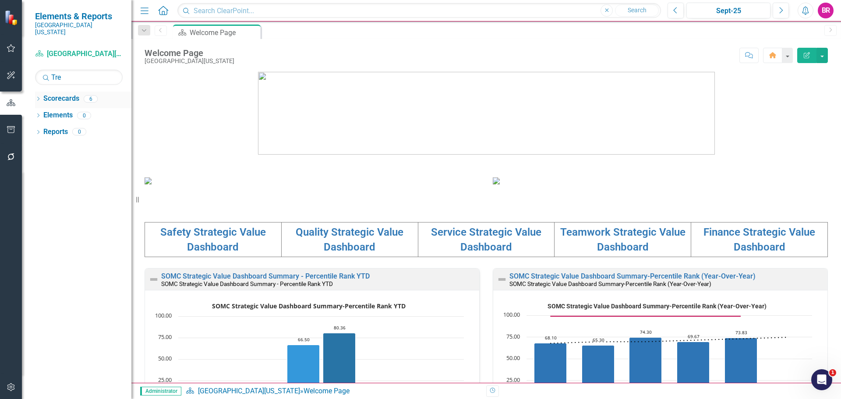
click at [36, 97] on icon "Dropdown" at bounding box center [38, 99] width 6 height 5
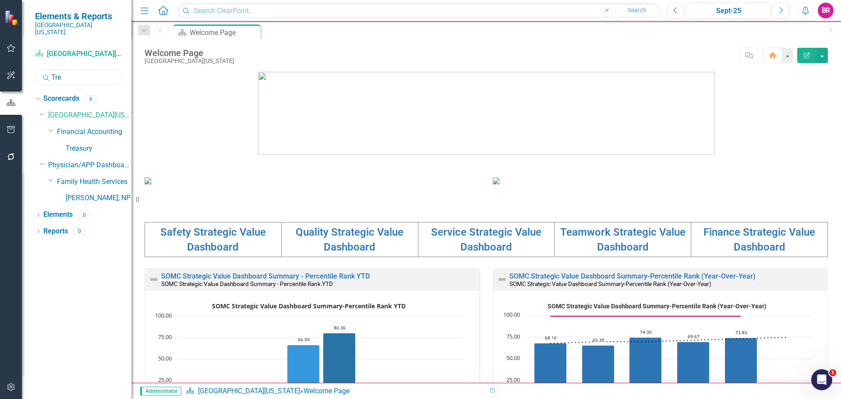
click at [70, 76] on input "Tre" at bounding box center [79, 77] width 88 height 15
click at [73, 70] on input "Tre" at bounding box center [79, 77] width 88 height 15
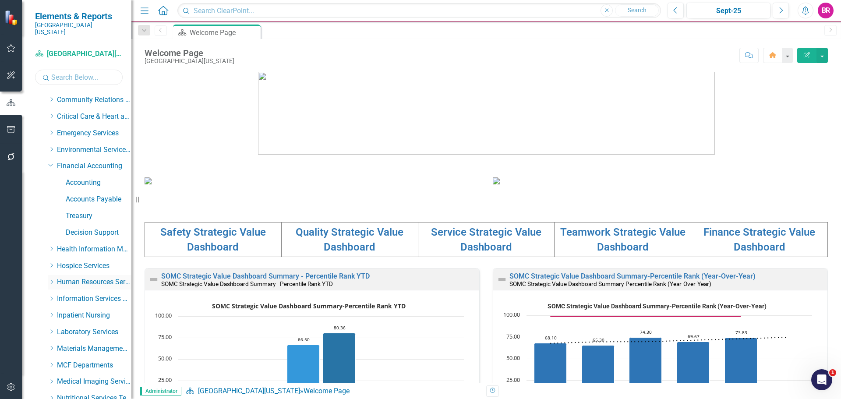
scroll to position [175, 0]
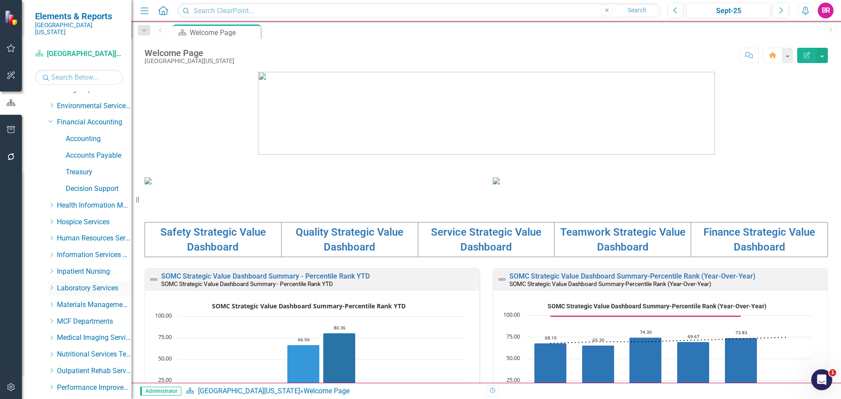
click at [53, 285] on div "Dropdown" at bounding box center [51, 288] width 7 height 7
click at [51, 118] on icon "Dropdown" at bounding box center [50, 121] width 5 height 7
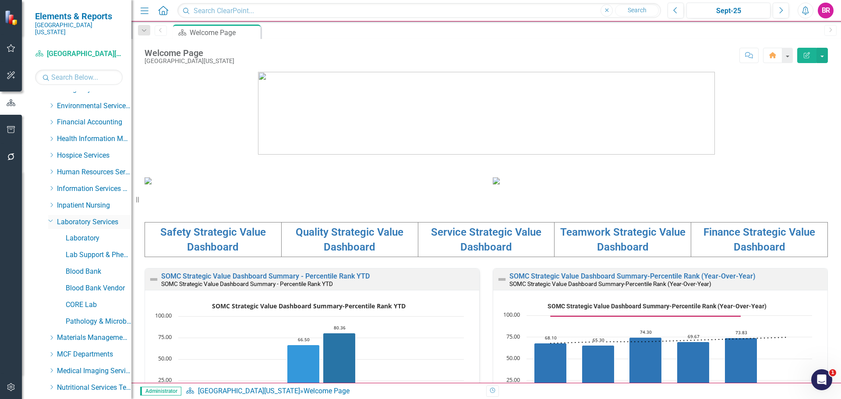
drag, startPoint x: 49, startPoint y: 210, endPoint x: 50, endPoint y: 215, distance: 5.4
click at [49, 217] on icon "Dropdown" at bounding box center [50, 220] width 5 height 7
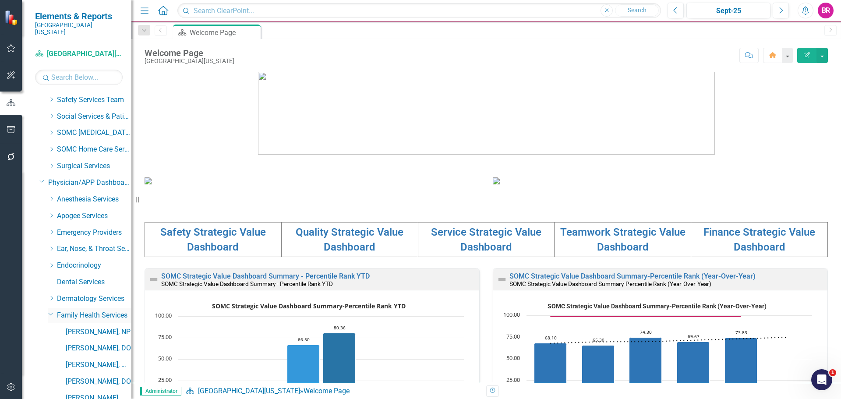
scroll to position [657, 0]
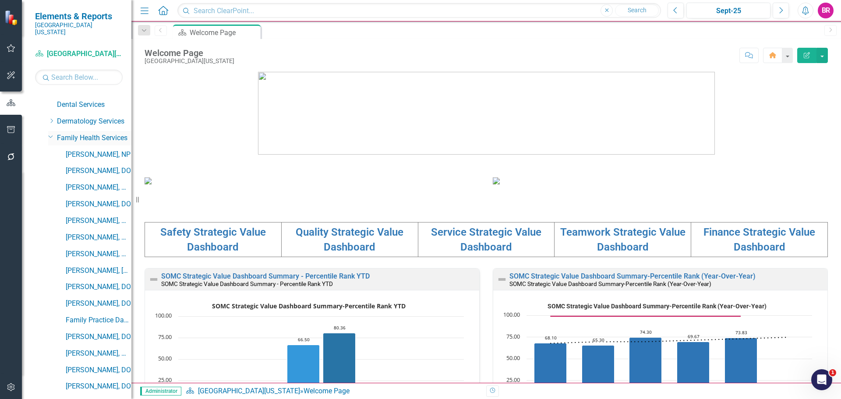
click at [52, 133] on icon "Dropdown" at bounding box center [50, 136] width 5 height 7
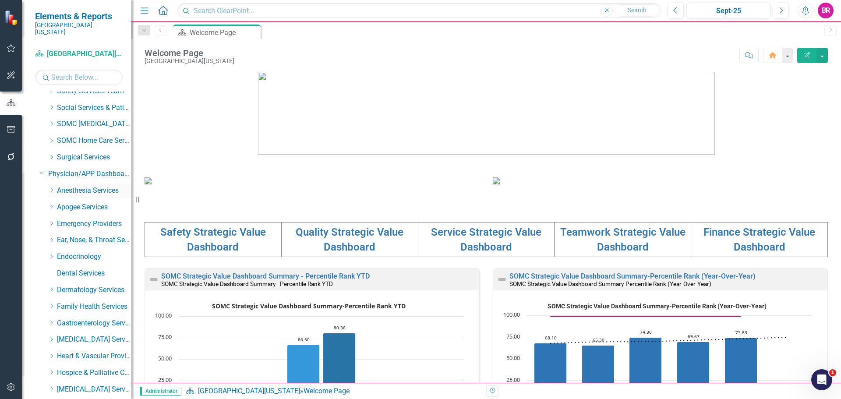
scroll to position [482, 0]
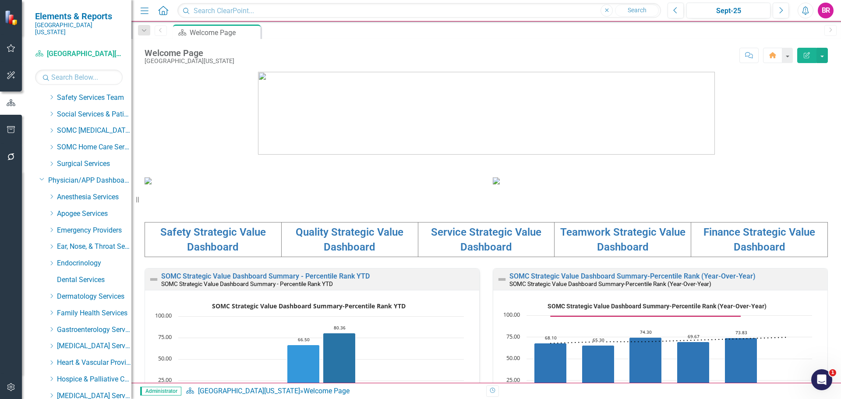
click at [39, 169] on div "Dropdown Scorecards 500 Dropdown Southern Ohio Medical Center Safety Quality Te…" at bounding box center [83, 190] width 96 height 1160
click at [40, 176] on icon "Dropdown" at bounding box center [41, 179] width 5 height 7
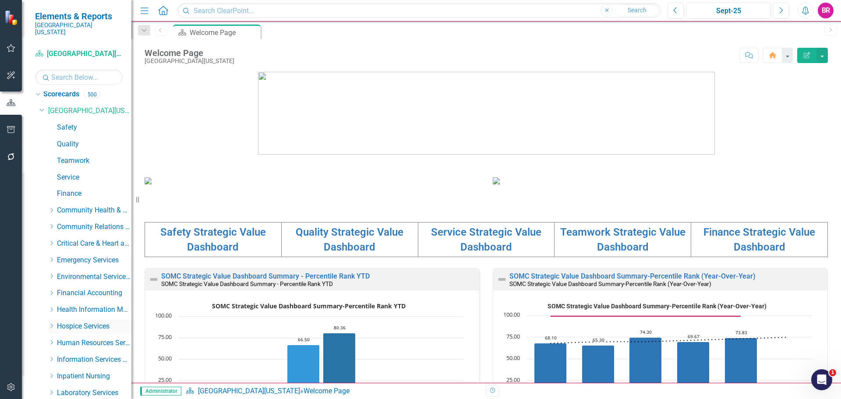
scroll to position [0, 0]
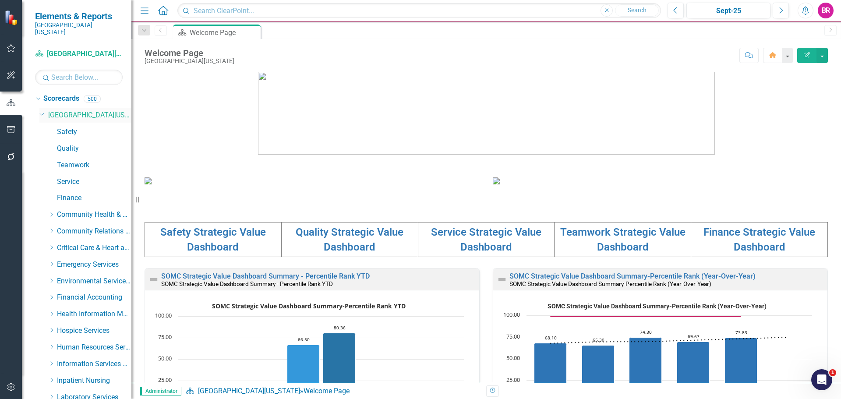
click at [41, 110] on icon "Dropdown" at bounding box center [41, 113] width 5 height 7
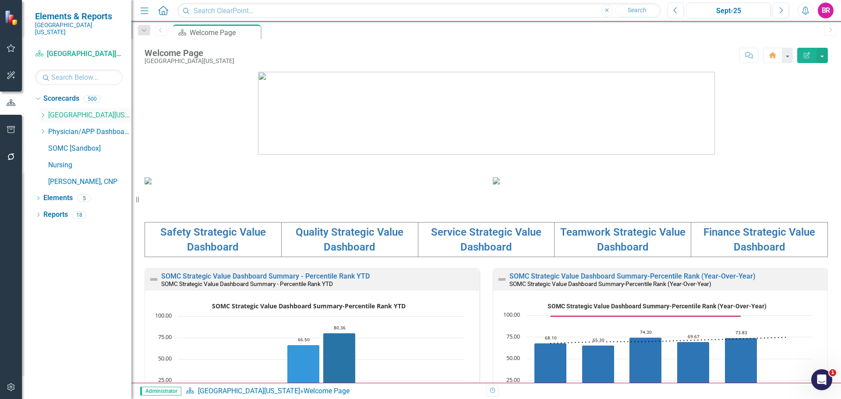
click at [45, 113] on icon "Dropdown" at bounding box center [42, 115] width 7 height 5
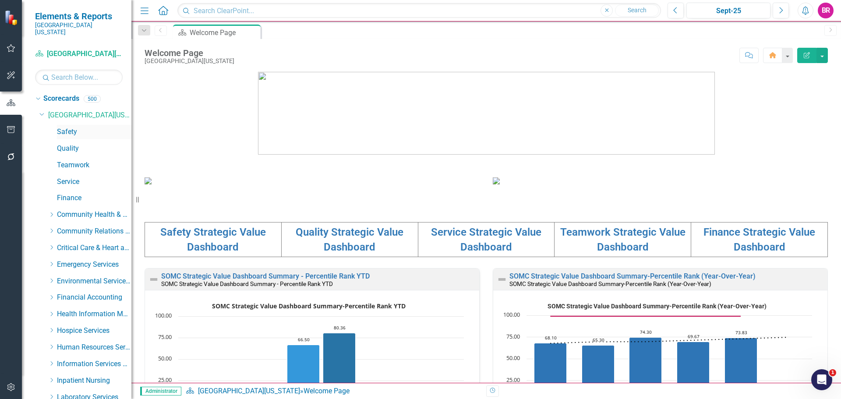
click at [65, 127] on link "Safety" at bounding box center [94, 132] width 74 height 10
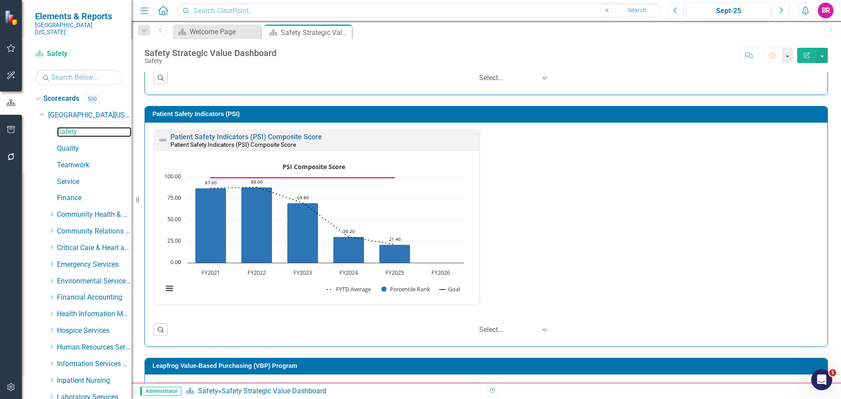
scroll to position [212, 0]
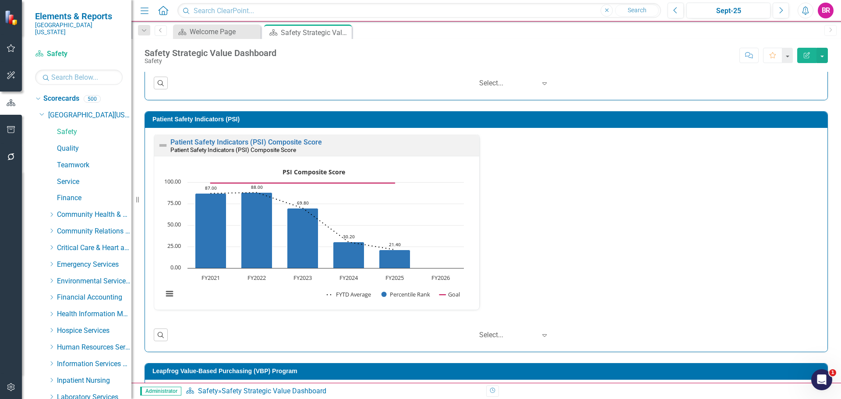
click at [314, 138] on div "Patient Safety Indicators (PSI) Composite Score Patient Safety Indicators (PSI)…" at bounding box center [316, 144] width 325 height 21
click at [315, 141] on link "Patient Safety Indicators (PSI) Composite Score" at bounding box center [245, 142] width 151 height 8
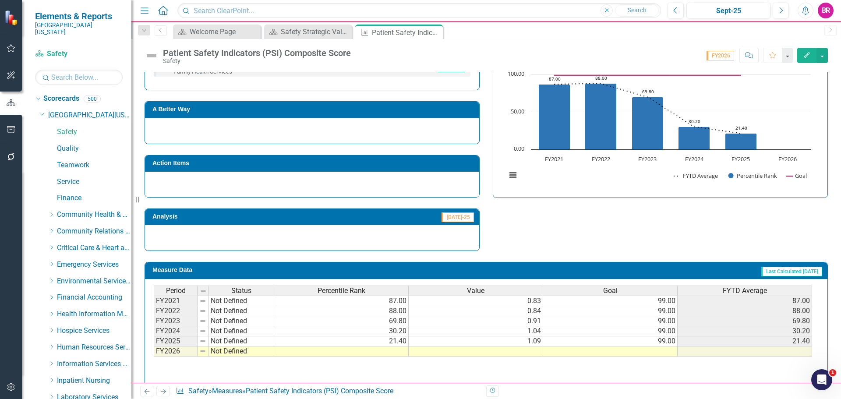
scroll to position [387, 0]
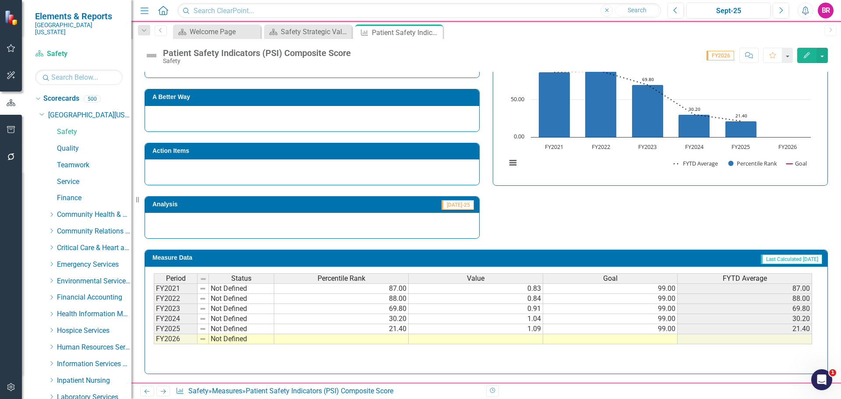
click at [154, 343] on div "Period Status Percentile Rank Value Goal FYTD Average FY2021 Not Defined 87.00 …" at bounding box center [154, 308] width 0 height 71
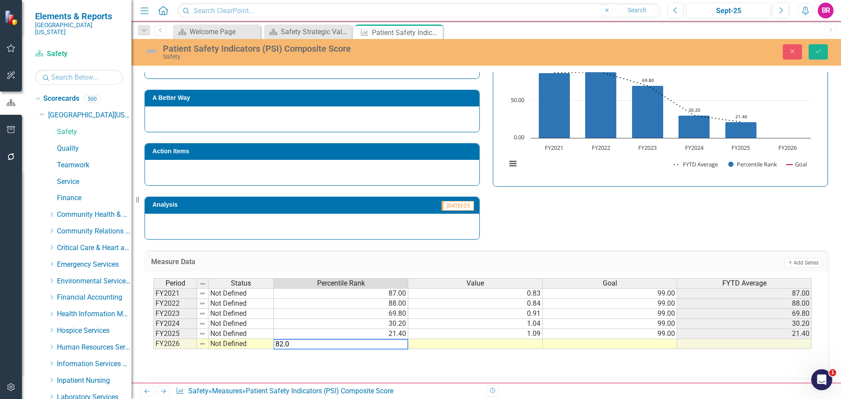
type textarea "82.06"
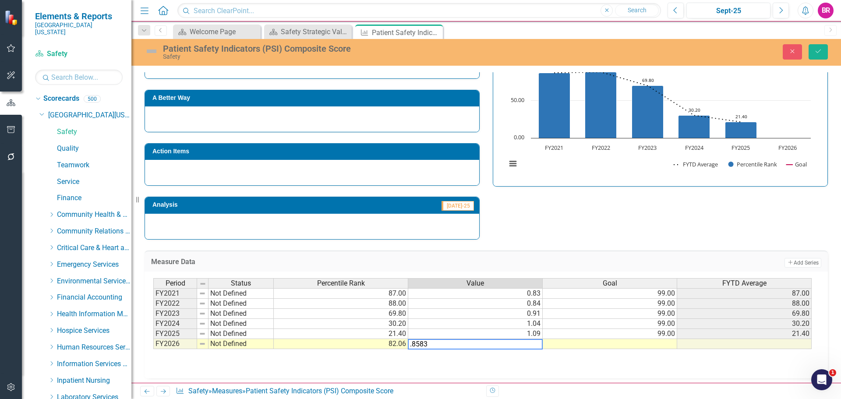
type textarea ".8583"
click at [689, 241] on div "Measure Data Add Add Series Period Status Percentile Rank Value Goal FYTD Avera…" at bounding box center [486, 308] width 696 height 139
click at [811, 56] on button "Save" at bounding box center [817, 51] width 19 height 15
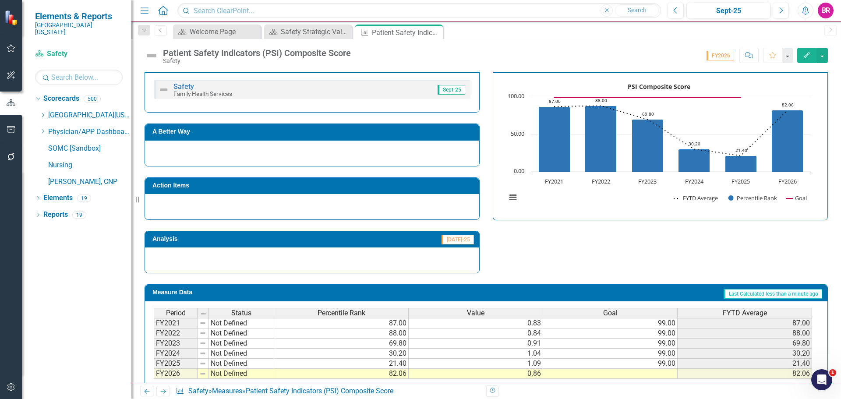
scroll to position [211, 0]
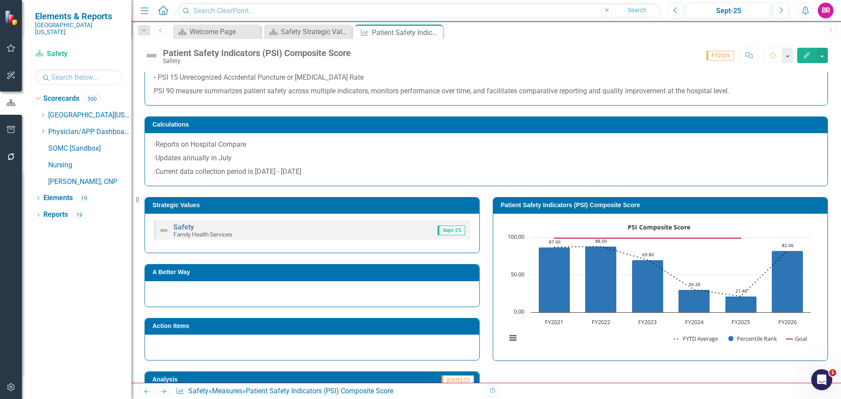
drag, startPoint x: 435, startPoint y: 31, endPoint x: 425, endPoint y: 32, distance: 10.6
click at [0, 0] on icon "Close" at bounding box center [0, 0] width 0 height 0
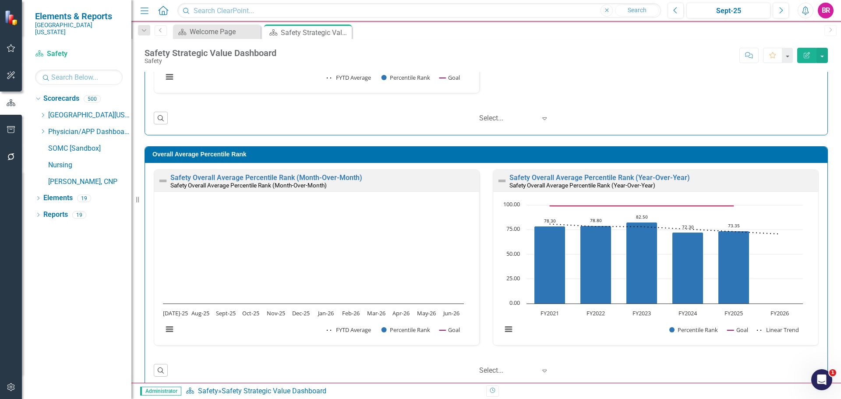
scroll to position [694, 0]
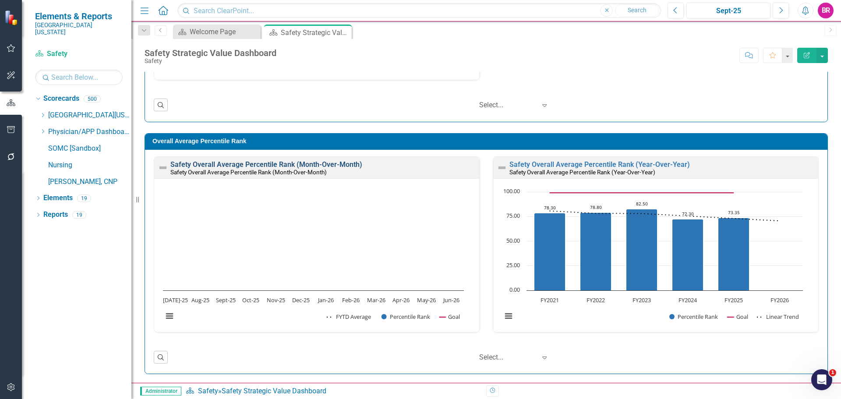
click at [345, 164] on link "Safety Overall Average Percentile Rank (Month-Over-Month)" at bounding box center [266, 164] width 192 height 8
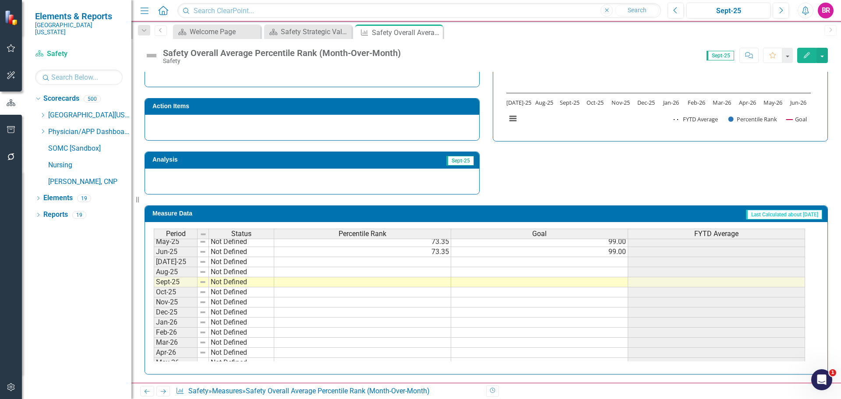
scroll to position [350, 0]
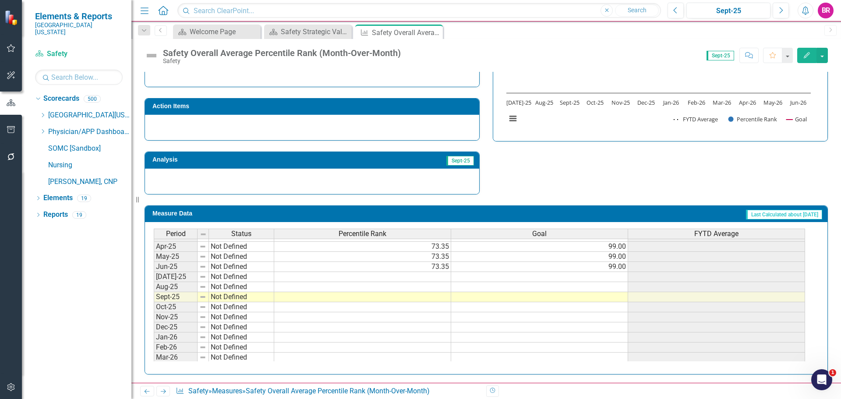
click at [430, 297] on tbody "Oct-24 Not Defined 55.70 99.00 Nov-24 Not Defined 55.70 99.00 Dec-24 Not Define…" at bounding box center [479, 337] width 651 height 313
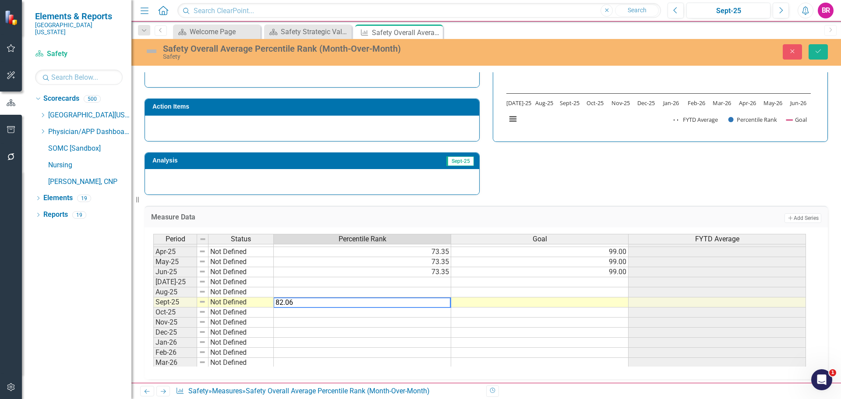
type textarea "99"
click at [613, 274] on td "99.00" at bounding box center [539, 272] width 177 height 10
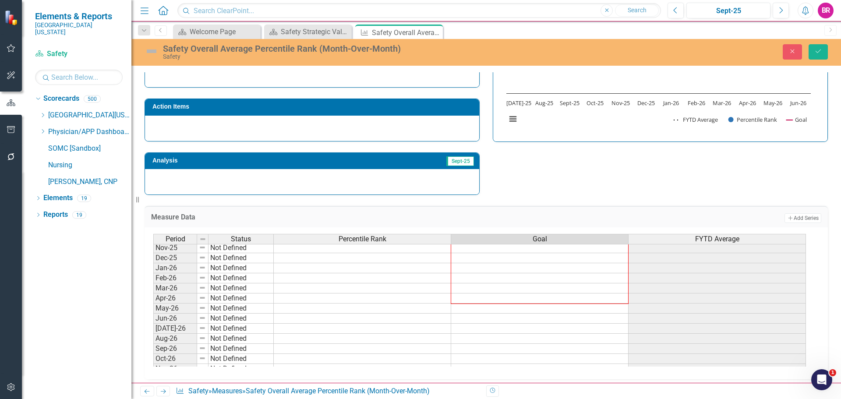
scroll to position [0, 0]
drag, startPoint x: 627, startPoint y: 278, endPoint x: 626, endPoint y: 353, distance: 75.3
click at [153, 353] on div "Period Status Percentile Rank Goal FYTD Average Jan-26 Not Defined Feb-26 Not D…" at bounding box center [153, 239] width 0 height 273
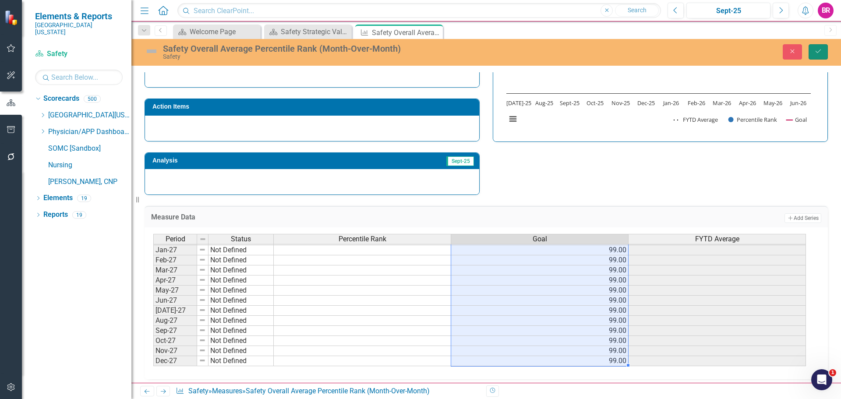
click at [822, 55] on button "Save" at bounding box center [817, 51] width 19 height 15
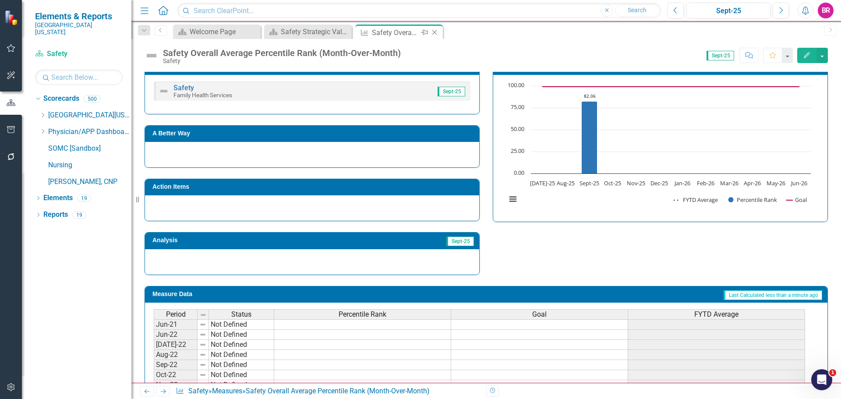
click at [430, 32] on icon "Close" at bounding box center [434, 32] width 9 height 7
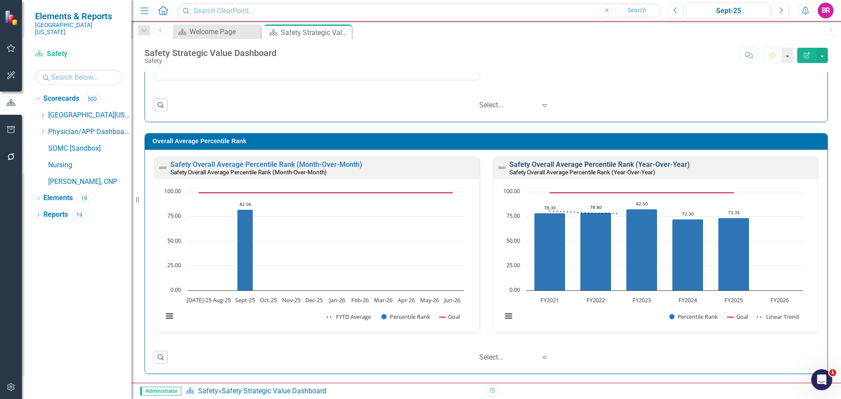
click at [584, 162] on link "Safety Overall Average Percentile Rank (Year-Over-Year)" at bounding box center [599, 164] width 180 height 8
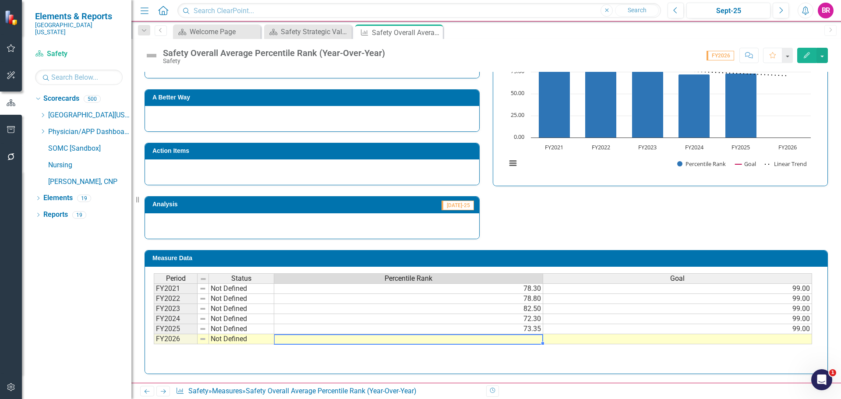
click at [537, 342] on td at bounding box center [408, 339] width 269 height 10
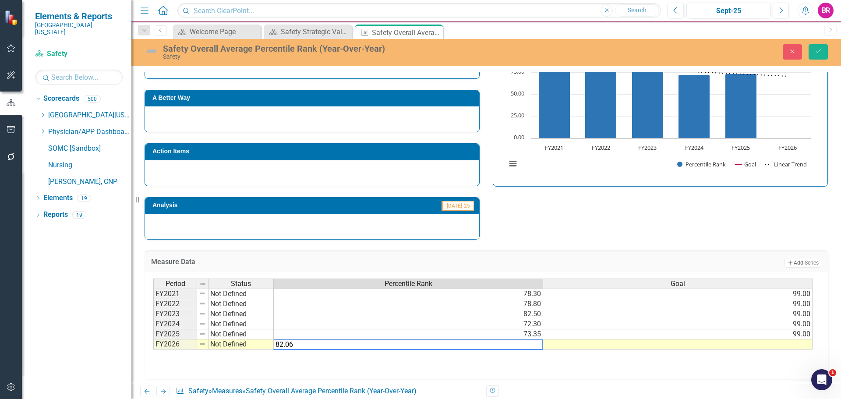
type textarea "82.06"
click at [648, 211] on div "Strategic Values Safety Family Health Services Sept-25 A Better Way Action Item…" at bounding box center [486, 126] width 696 height 228
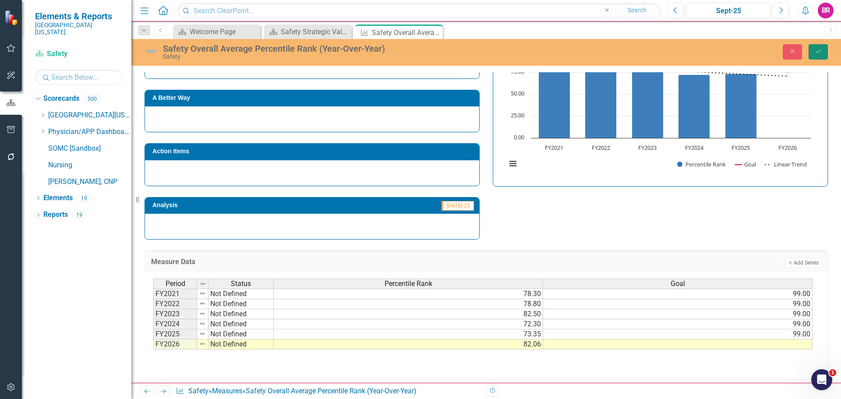
click at [821, 55] on button "Save" at bounding box center [817, 51] width 19 height 15
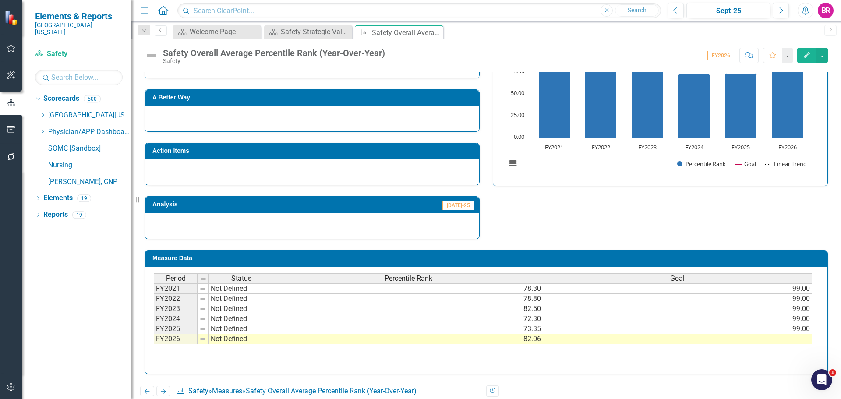
click at [788, 336] on tbody "FY2021 Not Defined 78.30 99.00 FY2022 Not Defined 78.80 99.00 FY2023 Not Define…" at bounding box center [483, 313] width 658 height 61
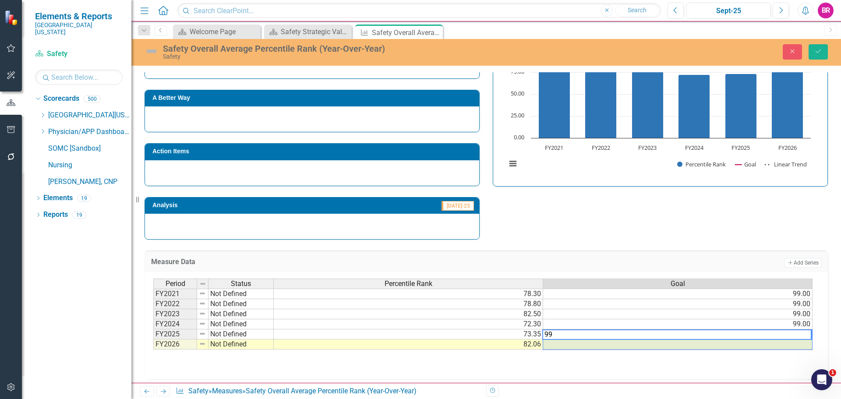
type textarea "99"
click at [784, 345] on td at bounding box center [677, 344] width 269 height 10
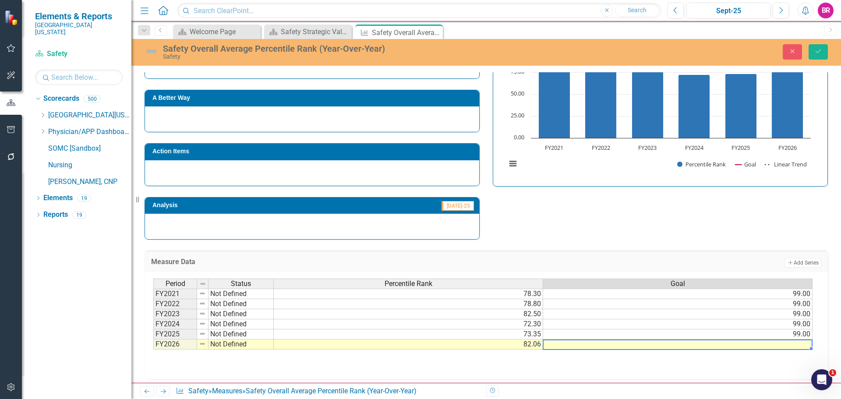
click at [804, 334] on td "99.00" at bounding box center [677, 334] width 269 height 10
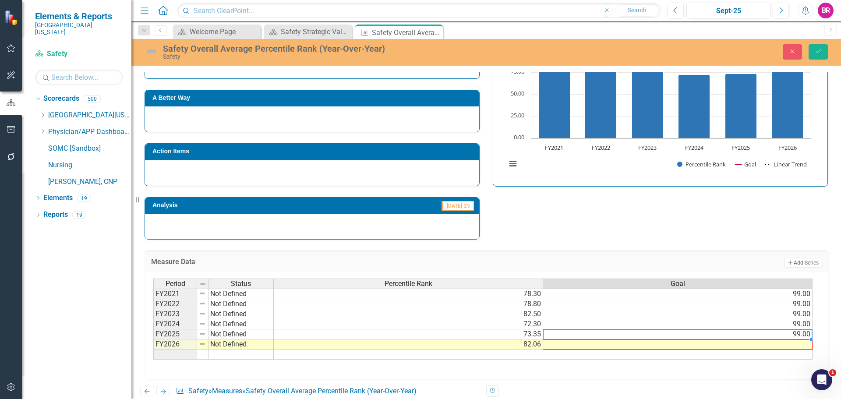
drag, startPoint x: 811, startPoint y: 338, endPoint x: 811, endPoint y: 346, distance: 7.9
click at [153, 346] on div "Period Status Percentile Rank Goal FY2021 Not Defined 78.30 99.00 FY2022 Not De…" at bounding box center [153, 318] width 0 height 81
type textarea "99"
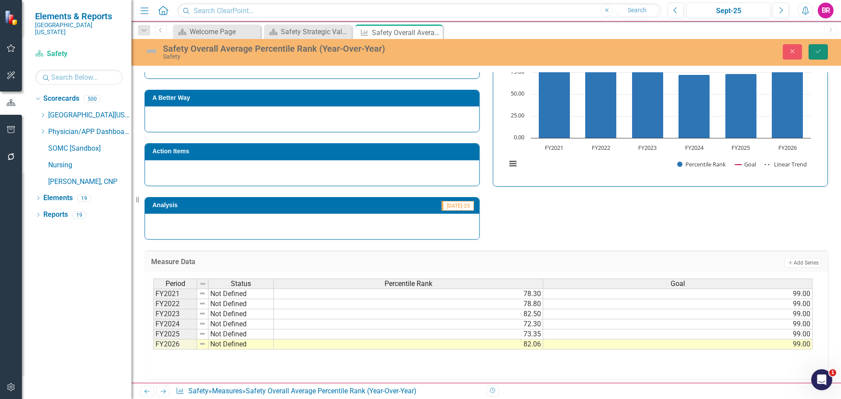
click at [814, 48] on icon "Save" at bounding box center [818, 51] width 8 height 6
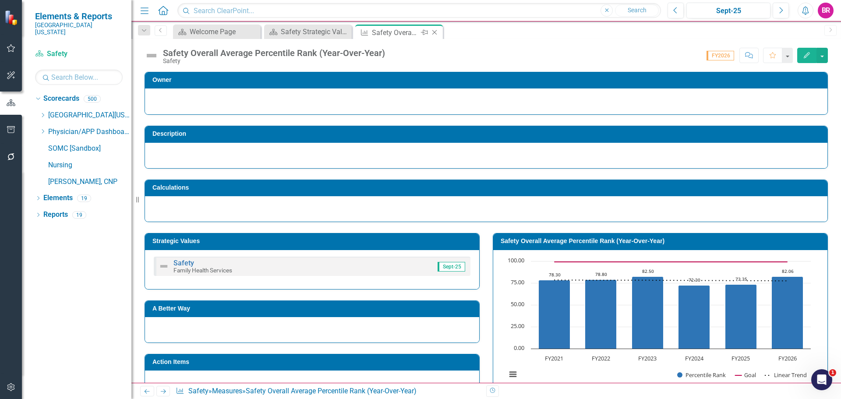
click at [436, 33] on icon "Close" at bounding box center [434, 32] width 9 height 7
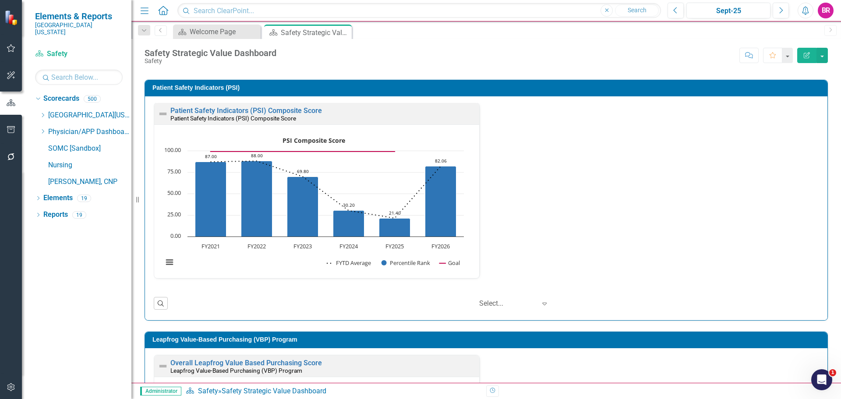
scroll to position [263, 0]
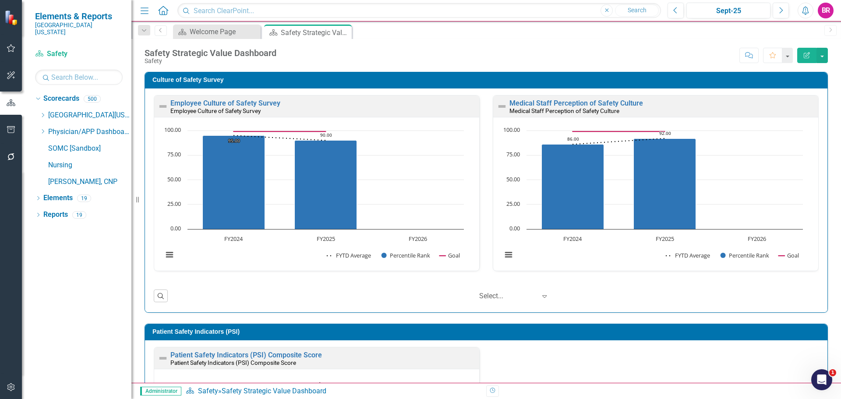
scroll to position [0, 0]
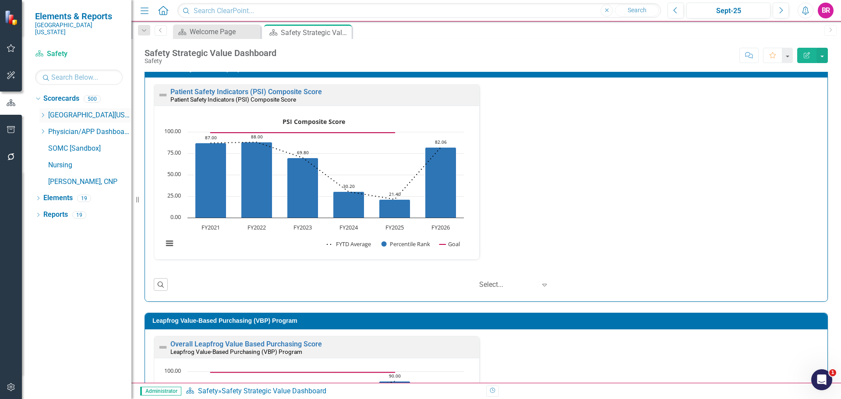
click at [40, 112] on div "Dropdown" at bounding box center [42, 115] width 7 height 7
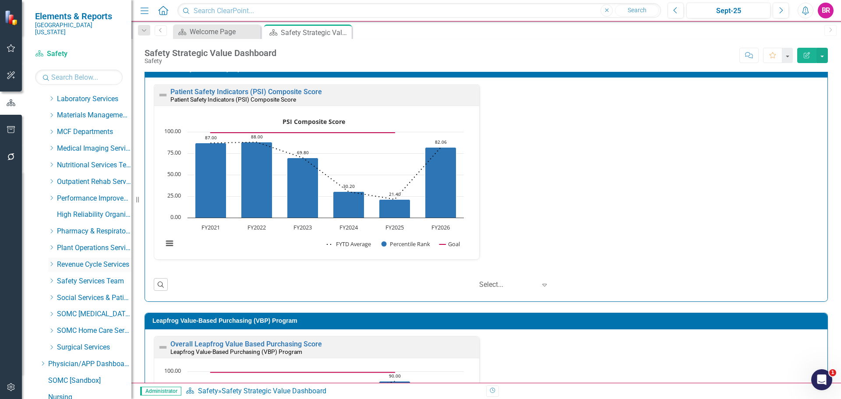
scroll to position [306, 0]
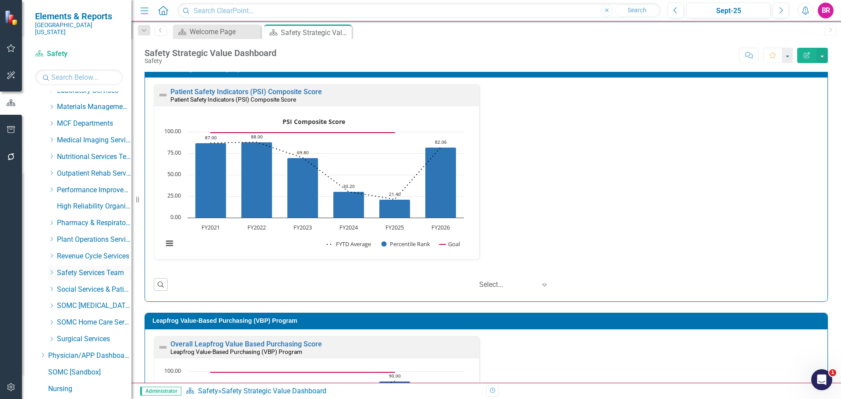
click at [51, 270] on icon at bounding box center [52, 272] width 2 height 4
click at [86, 303] on link "Environment of Care" at bounding box center [99, 306] width 66 height 10
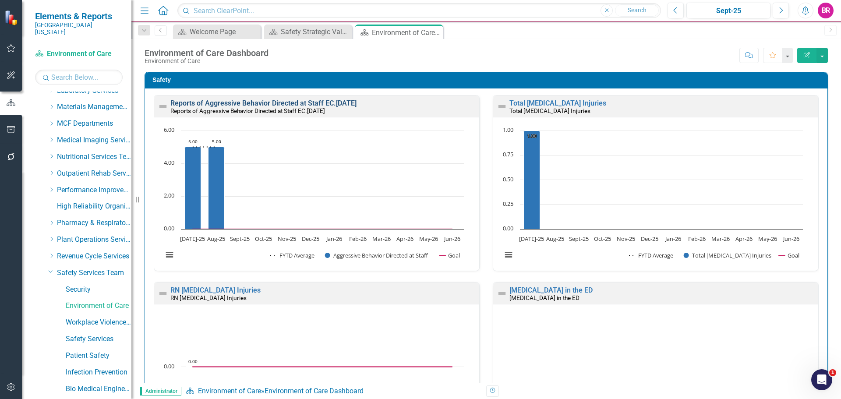
click at [308, 103] on link "Reports of Aggressive Behavior Directed at Staff EC.[DATE]" at bounding box center [263, 103] width 186 height 8
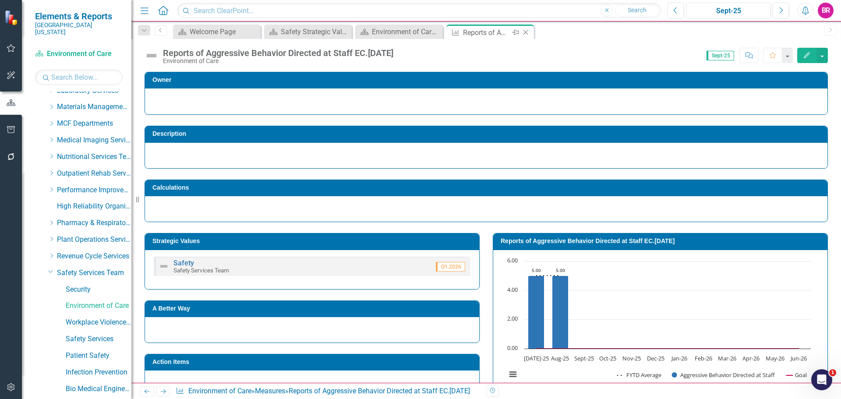
click at [527, 31] on icon "Close" at bounding box center [525, 32] width 9 height 7
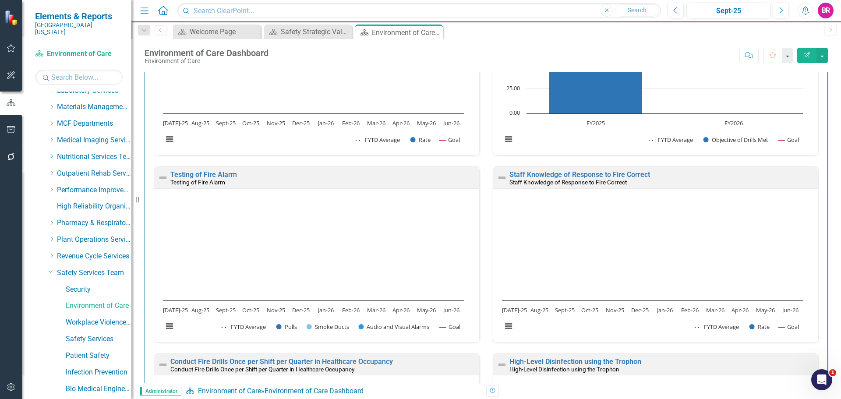
scroll to position [522, 0]
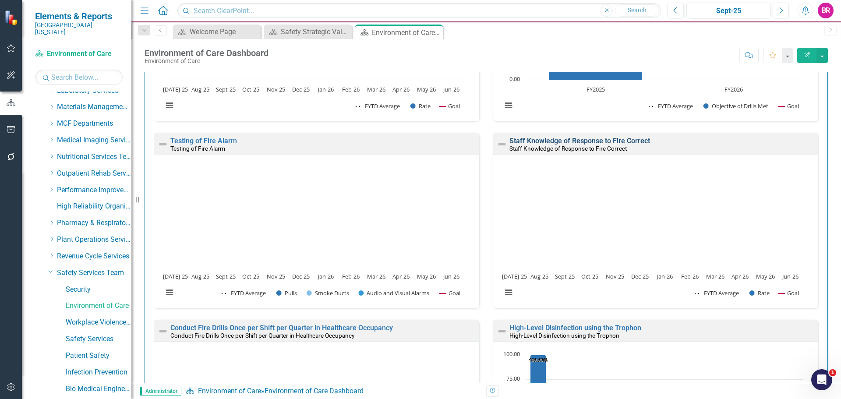
click at [611, 134] on div "Staff Knowledge of Response to Fire Correct Staff Knowledge of Response to Fire…" at bounding box center [655, 143] width 325 height 21
click at [613, 141] on link "Staff Knowledge of Response to Fire Correct" at bounding box center [579, 141] width 141 height 8
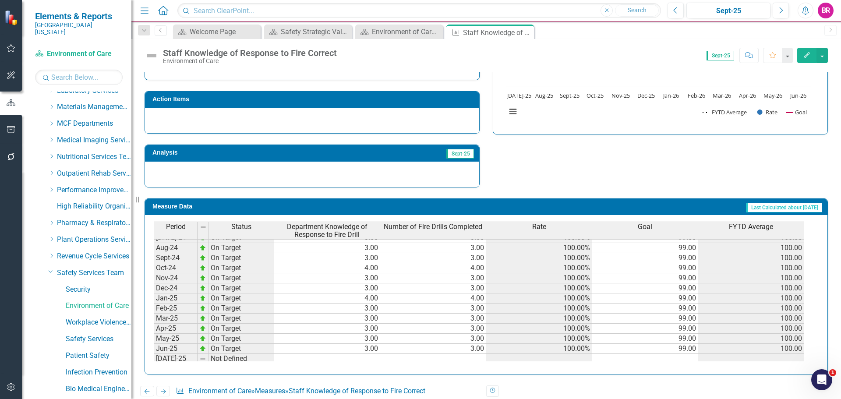
scroll to position [306, 0]
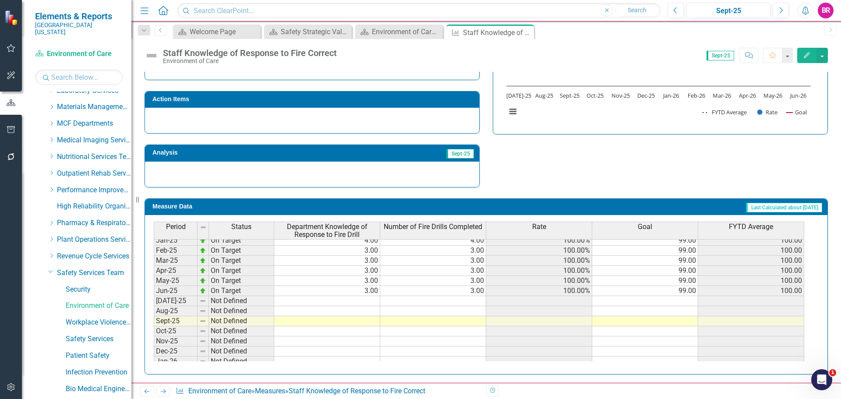
click at [372, 297] on tbody "Oct-23 On Target 3.00 3.00 100.00% 99.00 100.00 Nov-23 On Target 4.00 4.00 100.…" at bounding box center [479, 240] width 650 height 313
type textarea "3"
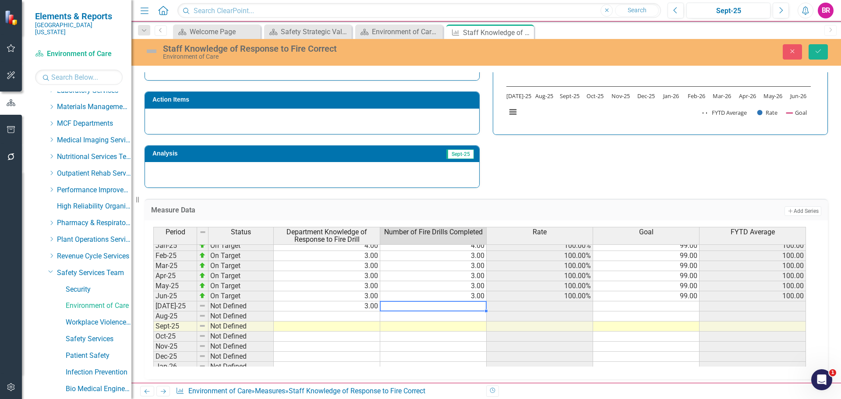
type textarea "3"
type textarea "4"
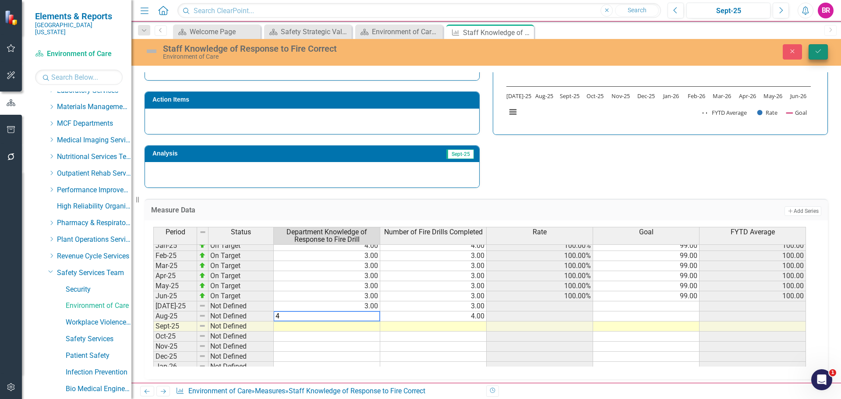
type textarea "4"
click at [823, 48] on button "Save" at bounding box center [817, 51] width 19 height 15
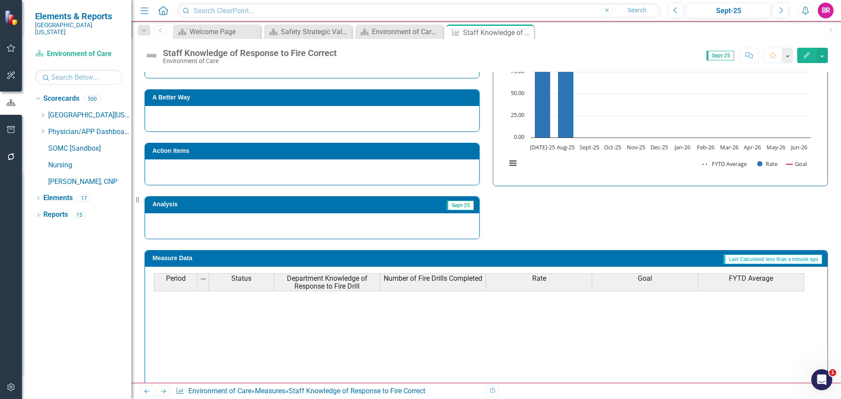
scroll to position [350, 0]
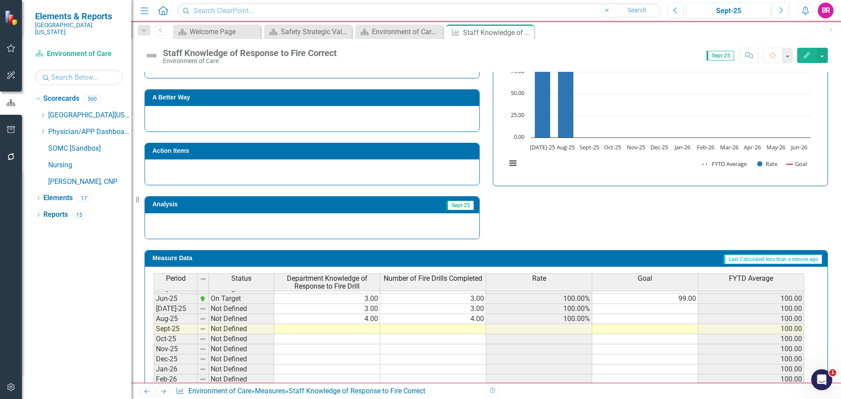
click at [687, 299] on td "99.00" at bounding box center [645, 299] width 106 height 10
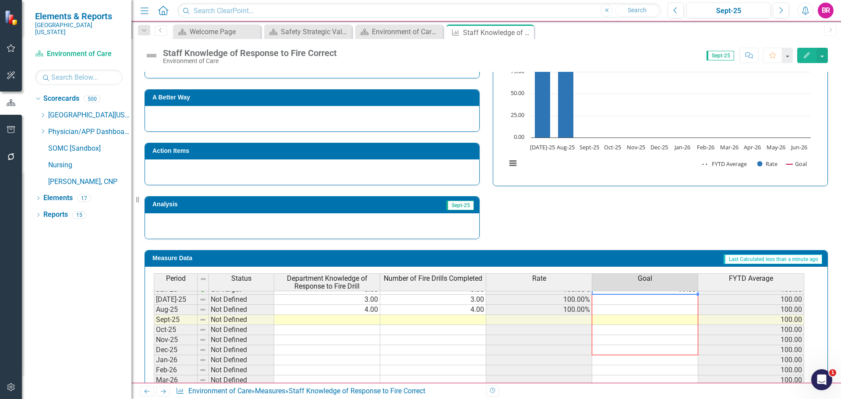
scroll to position [362, 0]
drag, startPoint x: 697, startPoint y: 303, endPoint x: 681, endPoint y: 385, distance: 83.4
click at [681, 385] on div "Menu Home Search Close Search Previous Sept-25 Next Alerts BR User Edit Profile…" at bounding box center [485, 199] width 709 height 399
type textarea "99"
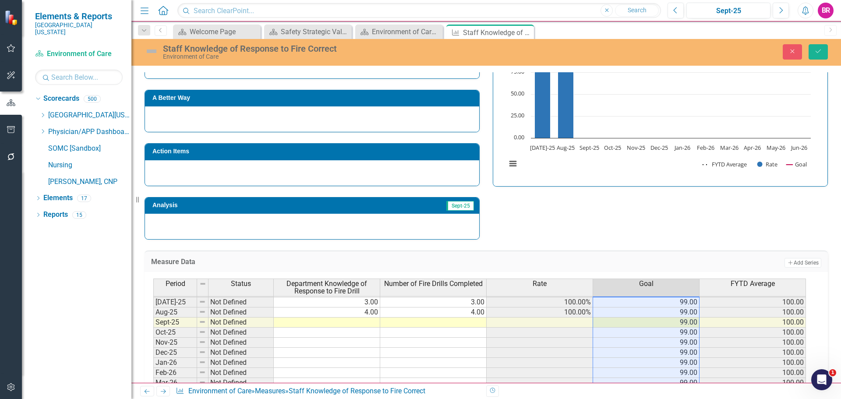
scroll to position [268, 0]
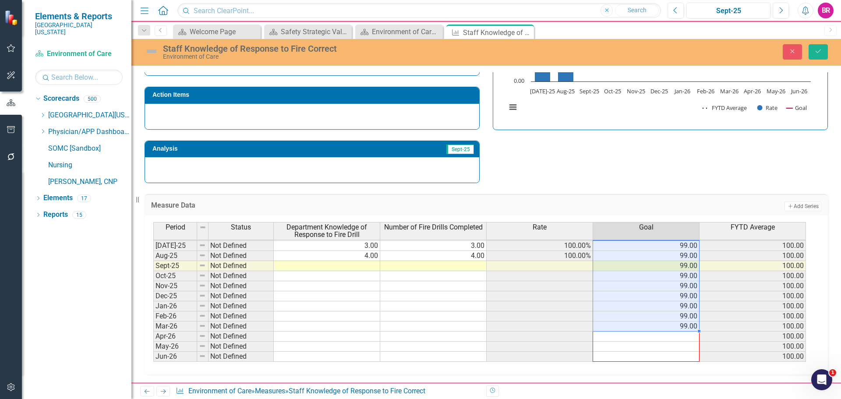
drag, startPoint x: 699, startPoint y: 331, endPoint x: 699, endPoint y: 352, distance: 21.0
click at [153, 362] on div at bounding box center [153, 362] width 0 height 0
click at [821, 51] on icon "Save" at bounding box center [818, 51] width 8 height 6
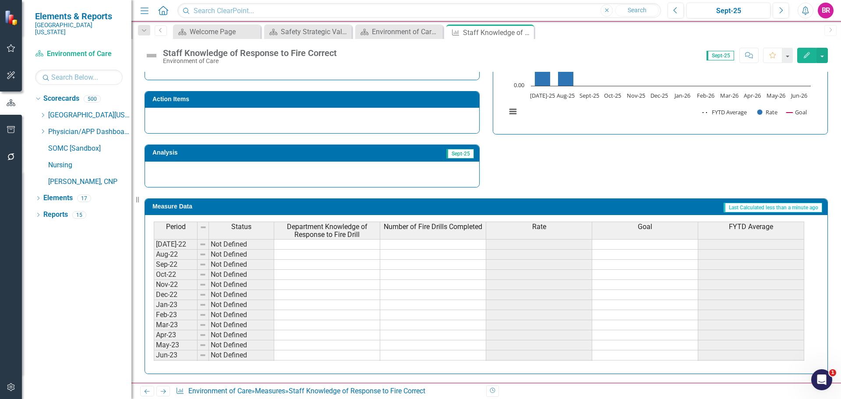
scroll to position [116, 0]
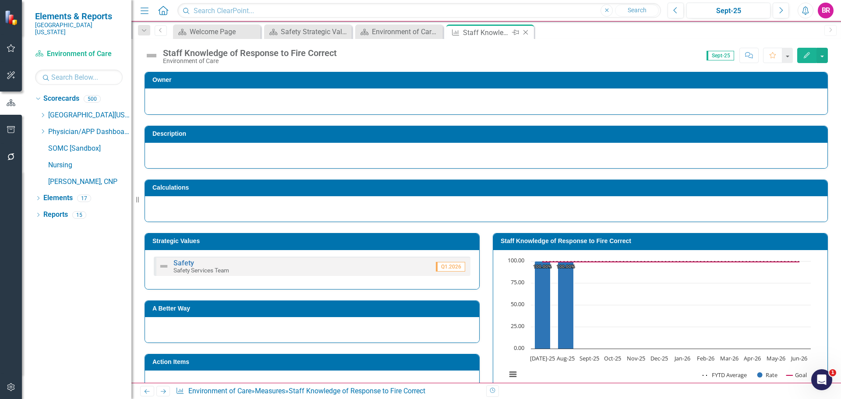
click at [524, 34] on icon "Close" at bounding box center [525, 32] width 9 height 7
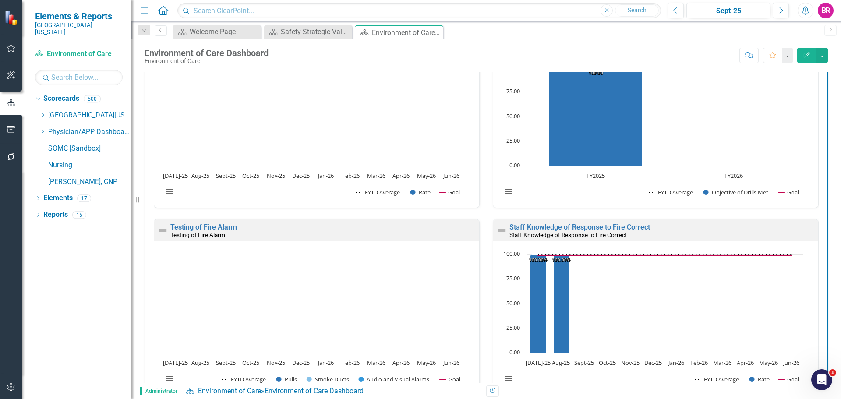
scroll to position [525, 0]
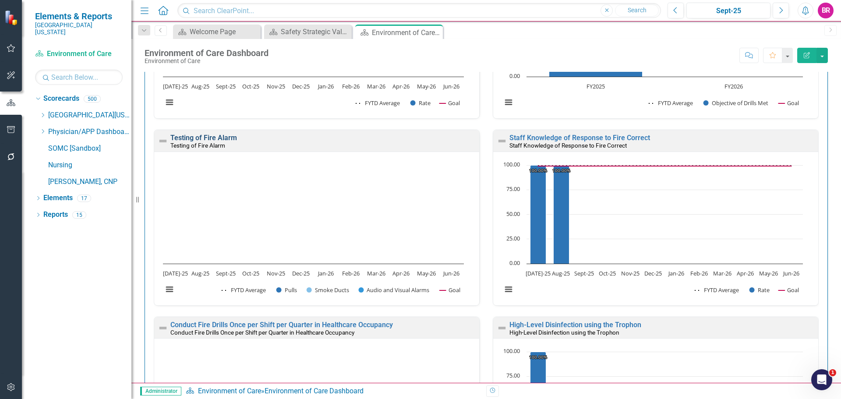
click at [205, 137] on link "Testing of Fire Alarm" at bounding box center [203, 138] width 67 height 8
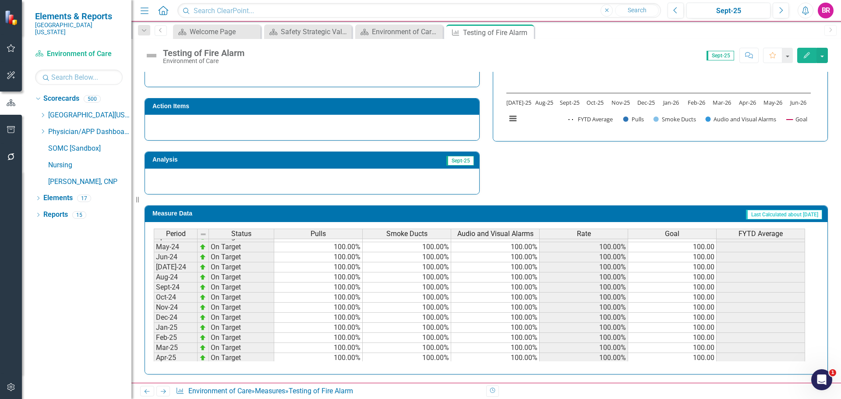
scroll to position [257, 0]
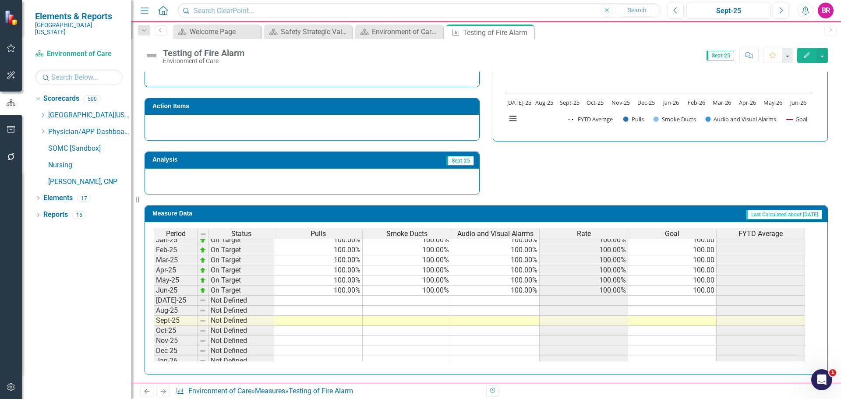
click at [707, 289] on tbody "[DATE]-23 On Target 100.00% 100.00% 100.00% 100.00% 100.00 Aug-23 On Target 100…" at bounding box center [479, 209] width 651 height 313
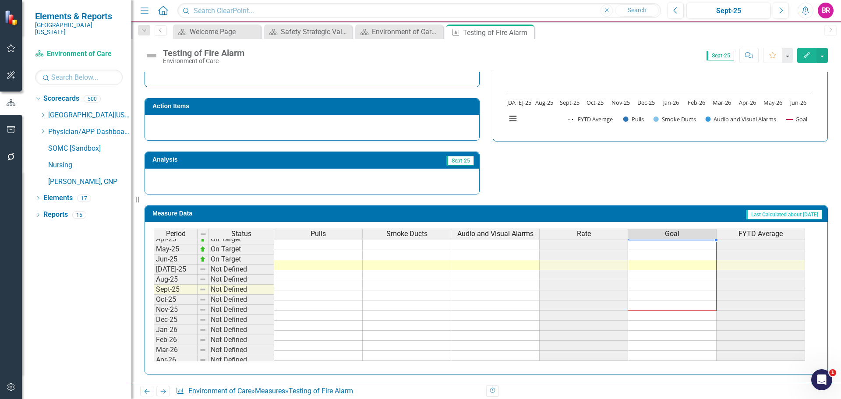
scroll to position [362, 0]
drag, startPoint x: 716, startPoint y: 296, endPoint x: 708, endPoint y: 352, distance: 57.5
click at [154, 356] on div "Period Status Pulls Smoke Ducts Audio and Visual Alarms Rate Goal FYTD Average …" at bounding box center [154, 209] width 0 height 303
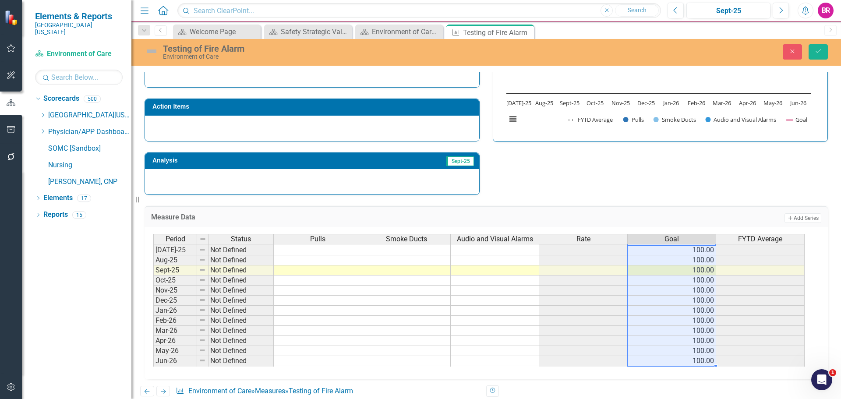
click at [619, 183] on div "Strategic Values Safety Safety Services Team Q1.2026 A Better Way Action Items …" at bounding box center [486, 81] width 696 height 228
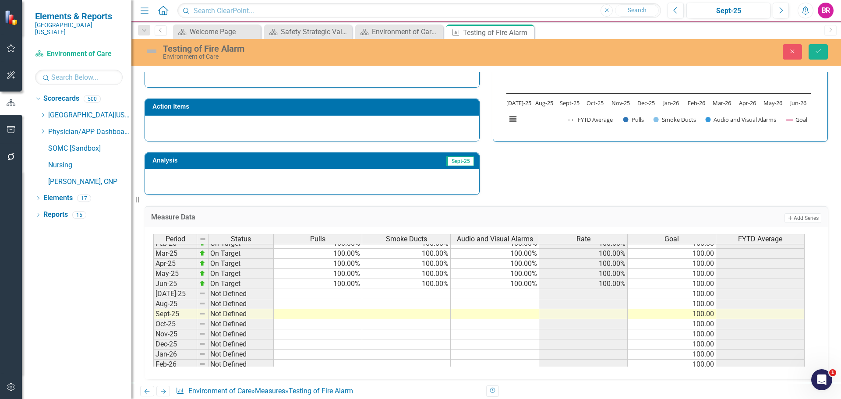
click at [350, 293] on tbody "Jun-24 On Target 100.00% 100.00% 100.00% 100.00% 100.00 [DATE]-24 On Target 100…" at bounding box center [478, 284] width 651 height 252
type textarea "100"
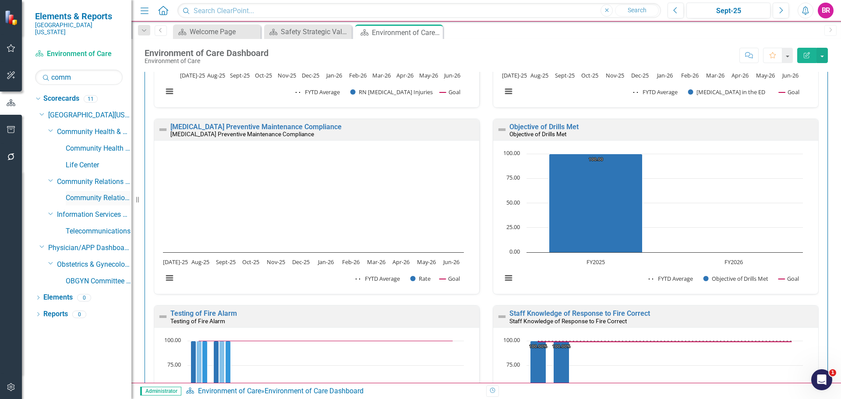
type input "comm"
drag, startPoint x: 106, startPoint y: 193, endPoint x: 63, endPoint y: 148, distance: 62.6
click at [106, 193] on link "Community Relations" at bounding box center [99, 198] width 66 height 10
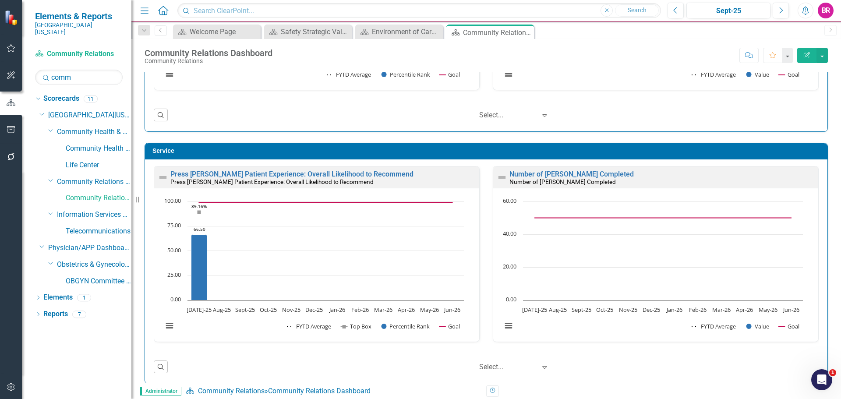
scroll to position [482, 0]
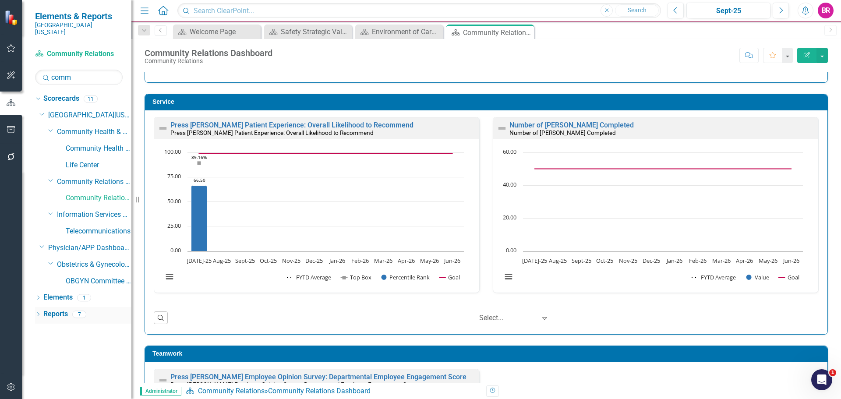
click at [54, 309] on link "Reports" at bounding box center [55, 314] width 25 height 10
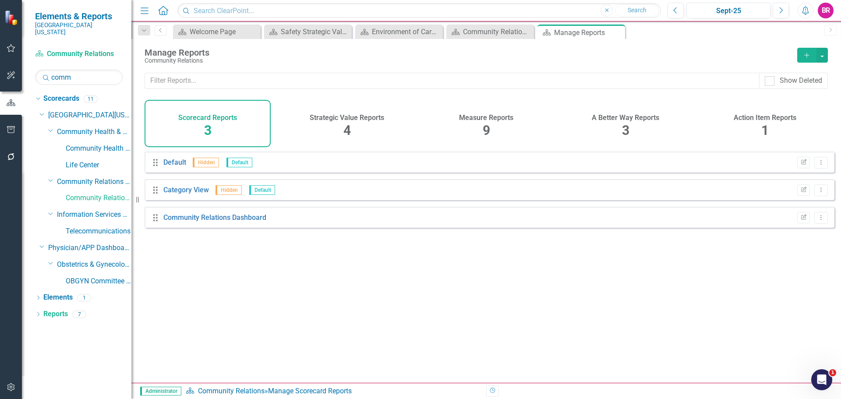
drag, startPoint x: 486, startPoint y: 120, endPoint x: 499, endPoint y: 151, distance: 33.6
click at [488, 120] on h4 "Measure Reports" at bounding box center [486, 118] width 54 height 8
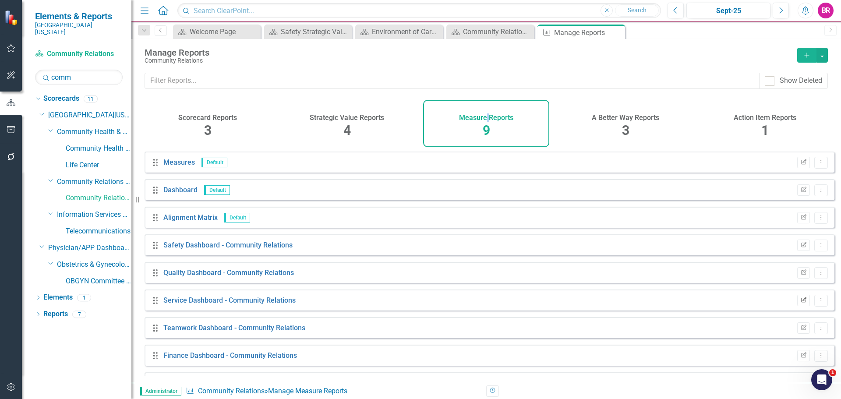
click at [801, 304] on button "Edit Report" at bounding box center [803, 300] width 13 height 11
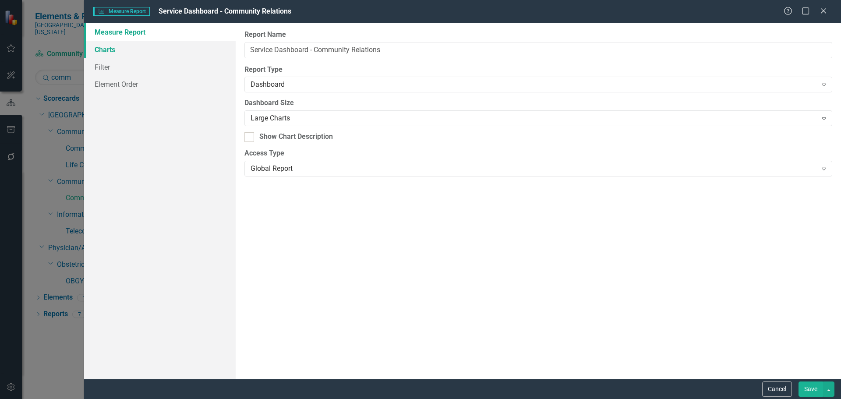
click at [116, 46] on link "Charts" at bounding box center [159, 50] width 151 height 18
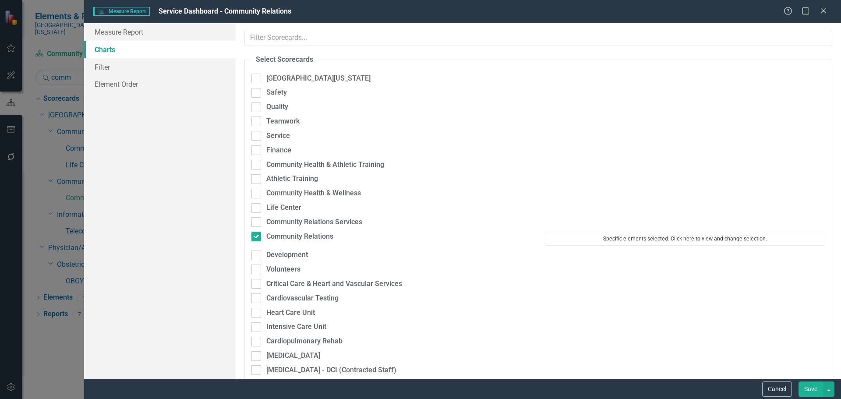
click at [631, 238] on button "Specific elements selected. Click here to view and change selection." at bounding box center [685, 239] width 280 height 14
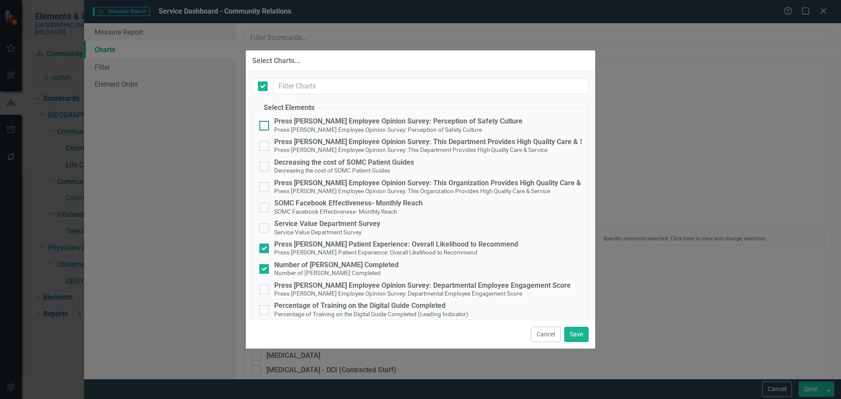
checkbox input "false"
drag, startPoint x: 318, startPoint y: 222, endPoint x: 362, endPoint y: 229, distance: 44.0
click at [318, 222] on div "Service Value Department Survey" at bounding box center [327, 224] width 106 height 8
click at [265, 223] on input "Service Value Department Survey Service Value Department Survey" at bounding box center [262, 226] width 6 height 6
checkbox input "true"
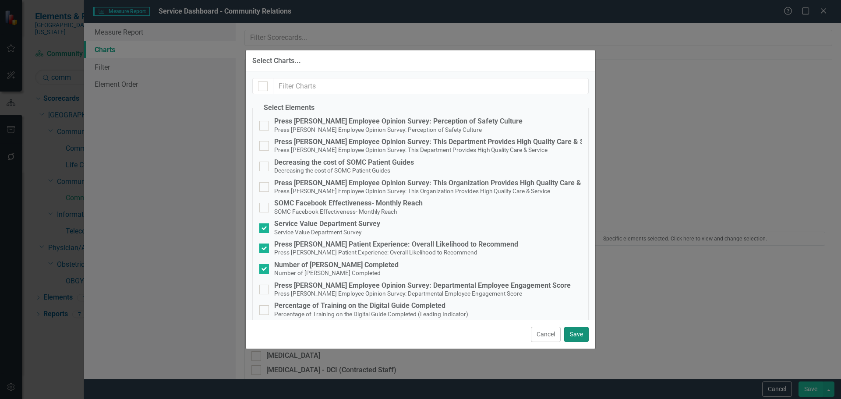
click at [574, 335] on button "Save" at bounding box center [576, 334] width 25 height 15
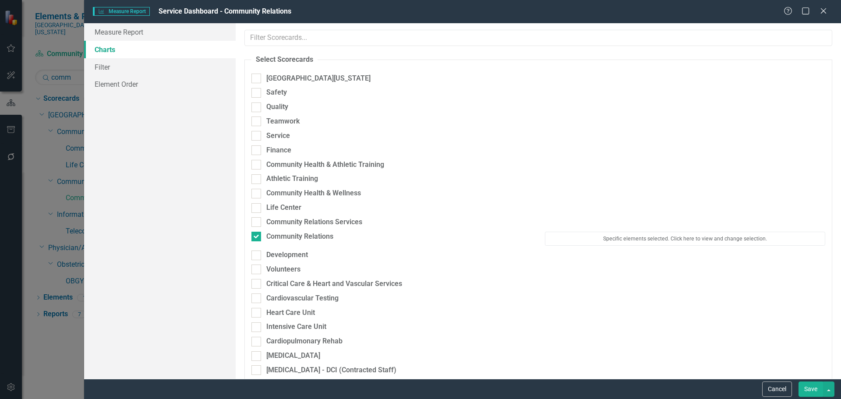
click at [810, 390] on button "Save" at bounding box center [810, 388] width 25 height 15
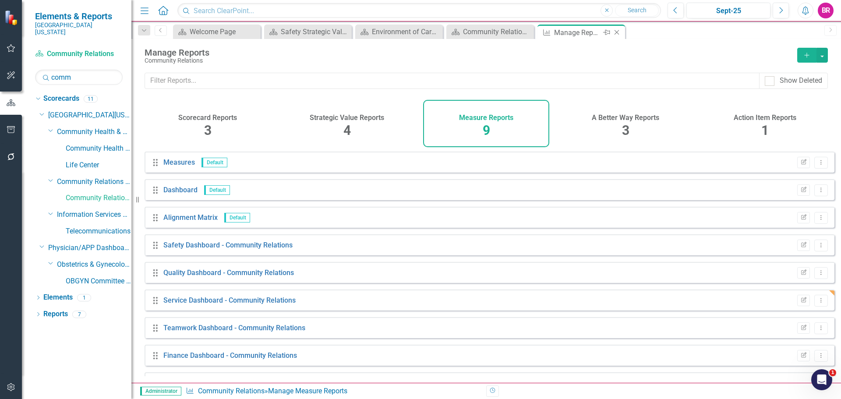
click at [618, 30] on icon "Close" at bounding box center [616, 32] width 9 height 7
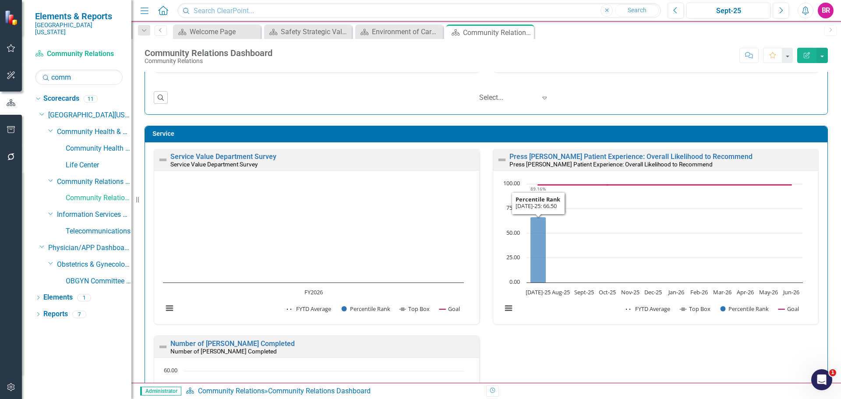
scroll to position [482, 0]
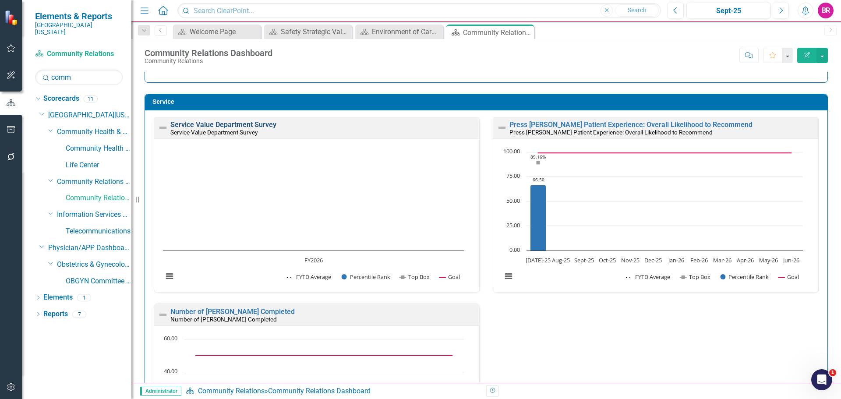
click at [236, 123] on link "Service Value Department Survey" at bounding box center [223, 124] width 106 height 8
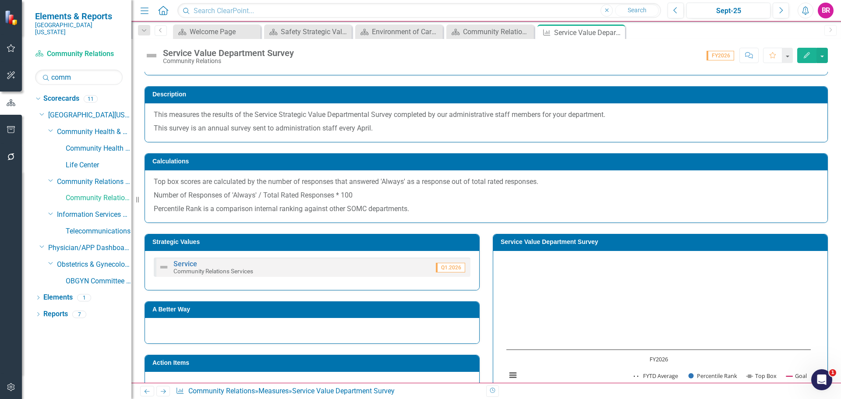
scroll to position [175, 0]
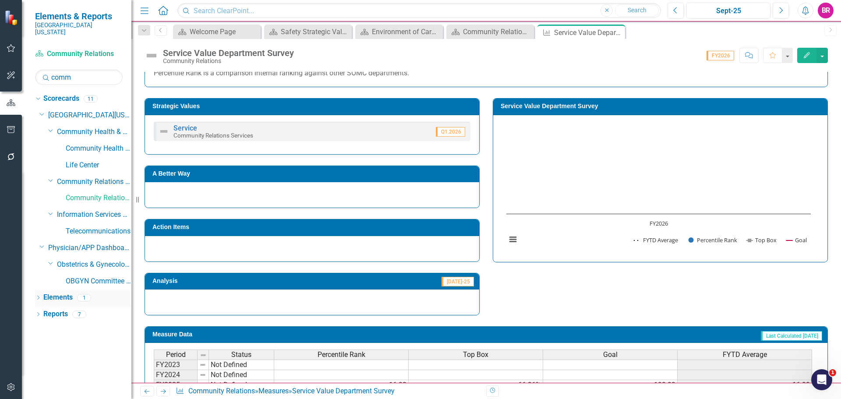
click at [63, 292] on link "Elements" at bounding box center [57, 297] width 29 height 10
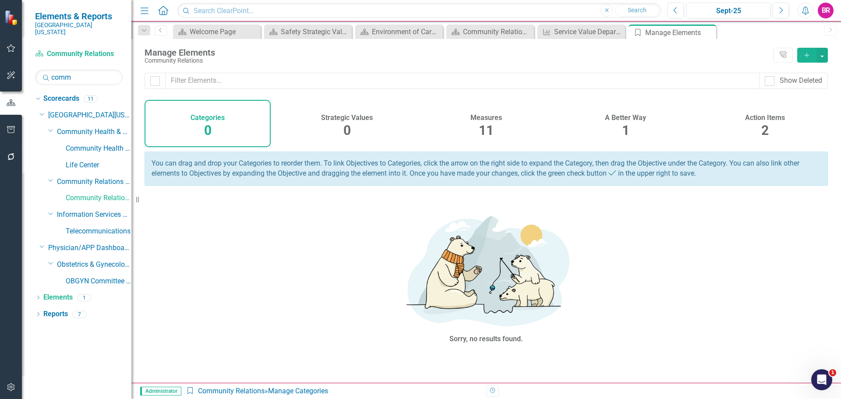
click at [759, 129] on div "Action Items 2" at bounding box center [764, 123] width 126 height 47
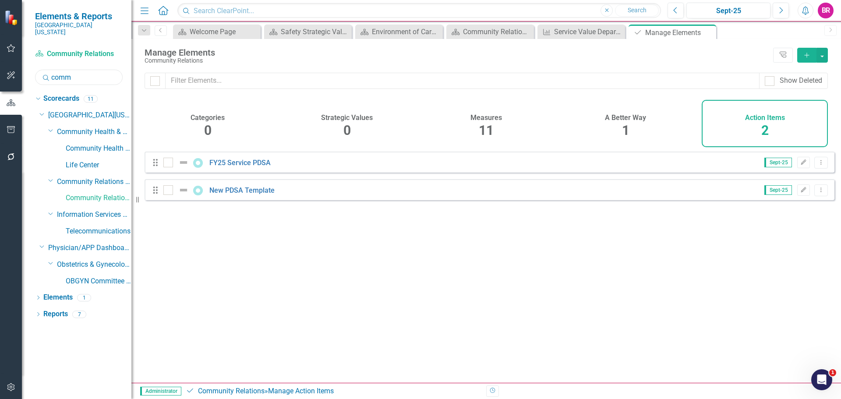
click at [94, 73] on input "comm" at bounding box center [79, 77] width 88 height 15
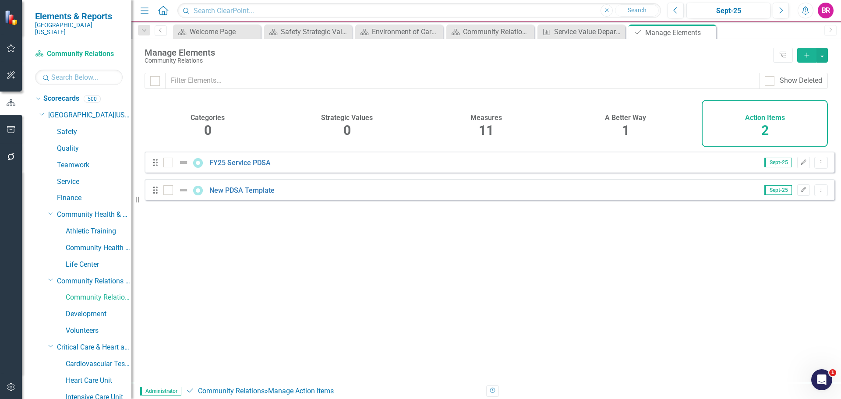
click at [42, 110] on icon "Dropdown" at bounding box center [41, 113] width 5 height 7
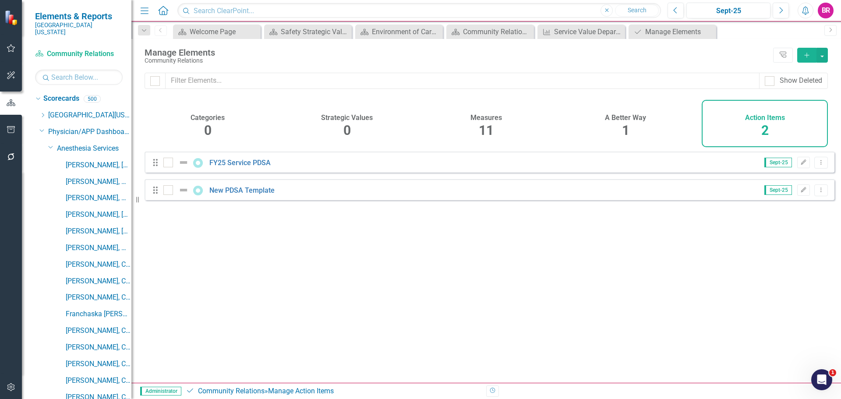
drag, startPoint x: 42, startPoint y: 124, endPoint x: 43, endPoint y: 116, distance: 7.9
click at [42, 127] on icon "Dropdown" at bounding box center [41, 130] width 5 height 7
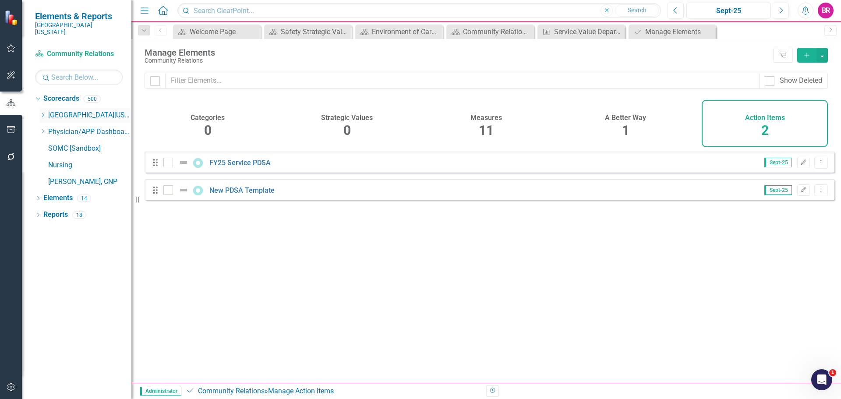
click at [44, 113] on icon "Dropdown" at bounding box center [42, 115] width 7 height 5
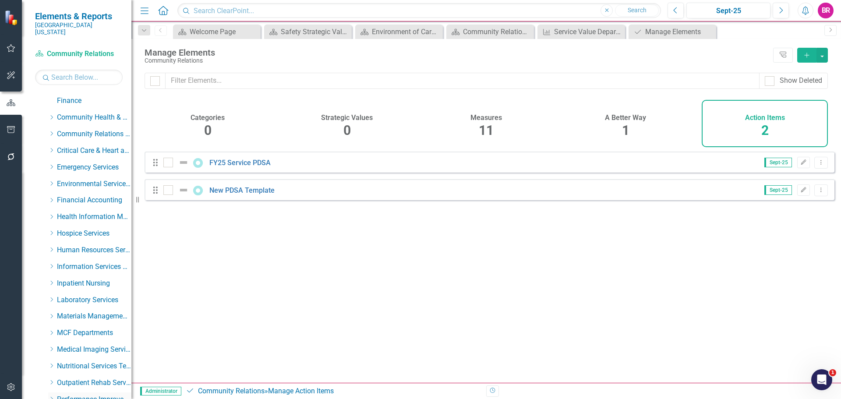
scroll to position [263, 0]
click at [50, 313] on div "Dropdown" at bounding box center [51, 316] width 7 height 7
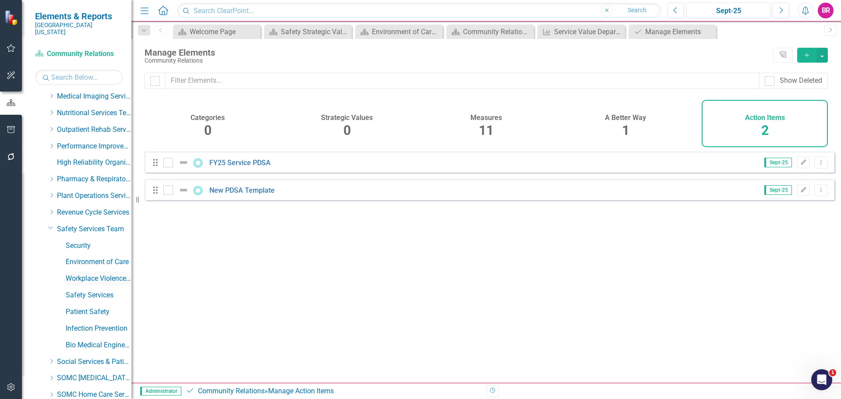
click at [84, 274] on link "Workplace Violence Prevention Team" at bounding box center [99, 279] width 66 height 10
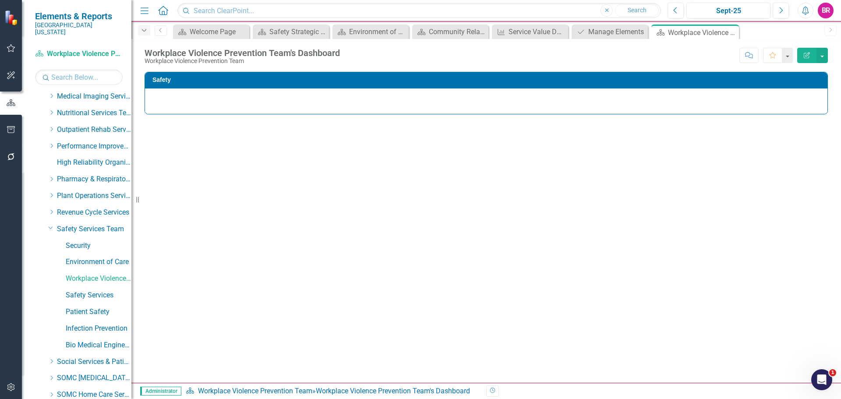
click at [144, 31] on icon "button" at bounding box center [144, 30] width 4 height 2
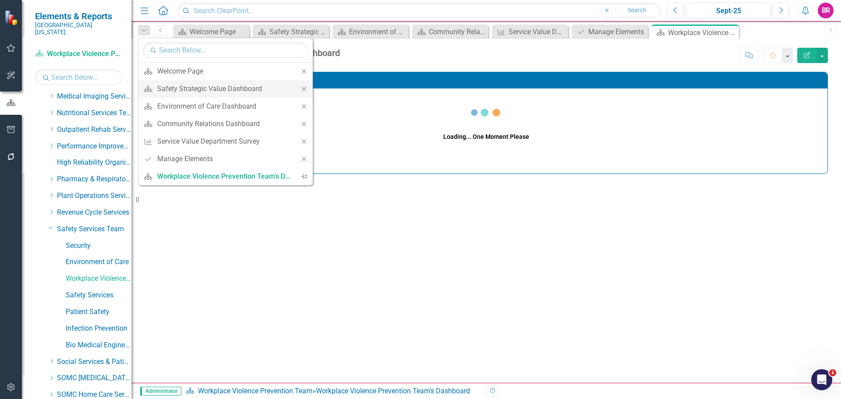
click at [302, 89] on icon "Close" at bounding box center [304, 89] width 8 height 6
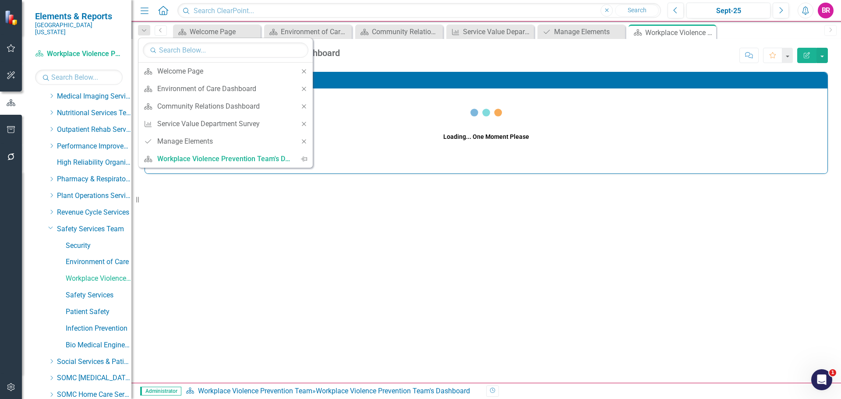
click at [302, 89] on icon "Close" at bounding box center [304, 89] width 8 height 6
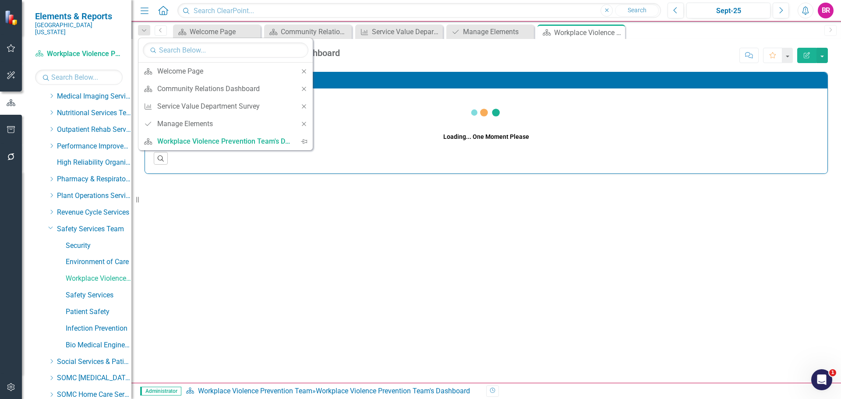
click at [302, 89] on icon "Close" at bounding box center [304, 89] width 8 height 6
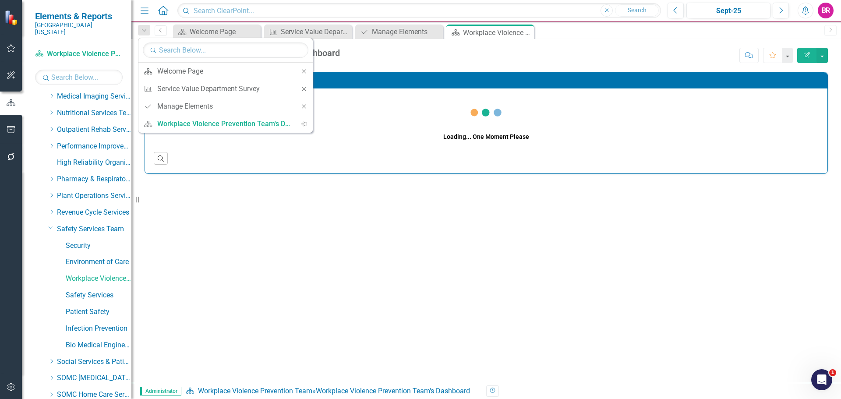
click at [302, 89] on icon "Close" at bounding box center [304, 89] width 8 height 6
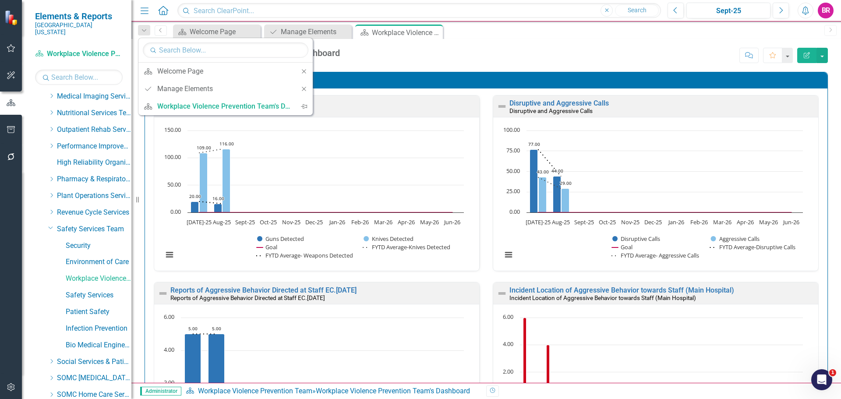
click at [302, 89] on icon "Close" at bounding box center [304, 89] width 8 height 6
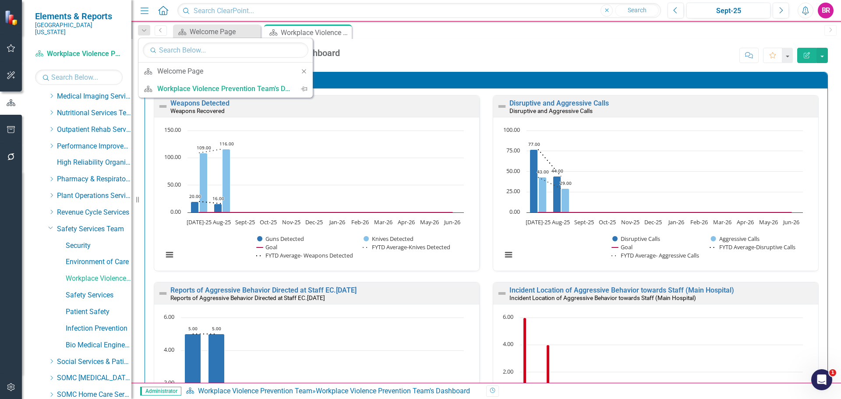
click at [474, 43] on div "Workplace Violence Prevention Team's Dashboard Workplace Violence Prevention Te…" at bounding box center [485, 52] width 709 height 26
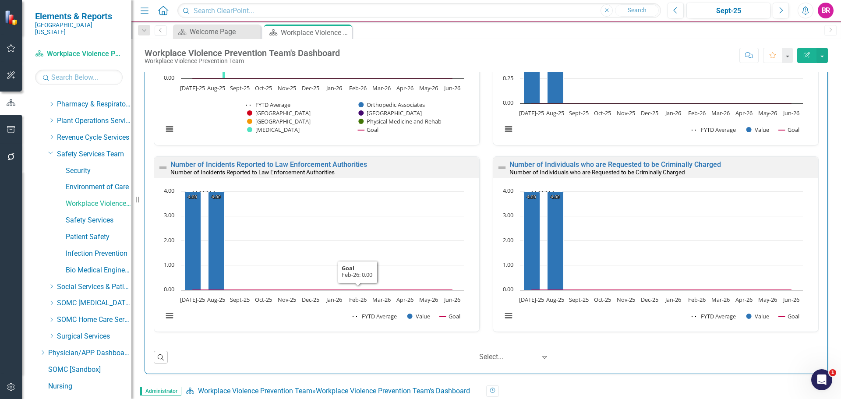
scroll to position [465, 0]
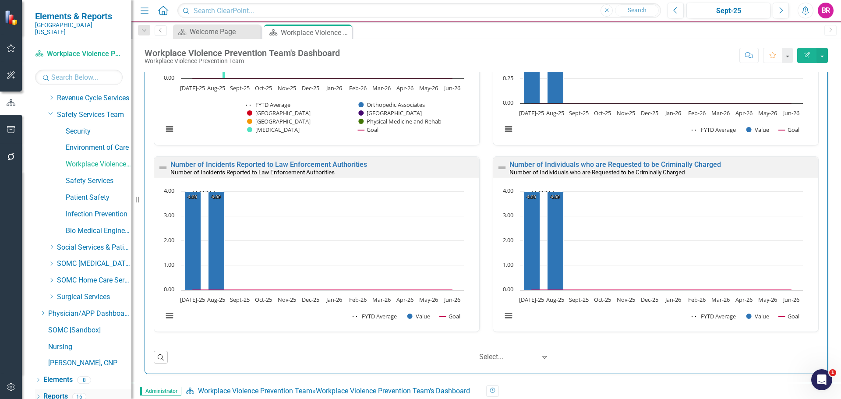
click at [60, 391] on link "Reports" at bounding box center [55, 396] width 25 height 10
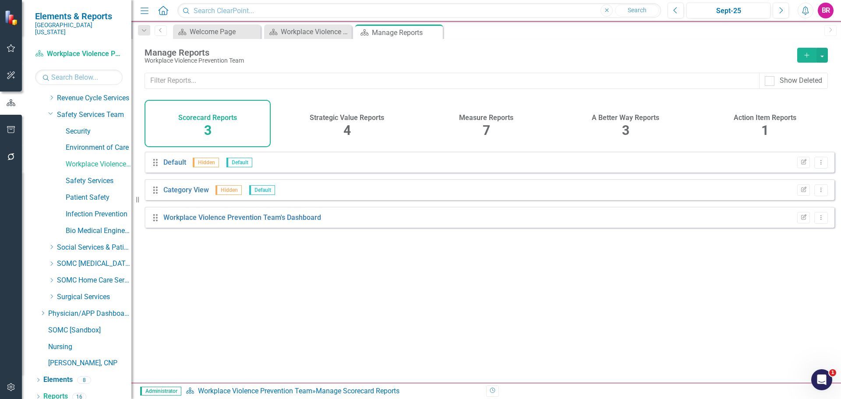
drag, startPoint x: 479, startPoint y: 122, endPoint x: 292, endPoint y: 319, distance: 271.6
click at [479, 122] on div "Measure Reports 7" at bounding box center [486, 123] width 126 height 47
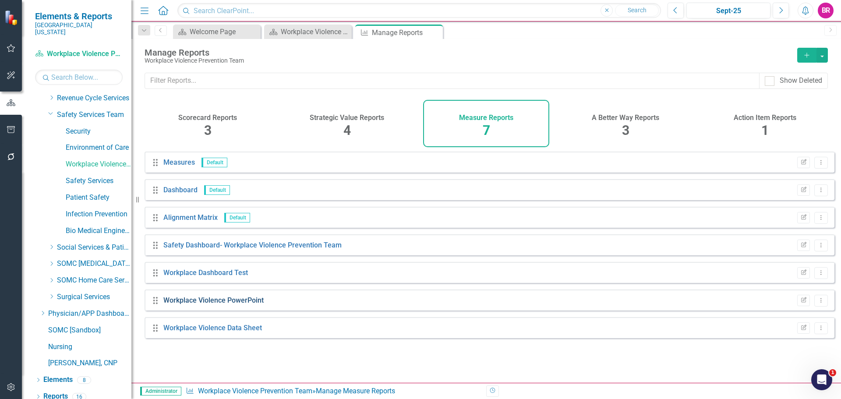
click at [213, 304] on link "Workplace Violence PowerPoint" at bounding box center [213, 300] width 100 height 8
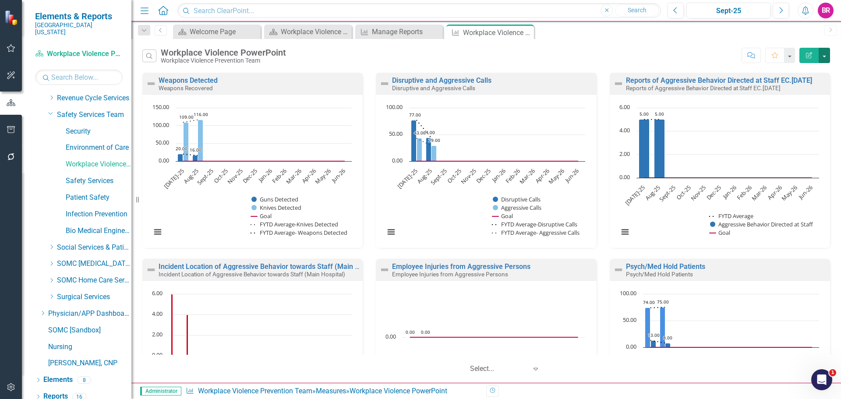
click at [825, 56] on button "button" at bounding box center [823, 55] width 11 height 15
click at [794, 106] on link "PowerPoint Export to PowerPoint" at bounding box center [786, 105] width 86 height 16
click at [821, 58] on button "button" at bounding box center [823, 55] width 11 height 15
click at [671, 36] on div "Scorecard Welcome Page Close Scorecard Workplace Violence Prevention Team's Das…" at bounding box center [495, 32] width 648 height 14
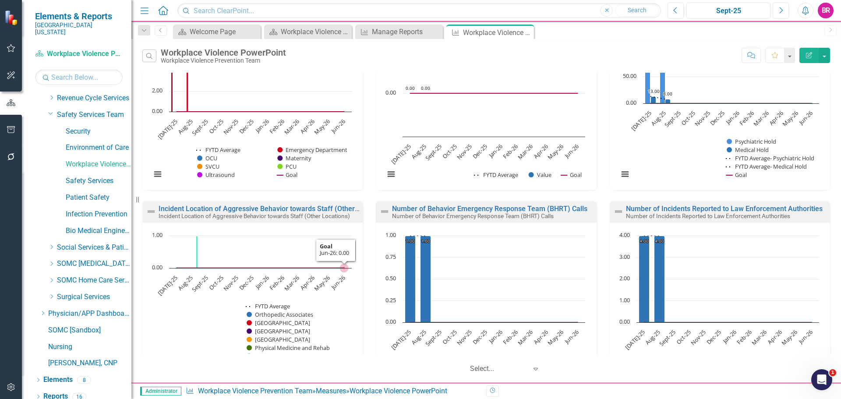
scroll to position [243, 0]
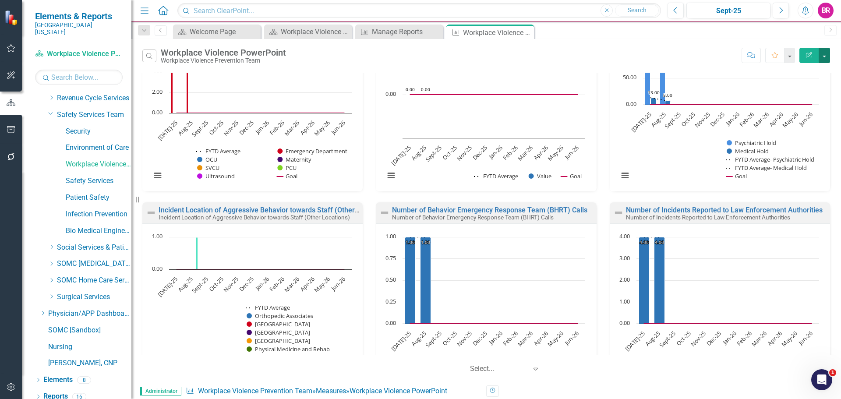
click at [823, 56] on button "button" at bounding box center [823, 55] width 11 height 15
click at [808, 107] on link "PowerPoint Export to PowerPoint" at bounding box center [786, 105] width 86 height 16
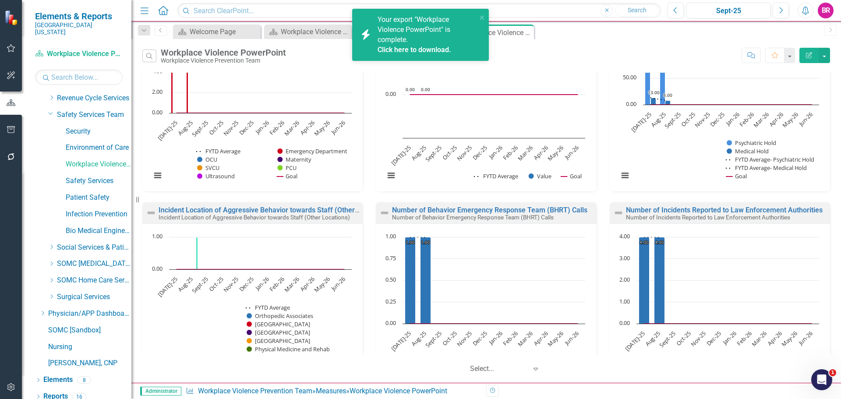
click at [434, 50] on link "Click here to download." at bounding box center [414, 50] width 74 height 8
click at [480, 16] on icon "close" at bounding box center [481, 17] width 4 height 4
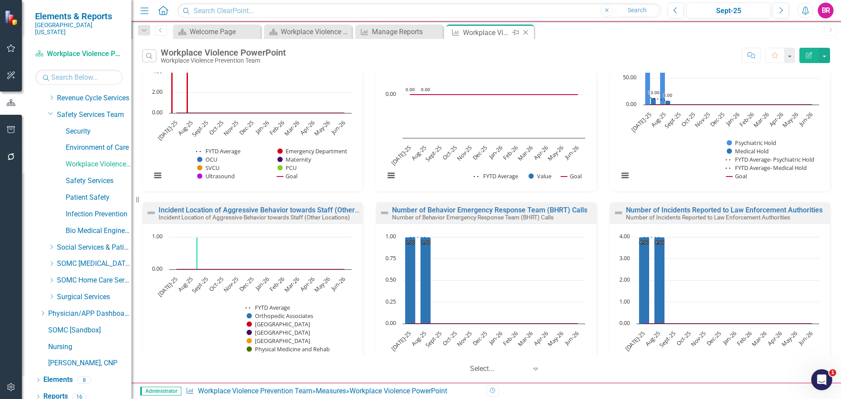
click at [526, 31] on icon "Close" at bounding box center [525, 32] width 9 height 7
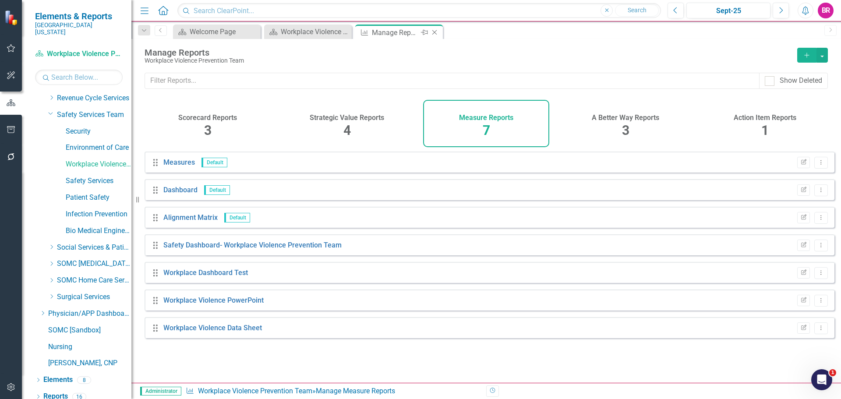
click at [437, 35] on icon "Close" at bounding box center [434, 32] width 9 height 7
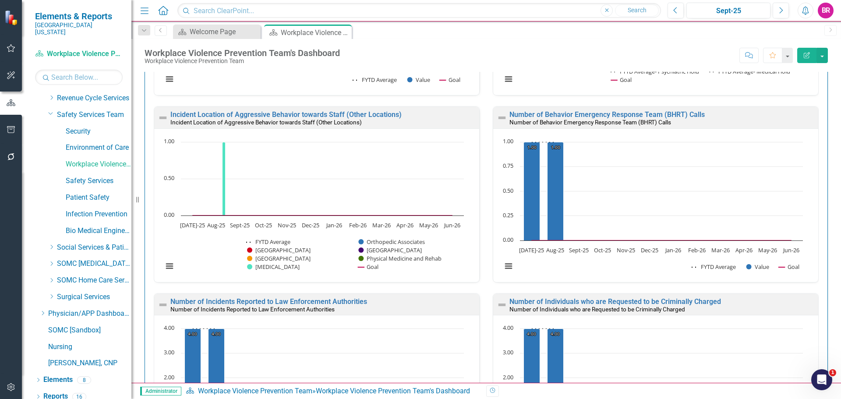
scroll to position [657, 0]
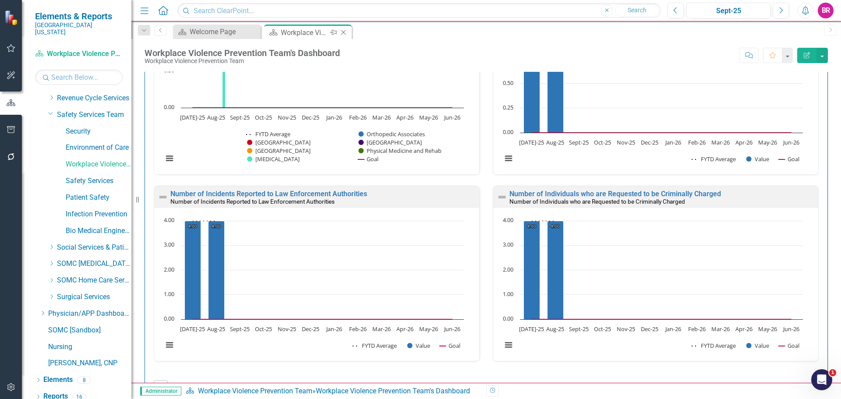
click at [344, 30] on icon "Close" at bounding box center [343, 32] width 9 height 7
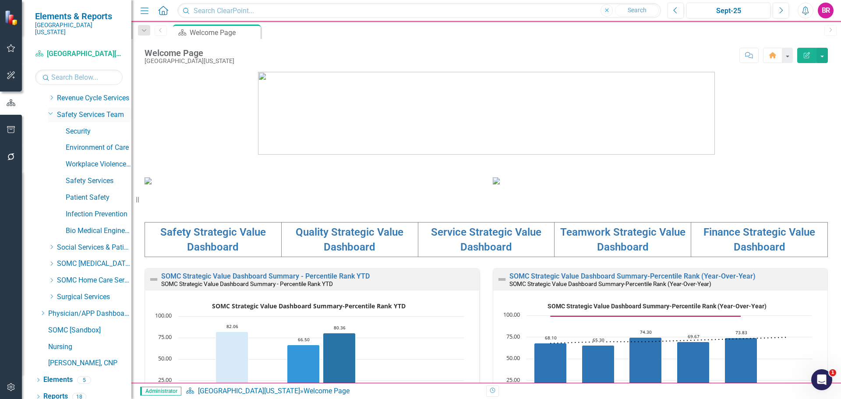
click at [49, 110] on icon "Dropdown" at bounding box center [50, 113] width 5 height 7
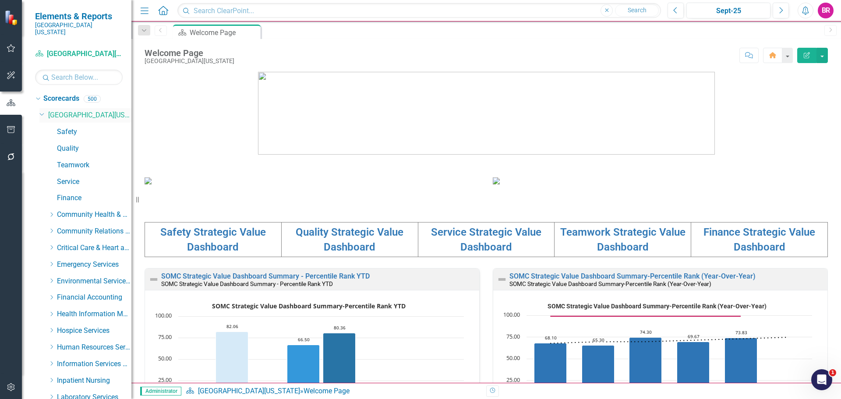
click at [41, 110] on icon "Dropdown" at bounding box center [41, 113] width 5 height 7
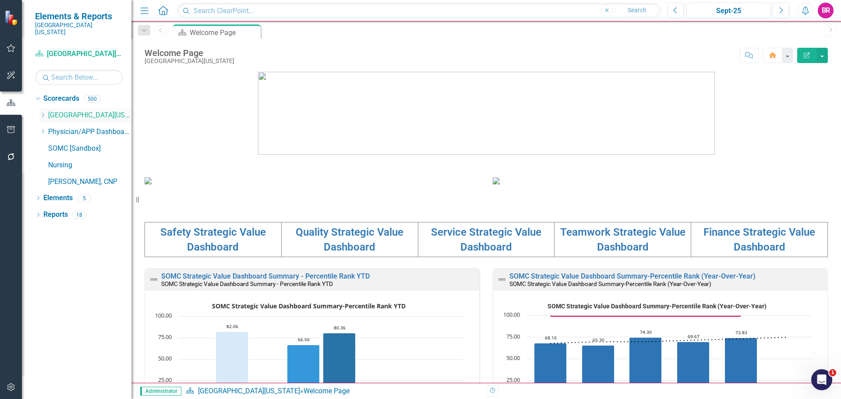
click at [41, 113] on icon "Dropdown" at bounding box center [42, 115] width 7 height 5
